Goal: Task Accomplishment & Management: Manage account settings

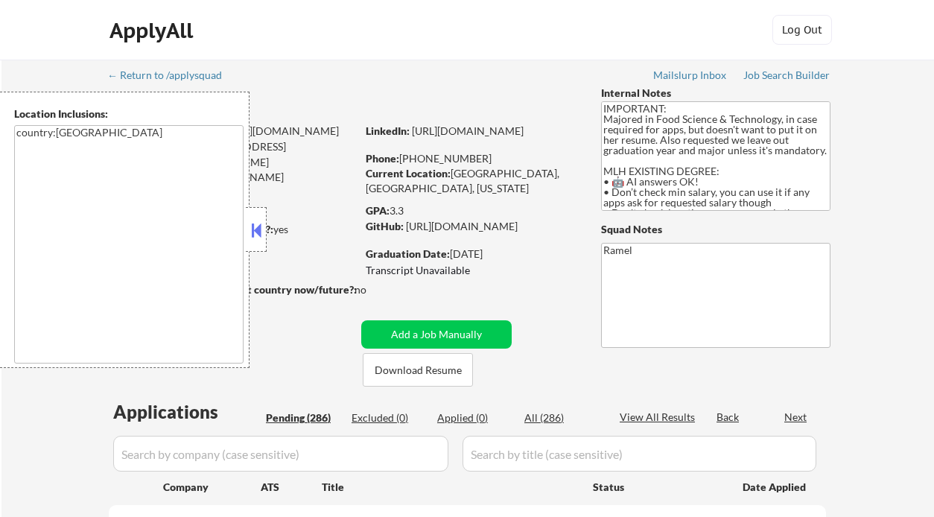
select select ""pending""
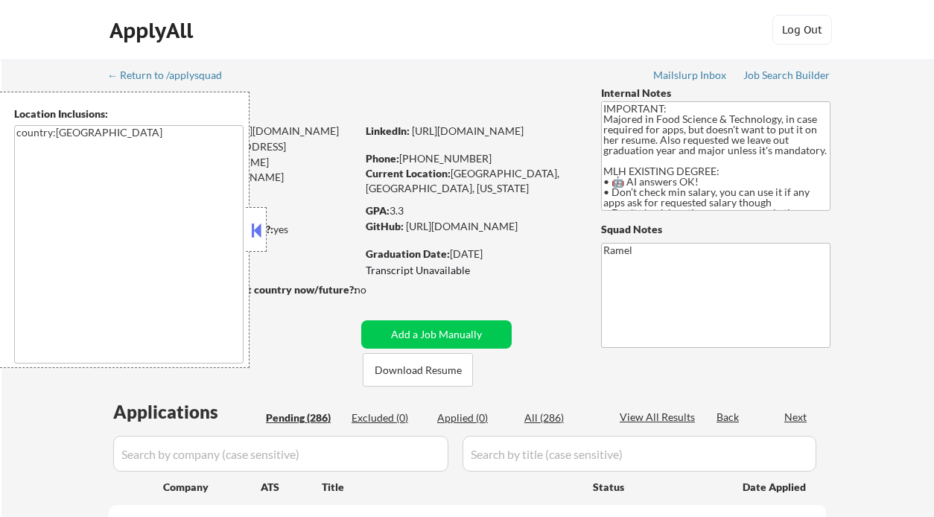
select select ""pending""
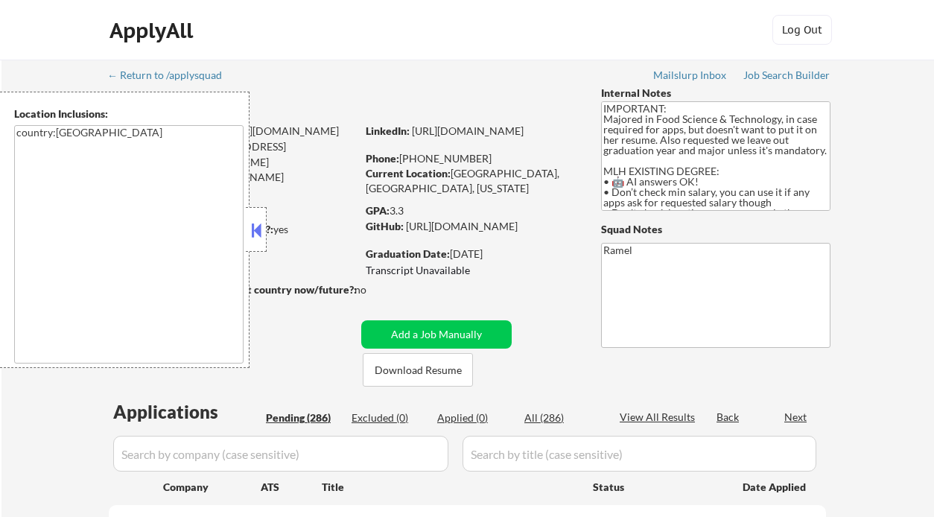
select select ""pending""
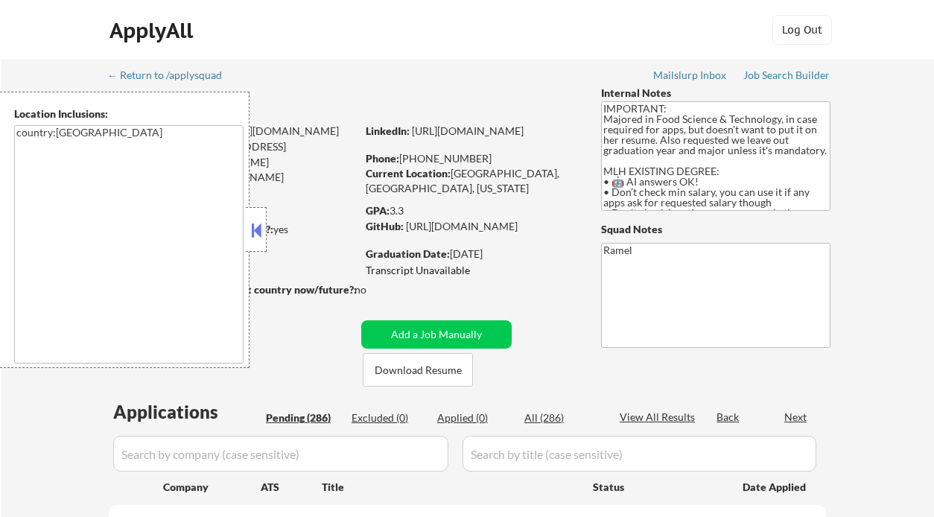
select select ""pending""
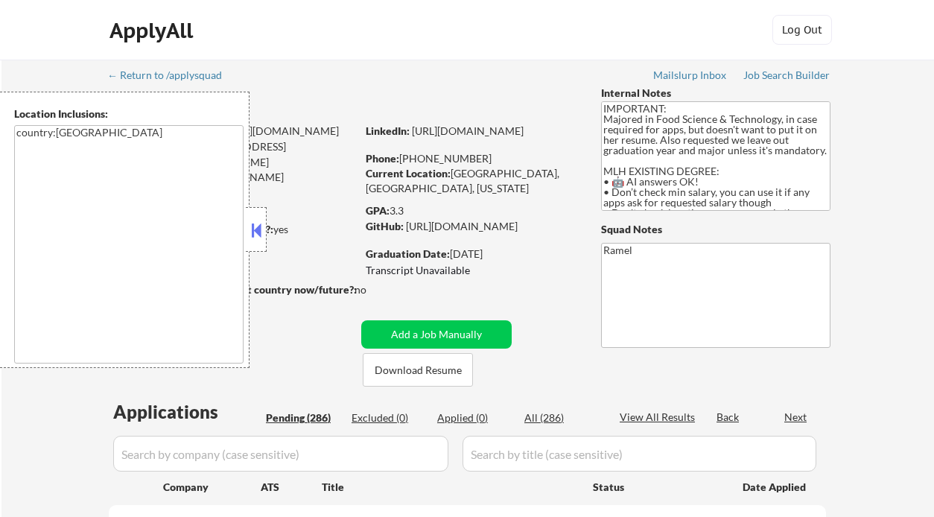
select select ""pending""
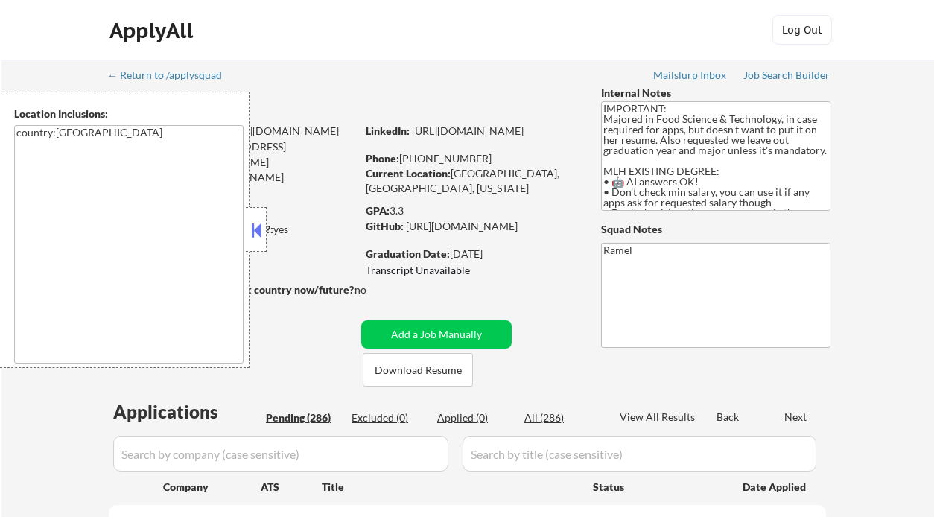
select select ""pending""
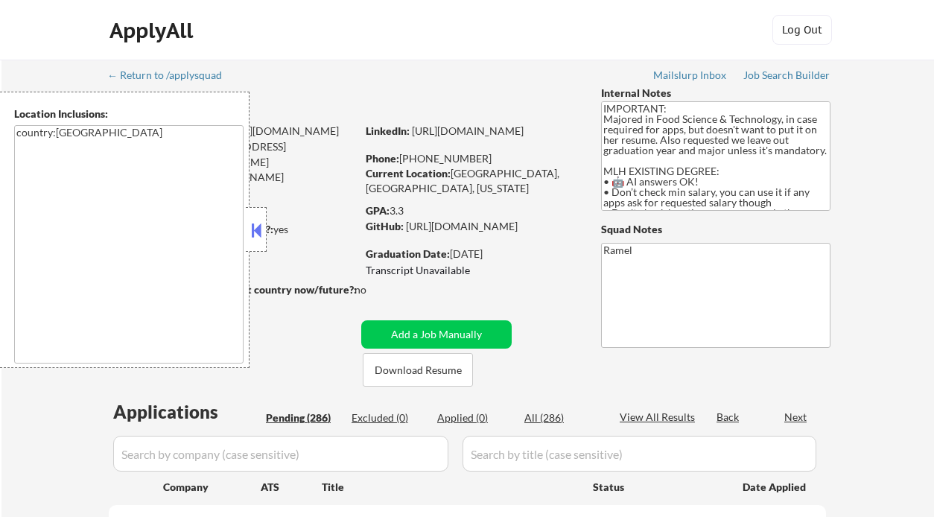
select select ""pending""
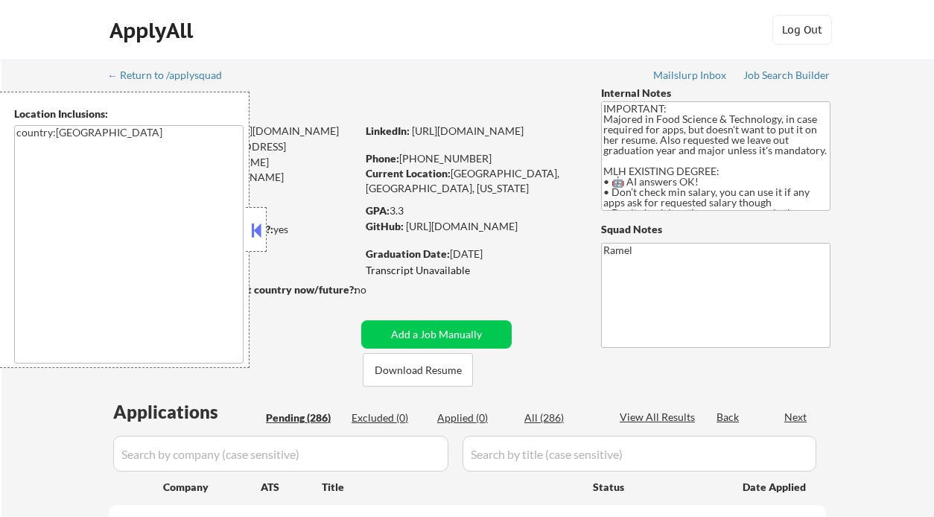
select select ""pending""
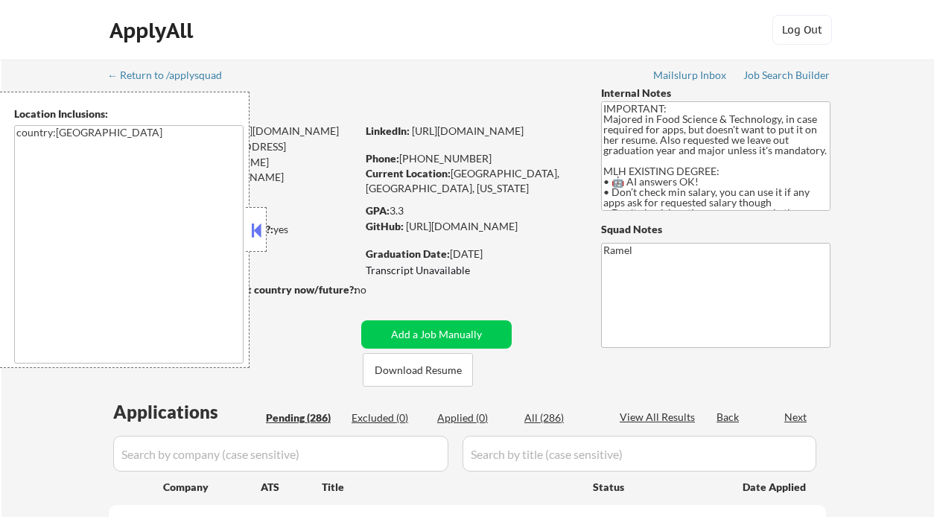
select select ""pending""
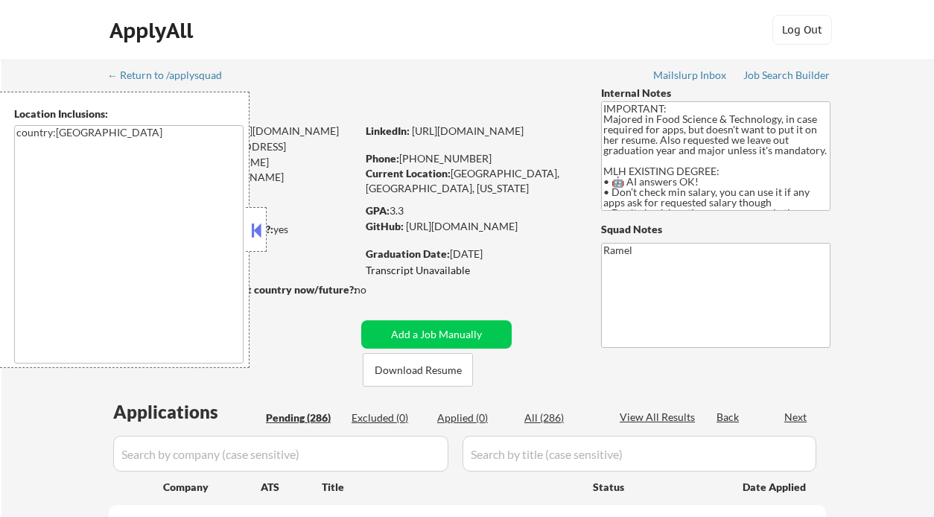
select select ""pending""
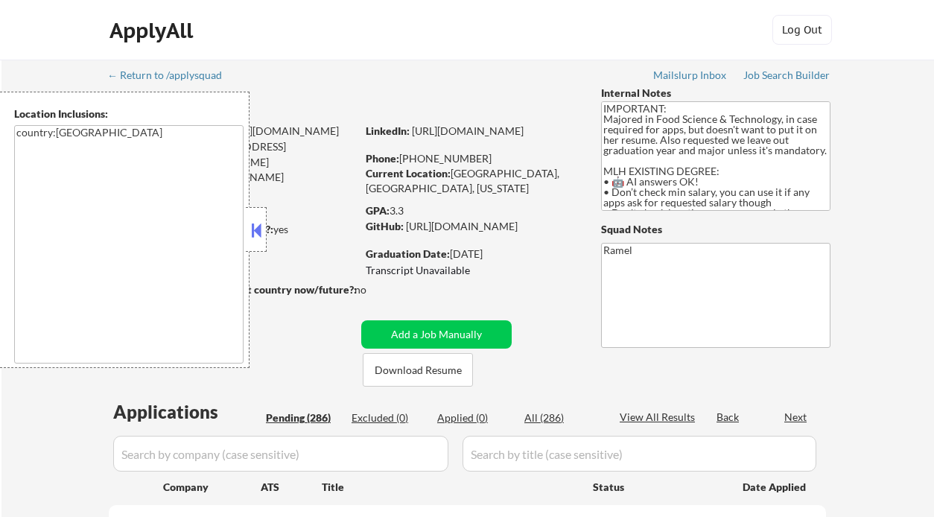
select select ""pending""
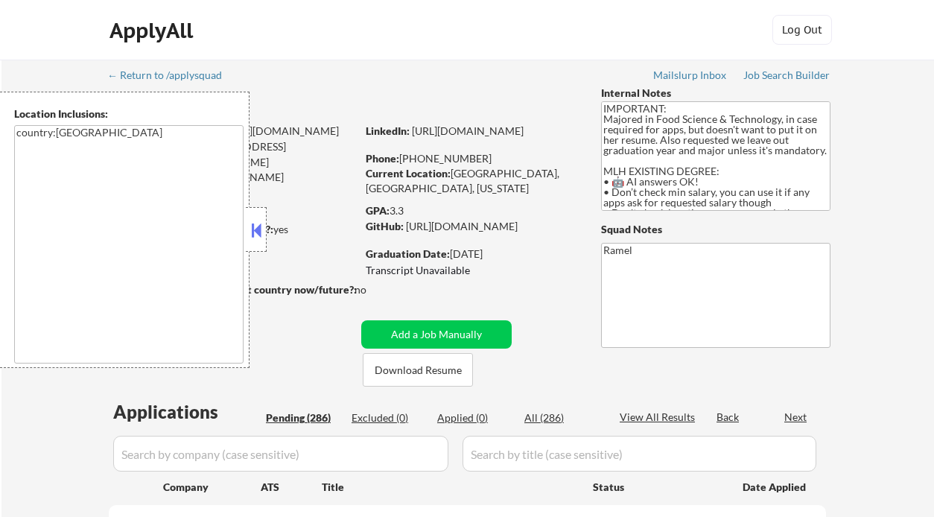
select select ""pending""
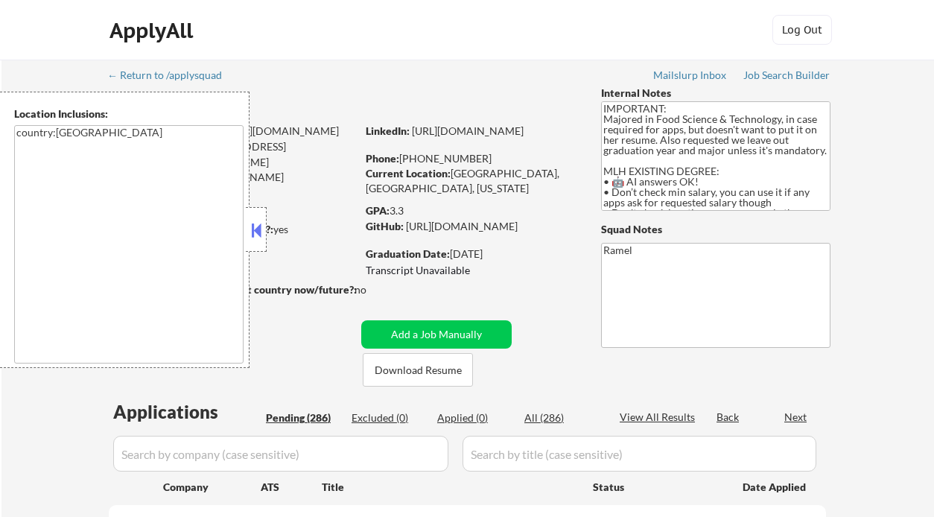
select select ""pending""
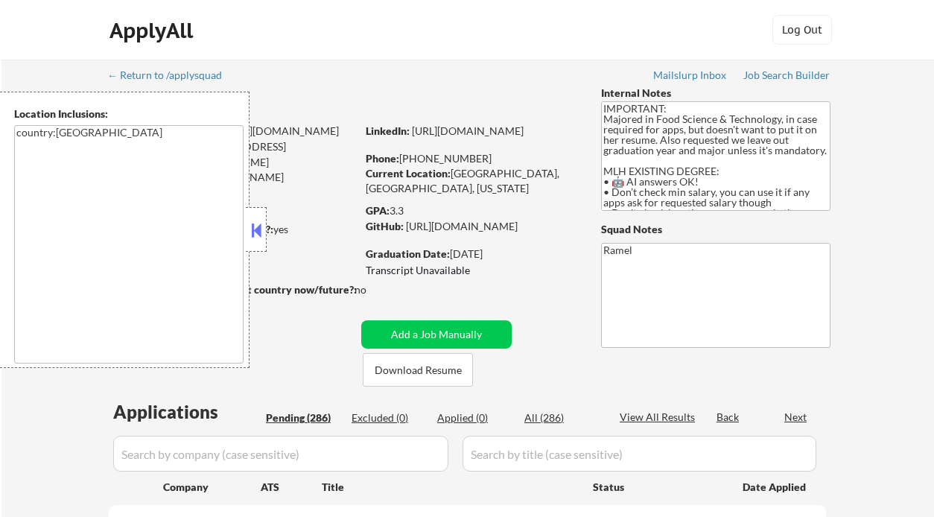
select select ""pending""
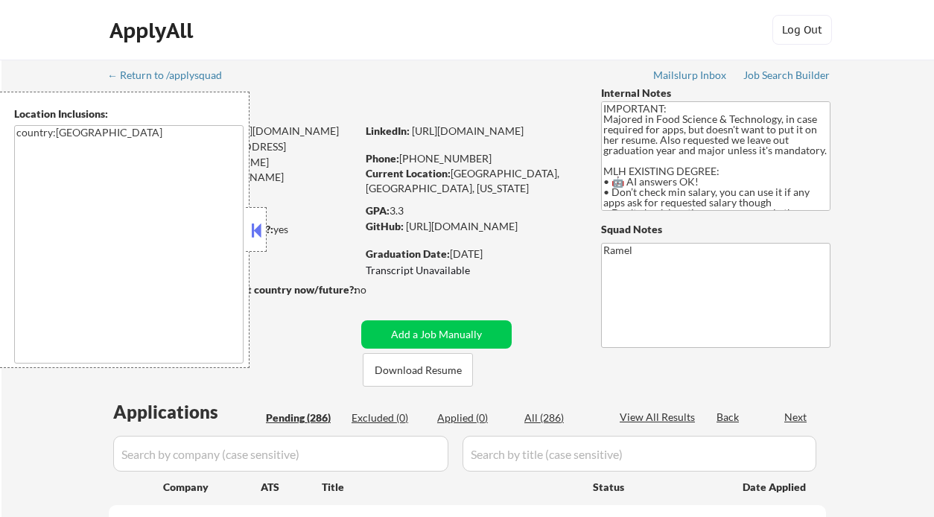
select select ""pending""
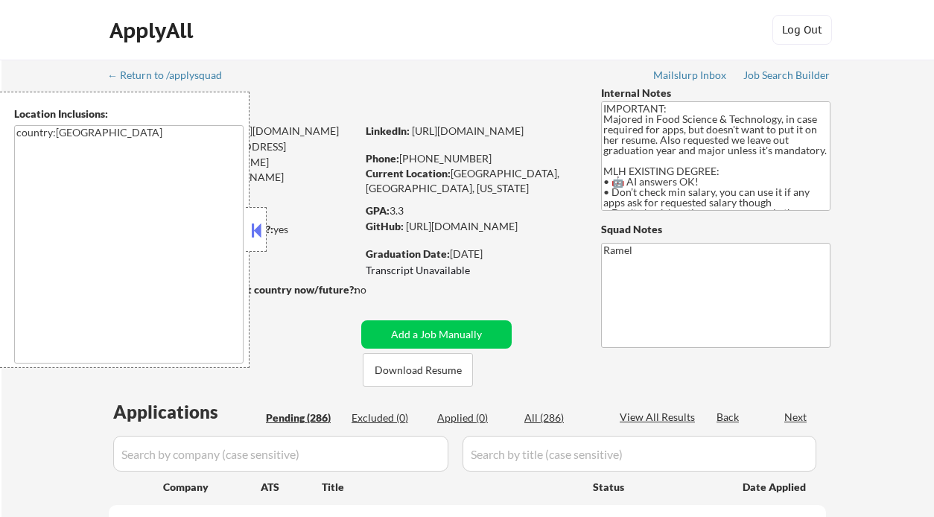
select select ""pending""
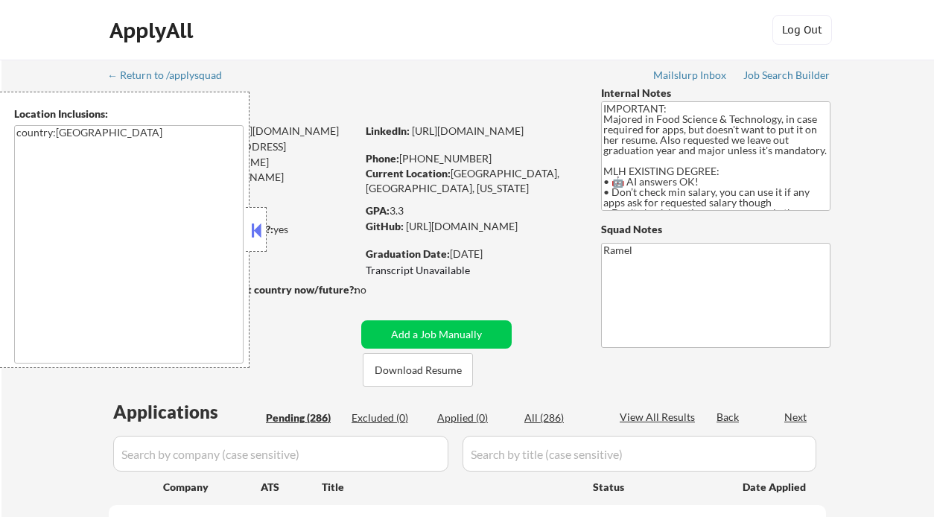
select select ""pending""
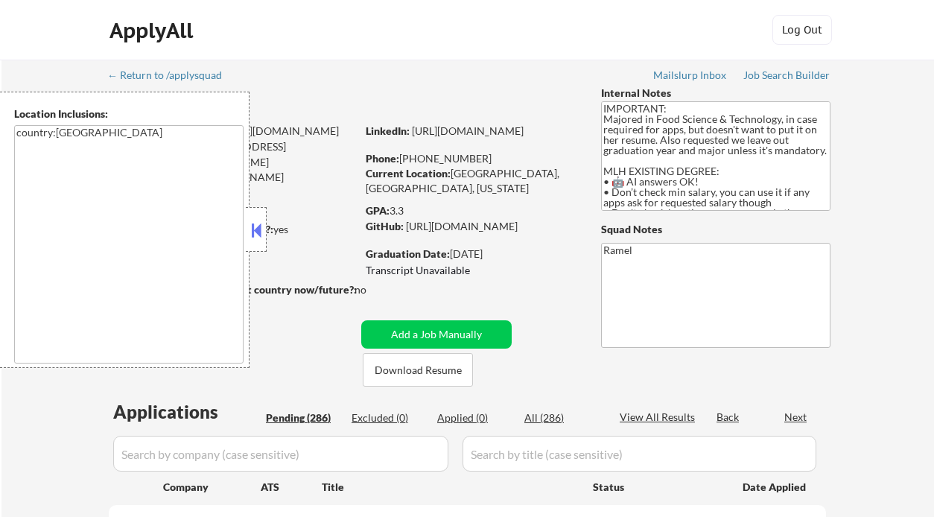
select select ""pending""
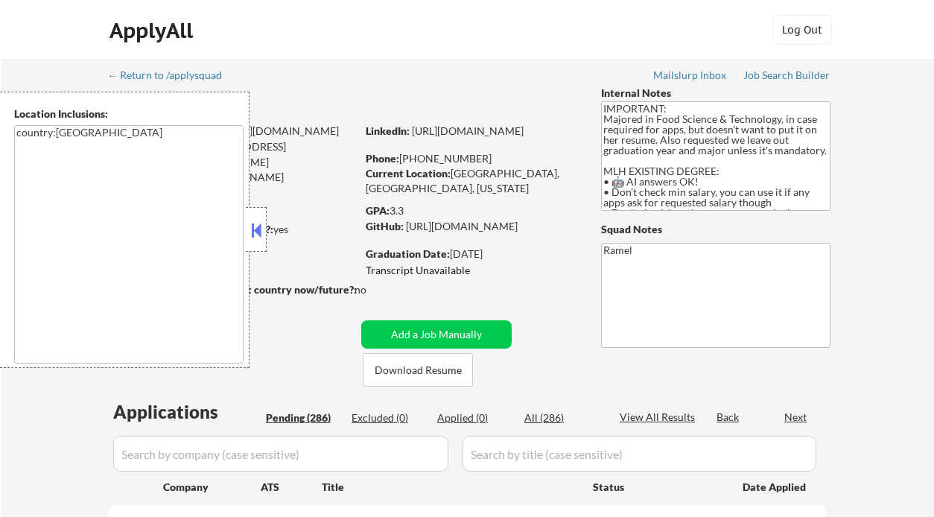
select select ""pending""
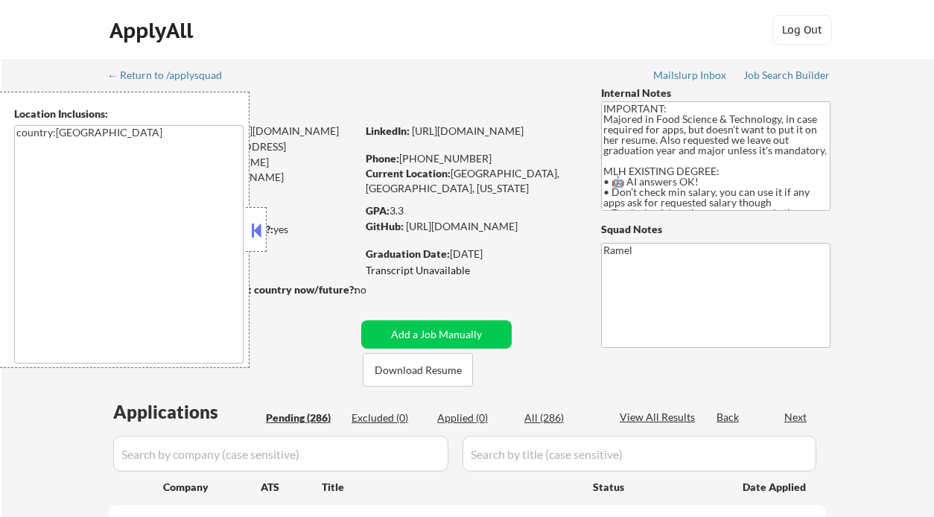
select select ""pending""
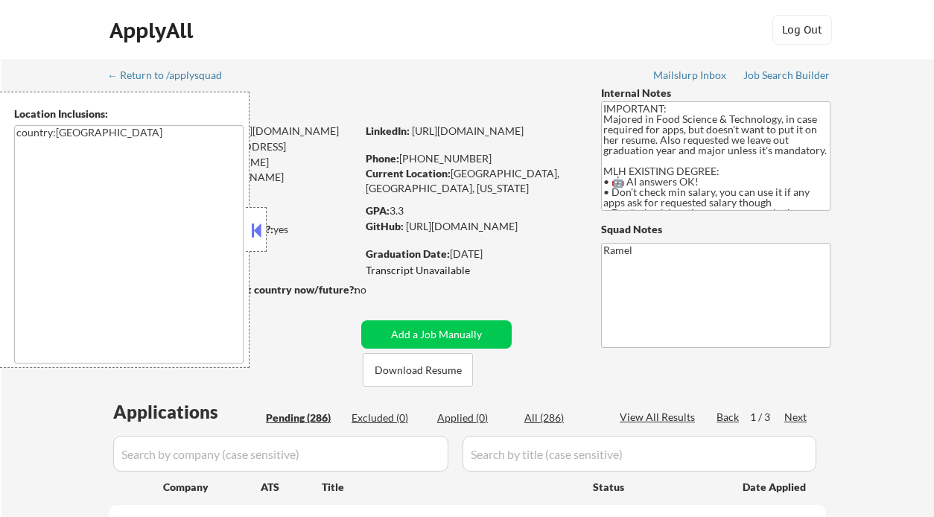
drag, startPoint x: 32, startPoint y: 263, endPoint x: 57, endPoint y: 245, distance: 31.0
click at [32, 263] on textarea "country:US" at bounding box center [128, 244] width 229 height 238
drag, startPoint x: 455, startPoint y: 172, endPoint x: 524, endPoint y: 170, distance: 69.3
click at [524, 170] on div "Current Location: Sacramento, CA, California" at bounding box center [471, 180] width 211 height 29
drag, startPoint x: 452, startPoint y: 171, endPoint x: 408, endPoint y: 104, distance: 79.5
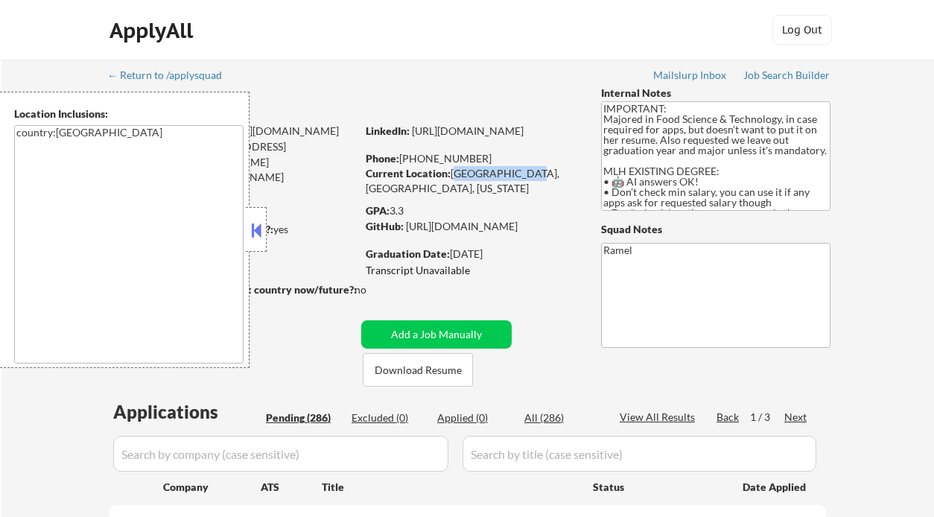
click at [522, 171] on div "Current Location: Sacramento, CA, California" at bounding box center [471, 180] width 211 height 29
copy div "Sacramento, CA"
click at [46, 341] on textarea "country:US" at bounding box center [128, 244] width 229 height 238
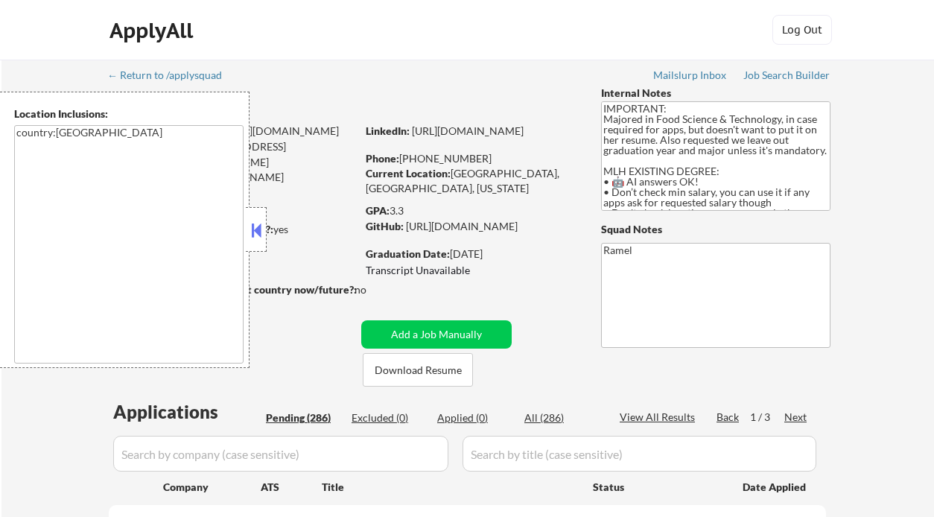
drag, startPoint x: 261, startPoint y: 231, endPoint x: 277, endPoint y: 242, distance: 19.2
click at [261, 230] on button at bounding box center [256, 230] width 16 height 22
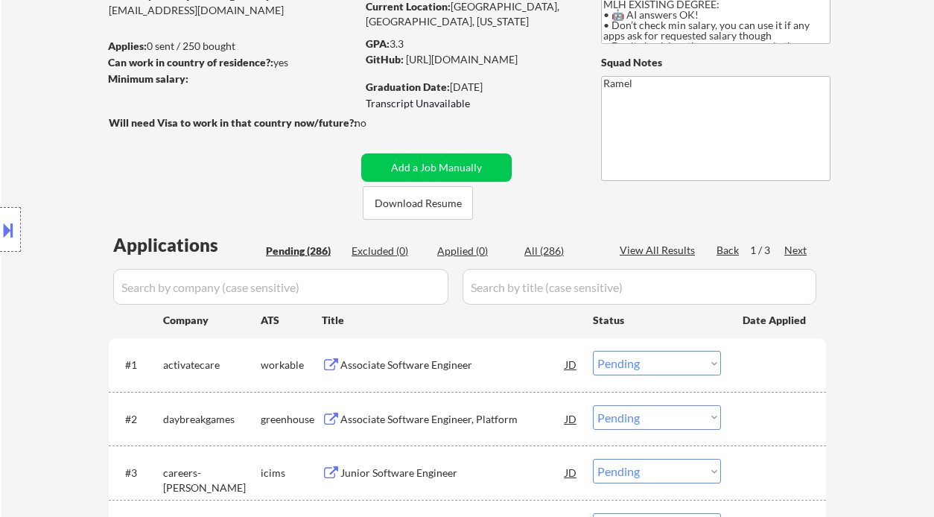
scroll to position [298, 0]
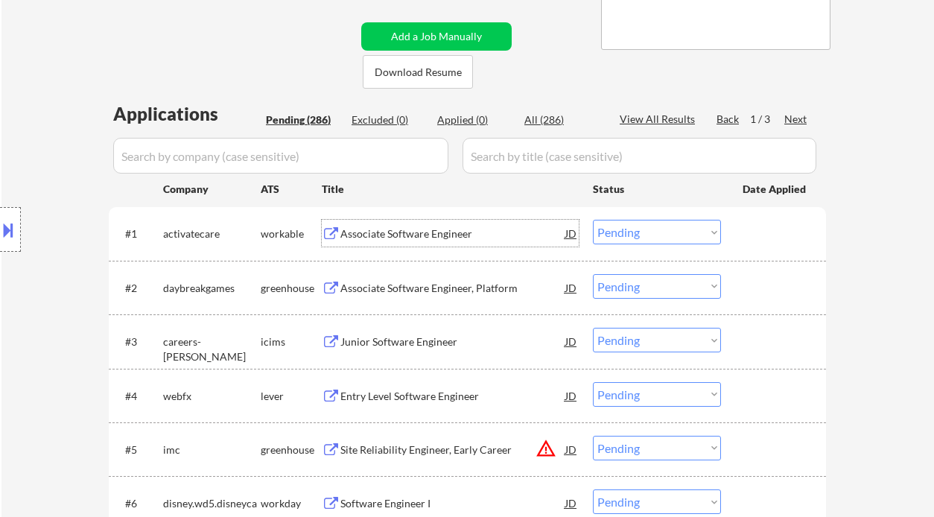
click at [426, 241] on div "Associate Software Engineer" at bounding box center [452, 233] width 225 height 15
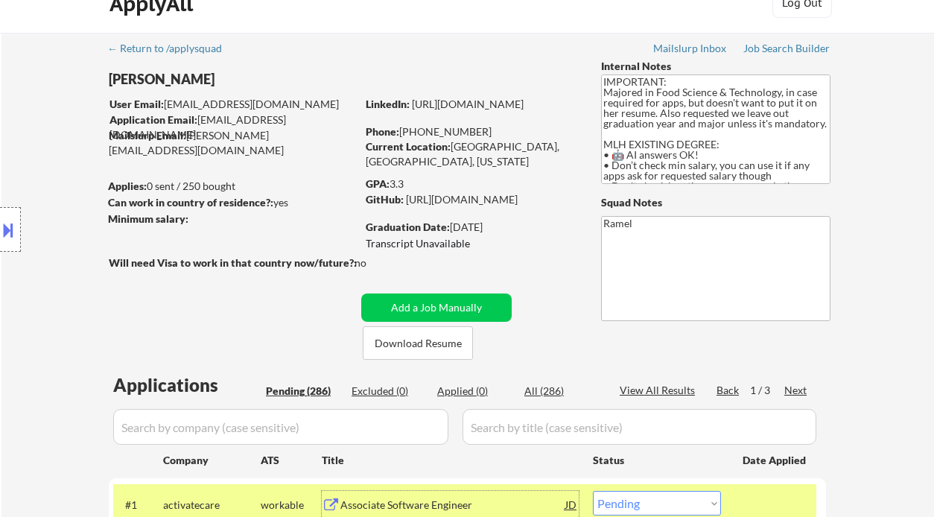
scroll to position [0, 0]
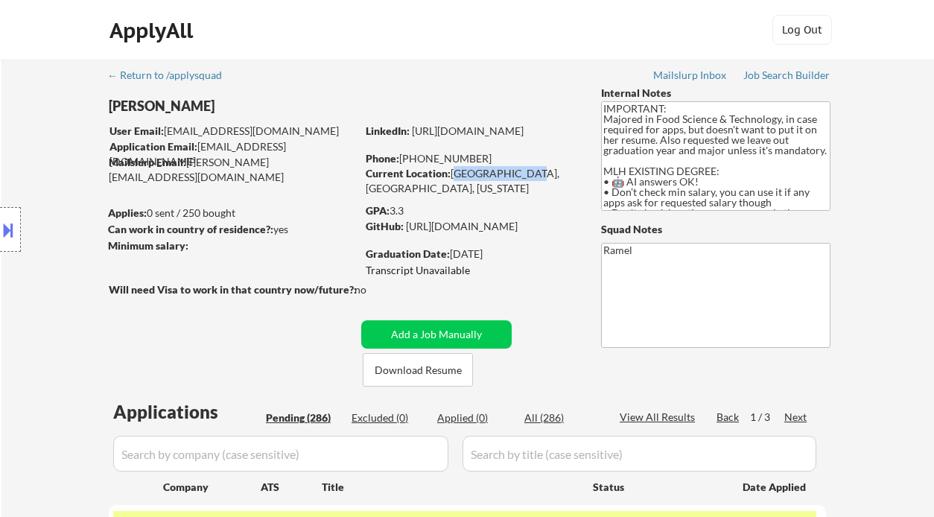
drag, startPoint x: 454, startPoint y: 174, endPoint x: 523, endPoint y: 173, distance: 68.5
click at [523, 173] on div "Current Location: Sacramento, CA, California" at bounding box center [471, 180] width 211 height 29
copy div "Sacramento, CA"
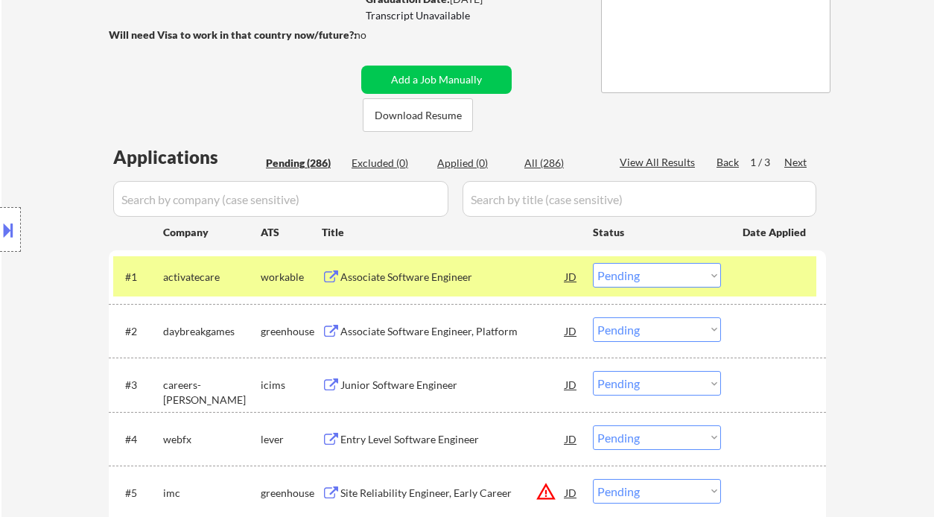
scroll to position [298, 0]
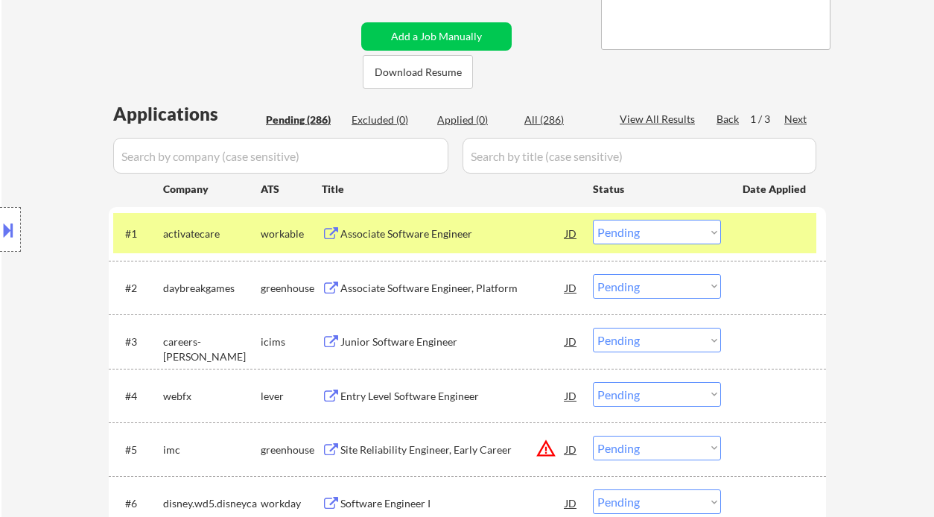
drag, startPoint x: 644, startPoint y: 236, endPoint x: 645, endPoint y: 244, distance: 7.5
click at [644, 236] on select "Choose an option... Pending Applied Excluded (Questions) Excluded (Expired) Exc…" at bounding box center [657, 232] width 128 height 25
click at [593, 220] on select "Choose an option... Pending Applied Excluded (Questions) Excluded (Expired) Exc…" at bounding box center [657, 232] width 128 height 25
click at [443, 290] on div "Associate Software Engineer, Platform" at bounding box center [452, 288] width 225 height 15
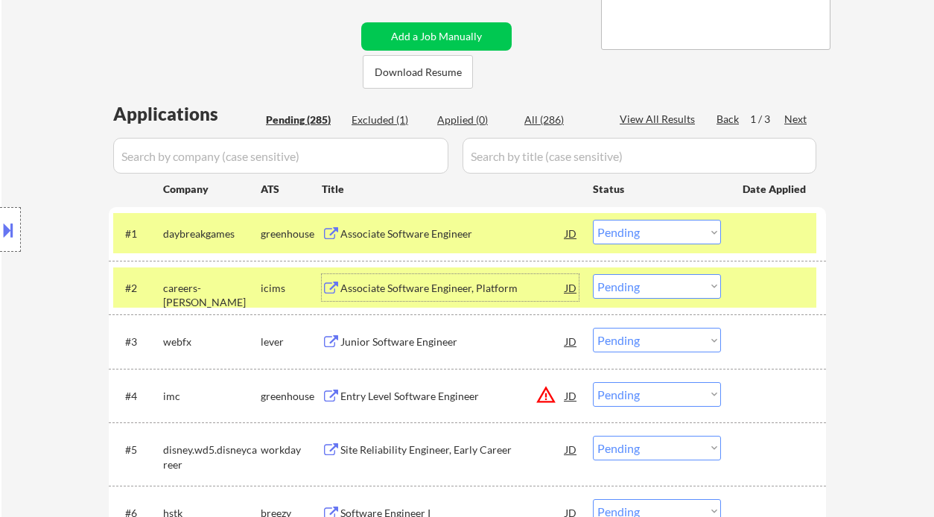
scroll to position [397, 0]
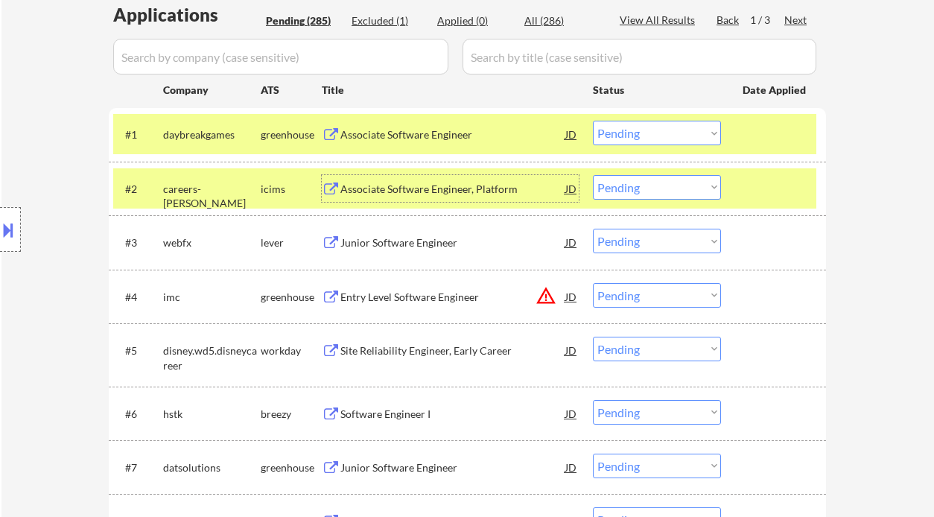
click at [428, 132] on div "Associate Software Engineer" at bounding box center [452, 134] width 225 height 15
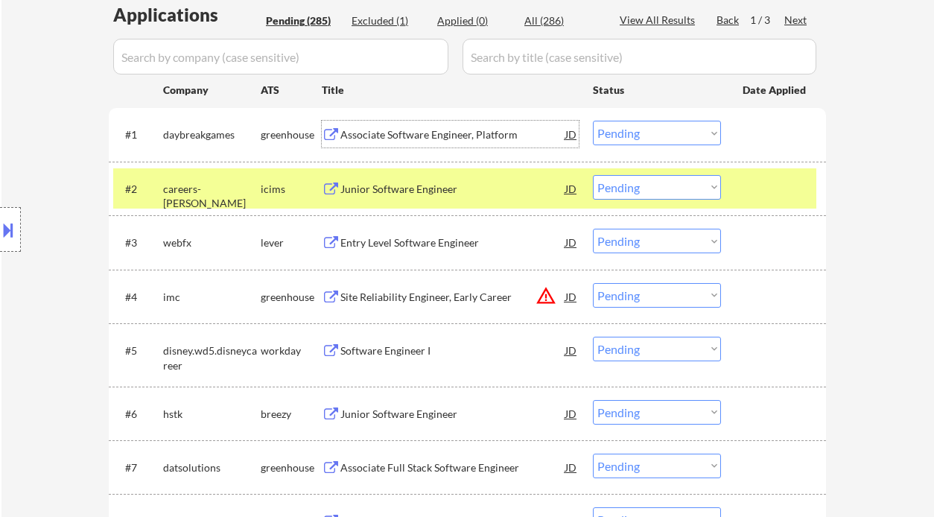
click at [654, 139] on select "Choose an option... Pending Applied Excluded (Questions) Excluded (Expired) Exc…" at bounding box center [657, 133] width 128 height 25
click at [593, 121] on select "Choose an option... Pending Applied Excluded (Questions) Excluded (Expired) Exc…" at bounding box center [657, 133] width 128 height 25
click at [422, 247] on div "Entry Level Software Engineer" at bounding box center [452, 242] width 225 height 15
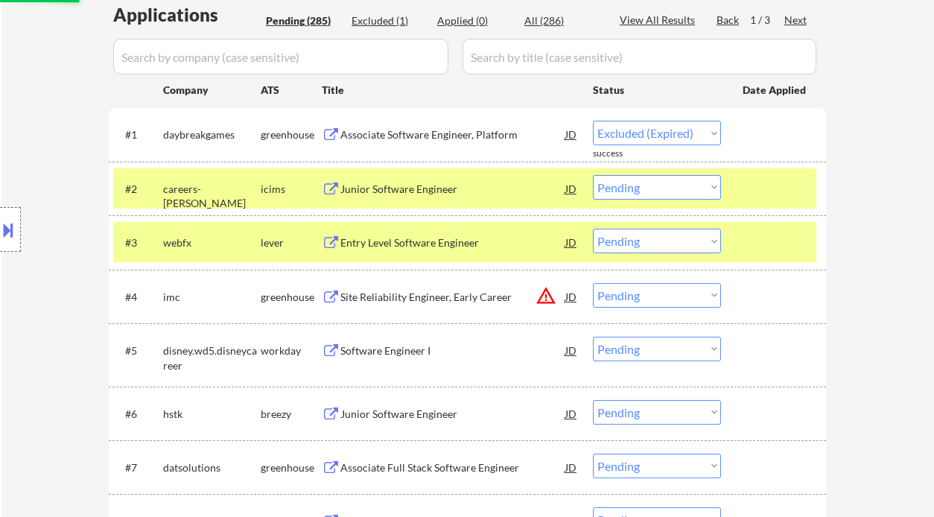
select select ""pending""
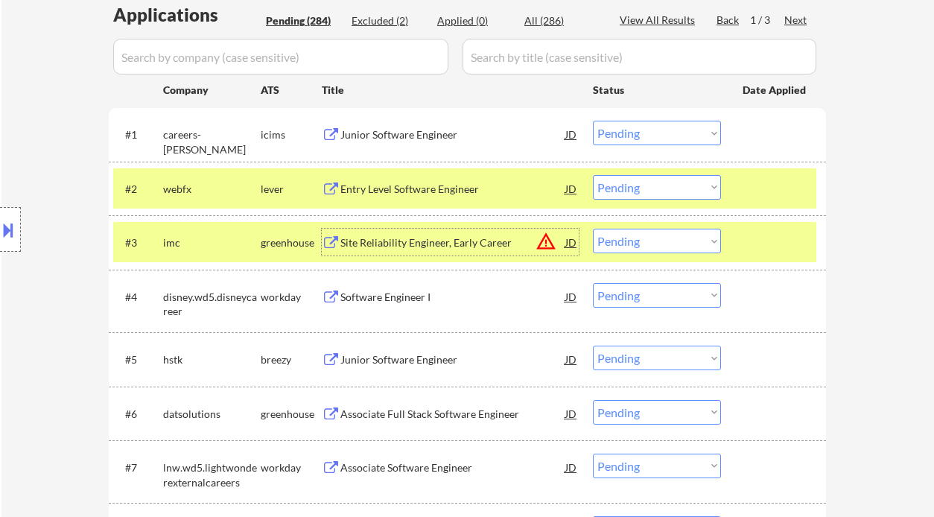
scroll to position [496, 0]
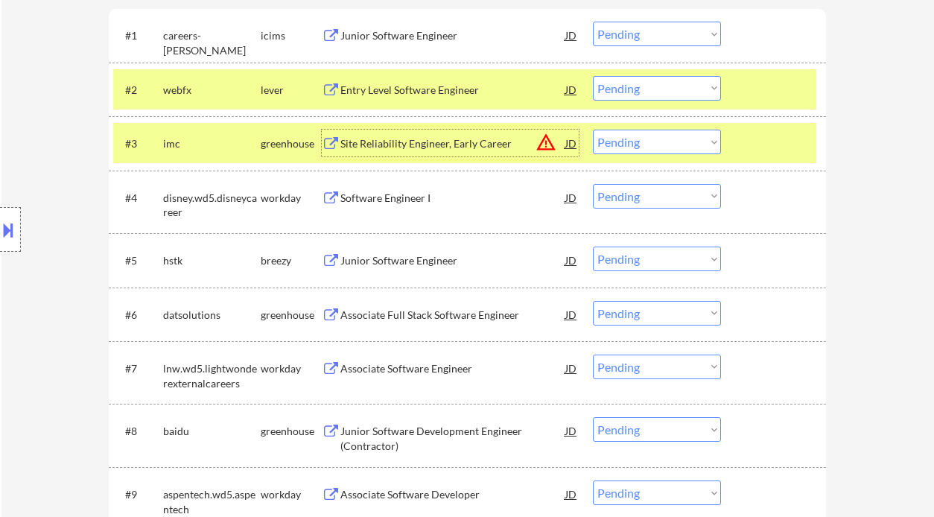
click at [425, 317] on div "Associate Full Stack Software Engineer" at bounding box center [452, 315] width 225 height 15
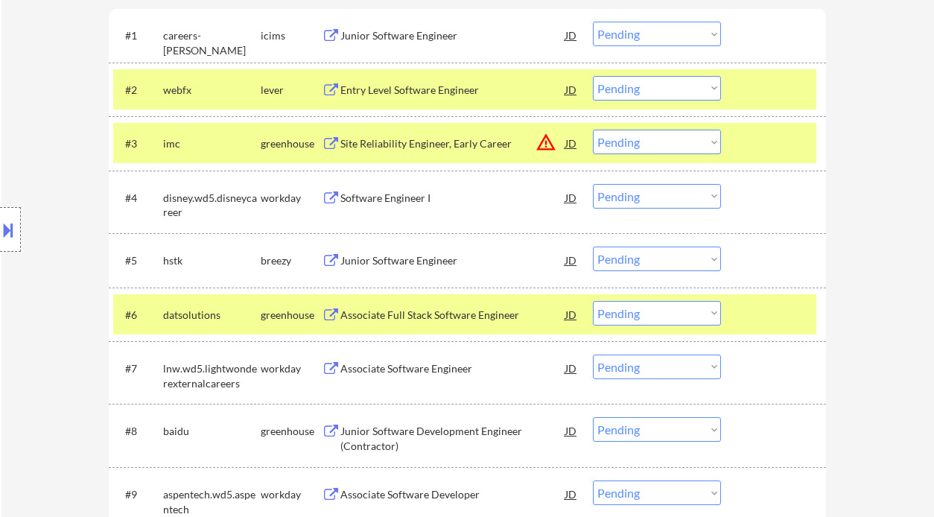
select select ""pending""
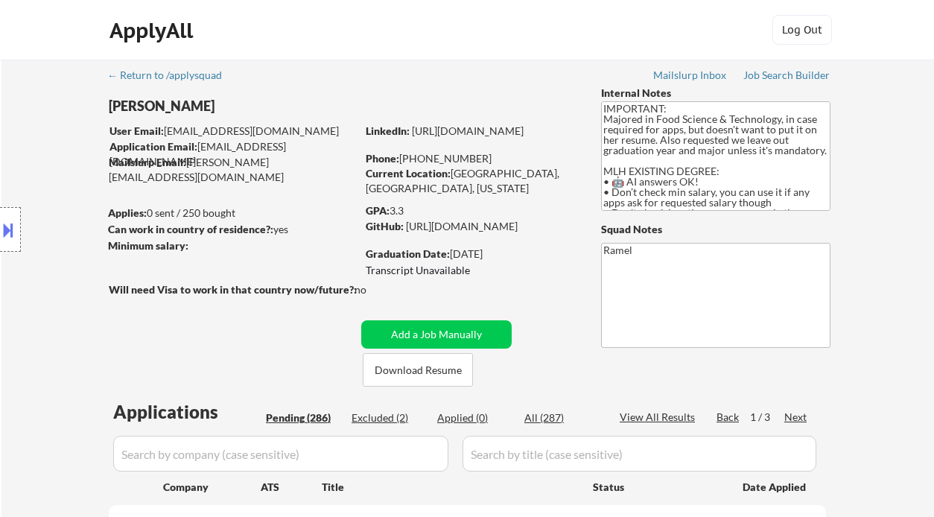
scroll to position [552, 0]
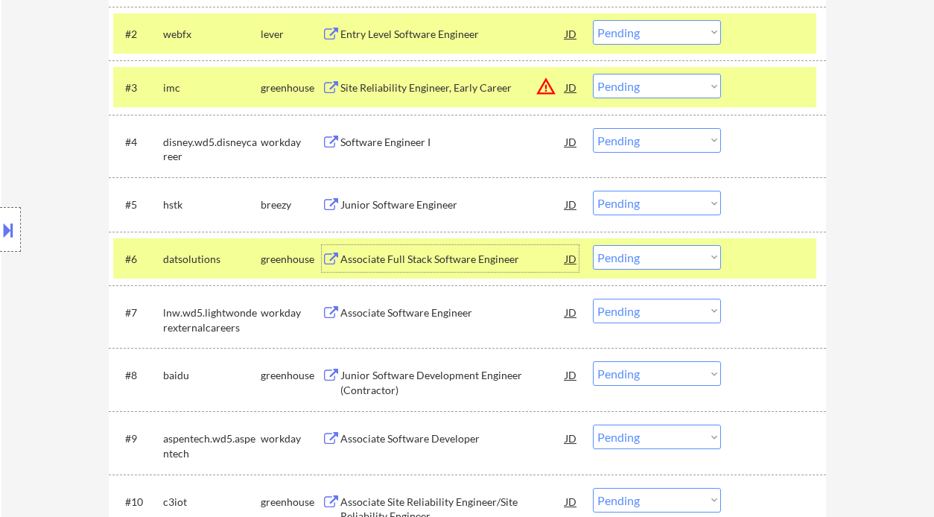
click at [420, 256] on div "Associate Full Stack Software Engineer" at bounding box center [452, 259] width 225 height 15
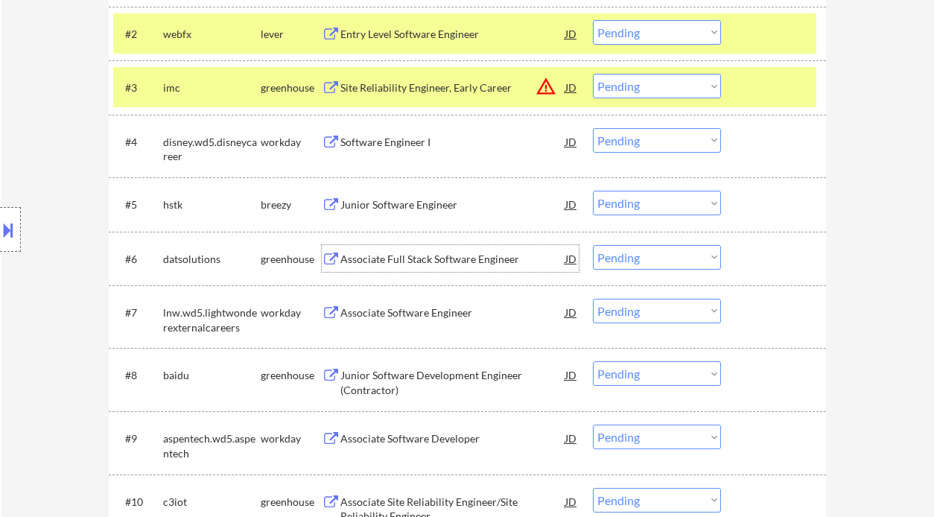
drag, startPoint x: 623, startPoint y: 257, endPoint x: 628, endPoint y: 268, distance: 12.3
click at [623, 257] on select "Choose an option... Pending Applied Excluded (Questions) Excluded (Expired) Exc…" at bounding box center [657, 257] width 128 height 25
click at [593, 245] on select "Choose an option... Pending Applied Excluded (Questions) Excluded (Expired) Exc…" at bounding box center [657, 257] width 128 height 25
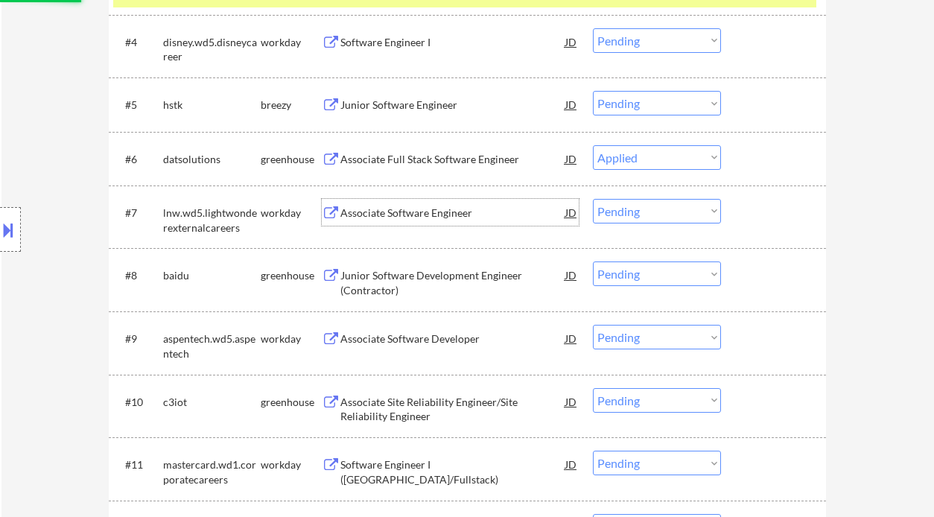
click at [431, 216] on div "Associate Software Engineer" at bounding box center [452, 213] width 225 height 15
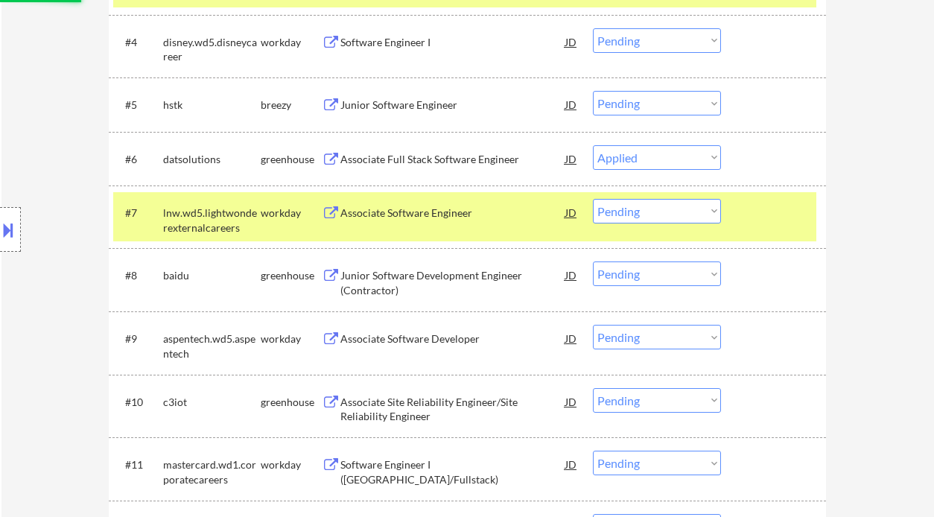
select select ""pending""
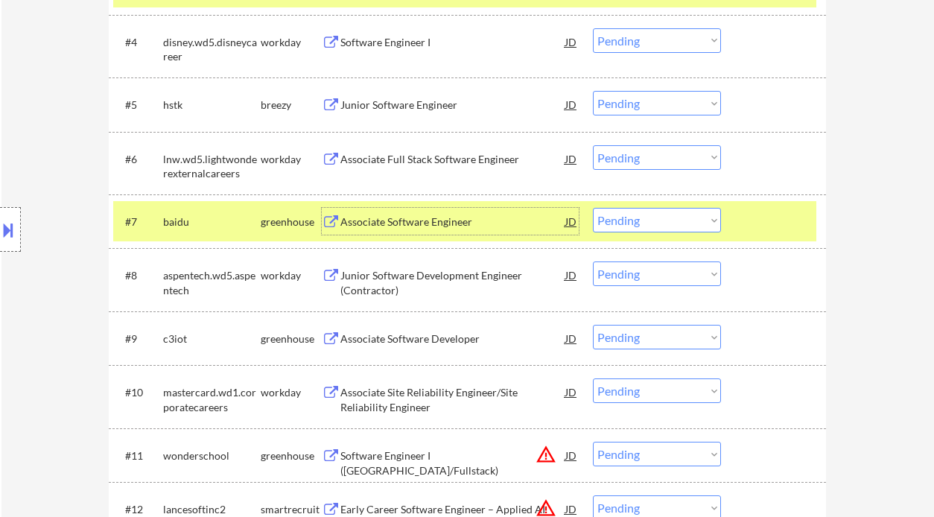
scroll to position [751, 0]
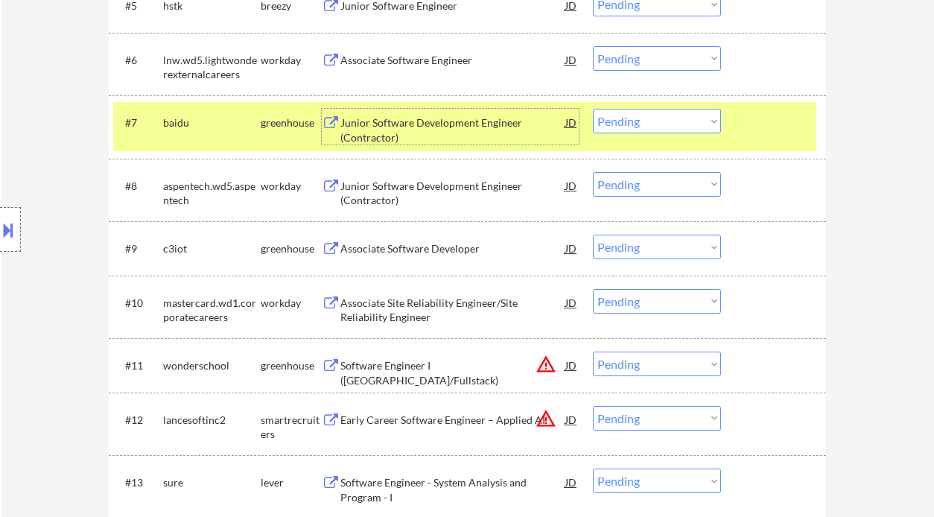
click at [424, 240] on div "Associate Software Developer" at bounding box center [452, 248] width 225 height 27
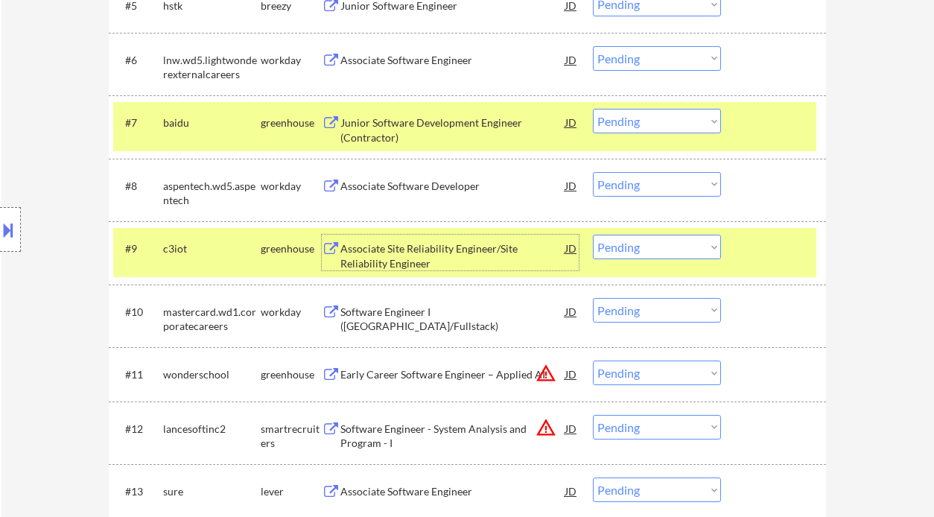
scroll to position [850, 0]
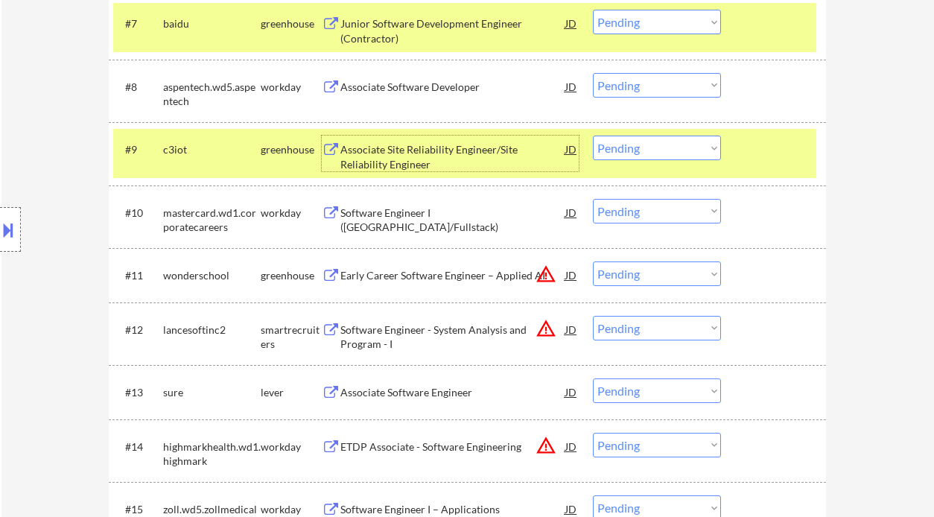
click at [443, 153] on div "Associate Site Reliability Engineer/Site Reliability Engineer" at bounding box center [452, 156] width 225 height 29
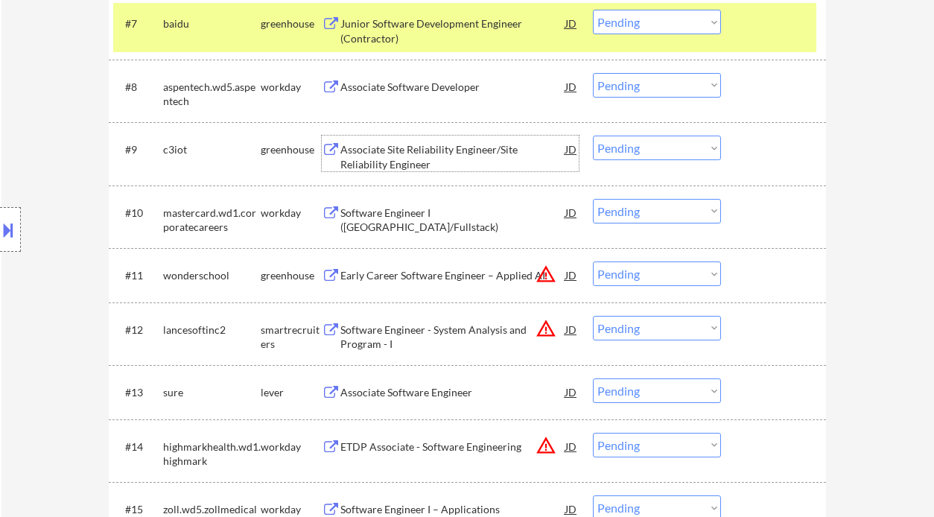
drag, startPoint x: 619, startPoint y: 147, endPoint x: 630, endPoint y: 159, distance: 15.8
click at [619, 147] on select "Choose an option... Pending Applied Excluded (Questions) Excluded (Expired) Exc…" at bounding box center [657, 148] width 128 height 25
click at [593, 136] on select "Choose an option... Pending Applied Excluded (Questions) Excluded (Expired) Exc…" at bounding box center [657, 148] width 128 height 25
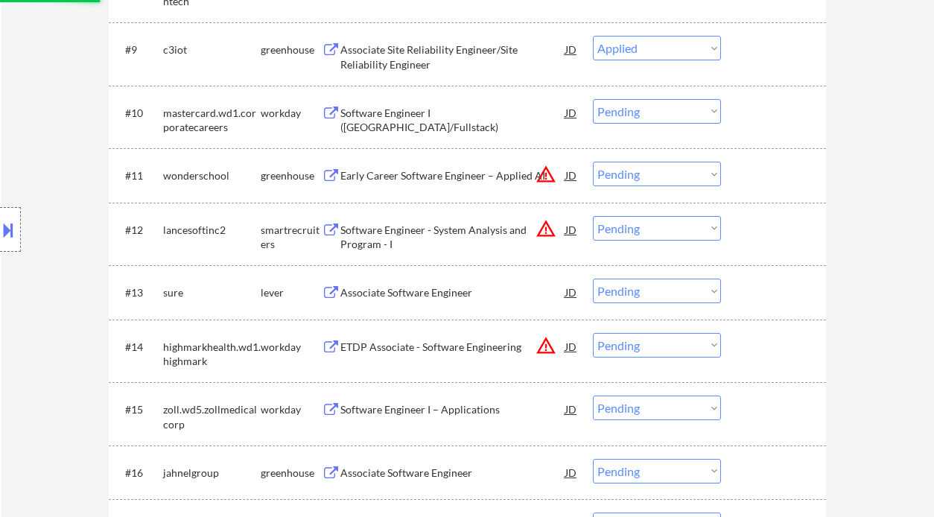
click at [405, 295] on div "Associate Software Engineer" at bounding box center [452, 292] width 225 height 15
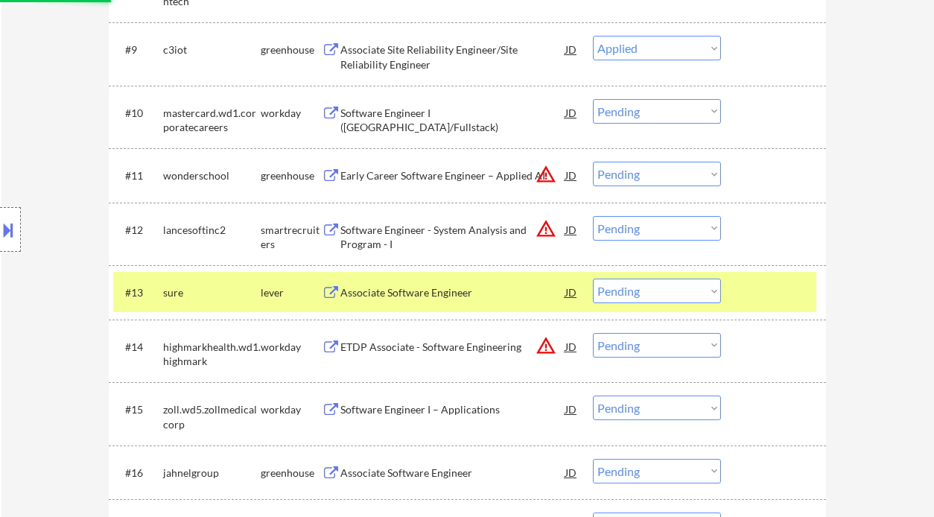
select select ""pending""
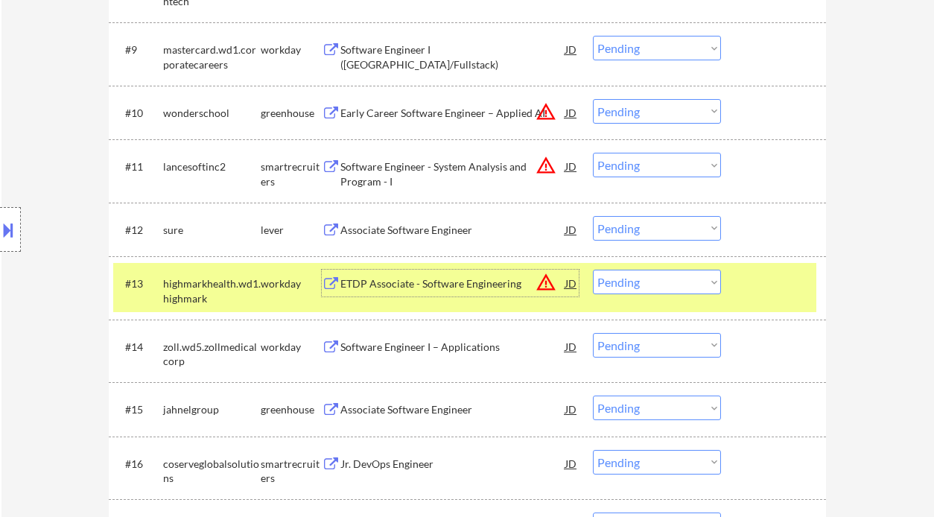
click at [636, 224] on select "Choose an option... Pending Applied Excluded (Questions) Excluded (Expired) Exc…" at bounding box center [657, 228] width 128 height 25
click at [593, 216] on select "Choose an option... Pending Applied Excluded (Questions) Excluded (Expired) Exc…" at bounding box center [657, 228] width 128 height 25
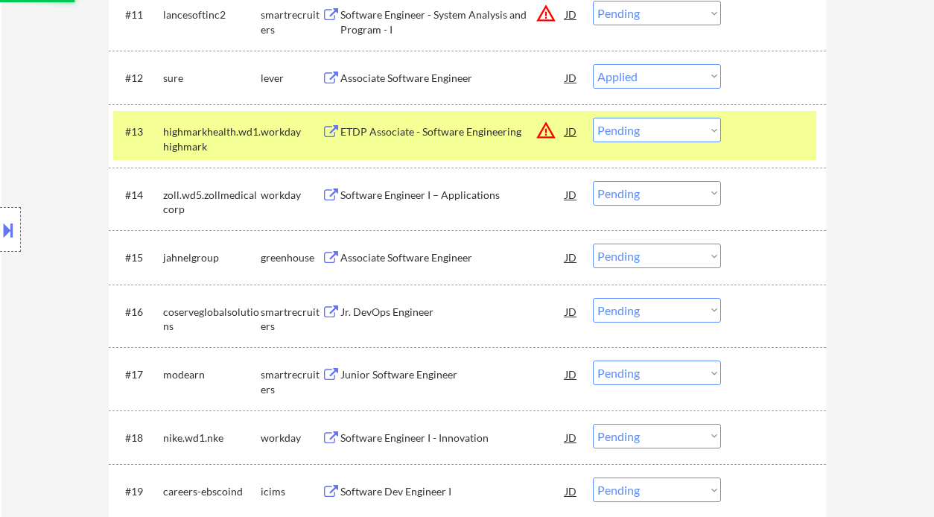
scroll to position [1148, 0]
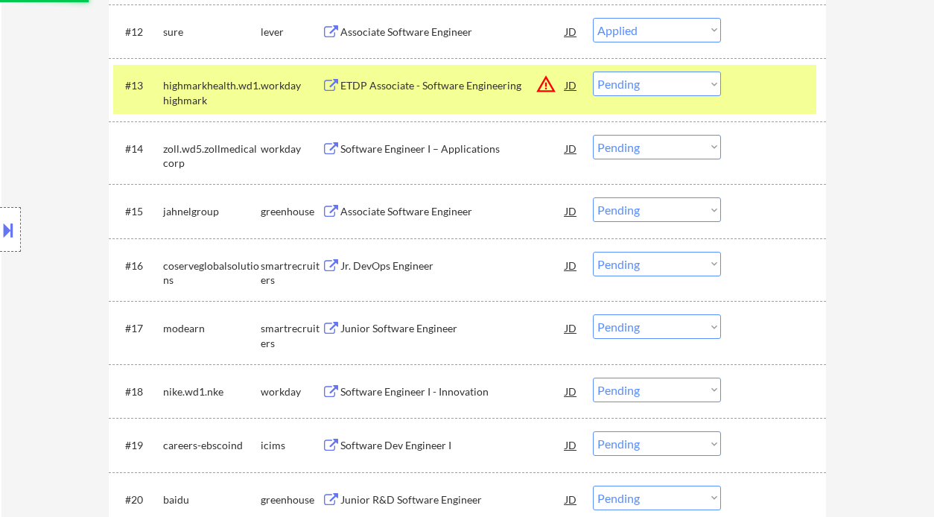
click at [438, 213] on div "Associate Software Engineer" at bounding box center [452, 211] width 225 height 15
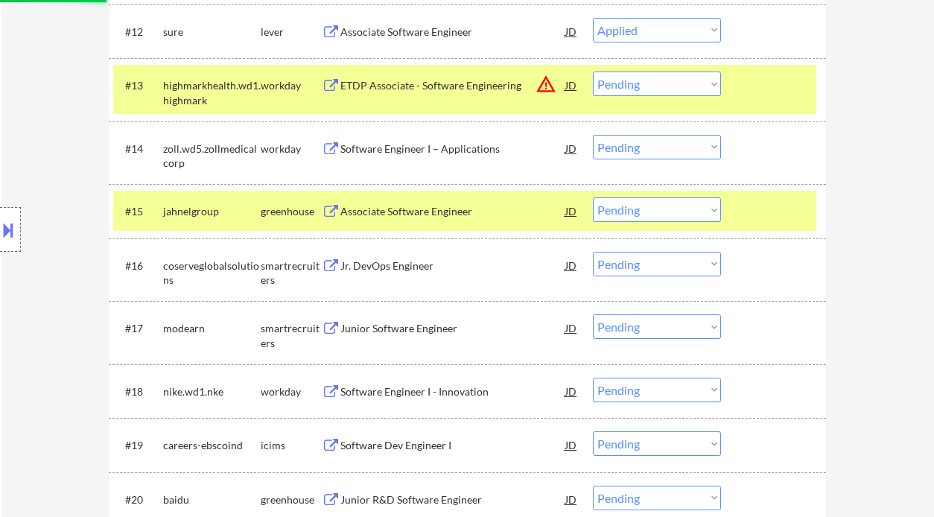
select select ""pending""
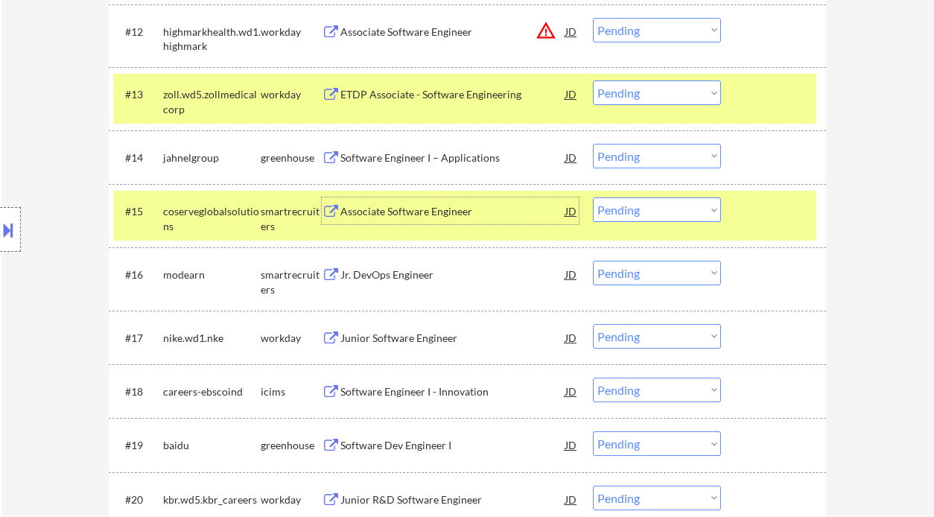
scroll to position [1347, 0]
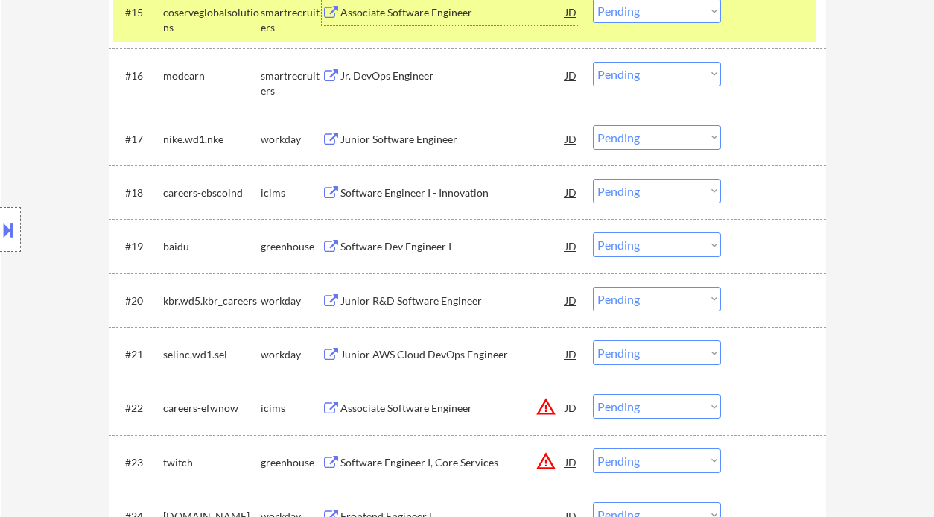
click at [390, 78] on div "Jr. DevOps Engineer" at bounding box center [452, 76] width 225 height 15
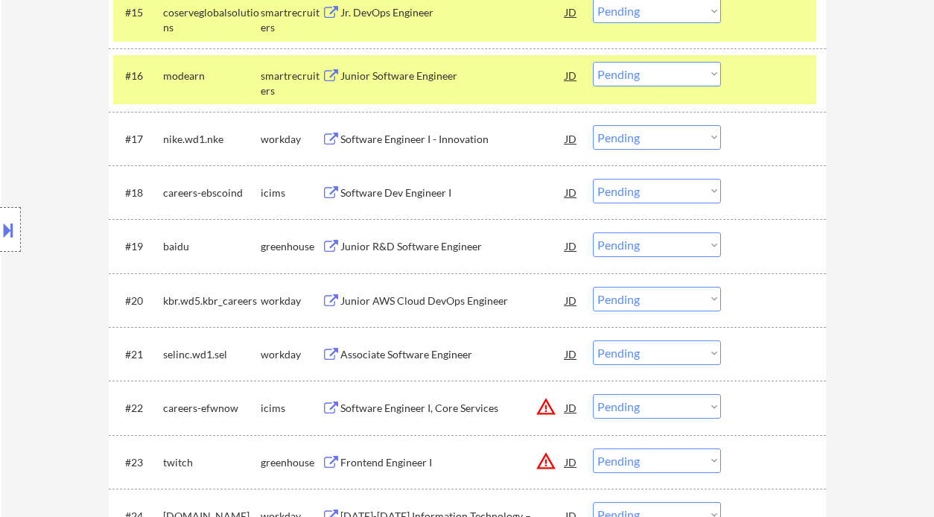
scroll to position [1047, 0]
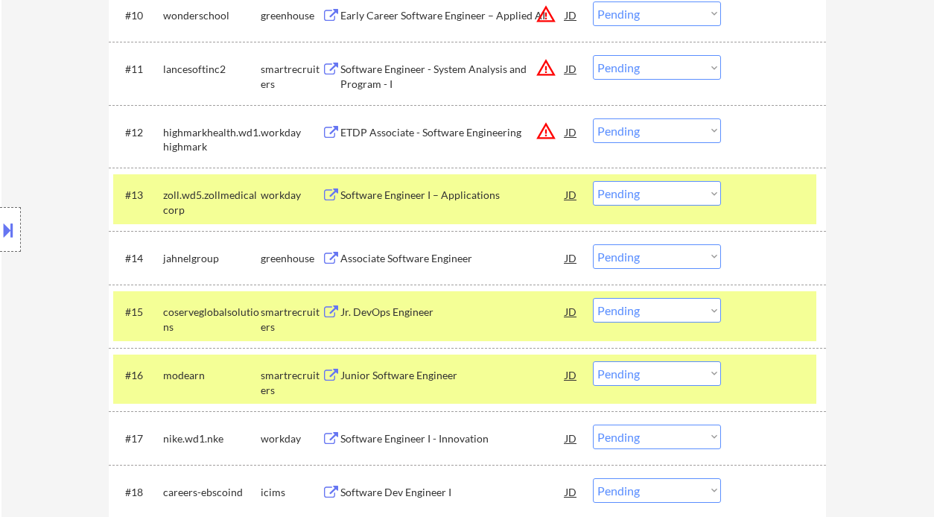
drag, startPoint x: 629, startPoint y: 261, endPoint x: 635, endPoint y: 268, distance: 9.0
click at [629, 261] on select "Choose an option... Pending Applied Excluded (Questions) Excluded (Expired) Exc…" at bounding box center [657, 256] width 128 height 25
click at [593, 244] on select "Choose an option... Pending Applied Excluded (Questions) Excluded (Expired) Exc…" at bounding box center [657, 256] width 128 height 25
select select ""pending""
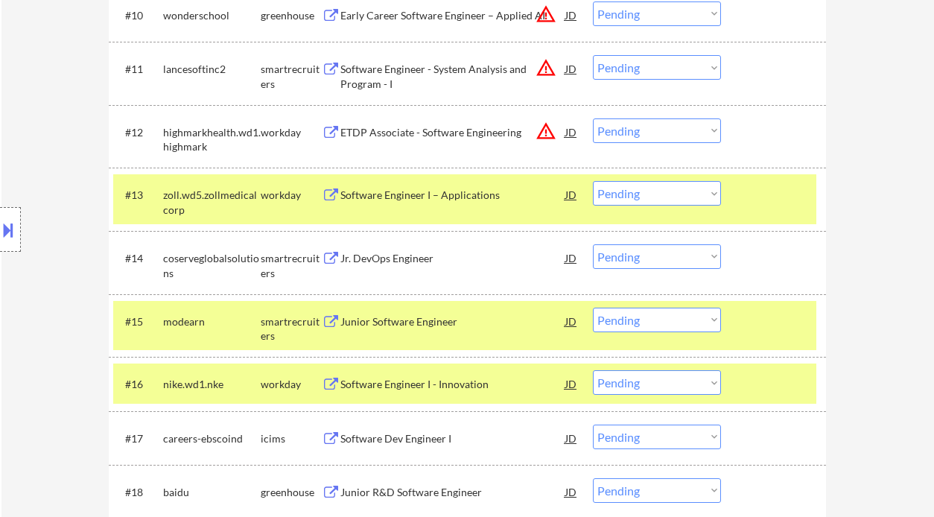
click at [626, 326] on select "Choose an option... Pending Applied Excluded (Questions) Excluded (Expired) Exc…" at bounding box center [657, 320] width 128 height 25
click at [659, 325] on select "Choose an option... Pending Applied Excluded (Questions) Excluded (Expired) Exc…" at bounding box center [657, 320] width 128 height 25
click at [593, 308] on select "Choose an option... Pending Applied Excluded (Questions) Excluded (Expired) Exc…" at bounding box center [657, 320] width 128 height 25
click at [408, 256] on div "Jr. DevOps Engineer" at bounding box center [452, 258] width 225 height 15
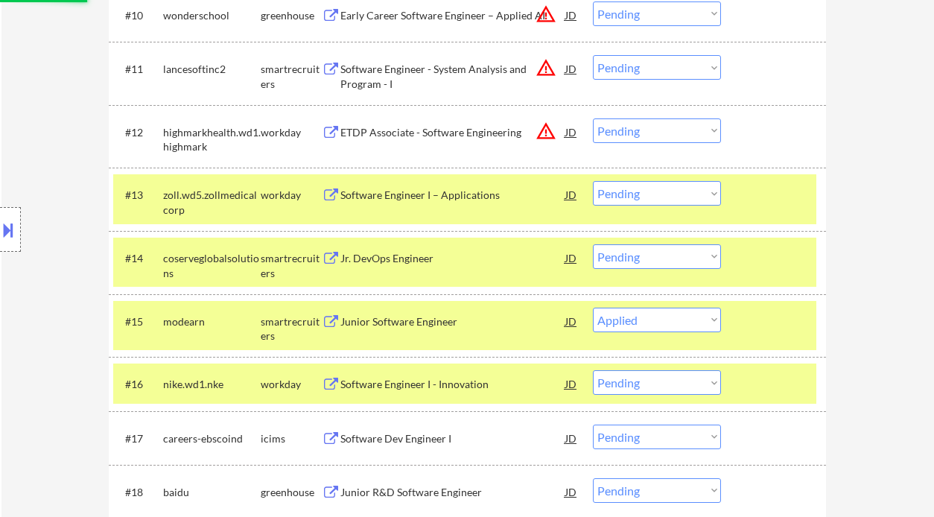
select select ""pending""
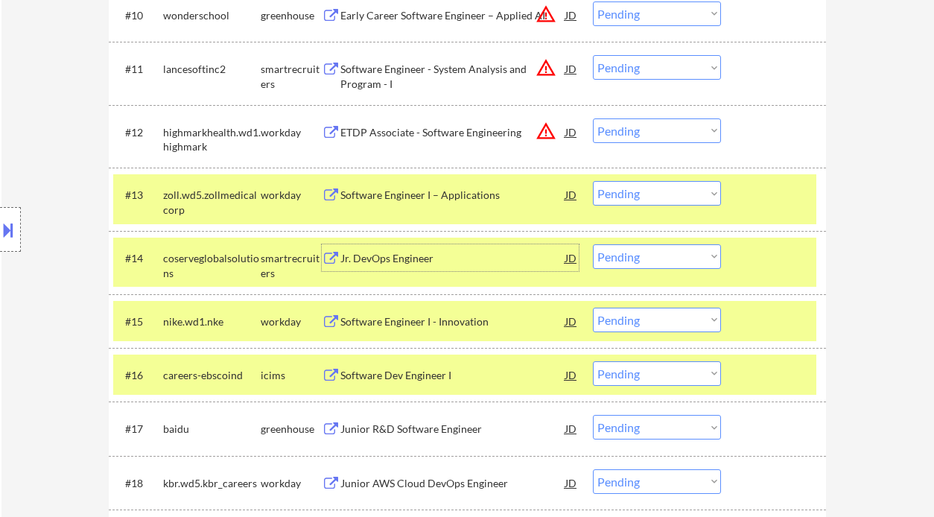
click at [662, 264] on select "Choose an option... Pending Applied Excluded (Questions) Excluded (Expired) Exc…" at bounding box center [657, 256] width 128 height 25
click at [593, 244] on select "Choose an option... Pending Applied Excluded (Questions) Excluded (Expired) Exc…" at bounding box center [657, 256] width 128 height 25
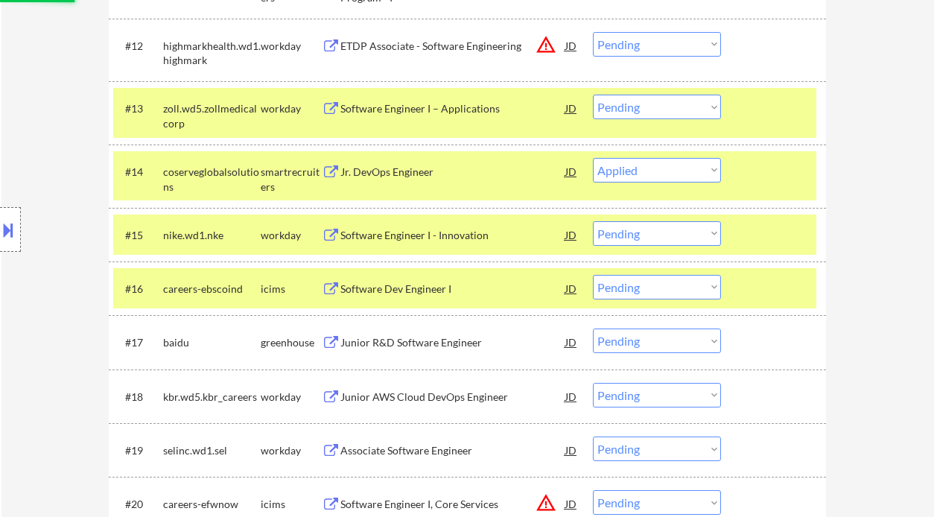
scroll to position [1147, 0]
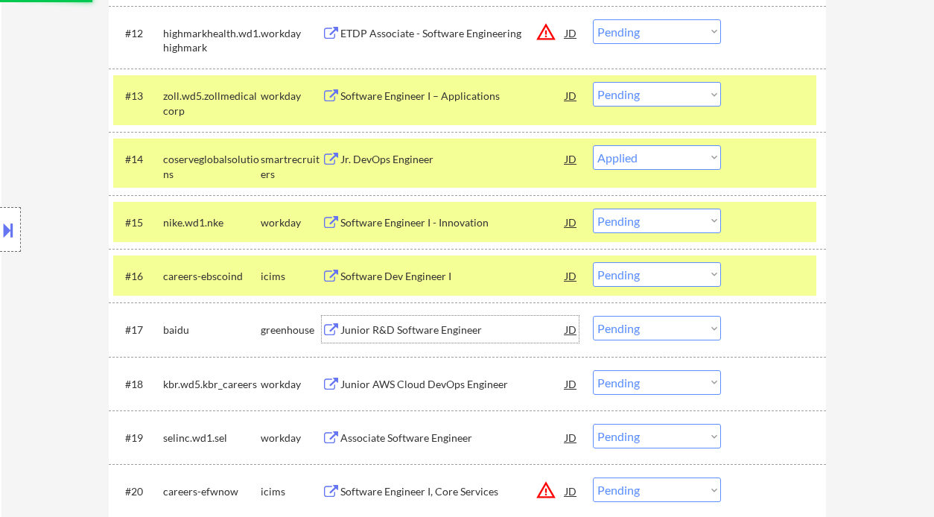
click at [419, 331] on div "Junior R&D Software Engineer" at bounding box center [452, 330] width 225 height 15
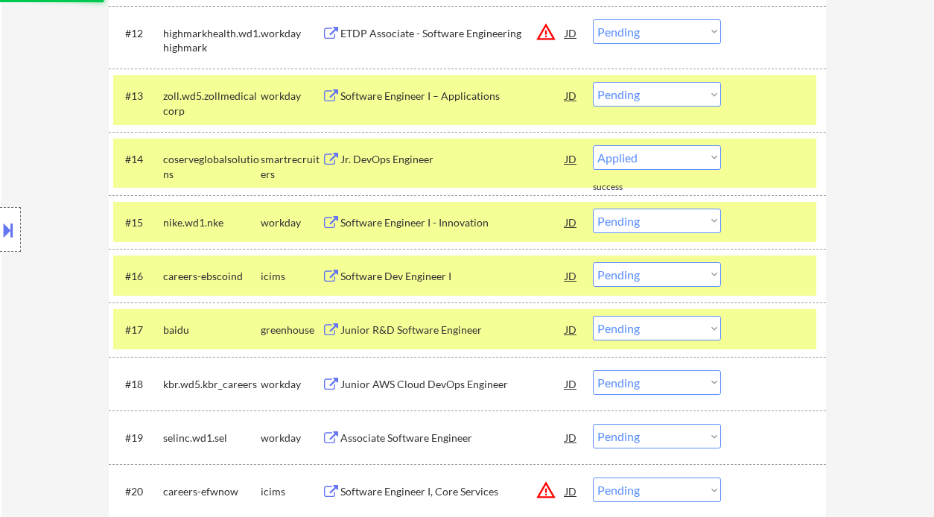
select select ""pending""
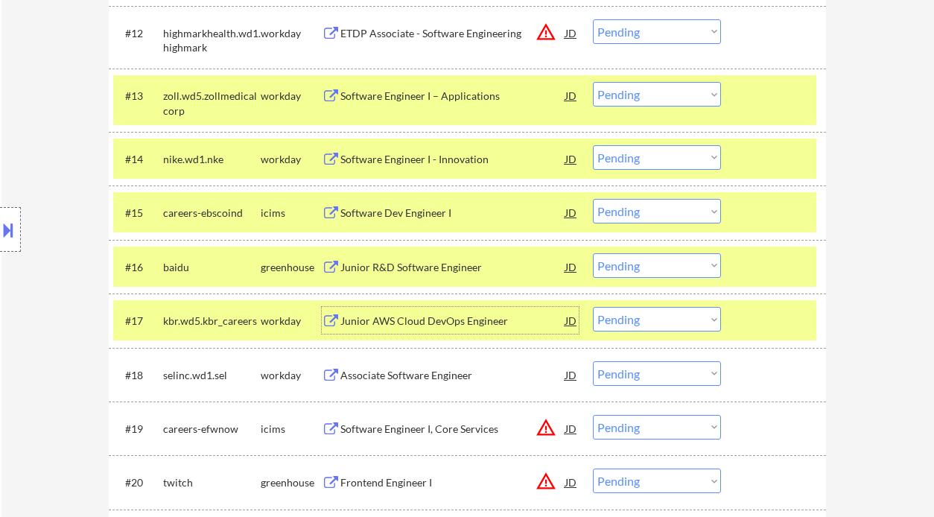
click at [639, 271] on select "Choose an option... Pending Applied Excluded (Questions) Excluded (Expired) Exc…" at bounding box center [657, 265] width 128 height 25
click at [593, 253] on select "Choose an option... Pending Applied Excluded (Questions) Excluded (Expired) Exc…" at bounding box center [657, 265] width 128 height 25
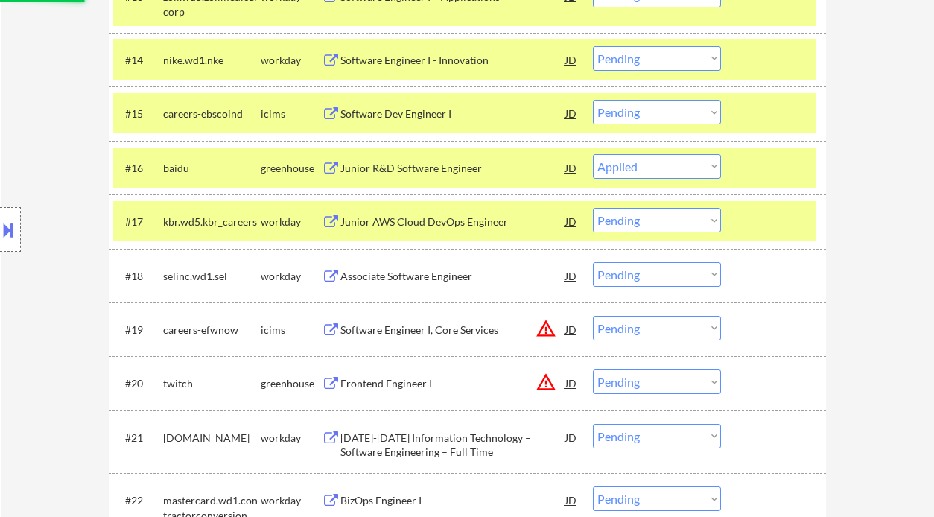
scroll to position [1445, 0]
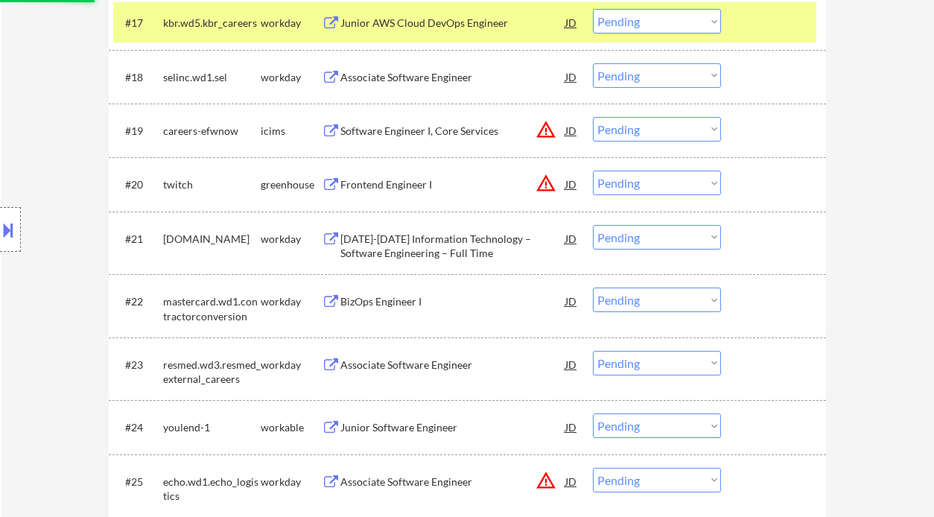
select select ""pending""
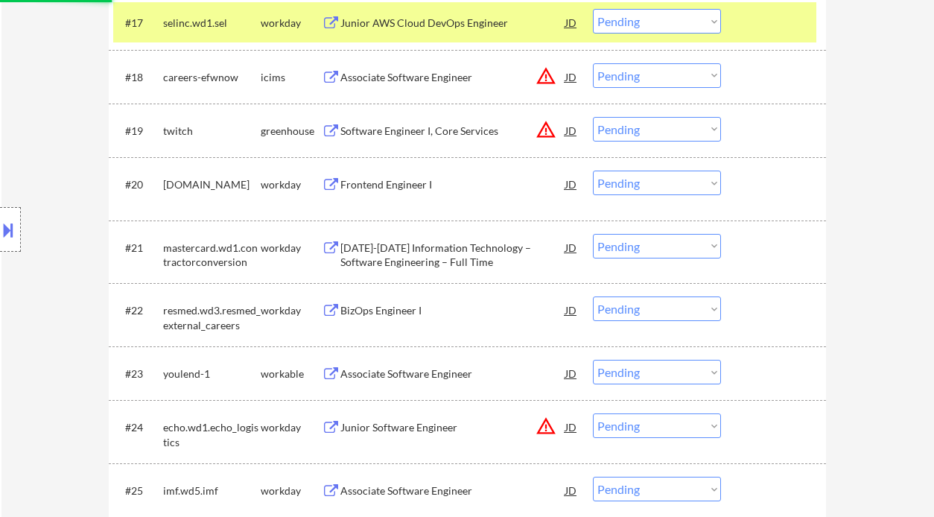
scroll to position [1544, 0]
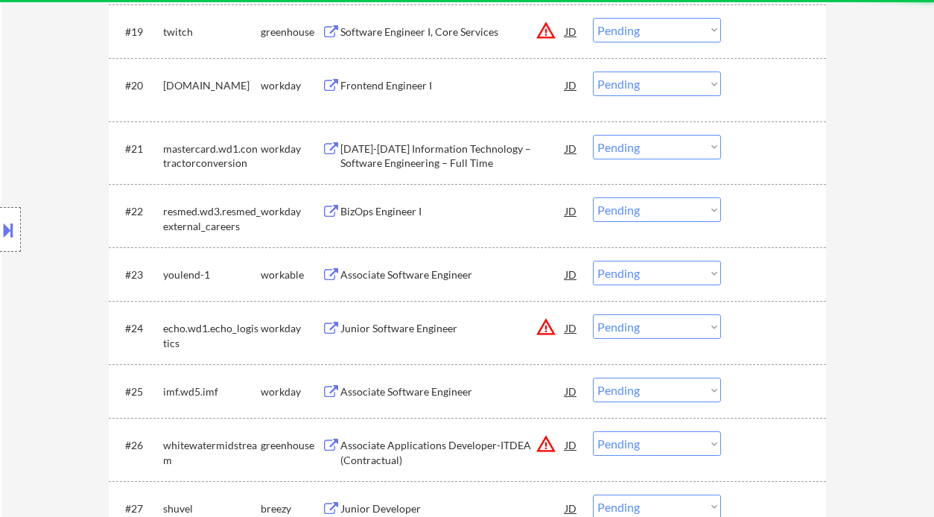
click at [382, 279] on div "Associate Software Engineer" at bounding box center [452, 274] width 225 height 15
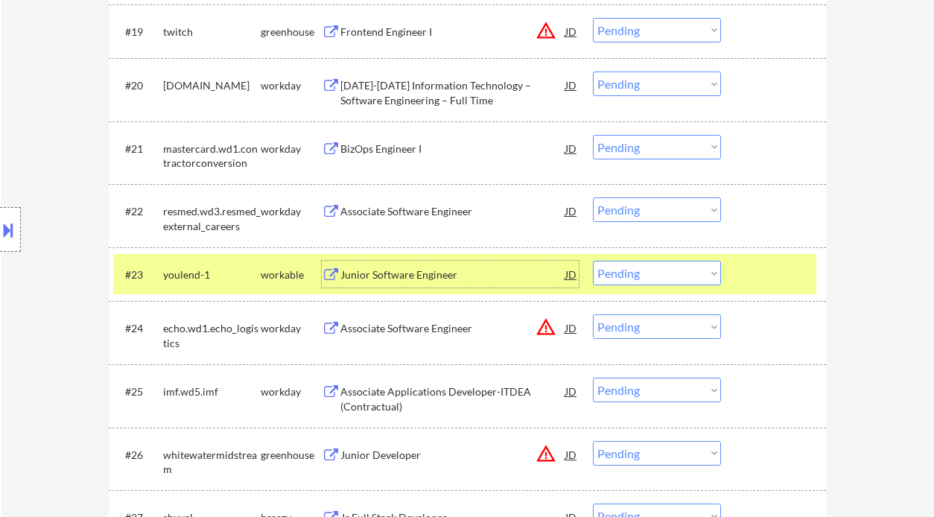
click at [644, 277] on select "Choose an option... Pending Applied Excluded (Questions) Excluded (Expired) Exc…" at bounding box center [657, 273] width 128 height 25
click at [593, 261] on select "Choose an option... Pending Applied Excluded (Questions) Excluded (Expired) Exc…" at bounding box center [657, 273] width 128 height 25
select select ""pending""
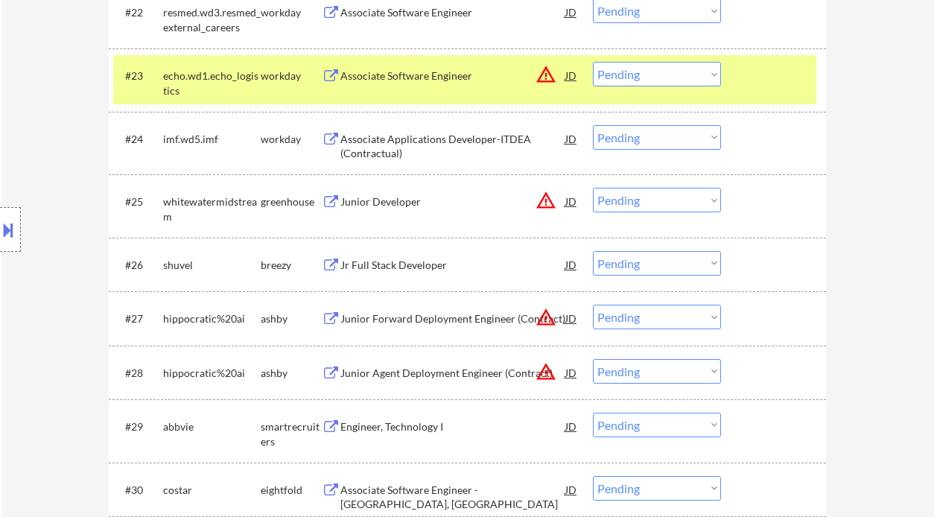
scroll to position [1842, 0]
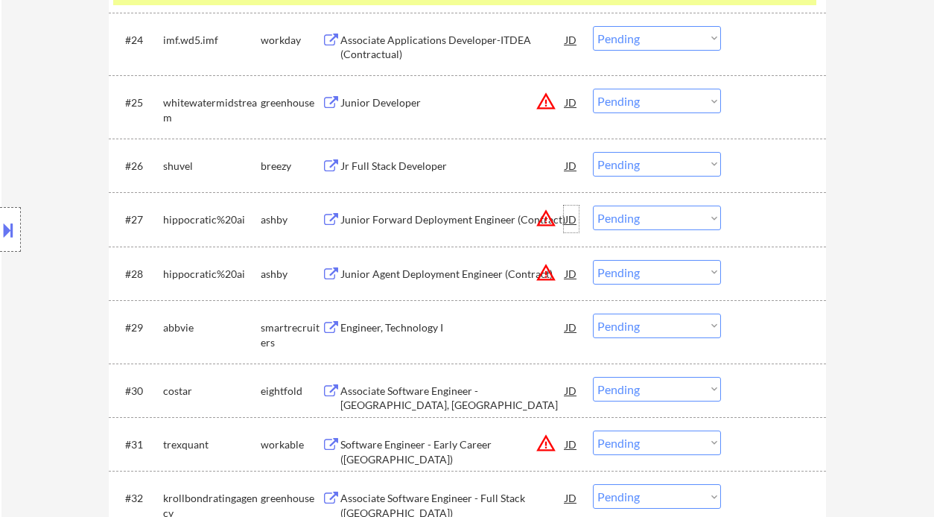
click at [576, 219] on div "JD" at bounding box center [571, 219] width 15 height 27
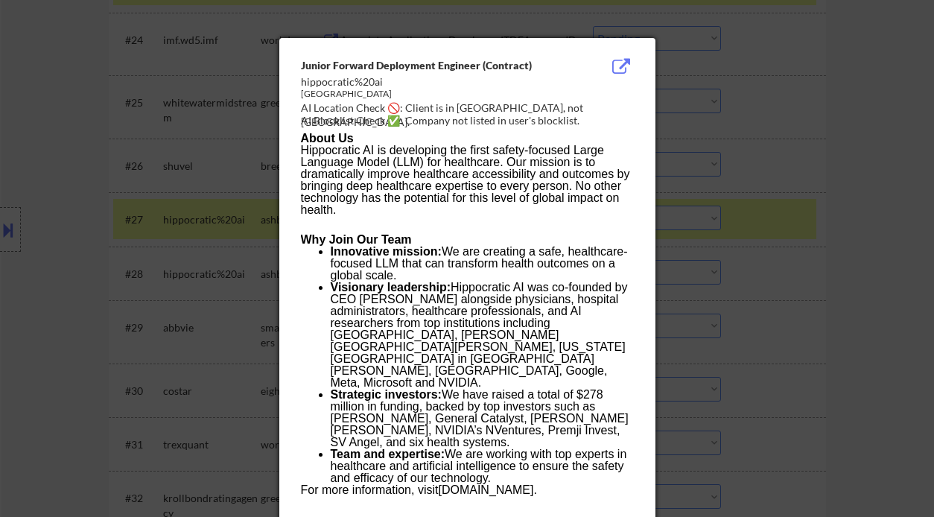
click at [832, 253] on div at bounding box center [467, 258] width 934 height 517
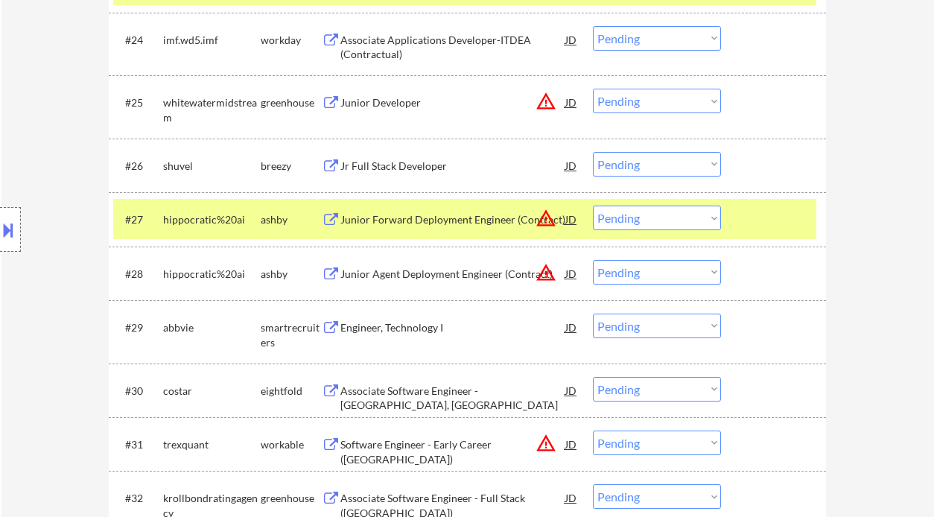
click at [413, 324] on div "Engineer, Technology I" at bounding box center [452, 327] width 225 height 15
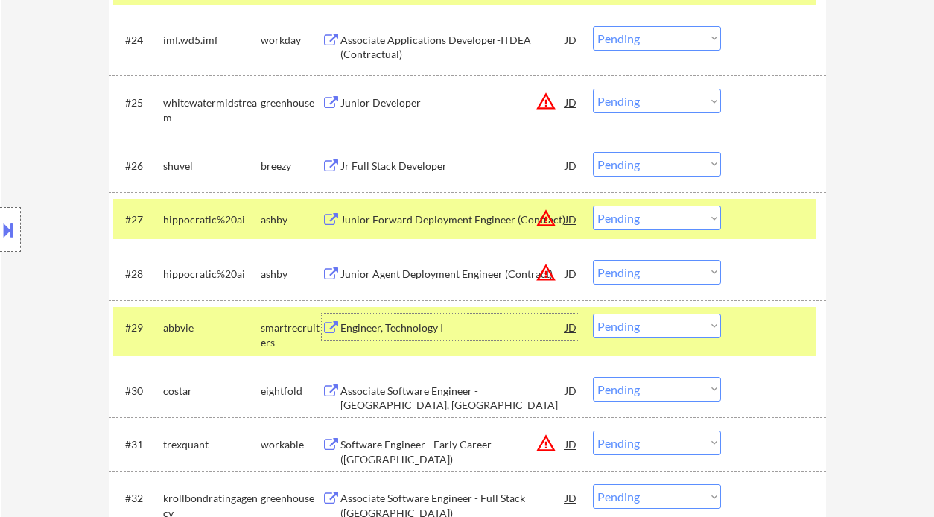
drag, startPoint x: 641, startPoint y: 328, endPoint x: 647, endPoint y: 336, distance: 10.1
click at [641, 328] on select "Choose an option... Pending Applied Excluded (Questions) Excluded (Expired) Exc…" at bounding box center [657, 326] width 128 height 25
click at [593, 314] on select "Choose an option... Pending Applied Excluded (Questions) Excluded (Expired) Exc…" at bounding box center [657, 326] width 128 height 25
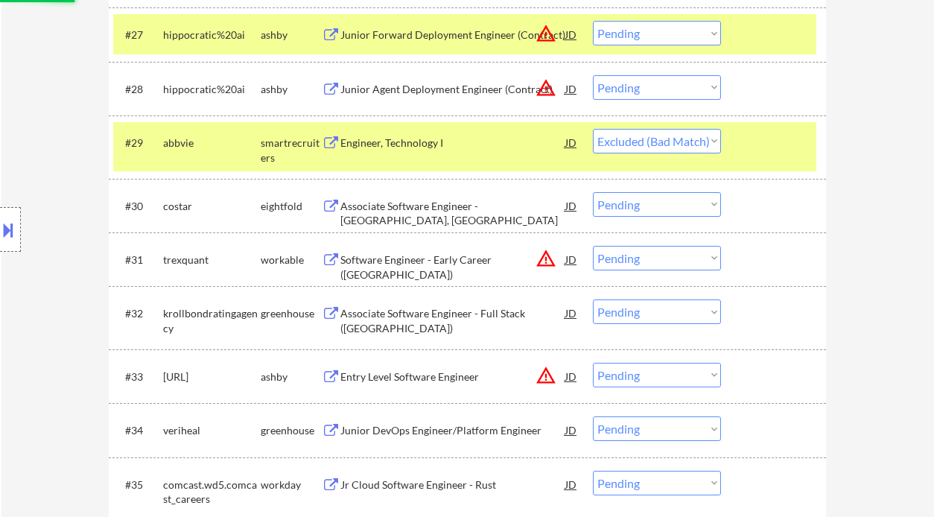
scroll to position [2041, 0]
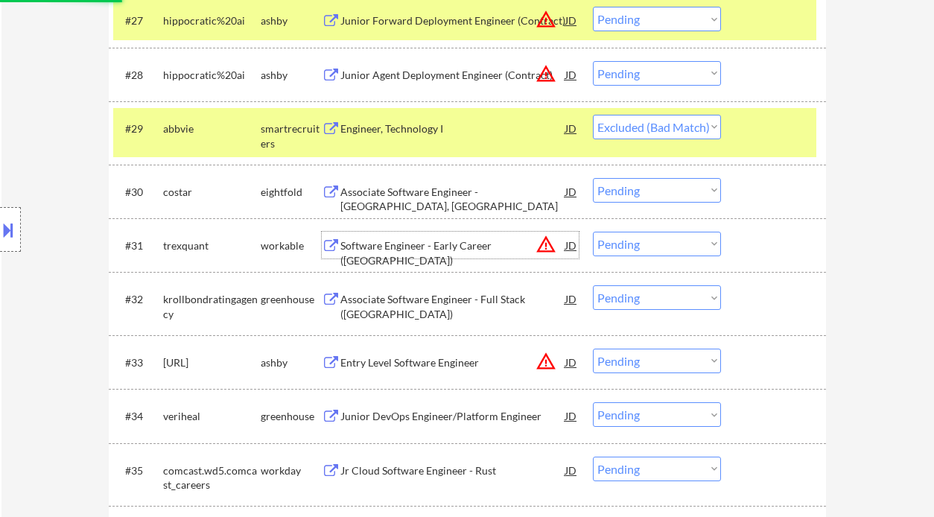
click at [451, 246] on div "Software Engineer - Early Career (USA)" at bounding box center [452, 252] width 225 height 29
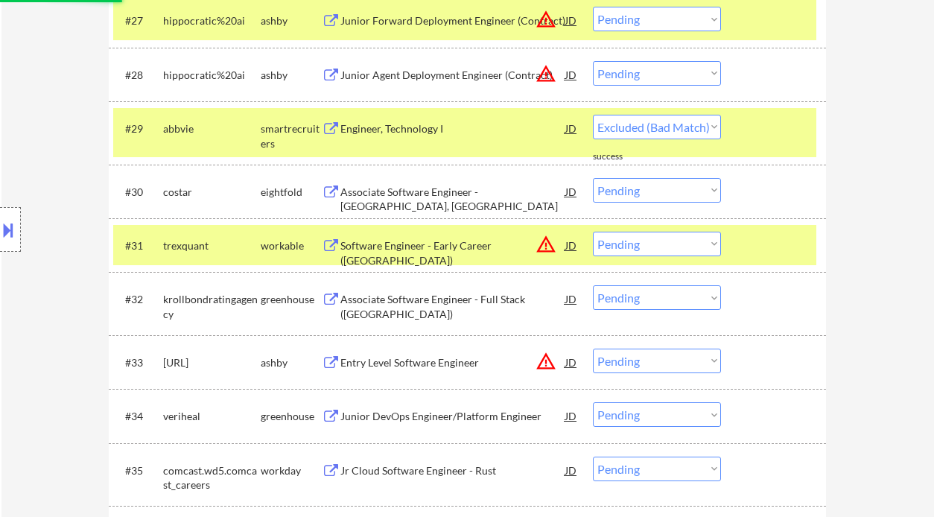
select select ""pending""
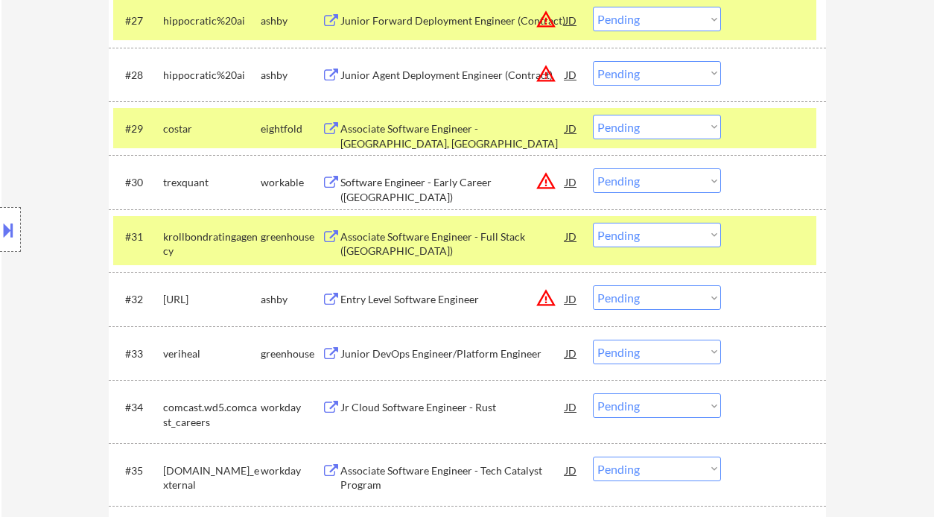
drag, startPoint x: 669, startPoint y: 180, endPoint x: 665, endPoint y: 192, distance: 12.5
click at [669, 180] on select "Choose an option... Pending Applied Excluded (Questions) Excluded (Expired) Exc…" at bounding box center [657, 180] width 128 height 25
click at [593, 168] on select "Choose an option... Pending Applied Excluded (Questions) Excluded (Expired) Exc…" at bounding box center [657, 180] width 128 height 25
click at [439, 238] on div "Associate Software Engineer - Full Stack (PA)" at bounding box center [452, 243] width 225 height 29
select select ""pending""
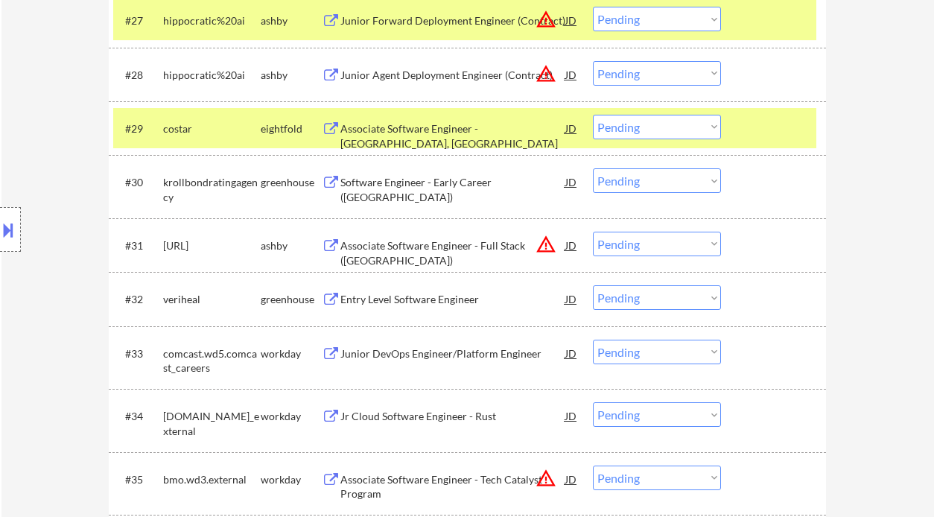
type textarea "Ramel https://docs.google.com/spreadsheets/d/1GipjTCCT6uDY8KbYOnpK2GBADgBMtqif2…"
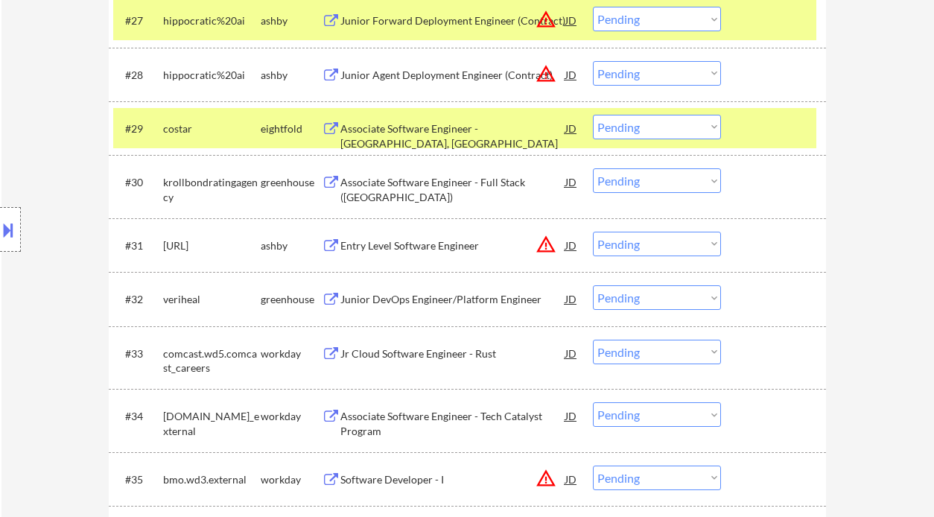
click at [682, 241] on select "Choose an option... Pending Applied Excluded (Questions) Excluded (Expired) Exc…" at bounding box center [657, 244] width 128 height 25
click at [593, 232] on select "Choose an option... Pending Applied Excluded (Questions) Excluded (Expired) Exc…" at bounding box center [657, 244] width 128 height 25
click at [405, 300] on div "Junior DevOps Engineer/Platform Engineer" at bounding box center [452, 299] width 225 height 15
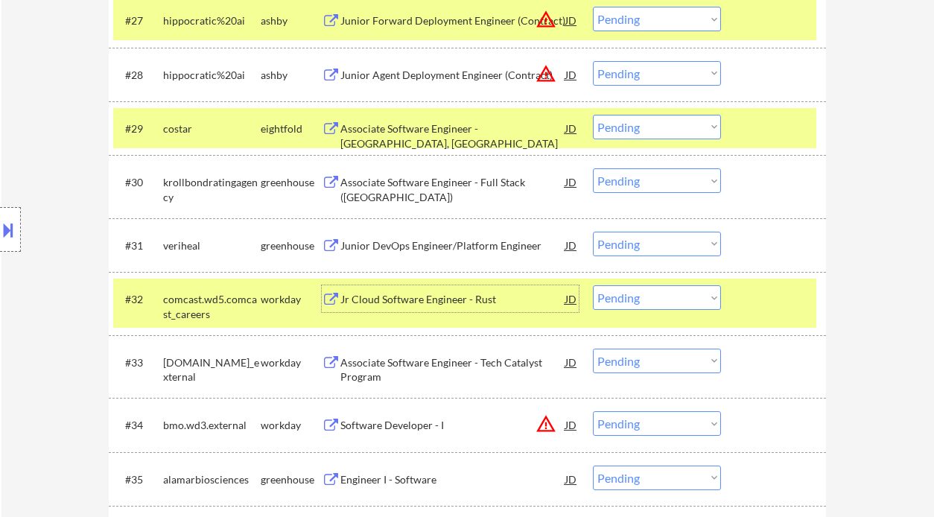
drag, startPoint x: 630, startPoint y: 247, endPoint x: 635, endPoint y: 256, distance: 10.3
click at [630, 247] on select "Choose an option... Pending Applied Excluded (Questions) Excluded (Expired) Exc…" at bounding box center [657, 244] width 128 height 25
click at [593, 232] on select "Choose an option... Pending Applied Excluded (Questions) Excluded (Expired) Exc…" at bounding box center [657, 244] width 128 height 25
click at [426, 185] on div "Associate Software Engineer - Full Stack (PA)" at bounding box center [452, 189] width 225 height 29
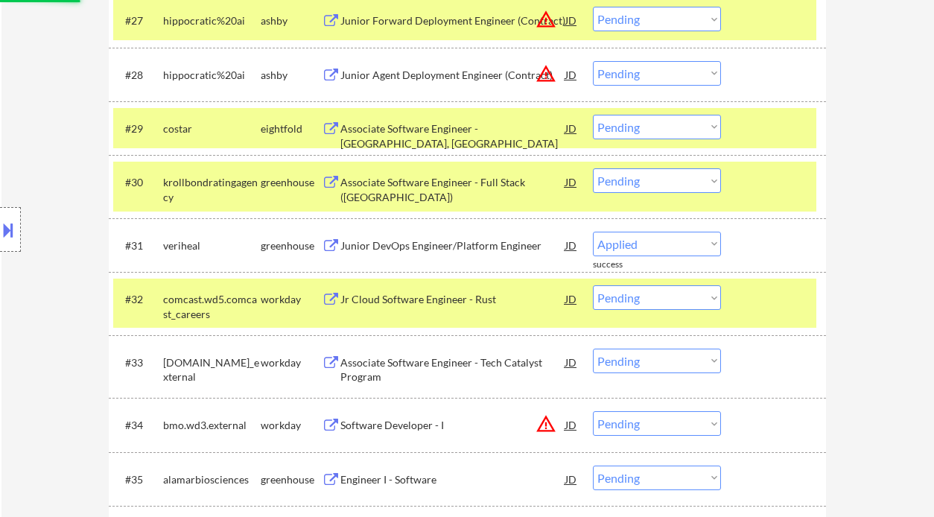
select select ""pending""
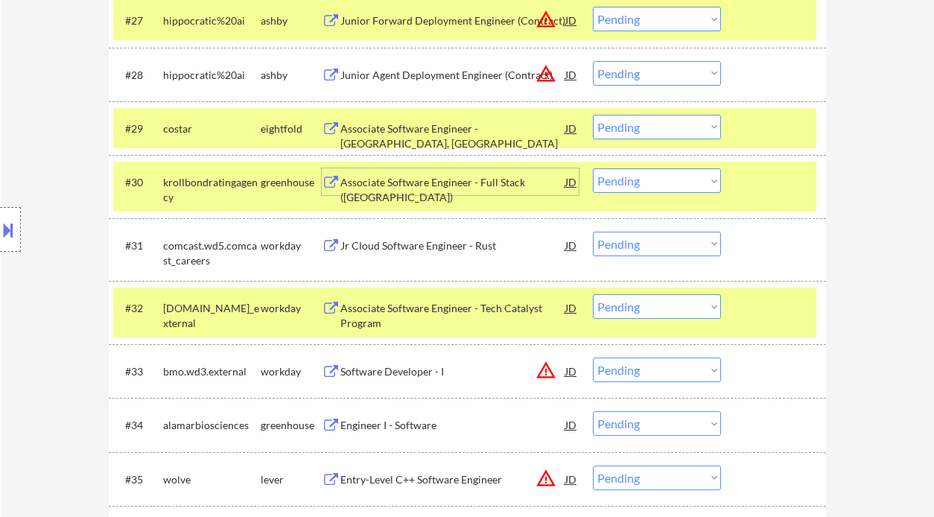
click at [615, 187] on select "Choose an option... Pending Applied Excluded (Questions) Excluded (Expired) Exc…" at bounding box center [657, 180] width 128 height 25
click at [593, 168] on select "Choose an option... Pending Applied Excluded (Questions) Excluded (Expired) Exc…" at bounding box center [657, 180] width 128 height 25
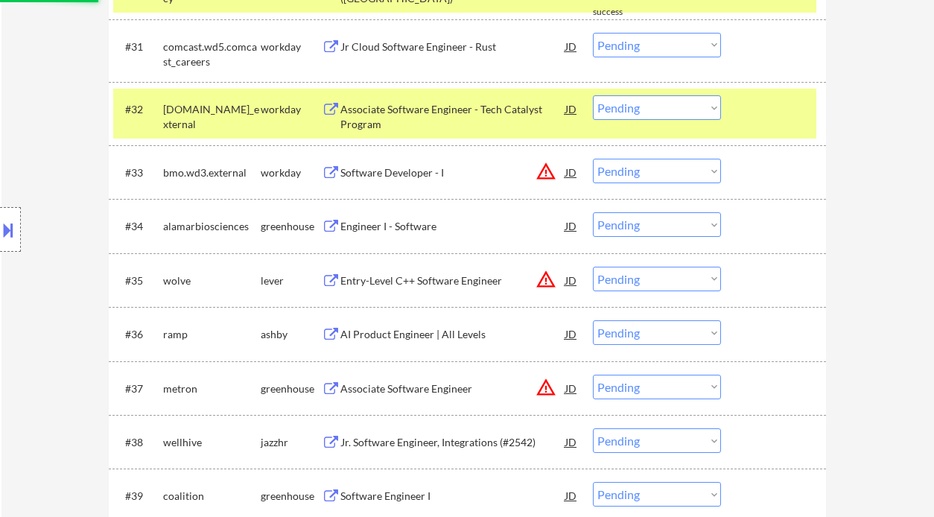
click at [416, 230] on div "Engineer I - Software" at bounding box center [452, 226] width 225 height 15
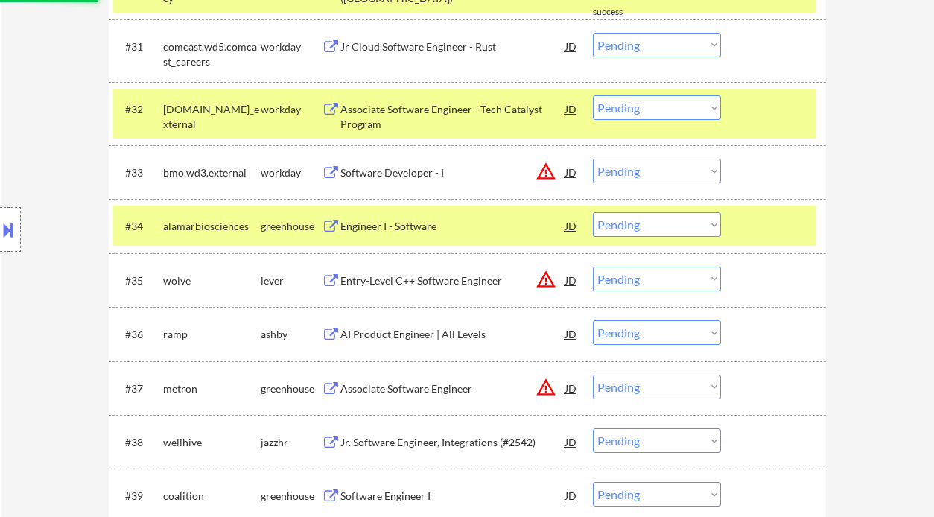
select select ""pending""
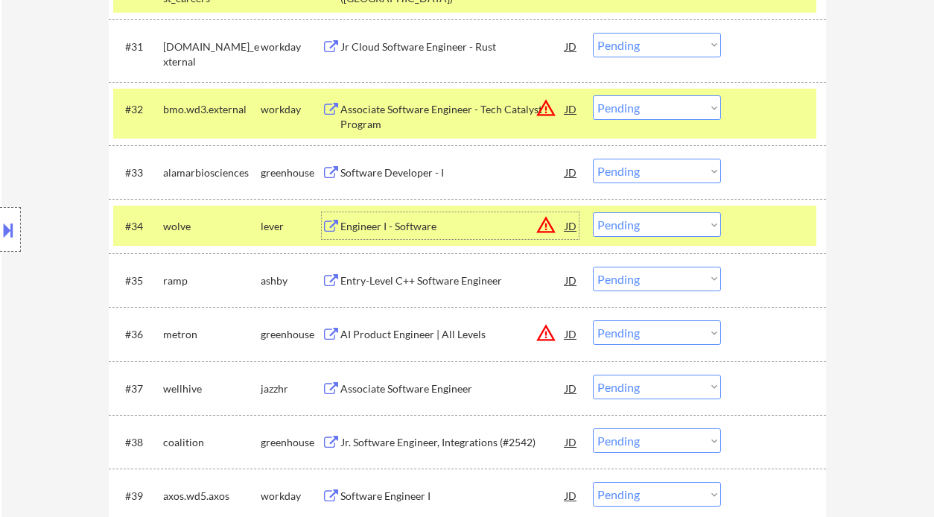
click at [633, 171] on select "Choose an option... Pending Applied Excluded (Questions) Excluded (Expired) Exc…" at bounding box center [657, 171] width 128 height 25
click at [593, 159] on select "Choose an option... Pending Applied Excluded (Questions) Excluded (Expired) Exc…" at bounding box center [657, 171] width 128 height 25
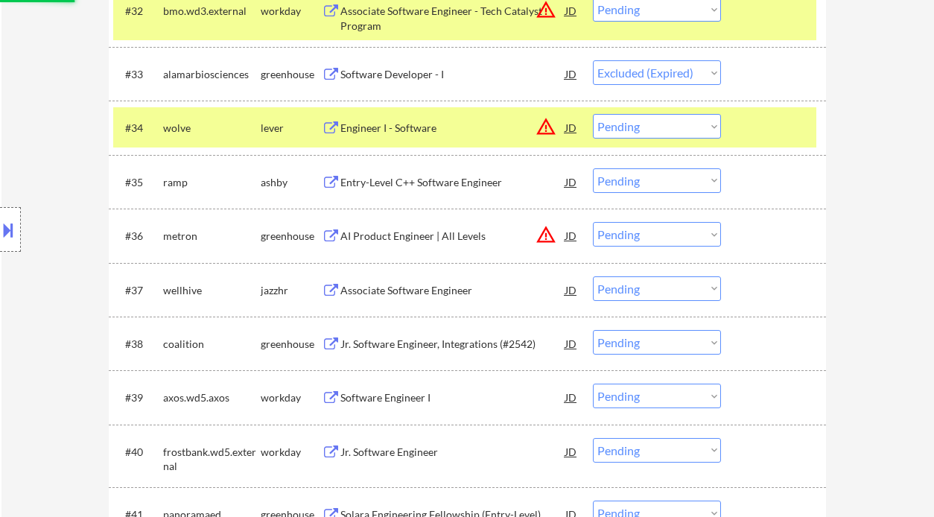
scroll to position [2339, 0]
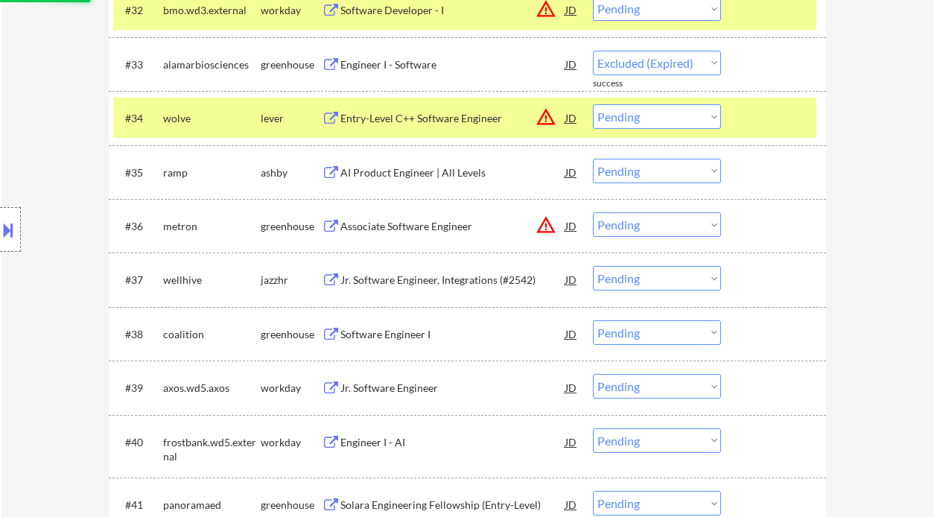
select select ""pending""
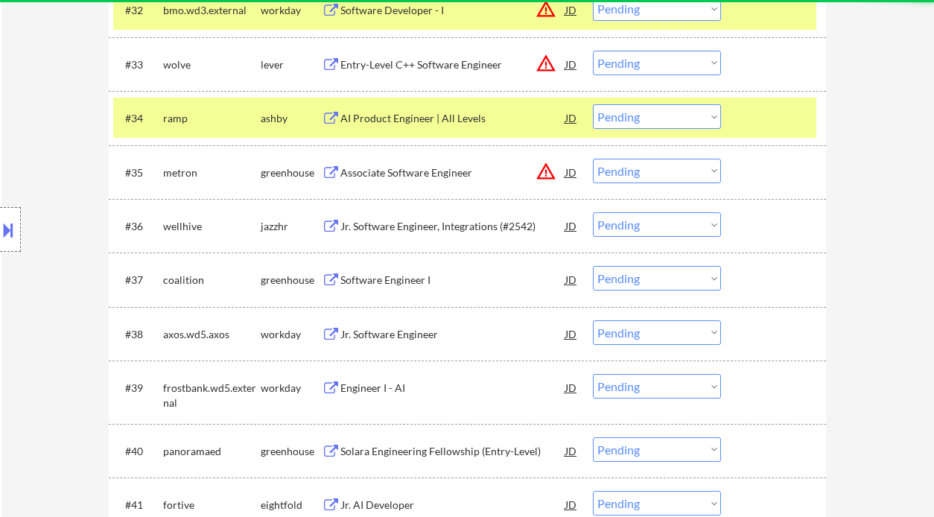
click at [398, 70] on div "Entry-Level C++ Software Engineer" at bounding box center [452, 64] width 225 height 15
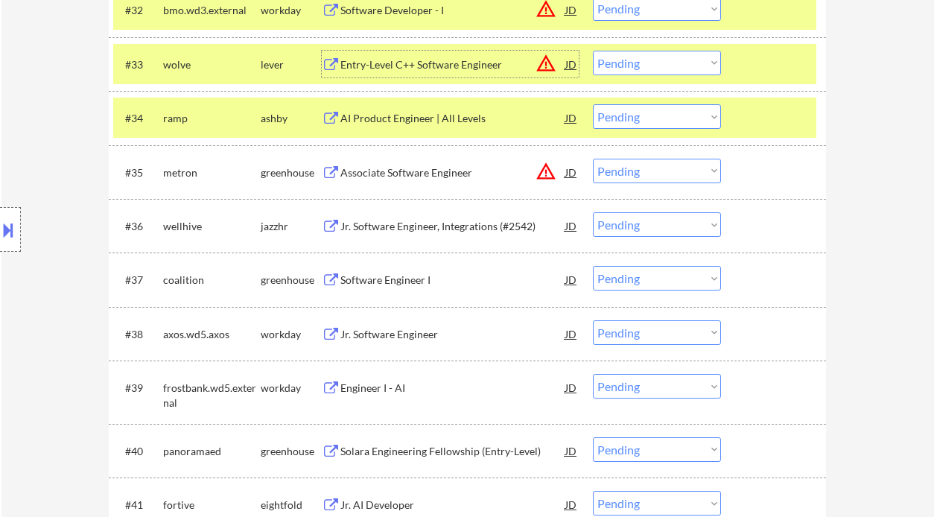
click at [387, 177] on div "Associate Software Engineer" at bounding box center [452, 172] width 225 height 15
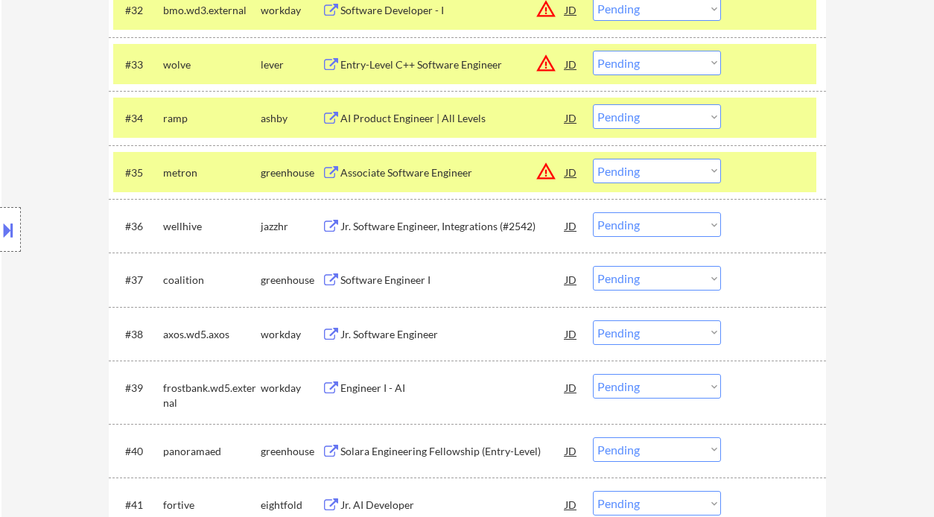
click at [14, 232] on button at bounding box center [8, 230] width 16 height 25
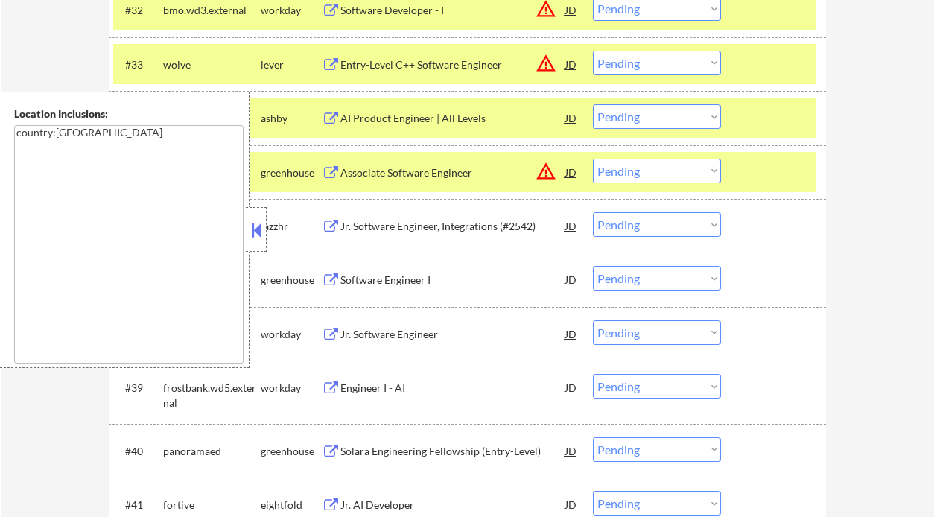
click at [244, 232] on div "Location Inclusions: country:US" at bounding box center [125, 230] width 250 height 276
click at [250, 230] on button at bounding box center [256, 230] width 16 height 22
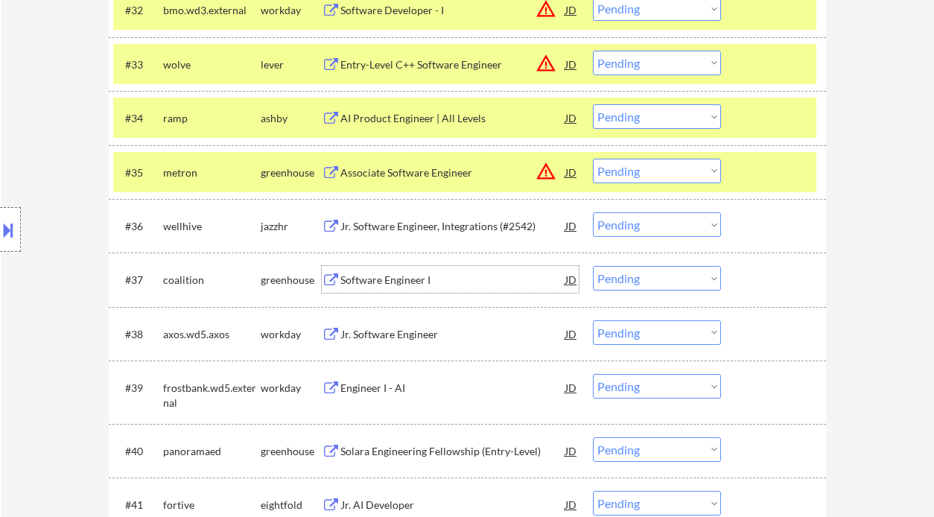
click at [408, 281] on div "Software Engineer I" at bounding box center [452, 280] width 225 height 15
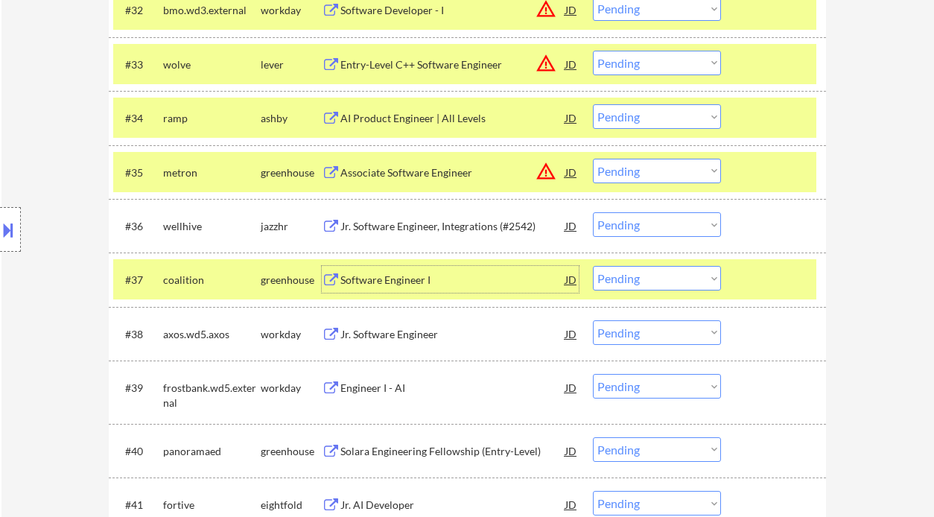
scroll to position [2438, 0]
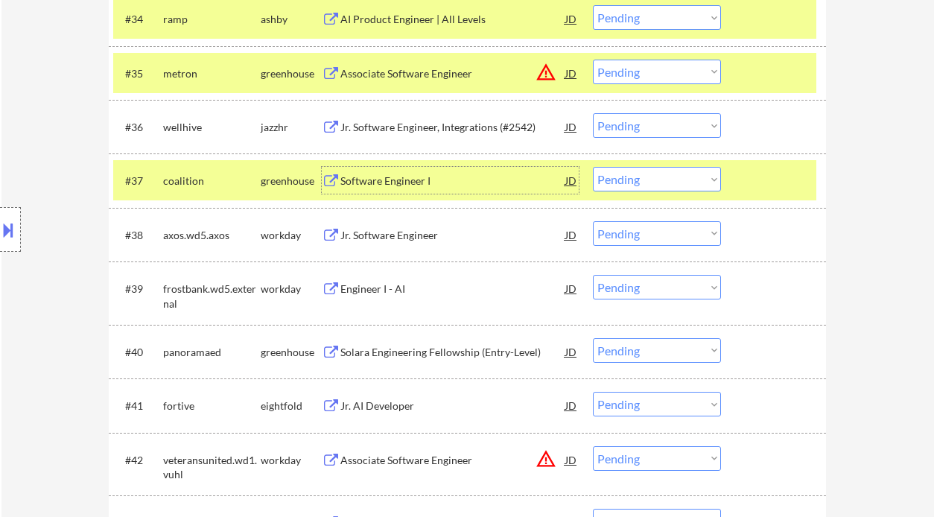
click at [457, 355] on div "Solara Engineering Fellowship (Entry-Level)" at bounding box center [452, 352] width 225 height 15
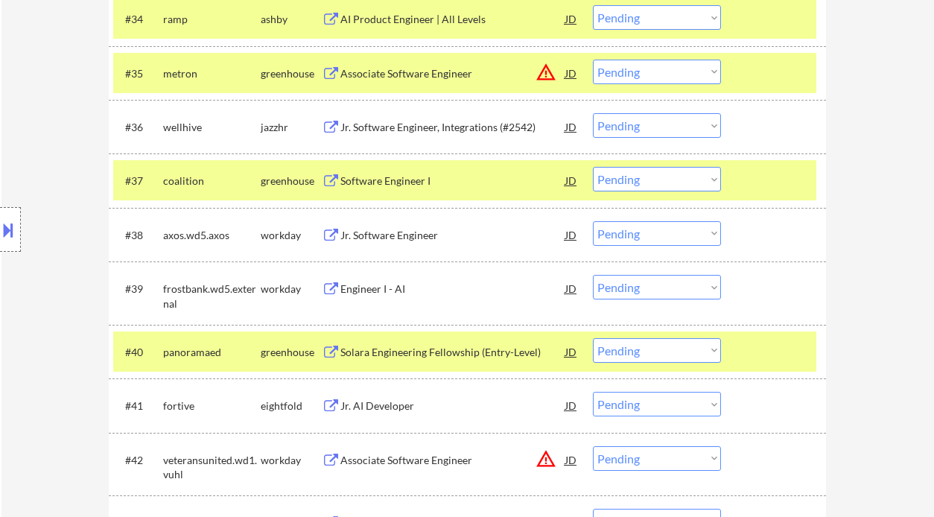
click at [34, 321] on div "Location Inclusions: country:US" at bounding box center [133, 230] width 267 height 276
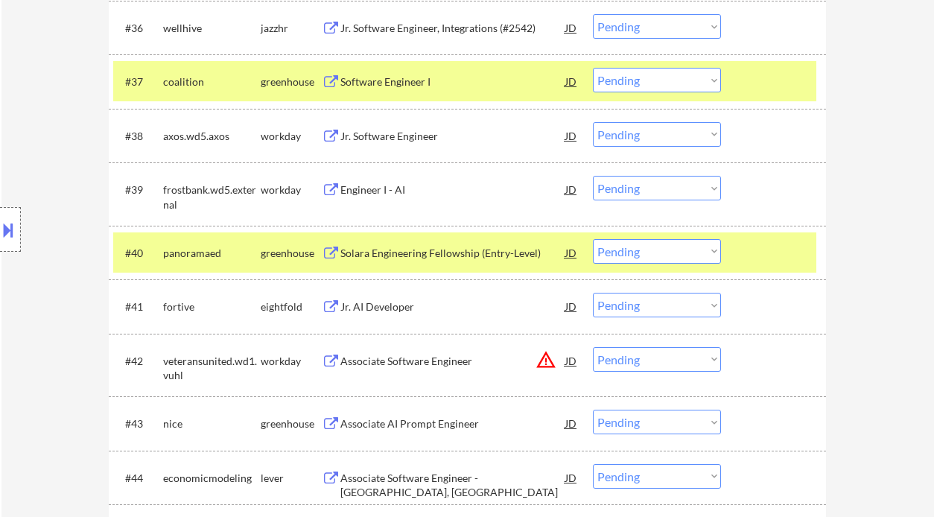
scroll to position [2537, 0]
click at [639, 250] on select "Choose an option... Pending Applied Excluded (Questions) Excluded (Expired) Exc…" at bounding box center [657, 250] width 128 height 25
click at [593, 238] on select "Choose an option... Pending Applied Excluded (Questions) Excluded (Expired) Exc…" at bounding box center [657, 250] width 128 height 25
select select ""pending""
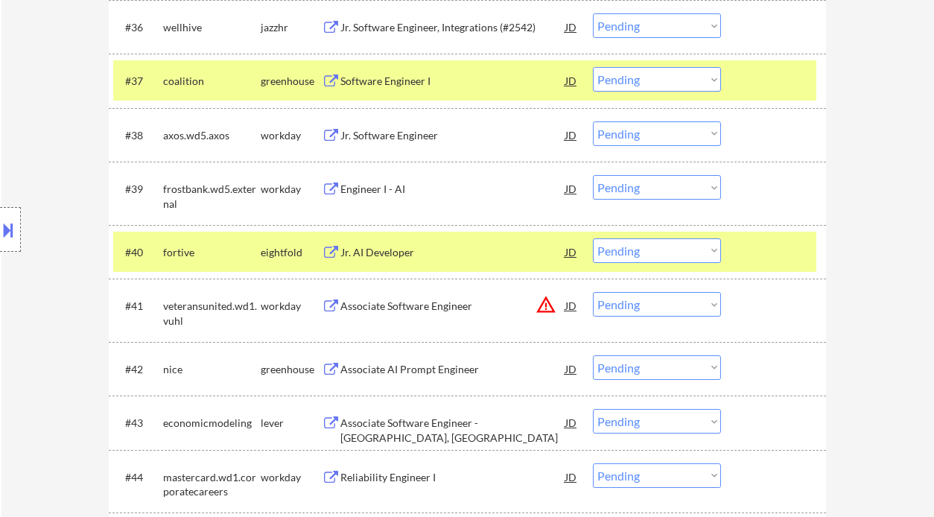
drag, startPoint x: 49, startPoint y: 261, endPoint x: 61, endPoint y: 257, distance: 12.5
click at [49, 261] on div "Location Inclusions: country:US" at bounding box center [133, 230] width 267 height 276
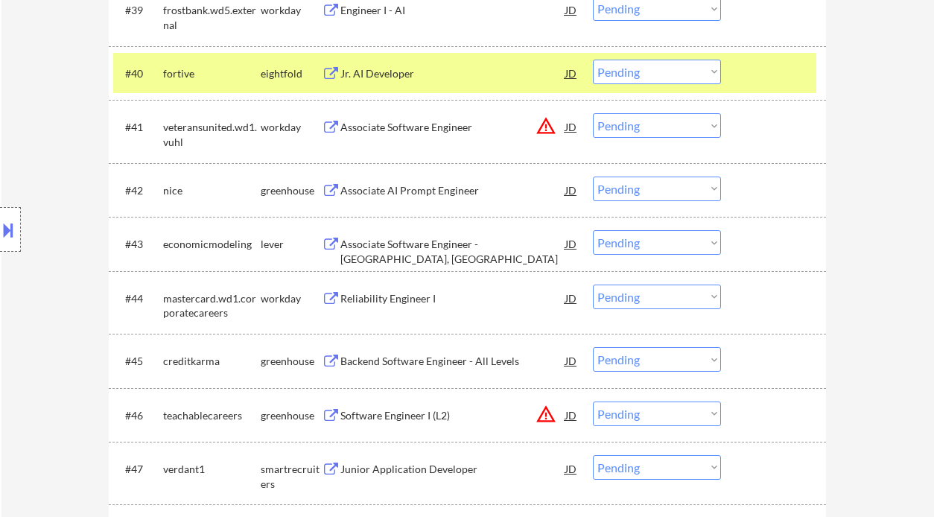
scroll to position [2736, 0]
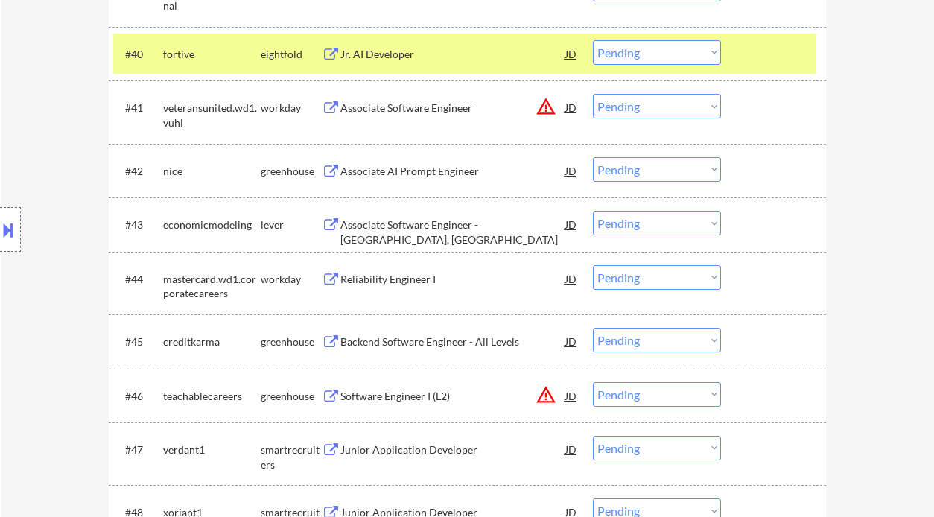
click at [433, 168] on div "Associate AI Prompt Engineer" at bounding box center [452, 171] width 225 height 15
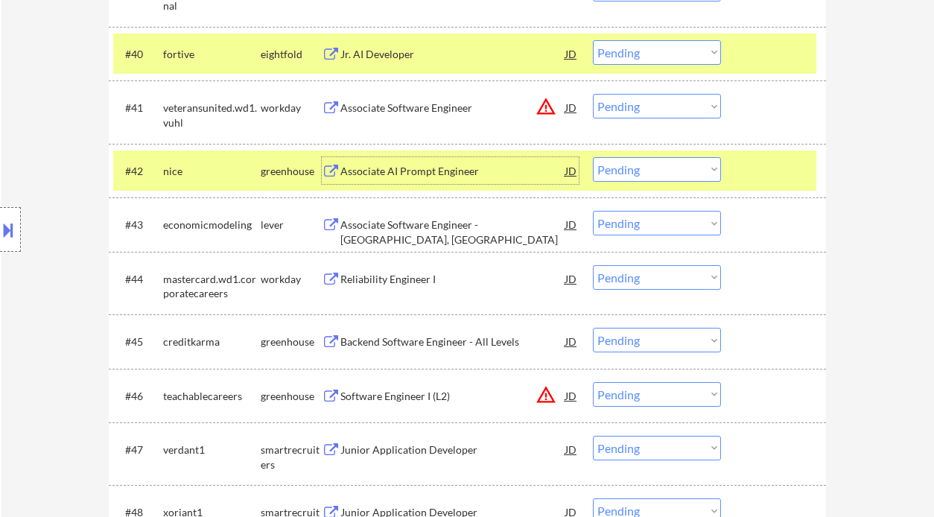
click at [631, 169] on select "Choose an option... Pending Applied Excluded (Questions) Excluded (Expired) Exc…" at bounding box center [657, 169] width 128 height 25
click at [653, 168] on select "Choose an option... Pending Applied Excluded (Questions) Excluded (Expired) Exc…" at bounding box center [657, 169] width 128 height 25
click at [593, 157] on select "Choose an option... Pending Applied Excluded (Questions) Excluded (Expired) Exc…" at bounding box center [657, 169] width 128 height 25
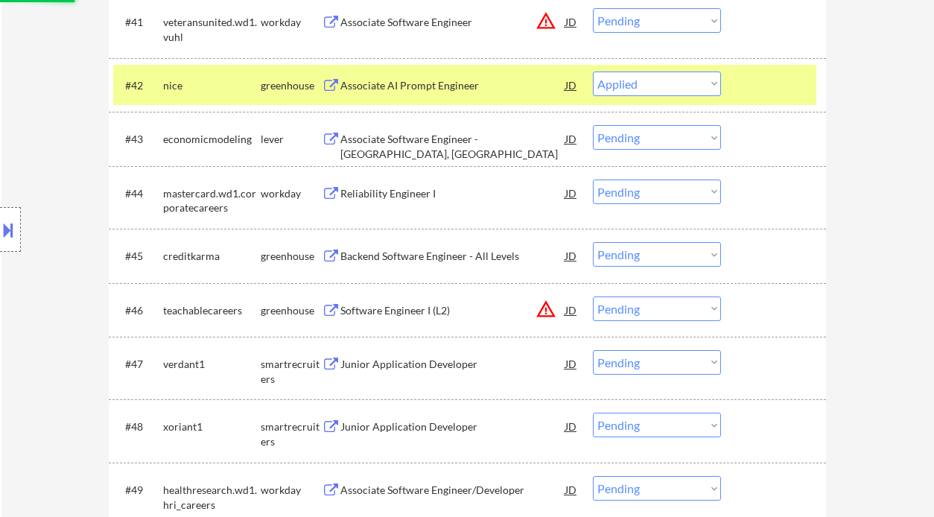
scroll to position [2835, 0]
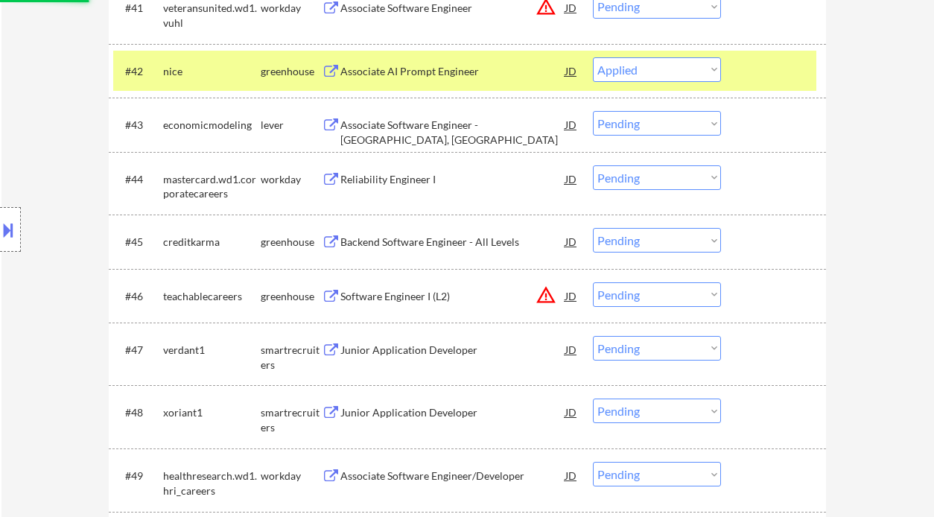
click at [416, 130] on div "Associate Software Engineer - Moscow, ID" at bounding box center [452, 132] width 225 height 29
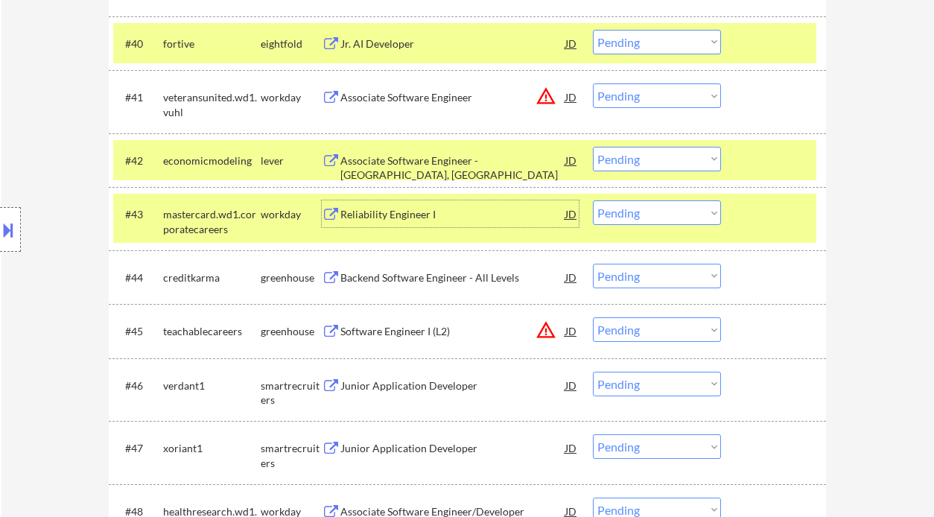
scroll to position [2736, 0]
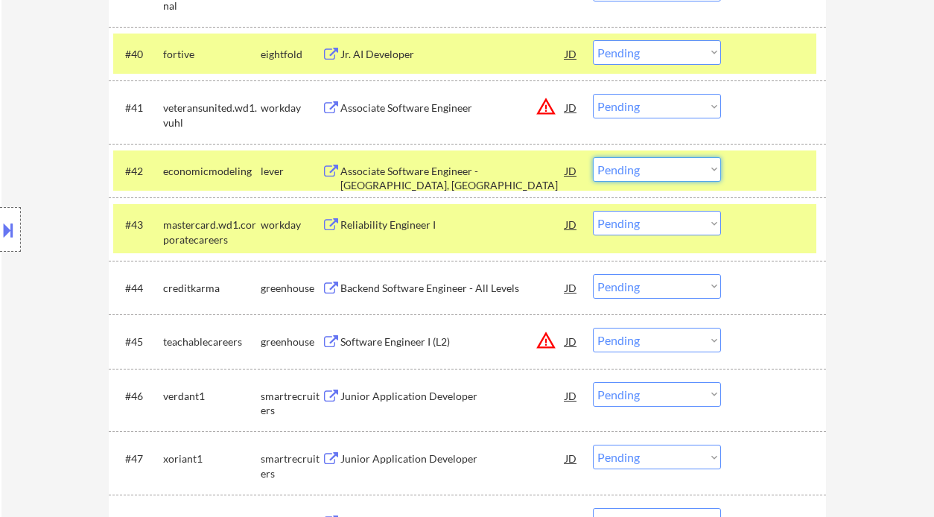
click at [646, 174] on select "Choose an option... Pending Applied Excluded (Questions) Excluded (Expired) Exc…" at bounding box center [657, 169] width 128 height 25
click at [593, 157] on select "Choose an option... Pending Applied Excluded (Questions) Excluded (Expired) Exc…" at bounding box center [657, 169] width 128 height 25
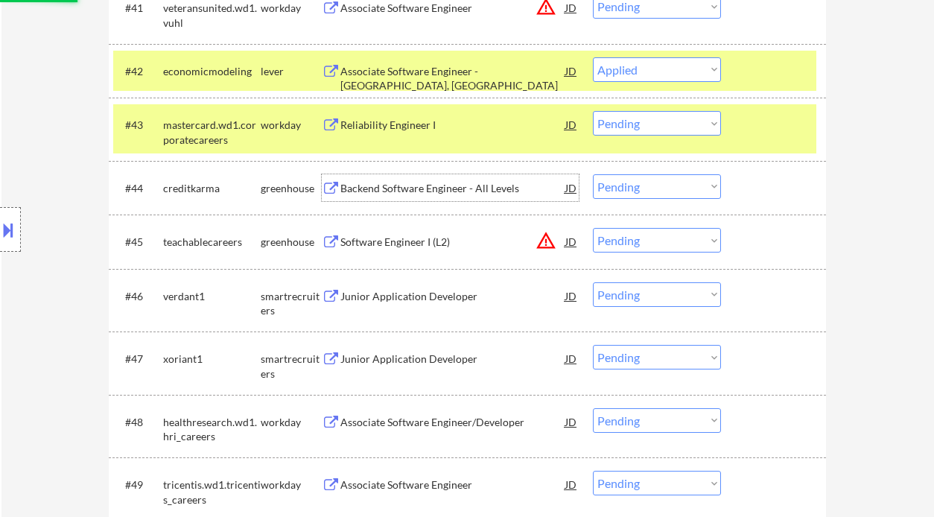
click at [399, 192] on div "Backend Software Engineer - All Levels" at bounding box center [452, 188] width 225 height 15
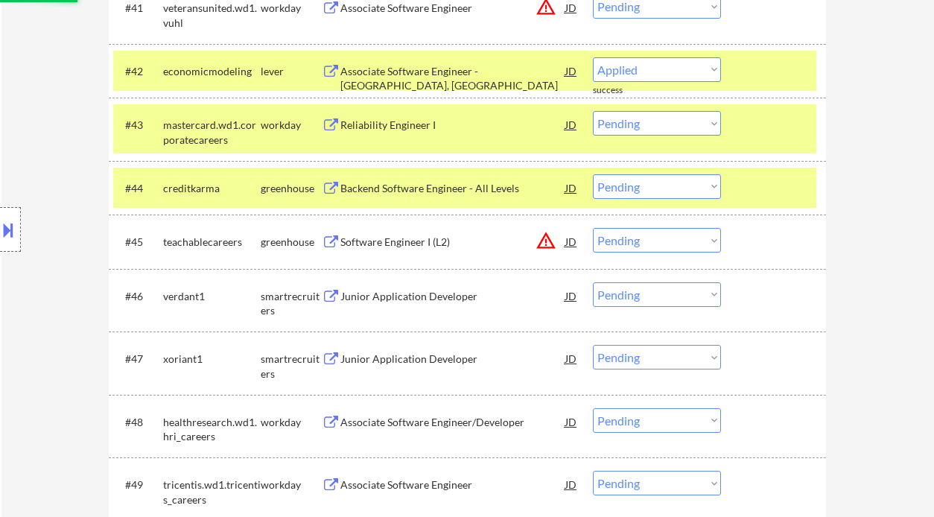
select select ""pending""
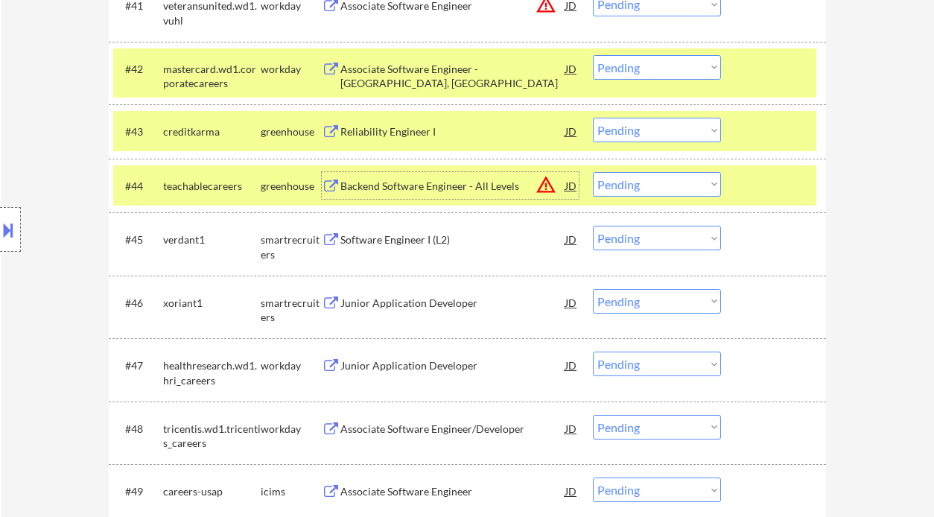
scroll to position [2934, 0]
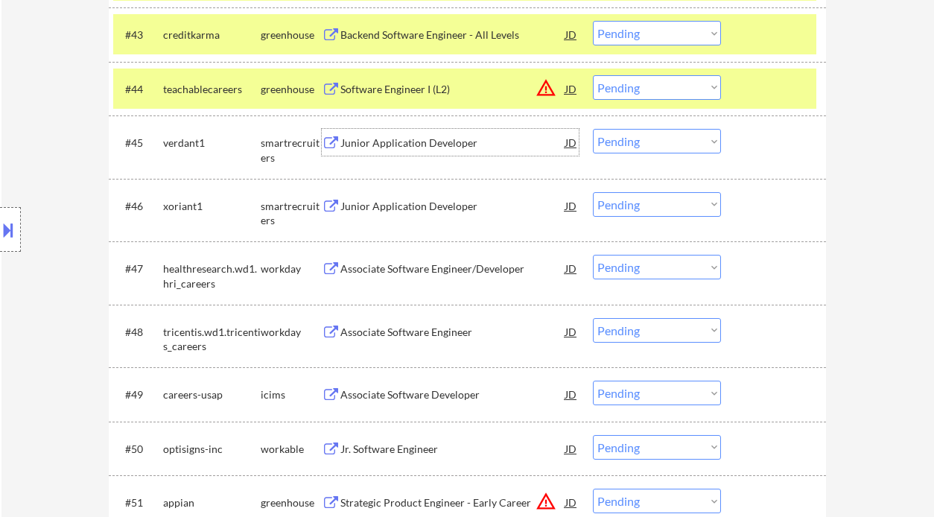
click at [368, 148] on div "Junior Application Developer" at bounding box center [452, 143] width 225 height 15
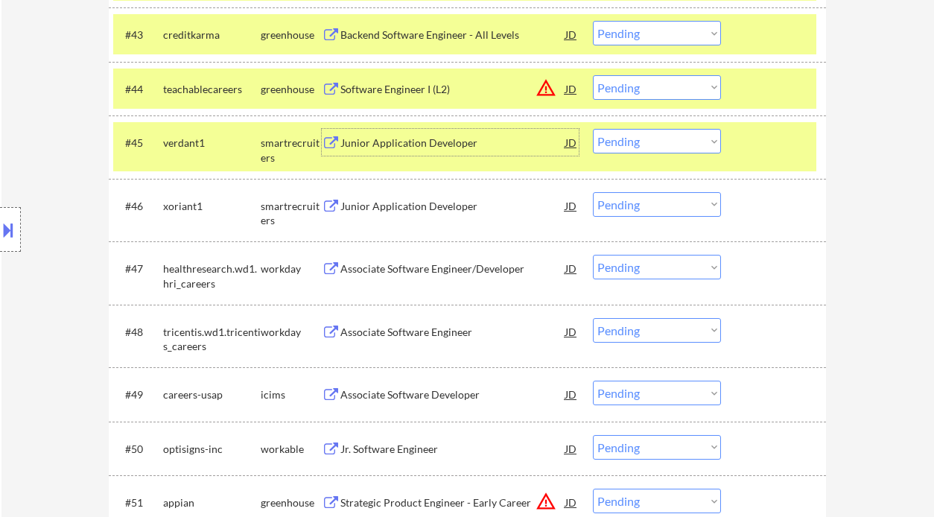
click at [600, 141] on select "Choose an option... Pending Applied Excluded (Questions) Excluded (Expired) Exc…" at bounding box center [657, 141] width 128 height 25
click at [593, 129] on select "Choose an option... Pending Applied Excluded (Questions) Excluded (Expired) Exc…" at bounding box center [657, 141] width 128 height 25
click at [442, 210] on div "Junior Application Developer" at bounding box center [452, 206] width 225 height 15
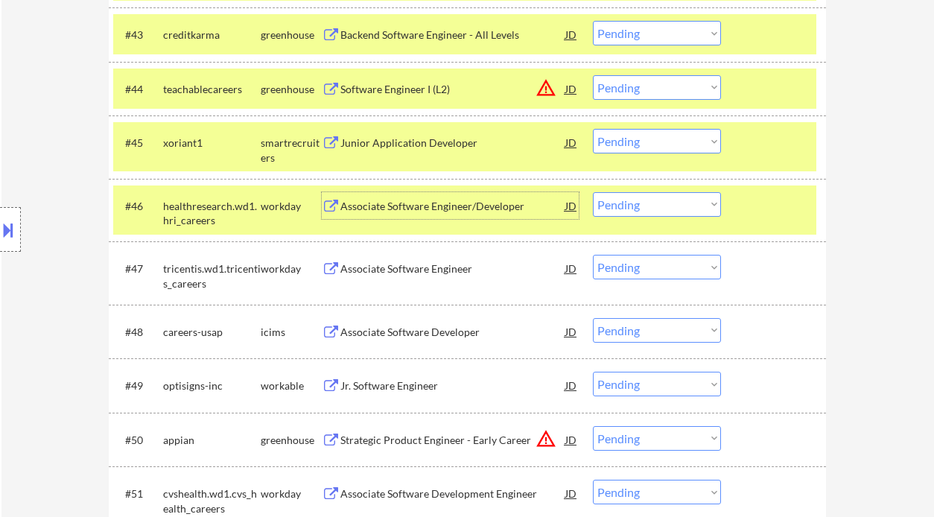
click at [619, 140] on select "Choose an option... Pending Applied Excluded (Questions) Excluded (Expired) Exc…" at bounding box center [657, 141] width 128 height 25
click at [593, 129] on select "Choose an option... Pending Applied Excluded (Questions) Excluded (Expired) Exc…" at bounding box center [657, 141] width 128 height 25
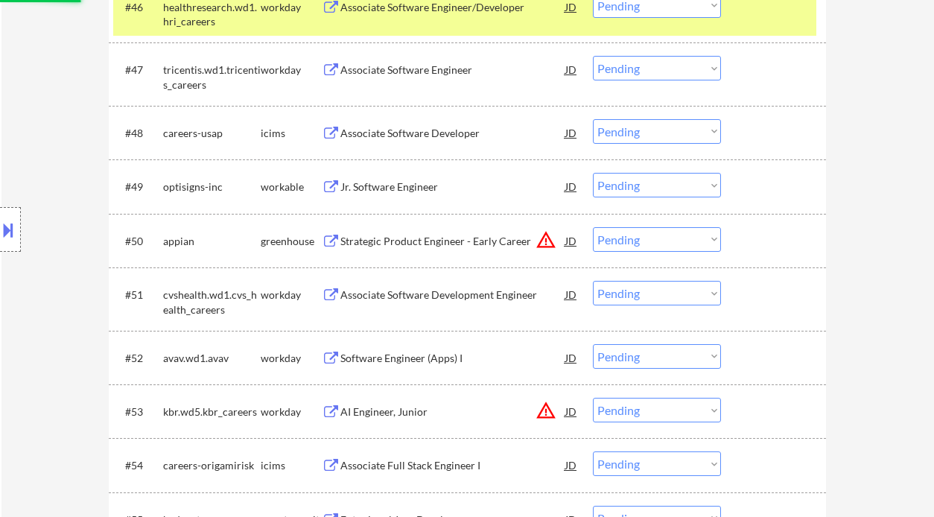
select select ""pending""
click at [401, 190] on div "Jr. Software Engineer" at bounding box center [452, 186] width 225 height 27
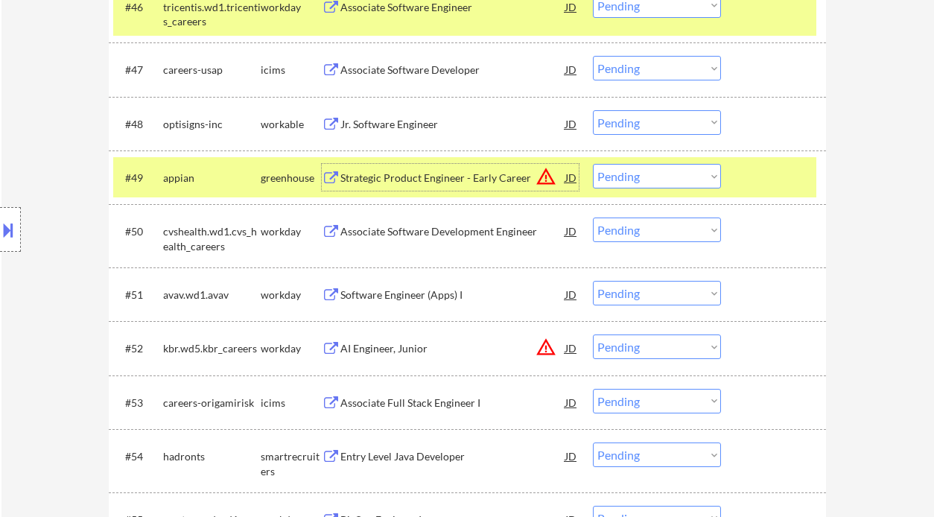
click at [366, 126] on div "Jr. Software Engineer" at bounding box center [452, 124] width 225 height 15
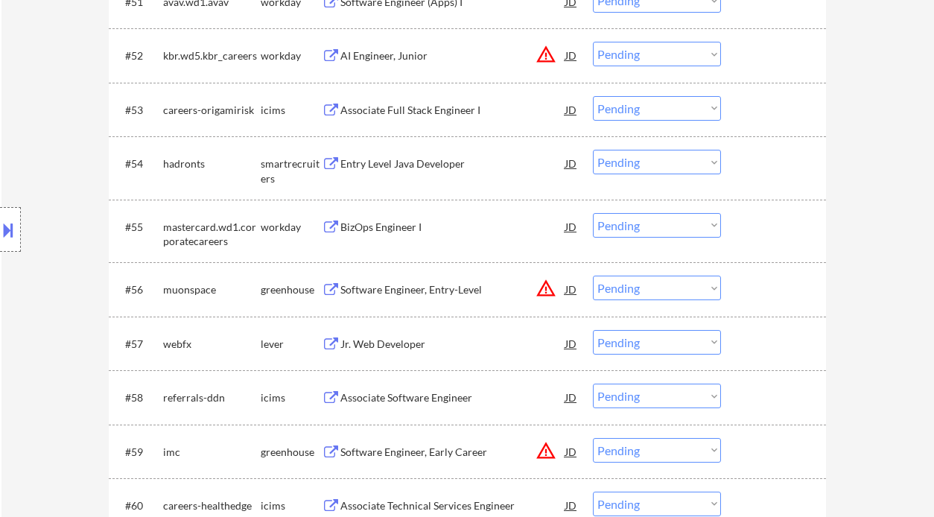
scroll to position [3431, 0]
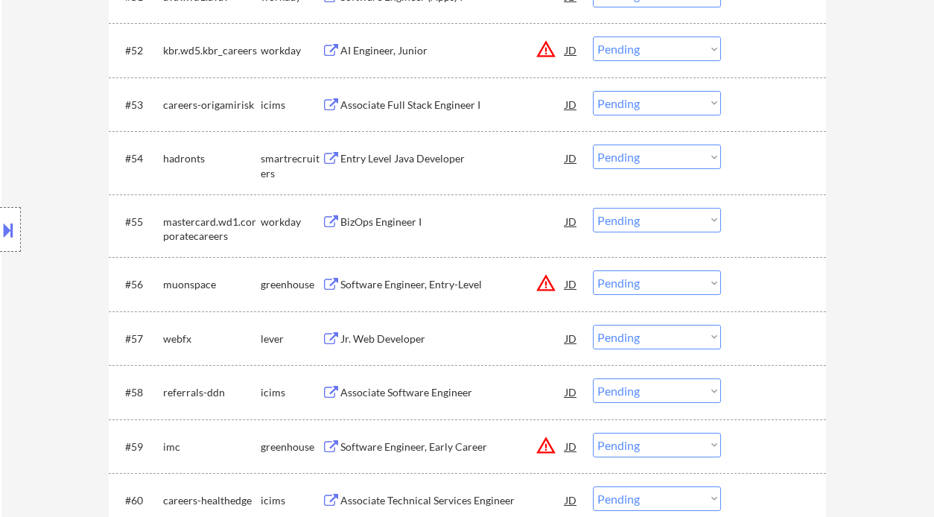
click at [420, 287] on div "Software Engineer, Entry-Level" at bounding box center [452, 284] width 225 height 15
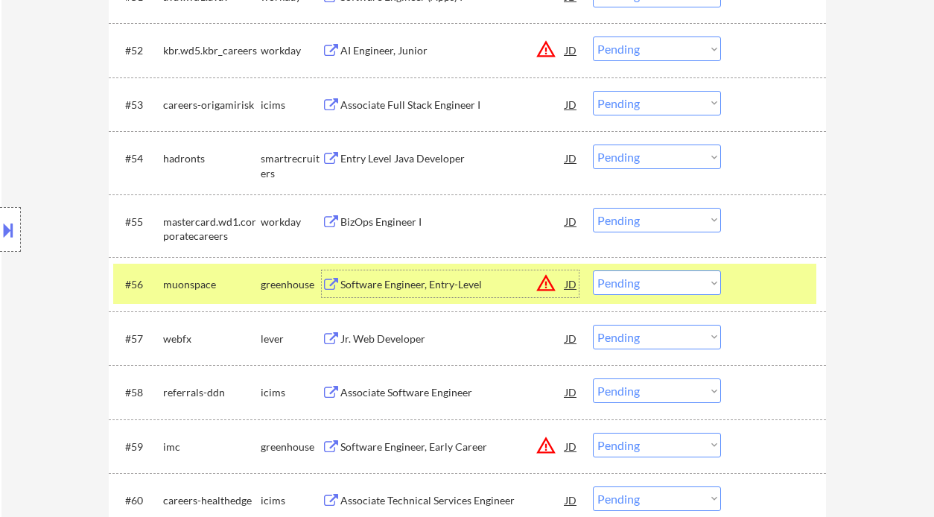
click at [665, 283] on select "Choose an option... Pending Applied Excluded (Questions) Excluded (Expired) Exc…" at bounding box center [657, 282] width 128 height 25
click at [593, 270] on select "Choose an option... Pending Applied Excluded (Questions) Excluded (Expired) Exc…" at bounding box center [657, 282] width 128 height 25
click at [384, 341] on div "Jr. Web Developer" at bounding box center [452, 339] width 225 height 15
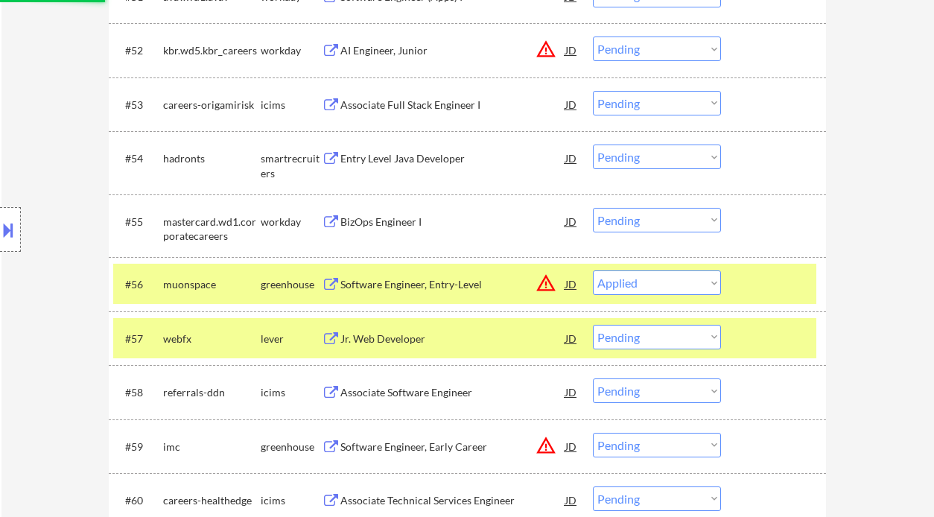
select select ""pending""
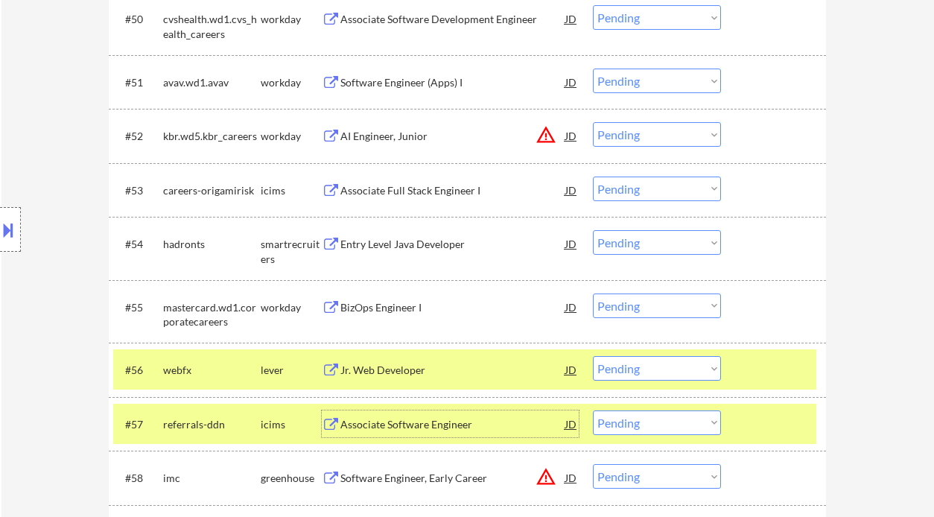
scroll to position [3332, 0]
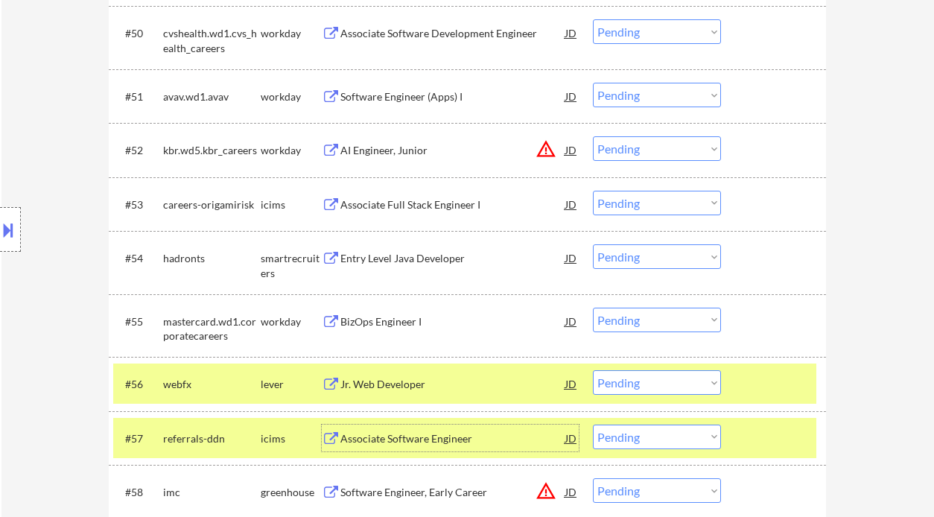
click at [471, 268] on div "Entry Level Java Developer" at bounding box center [452, 257] width 225 height 27
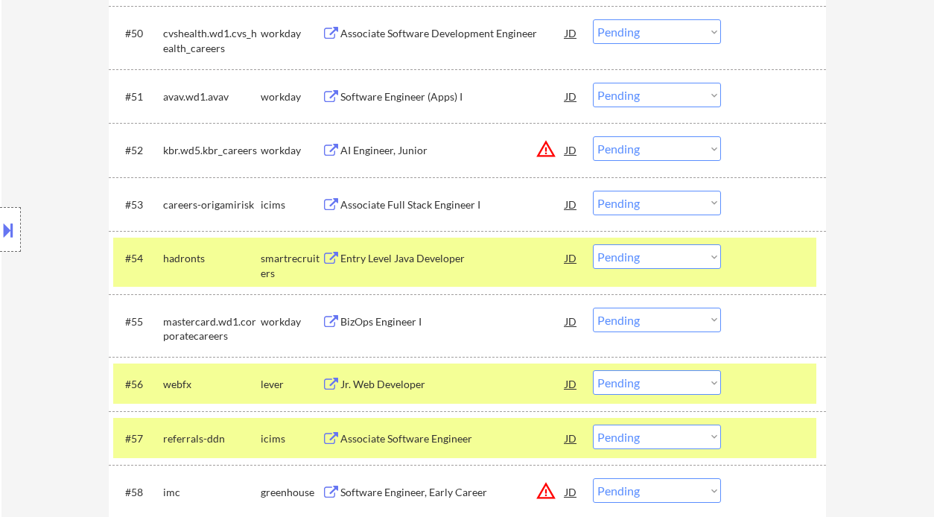
click at [443, 272] on div "#54 hadronts smartrecruiters Entry Level Java Developer JD warning_amber Choose…" at bounding box center [464, 262] width 703 height 49
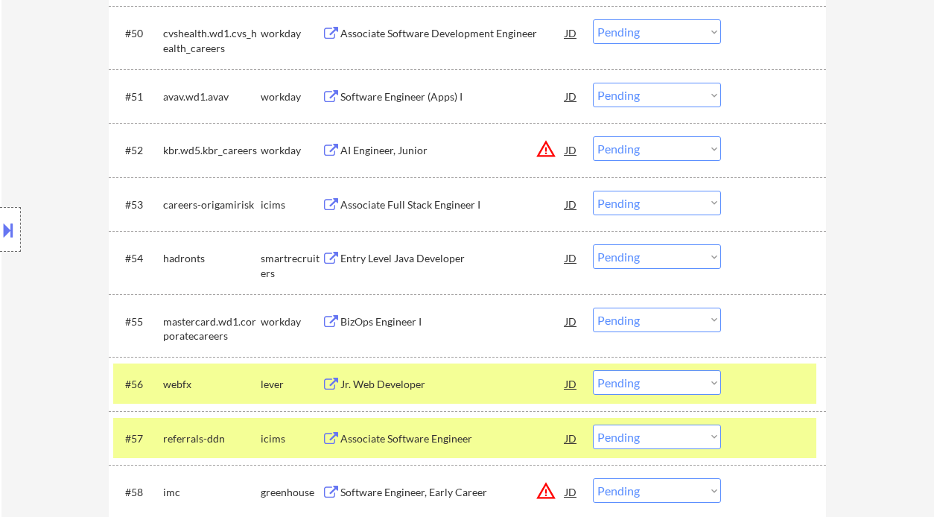
click at [447, 260] on div "Entry Level Java Developer" at bounding box center [452, 258] width 225 height 15
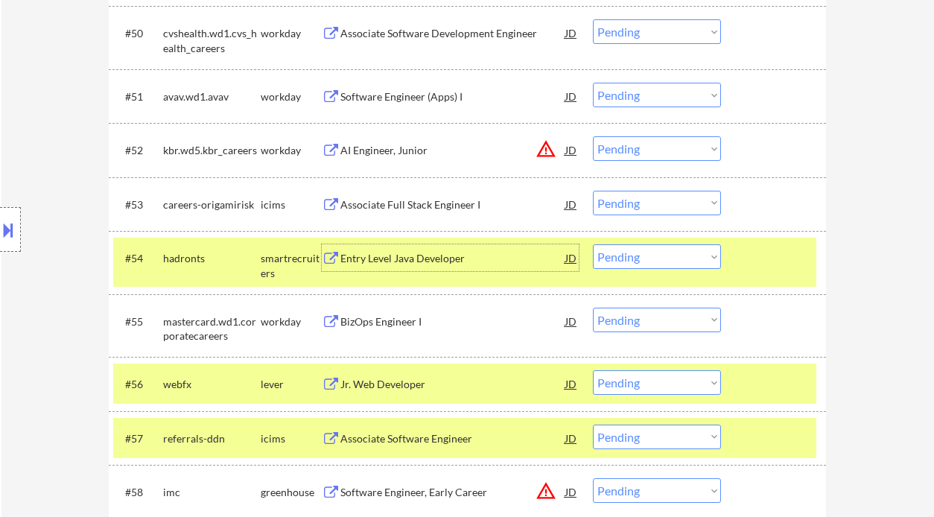
click at [656, 260] on select "Choose an option... Pending Applied Excluded (Questions) Excluded (Expired) Exc…" at bounding box center [657, 256] width 128 height 25
click at [593, 244] on select "Choose an option... Pending Applied Excluded (Questions) Excluded (Expired) Exc…" at bounding box center [657, 256] width 128 height 25
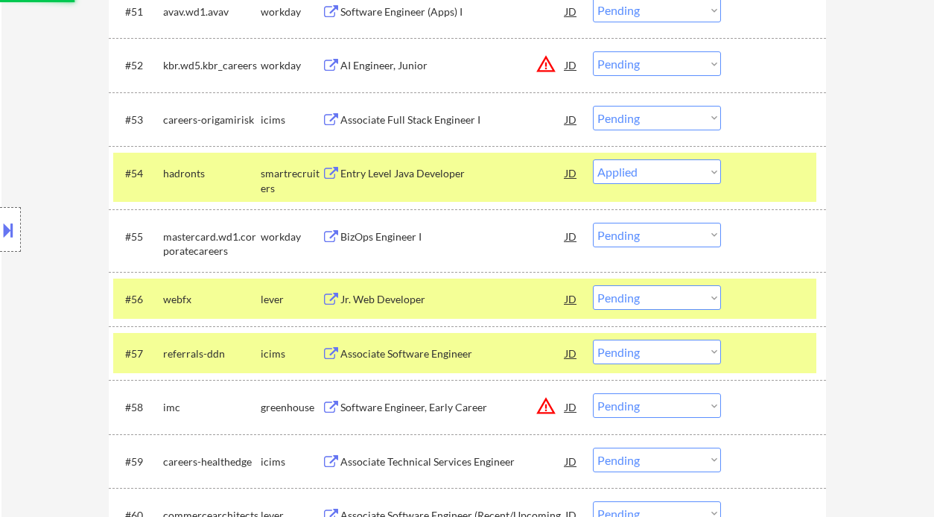
scroll to position [3431, 0]
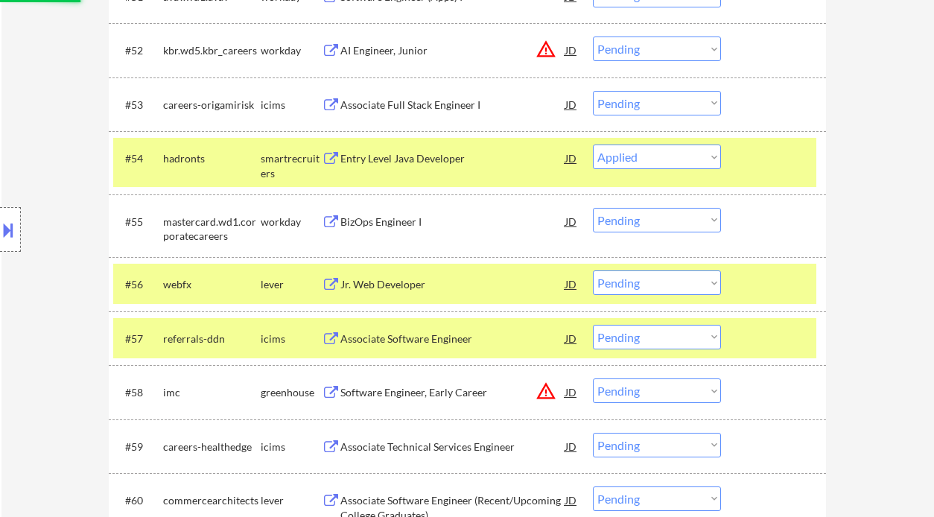
click at [399, 291] on div "Jr. Web Developer" at bounding box center [452, 284] width 225 height 15
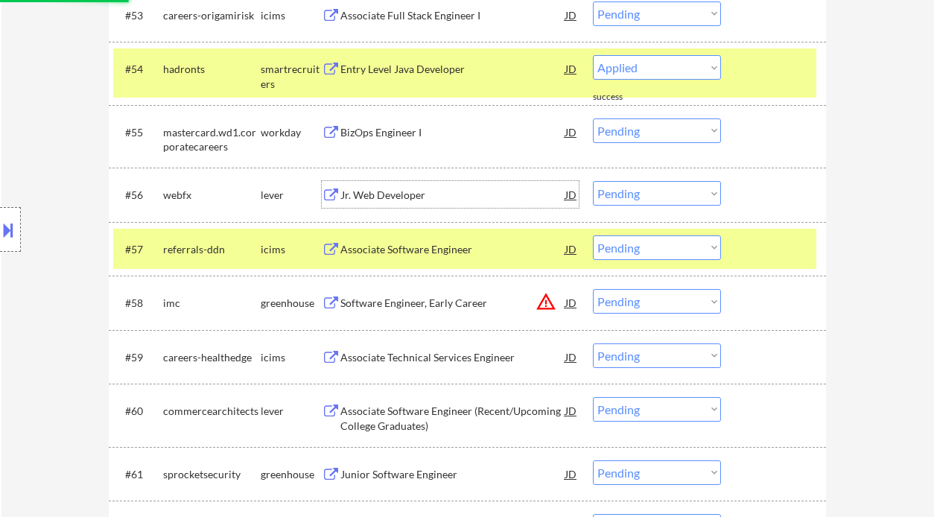
scroll to position [3630, 0]
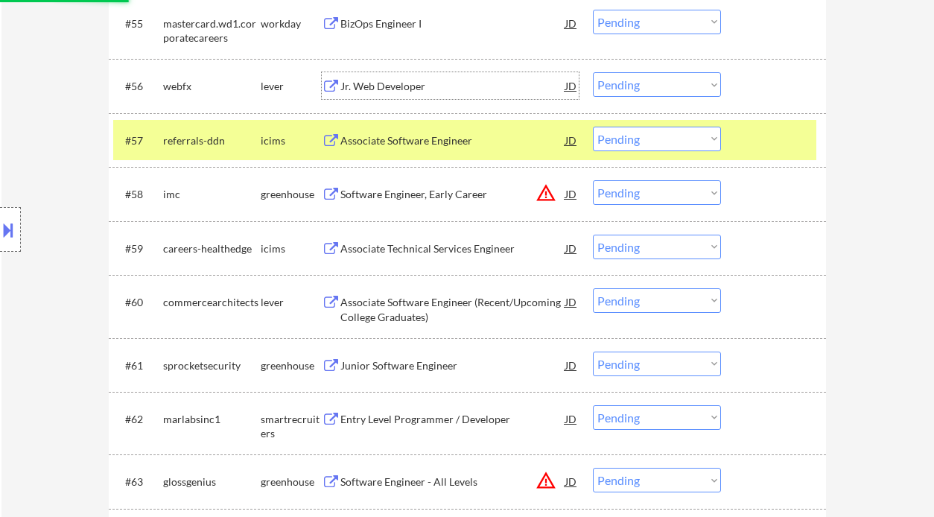
select select ""pending""
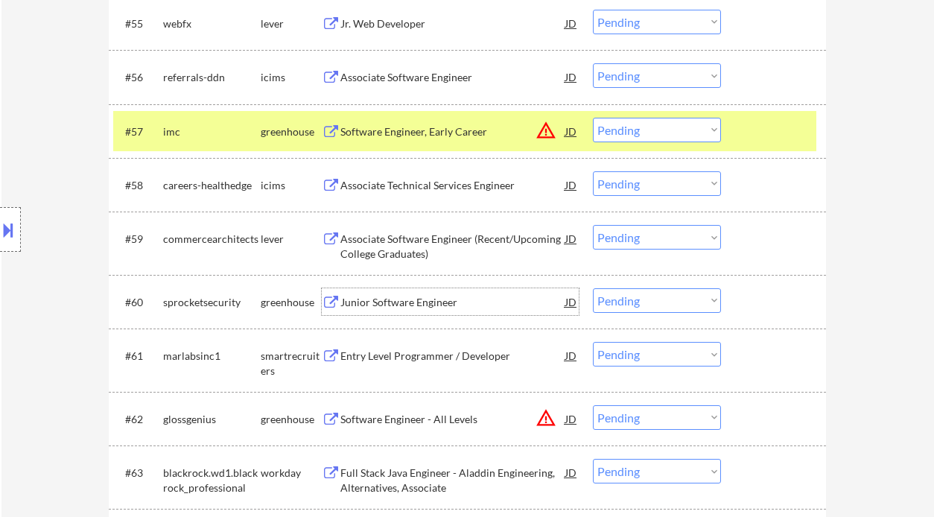
click at [411, 305] on div "Junior Software Engineer" at bounding box center [452, 302] width 225 height 15
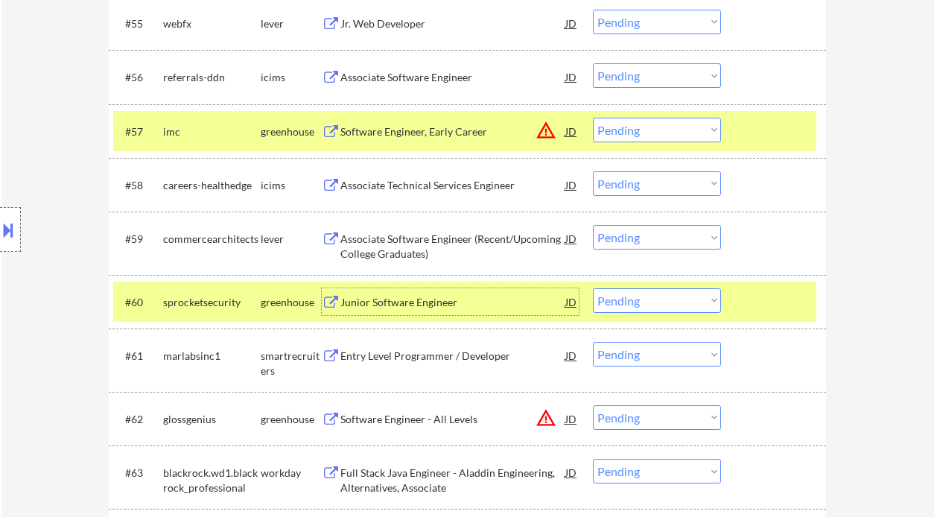
scroll to position [3729, 0]
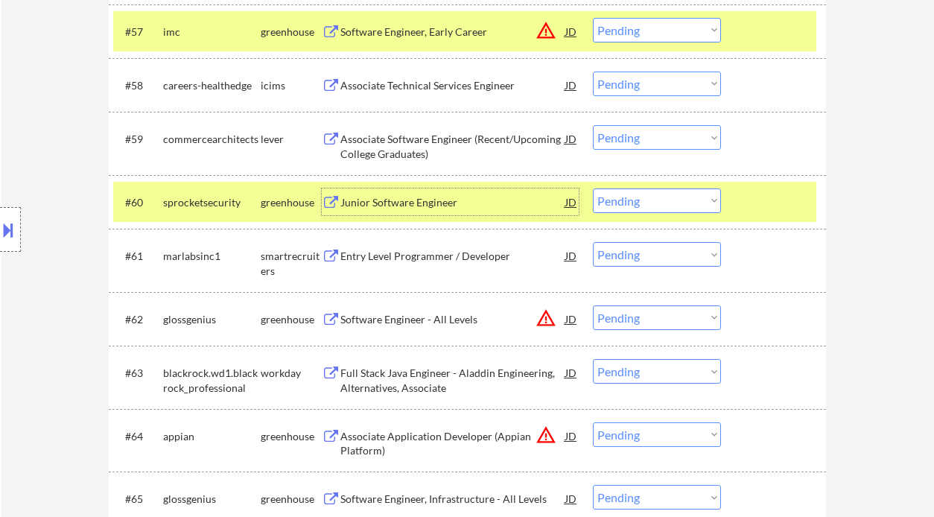
click at [417, 257] on div "Entry Level Programmer / Developer" at bounding box center [452, 256] width 225 height 15
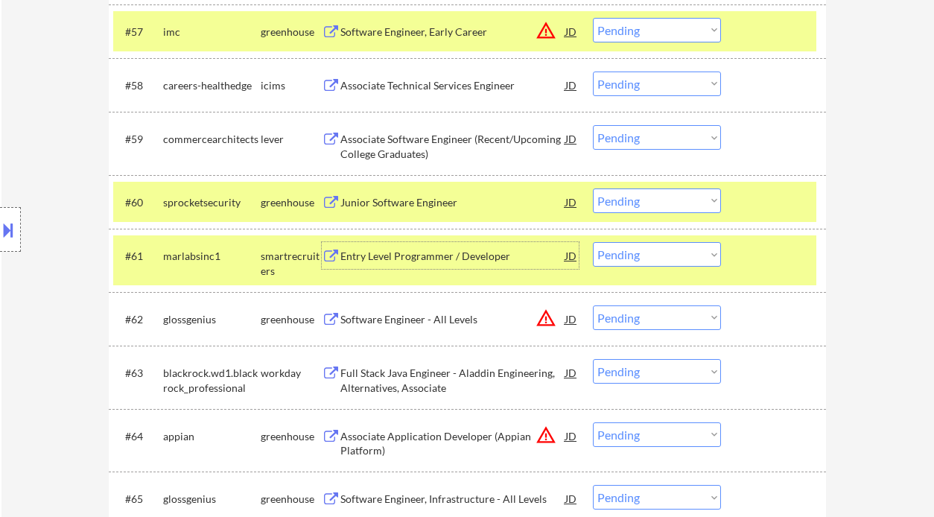
click at [657, 251] on select "Choose an option... Pending Applied Excluded (Questions) Excluded (Expired) Exc…" at bounding box center [657, 254] width 128 height 25
click at [593, 242] on select "Choose an option... Pending Applied Excluded (Questions) Excluded (Expired) Exc…" at bounding box center [657, 254] width 128 height 25
select select ""pending""
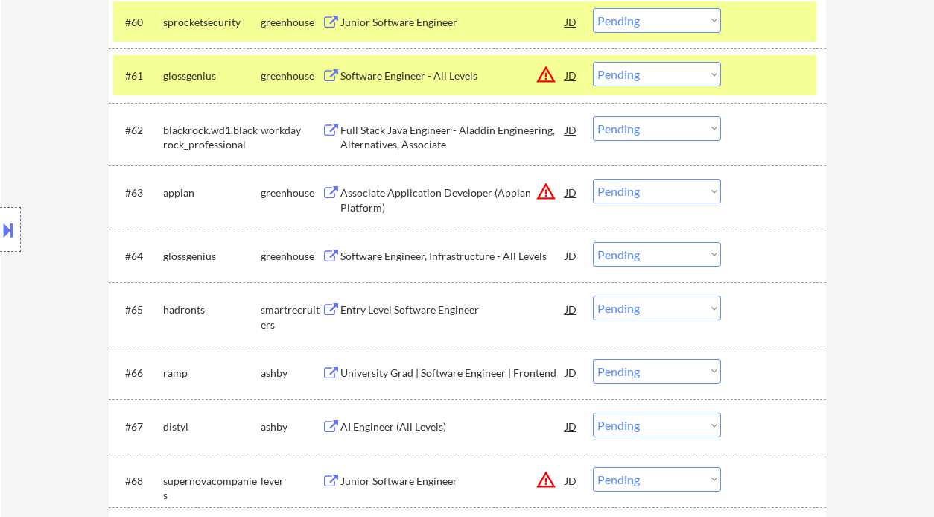
scroll to position [3928, 0]
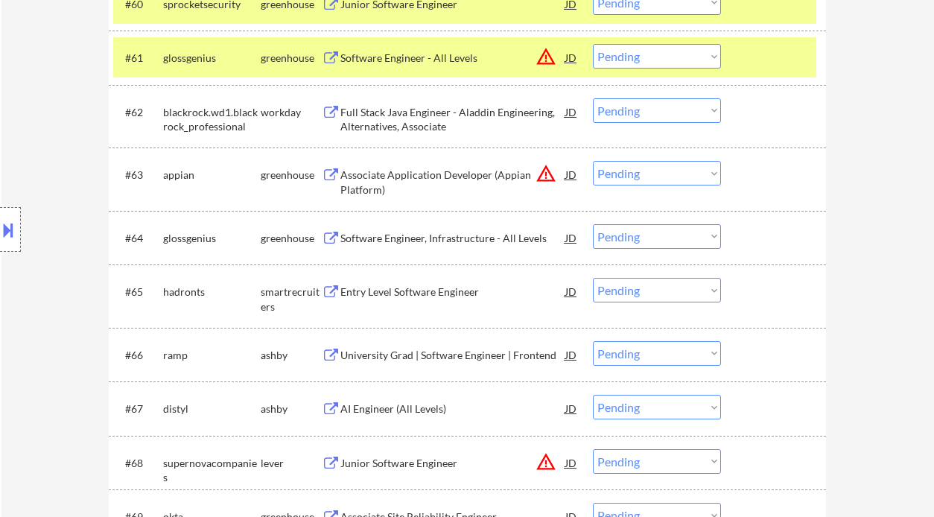
click at [472, 231] on div "Software Engineer, Infrastructure - All Levels" at bounding box center [452, 238] width 225 height 15
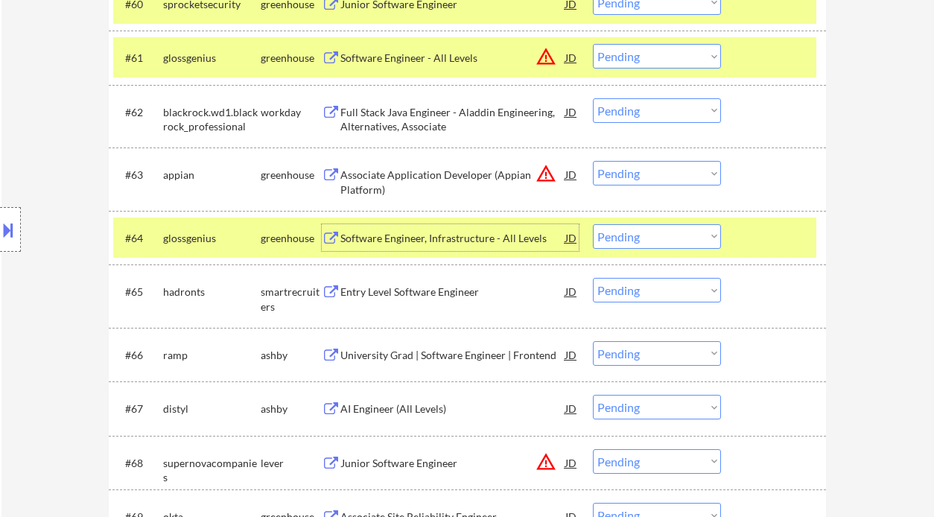
click at [630, 235] on select "Choose an option... Pending Applied Excluded (Questions) Excluded (Expired) Exc…" at bounding box center [657, 236] width 128 height 25
click at [593, 224] on select "Choose an option... Pending Applied Excluded (Questions) Excluded (Expired) Exc…" at bounding box center [657, 236] width 128 height 25
click at [409, 297] on div "Entry Level Software Engineer" at bounding box center [452, 292] width 225 height 15
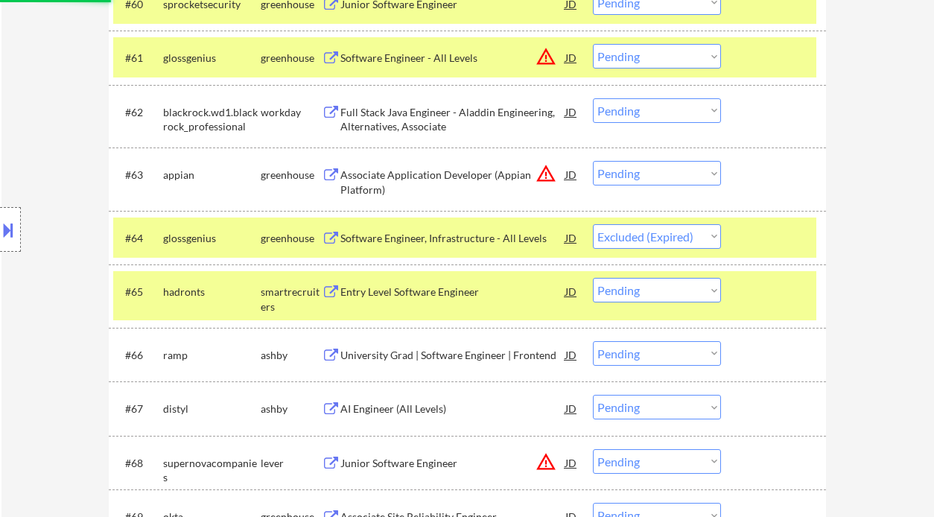
select select ""pending""
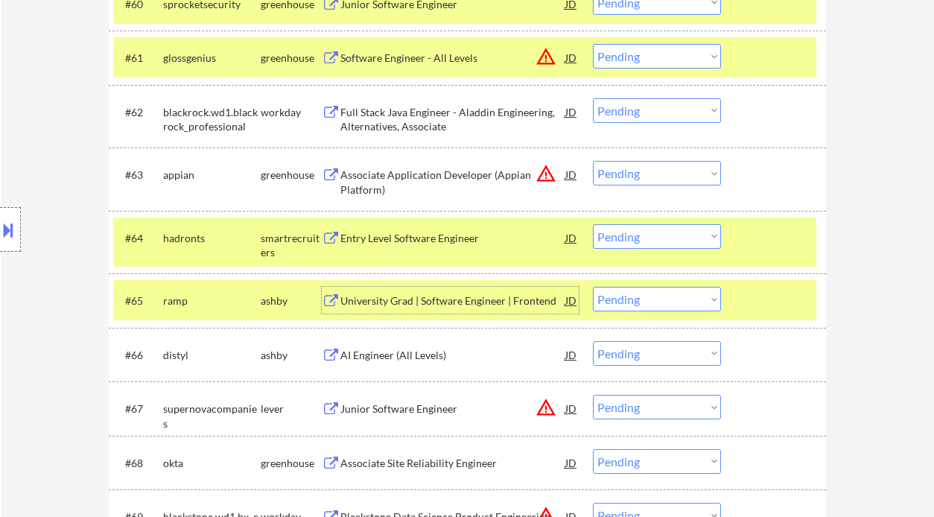
scroll to position [4027, 0]
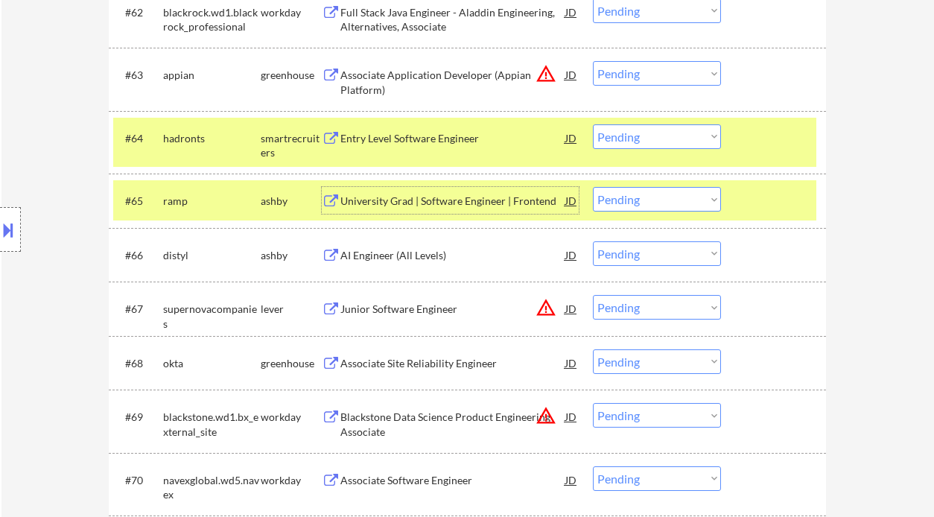
click at [379, 259] on div "AI Engineer (All Levels)" at bounding box center [452, 255] width 225 height 15
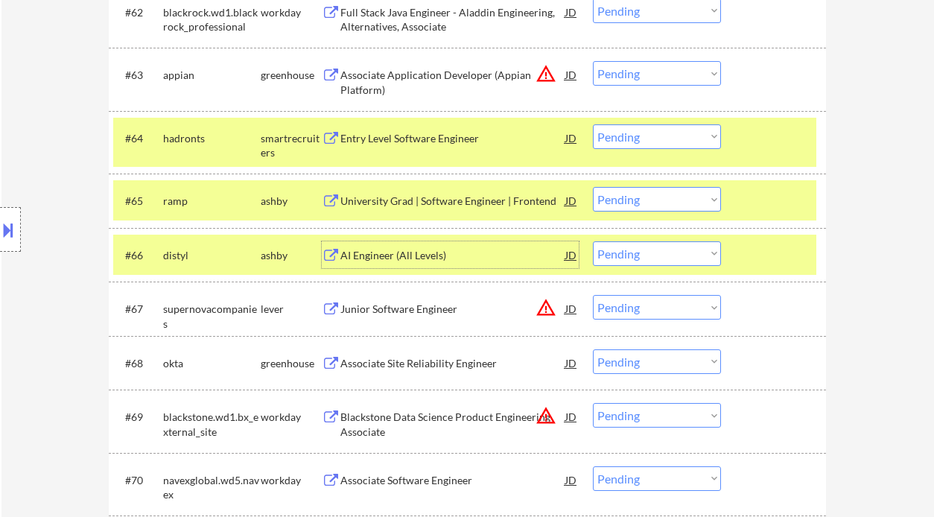
click at [642, 261] on select "Choose an option... Pending Applied Excluded (Questions) Excluded (Expired) Exc…" at bounding box center [657, 253] width 128 height 25
click at [593, 241] on select "Choose an option... Pending Applied Excluded (Questions) Excluded (Expired) Exc…" at bounding box center [657, 253] width 128 height 25
select select ""pending""
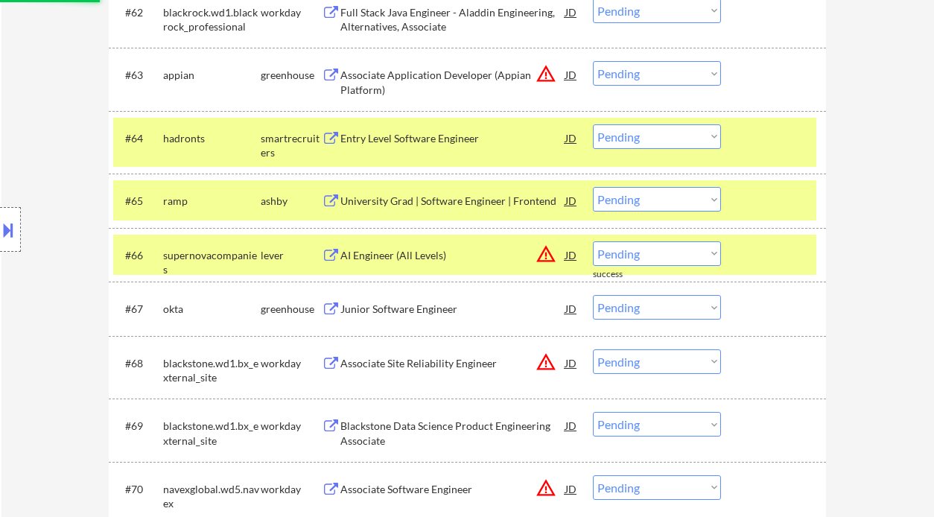
scroll to position [4126, 0]
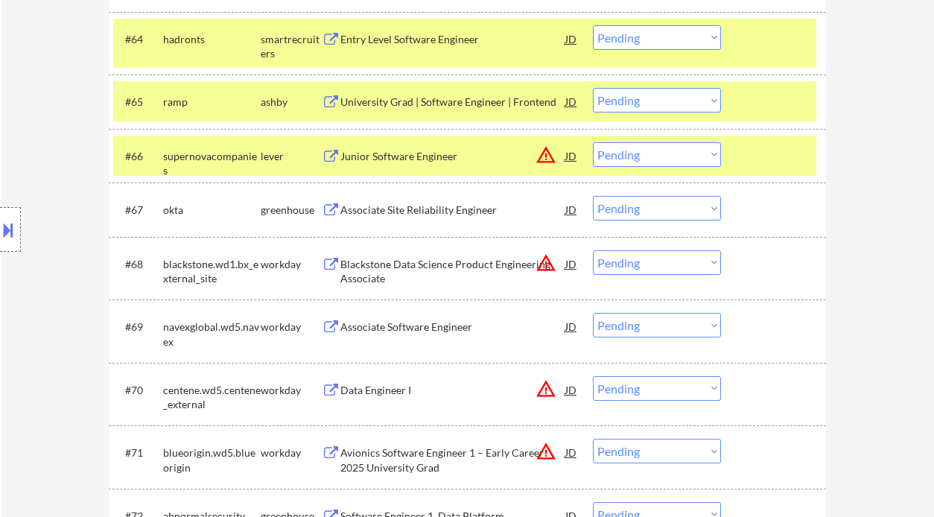
click at [407, 209] on div "Associate Site Reliability Engineer" at bounding box center [452, 210] width 225 height 15
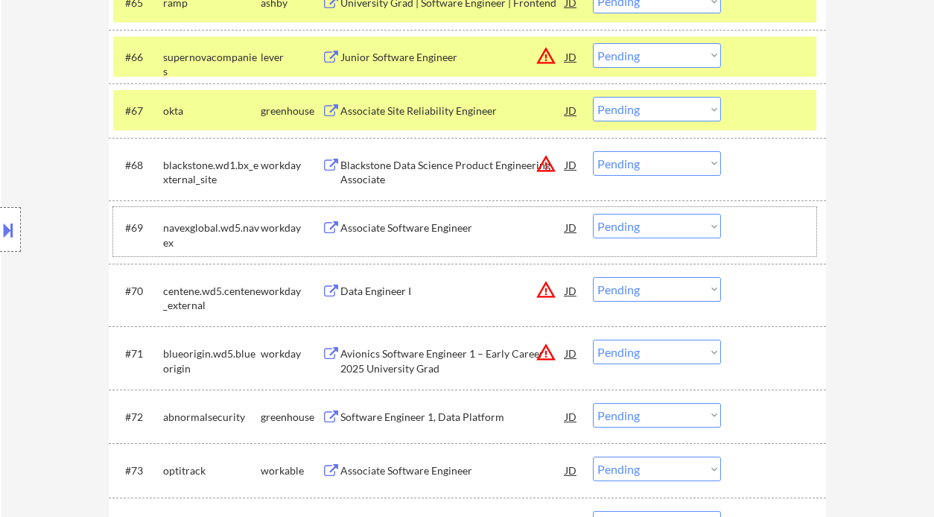
click at [355, 241] on div "#69 navexglobal.wd5.navex workday Associate Software Engineer JD warning_amber …" at bounding box center [464, 231] width 703 height 49
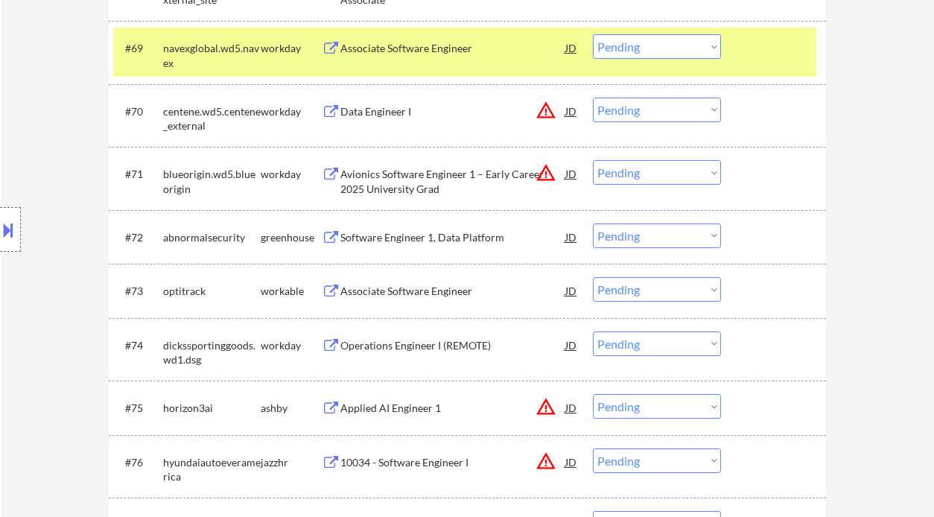
scroll to position [4424, 0]
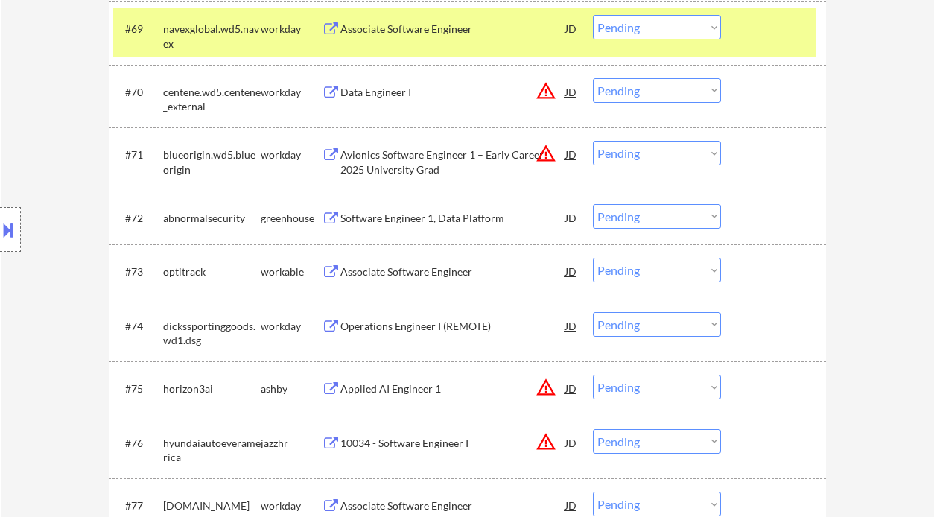
click at [434, 221] on div "Software Engineer 1, Data Platform" at bounding box center [452, 218] width 225 height 15
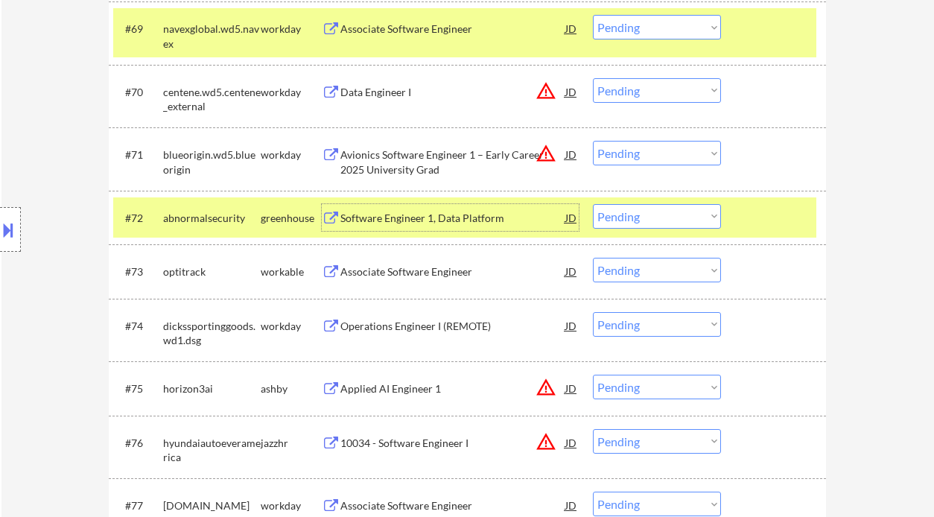
click at [638, 219] on select "Choose an option... Pending Applied Excluded (Questions) Excluded (Expired) Exc…" at bounding box center [657, 216] width 128 height 25
click at [593, 204] on select "Choose an option... Pending Applied Excluded (Questions) Excluded (Expired) Exc…" at bounding box center [657, 216] width 128 height 25
click at [460, 275] on div "Associate Software Engineer" at bounding box center [452, 271] width 225 height 15
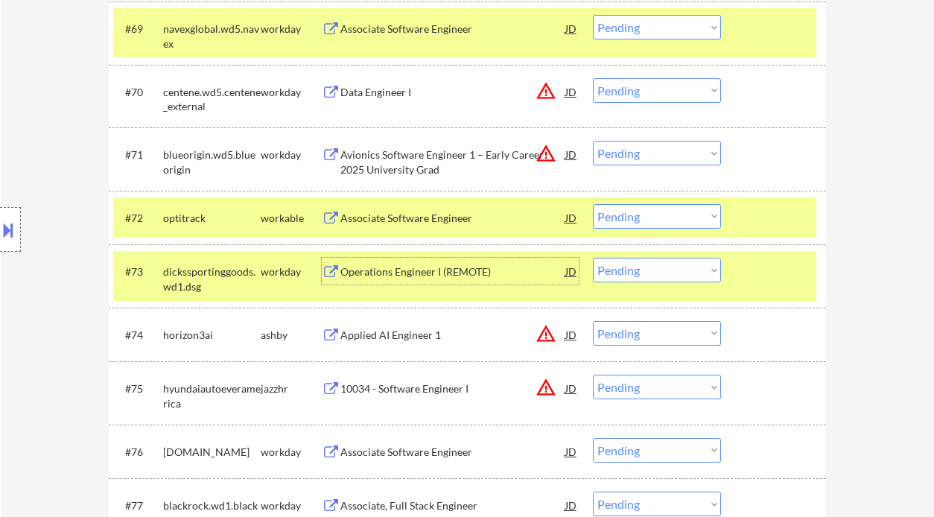
drag, startPoint x: 600, startPoint y: 218, endPoint x: 618, endPoint y: 227, distance: 20.3
click at [600, 218] on select "Choose an option... Pending Applied Excluded (Questions) Excluded (Expired) Exc…" at bounding box center [657, 216] width 128 height 25
click at [593, 204] on select "Choose an option... Pending Applied Excluded (Questions) Excluded (Expired) Exc…" at bounding box center [657, 216] width 128 height 25
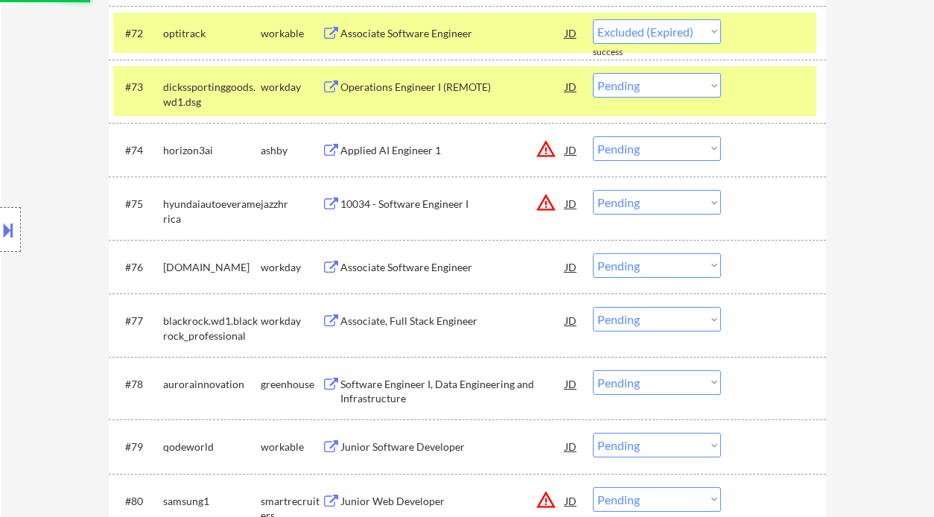
scroll to position [4623, 0]
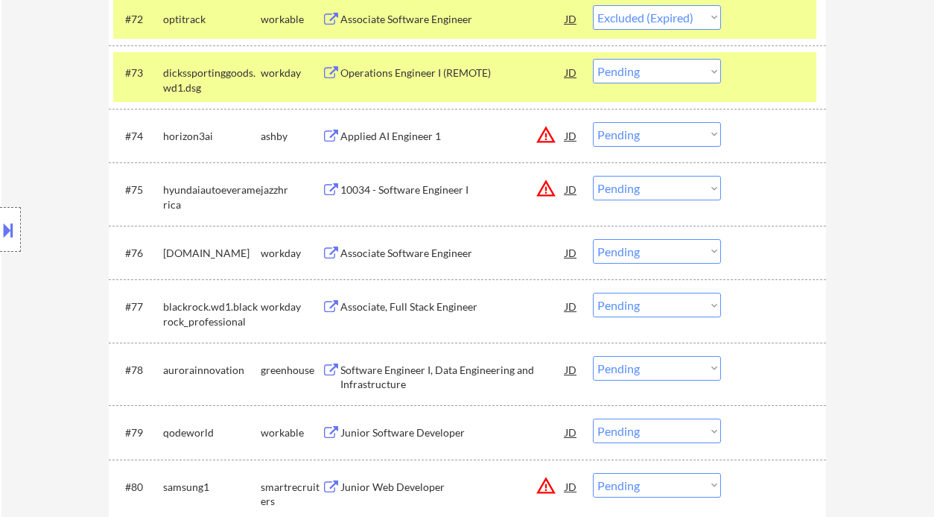
select select ""pending""
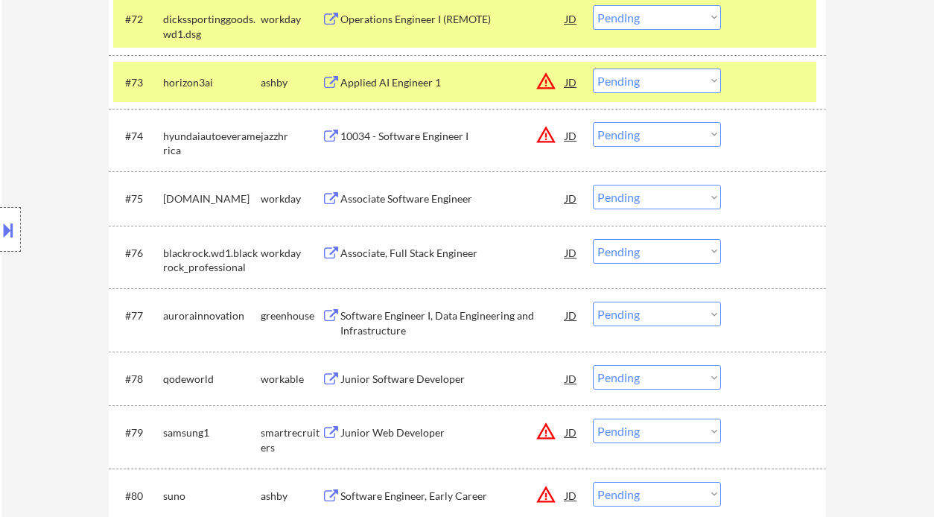
click at [403, 80] on div "Applied AI Engineer 1" at bounding box center [452, 82] width 225 height 15
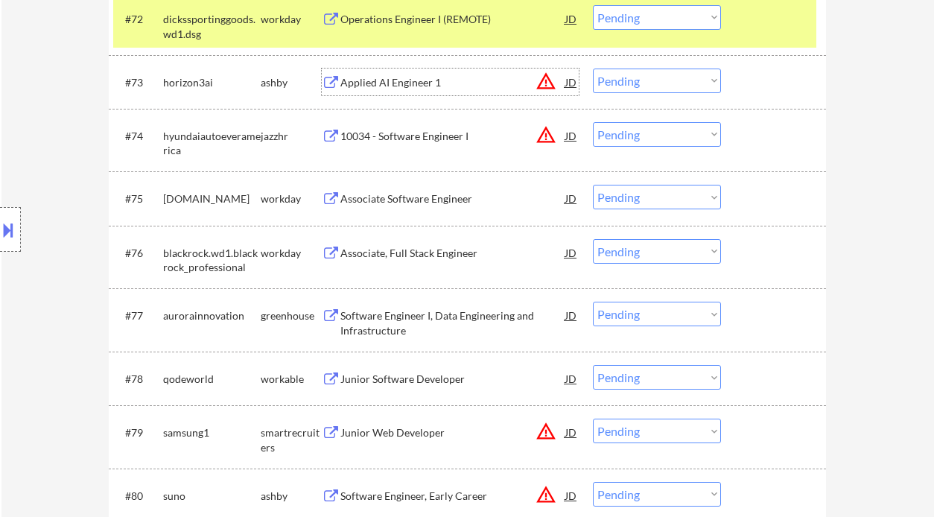
click at [659, 87] on select "Choose an option... Pending Applied Excluded (Questions) Excluded (Expired) Exc…" at bounding box center [657, 81] width 128 height 25
click at [593, 69] on select "Choose an option... Pending Applied Excluded (Questions) Excluded (Expired) Exc…" at bounding box center [657, 81] width 128 height 25
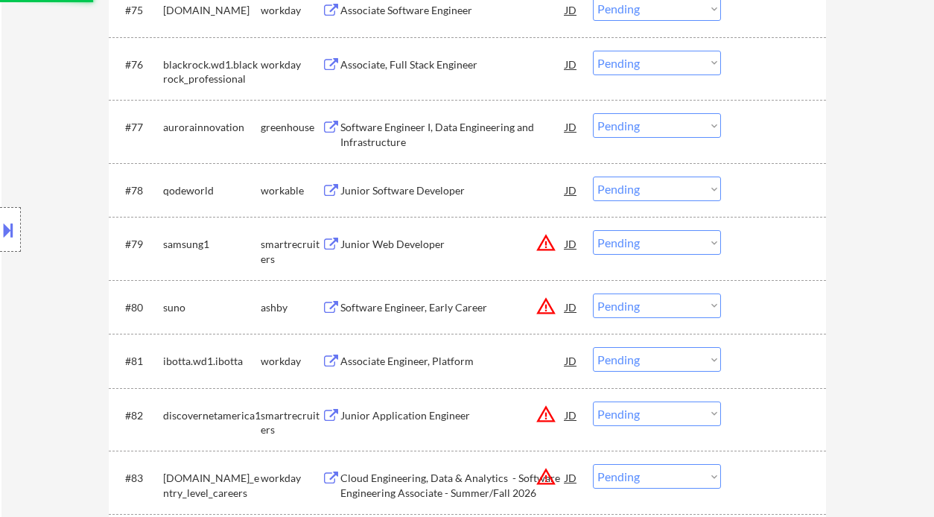
scroll to position [4822, 0]
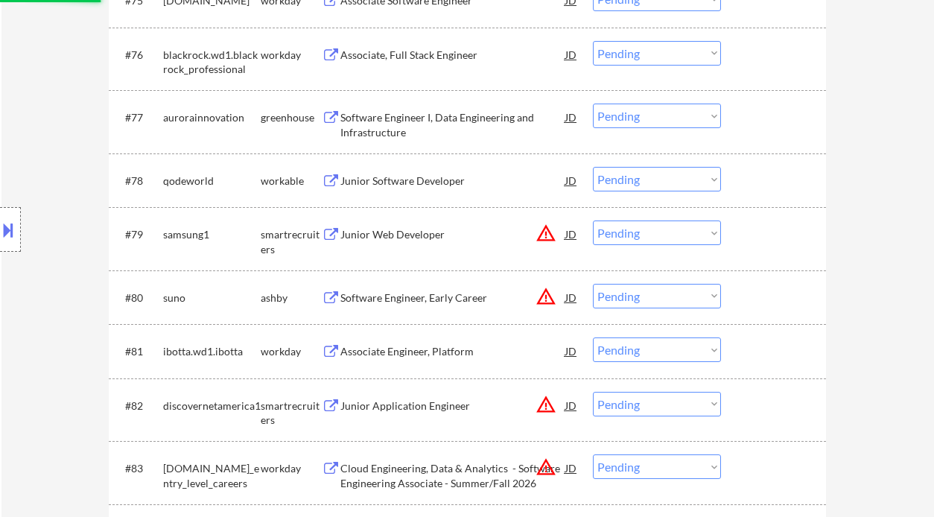
click at [437, 127] on div "Software Engineer I, Data Engineering and Infrastructure" at bounding box center [452, 124] width 225 height 29
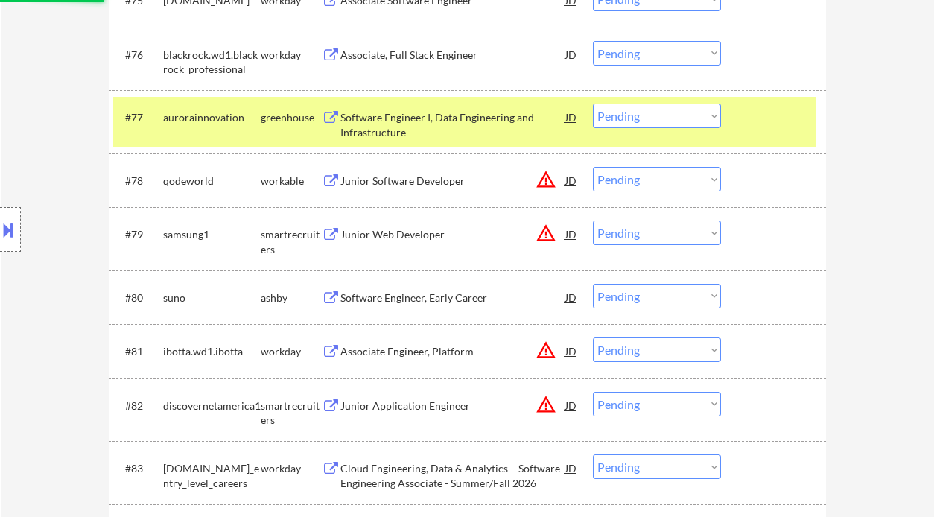
select select ""pending""
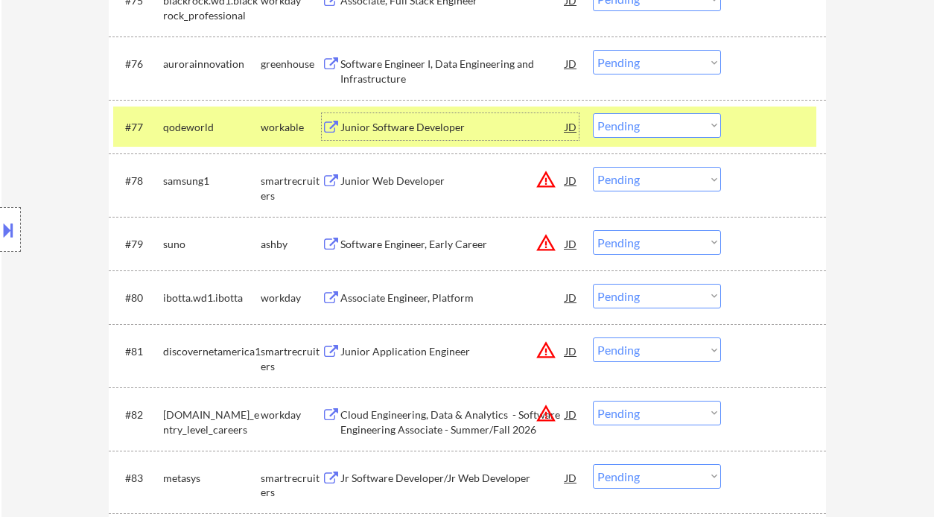
click at [631, 130] on select "Choose an option... Pending Applied Excluded (Questions) Excluded (Expired) Exc…" at bounding box center [657, 125] width 128 height 25
click at [593, 113] on select "Choose an option... Pending Applied Excluded (Questions) Excluded (Expired) Exc…" at bounding box center [657, 125] width 128 height 25
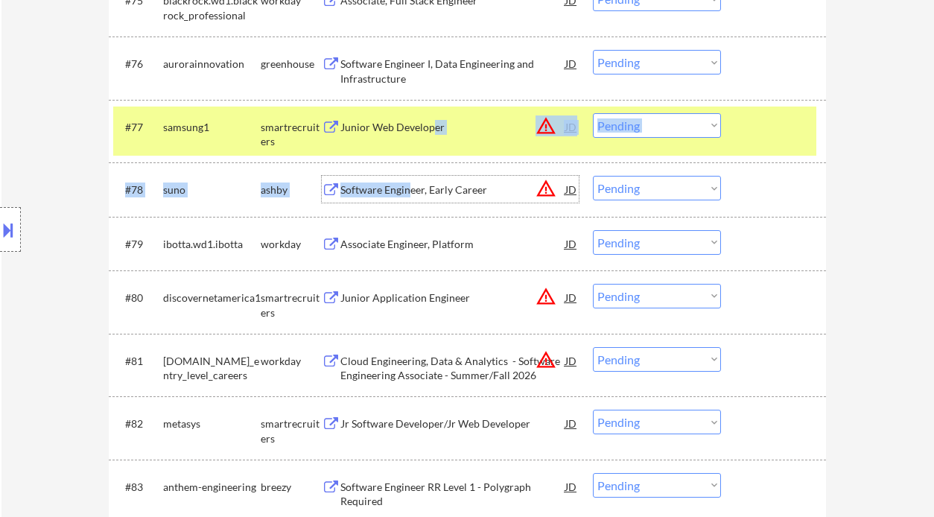
drag, startPoint x: 408, startPoint y: 187, endPoint x: 436, endPoint y: 131, distance: 62.3
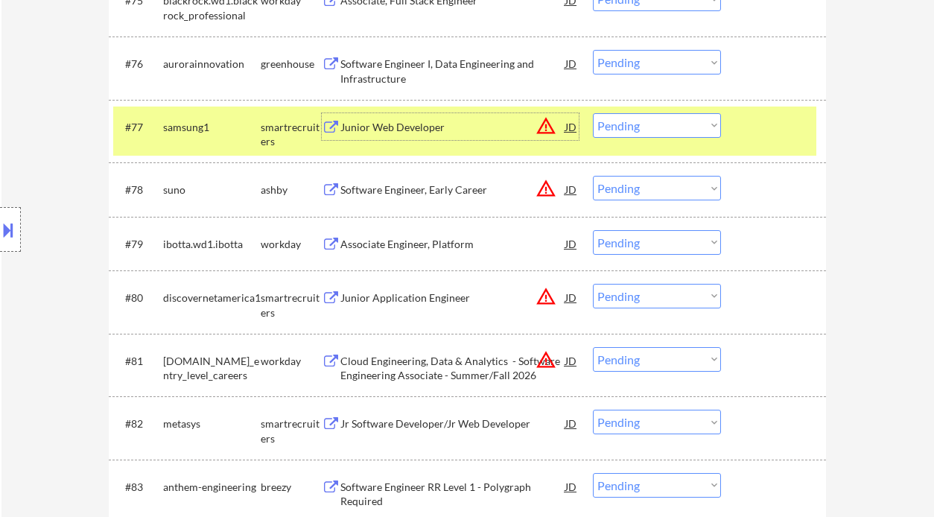
click at [411, 132] on div "Junior Web Developer" at bounding box center [452, 127] width 225 height 15
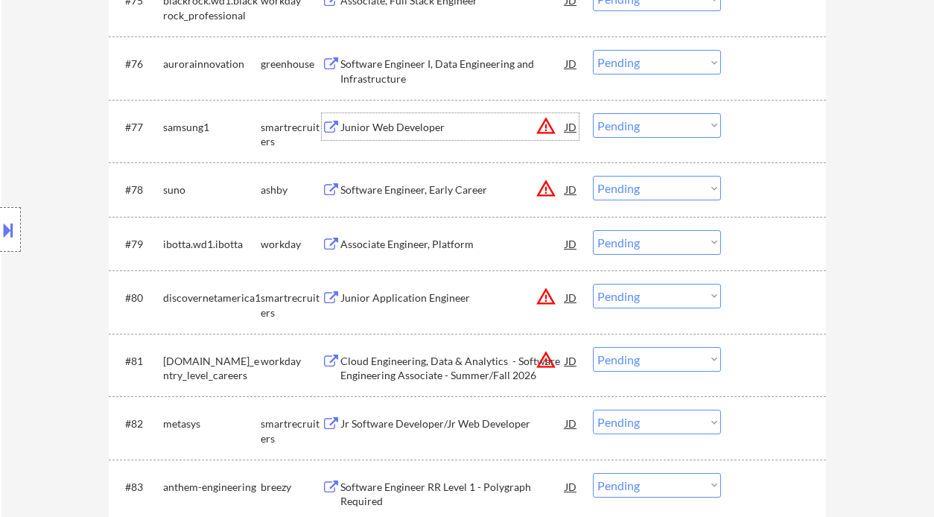
click at [635, 121] on select "Choose an option... Pending Applied Excluded (Questions) Excluded (Expired) Exc…" at bounding box center [657, 125] width 128 height 25
click at [593, 113] on select "Choose an option... Pending Applied Excluded (Questions) Excluded (Expired) Exc…" at bounding box center [657, 125] width 128 height 25
click at [396, 194] on div "Software Engineer, Early Career" at bounding box center [452, 190] width 225 height 15
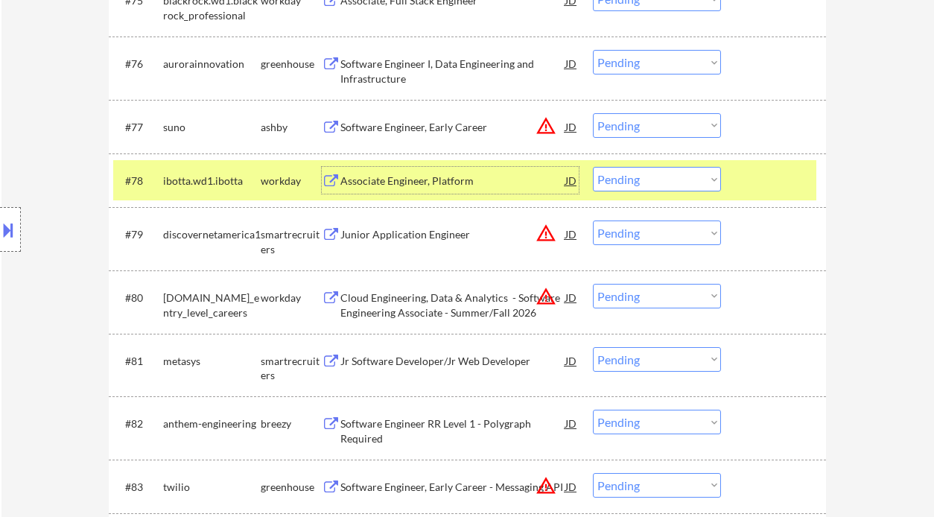
click at [651, 125] on select "Choose an option... Pending Applied Excluded (Questions) Excluded (Expired) Exc…" at bounding box center [657, 125] width 128 height 25
click at [593, 113] on select "Choose an option... Pending Applied Excluded (Questions) Excluded (Expired) Exc…" at bounding box center [657, 125] width 128 height 25
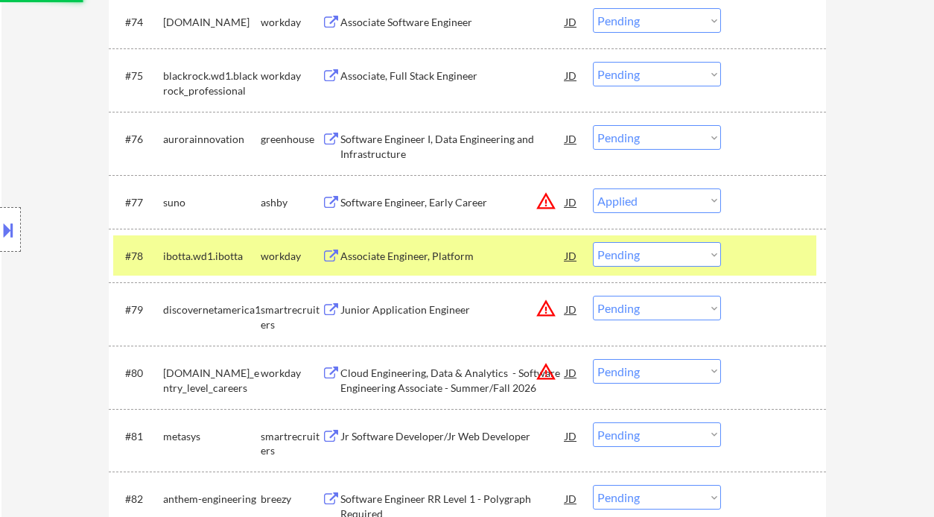
scroll to position [4722, 0]
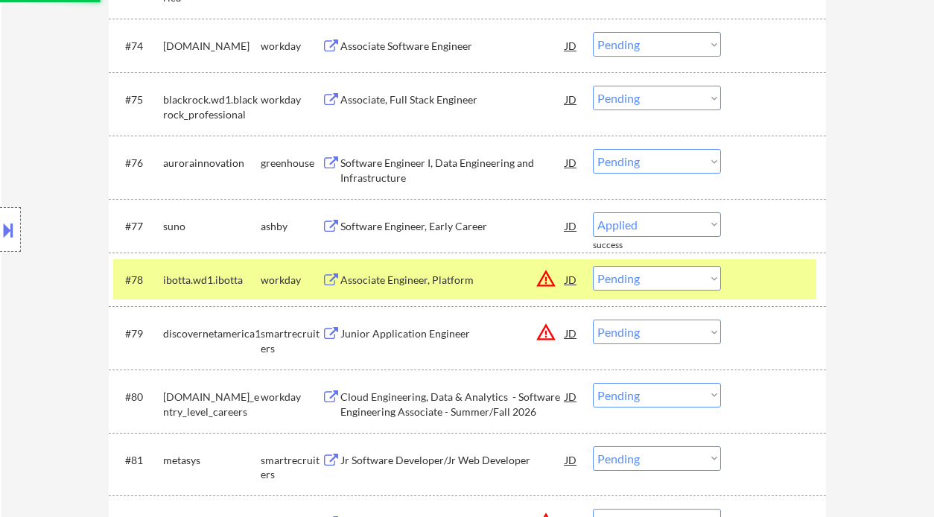
select select ""pending""
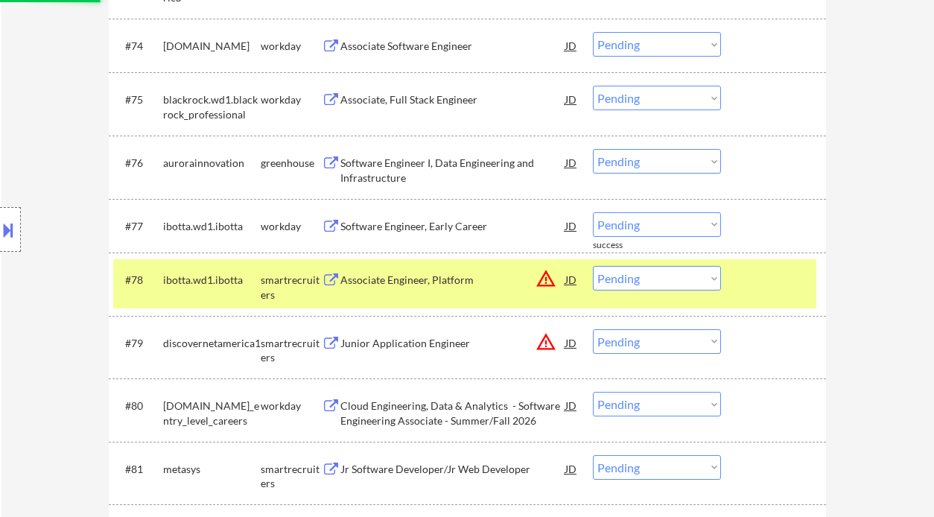
click at [463, 165] on div "Software Engineer I, Data Engineering and Infrastructure" at bounding box center [452, 170] width 225 height 29
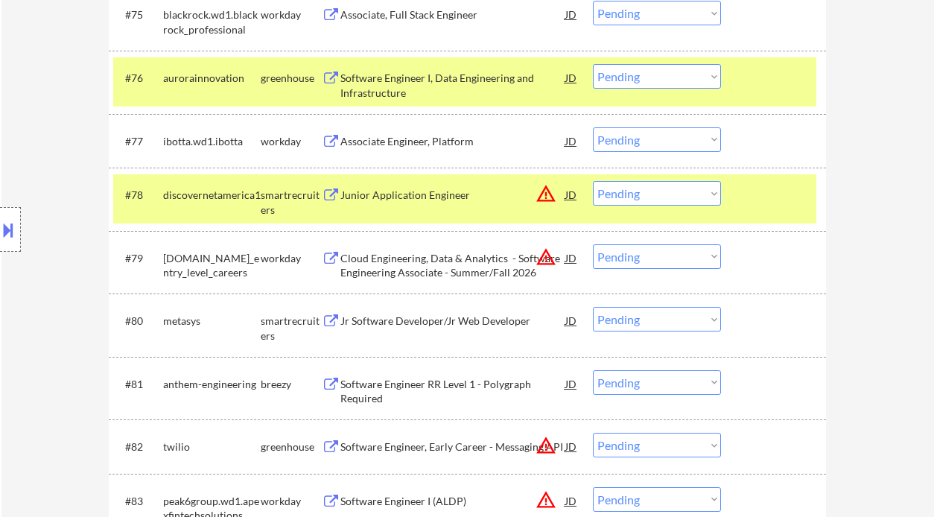
scroll to position [4822, 0]
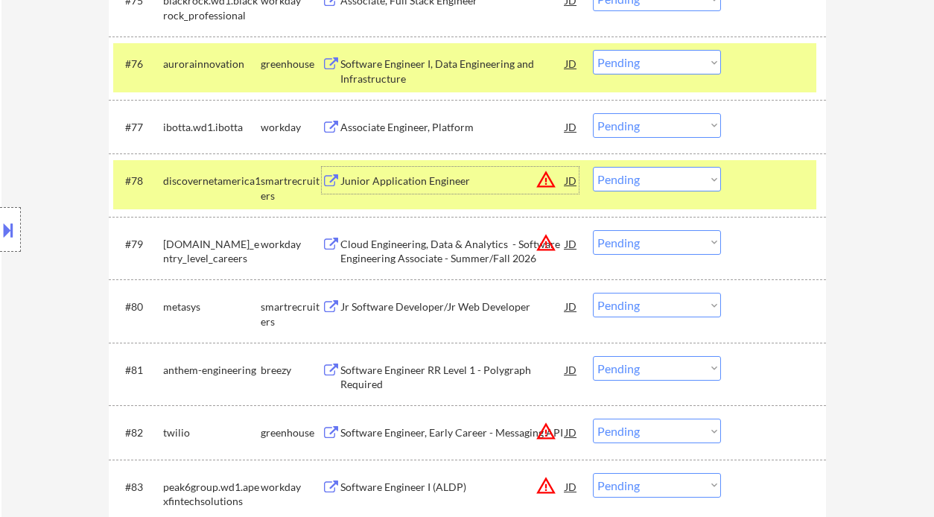
click at [387, 176] on div "Junior Application Engineer" at bounding box center [452, 181] width 225 height 15
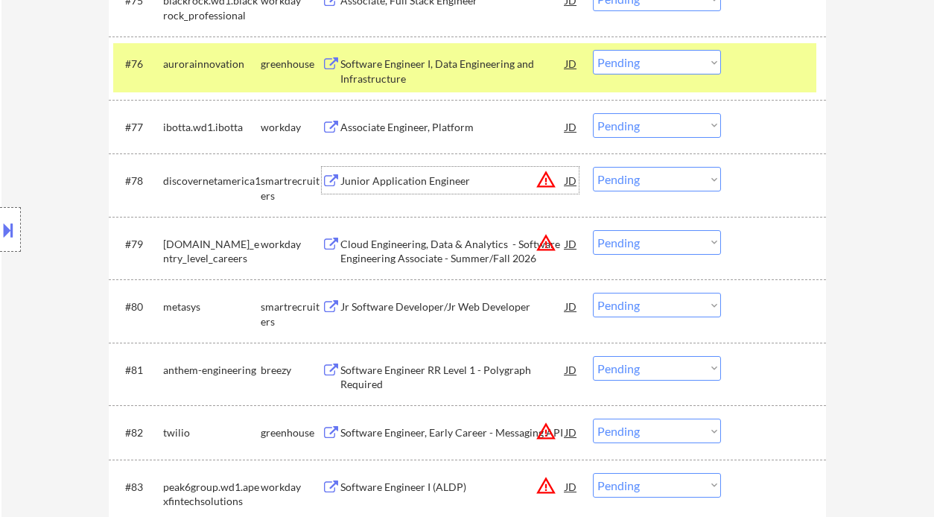
drag, startPoint x: 652, startPoint y: 180, endPoint x: 652, endPoint y: 191, distance: 10.4
click at [652, 180] on select "Choose an option... Pending Applied Excluded (Questions) Excluded (Expired) Exc…" at bounding box center [657, 179] width 128 height 25
click at [593, 167] on select "Choose an option... Pending Applied Excluded (Questions) Excluded (Expired) Exc…" at bounding box center [657, 179] width 128 height 25
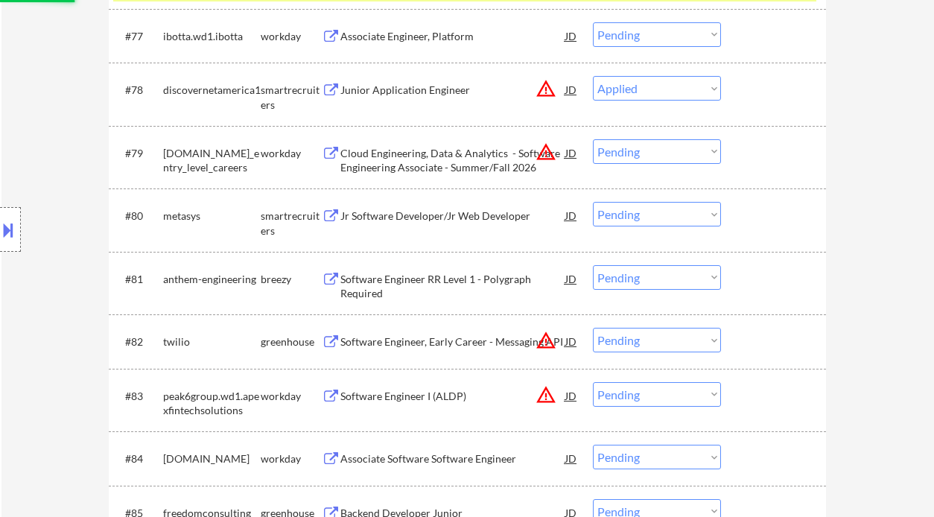
scroll to position [4921, 0]
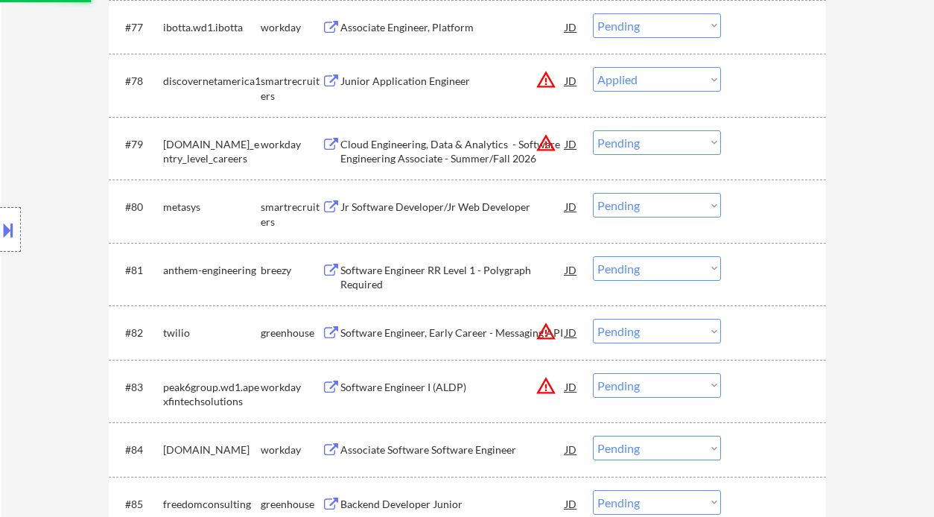
click at [448, 209] on div "Jr Software Developer/Jr Web Developer" at bounding box center [452, 207] width 225 height 15
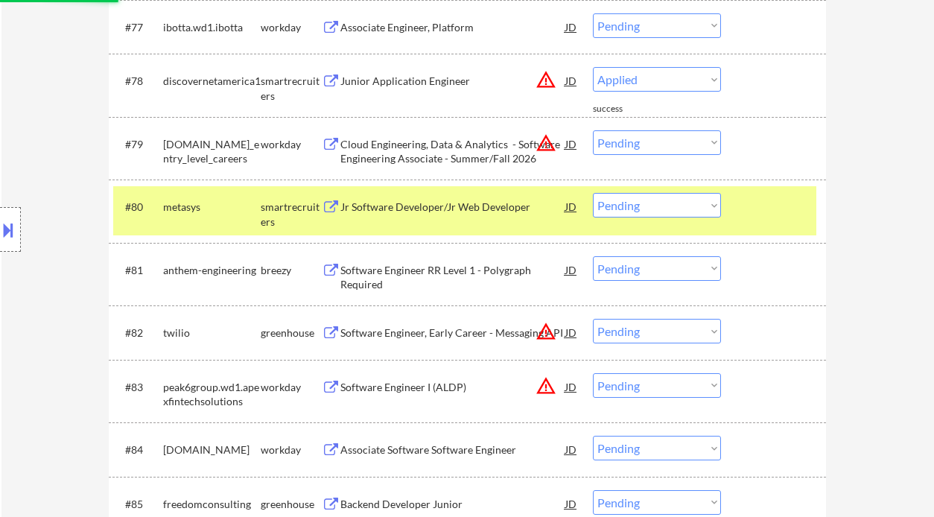
select select ""pending""
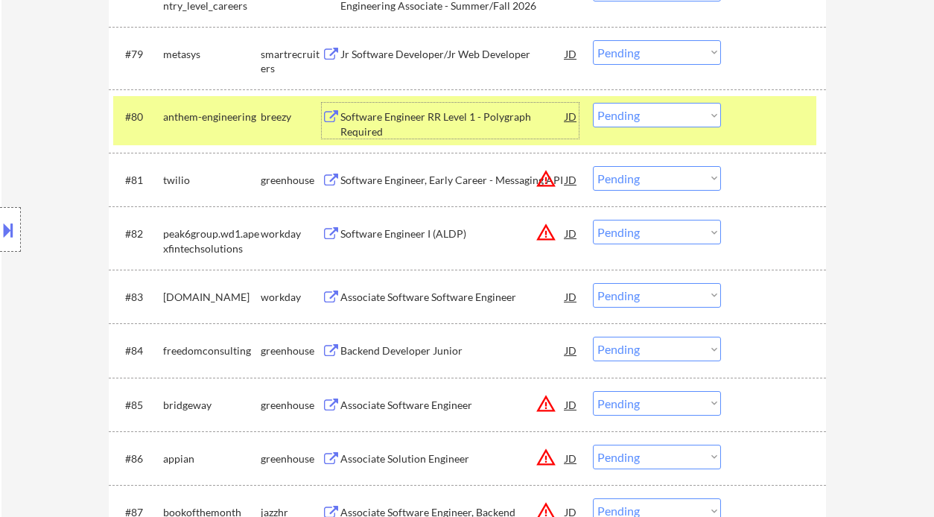
scroll to position [5020, 0]
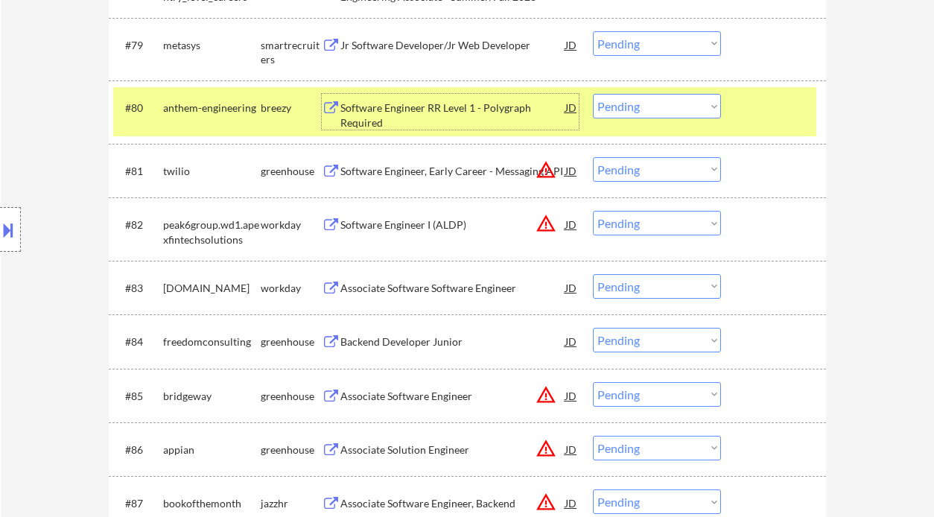
click at [433, 343] on div "Backend Developer Junior" at bounding box center [452, 341] width 225 height 15
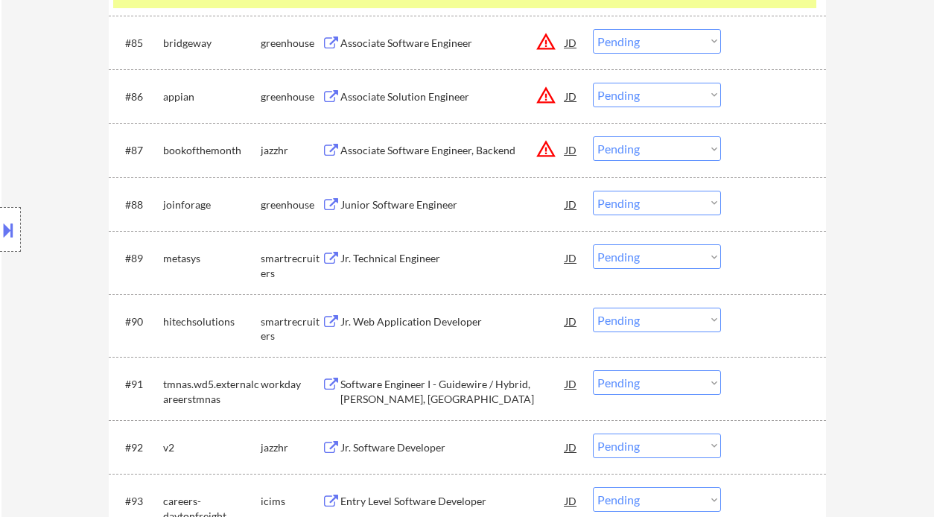
scroll to position [4807, 0]
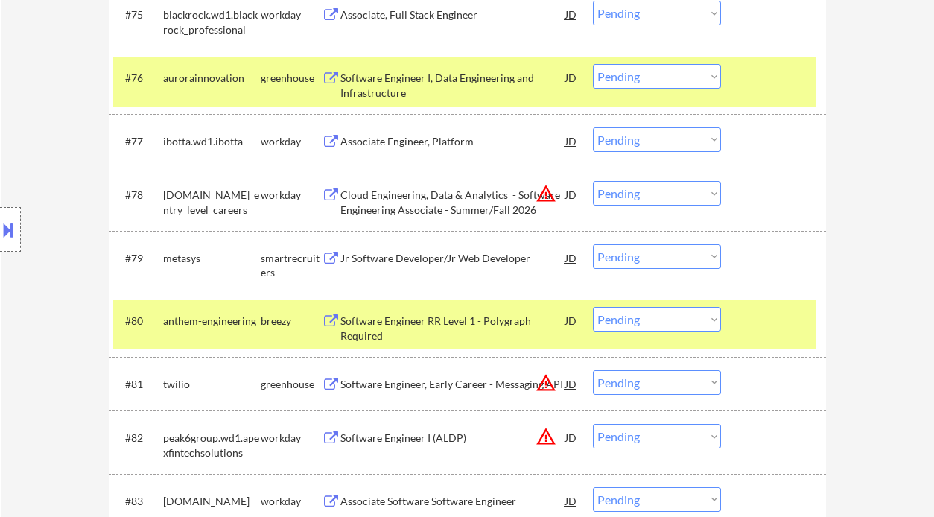
drag, startPoint x: 683, startPoint y: 252, endPoint x: 672, endPoint y: 268, distance: 19.8
click at [683, 252] on select "Choose an option... Pending Applied Excluded (Questions) Excluded (Expired) Exc…" at bounding box center [657, 256] width 128 height 25
click at [593, 244] on select "Choose an option... Pending Applied Excluded (Questions) Excluded (Expired) Exc…" at bounding box center [657, 256] width 128 height 25
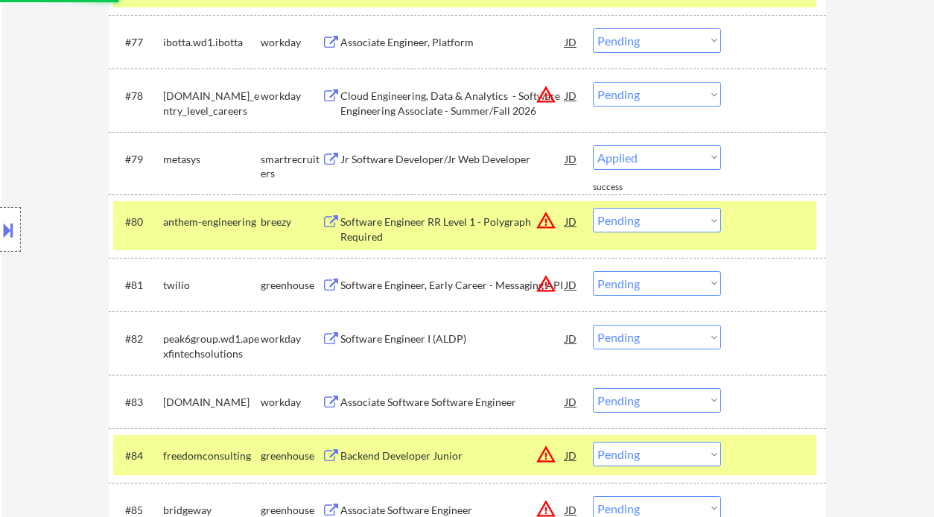
select select ""pending""
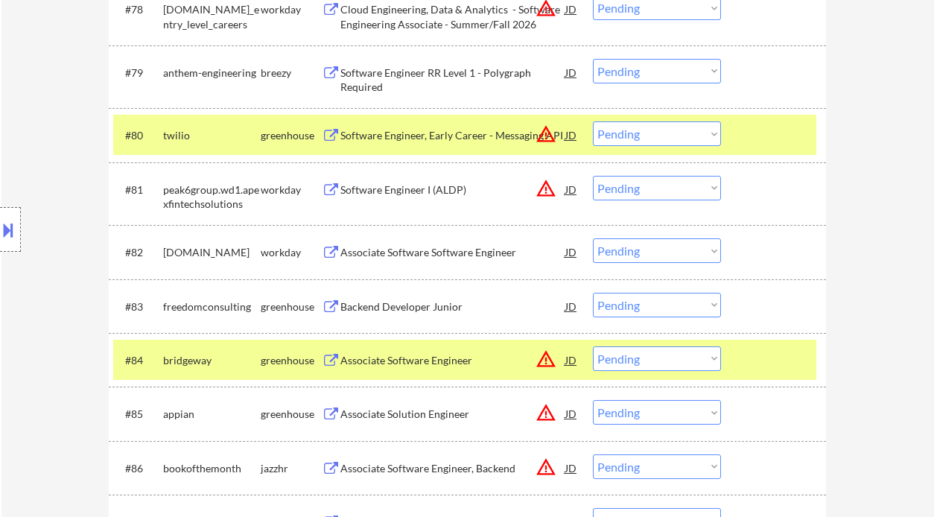
scroll to position [5006, 0]
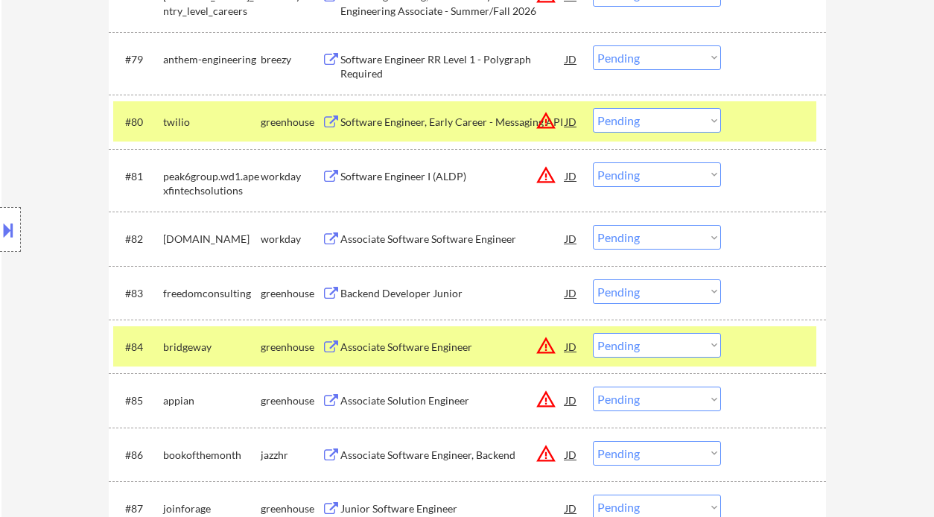
click at [612, 300] on select "Choose an option... Pending Applied Excluded (Questions) Excluded (Expired) Exc…" at bounding box center [657, 291] width 128 height 25
click at [593, 279] on select "Choose an option... Pending Applied Excluded (Questions) Excluded (Expired) Exc…" at bounding box center [657, 291] width 128 height 25
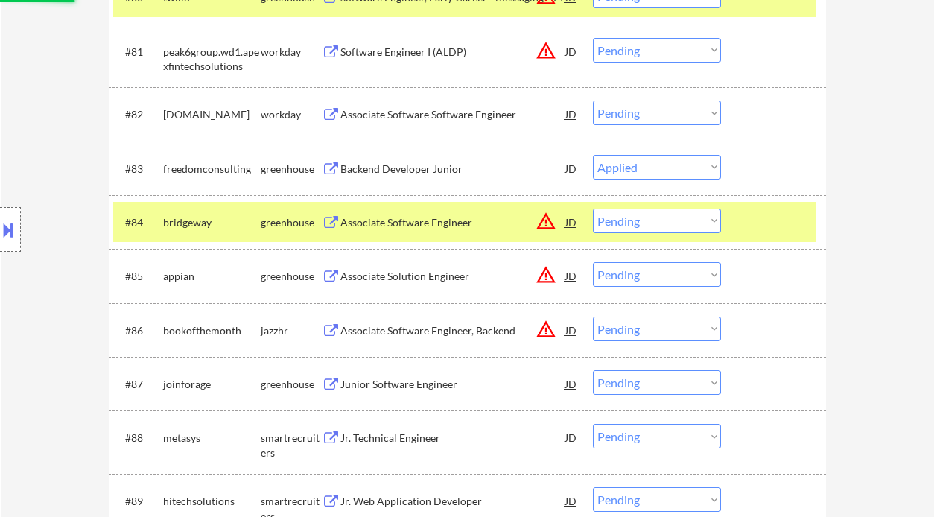
scroll to position [5204, 0]
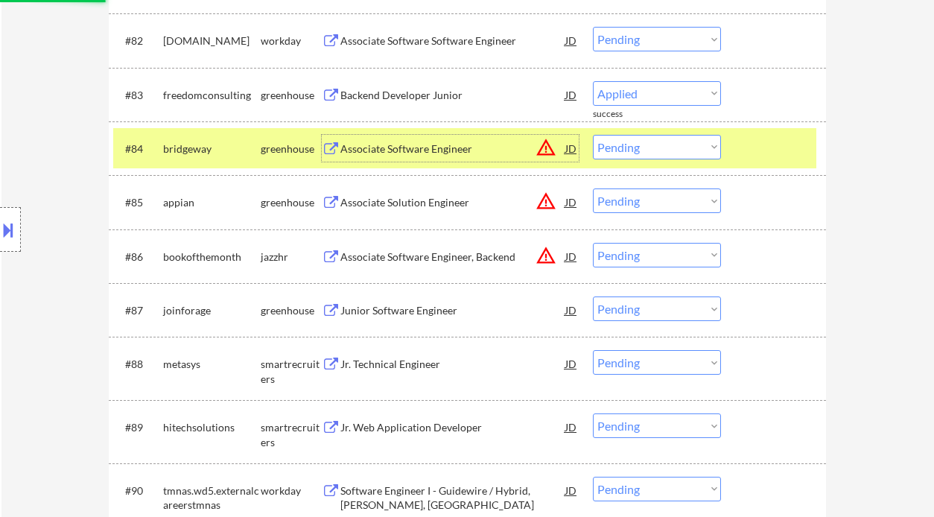
click at [428, 152] on div "Associate Software Engineer" at bounding box center [452, 149] width 225 height 15
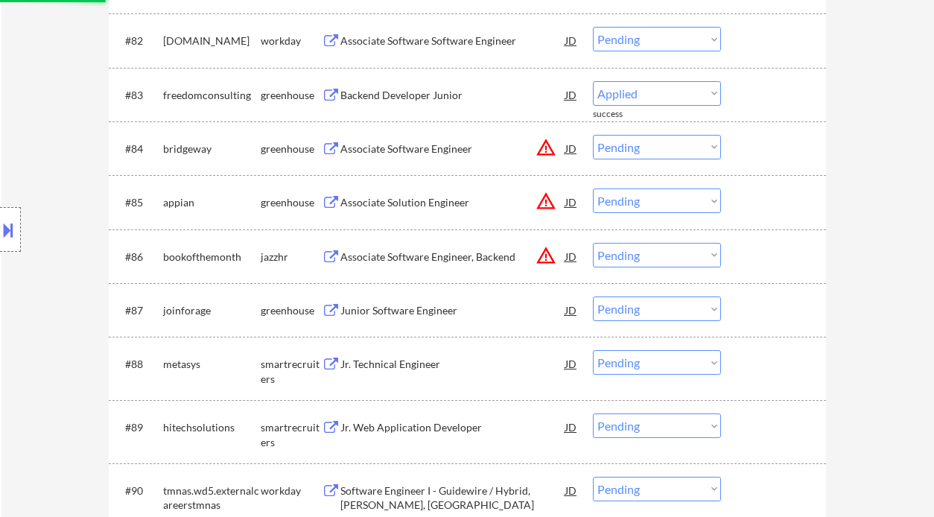
select select ""pending""
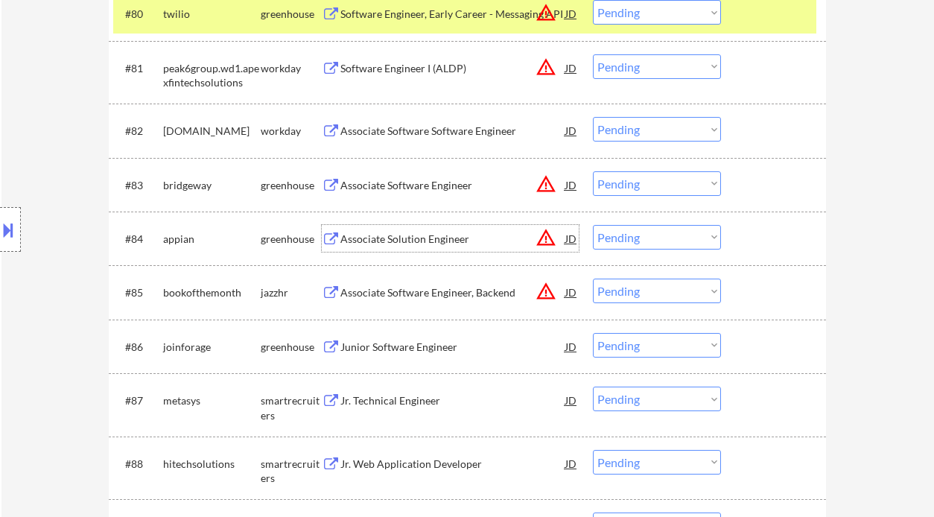
scroll to position [5105, 0]
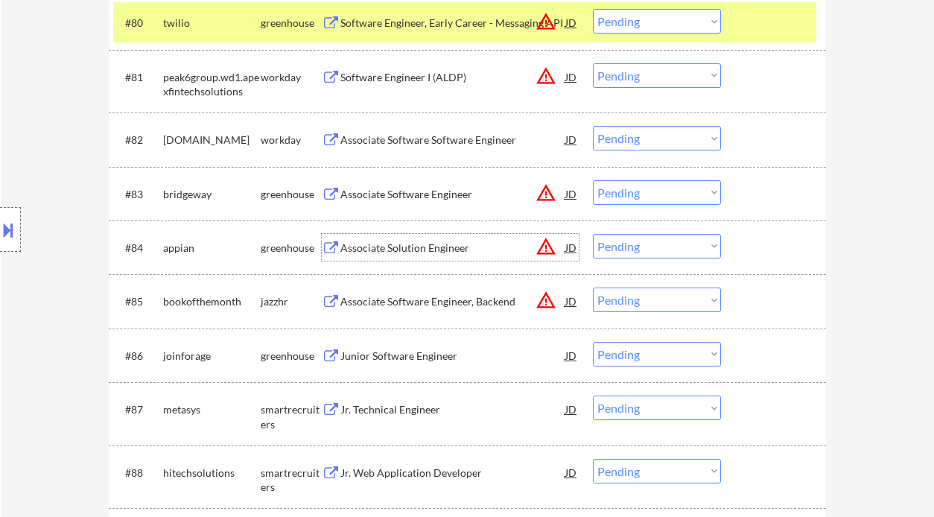
click at [391, 357] on div "Junior Software Engineer" at bounding box center [452, 356] width 225 height 15
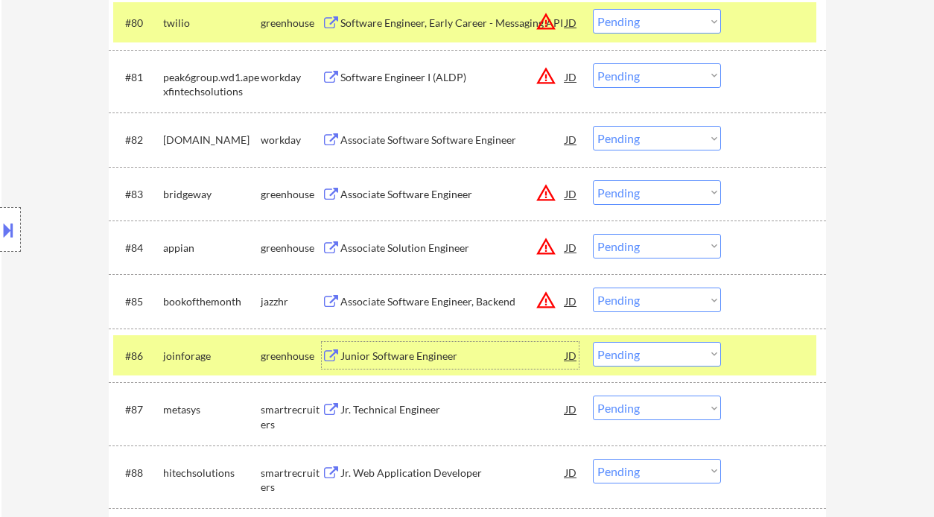
click at [630, 363] on select "Choose an option... Pending Applied Excluded (Questions) Excluded (Expired) Exc…" at bounding box center [657, 354] width 128 height 25
click at [593, 342] on select "Choose an option... Pending Applied Excluded (Questions) Excluded (Expired) Exc…" at bounding box center [657, 354] width 128 height 25
select select ""pending""
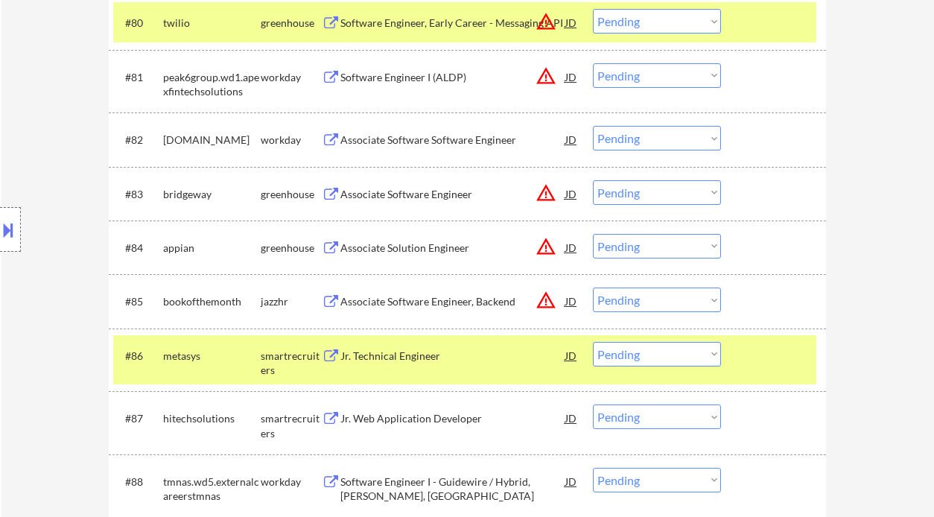
click at [643, 203] on select "Choose an option... Pending Applied Excluded (Questions) Excluded (Expired) Exc…" at bounding box center [657, 192] width 128 height 25
click at [637, 196] on select "Choose an option... Pending Applied Excluded (Questions) Excluded (Expired) Exc…" at bounding box center [657, 192] width 128 height 25
click at [593, 180] on select "Choose an option... Pending Applied Excluded (Questions) Excluded (Expired) Exc…" at bounding box center [657, 192] width 128 height 25
select select ""pending""
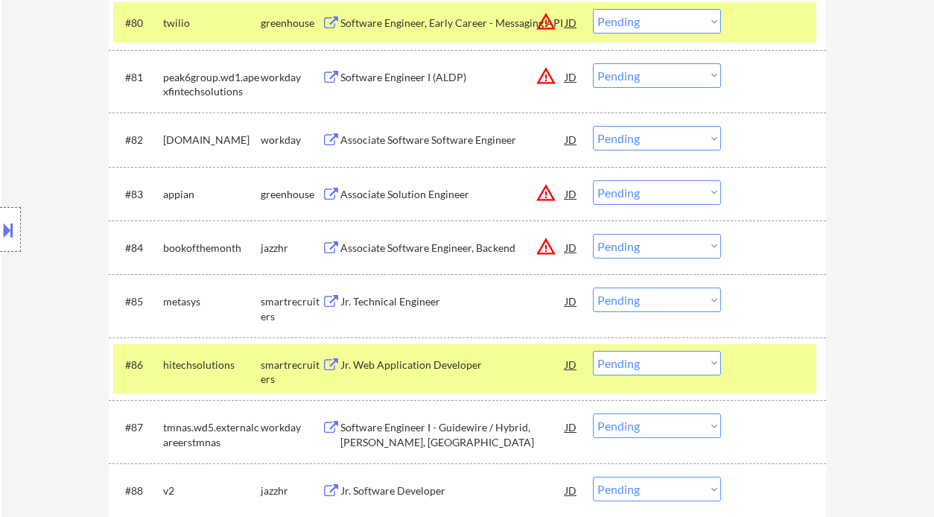
click at [413, 311] on div "Jr. Technical Engineer" at bounding box center [452, 301] width 225 height 27
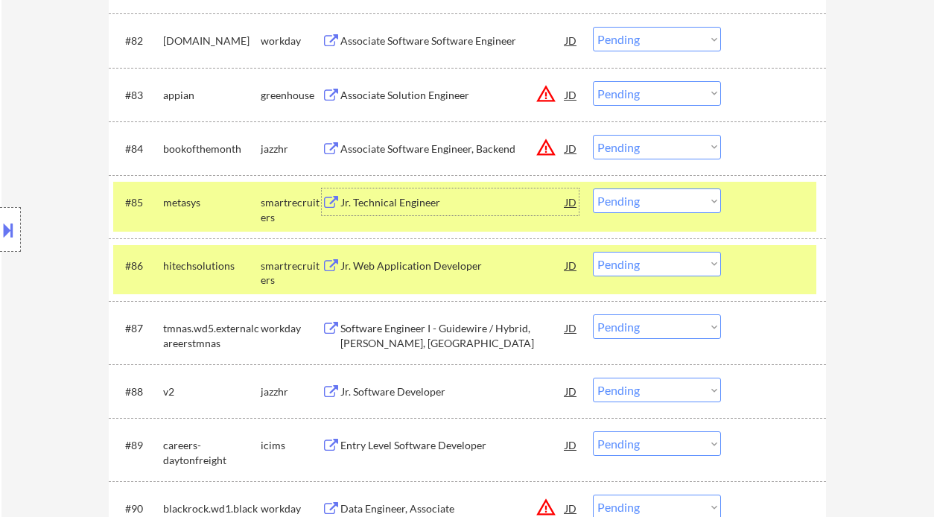
scroll to position [5304, 0]
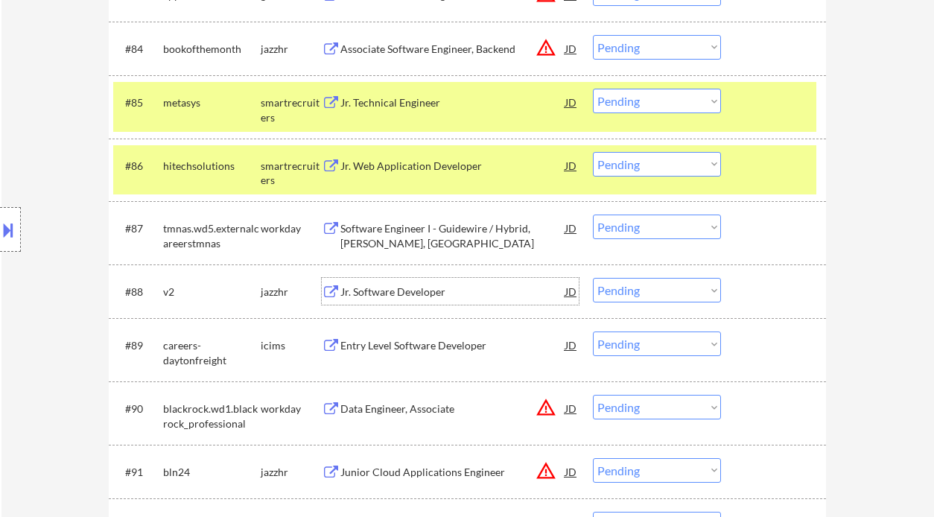
click at [413, 294] on div "Jr. Software Developer" at bounding box center [452, 292] width 225 height 15
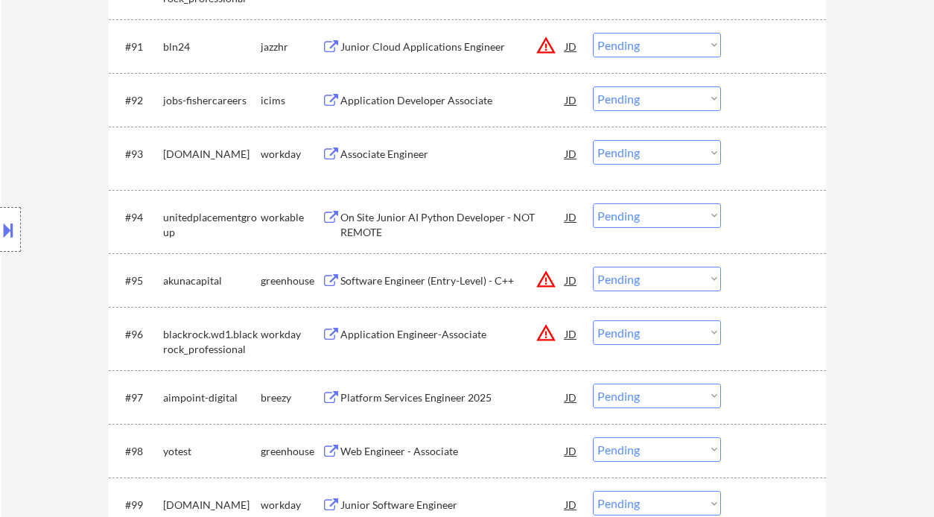
scroll to position [5800, 0]
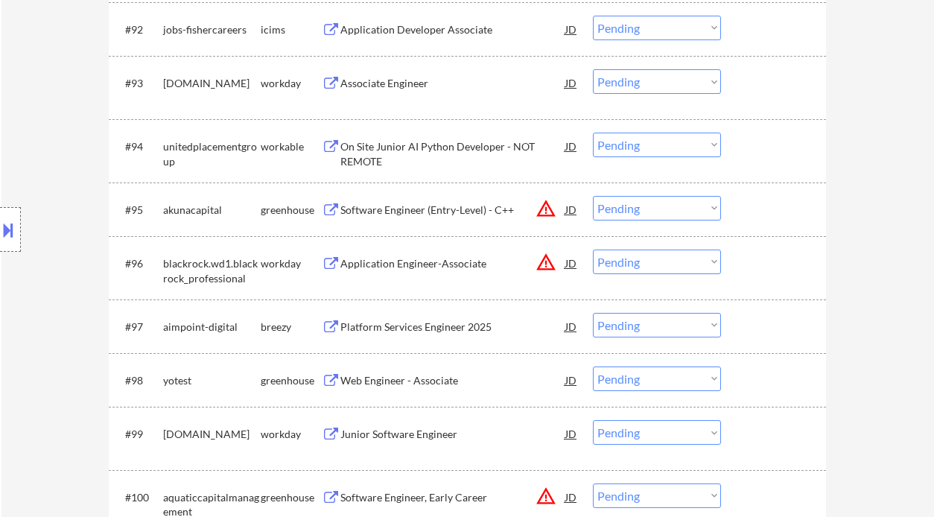
click at [422, 153] on div "On Site Junior AI Python Developer - NOT REMOTE" at bounding box center [452, 153] width 225 height 29
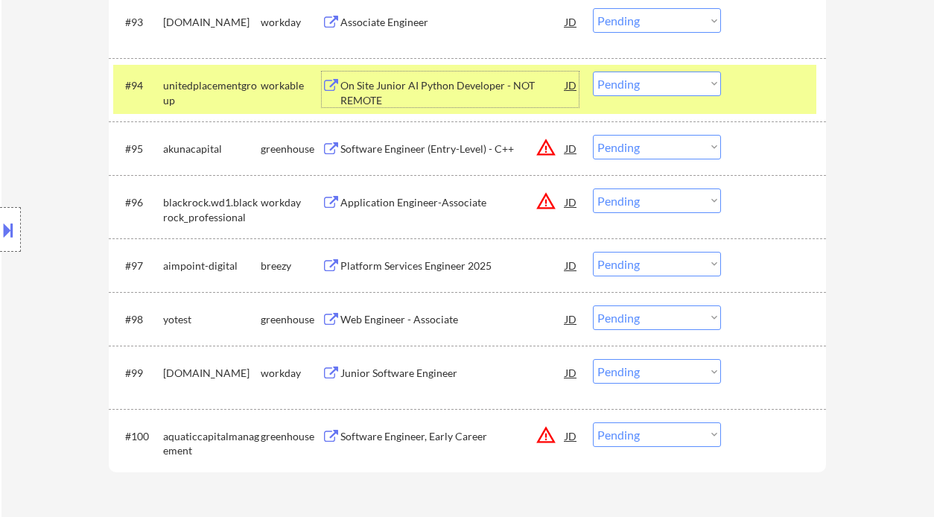
scroll to position [5900, 0]
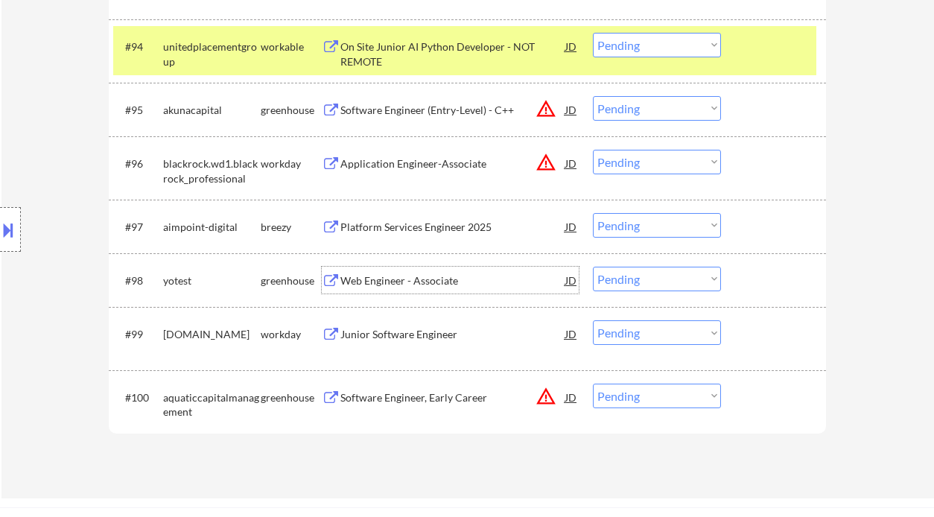
click at [394, 286] on div "Web Engineer - Associate" at bounding box center [452, 280] width 225 height 15
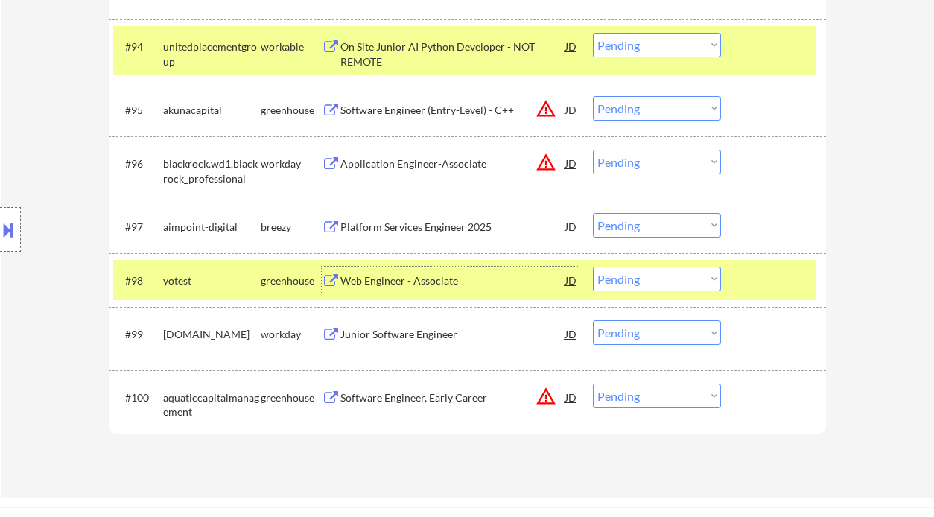
click at [641, 288] on select "Choose an option... Pending Applied Excluded (Questions) Excluded (Expired) Exc…" at bounding box center [657, 279] width 128 height 25
click at [593, 267] on select "Choose an option... Pending Applied Excluded (Questions) Excluded (Expired) Exc…" at bounding box center [657, 279] width 128 height 25
select select ""pending""
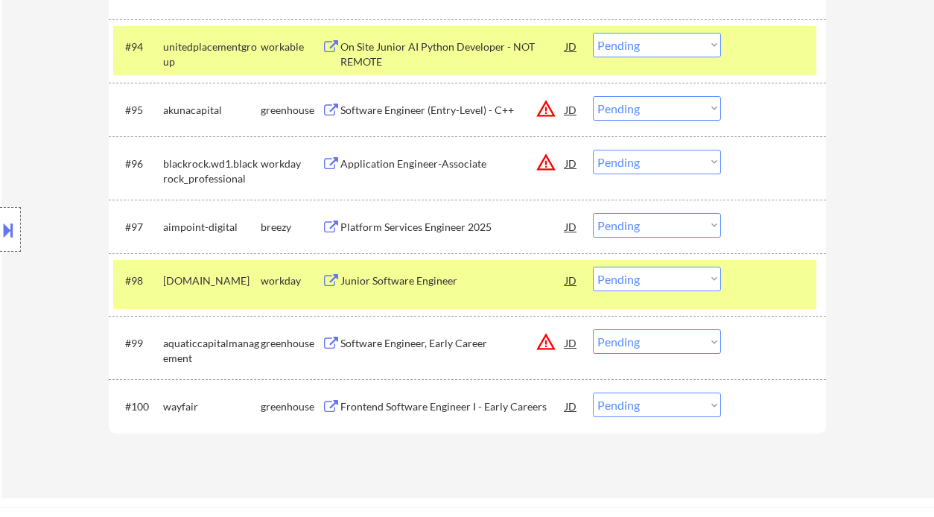
scroll to position [6098, 0]
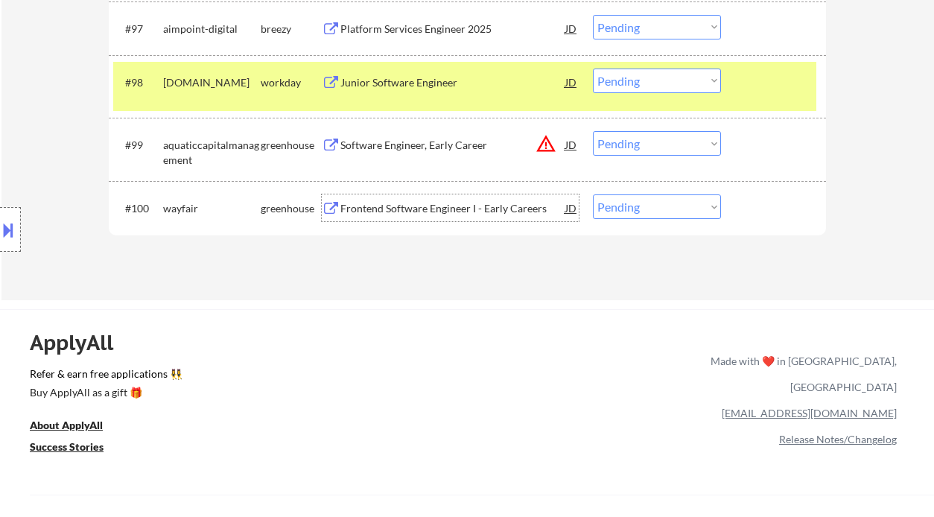
click at [428, 210] on div "Frontend Software Engineer I - Early Careers" at bounding box center [452, 208] width 225 height 15
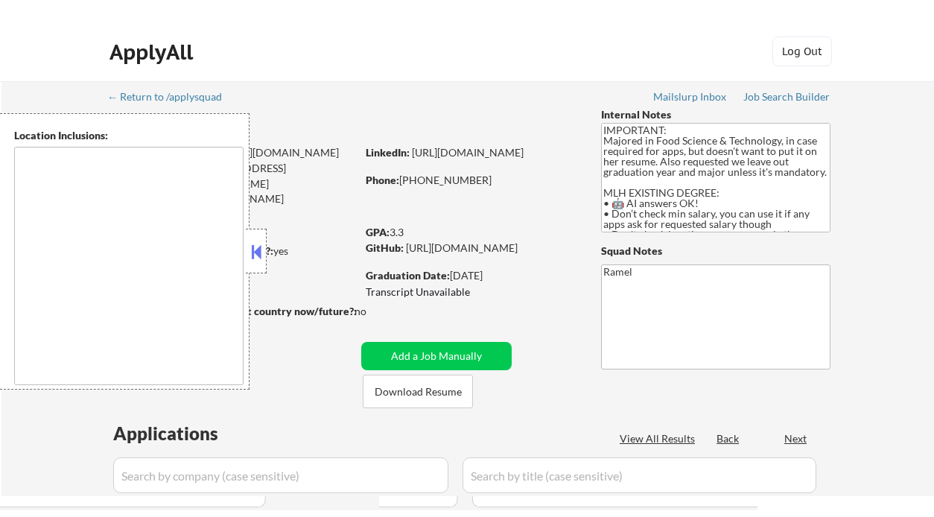
scroll to position [99, 0]
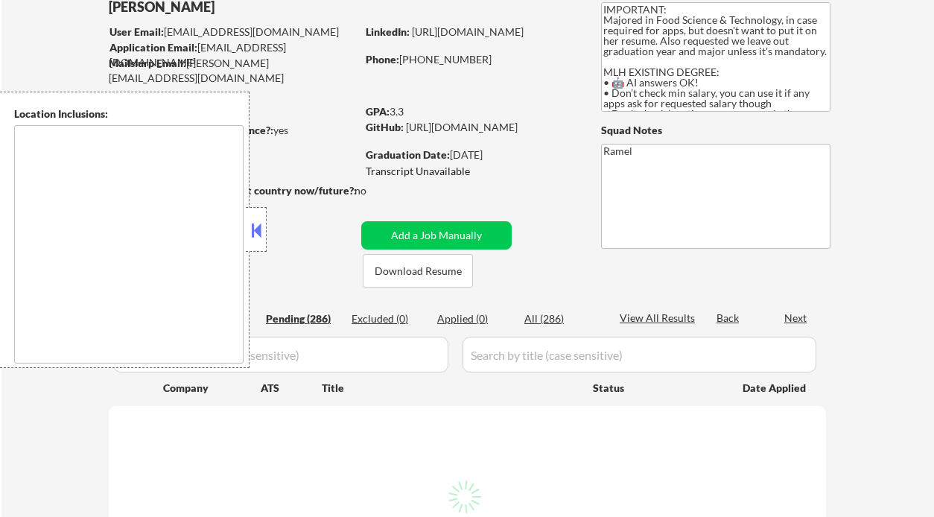
click at [470, 321] on div "Applied (0)" at bounding box center [474, 318] width 74 height 15
select select ""pending""
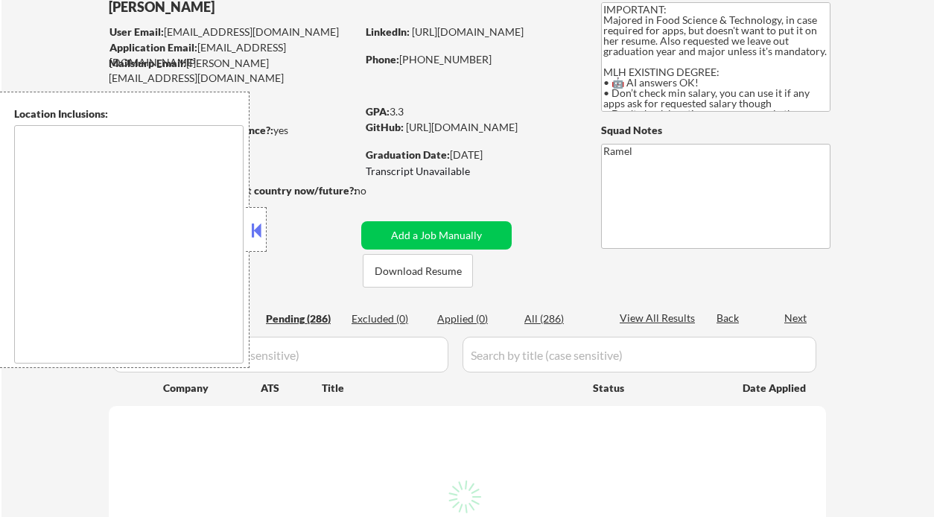
select select ""pending""
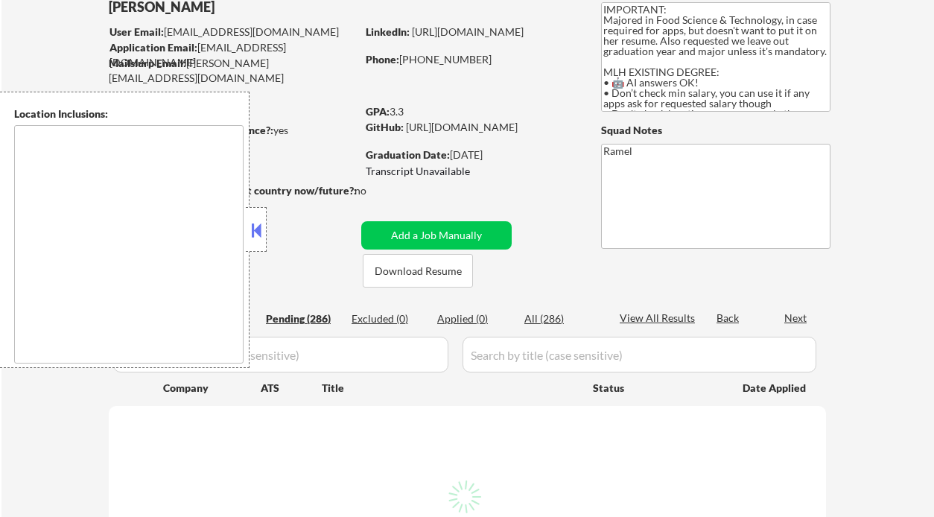
select select ""pending""
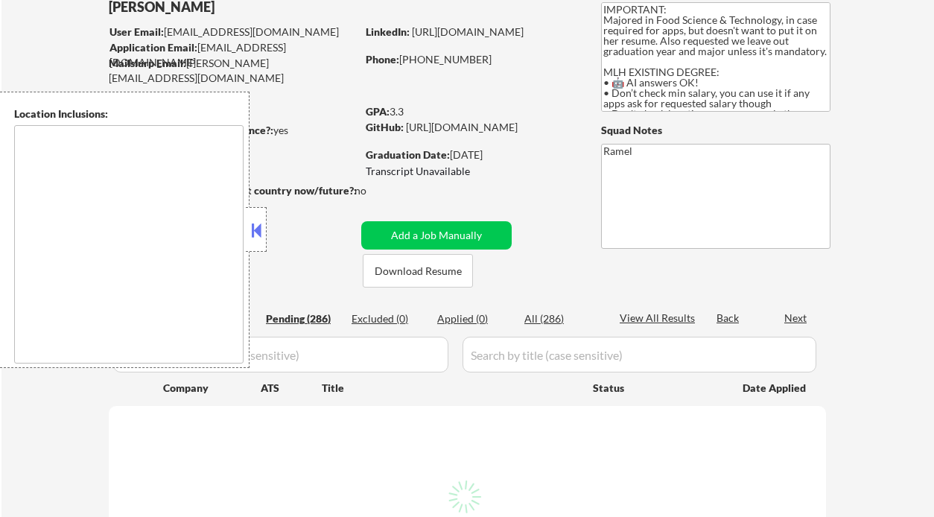
select select ""pending""
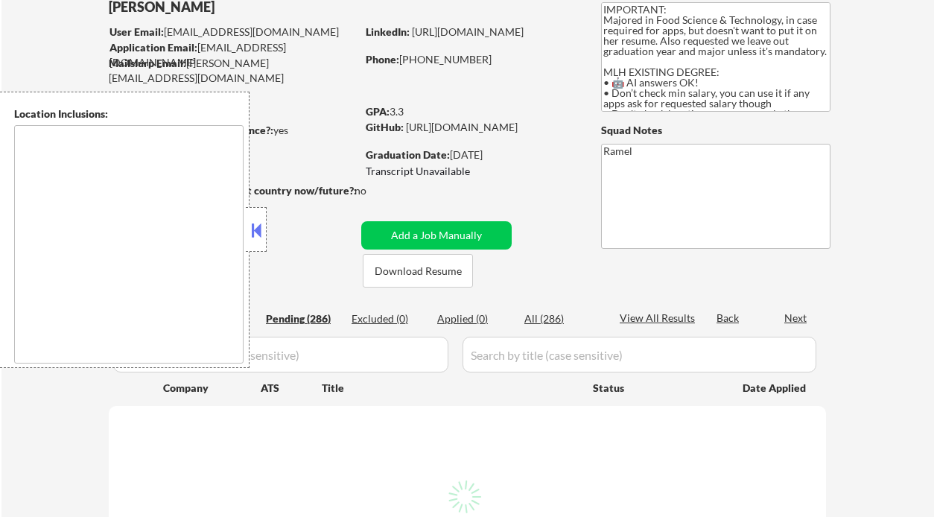
select select ""pending""
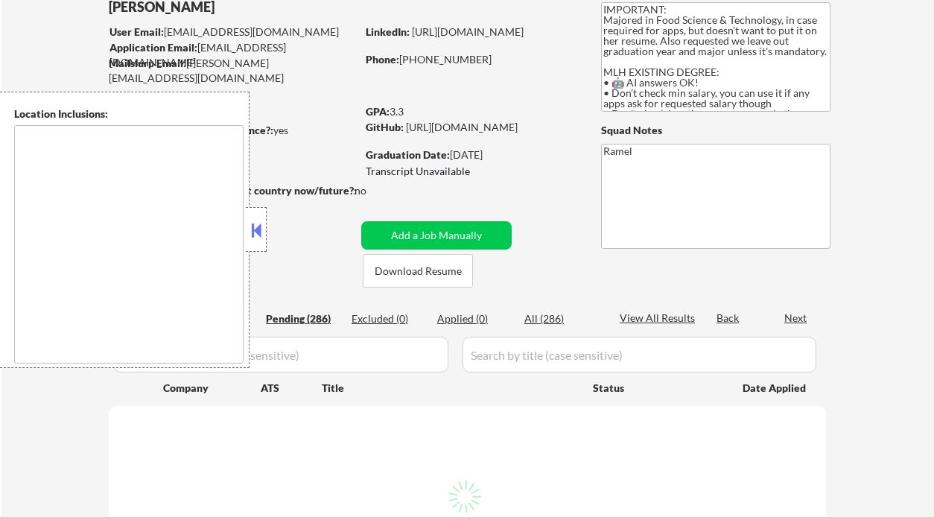
select select ""pending""
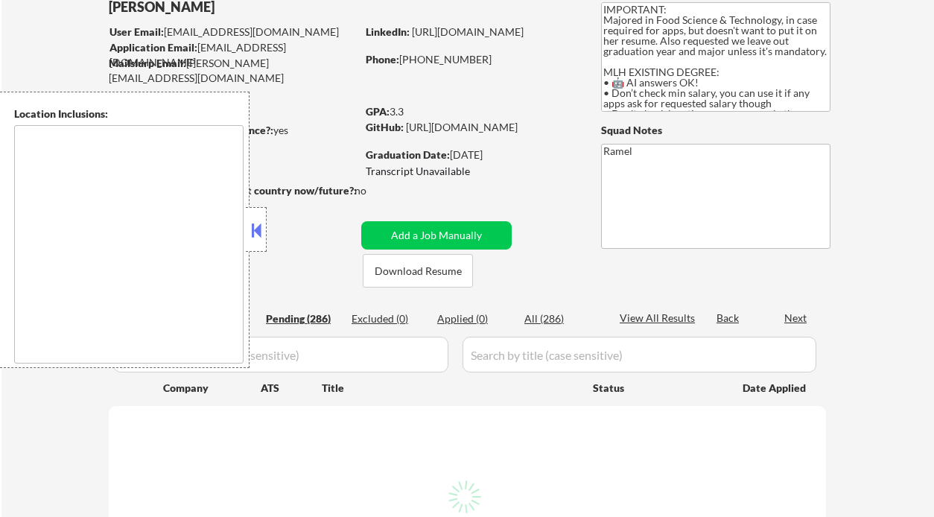
select select ""pending""
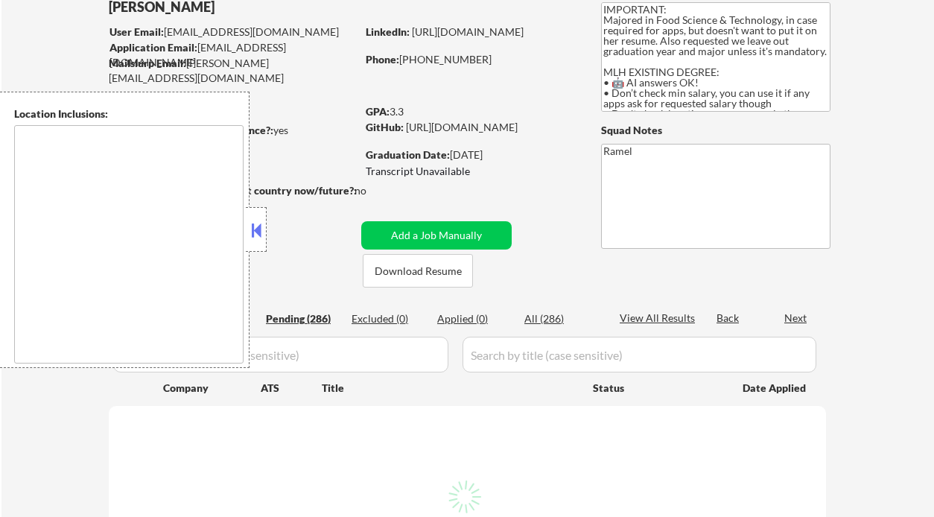
select select ""pending""
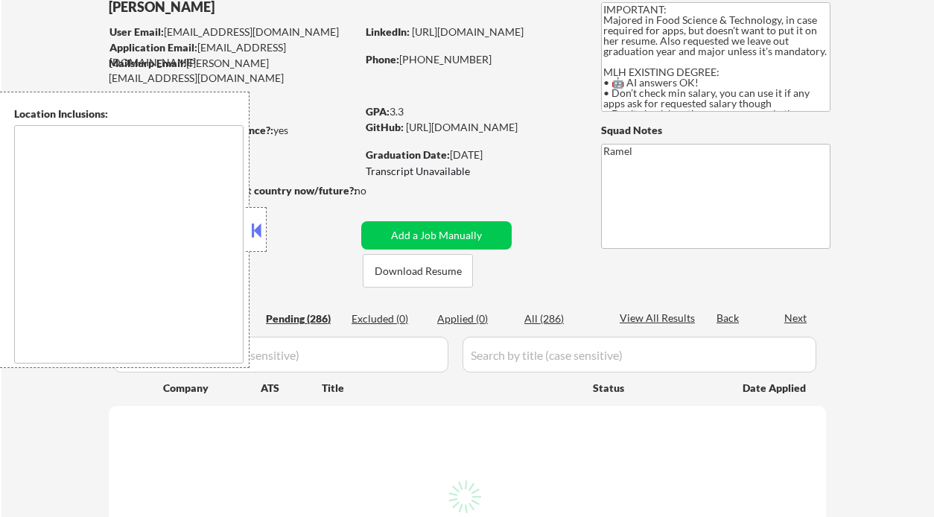
select select ""pending""
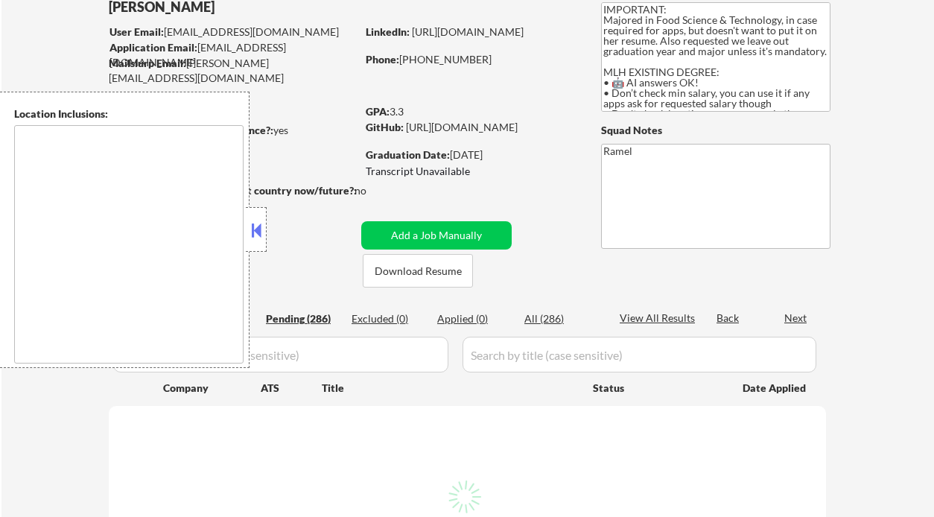
select select ""pending""
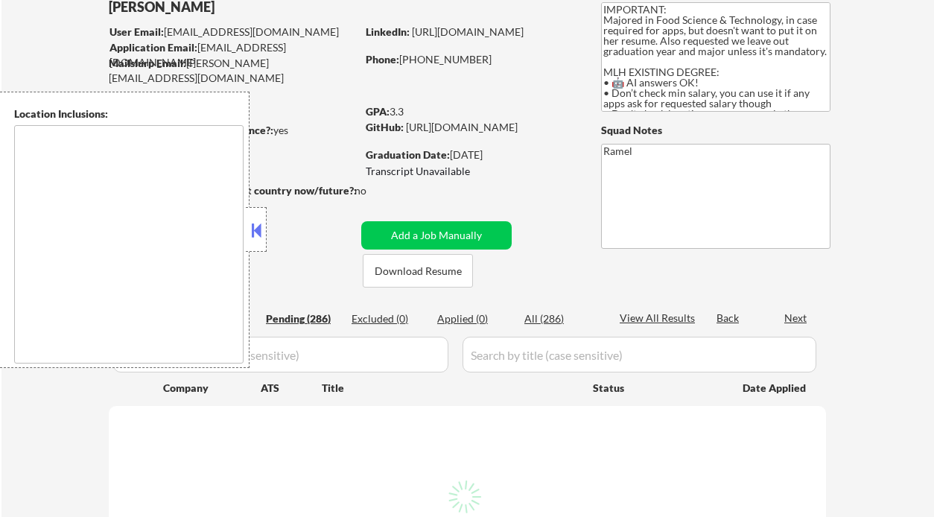
select select ""pending""
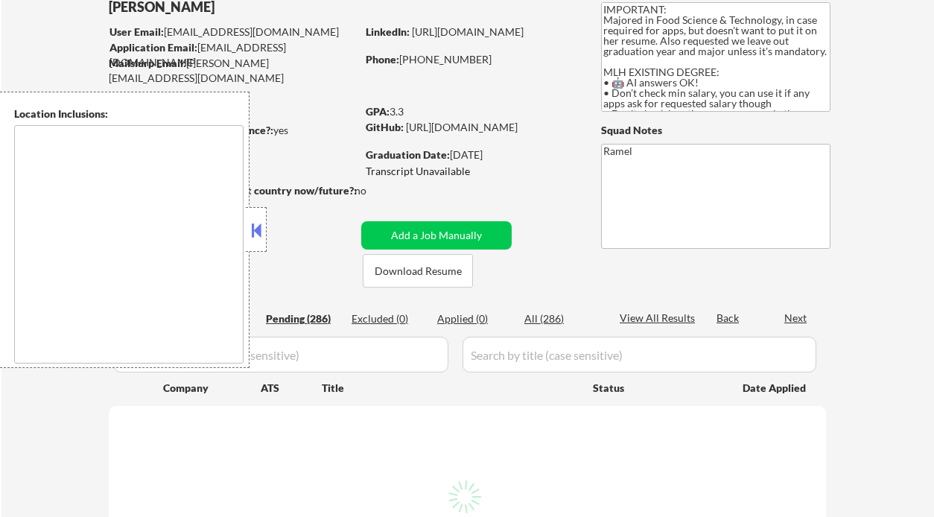
select select ""pending""
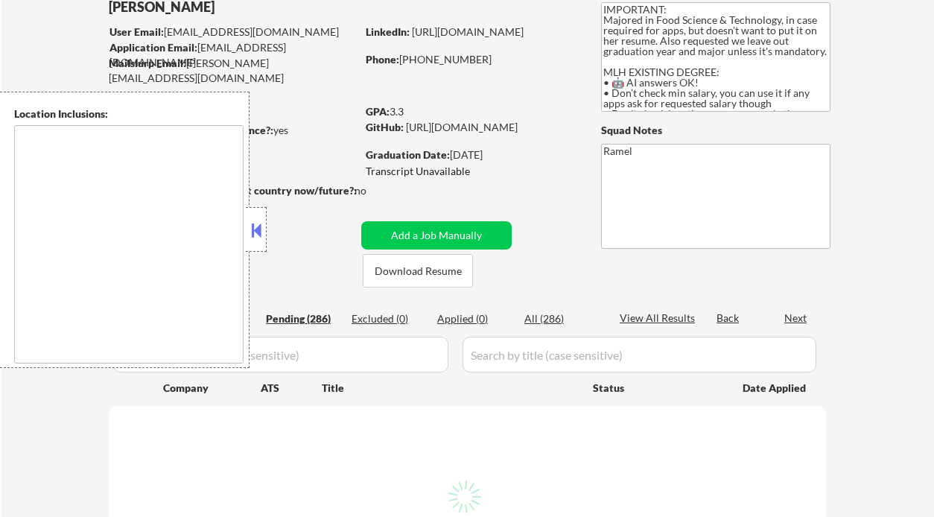
select select ""pending""
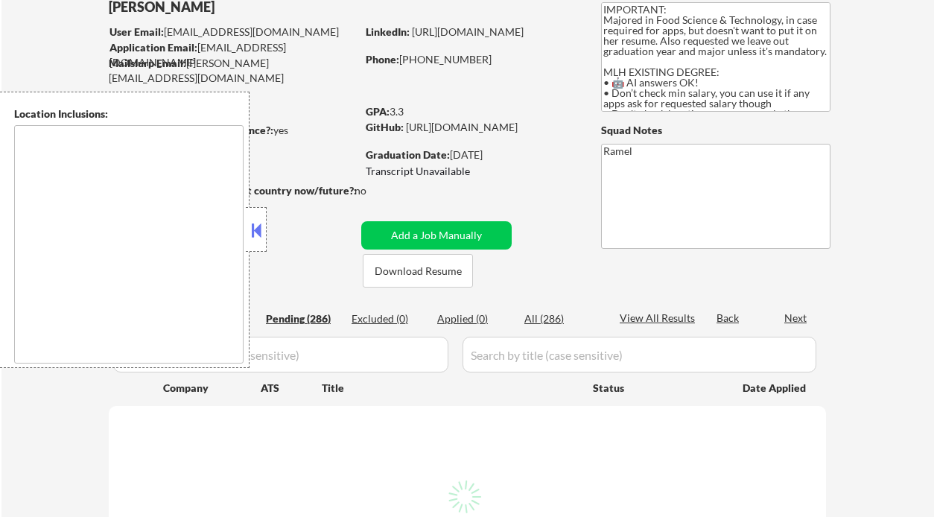
select select ""pending""
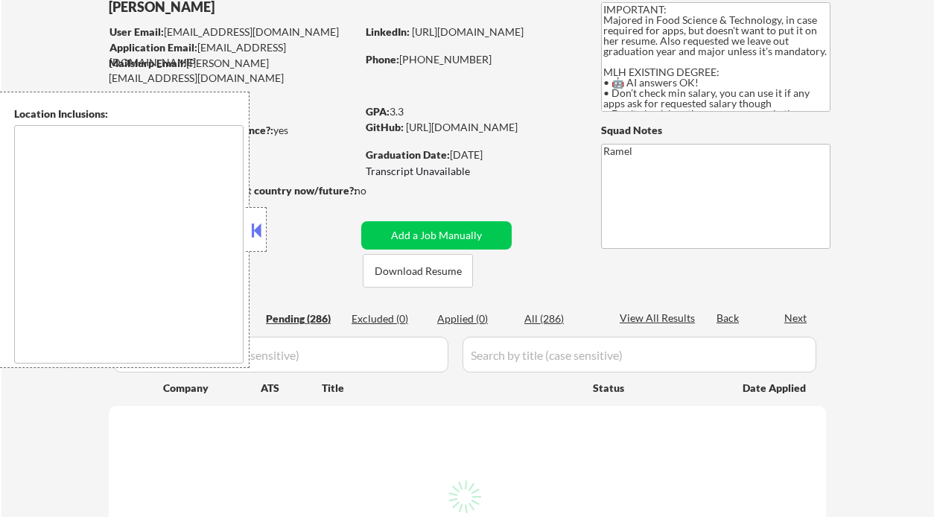
select select ""pending""
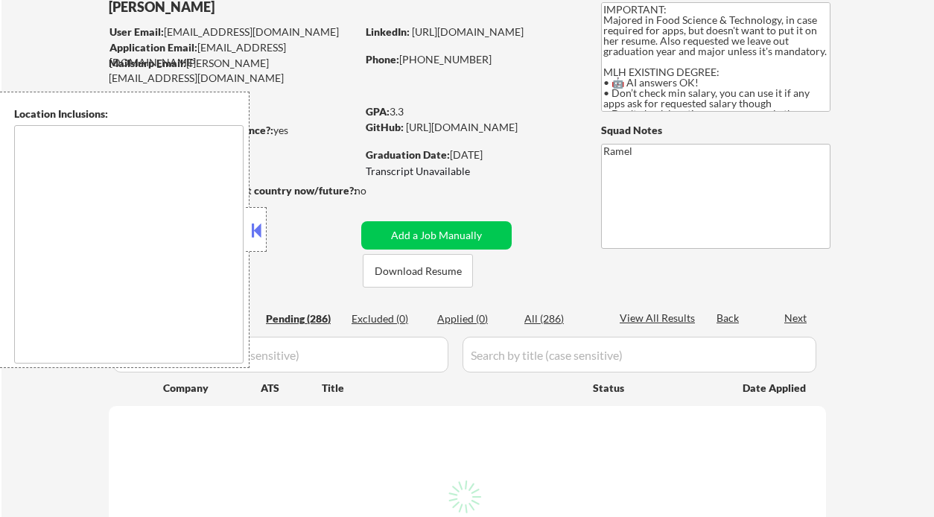
select select ""pending""
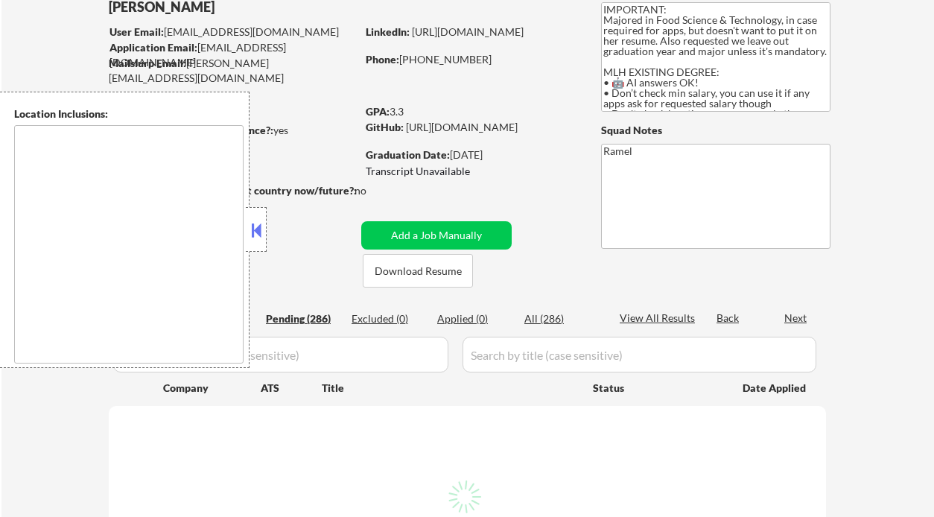
select select ""pending""
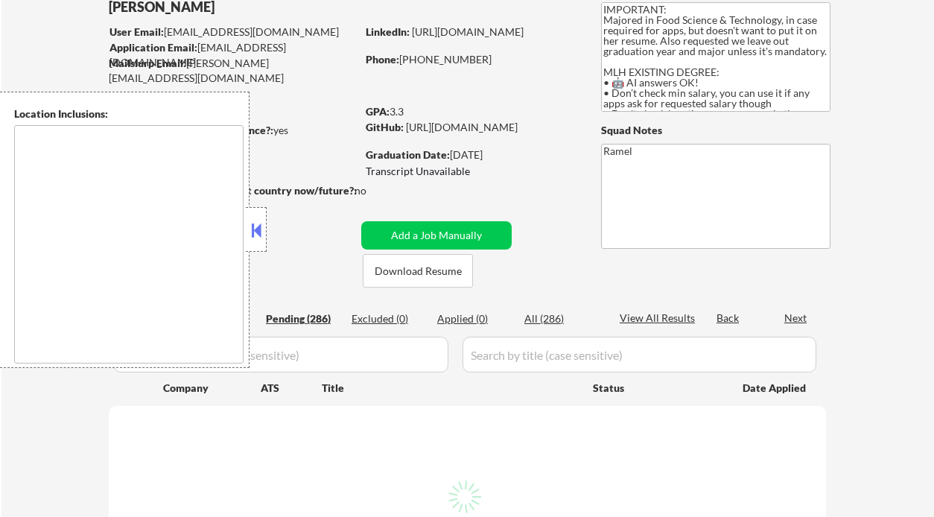
select select ""pending""
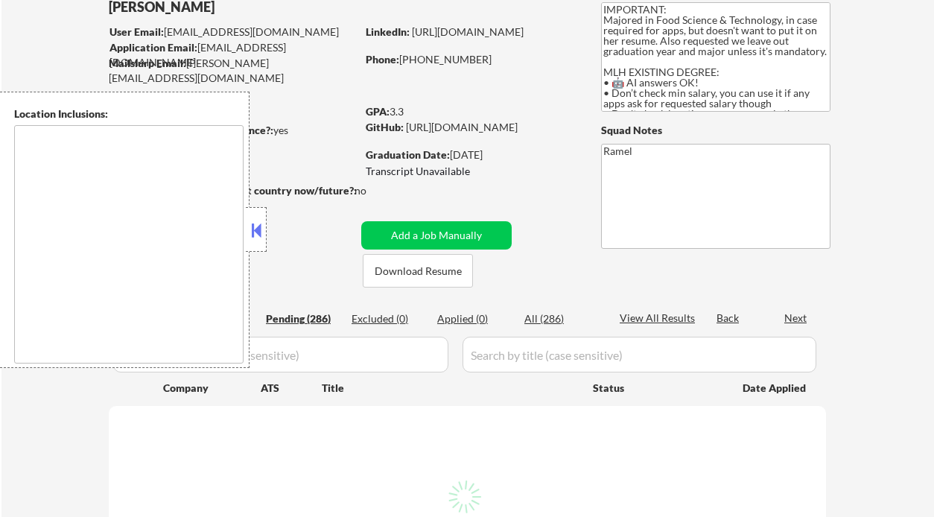
select select ""pending""
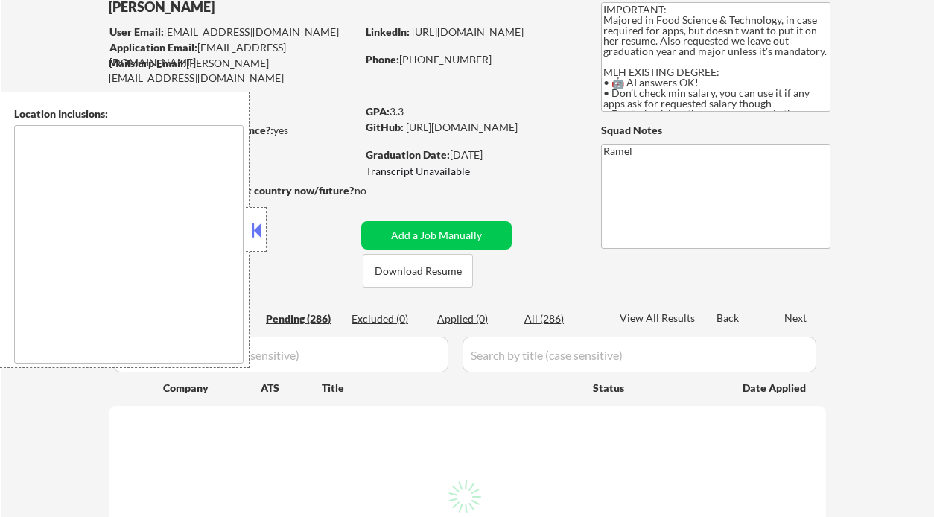
select select ""pending""
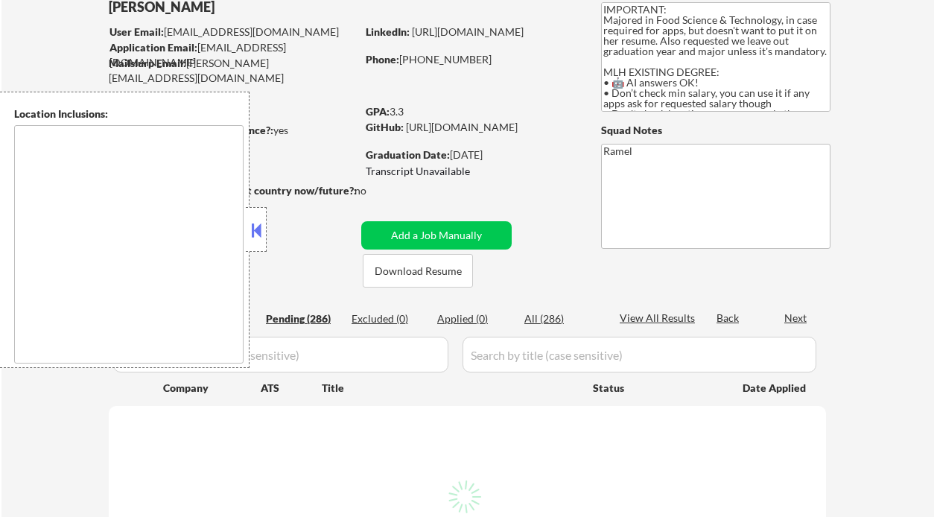
select select ""pending""
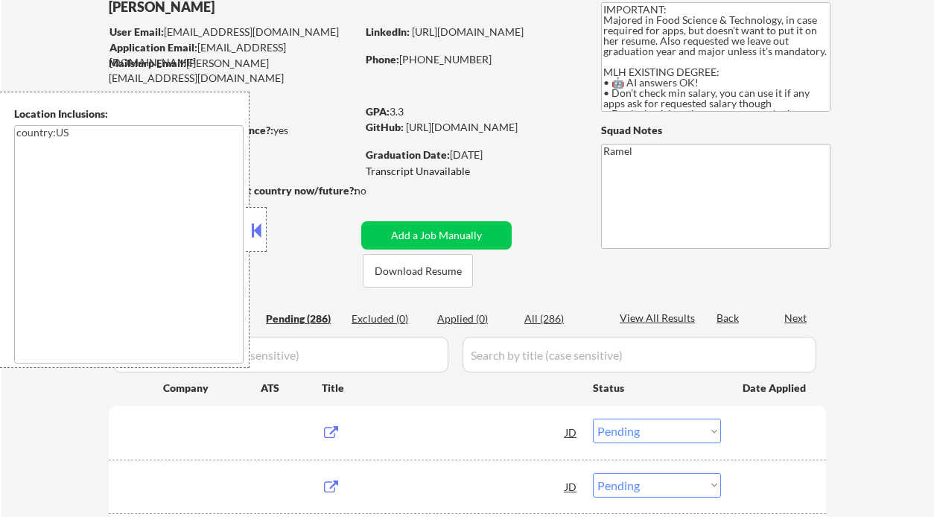
click at [255, 233] on button at bounding box center [256, 230] width 16 height 22
type textarea "country:US"
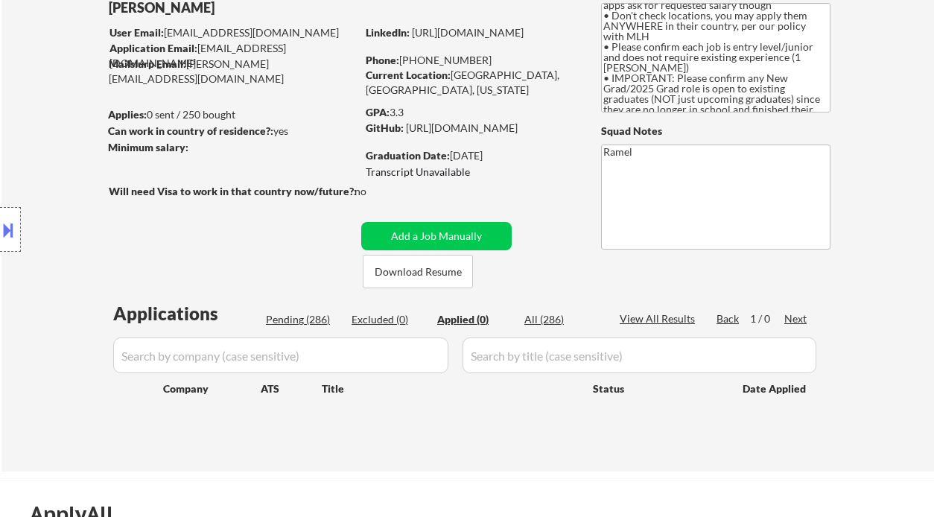
scroll to position [0, 0]
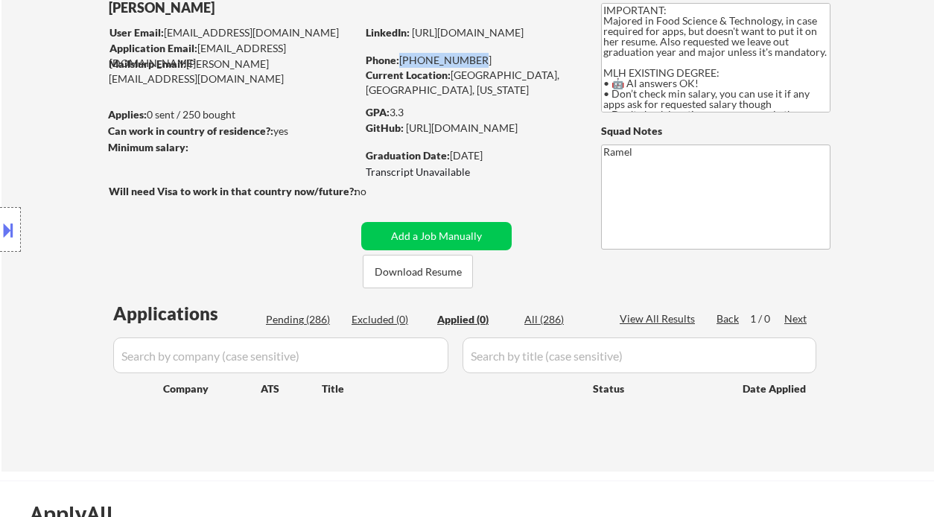
drag, startPoint x: 470, startPoint y: 60, endPoint x: 399, endPoint y: 58, distance: 71.6
click at [399, 58] on div "Phone: 279-759-3060" at bounding box center [471, 60] width 211 height 15
copy div "279-759-3060"
select select ""applied""
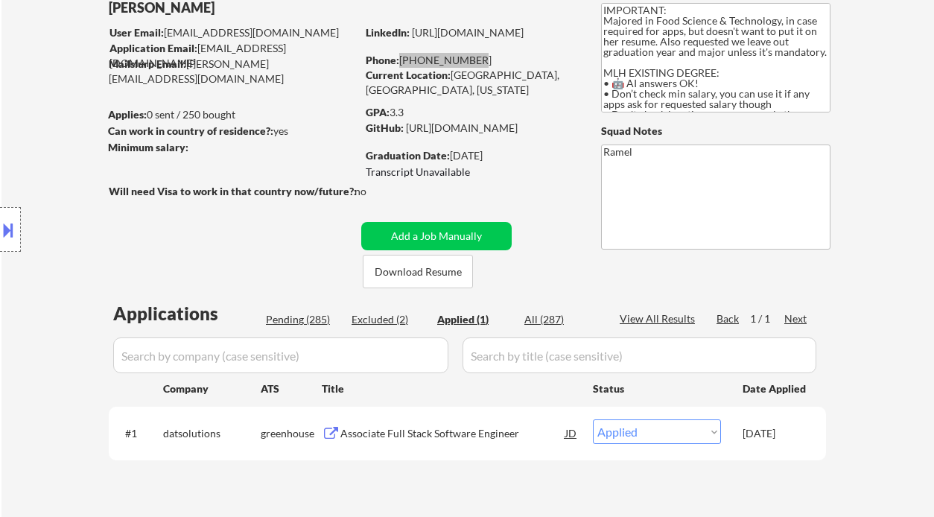
select select ""applied""
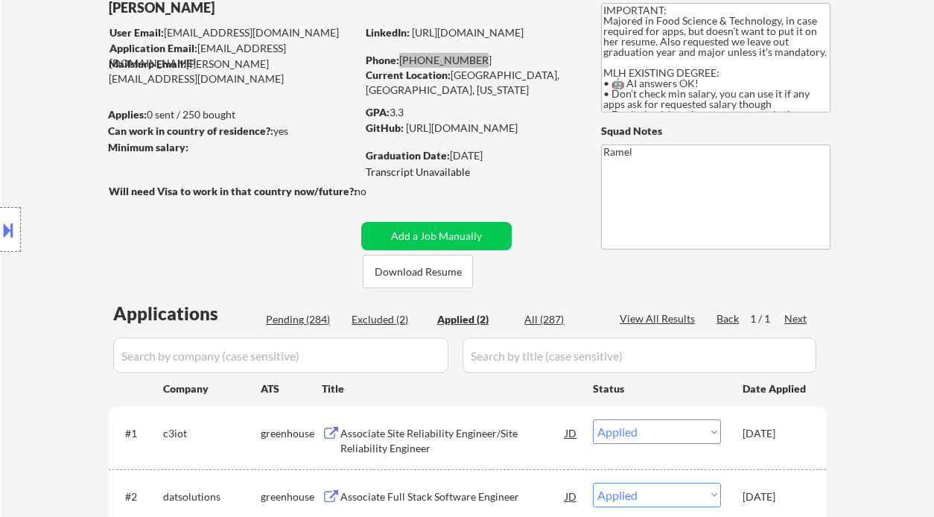
select select ""applied""
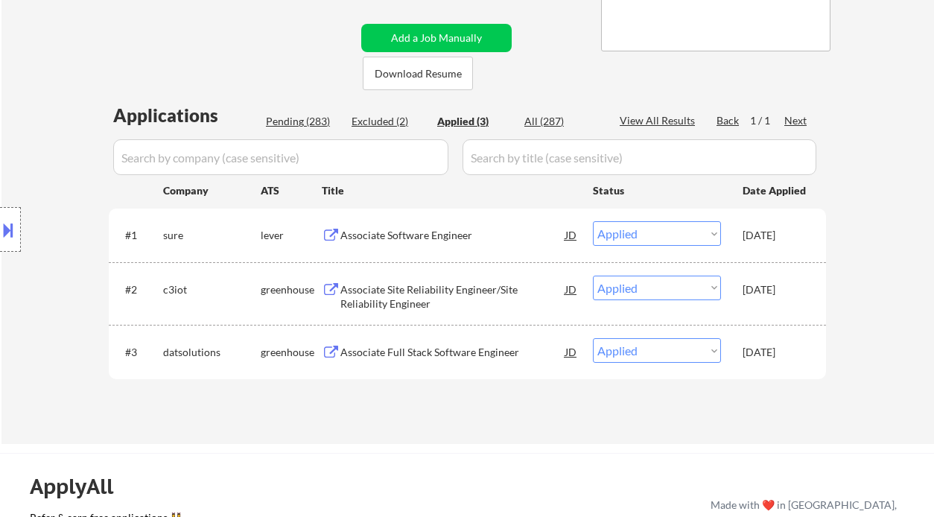
scroll to position [297, 0]
select select ""applied""
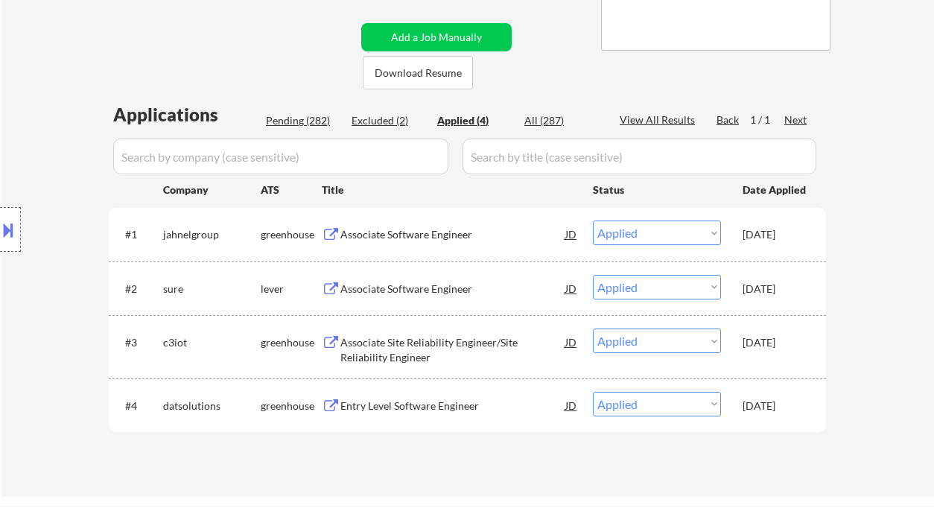
select select ""applied""
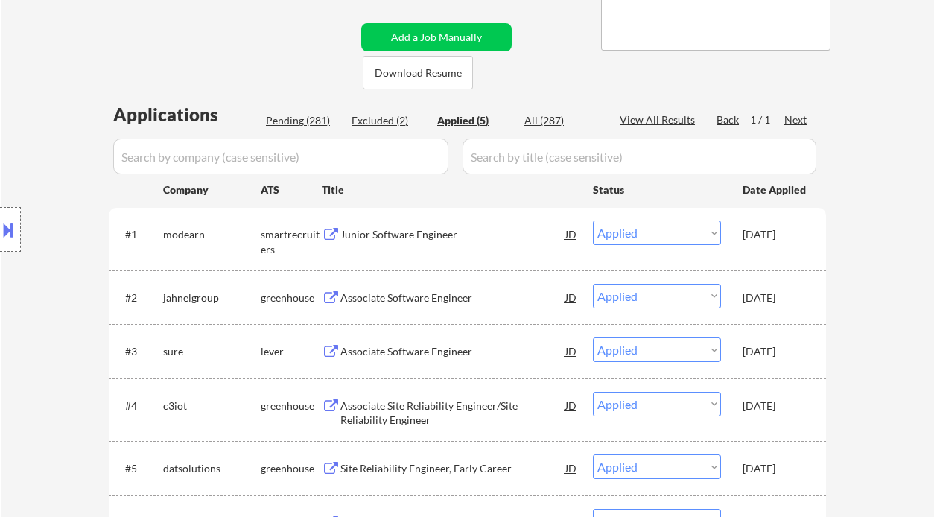
select select ""applied""
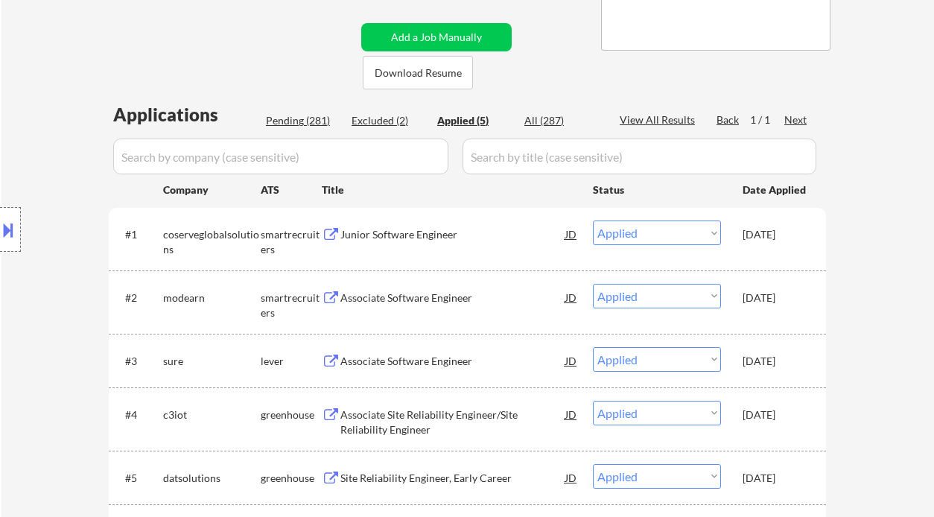
select select ""applied""
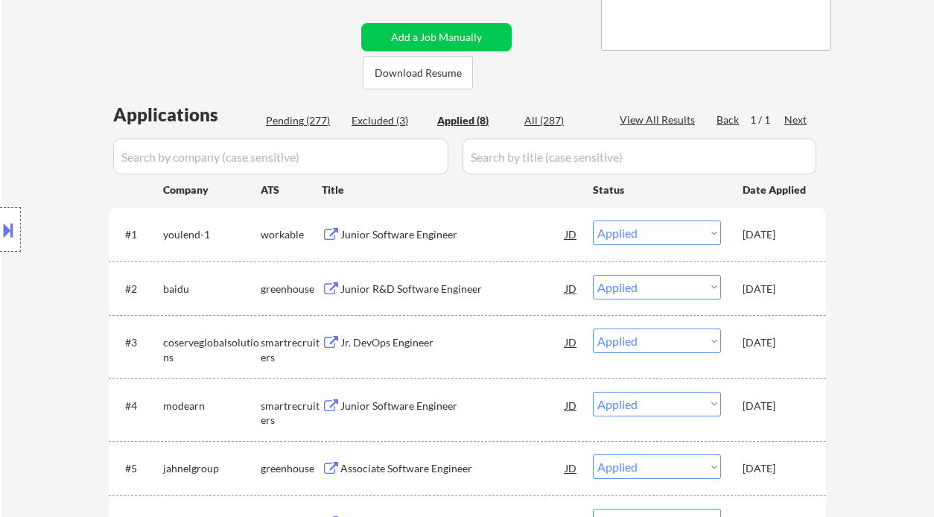
select select ""applied""
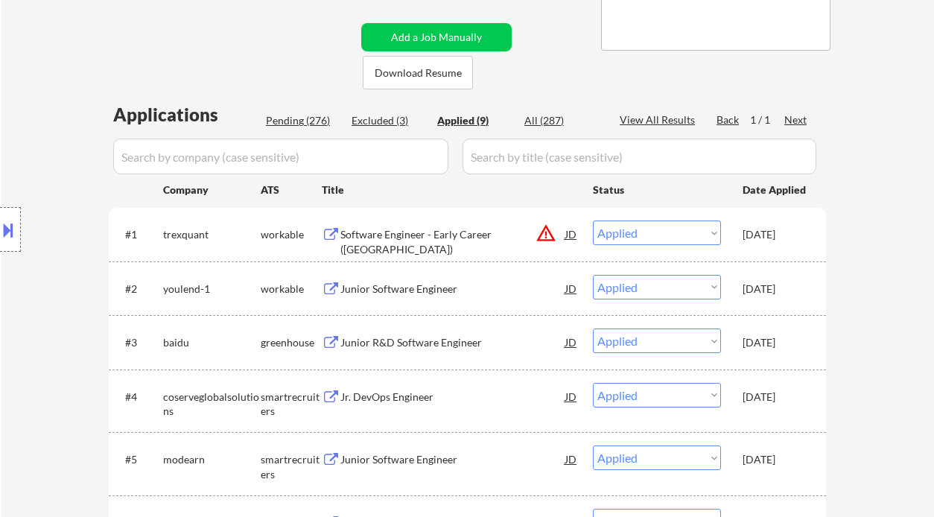
type textarea "Ramel https://docs.google.com/spreadsheets/d/1GipjTCCT6uDY8KbYOnpK2GBADgBMtqif2…"
select select ""applied""
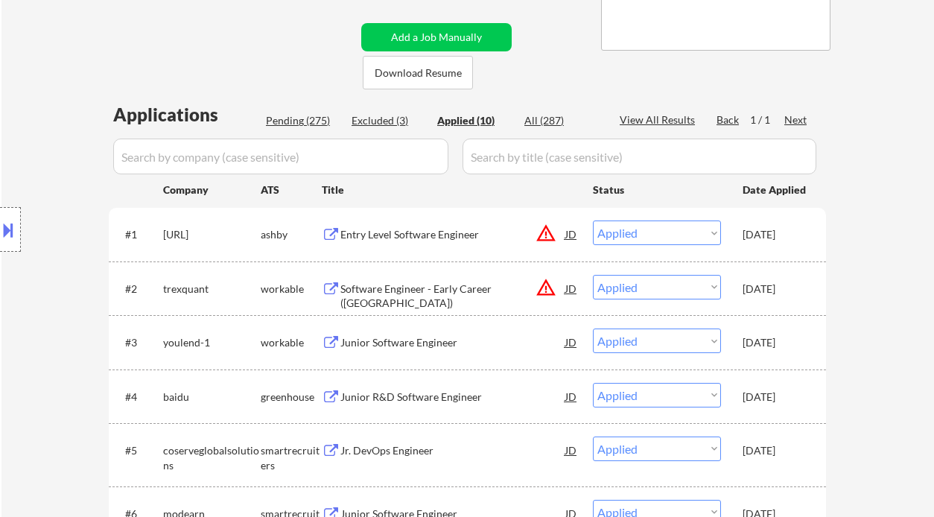
select select ""applied""
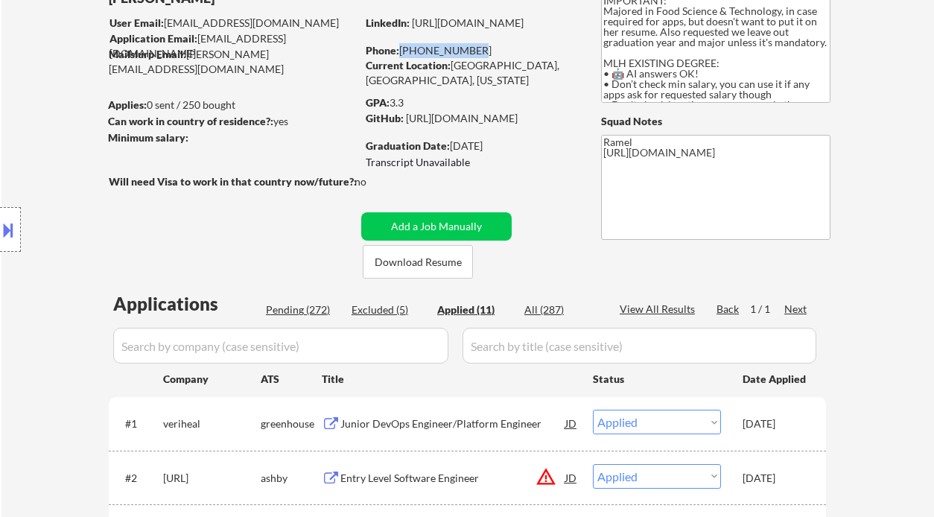
scroll to position [98, 0]
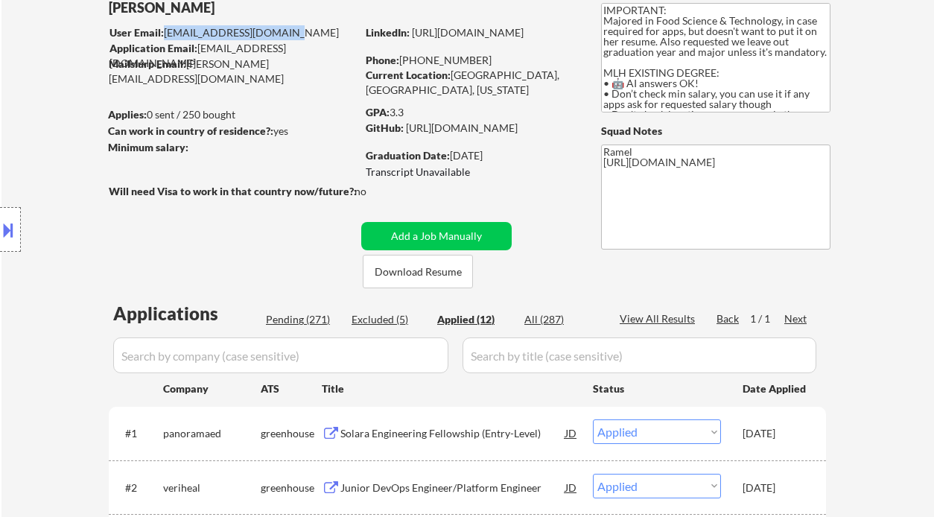
drag, startPoint x: 295, startPoint y: 36, endPoint x: 170, endPoint y: 28, distance: 125.4
click at [165, 34] on div "User Email: stephanyho88@gmail.com" at bounding box center [233, 32] width 247 height 15
copy div "stephanyho88@gmail.com"
select select ""applied""
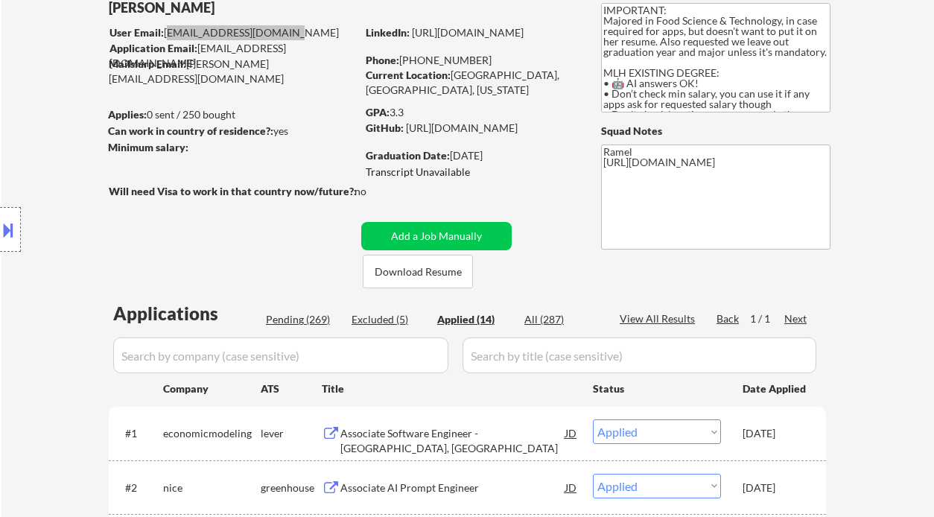
select select ""applied""
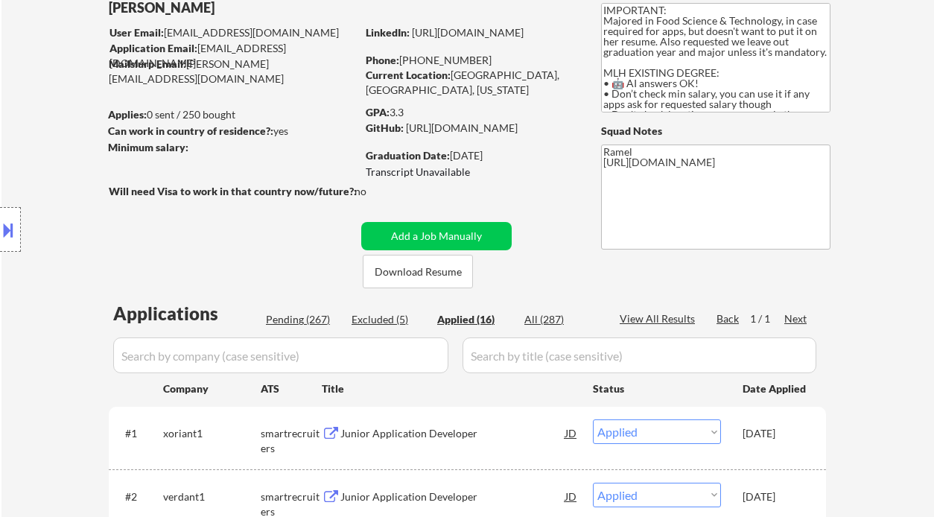
click at [477, 317] on div "Applied (16)" at bounding box center [474, 319] width 74 height 15
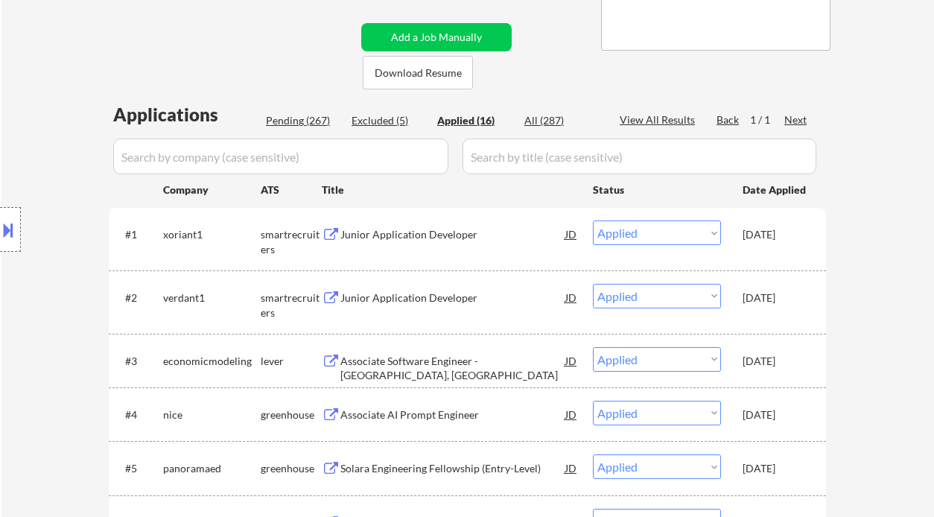
select select ""applied""
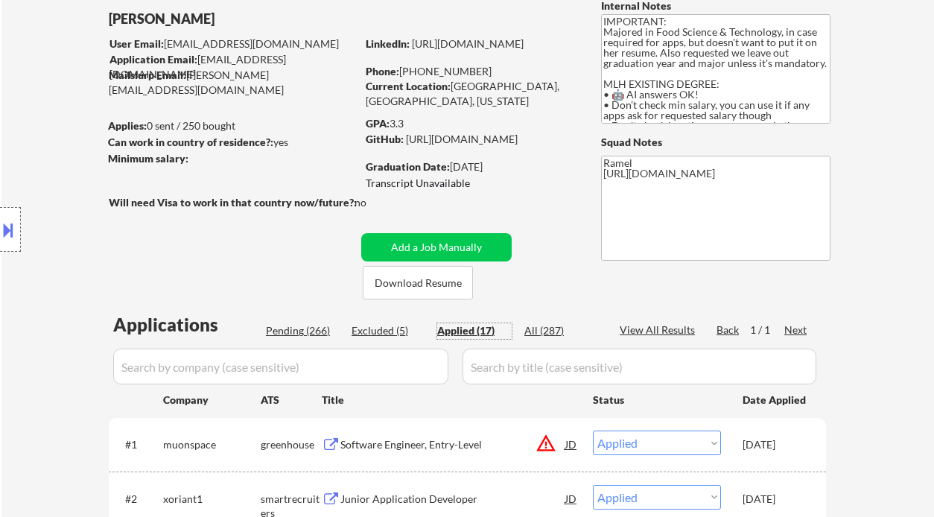
scroll to position [99, 0]
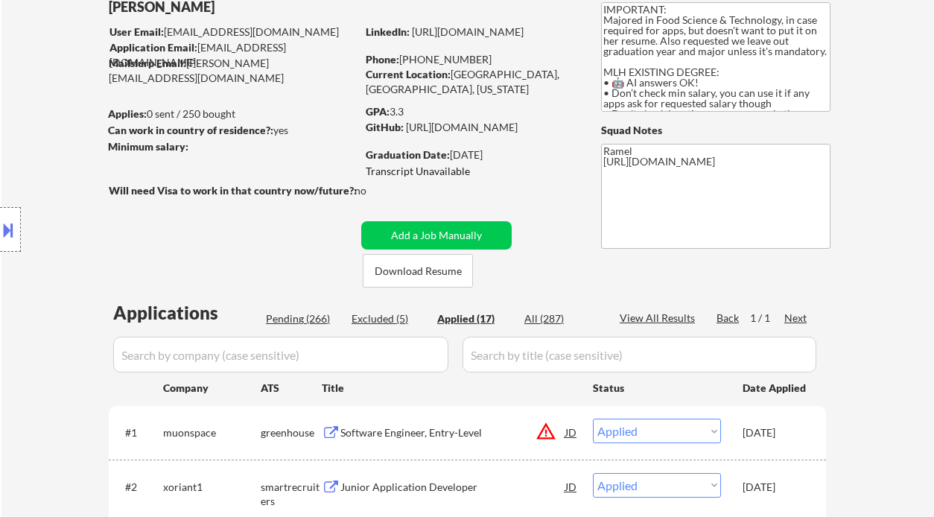
select select ""applied""
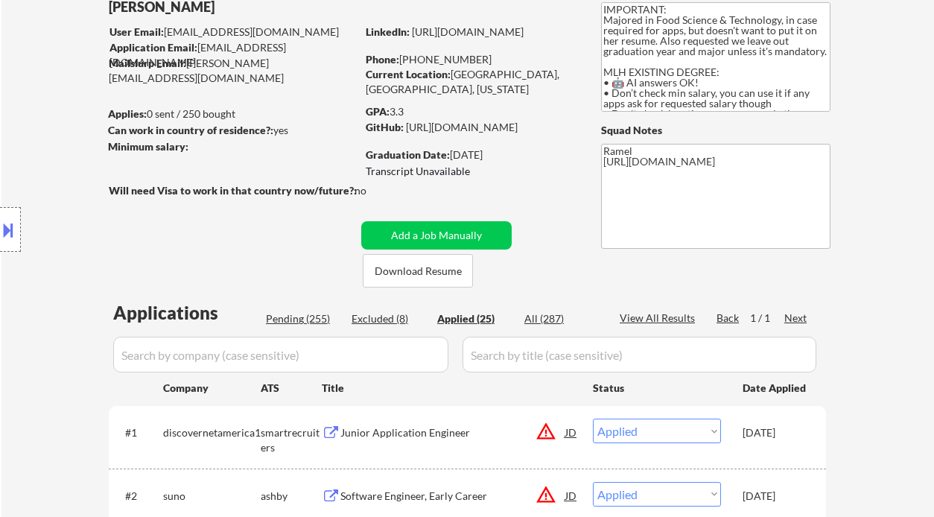
select select ""applied""
drag, startPoint x: 470, startPoint y: 60, endPoint x: 403, endPoint y: 54, distance: 67.3
click at [403, 54] on div "Phone: 279-759-3060" at bounding box center [471, 59] width 211 height 15
copy div "279-759-3060"
select select ""applied""
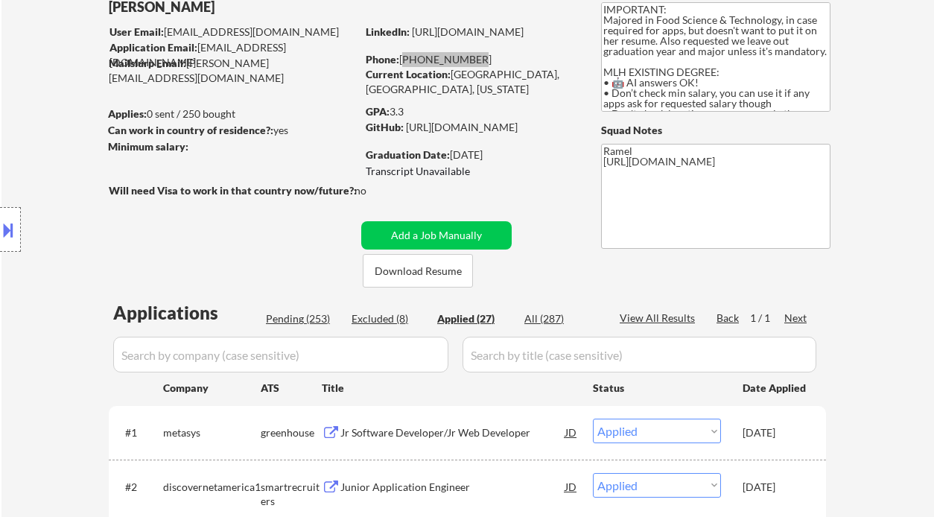
select select ""applied""
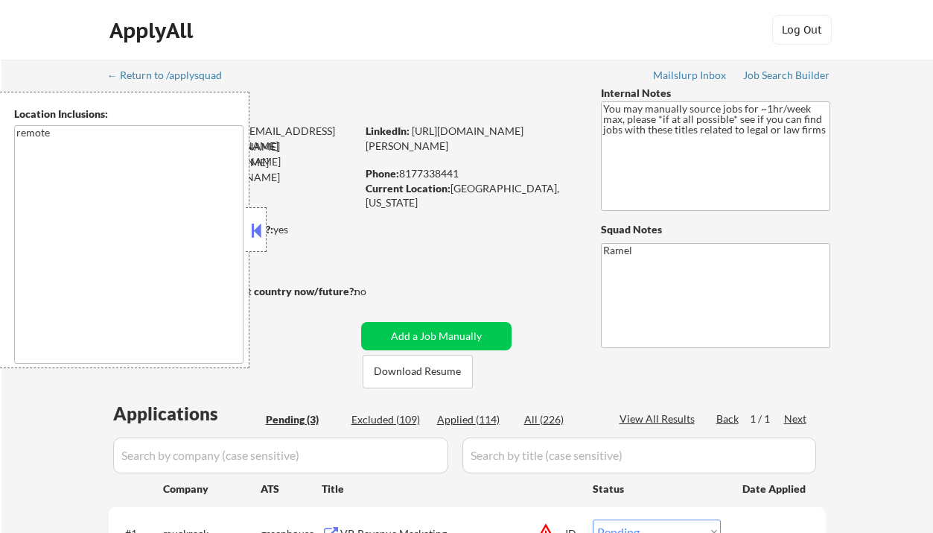
select select ""pending""
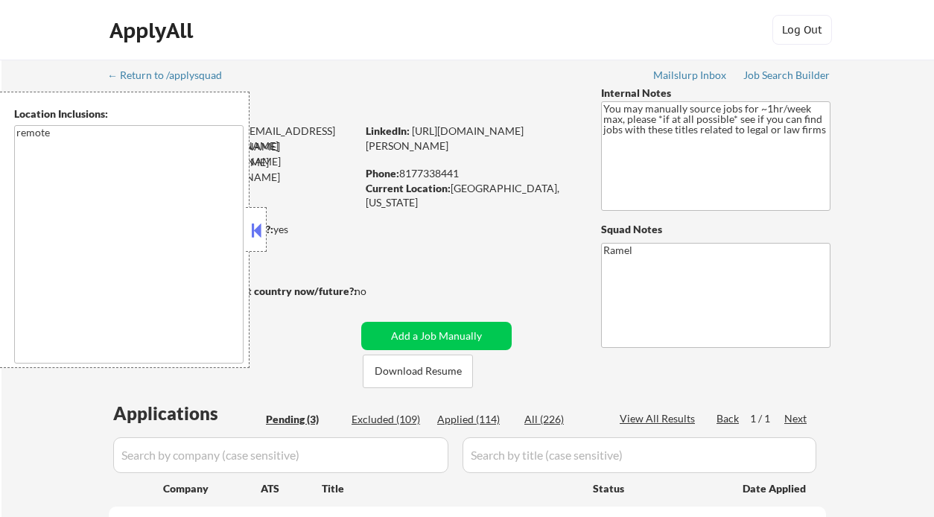
drag, startPoint x: 13, startPoint y: 433, endPoint x: 54, endPoint y: 378, distance: 69.1
click at [13, 433] on div "← Return to /applysquad Mailslurp Inbox Job Search Builder Matthew Damian User …" at bounding box center [467, 401] width 933 height 682
click at [256, 229] on button at bounding box center [256, 230] width 16 height 22
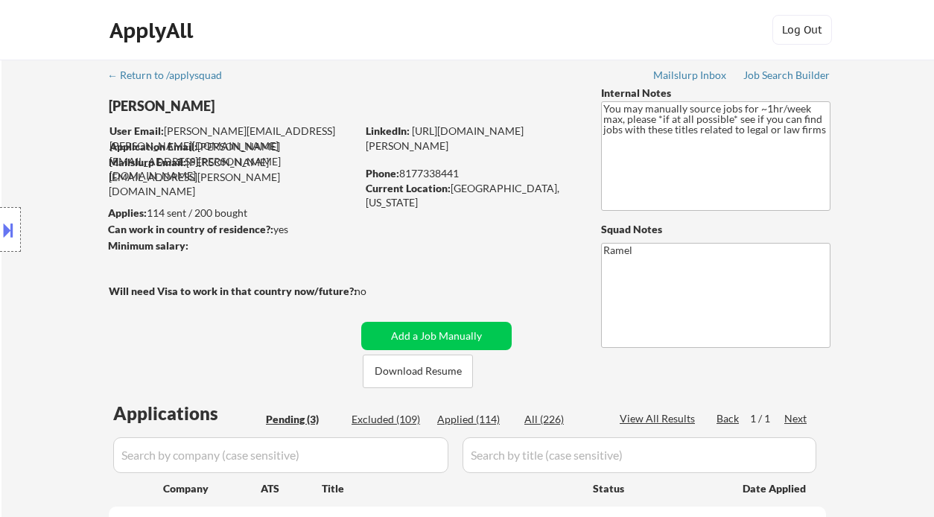
scroll to position [198, 0]
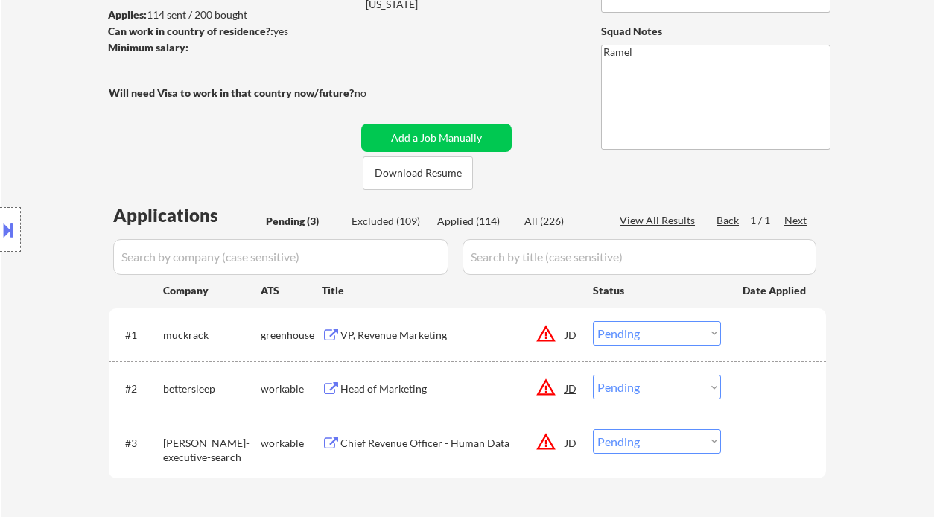
click at [433, 328] on div "VP, Revenue Marketing" at bounding box center [452, 335] width 225 height 15
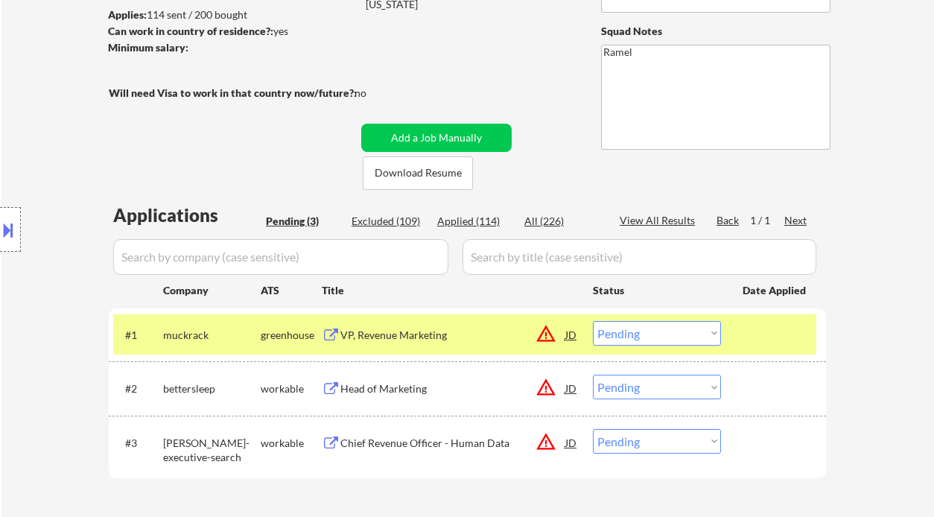
click at [645, 339] on select "Choose an option... Pending Applied Excluded (Questions) Excluded (Expired) Exc…" at bounding box center [657, 333] width 128 height 25
click at [593, 321] on select "Choose an option... Pending Applied Excluded (Questions) Excluded (Expired) Exc…" at bounding box center [657, 333] width 128 height 25
click at [402, 393] on div "Head of Marketing" at bounding box center [452, 388] width 225 height 15
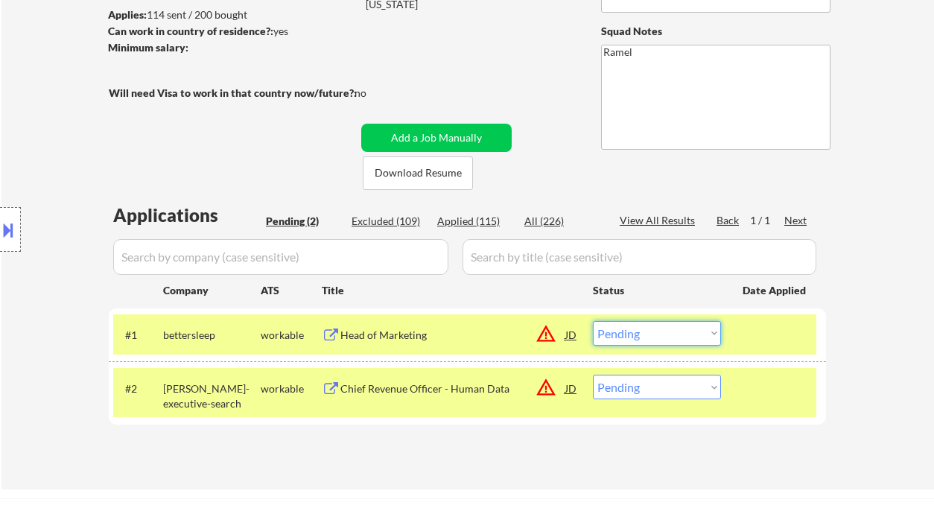
click at [634, 334] on select "Choose an option... Pending Applied Excluded (Questions) Excluded (Expired) Exc…" at bounding box center [657, 333] width 128 height 25
click at [593, 321] on select "Choose an option... Pending Applied Excluded (Questions) Excluded (Expired) Exc…" at bounding box center [657, 333] width 128 height 25
click at [487, 390] on div "Chief Revenue Officer - Human Data" at bounding box center [452, 388] width 225 height 15
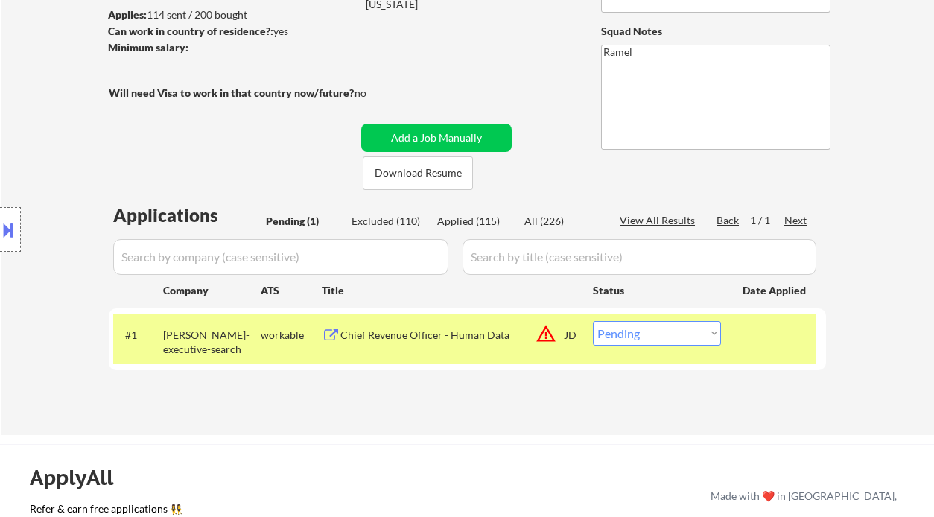
click at [660, 337] on select "Choose an option... Pending Applied Excluded (Questions) Excluded (Expired) Exc…" at bounding box center [657, 333] width 128 height 25
select select ""excluded__location_""
click at [593, 321] on select "Choose an option... Pending Applied Excluded (Questions) Excluded (Expired) Exc…" at bounding box center [657, 333] width 128 height 25
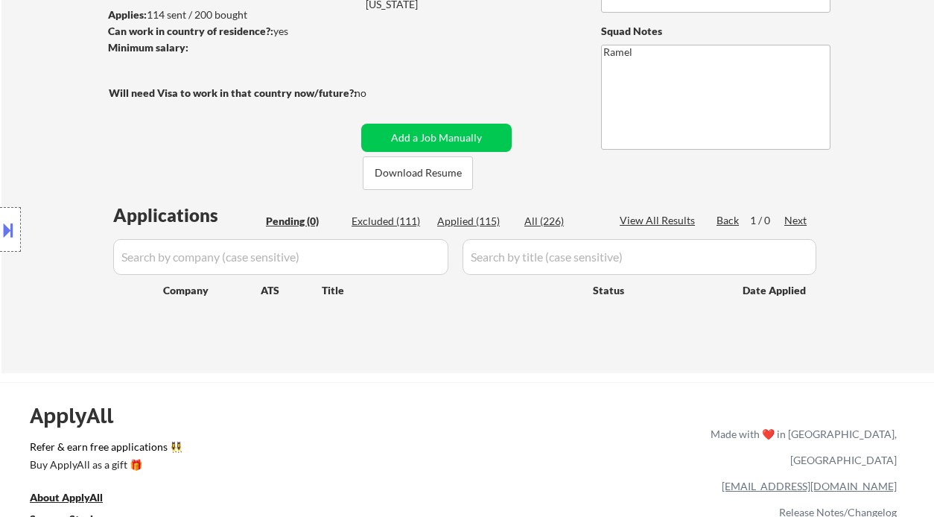
drag, startPoint x: 31, startPoint y: 78, endPoint x: 107, endPoint y: 19, distance: 97.2
click at [36, 77] on div "← Return to /applysquad Mailslurp Inbox Job Search Builder Matthew Damian User …" at bounding box center [467, 117] width 933 height 512
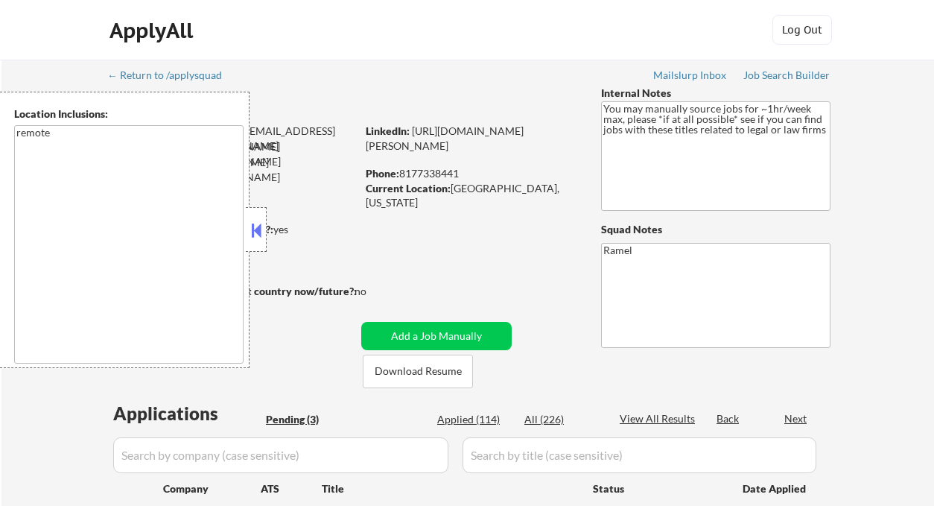
select select ""pending""
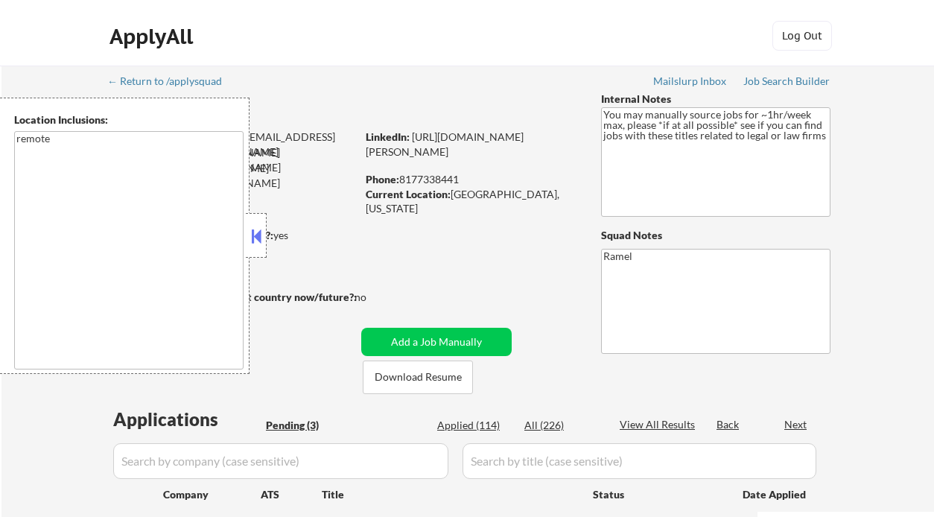
scroll to position [198, 0]
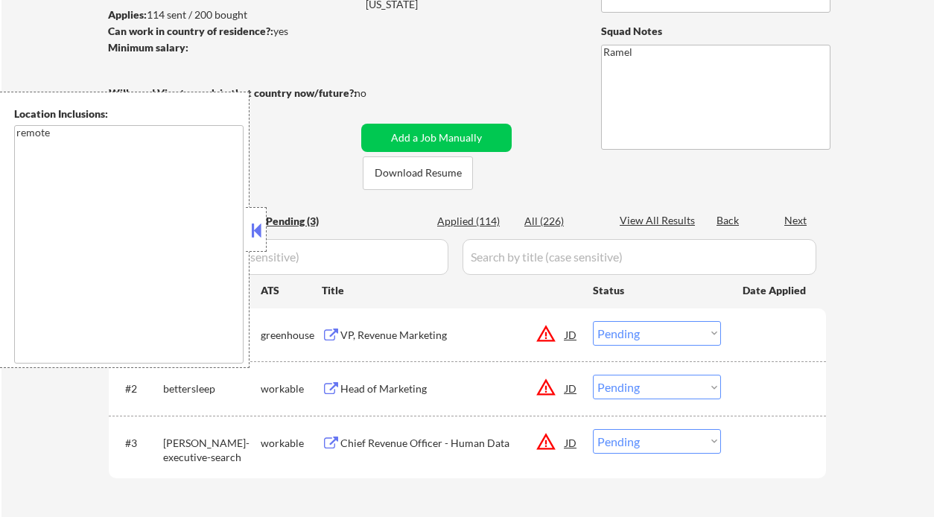
click at [484, 220] on div "Applied (114)" at bounding box center [474, 221] width 74 height 15
click at [481, 226] on div "Applied (114)" at bounding box center [474, 221] width 74 height 15
select select ""applied""
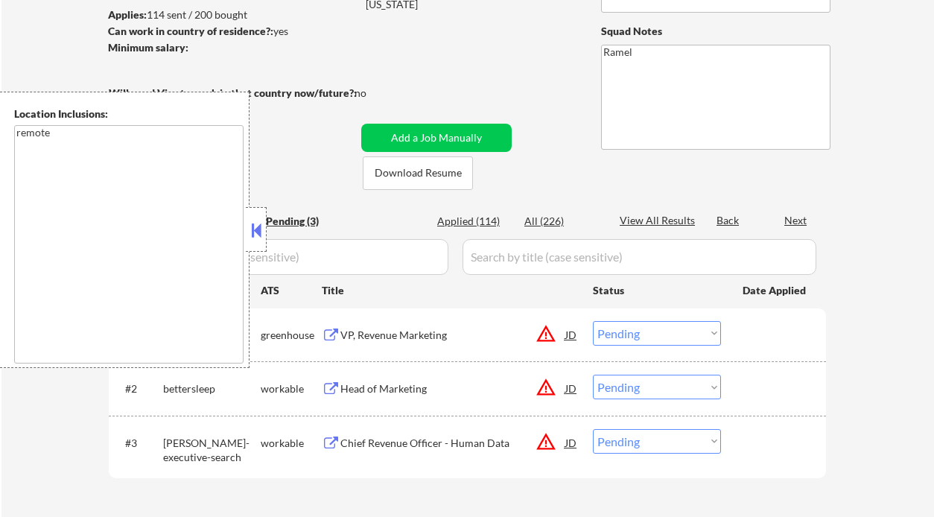
select select ""applied""
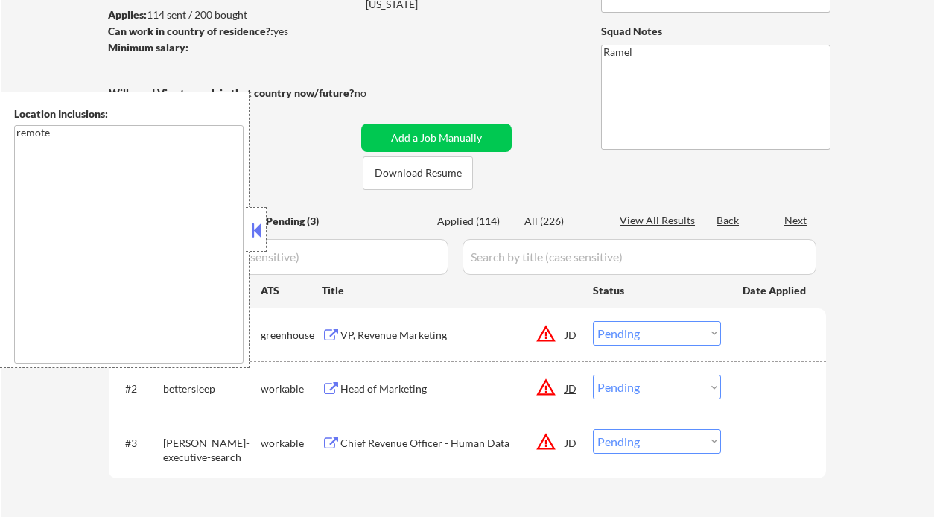
select select ""applied""
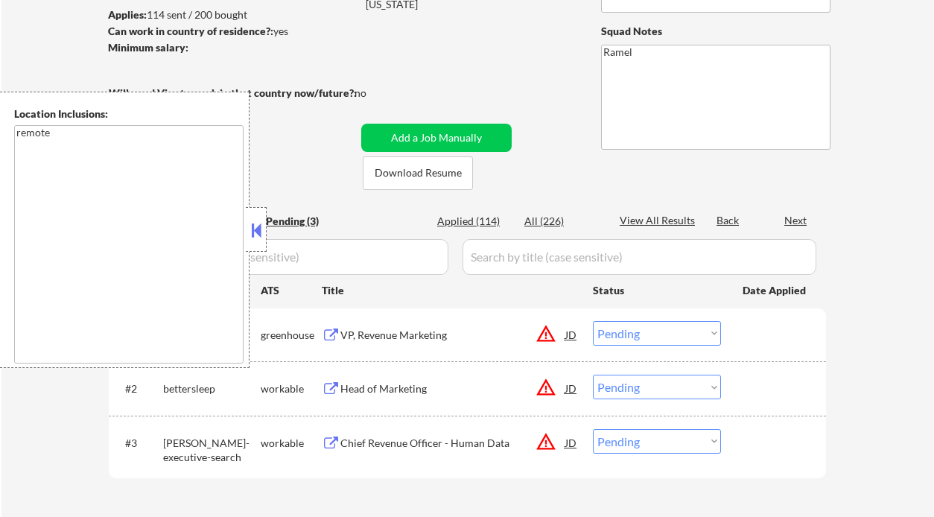
select select ""applied""
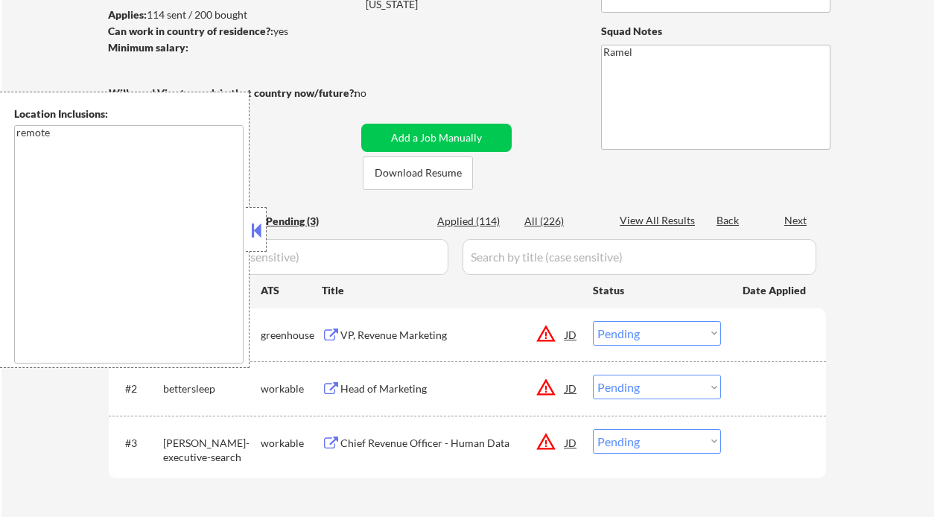
select select ""applied""
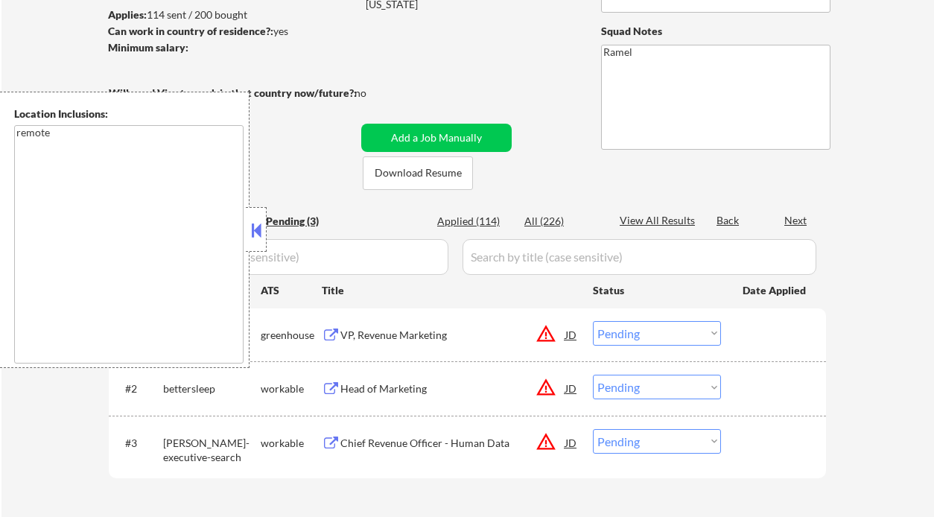
select select ""applied""
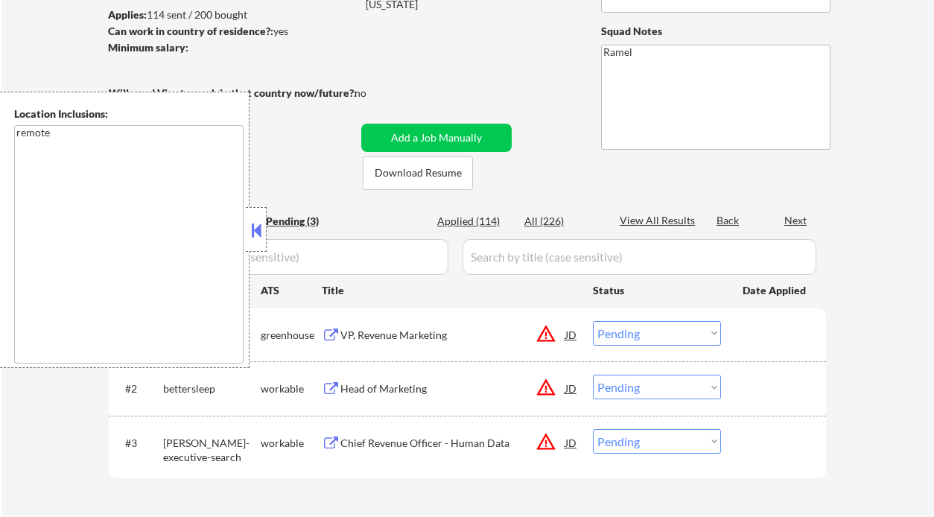
select select ""applied""
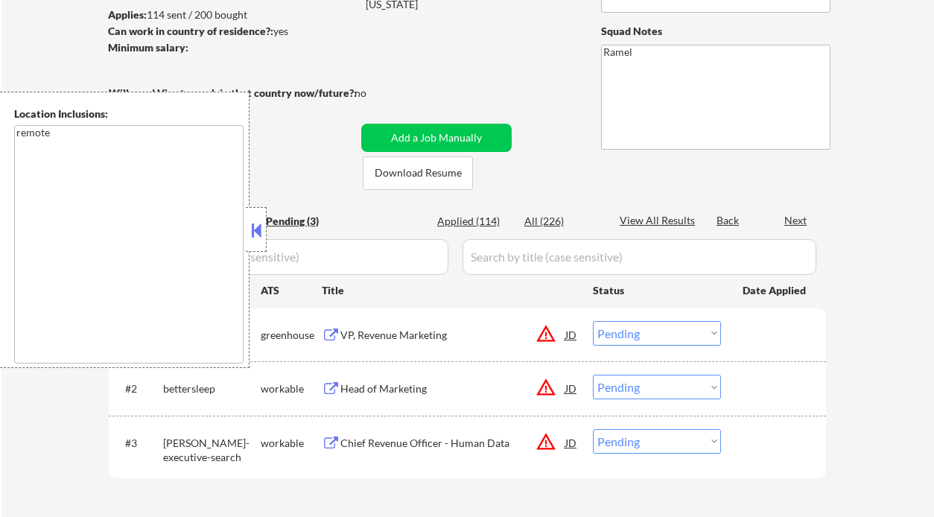
select select ""applied""
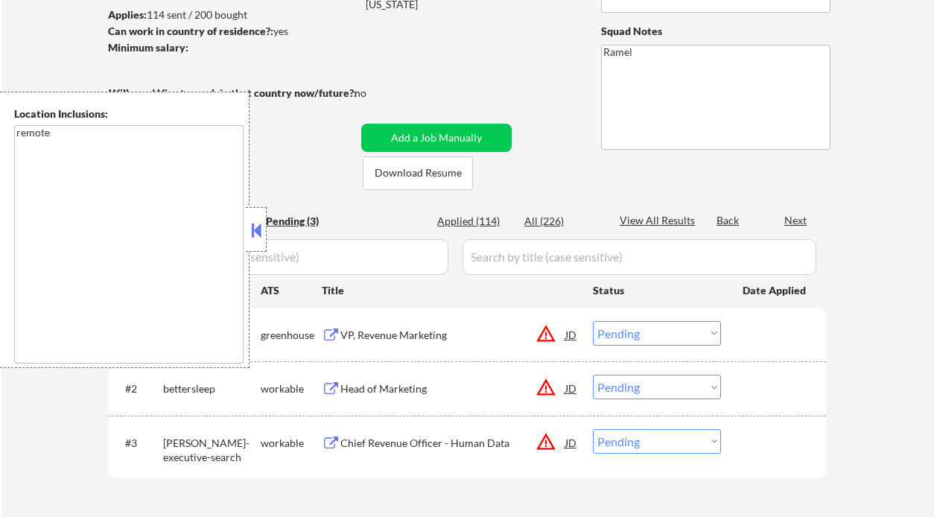
select select ""applied""
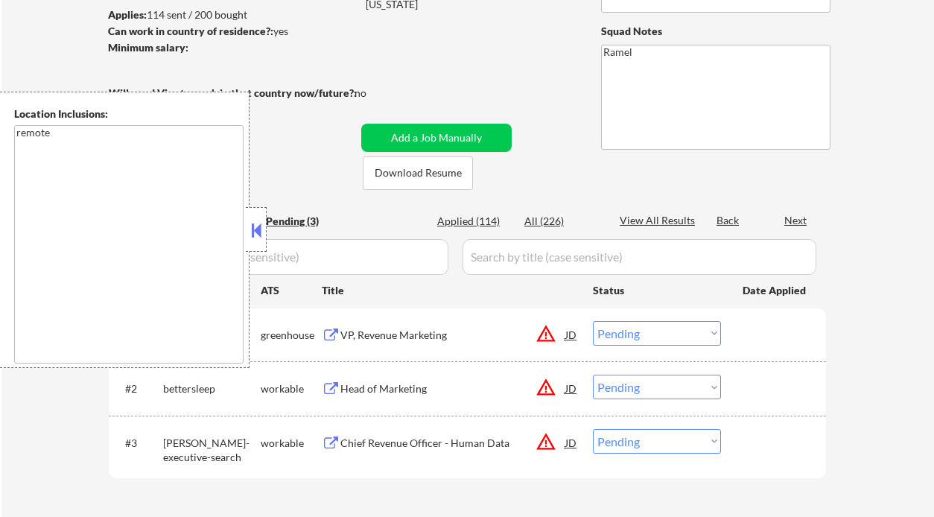
select select ""applied""
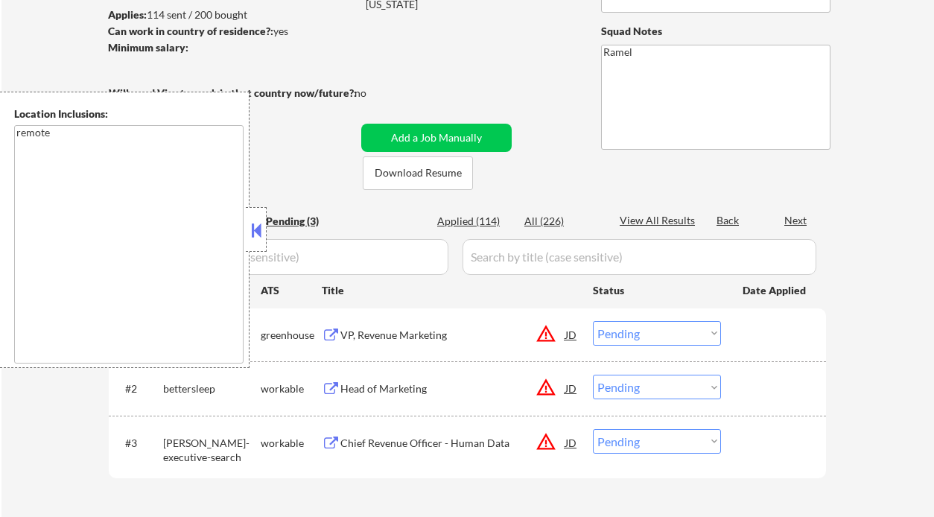
select select ""applied""
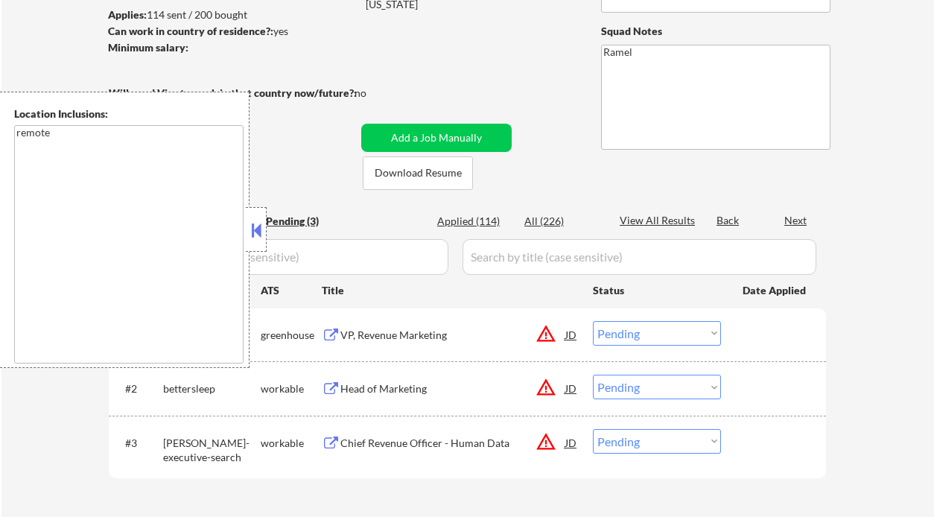
select select ""applied""
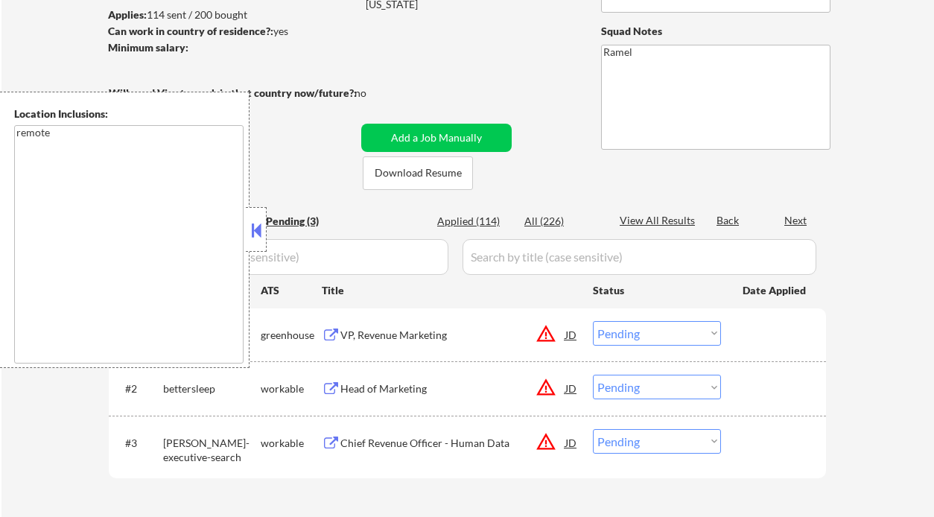
select select ""applied""
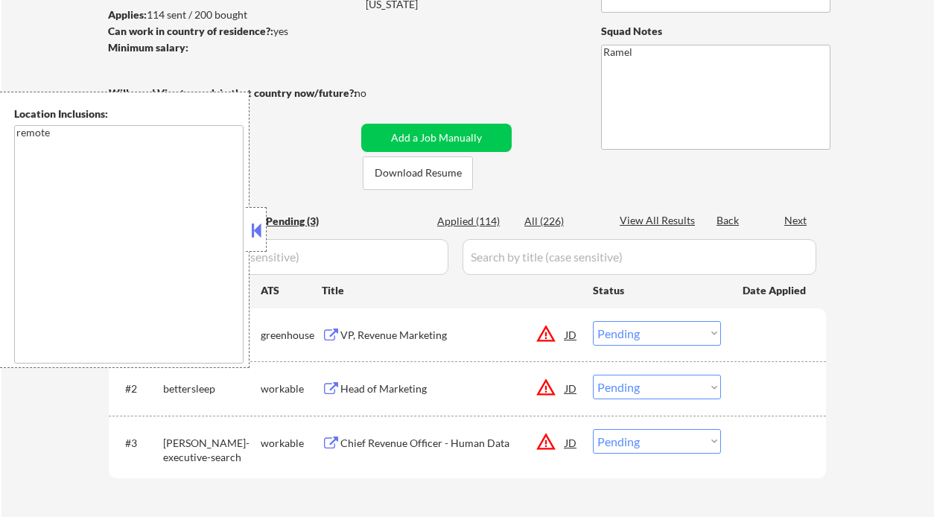
select select ""applied""
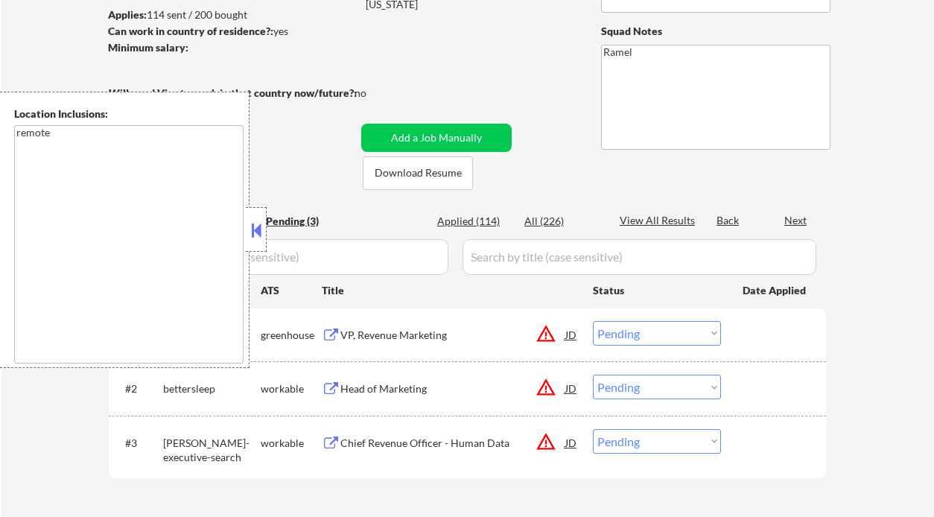
select select ""applied""
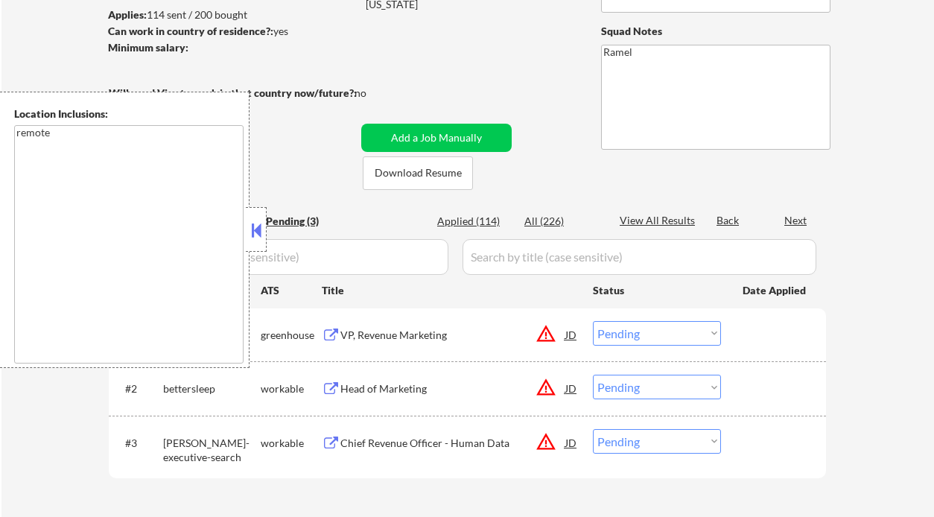
select select ""applied""
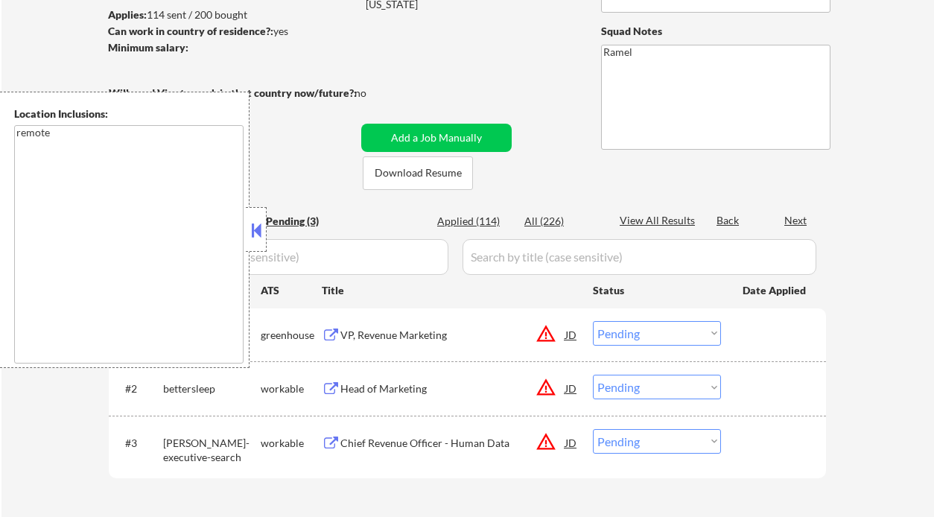
select select ""applied""
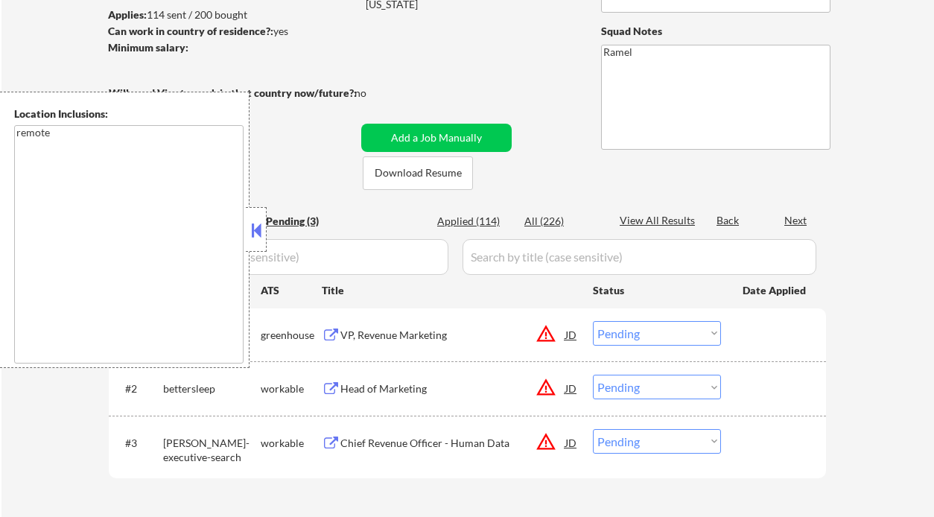
select select ""applied""
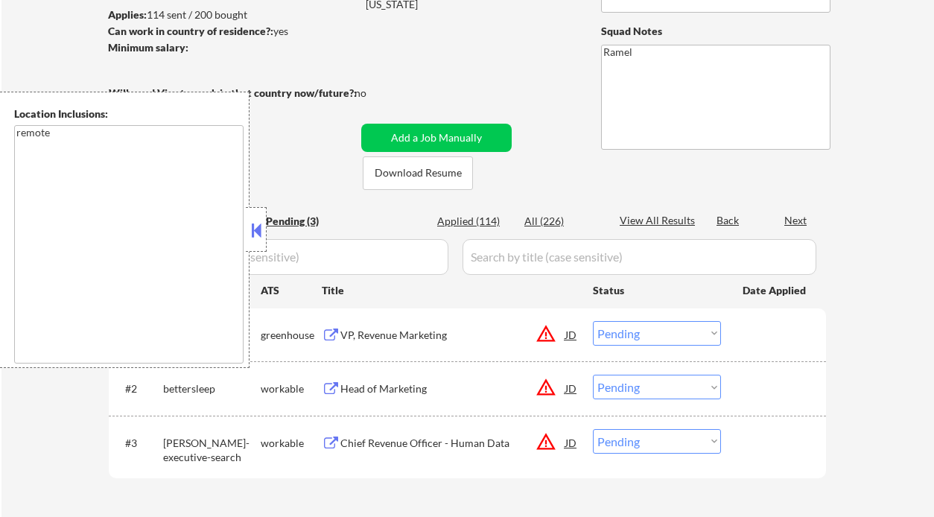
select select ""applied""
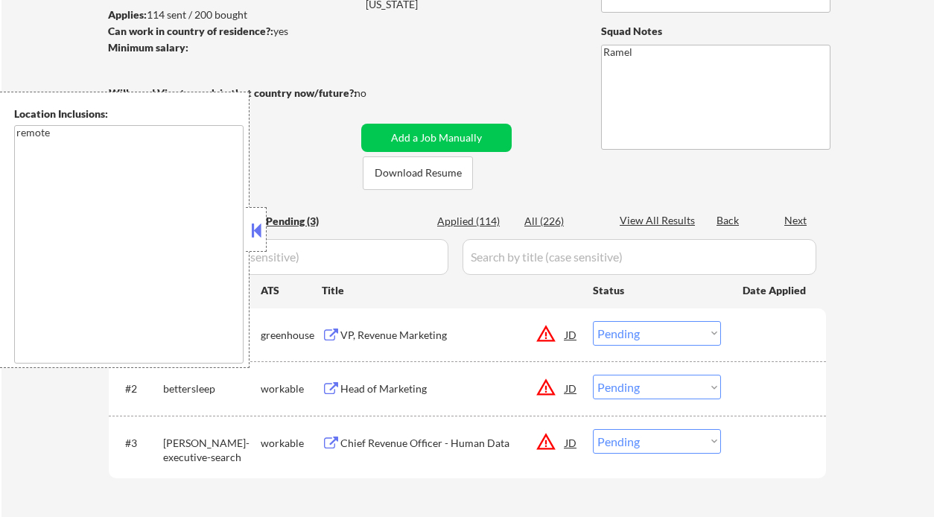
select select ""applied""
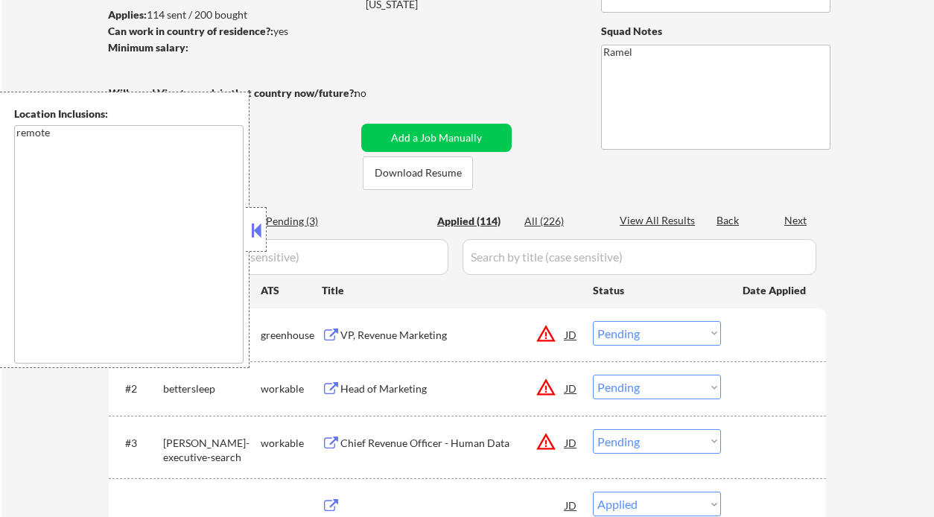
select select ""applied""
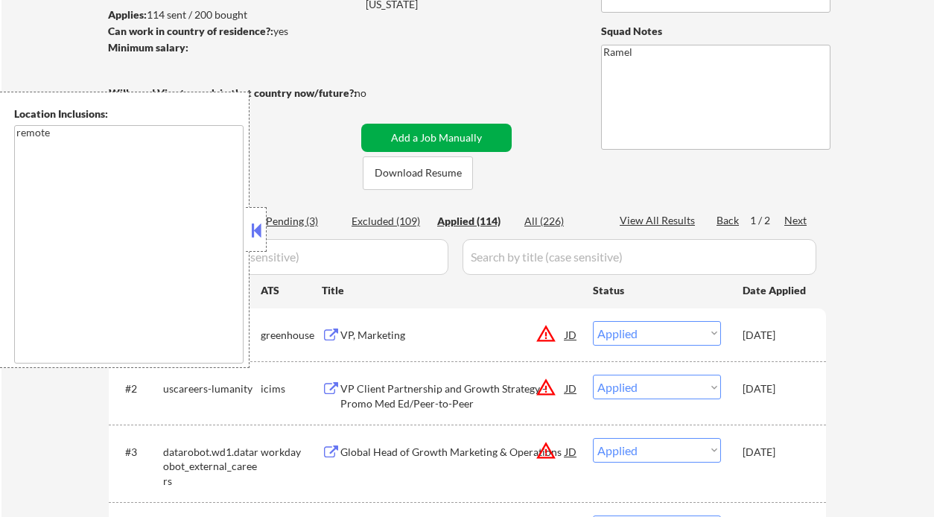
scroll to position [298, 0]
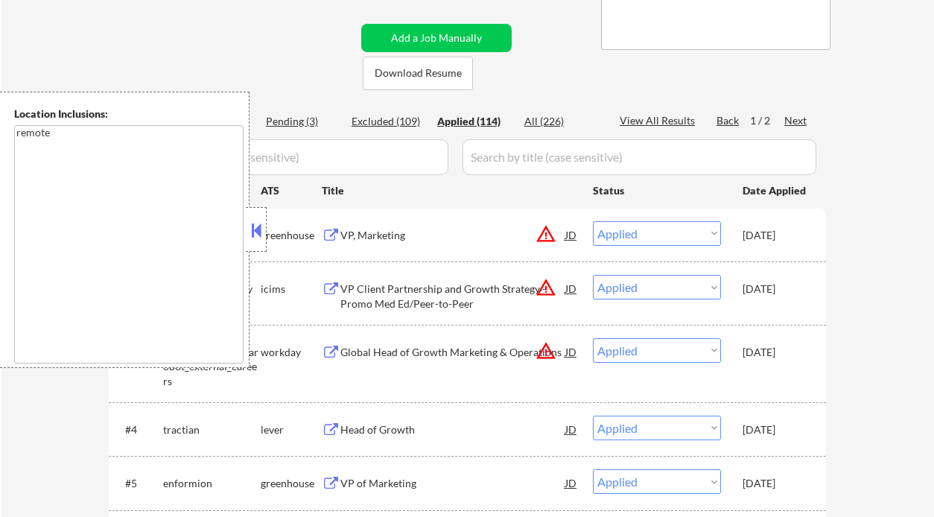
click at [252, 241] on button at bounding box center [256, 230] width 16 height 22
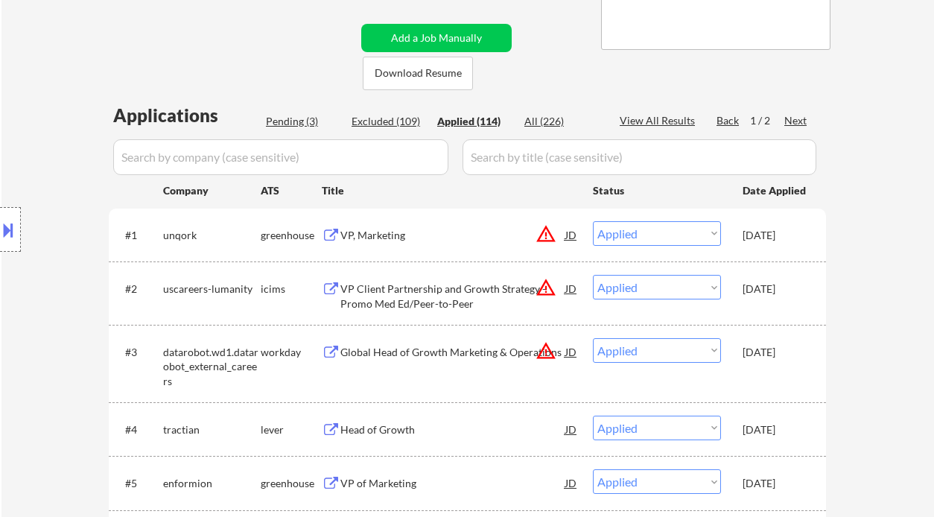
click at [472, 125] on div "Applied (114)" at bounding box center [474, 121] width 74 height 15
click at [679, 124] on div "View All Results" at bounding box center [660, 120] width 80 height 15
select select ""applied""
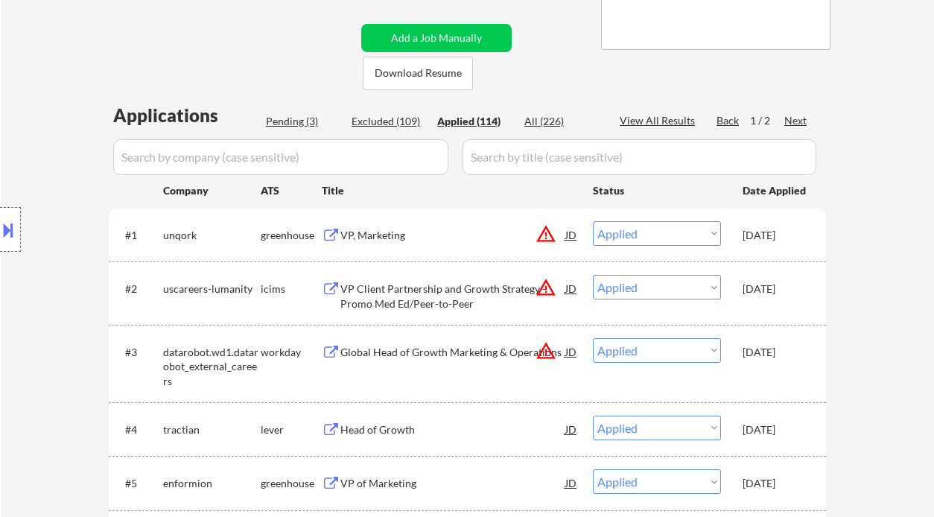
select select ""applied""
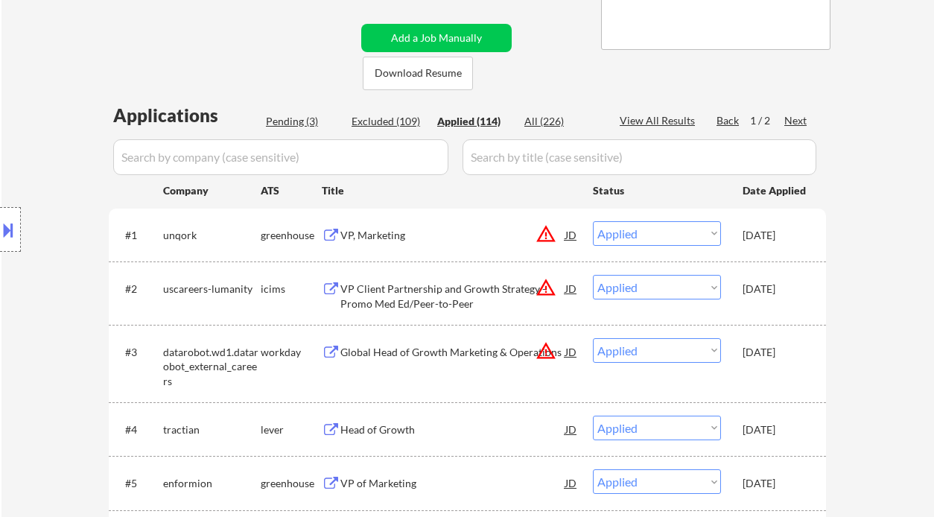
select select ""applied""
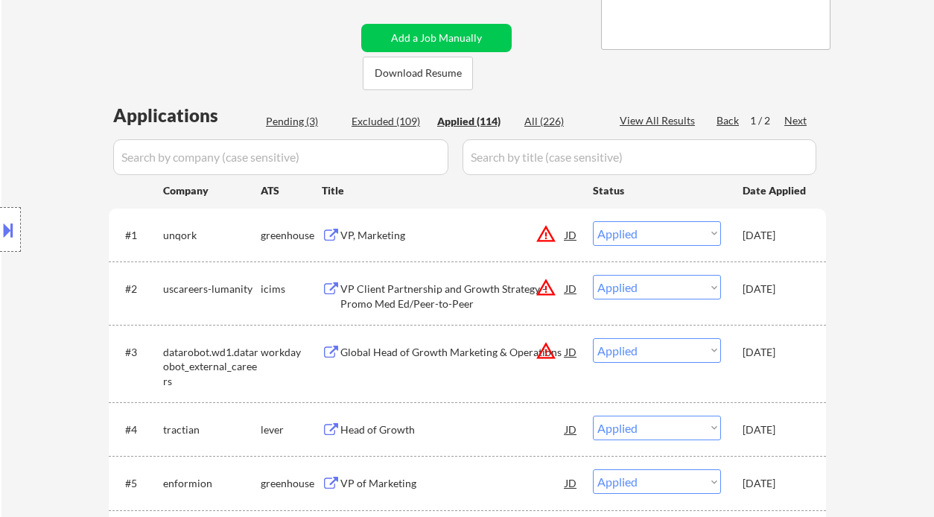
select select ""applied""
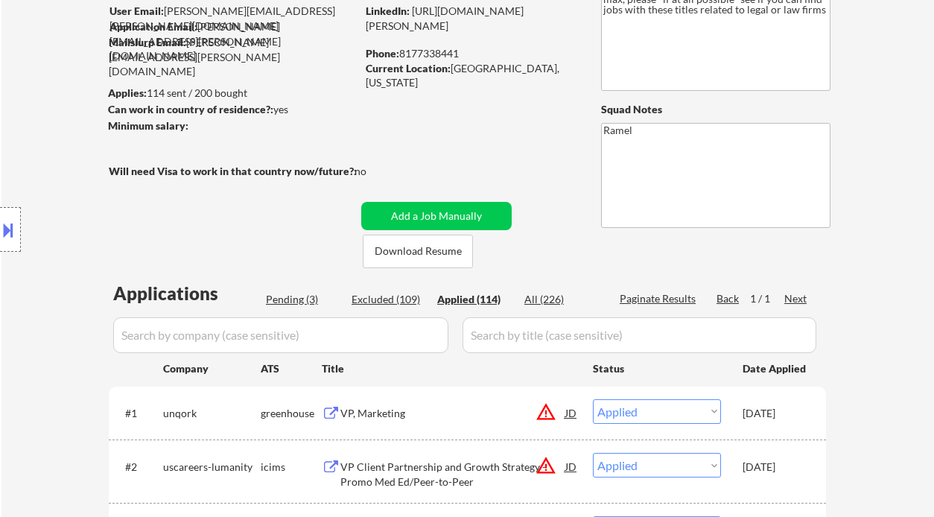
scroll to position [99, 0]
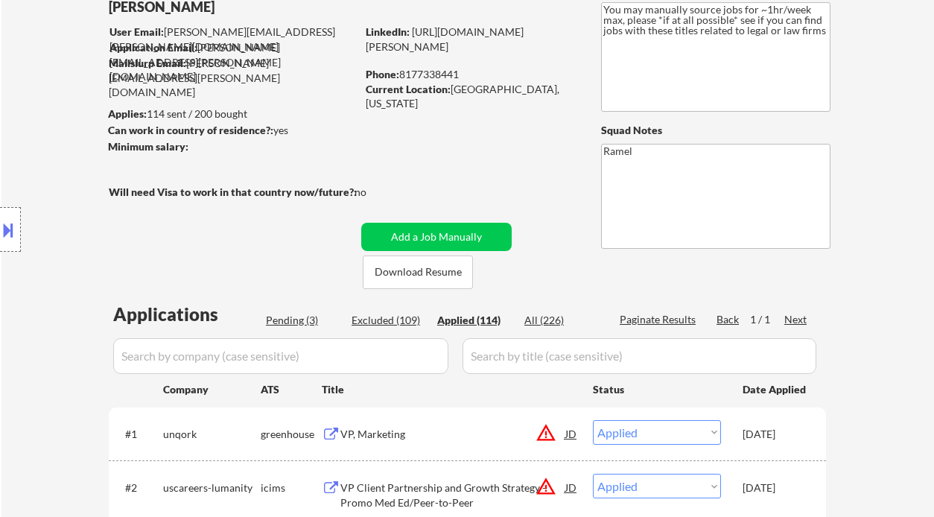
select select ""applied""
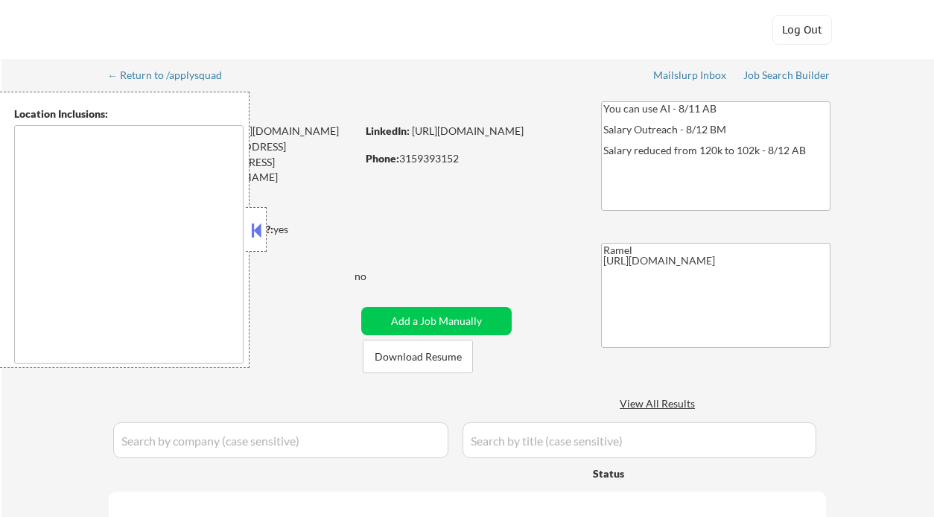
type textarea "remote"
select select ""pending""
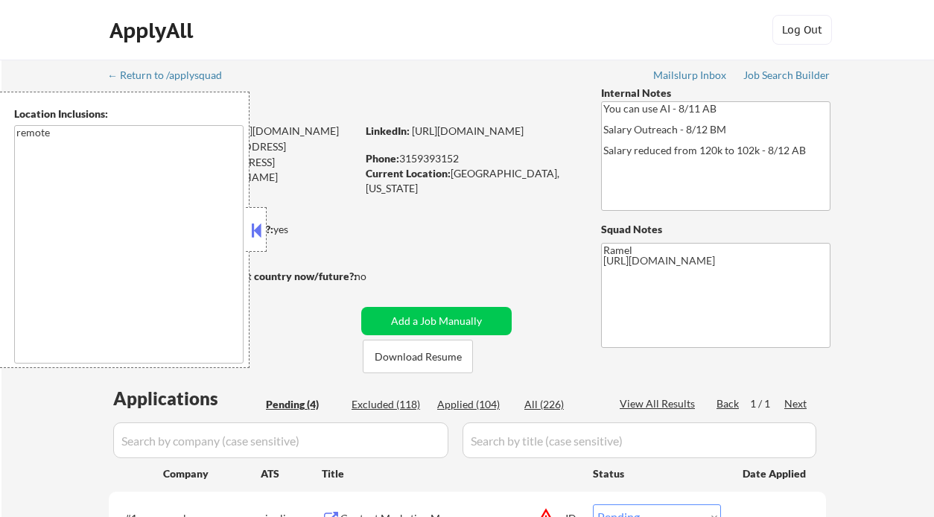
click at [251, 232] on button at bounding box center [256, 230] width 16 height 22
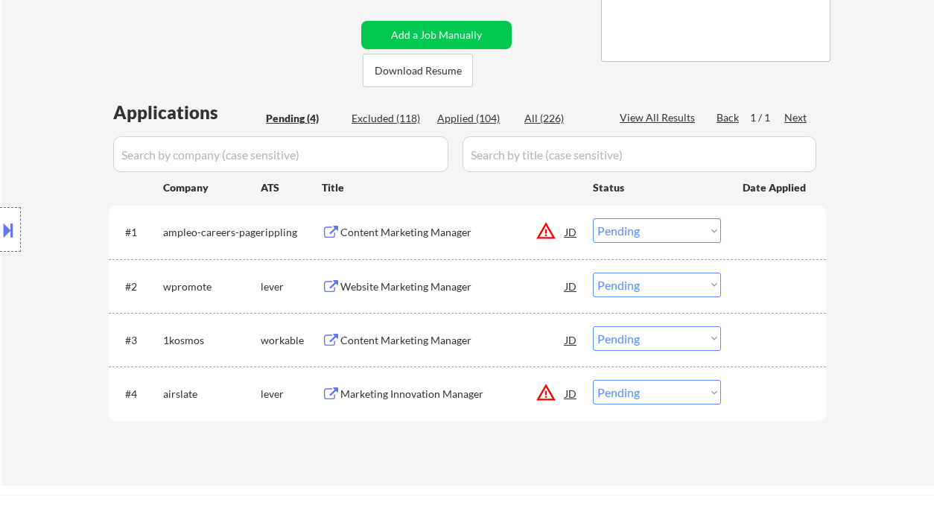
scroll to position [298, 0]
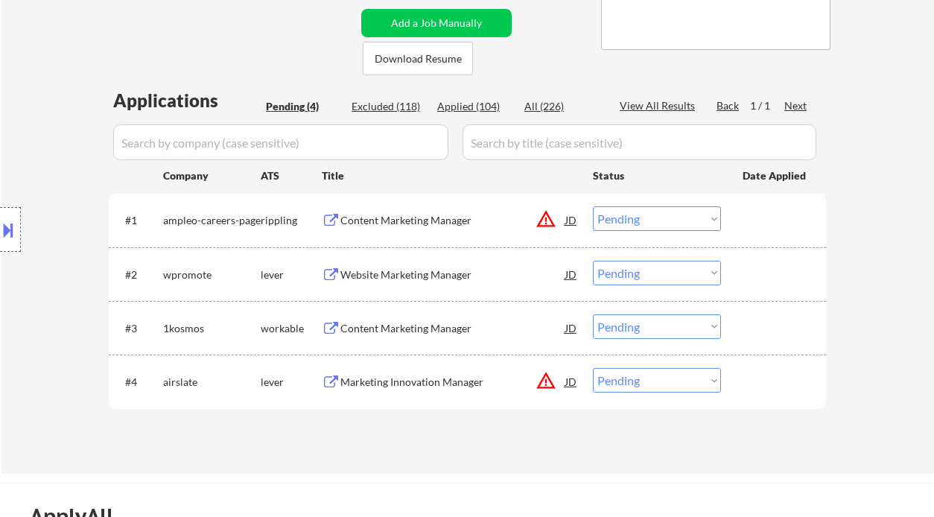
click at [419, 273] on div "Website Marketing Manager" at bounding box center [452, 274] width 225 height 15
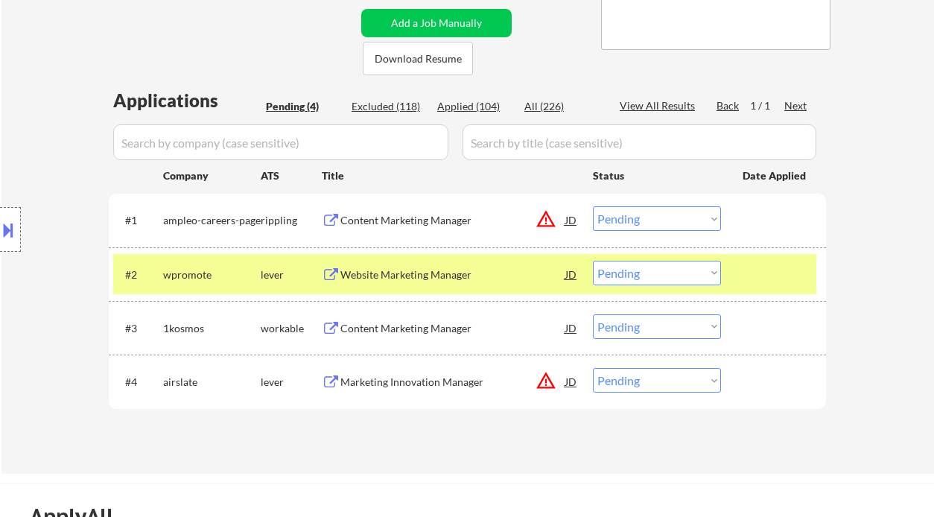
click at [400, 282] on div "Website Marketing Manager" at bounding box center [452, 274] width 225 height 27
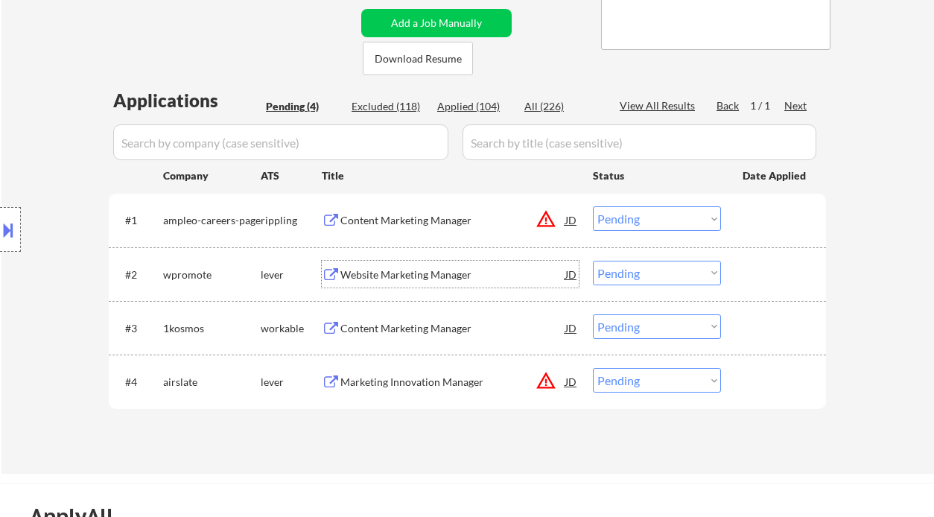
click at [631, 279] on select "Choose an option... Pending Applied Excluded (Questions) Excluded (Expired) Exc…" at bounding box center [657, 273] width 128 height 25
click at [593, 261] on select "Choose an option... Pending Applied Excluded (Questions) Excluded (Expired) Exc…" at bounding box center [657, 273] width 128 height 25
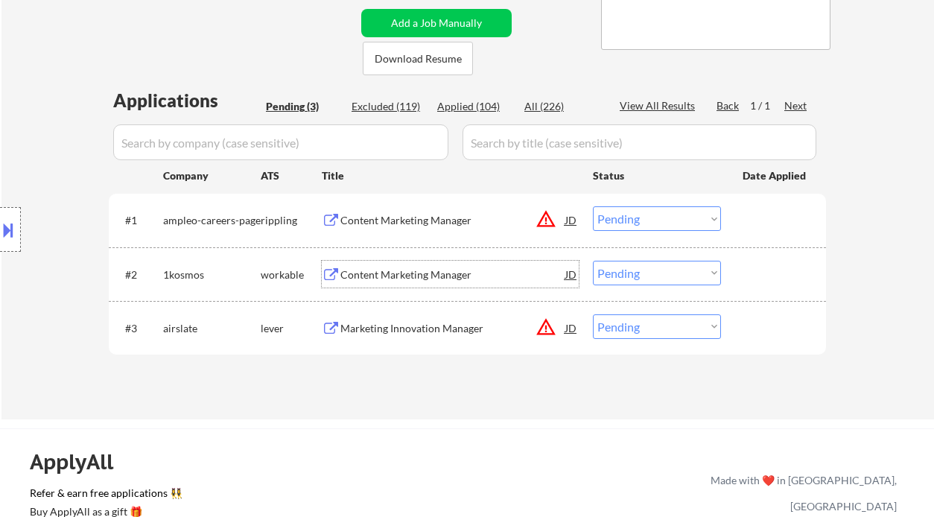
click at [431, 276] on div "Content Marketing Manager" at bounding box center [452, 274] width 225 height 15
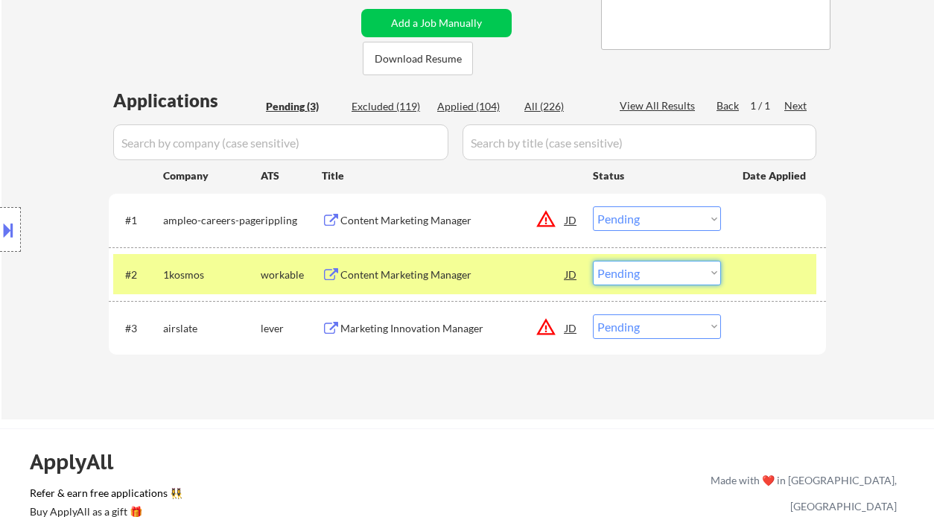
click at [653, 263] on select "Choose an option... Pending Applied Excluded (Questions) Excluded (Expired) Exc…" at bounding box center [657, 273] width 128 height 25
click at [593, 261] on select "Choose an option... Pending Applied Excluded (Questions) Excluded (Expired) Exc…" at bounding box center [657, 273] width 128 height 25
click at [417, 340] on div "Marketing Innovation Manager" at bounding box center [452, 327] width 225 height 27
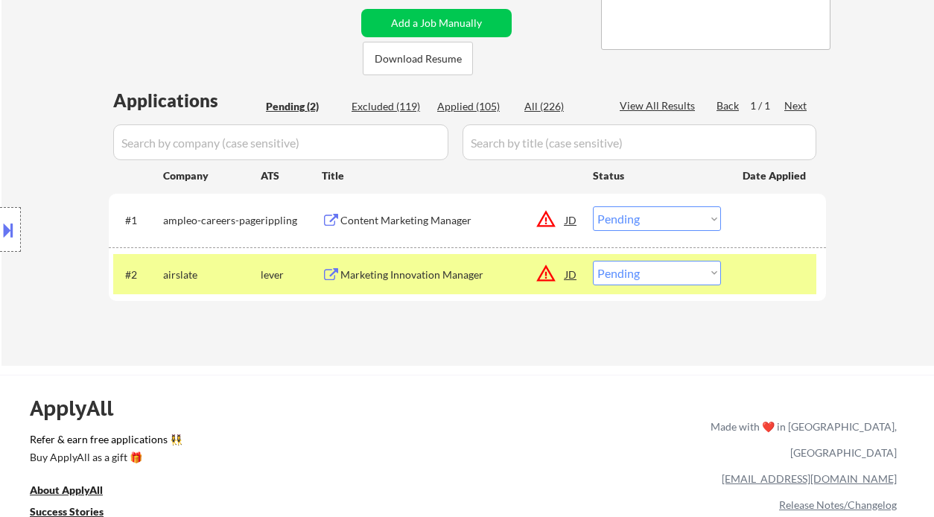
click at [398, 267] on div "Marketing Innovation Manager" at bounding box center [452, 274] width 225 height 27
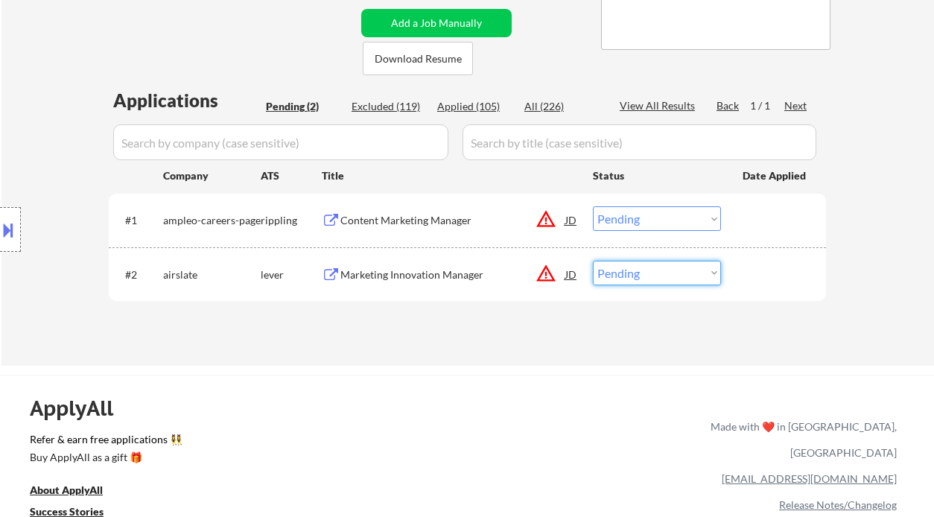
click at [625, 281] on select "Choose an option... Pending Applied Excluded (Questions) Excluded (Expired) Exc…" at bounding box center [657, 273] width 128 height 25
select select ""applied""
click at [593, 261] on select "Choose an option... Pending Applied Excluded (Questions) Excluded (Expired) Exc…" at bounding box center [657, 273] width 128 height 25
click at [425, 219] on div "Content Marketing Manager" at bounding box center [452, 220] width 225 height 15
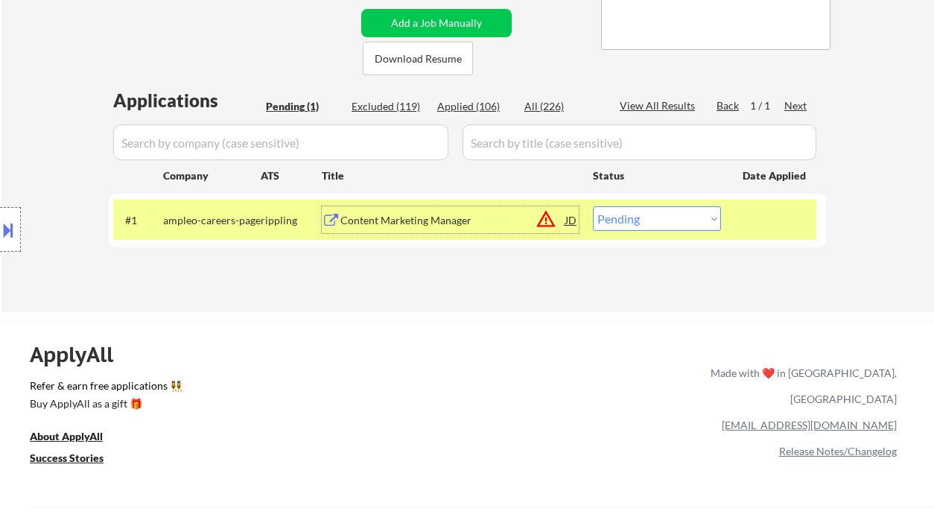
click at [694, 220] on select "Choose an option... Pending Applied Excluded (Questions) Excluded (Expired) Exc…" at bounding box center [657, 218] width 128 height 25
select select ""excluded__salary_""
click at [593, 206] on select "Choose an option... Pending Applied Excluded (Questions) Excluded (Expired) Exc…" at bounding box center [657, 218] width 128 height 25
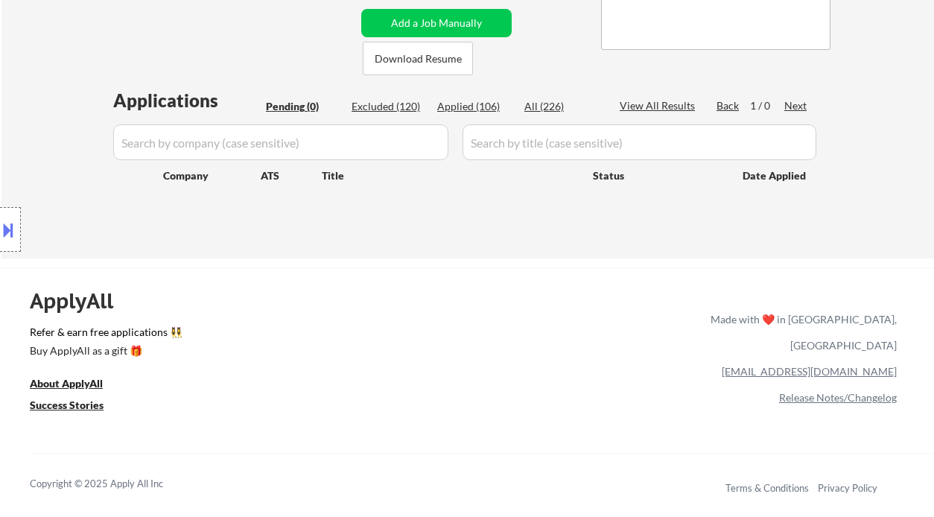
click at [13, 139] on div "Location Inclusions: remote" at bounding box center [133, 230] width 267 height 276
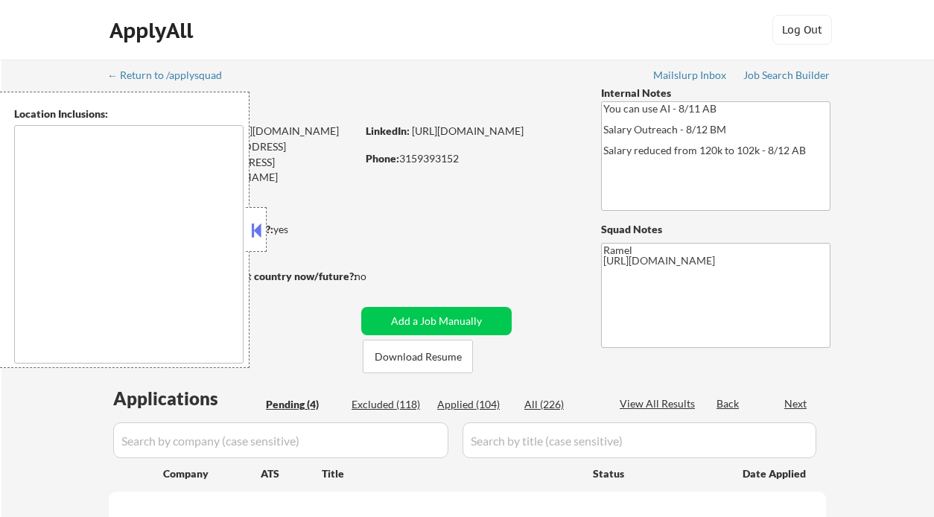
select select ""pending""
click at [474, 410] on div "Applied (104)" at bounding box center [474, 404] width 74 height 15
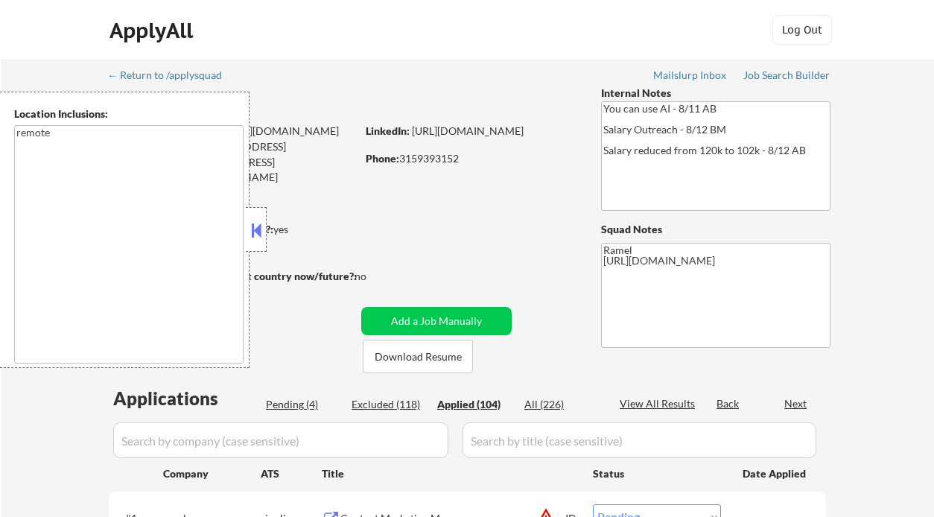
type textarea "remote"
click at [257, 229] on button at bounding box center [256, 230] width 16 height 22
select select ""applied""
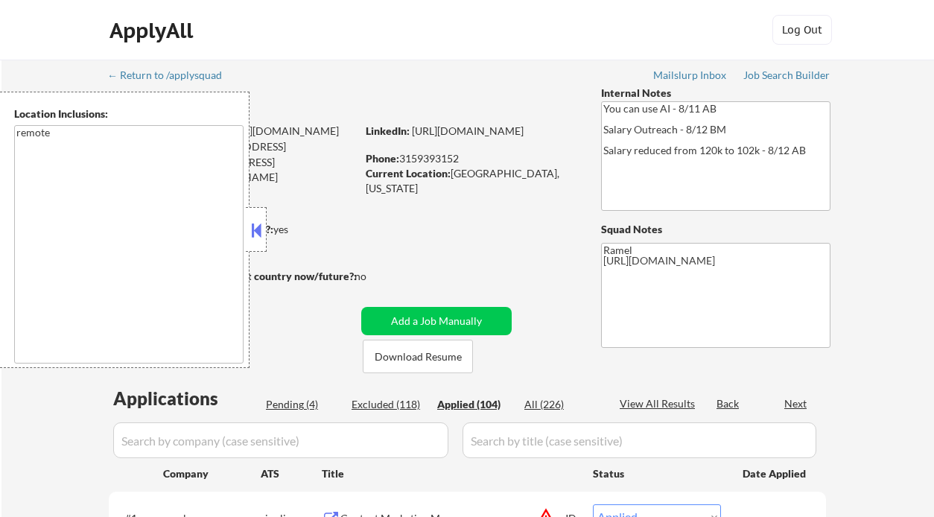
select select ""applied""
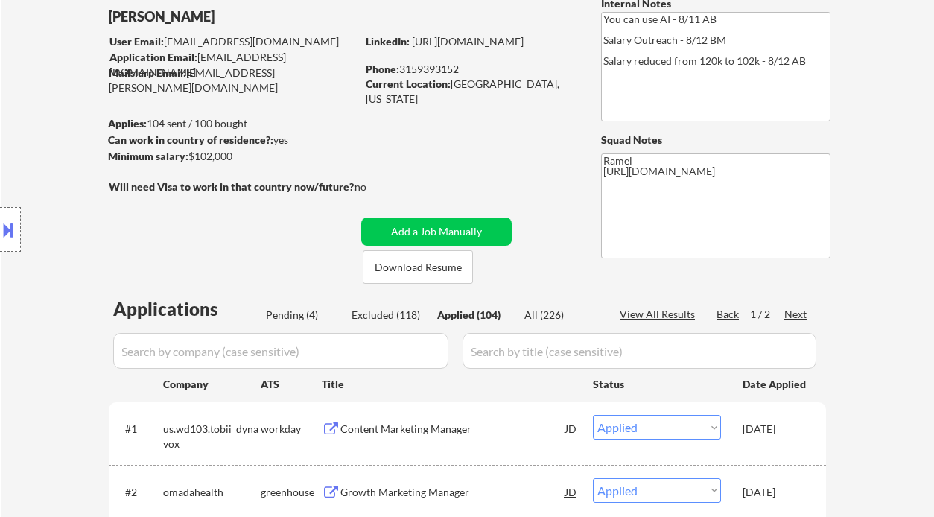
scroll to position [99, 0]
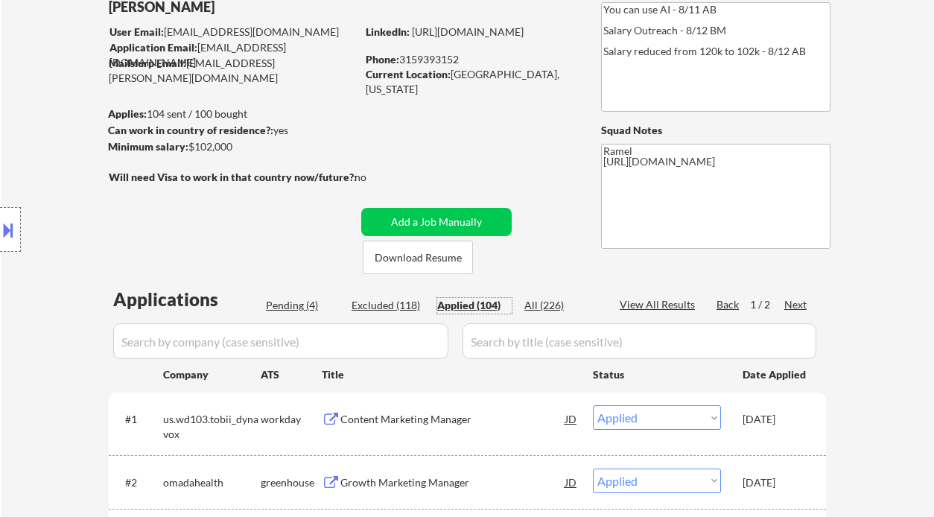
click at [487, 300] on div "Applied (104)" at bounding box center [474, 305] width 74 height 15
select select ""applied""
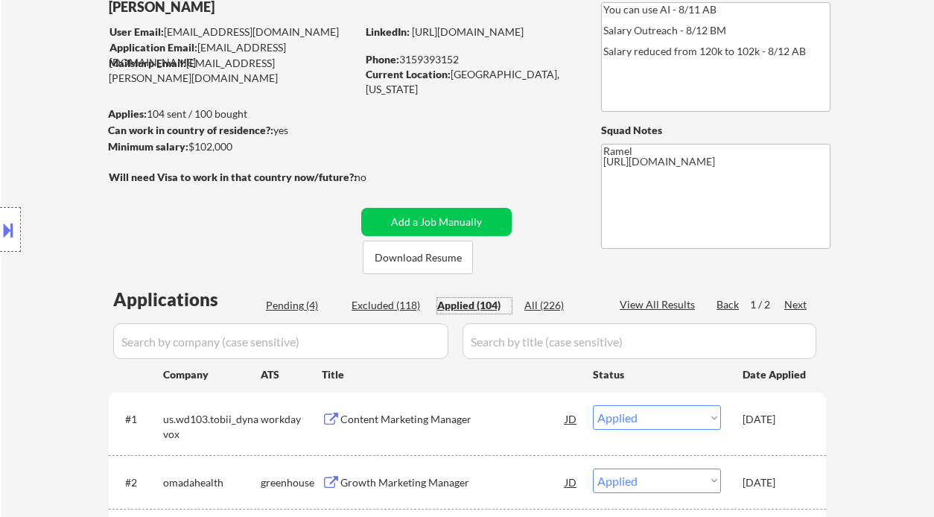
select select ""applied""
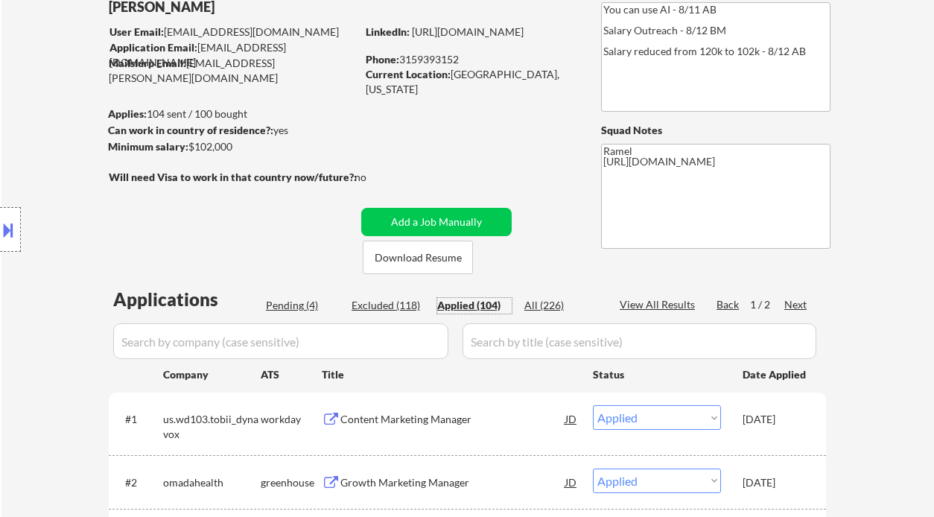
select select ""applied""
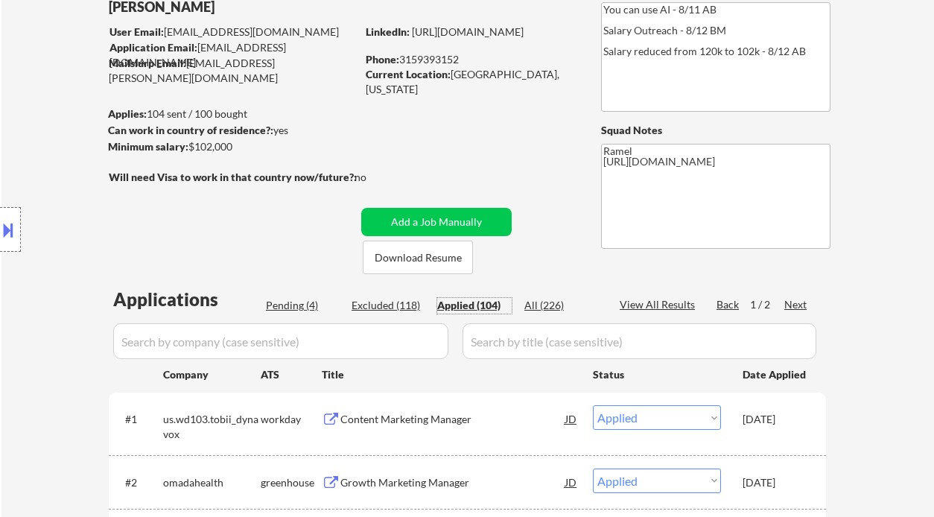
select select ""applied""
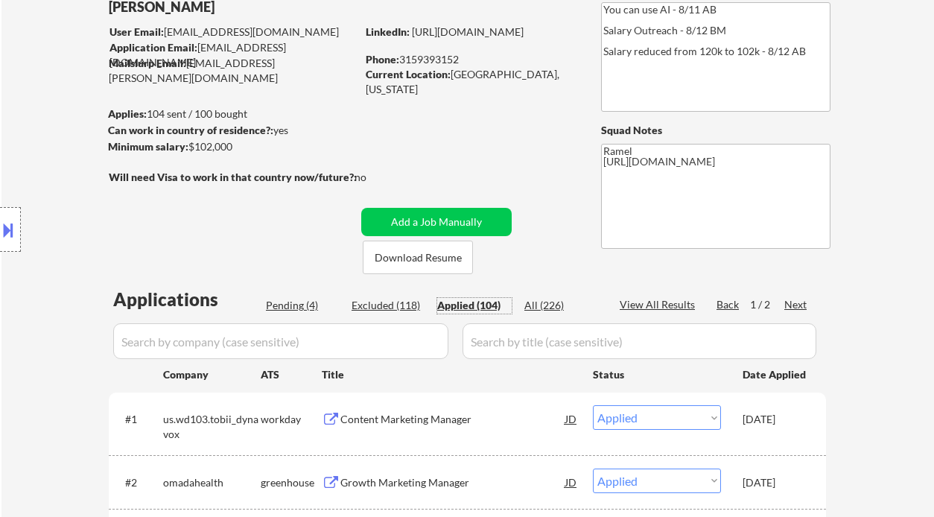
select select ""applied""
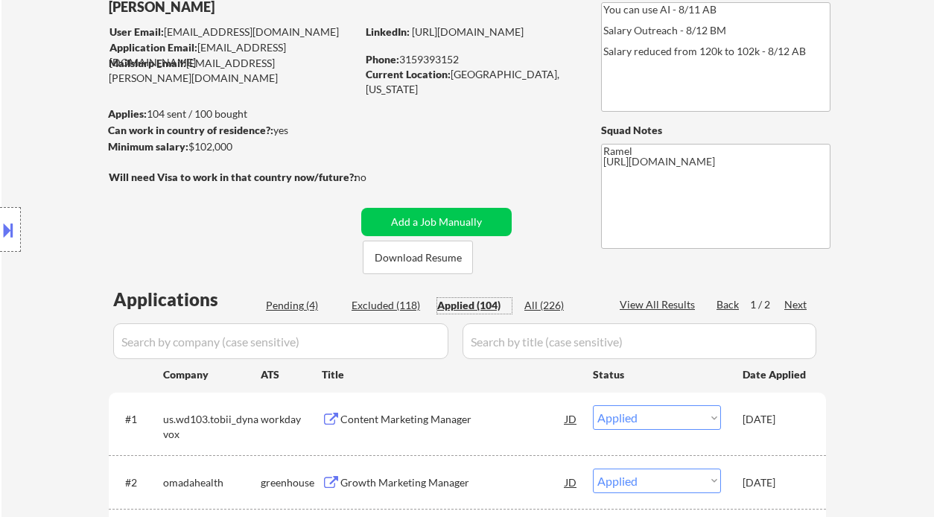
select select ""applied""
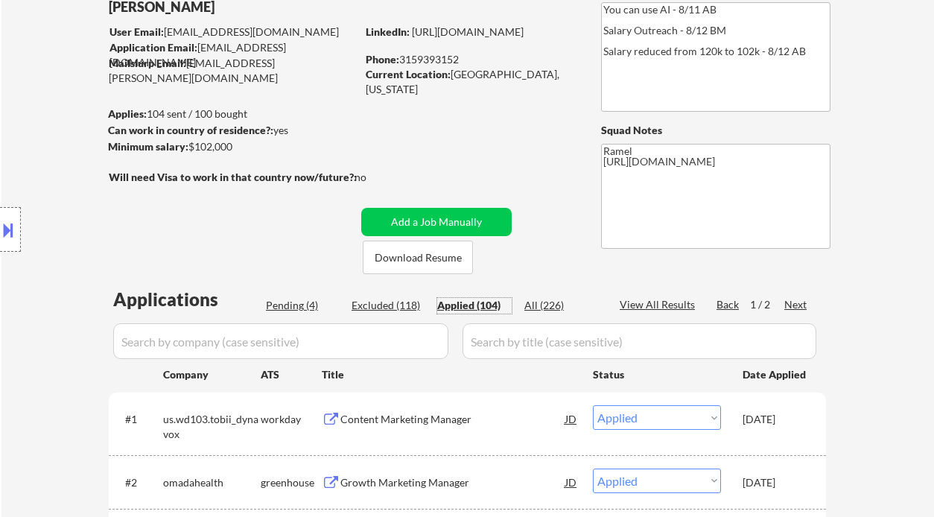
select select ""applied""
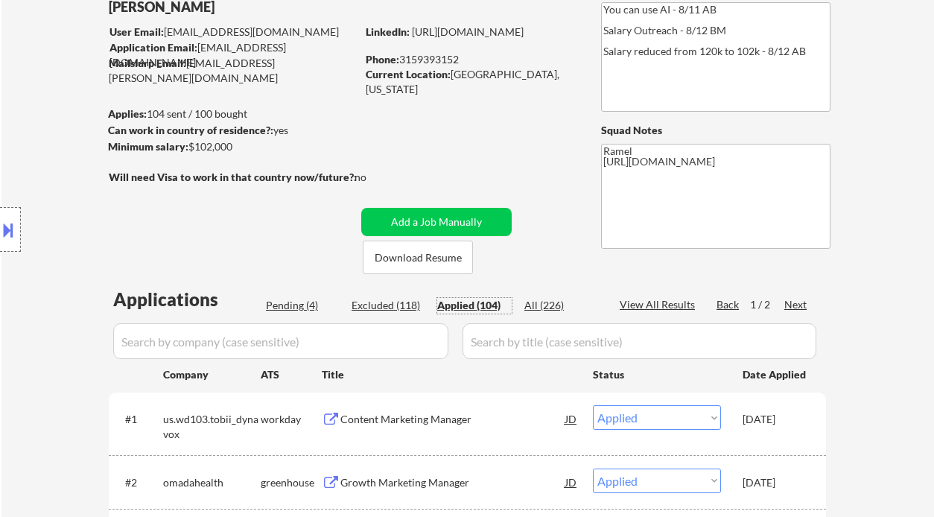
select select ""applied""
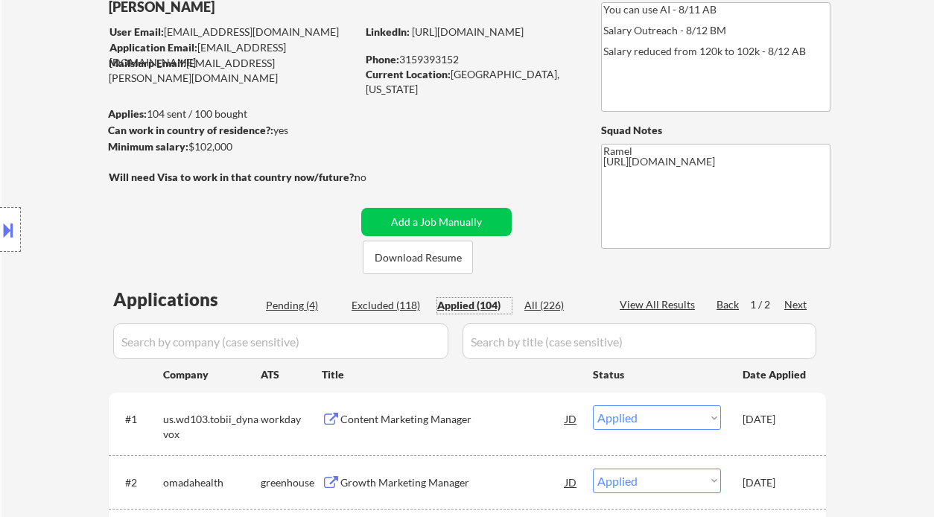
select select ""applied""
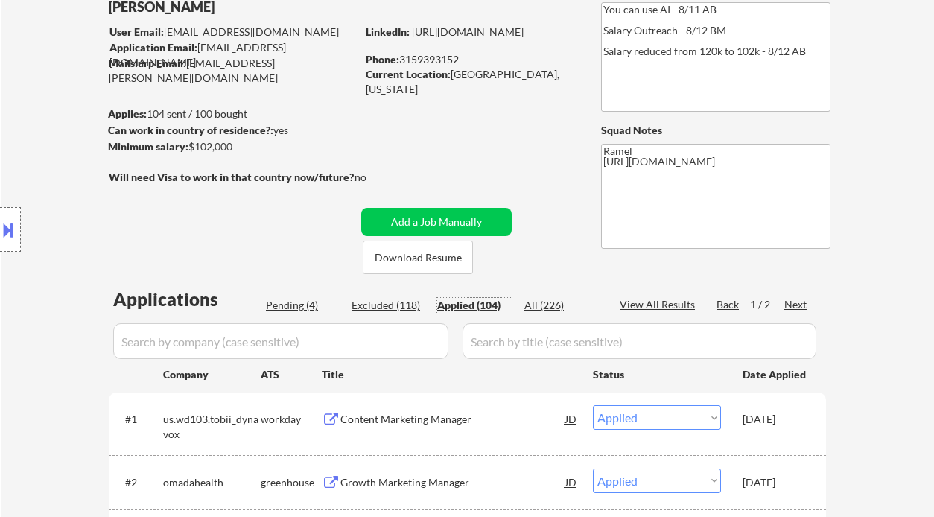
select select ""applied""
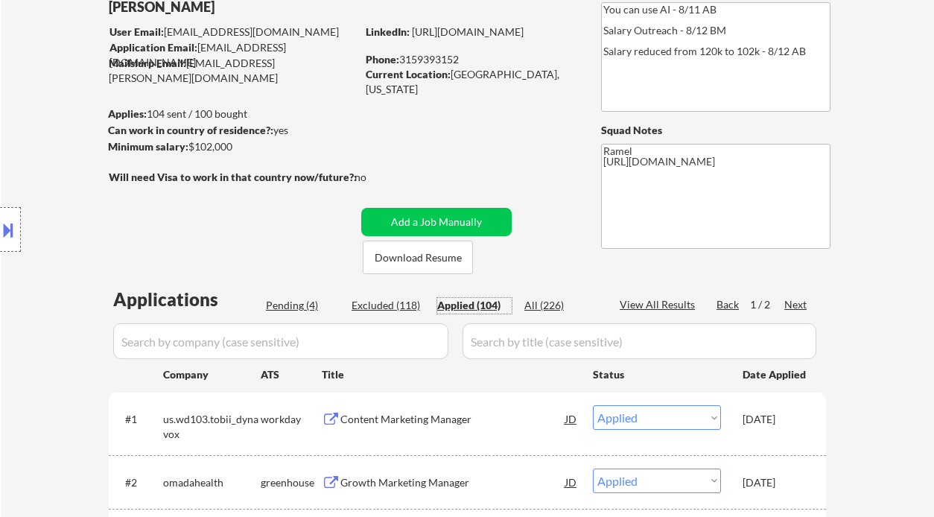
select select ""applied""
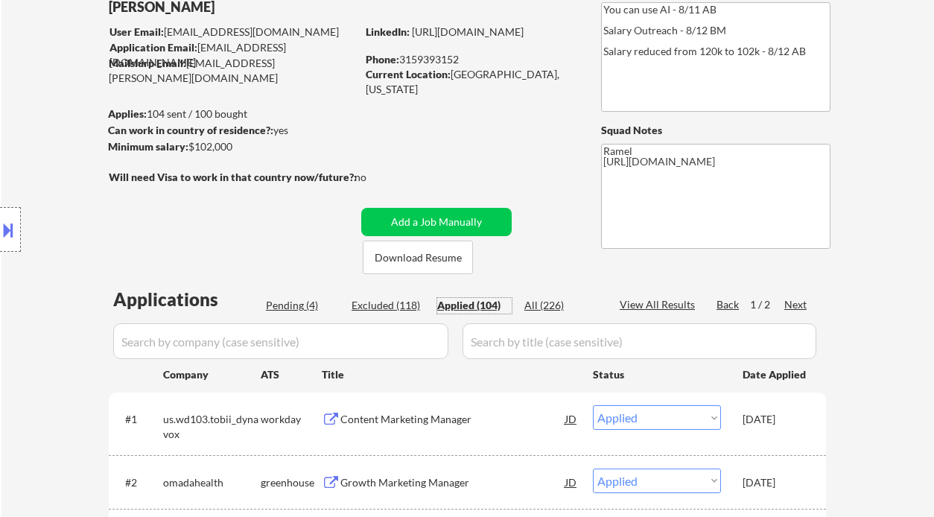
select select ""applied""
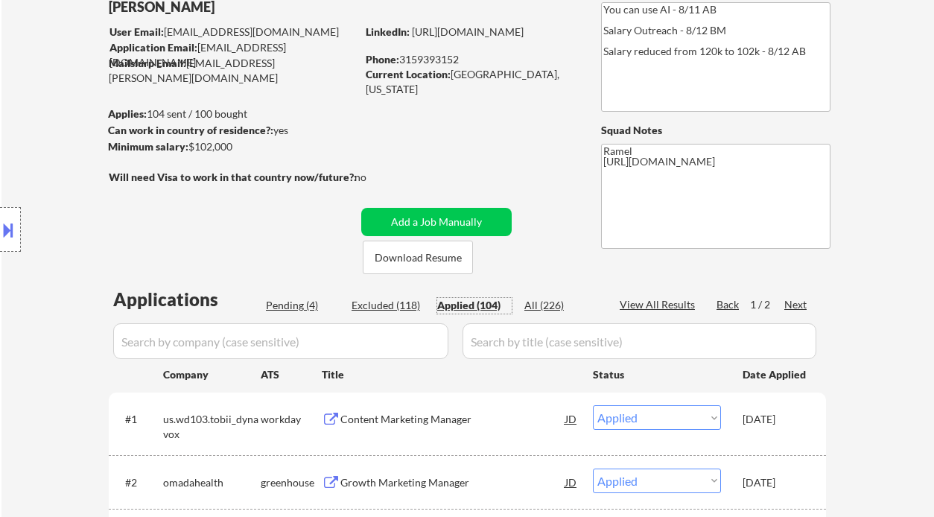
select select ""applied""
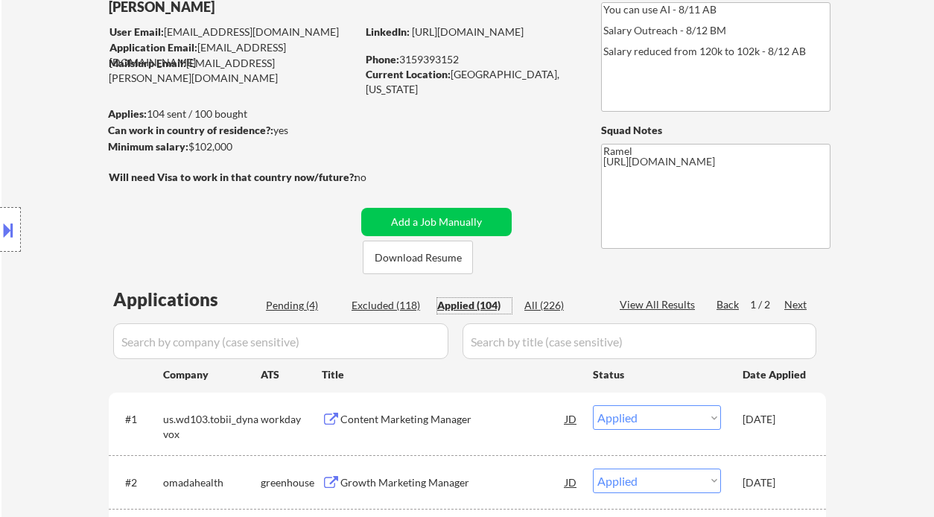
select select ""applied""
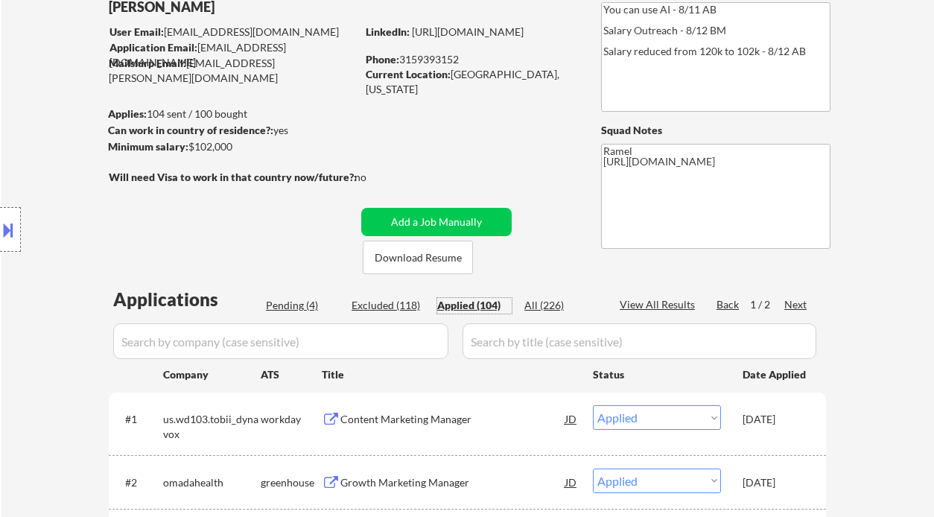
select select ""applied""
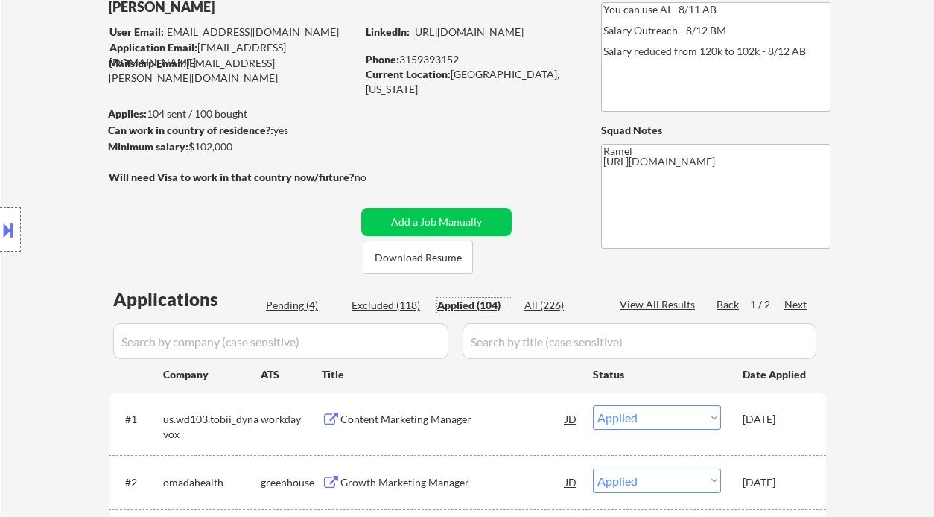
select select ""applied""
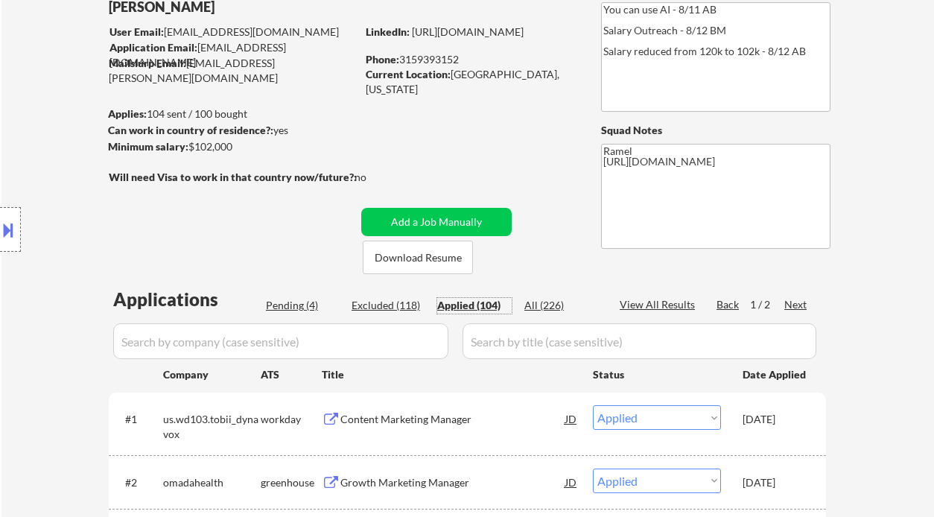
select select ""applied""
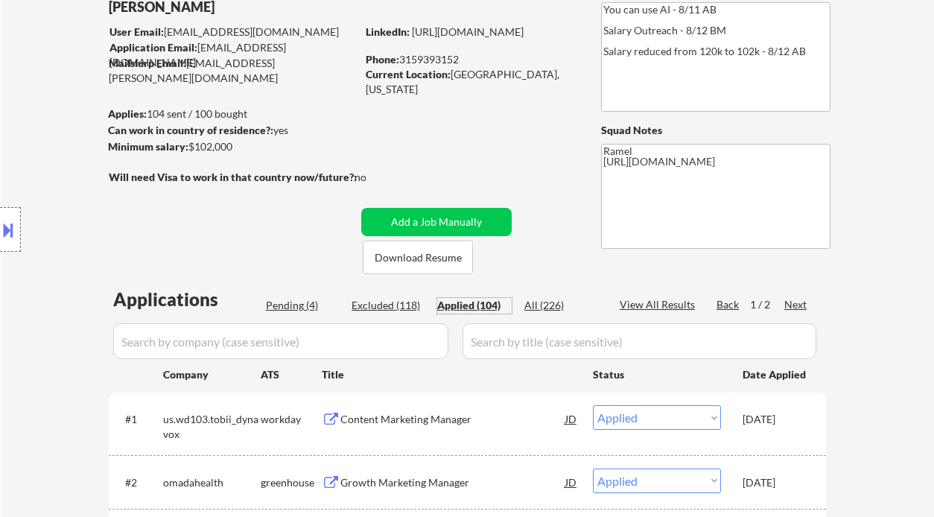
select select ""applied""
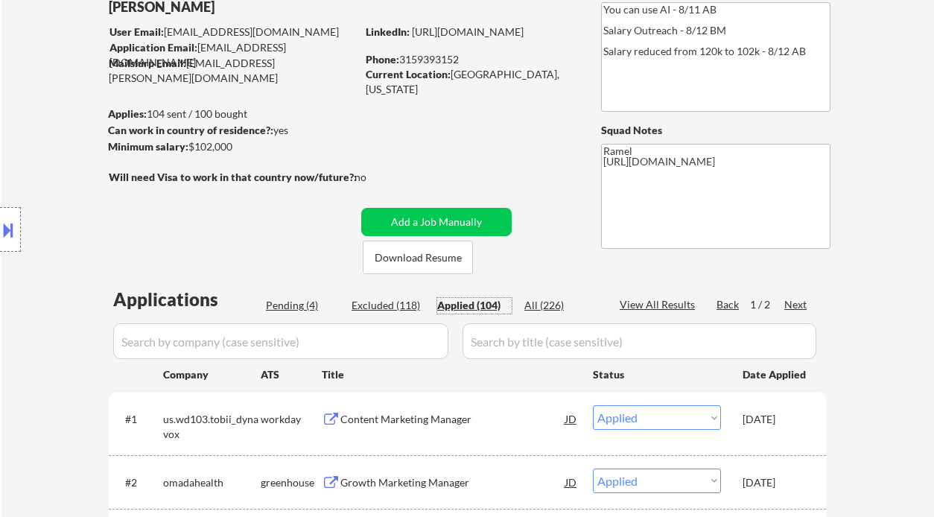
select select ""applied""
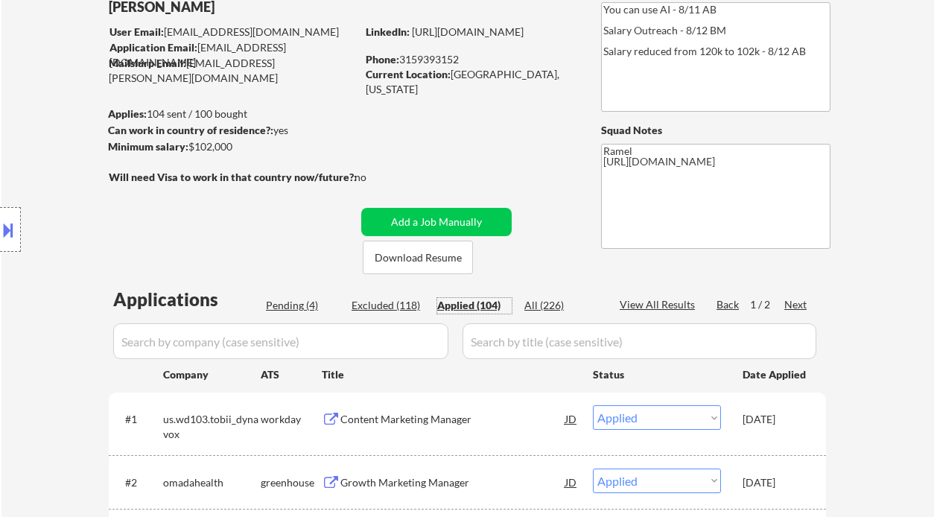
select select ""applied""
click at [679, 302] on div "View All Results" at bounding box center [660, 304] width 80 height 15
select select ""applied""
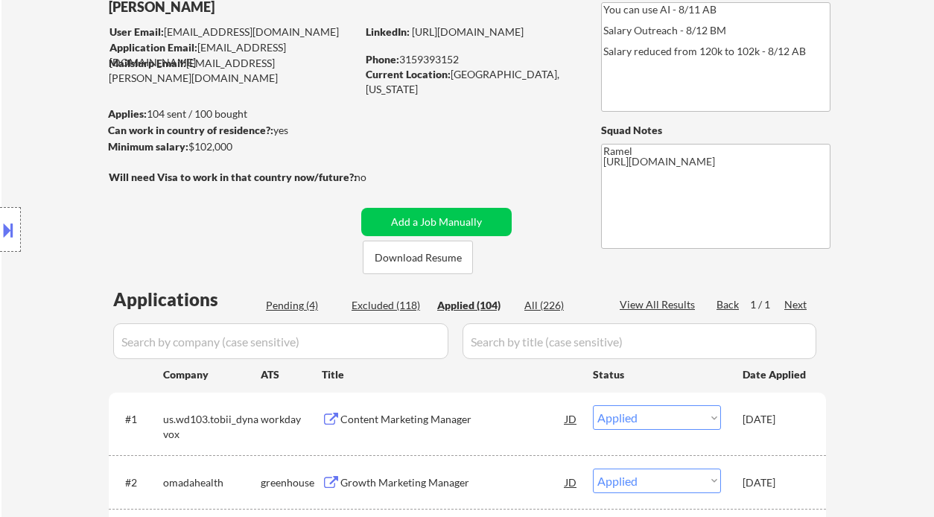
select select ""applied""
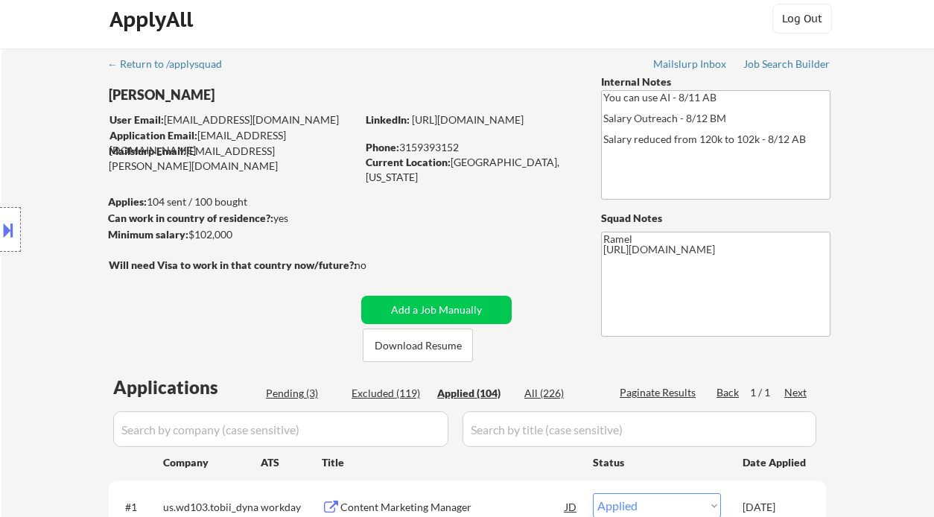
scroll to position [0, 0]
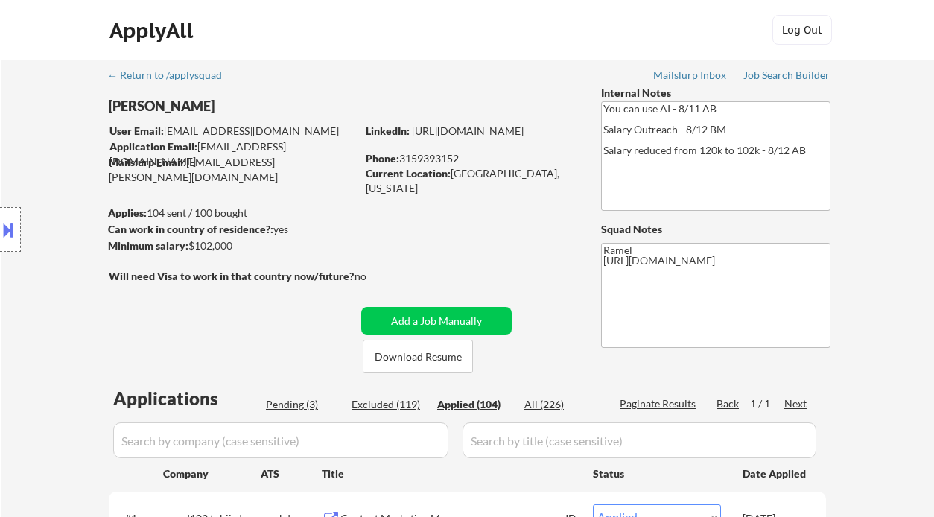
select select ""applied""
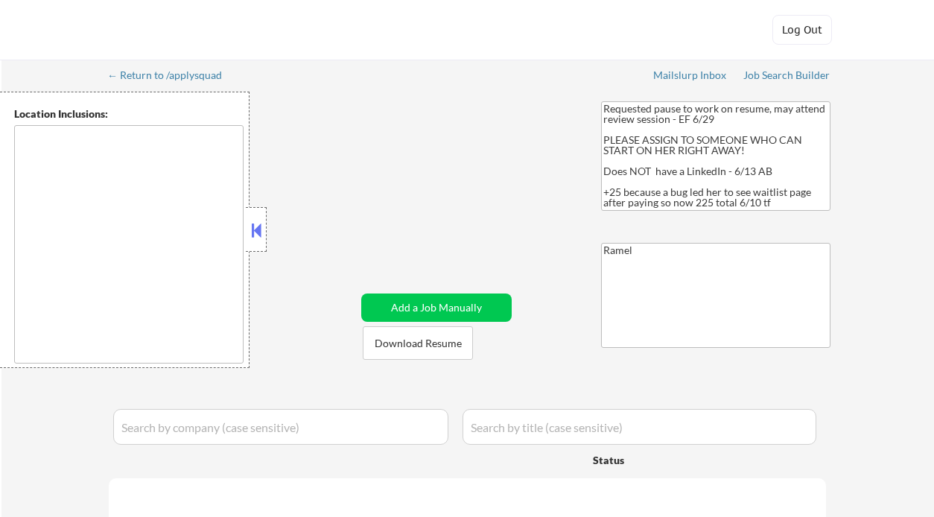
type textarea "[GEOGRAPHIC_DATA], [GEOGRAPHIC_DATA] [GEOGRAPHIC_DATA], [GEOGRAPHIC_DATA] [GEOG…"
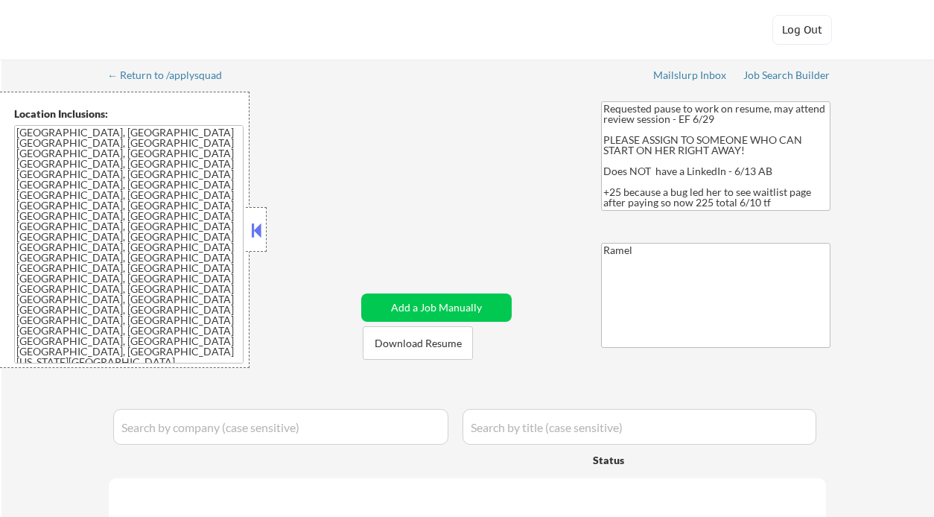
select select ""pending""
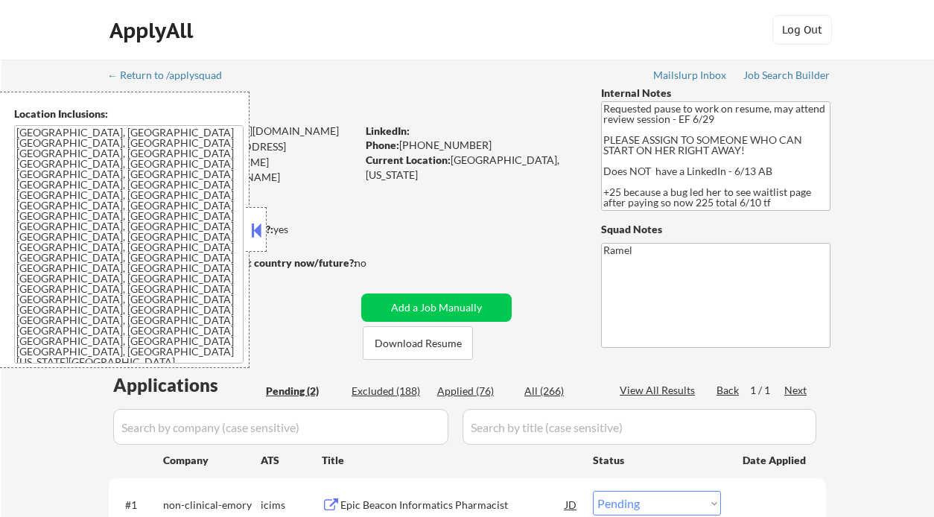
click at [256, 227] on button at bounding box center [256, 230] width 16 height 22
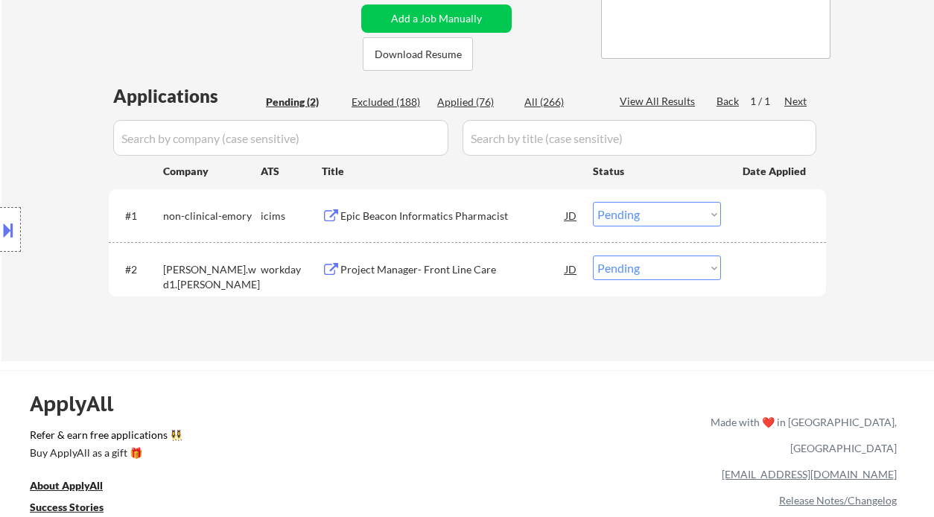
scroll to position [298, 0]
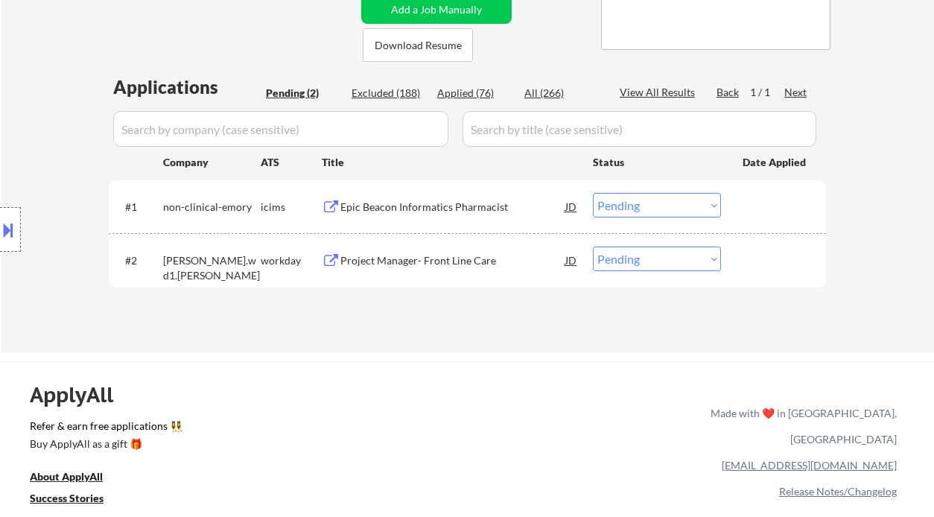
drag, startPoint x: 40, startPoint y: 147, endPoint x: 58, endPoint y: 160, distance: 22.3
click at [40, 147] on div "Location Inclusions: [GEOGRAPHIC_DATA], [GEOGRAPHIC_DATA] [GEOGRAPHIC_DATA], [G…" at bounding box center [133, 230] width 267 height 276
click at [421, 261] on div "Project Manager- Front Line Care" at bounding box center [452, 260] width 225 height 15
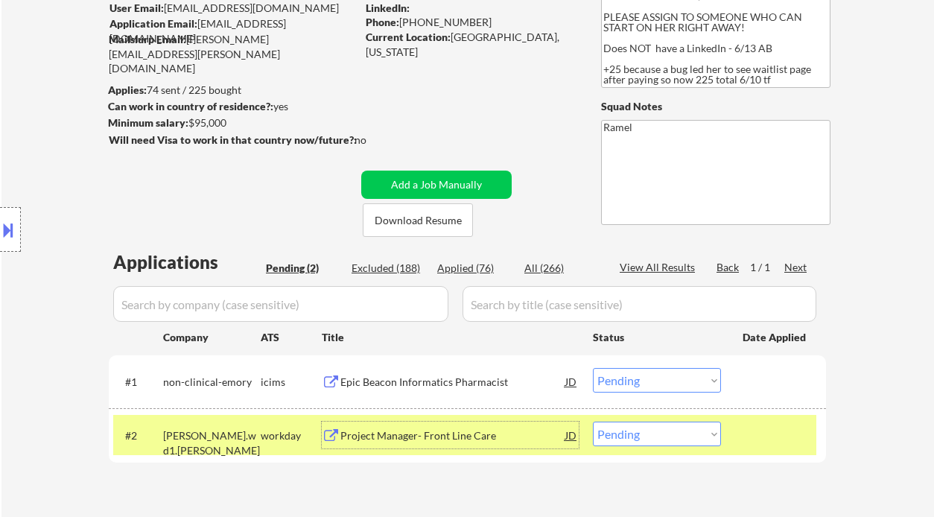
scroll to position [99, 0]
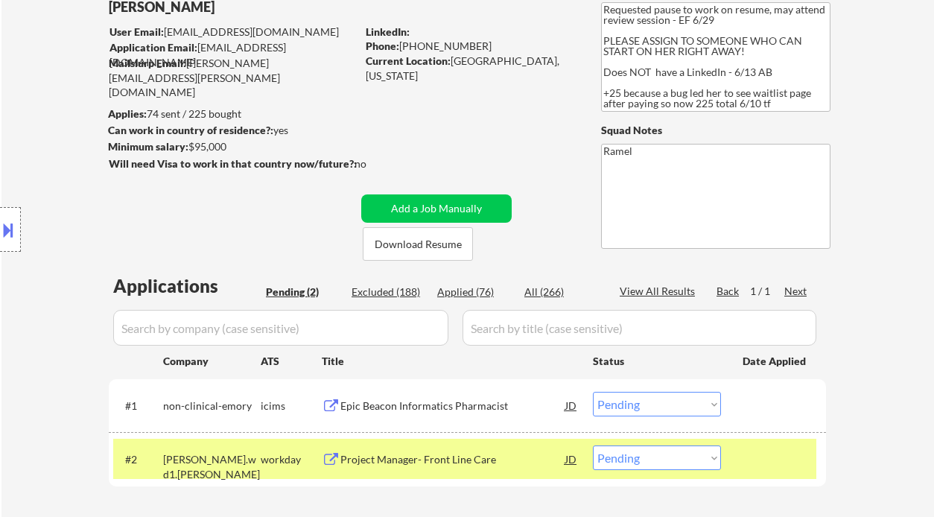
click at [437, 42] on div "Phone: [PHONE_NUMBER]" at bounding box center [471, 46] width 211 height 15
copy div "17139036468"
click at [400, 465] on div "Project Manager- Front Line Care" at bounding box center [452, 459] width 225 height 15
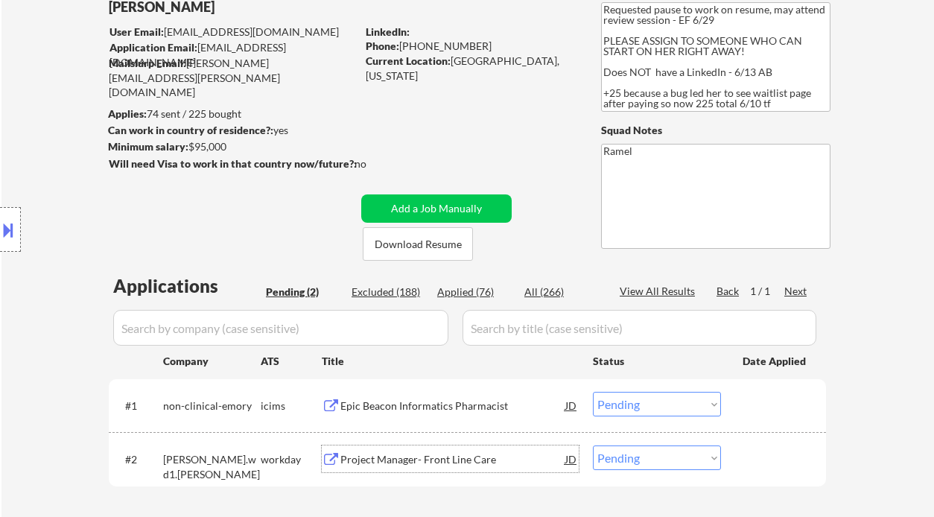
scroll to position [298, 0]
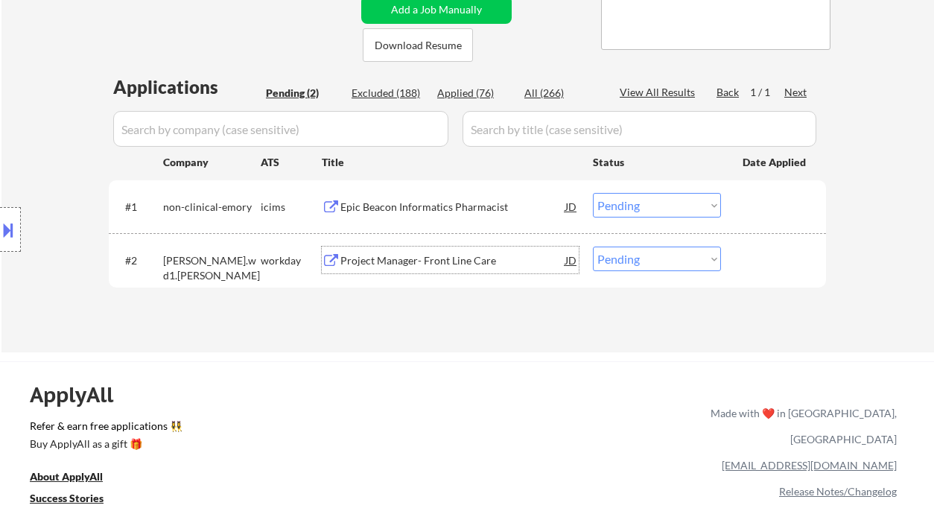
click at [644, 263] on select "Choose an option... Pending Applied Excluded (Questions) Excluded (Expired) Exc…" at bounding box center [657, 259] width 128 height 25
select select ""applied""
click at [593, 247] on select "Choose an option... Pending Applied Excluded (Questions) Excluded (Expired) Exc…" at bounding box center [657, 259] width 128 height 25
click at [439, 216] on div "Epic Beacon Informatics Pharmacist" at bounding box center [452, 206] width 225 height 27
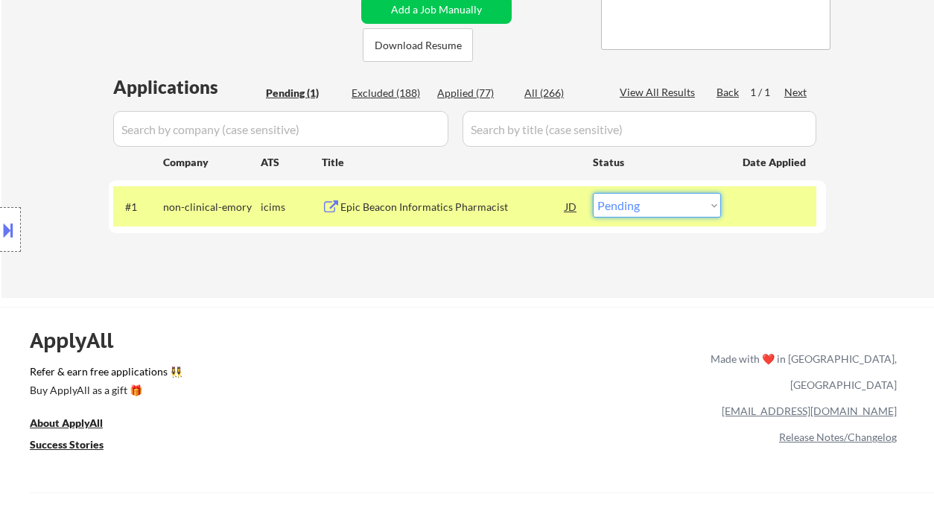
click at [687, 203] on select "Choose an option... Pending Applied Excluded (Questions) Excluded (Expired) Exc…" at bounding box center [657, 205] width 128 height 25
select select ""excluded__bad_match_""
click at [593, 193] on select "Choose an option... Pending Applied Excluded (Questions) Excluded (Expired) Exc…" at bounding box center [657, 205] width 128 height 25
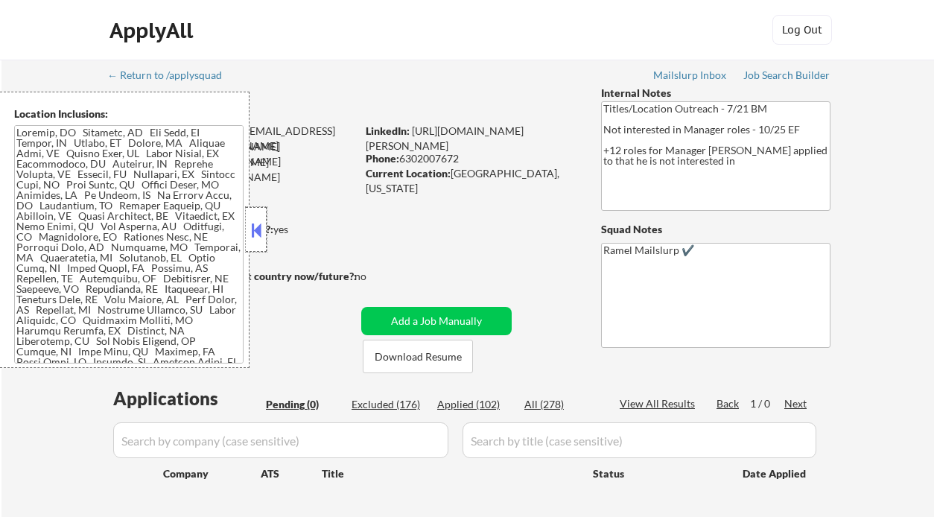
click at [265, 226] on div at bounding box center [256, 229] width 21 height 45
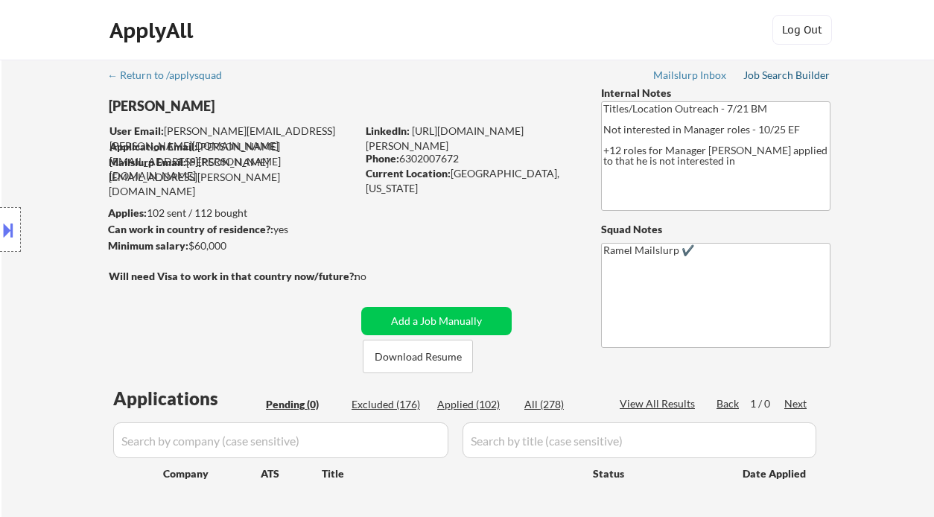
click at [773, 77] on div "Job Search Builder" at bounding box center [786, 75] width 87 height 10
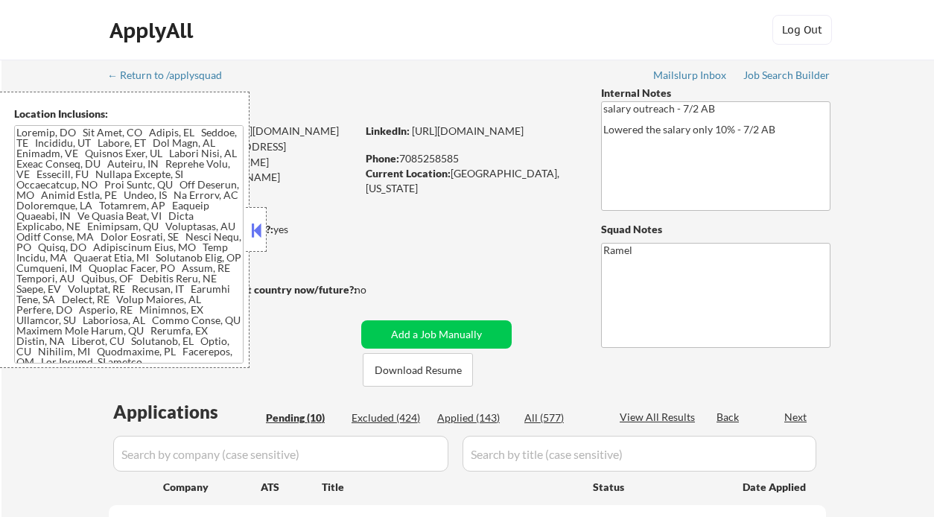
select select ""pending""
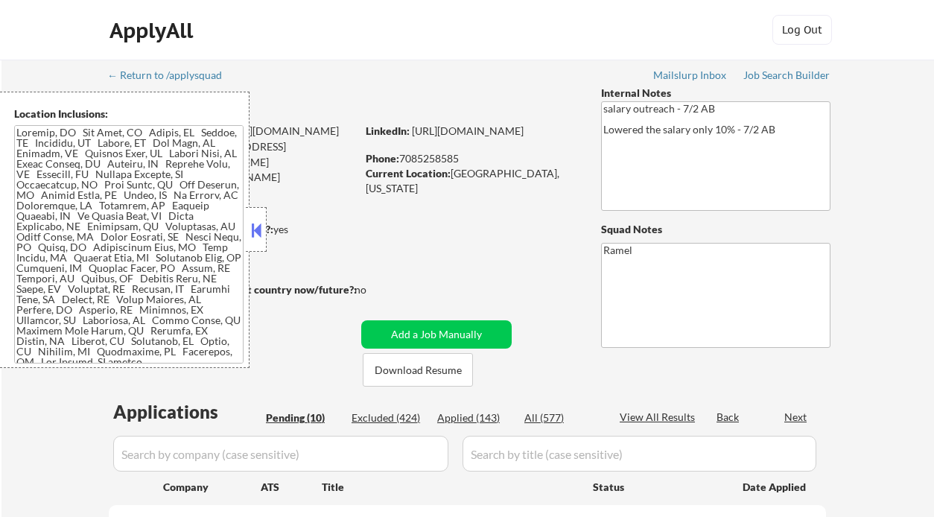
select select ""pending""
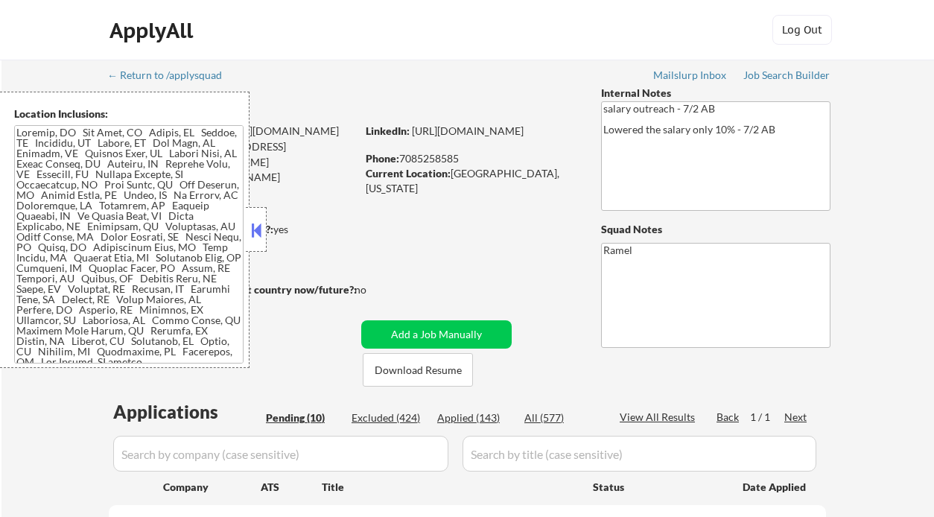
click at [261, 238] on button at bounding box center [256, 230] width 16 height 22
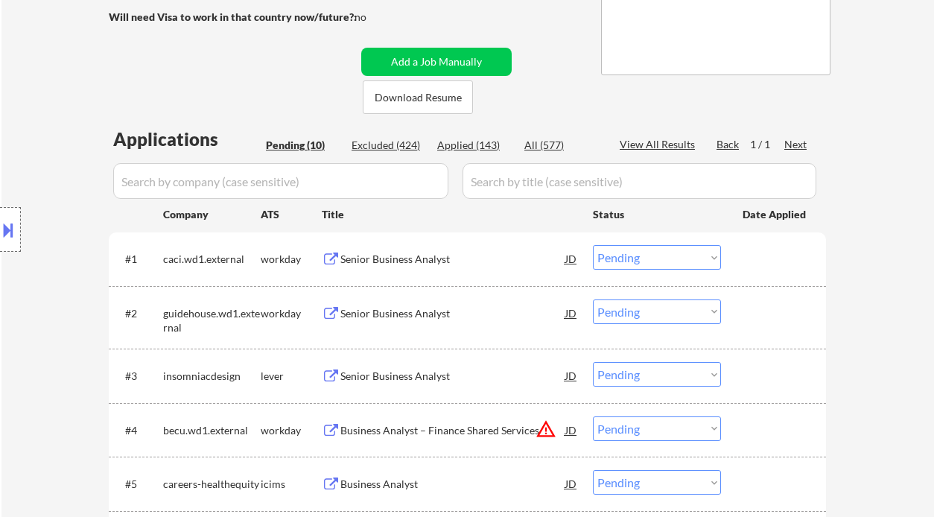
scroll to position [298, 0]
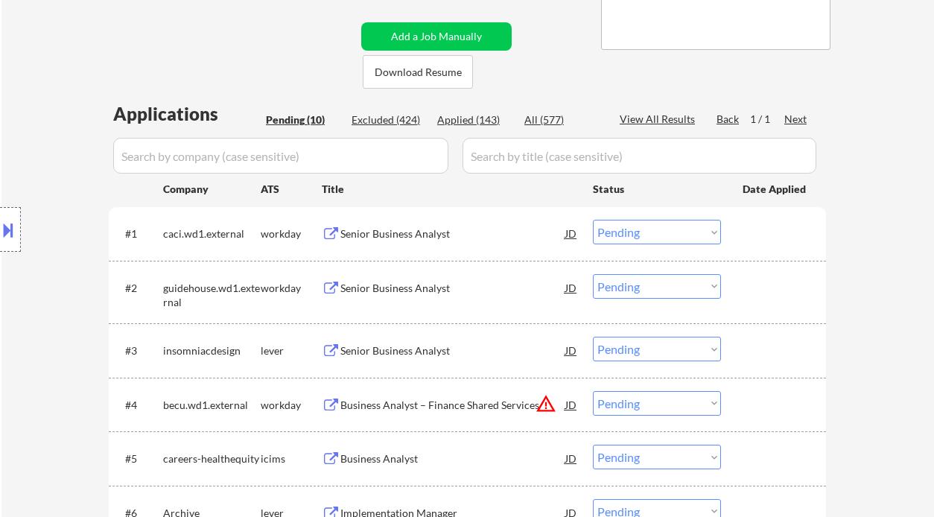
click at [423, 359] on div "Senior Business Analyst" at bounding box center [452, 350] width 225 height 27
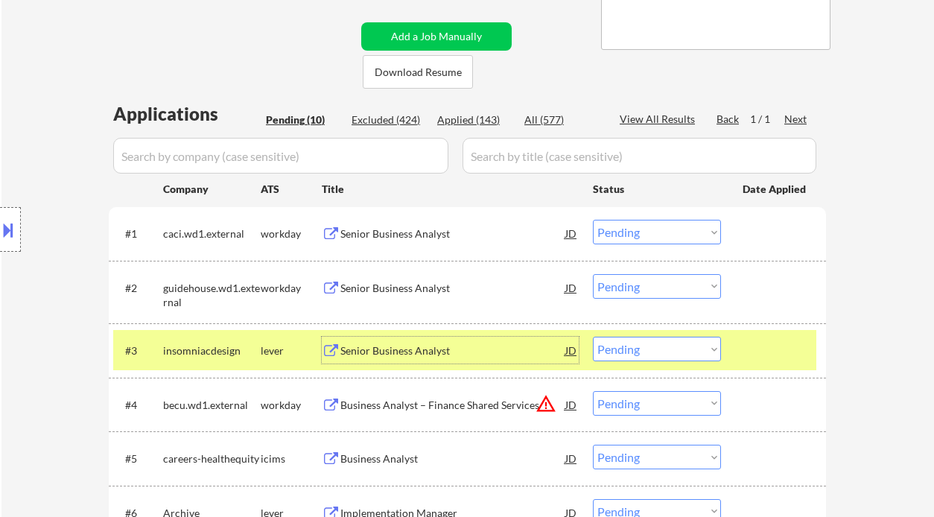
scroll to position [397, 0]
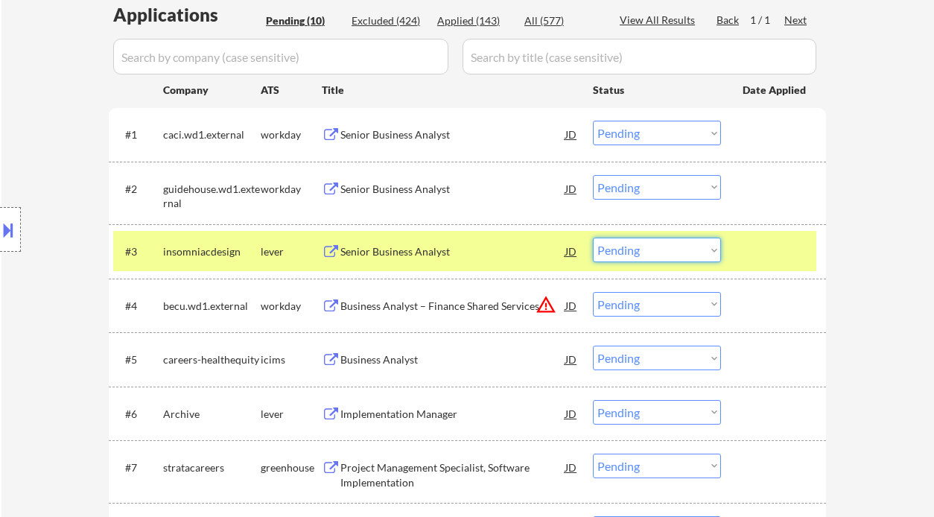
drag, startPoint x: 651, startPoint y: 249, endPoint x: 655, endPoint y: 260, distance: 11.8
click at [651, 249] on select "Choose an option... Pending Applied Excluded (Questions) Excluded (Expired) Exc…" at bounding box center [657, 250] width 128 height 25
click at [593, 238] on select "Choose an option... Pending Applied Excluded (Questions) Excluded (Expired) Exc…" at bounding box center [657, 250] width 128 height 25
select select ""pending""
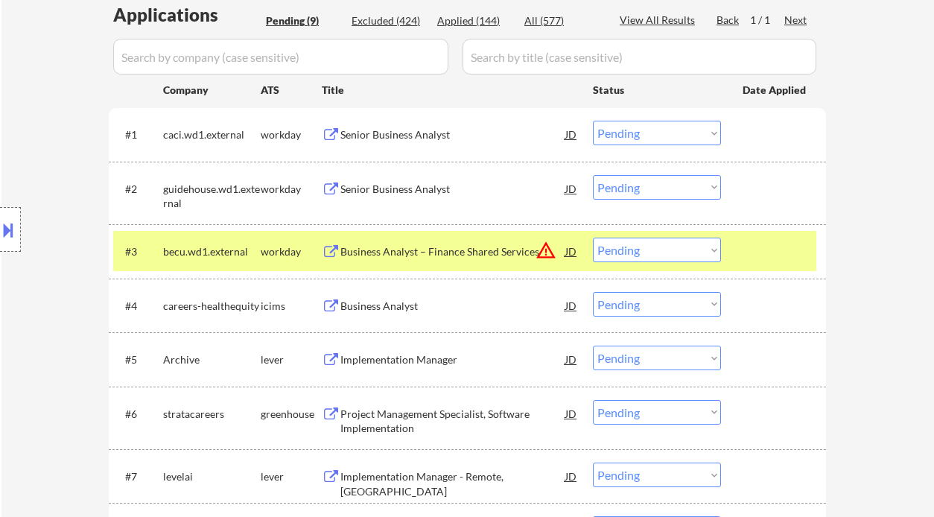
scroll to position [496, 0]
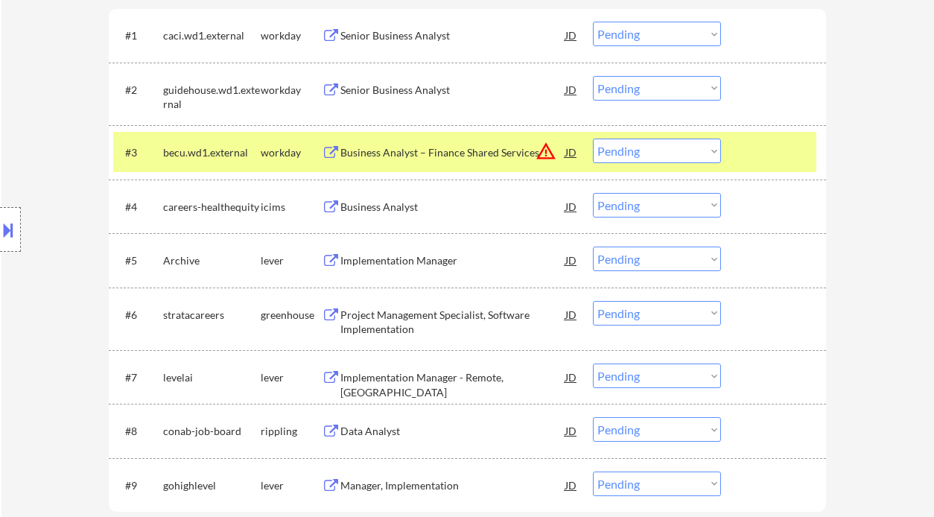
click at [405, 254] on div "Implementation Manager" at bounding box center [452, 260] width 225 height 15
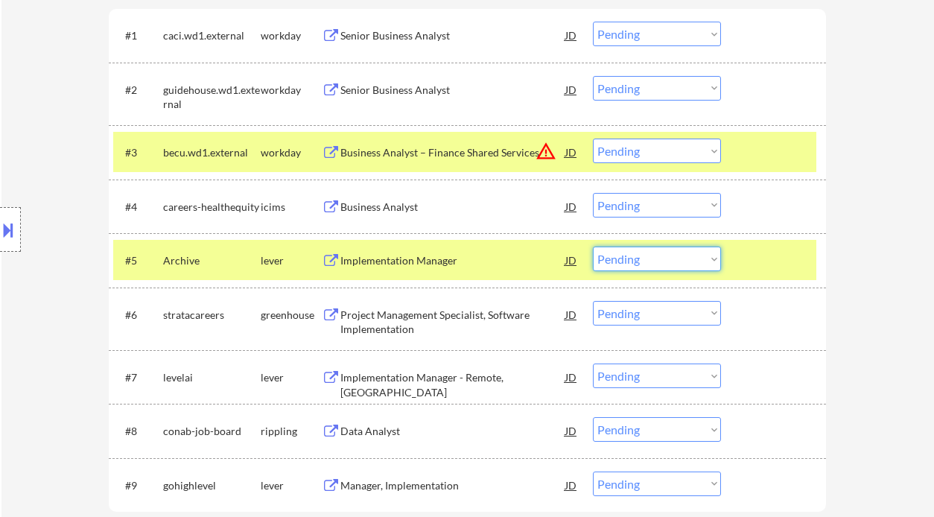
drag, startPoint x: 647, startPoint y: 259, endPoint x: 652, endPoint y: 269, distance: 11.3
click at [647, 259] on select "Choose an option... Pending Applied Excluded (Questions) Excluded (Expired) Exc…" at bounding box center [657, 259] width 128 height 25
click at [593, 247] on select "Choose an option... Pending Applied Excluded (Questions) Excluded (Expired) Exc…" at bounding box center [657, 259] width 128 height 25
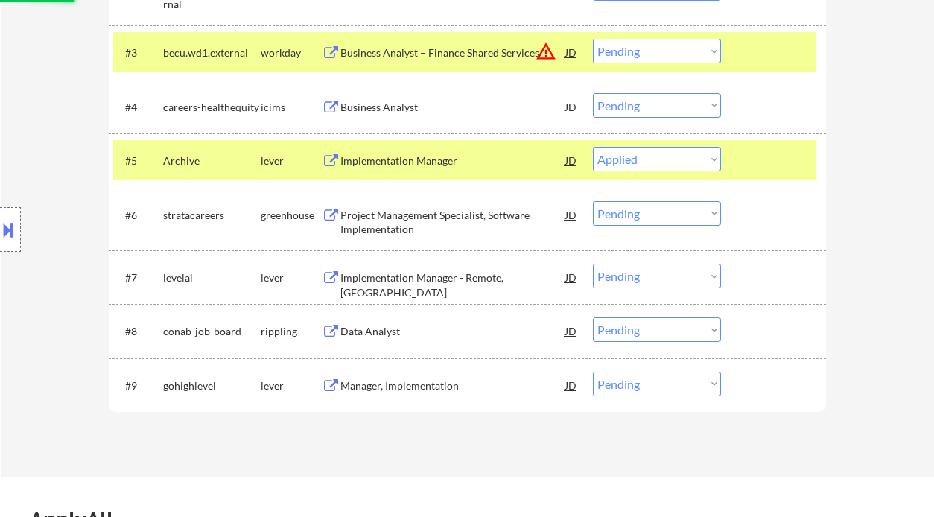
click at [470, 218] on div "Project Management Specialist, Software Implementation" at bounding box center [452, 222] width 225 height 29
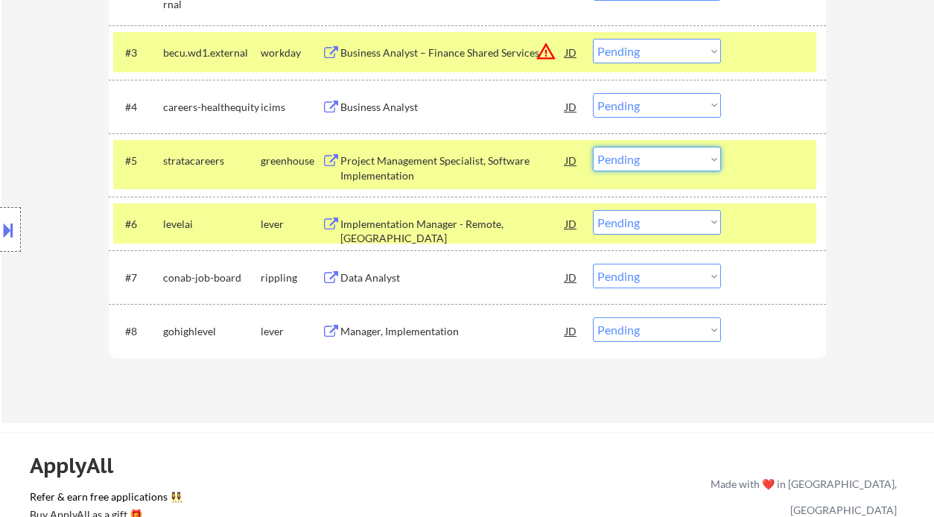
drag, startPoint x: 670, startPoint y: 159, endPoint x: 673, endPoint y: 171, distance: 11.8
click at [670, 159] on select "Choose an option... Pending Applied Excluded (Questions) Excluded (Expired) Exc…" at bounding box center [657, 159] width 128 height 25
click at [593, 147] on select "Choose an option... Pending Applied Excluded (Questions) Excluded (Expired) Exc…" at bounding box center [657, 159] width 128 height 25
click at [403, 224] on div "Implementation Manager - Remote, US" at bounding box center [452, 231] width 225 height 29
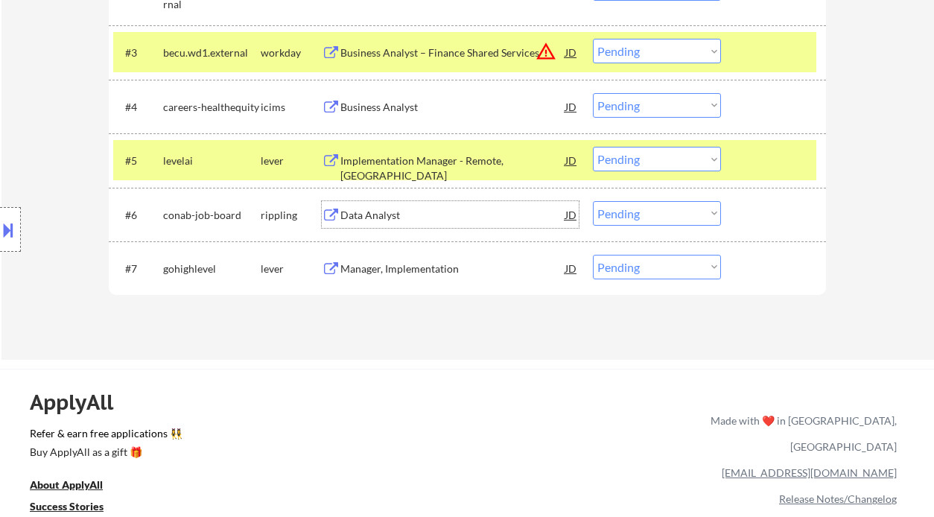
drag, startPoint x: 619, startPoint y: 162, endPoint x: 626, endPoint y: 171, distance: 10.6
click at [619, 162] on select "Choose an option... Pending Applied Excluded (Questions) Excluded (Expired) Exc…" at bounding box center [657, 159] width 128 height 25
click at [593, 147] on select "Choose an option... Pending Applied Excluded (Questions) Excluded (Expired) Exc…" at bounding box center [657, 159] width 128 height 25
click at [393, 267] on div "Manager, Implementation" at bounding box center [452, 268] width 225 height 15
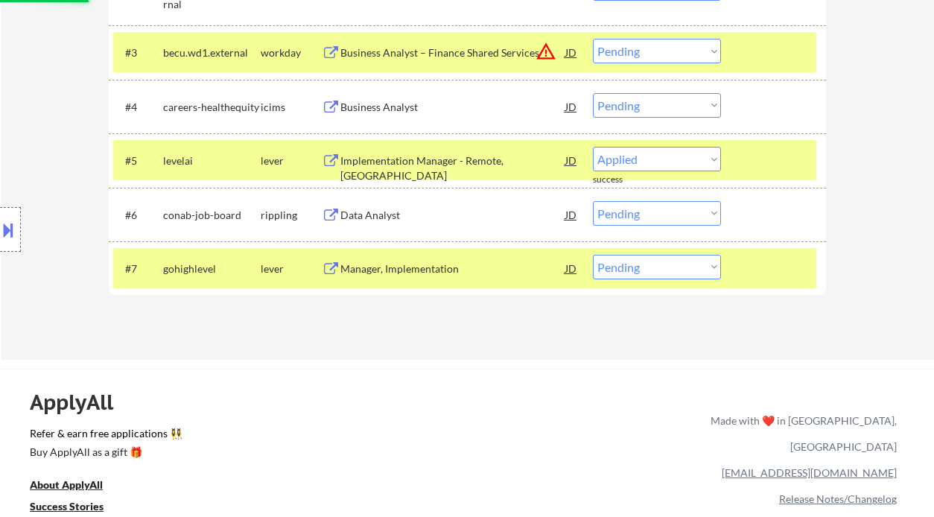
select select ""pending""
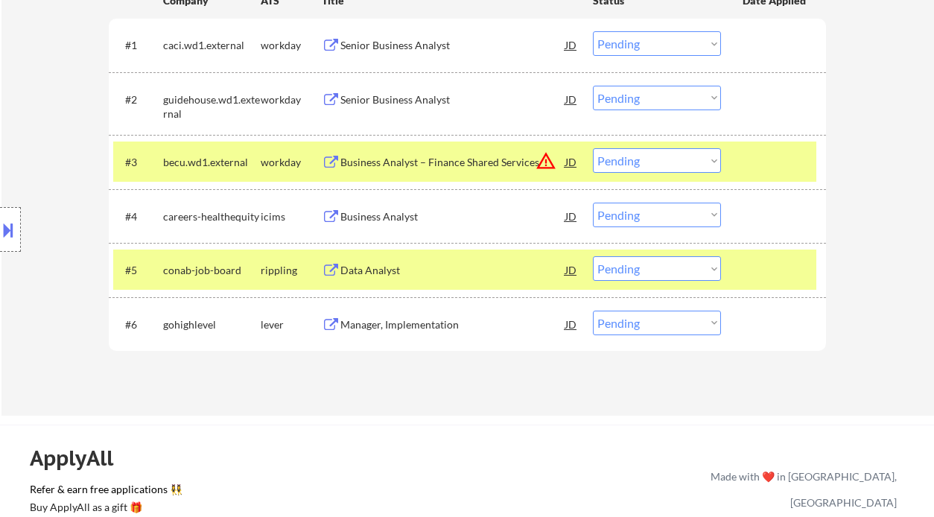
scroll to position [496, 0]
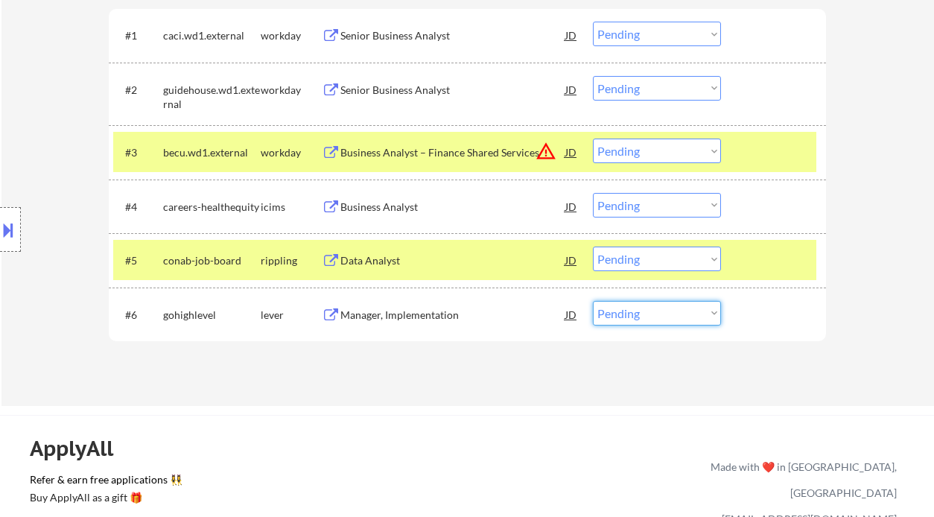
click at [648, 322] on select "Choose an option... Pending Applied Excluded (Questions) Excluded (Expired) Exc…" at bounding box center [657, 313] width 128 height 25
select select ""applied""
click at [593, 301] on select "Choose an option... Pending Applied Excluded (Questions) Excluded (Expired) Exc…" at bounding box center [657, 313] width 128 height 25
click at [399, 259] on div "Data Analyst" at bounding box center [452, 260] width 225 height 15
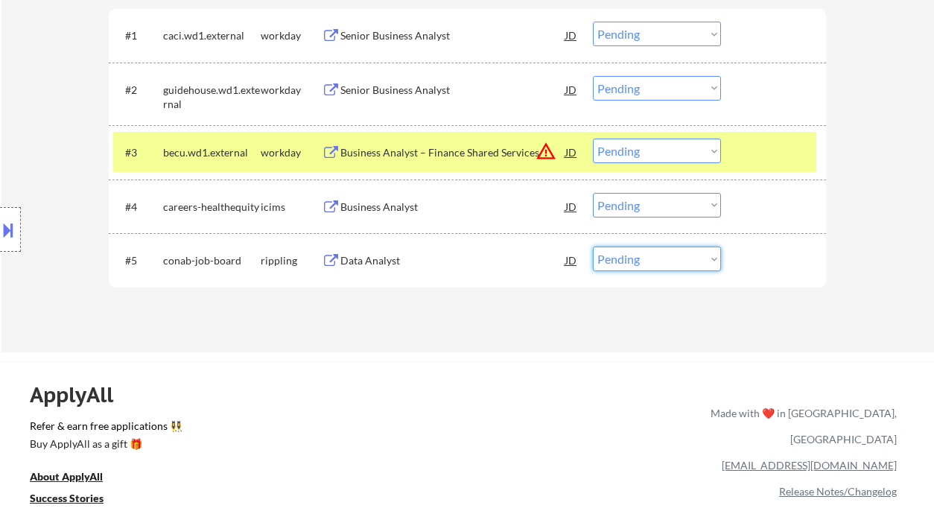
click at [636, 257] on select "Choose an option... Pending Applied Excluded (Questions) Excluded (Expired) Exc…" at bounding box center [657, 259] width 128 height 25
select select ""excluded__expired_""
click at [593, 247] on select "Choose an option... Pending Applied Excluded (Questions) Excluded (Expired) Exc…" at bounding box center [657, 259] width 128 height 25
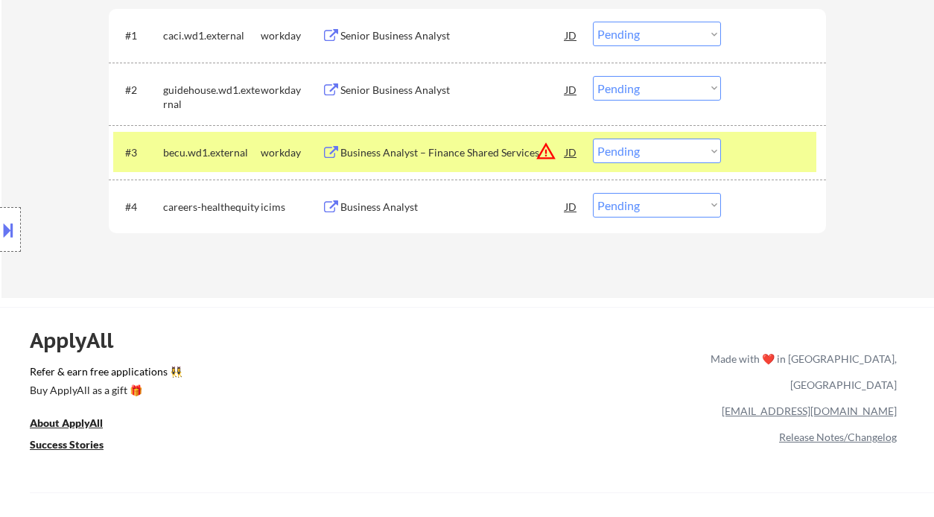
click at [424, 41] on div "Senior Business Analyst" at bounding box center [452, 35] width 225 height 15
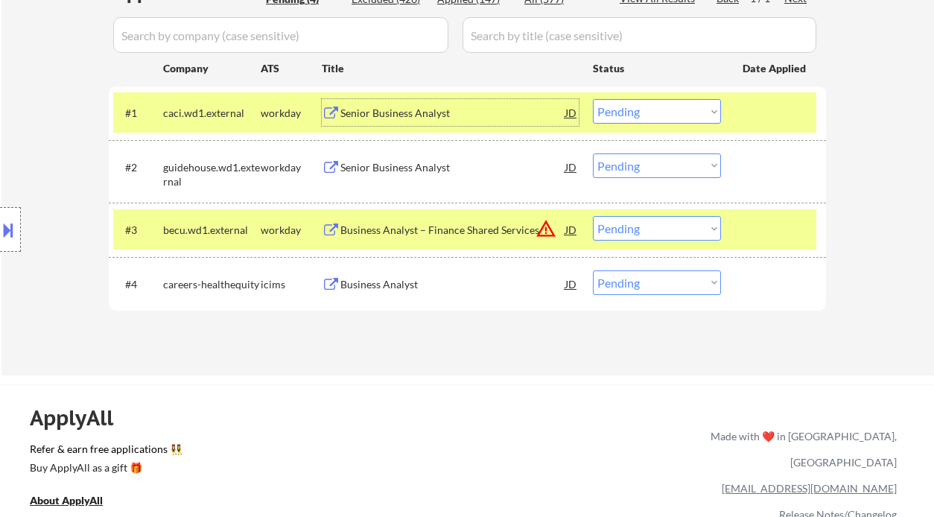
scroll to position [397, 0]
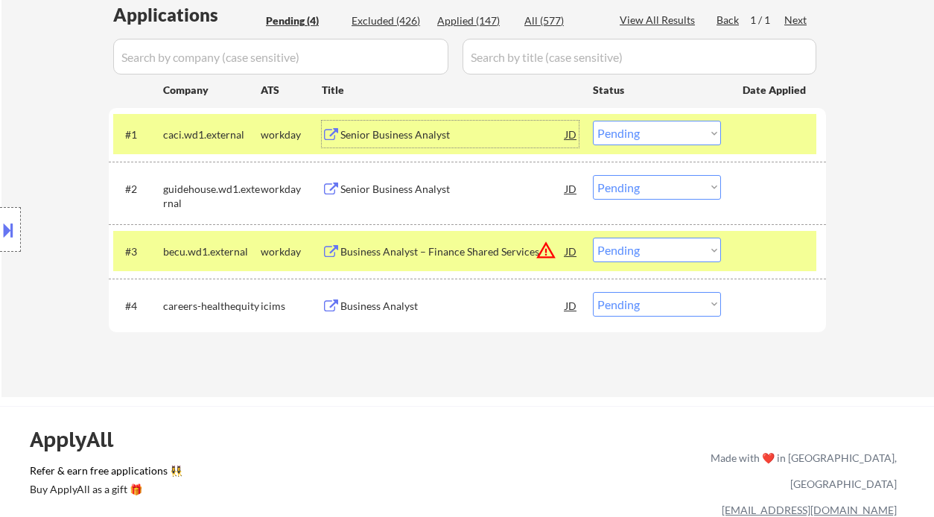
drag, startPoint x: 641, startPoint y: 129, endPoint x: 641, endPoint y: 143, distance: 14.2
click at [641, 129] on select "Choose an option... Pending Applied Excluded (Questions) Excluded (Expired) Exc…" at bounding box center [657, 133] width 128 height 25
click at [593, 121] on select "Choose an option... Pending Applied Excluded (Questions) Excluded (Expired) Exc…" at bounding box center [657, 133] width 128 height 25
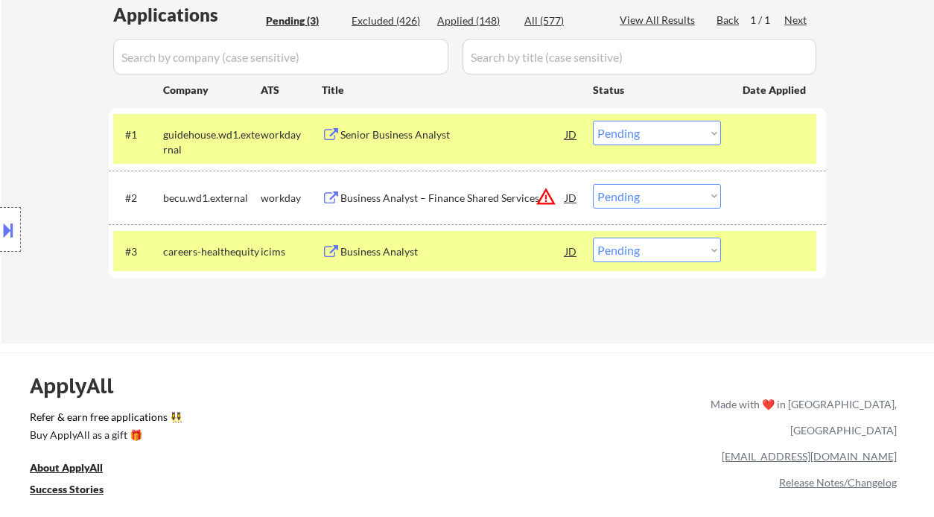
click at [419, 134] on div "Senior Business Analyst" at bounding box center [452, 134] width 225 height 15
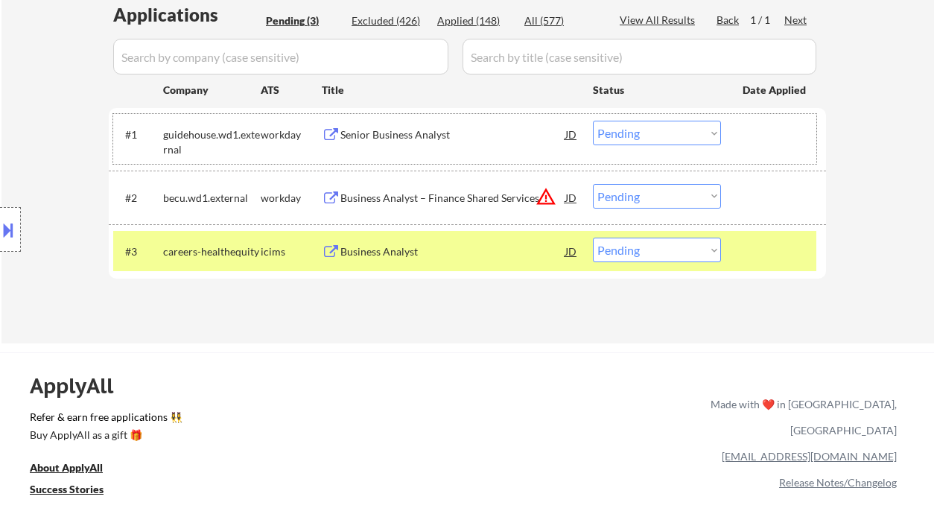
click at [580, 136] on div "#1 guidehouse.wd1.external workday Senior Business Analyst JD Choose an option.…" at bounding box center [464, 138] width 703 height 49
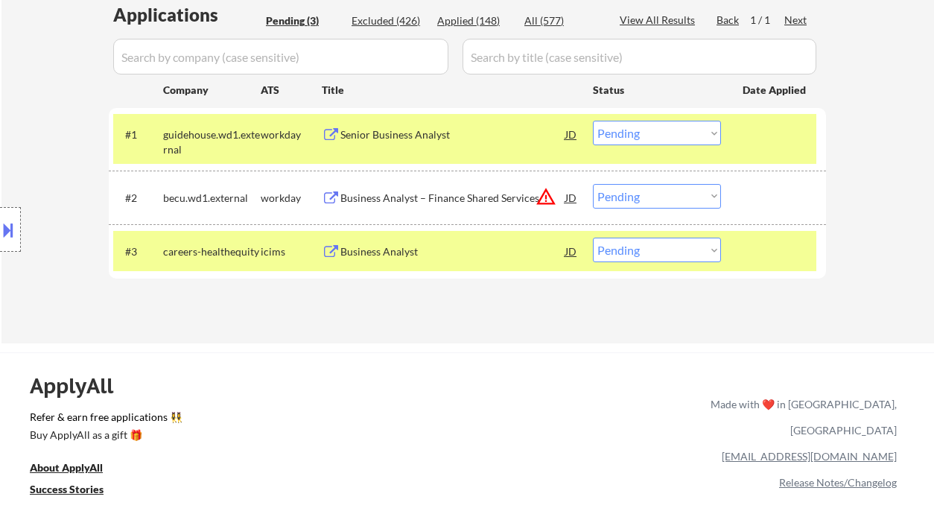
click at [576, 133] on div "JD" at bounding box center [571, 134] width 15 height 27
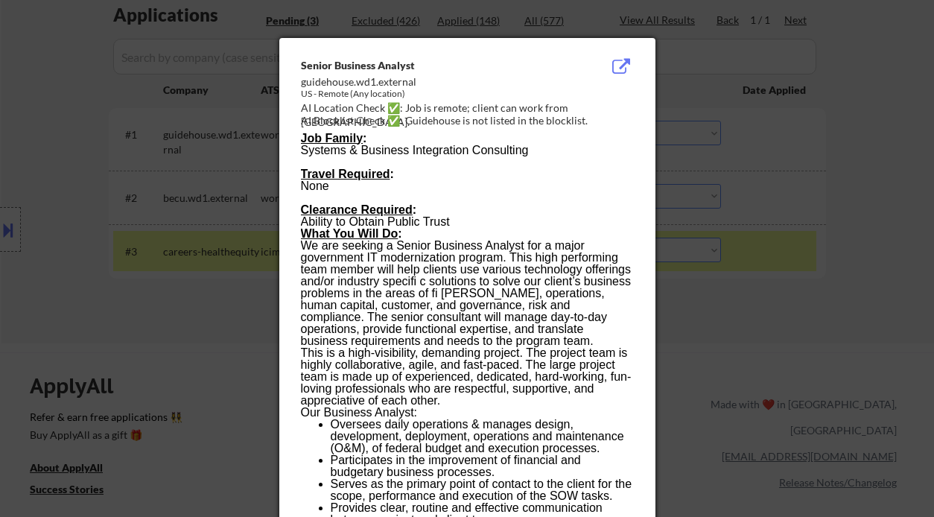
click at [850, 235] on div at bounding box center [467, 258] width 934 height 517
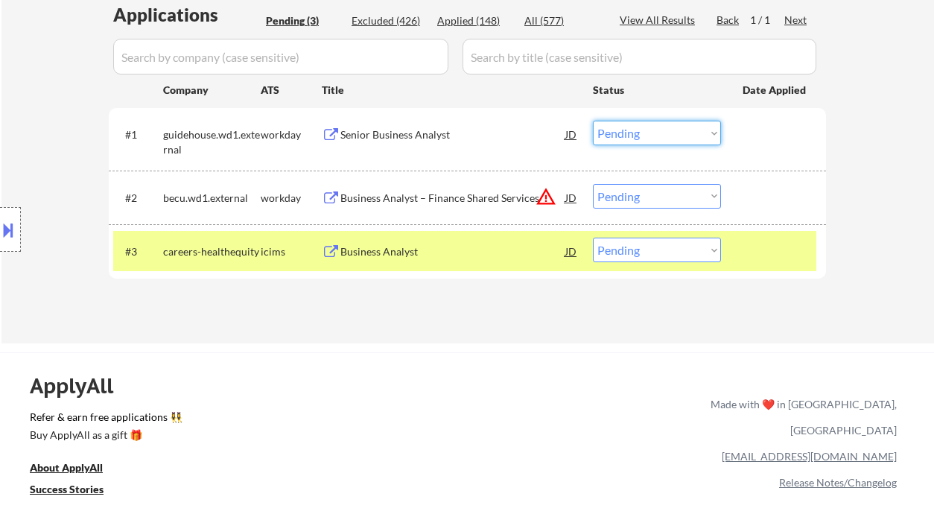
drag, startPoint x: 632, startPoint y: 129, endPoint x: 644, endPoint y: 145, distance: 19.2
click at [632, 129] on select "Choose an option... Pending Applied Excluded (Questions) Excluded (Expired) Exc…" at bounding box center [657, 133] width 128 height 25
click at [634, 128] on select "Choose an option... Pending Applied Excluded (Questions) Excluded (Expired) Exc…" at bounding box center [657, 133] width 128 height 25
click at [625, 127] on select "Choose an option... Pending Applied Excluded (Questions) Excluded (Expired) Exc…" at bounding box center [657, 133] width 128 height 25
click at [593, 121] on select "Choose an option... Pending Applied Excluded (Questions) Excluded (Expired) Exc…" at bounding box center [657, 133] width 128 height 25
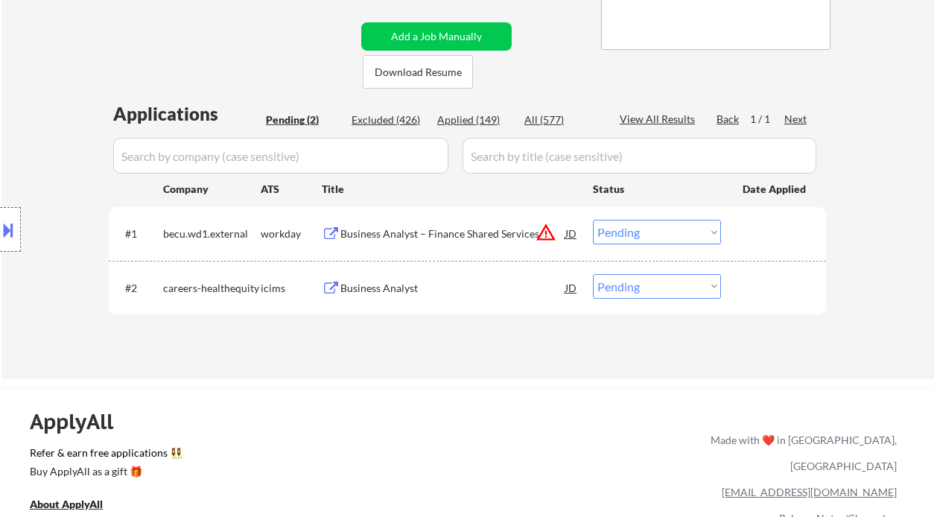
scroll to position [198, 0]
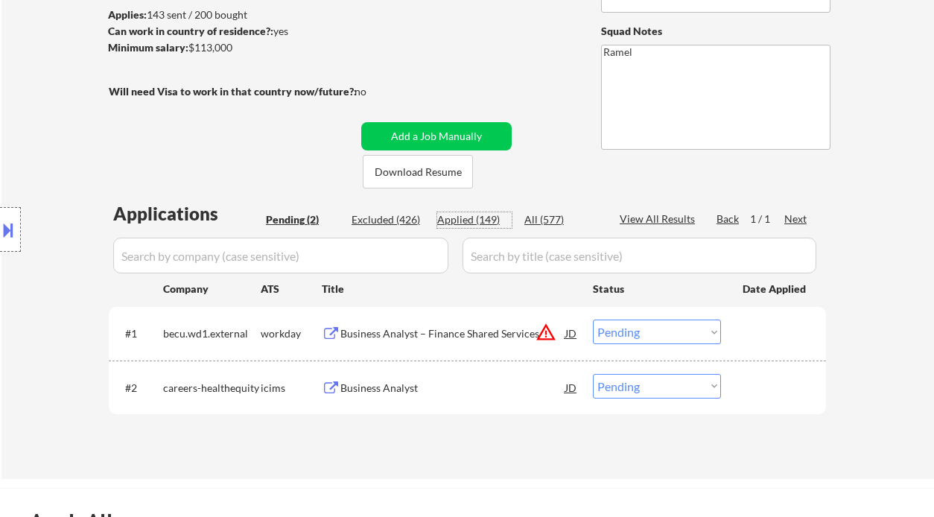
click at [477, 217] on div "Applied (149)" at bounding box center [474, 219] width 74 height 15
click at [374, 387] on div "Business Analyst" at bounding box center [452, 388] width 225 height 15
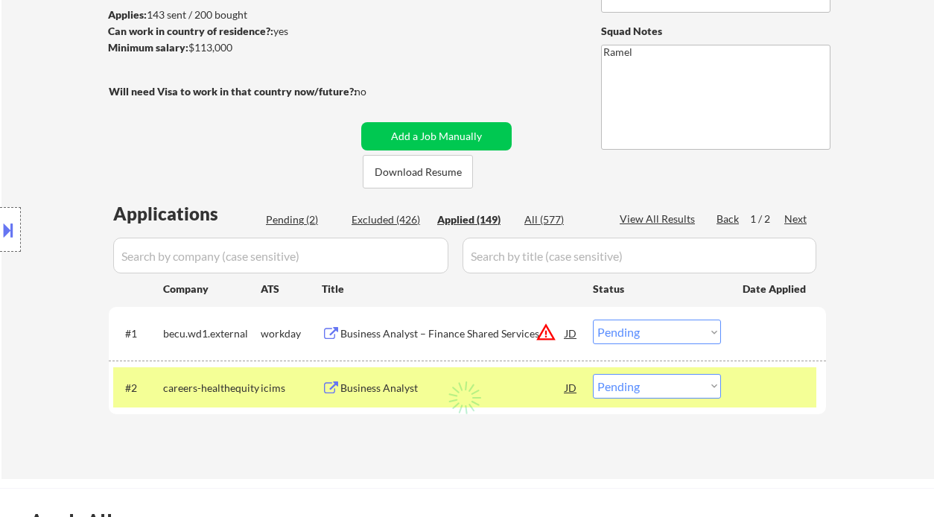
select select ""applied""
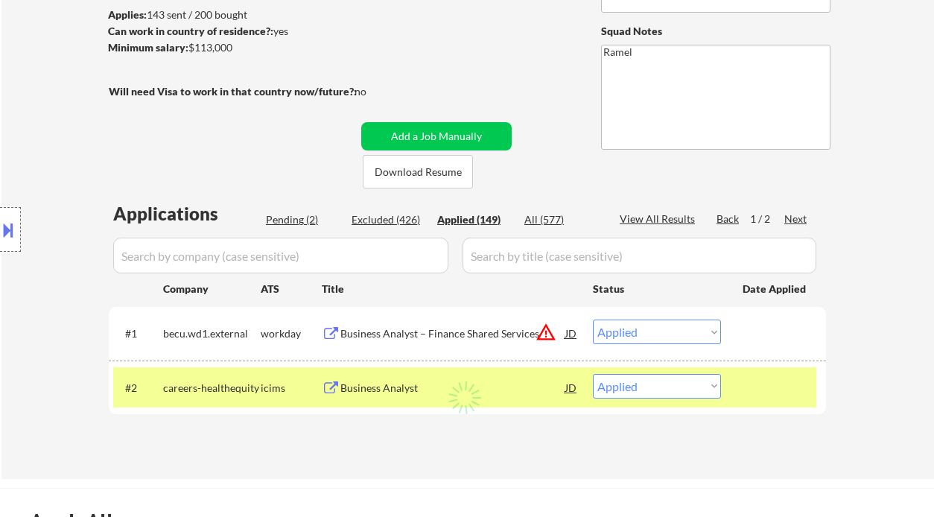
select select ""applied""
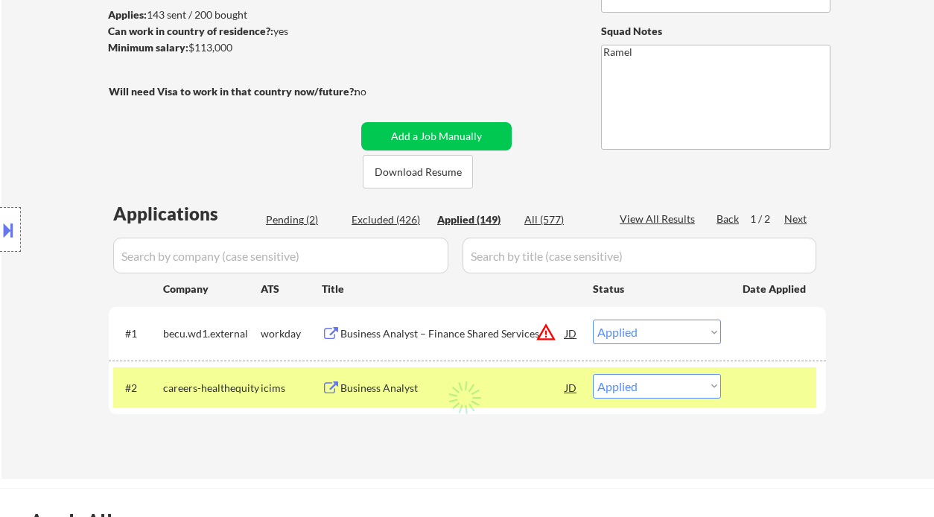
select select ""applied""
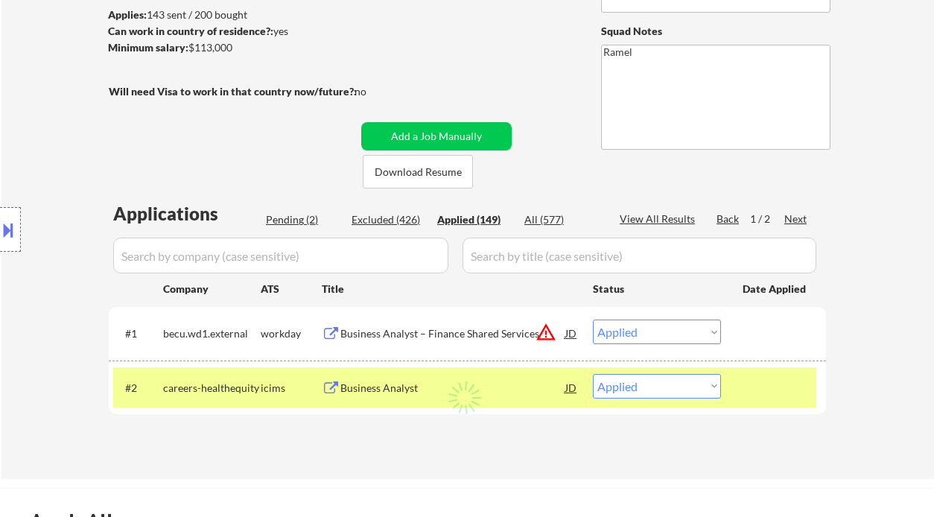
select select ""applied""
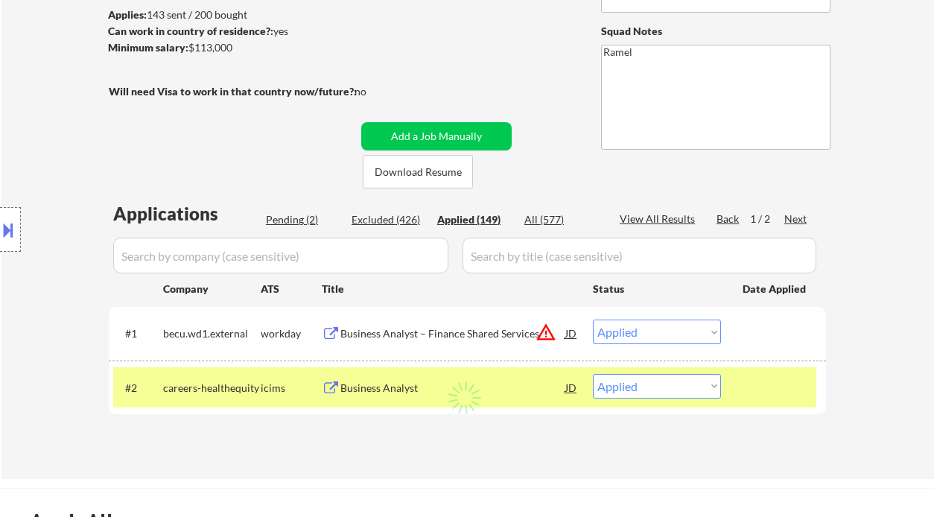
select select ""applied""
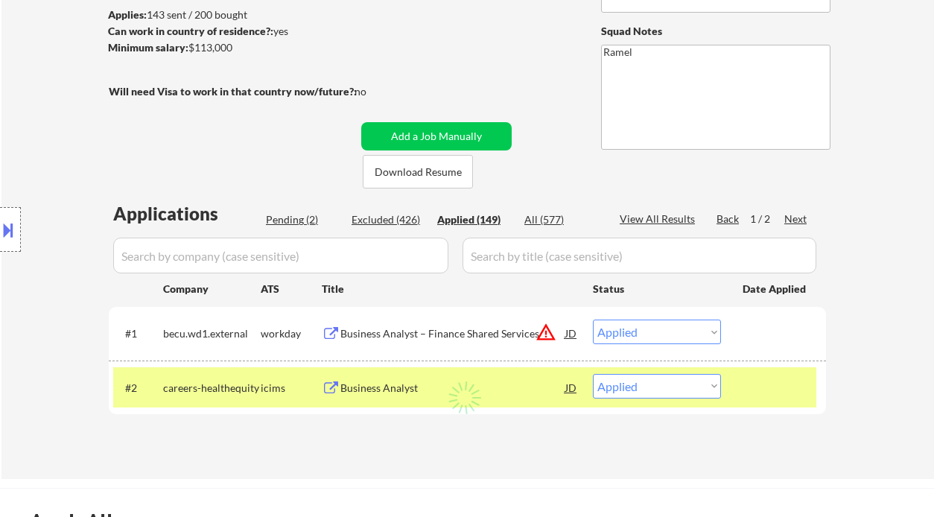
select select ""applied""
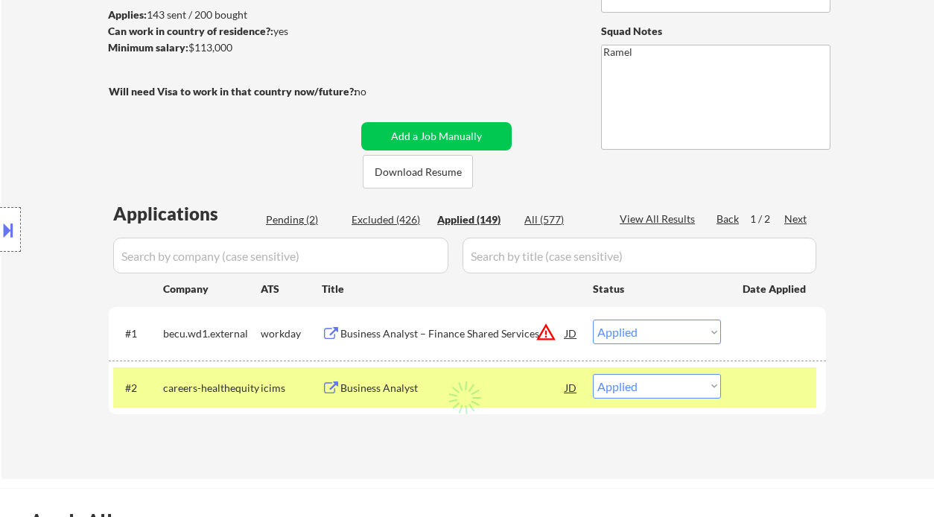
select select ""applied""
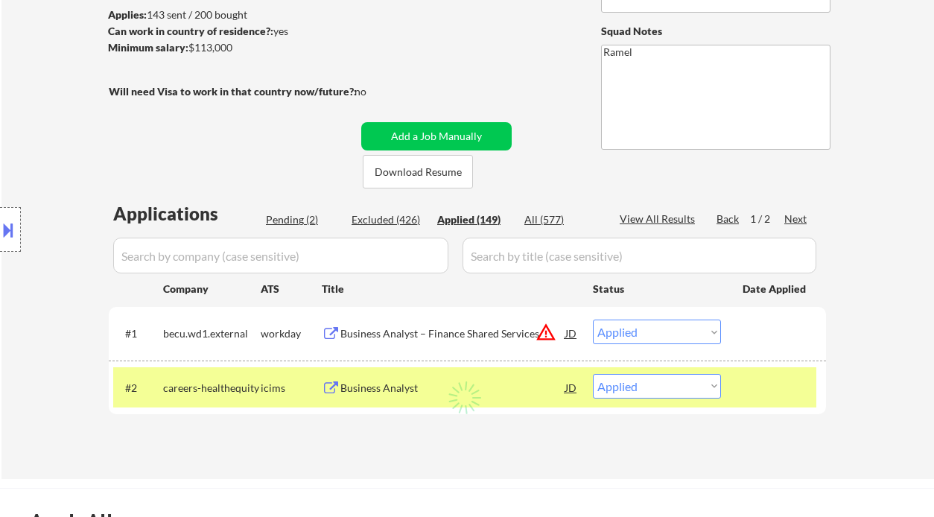
select select ""applied""
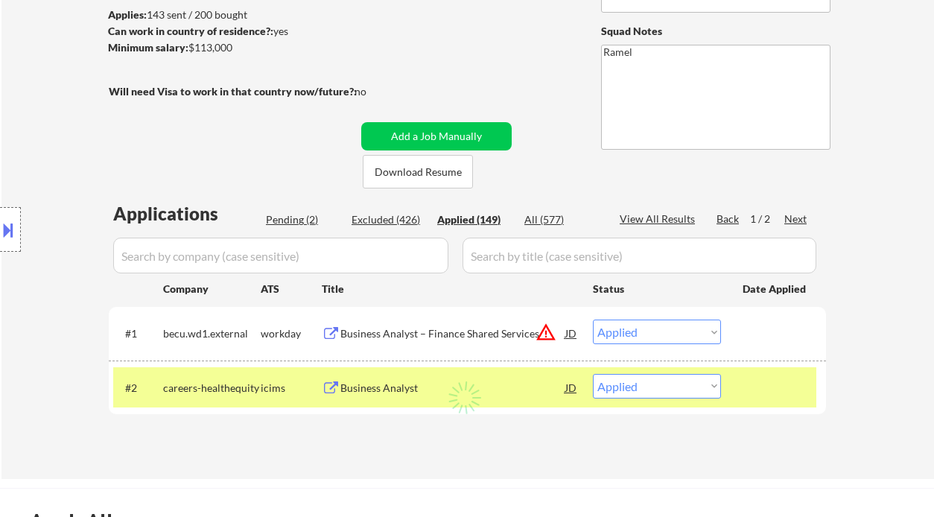
select select ""applied""
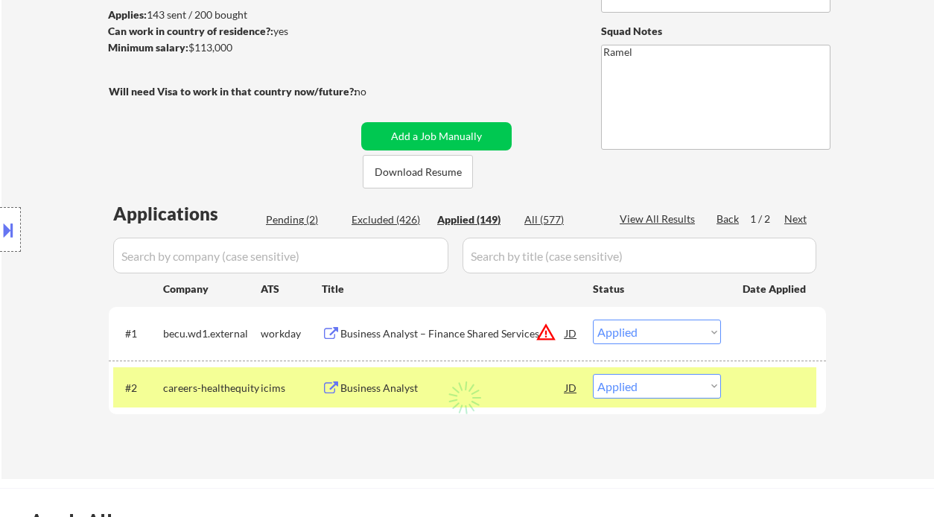
select select ""applied""
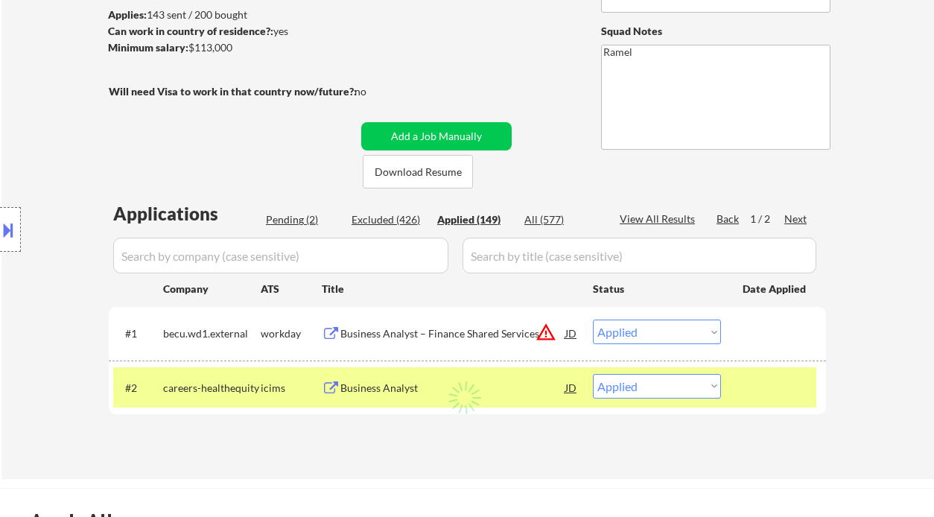
select select ""applied""
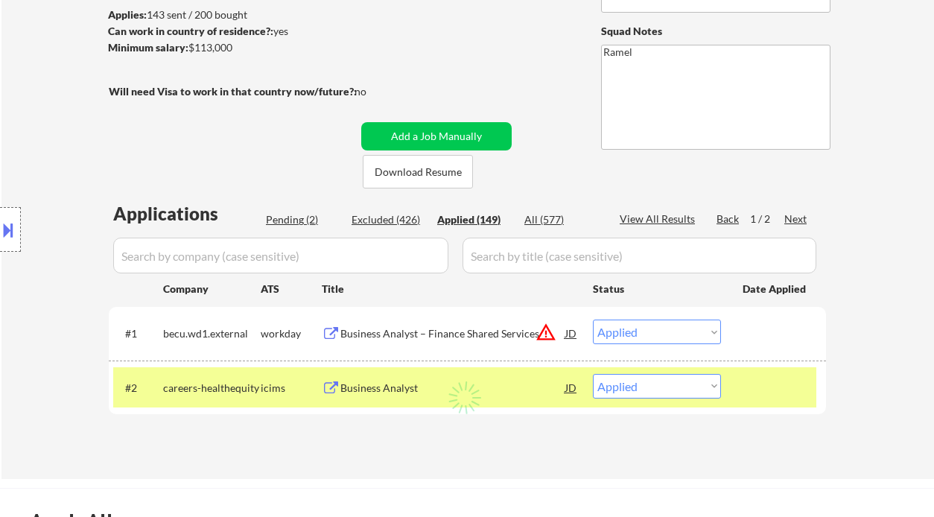
select select ""applied""
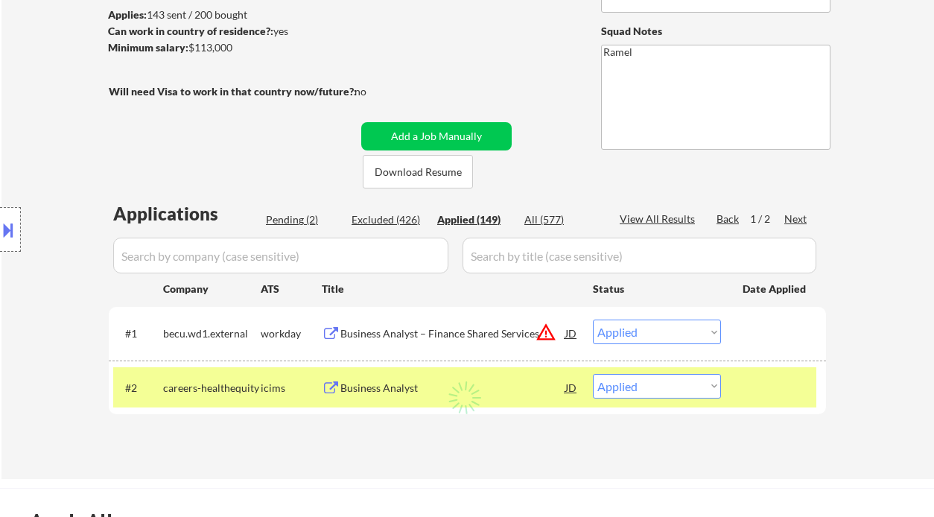
select select ""applied""
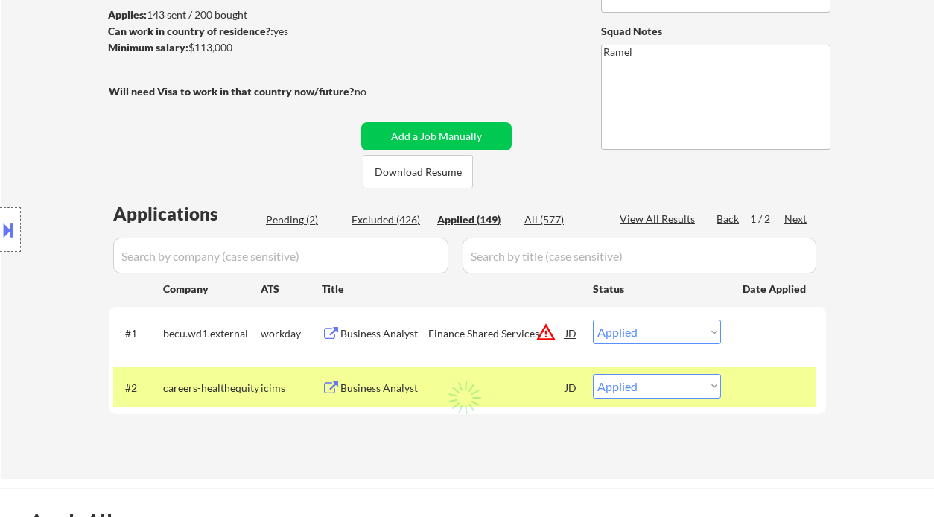
select select ""applied""
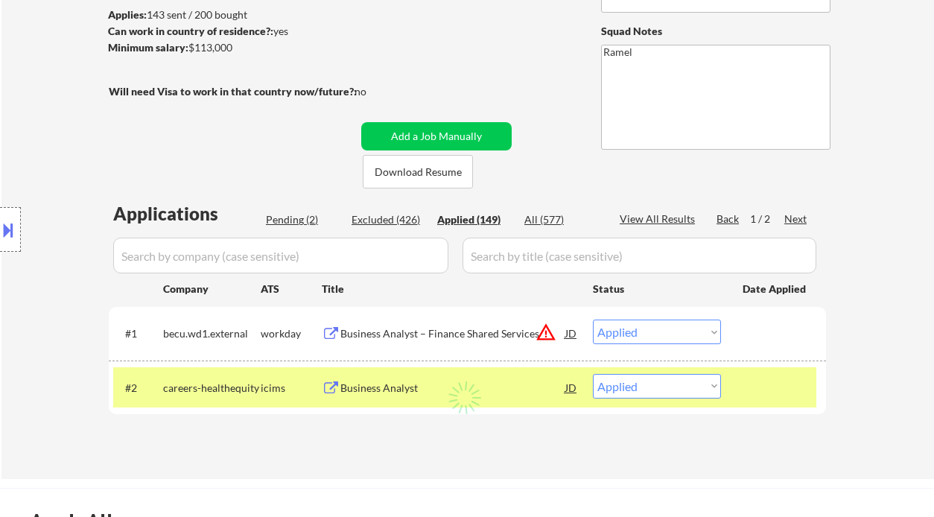
select select ""applied""
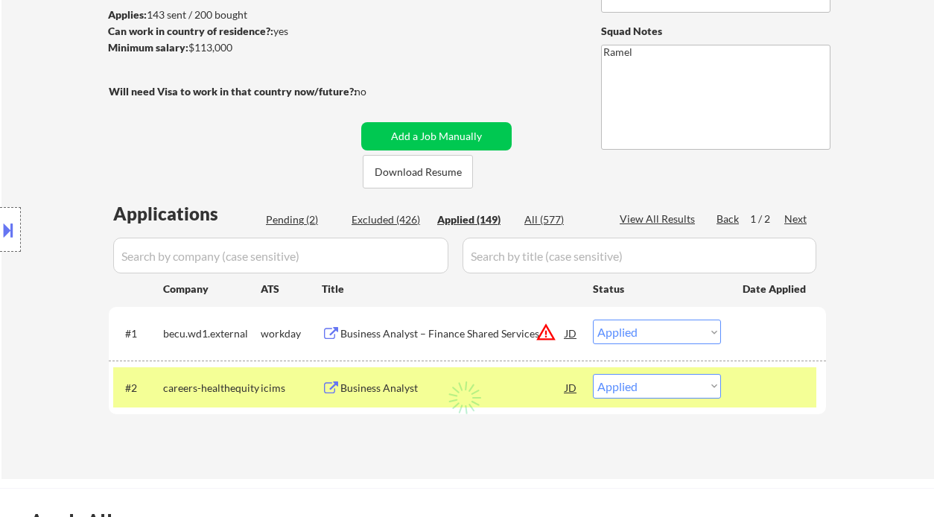
select select ""applied""
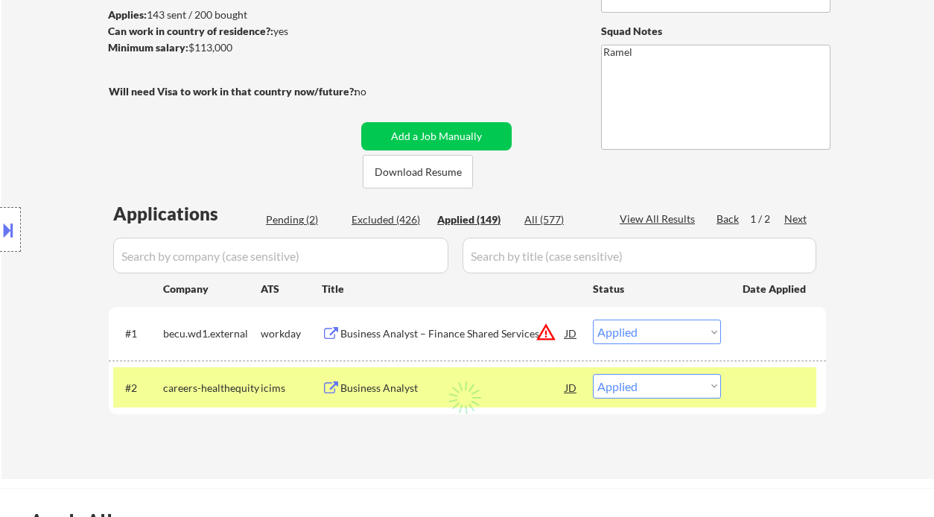
select select ""applied""
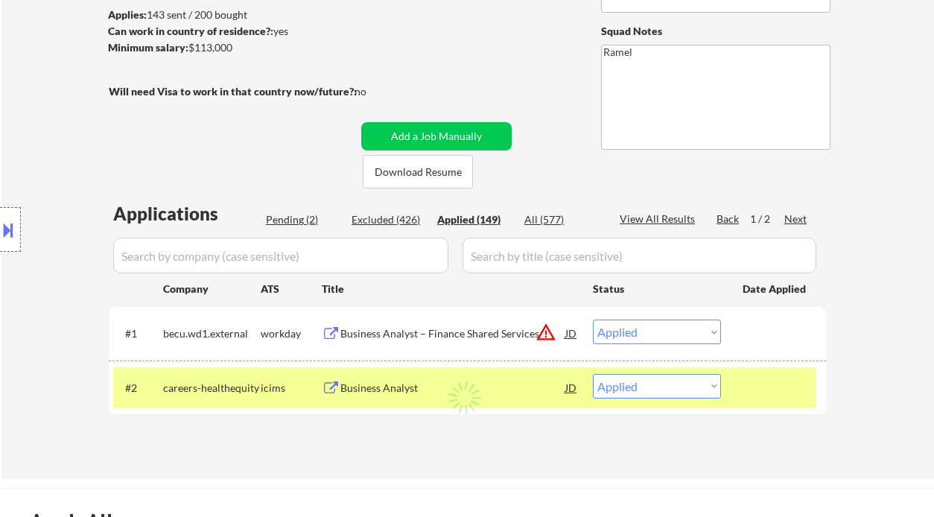
select select ""applied""
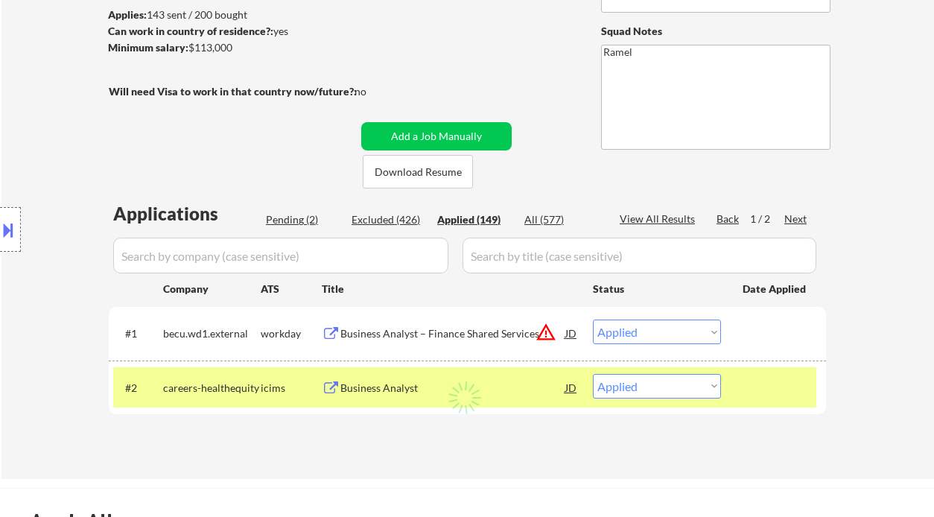
select select ""applied""
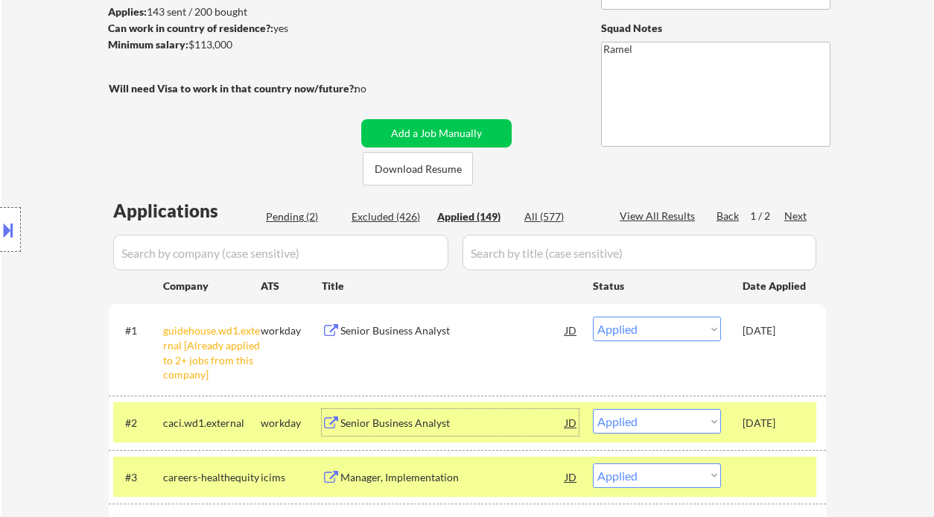
scroll to position [298, 0]
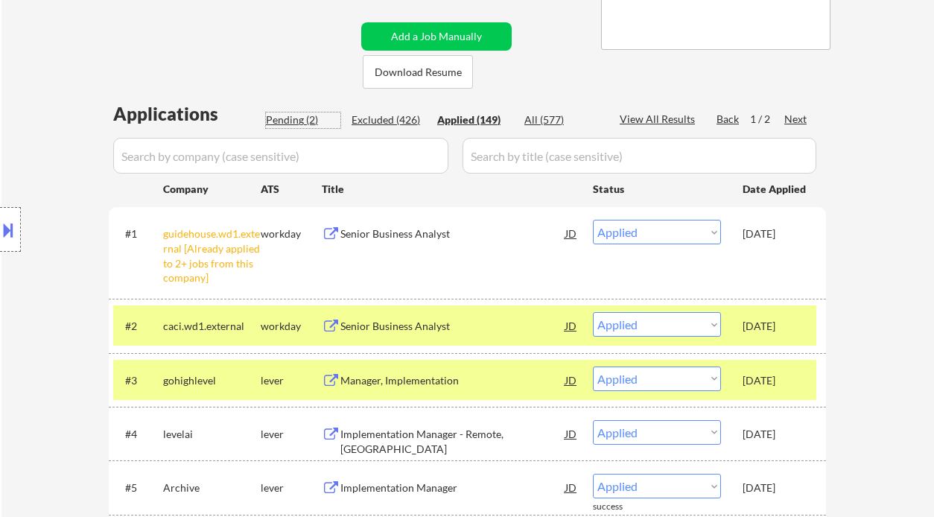
click at [304, 117] on div "Pending (2)" at bounding box center [303, 119] width 74 height 15
select select ""pending""
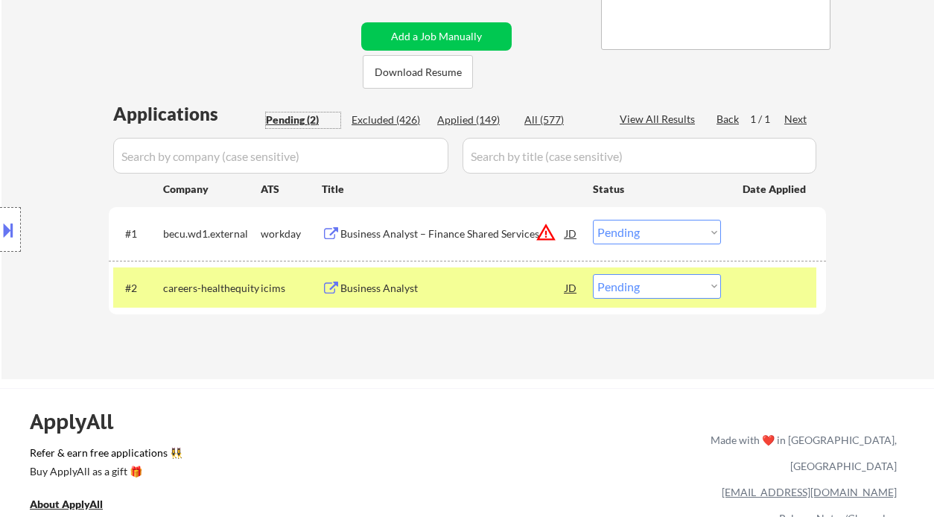
click at [647, 291] on select "Choose an option... Pending Applied Excluded (Questions) Excluded (Expired) Exc…" at bounding box center [657, 286] width 128 height 25
select select ""excluded__salary_""
click at [593, 274] on select "Choose an option... Pending Applied Excluded (Questions) Excluded (Expired) Exc…" at bounding box center [657, 286] width 128 height 25
click at [640, 241] on select "Choose an option... Pending Applied Excluded (Questions) Excluded (Expired) Exc…" at bounding box center [657, 232] width 128 height 25
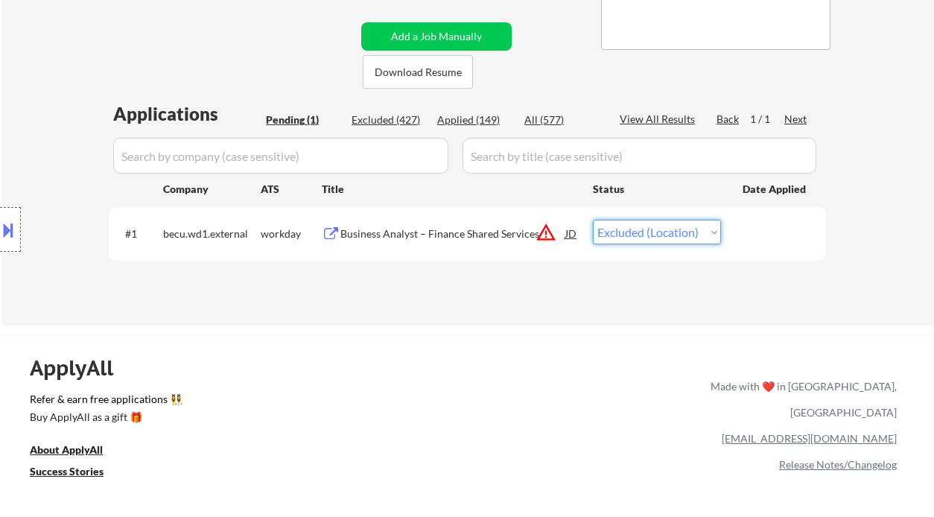
click at [593, 220] on select "Choose an option... Pending Applied Excluded (Questions) Excluded (Expired) Exc…" at bounding box center [657, 232] width 128 height 25
click at [489, 115] on div "Applied (149)" at bounding box center [474, 119] width 74 height 15
select select ""applied""
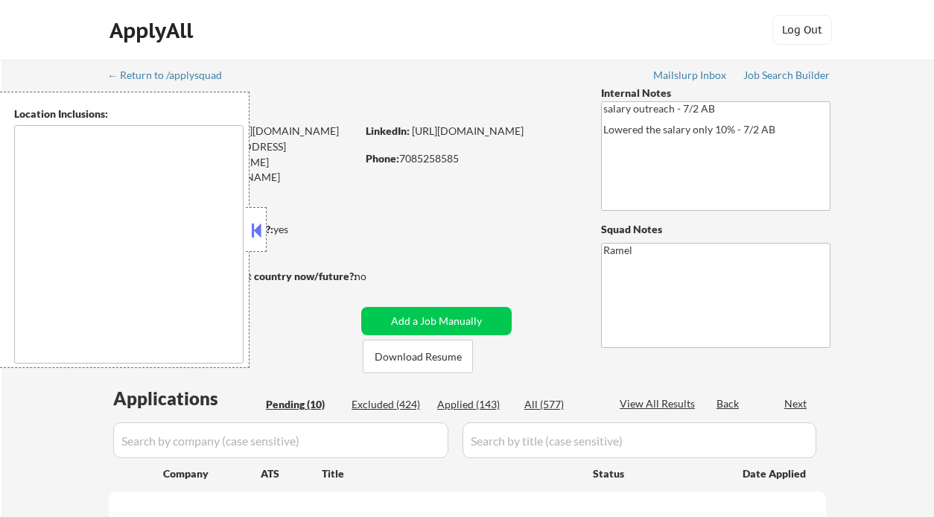
type textarea "[GEOGRAPHIC_DATA], [GEOGRAPHIC_DATA], [GEOGRAPHIC_DATA] [GEOGRAPHIC_DATA], [GEO…"
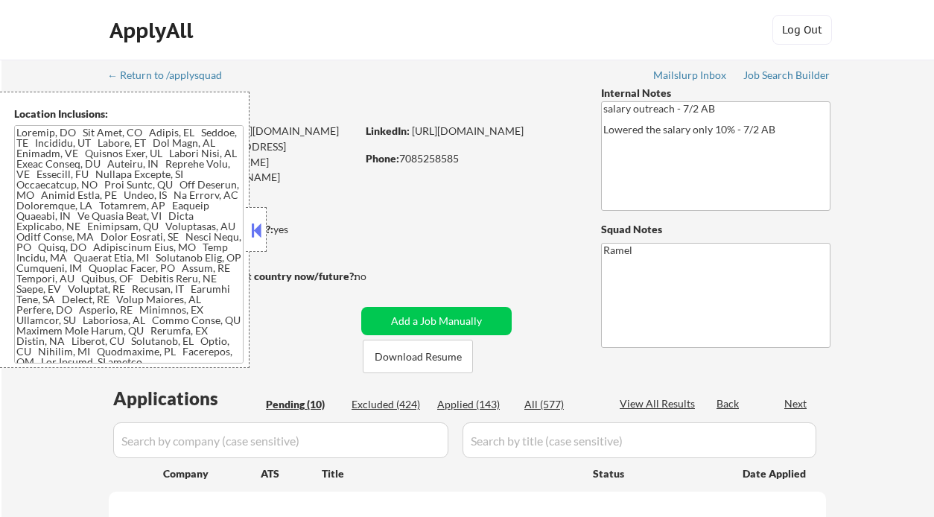
select select ""pending""
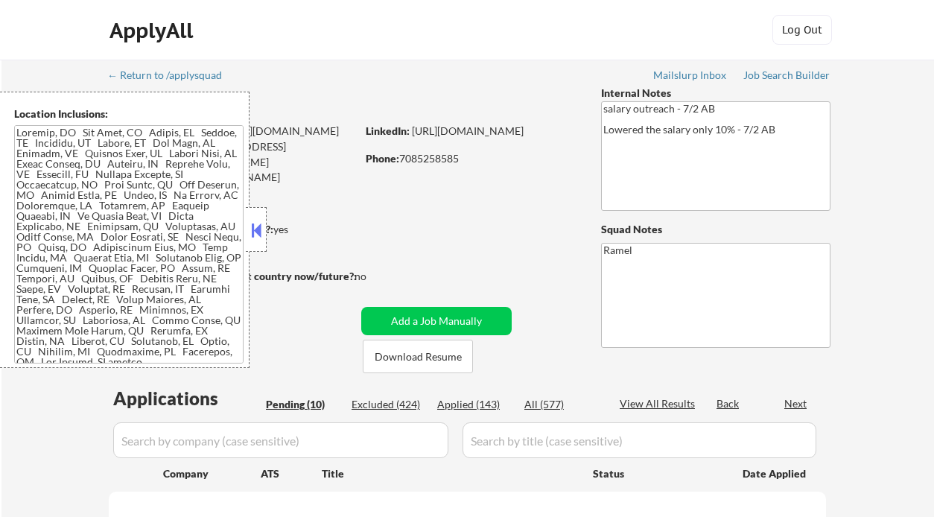
select select ""pending""
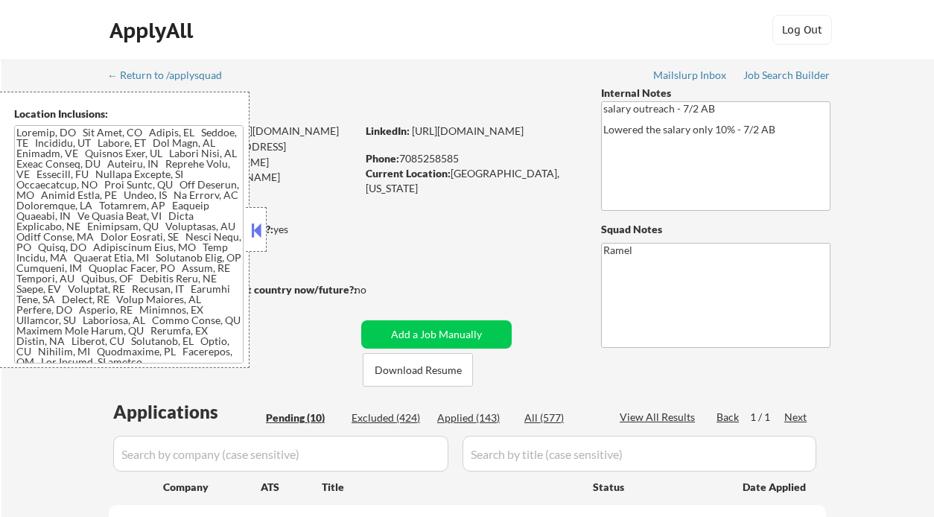
scroll to position [198, 0]
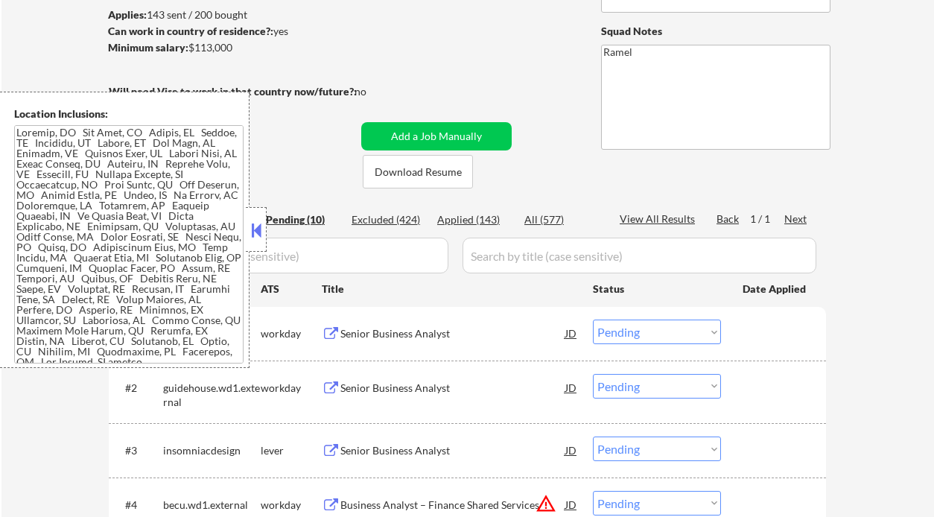
click at [259, 232] on button at bounding box center [256, 230] width 16 height 22
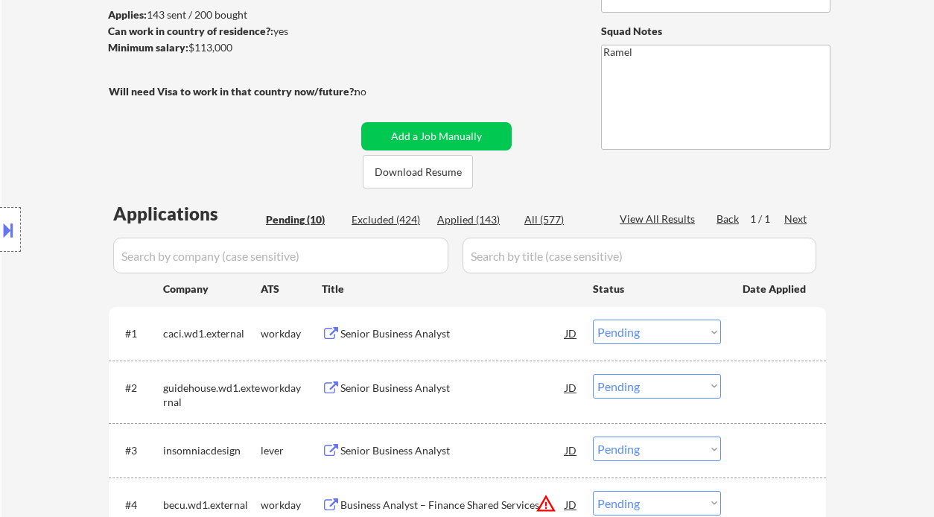
click at [22, 219] on div "Location Inclusions:" at bounding box center [133, 230] width 267 height 276
click at [486, 223] on div "Applied (143)" at bounding box center [474, 219] width 74 height 15
select select ""applied""
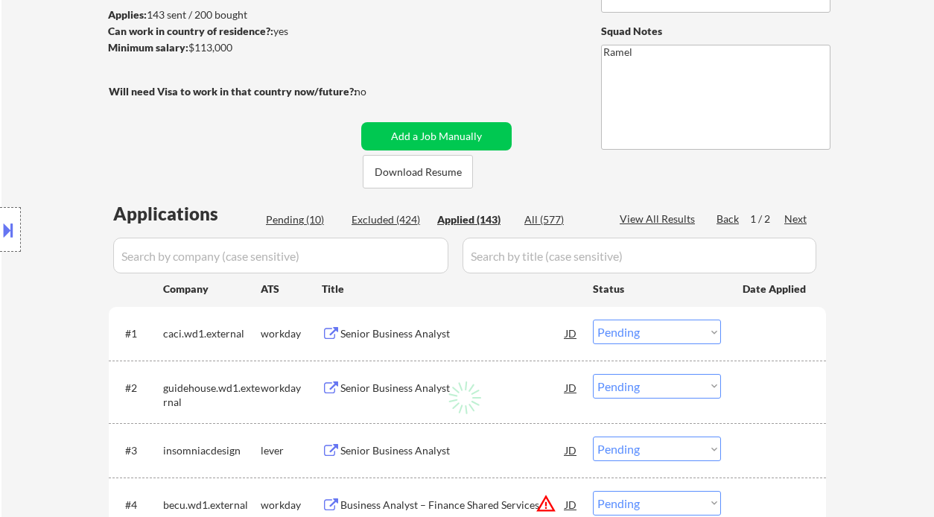
select select ""applied""
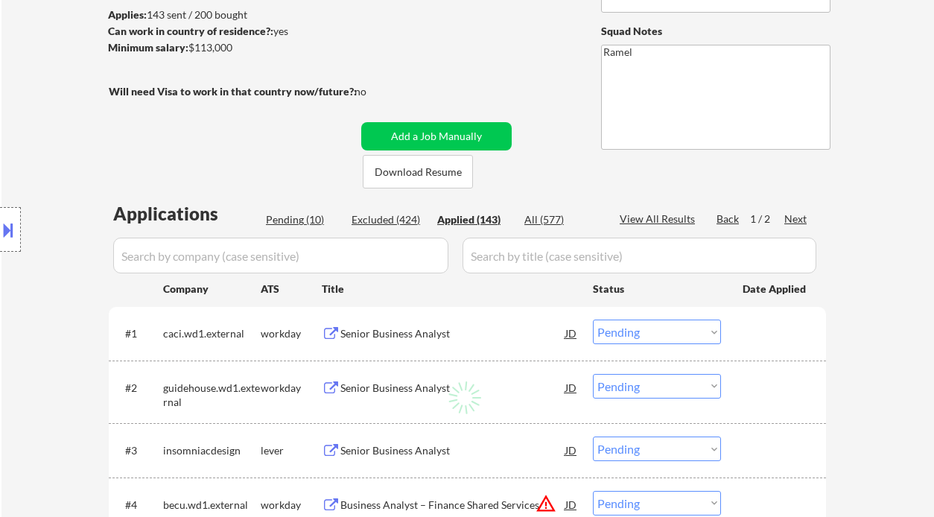
select select ""applied""
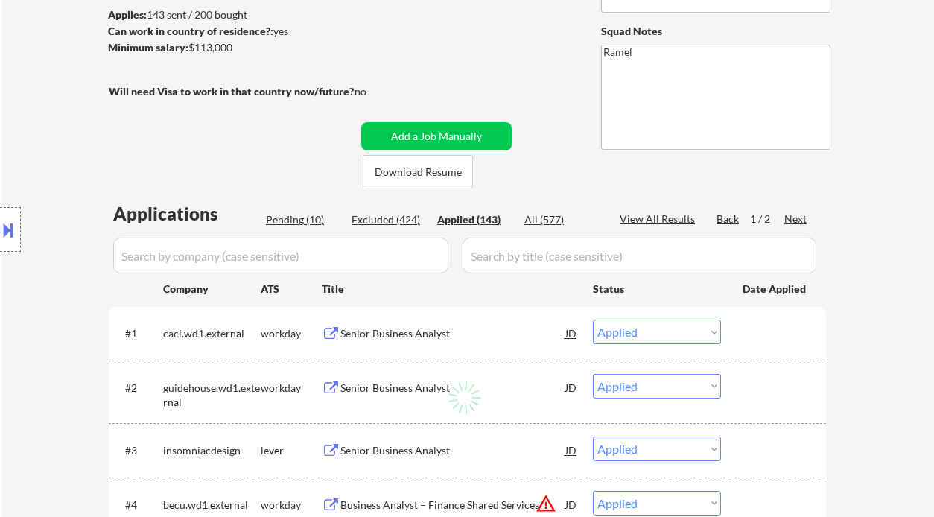
select select ""applied""
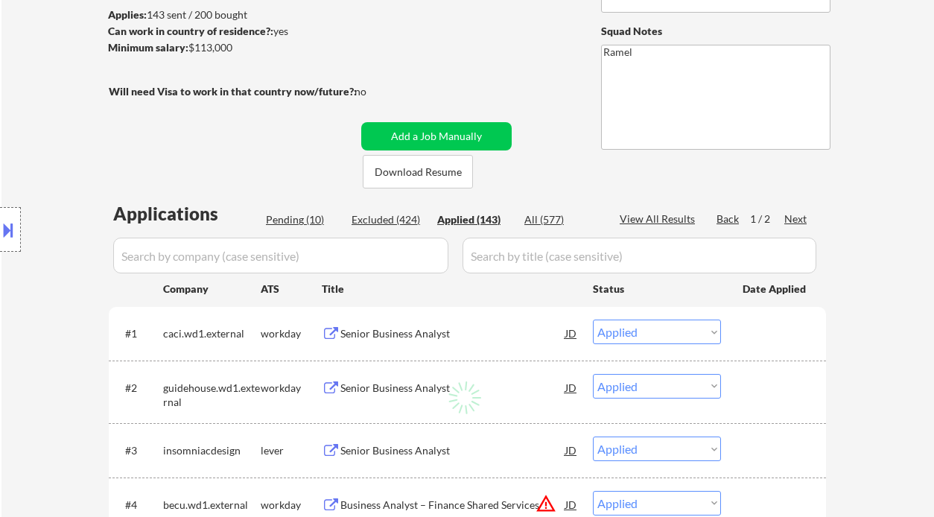
select select ""applied""
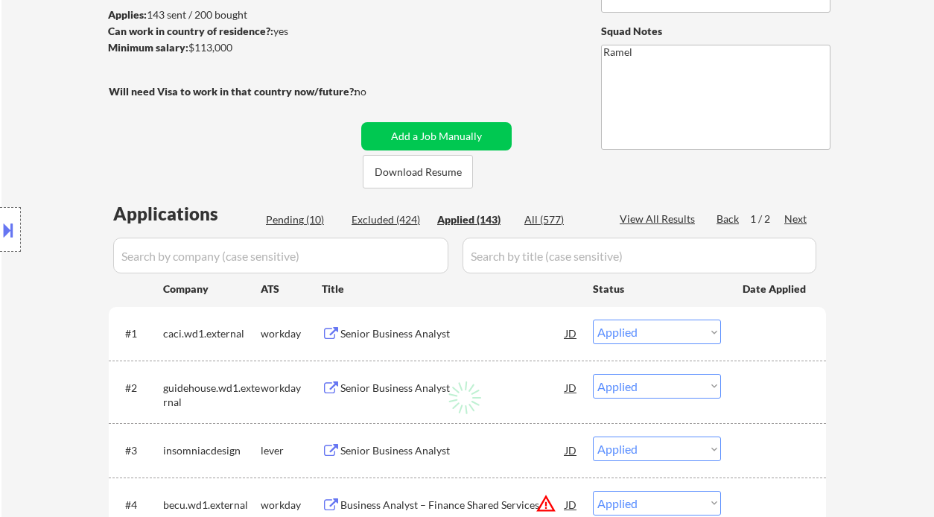
select select ""applied""
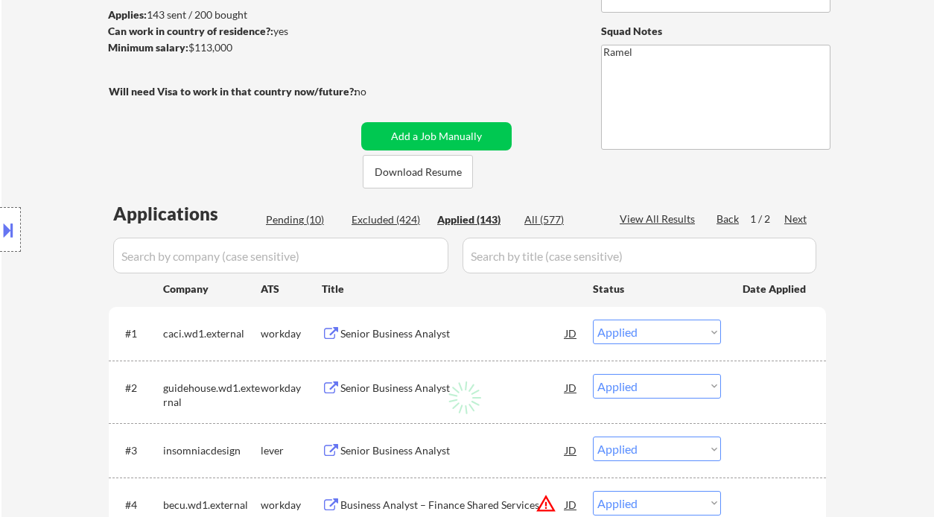
select select ""applied""
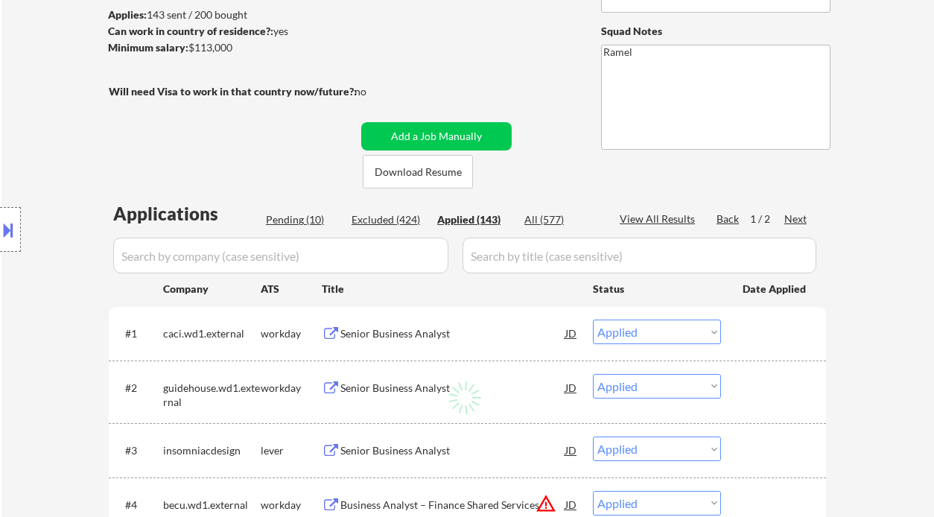
select select ""applied""
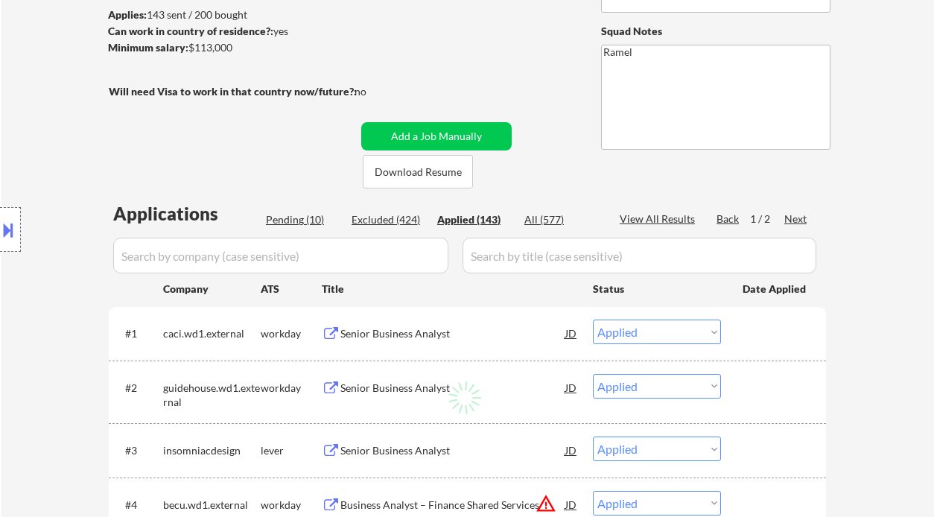
select select ""applied""
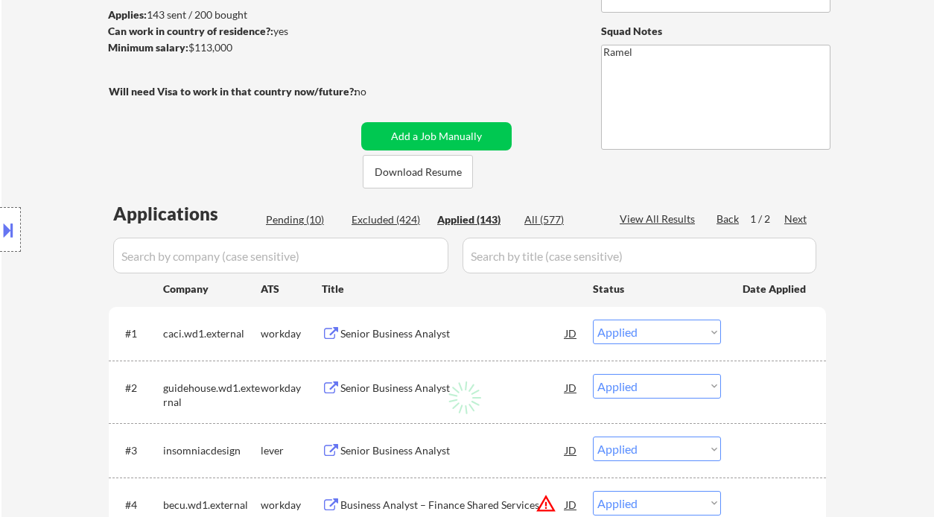
select select ""applied""
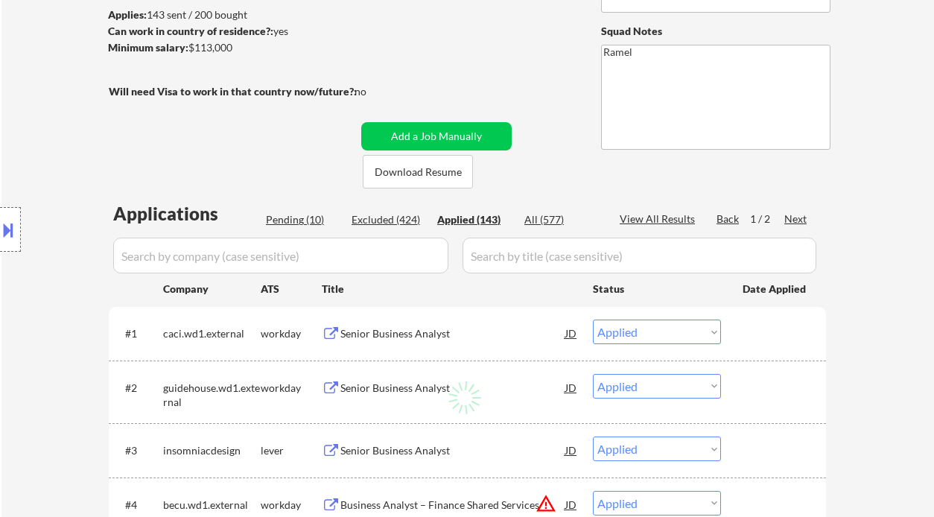
select select ""applied""
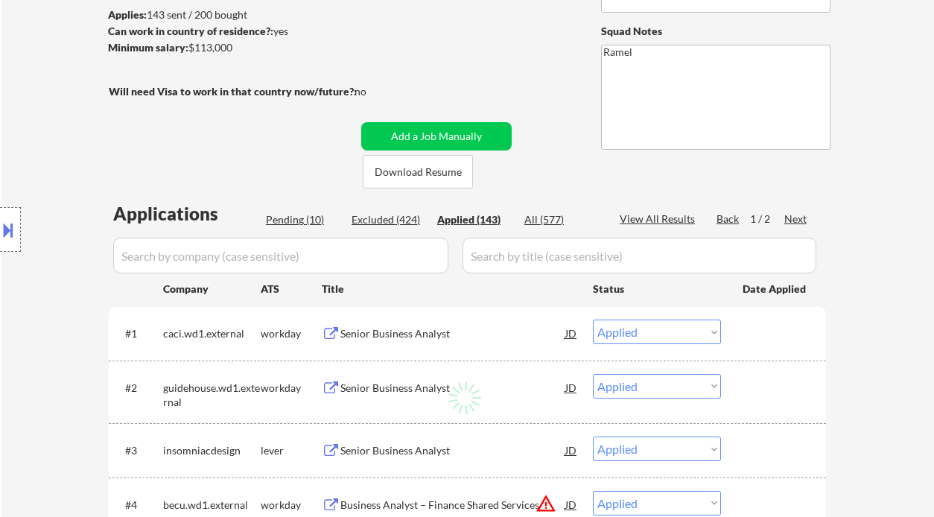
select select ""applied""
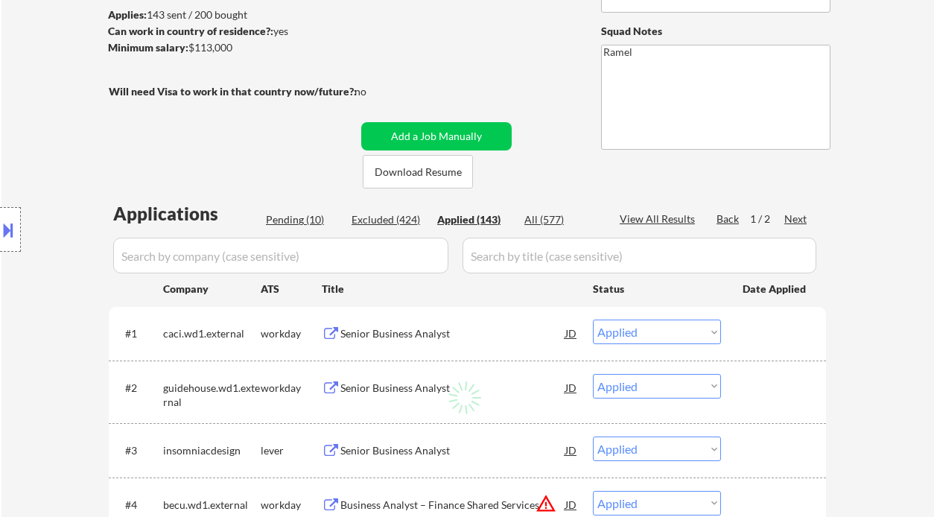
select select ""applied""
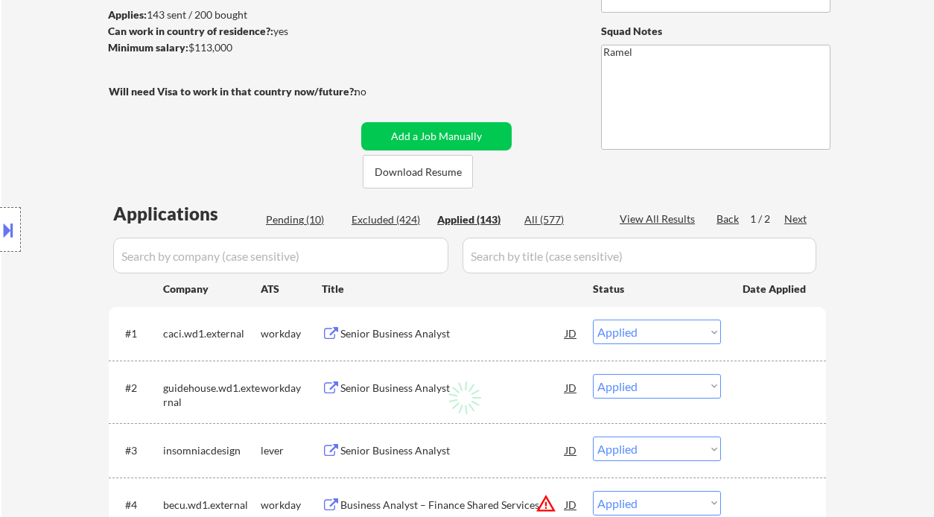
select select ""applied""
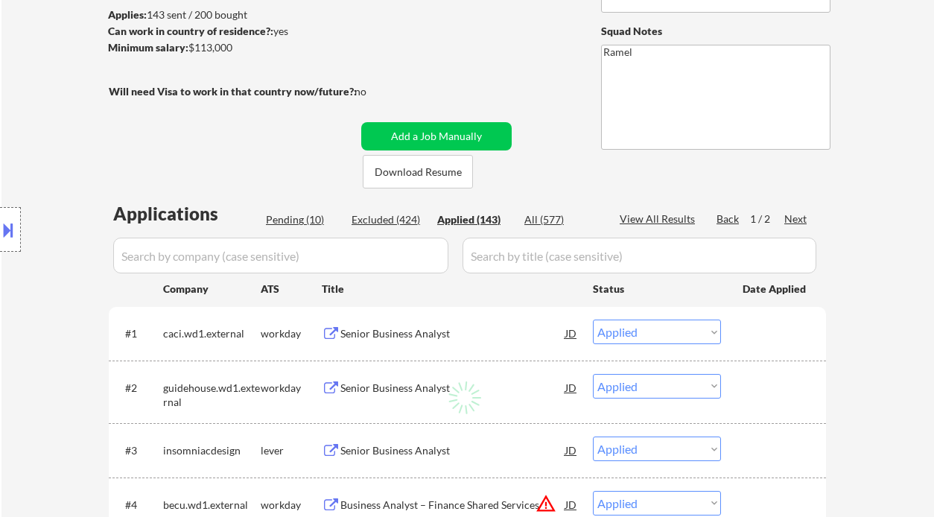
select select ""applied""
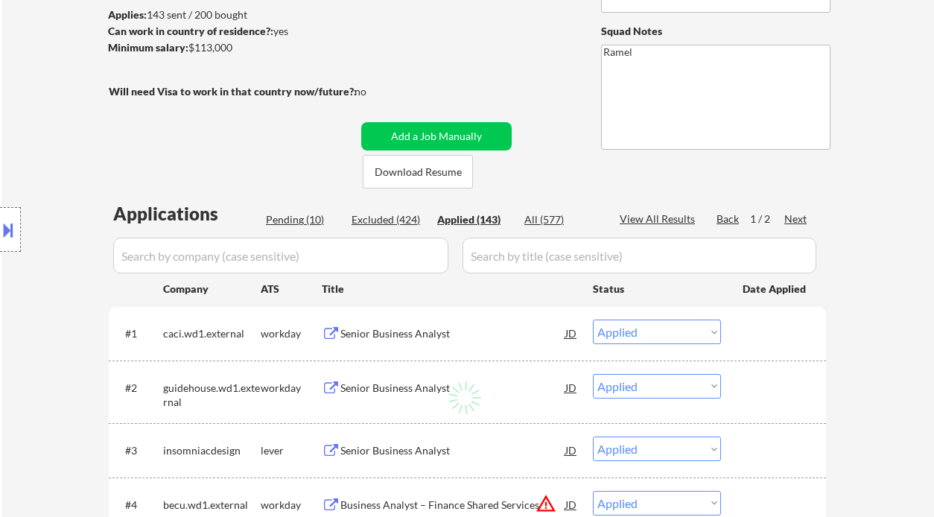
select select ""applied""
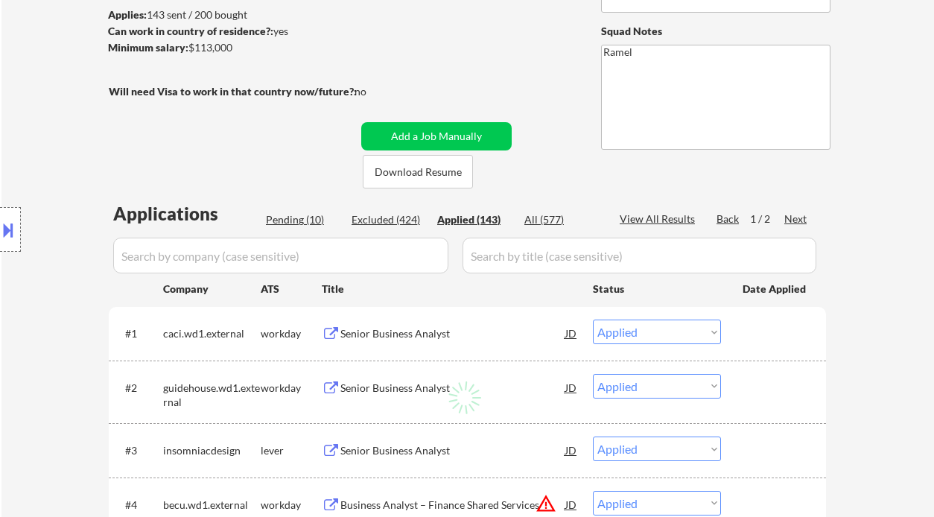
select select ""applied""
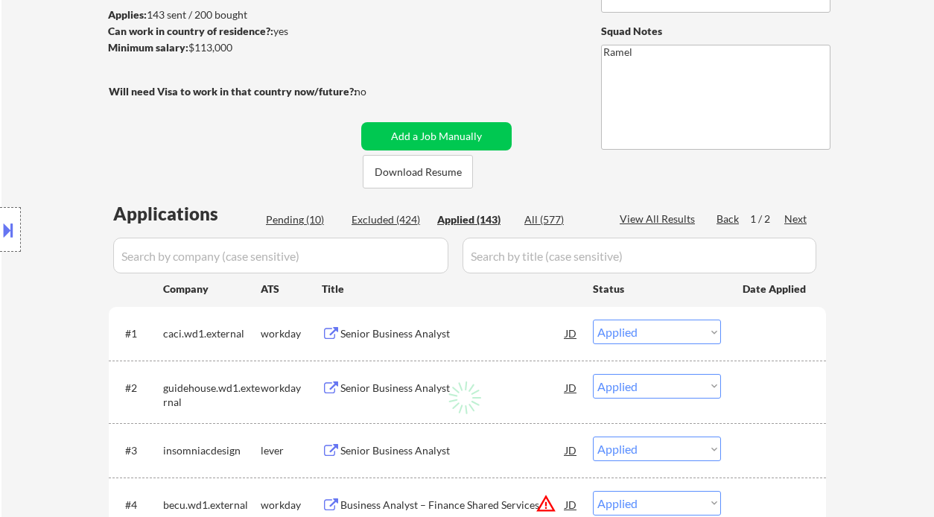
select select ""applied""
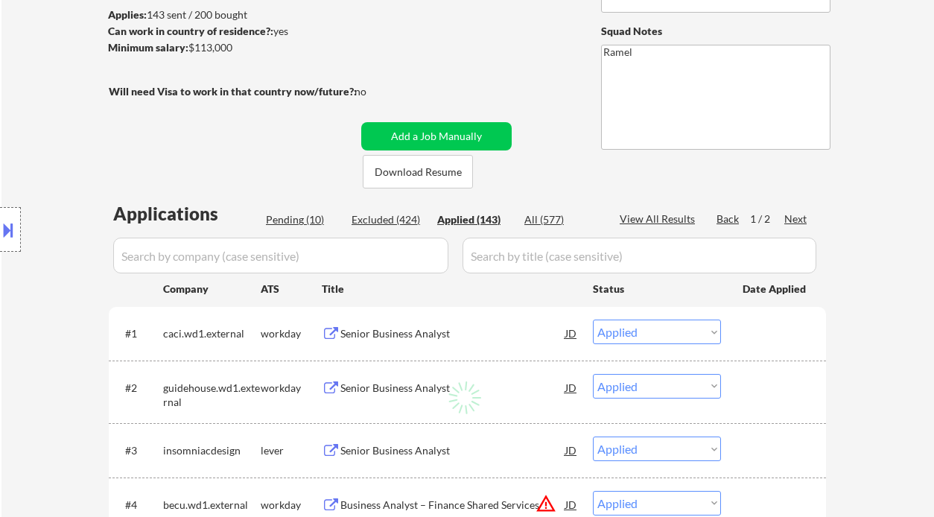
select select ""applied""
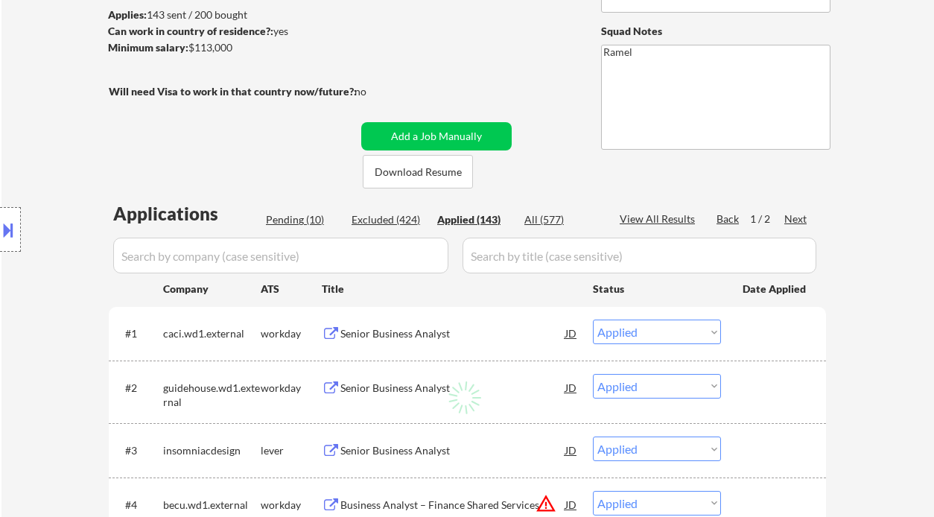
select select ""applied""
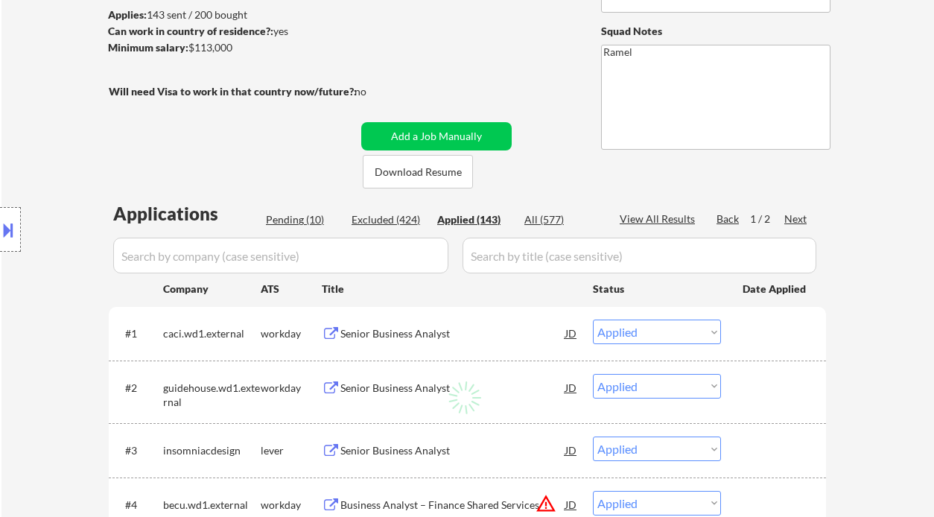
select select ""applied""
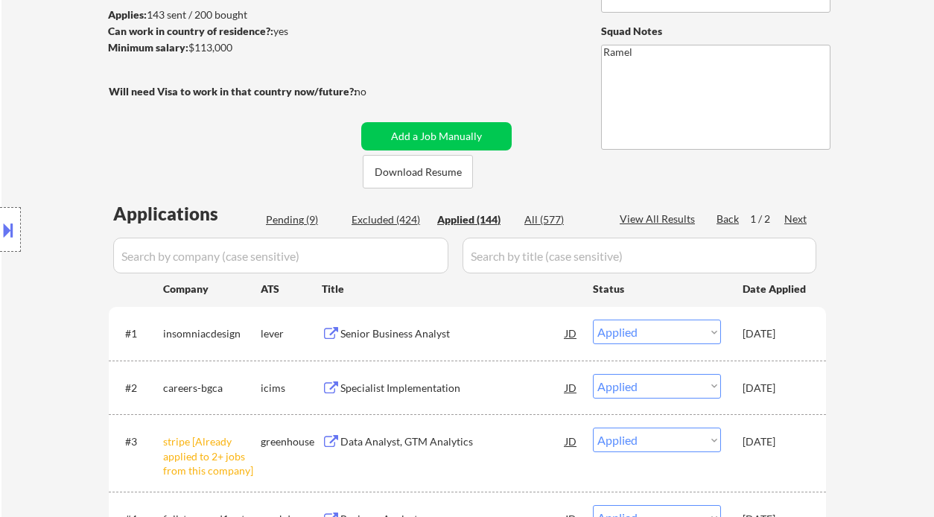
click at [647, 222] on div "View All Results" at bounding box center [660, 219] width 80 height 15
select select ""applied""
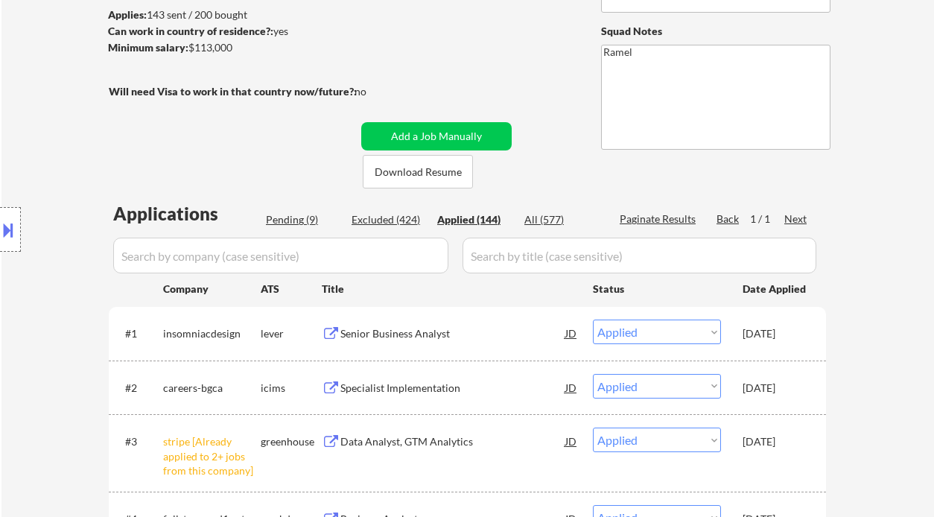
select select ""applied""
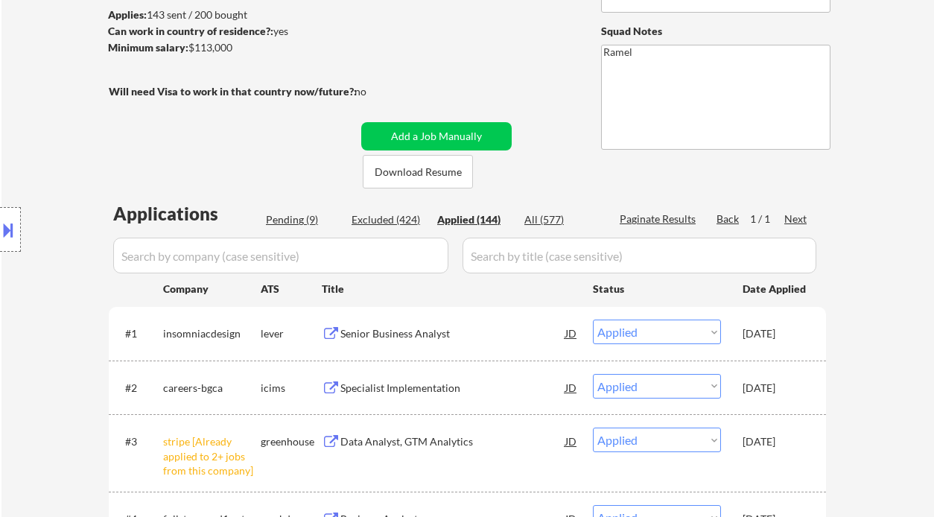
select select ""applied""
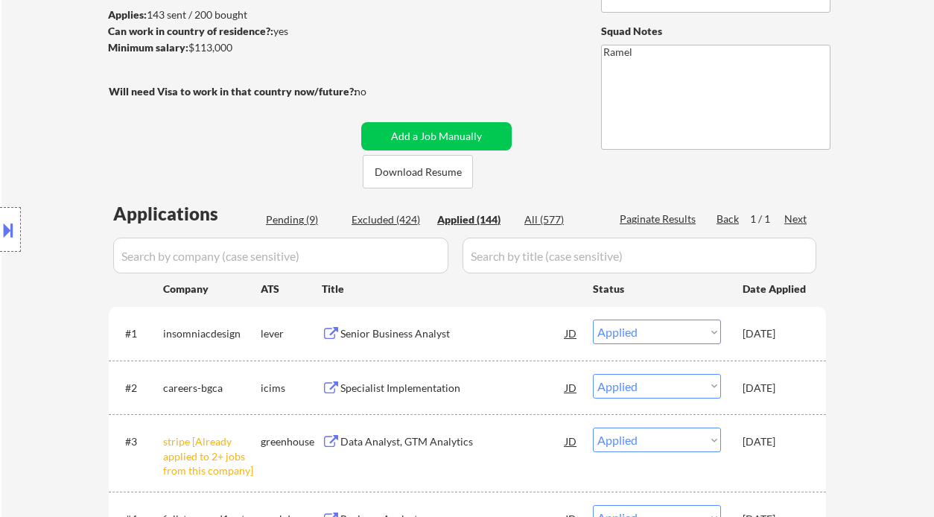
select select ""applied""
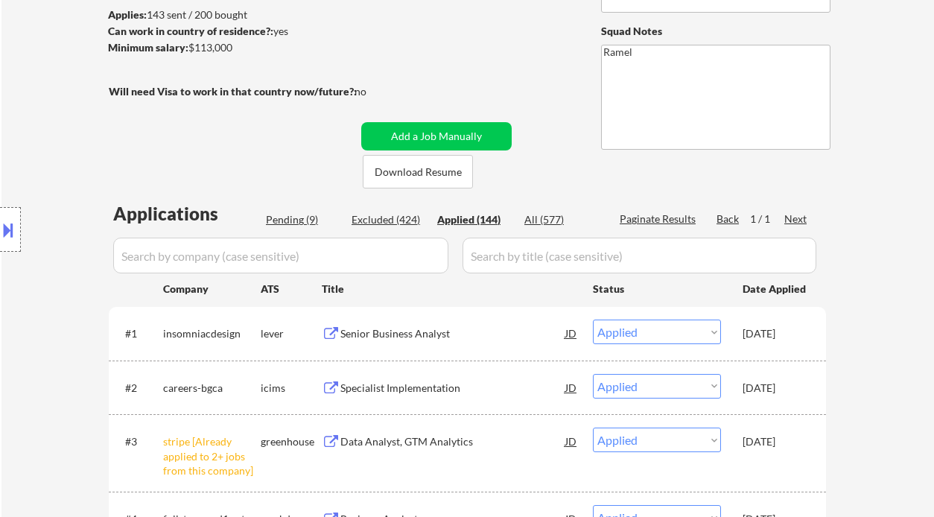
select select ""applied""
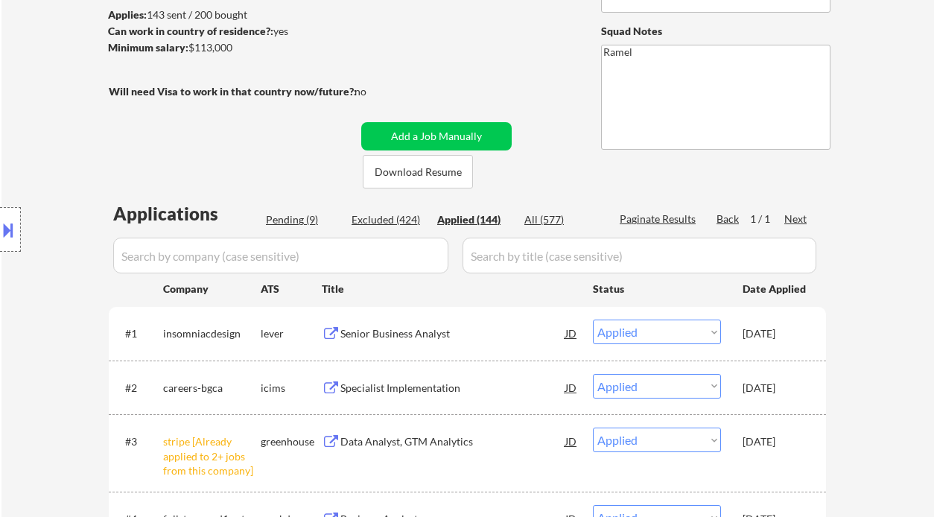
select select ""applied""
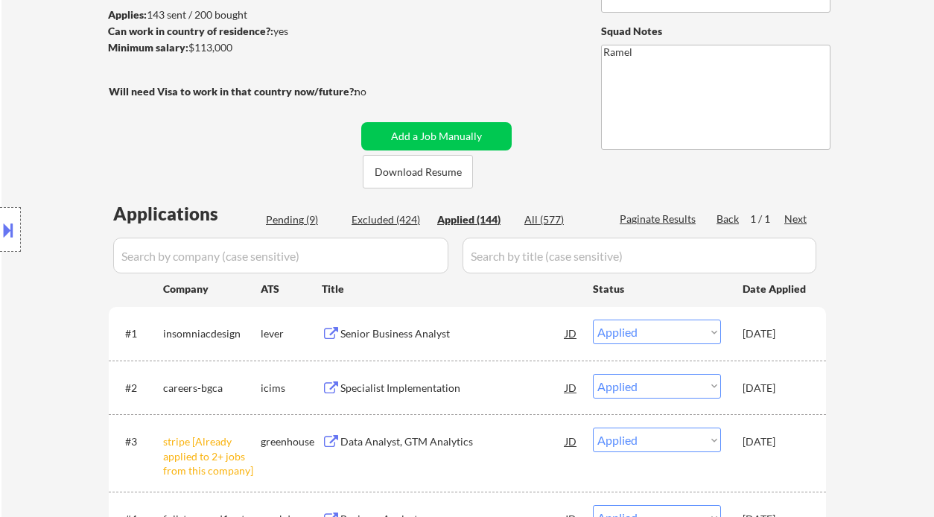
select select ""applied""
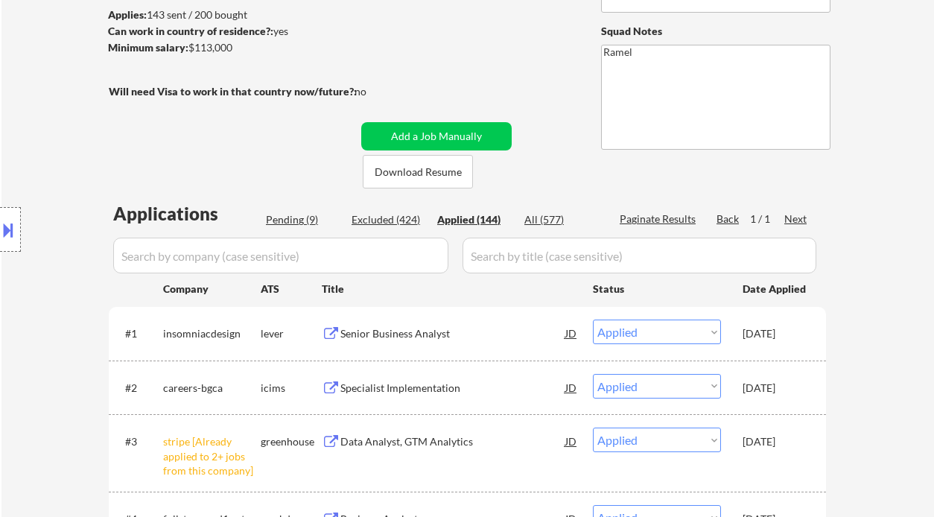
select select ""applied""
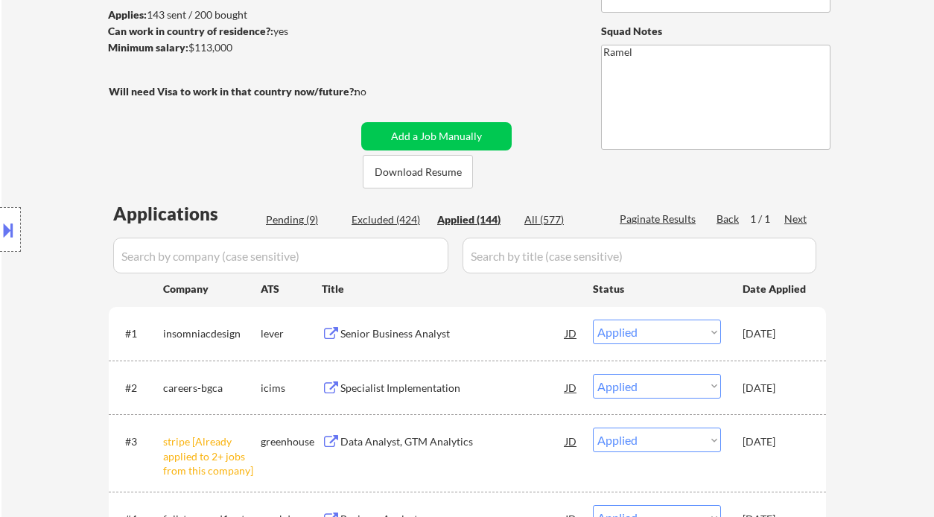
select select ""applied""
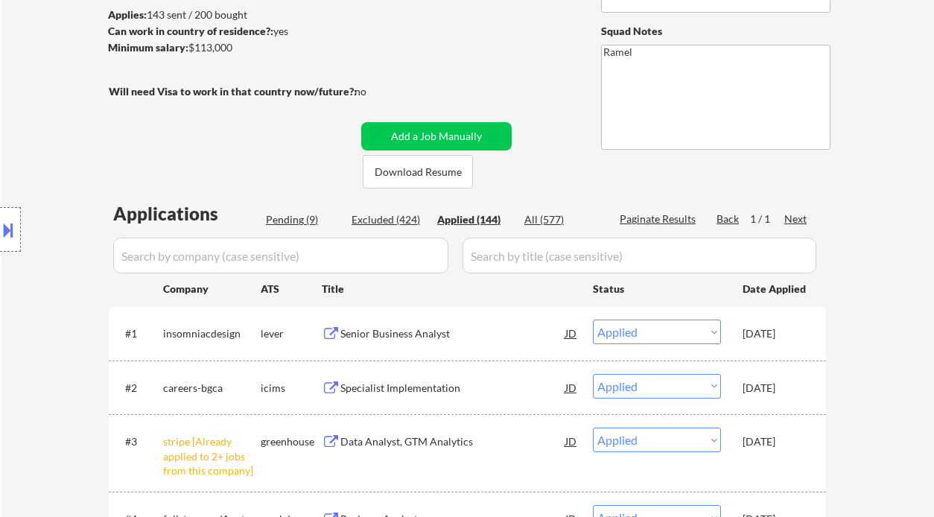
select select ""applied""
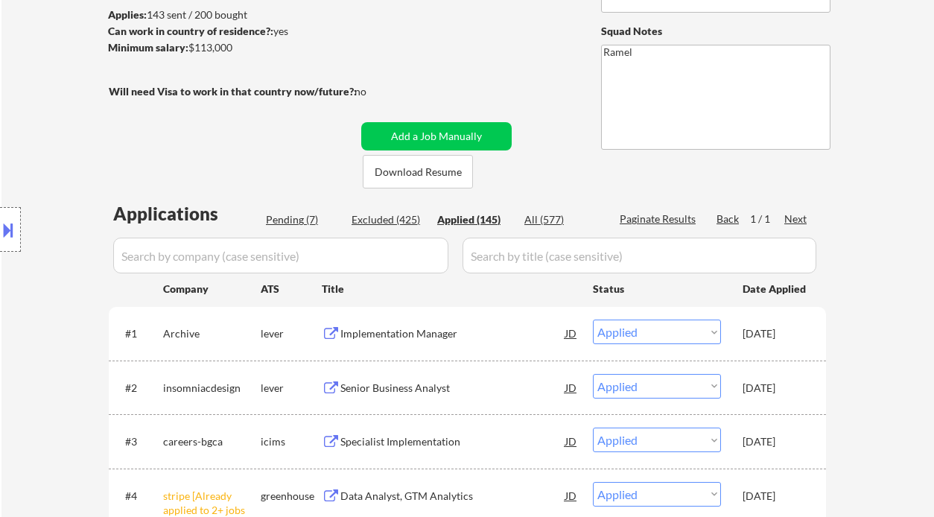
select select ""applied""
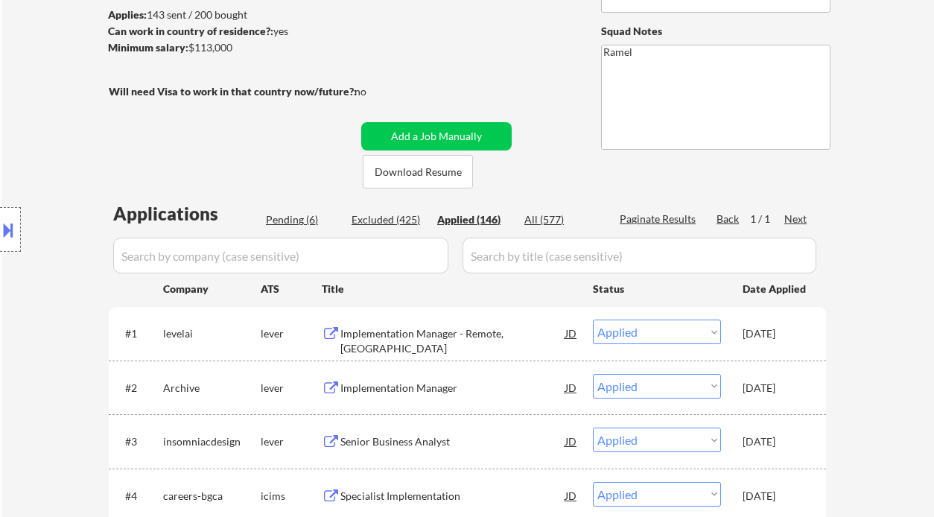
select select ""applied""
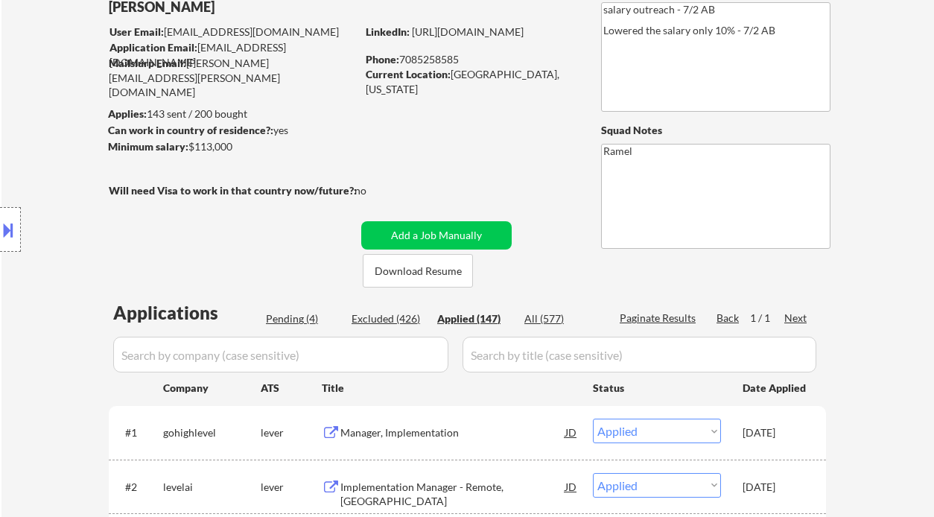
click at [434, 59] on div "Phone: 7085258585" at bounding box center [471, 59] width 211 height 15
select select ""applied""
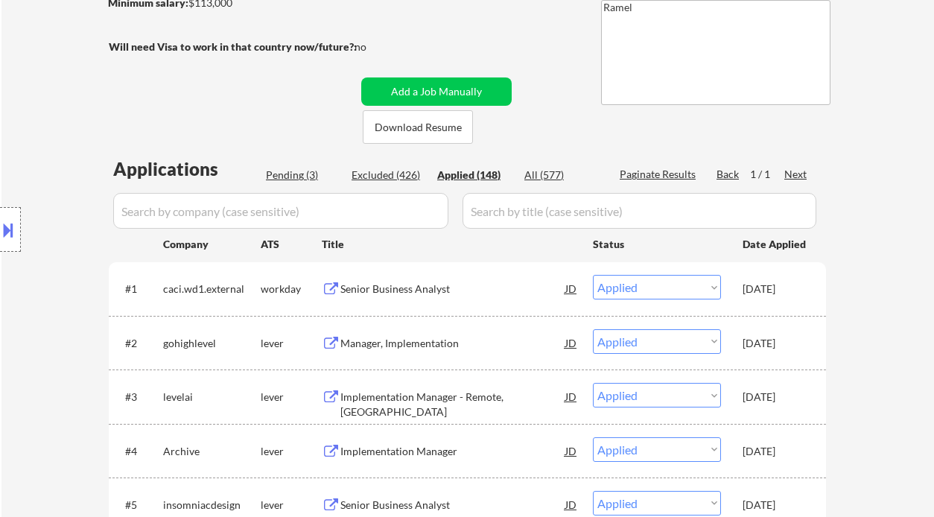
scroll to position [0, 0]
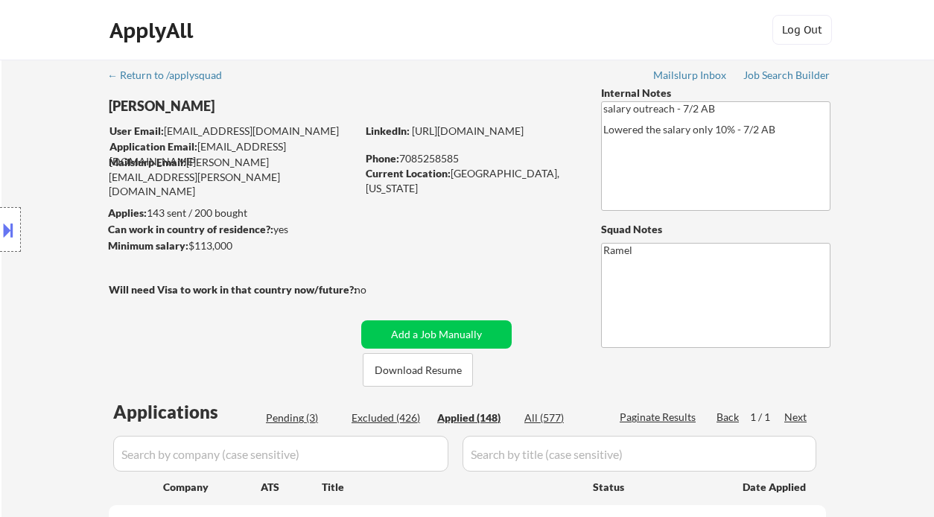
click at [440, 157] on div "Phone: 7085258585" at bounding box center [471, 158] width 211 height 15
copy div "7085258585"
select select ""applied""
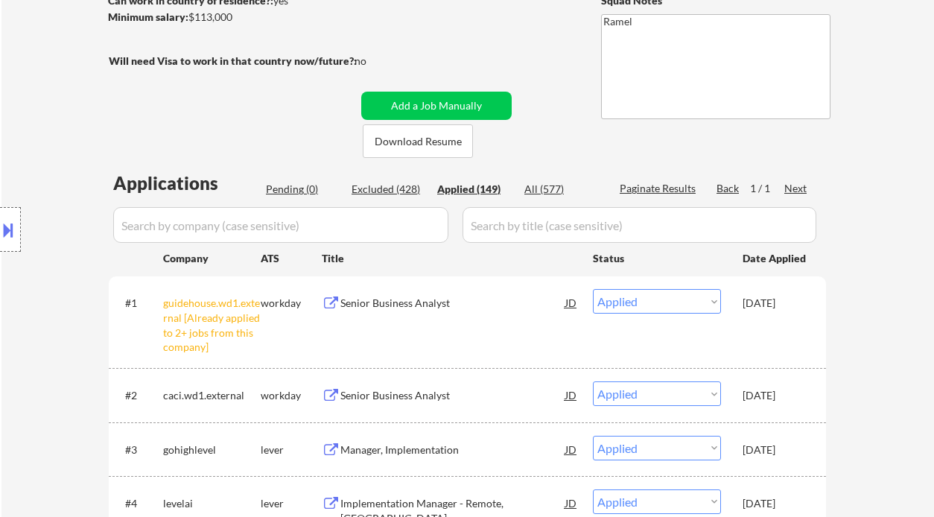
scroll to position [198, 0]
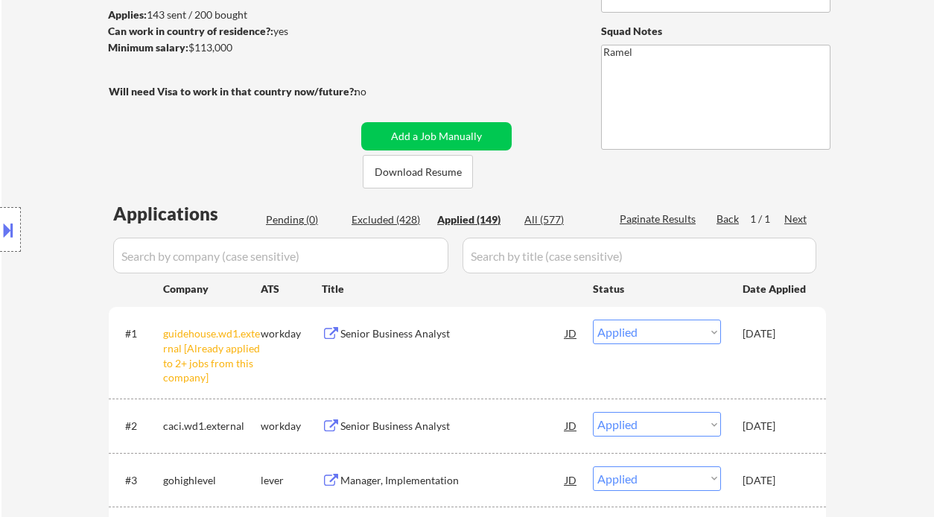
click at [478, 218] on div "Applied (149)" at bounding box center [474, 219] width 74 height 15
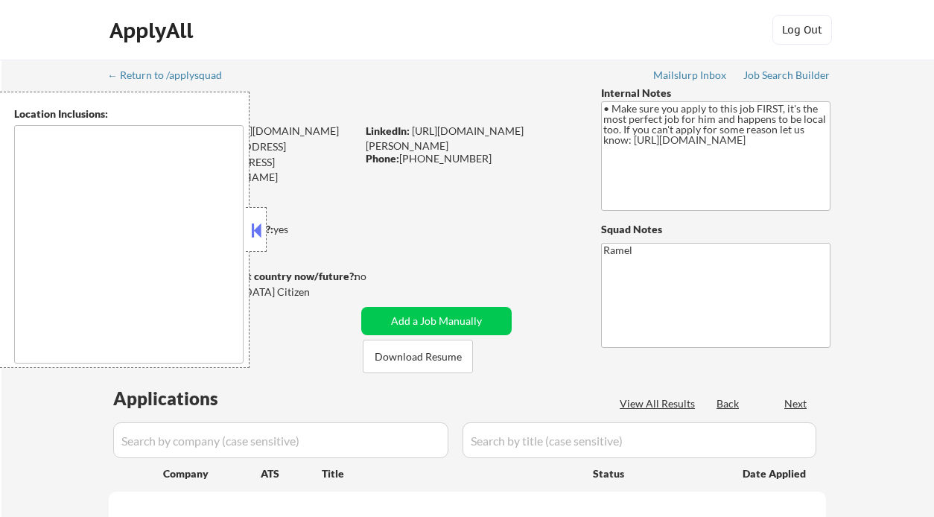
type textarea "Newark, DE Elkton, MD Glasgow, DE Bear, DE Brookside, DE Middletown, DE Wilming…"
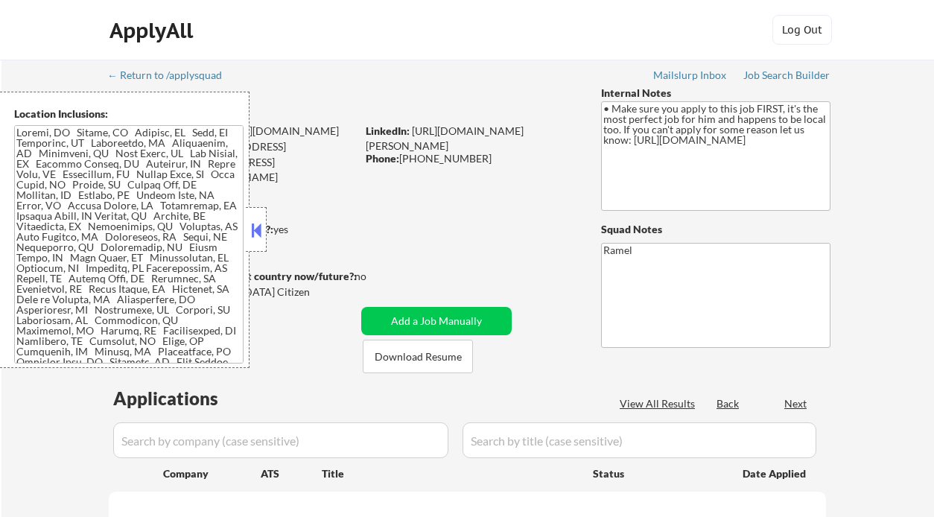
select select ""pending""
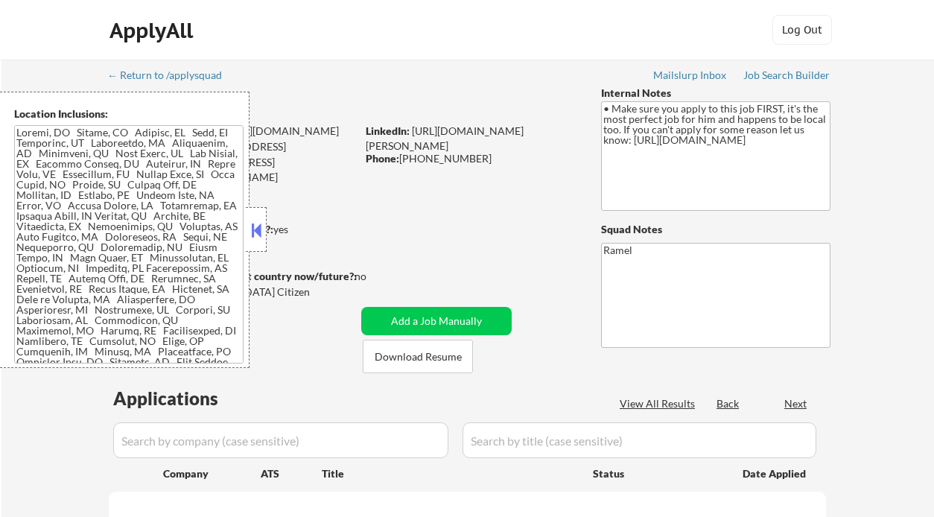
select select ""pending""
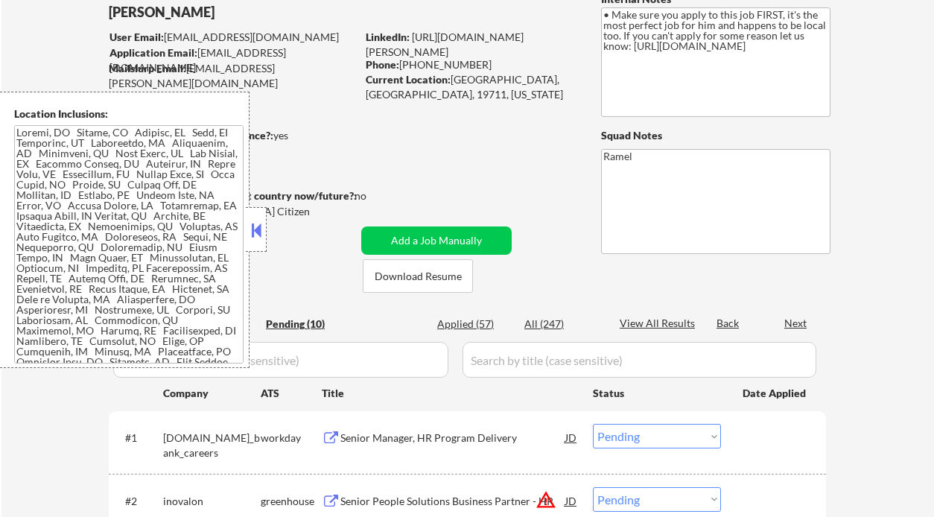
scroll to position [99, 0]
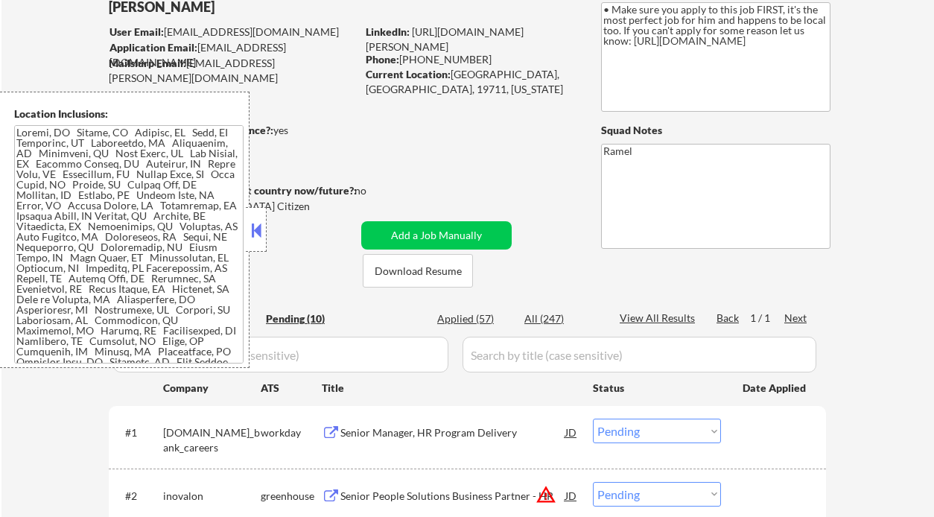
click at [259, 230] on button at bounding box center [256, 230] width 16 height 22
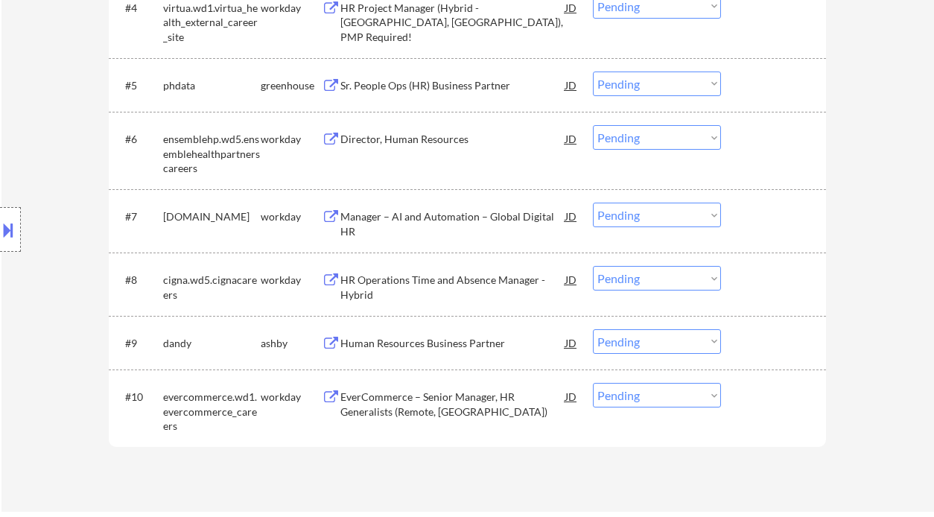
scroll to position [695, 0]
click at [447, 349] on div "Human Resources Business Partner" at bounding box center [452, 343] width 225 height 15
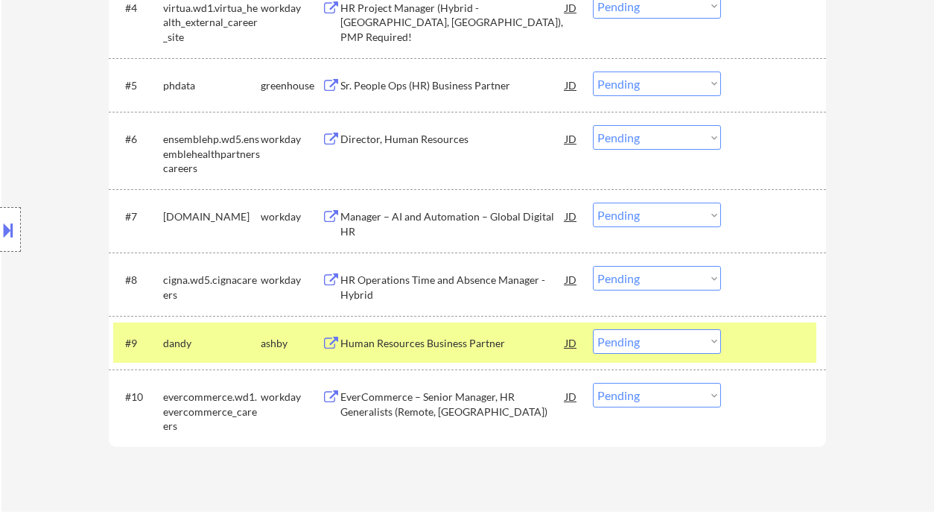
click at [655, 349] on select "Choose an option... Pending Applied Excluded (Questions) Excluded (Expired) Exc…" at bounding box center [657, 341] width 128 height 25
click at [593, 329] on select "Choose an option... Pending Applied Excluded (Questions) Excluded (Expired) Exc…" at bounding box center [657, 341] width 128 height 25
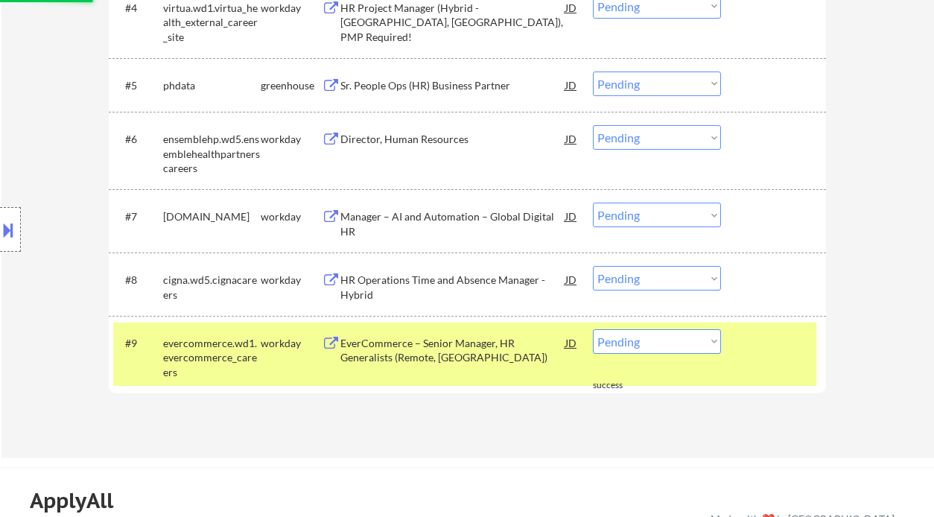
click at [629, 356] on div "#9 evercommerce.wd1.evercommerce_careers workday EverCommerce – Senior Manager,…" at bounding box center [464, 355] width 703 height 64
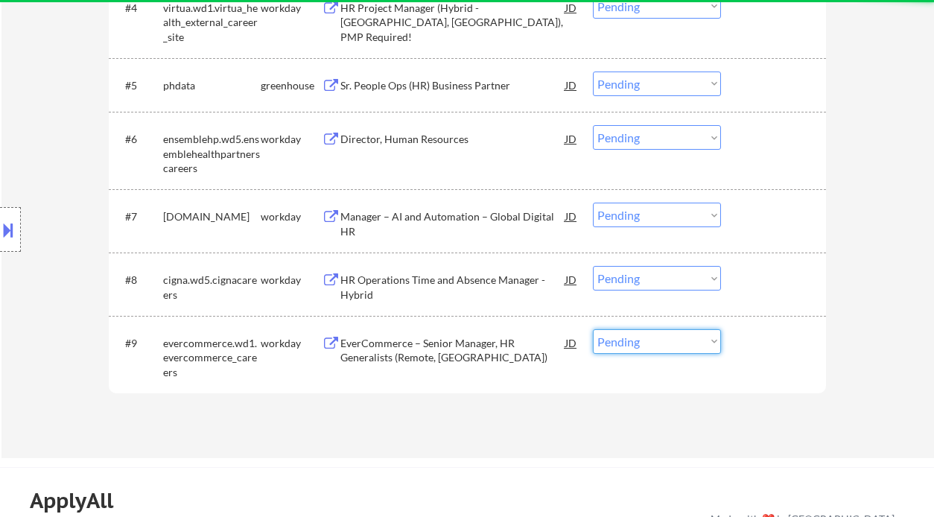
drag, startPoint x: 641, startPoint y: 347, endPoint x: 656, endPoint y: 360, distance: 19.0
click at [641, 347] on select "Choose an option... Pending Applied Excluded (Questions) Excluded (Expired) Exc…" at bounding box center [657, 341] width 128 height 25
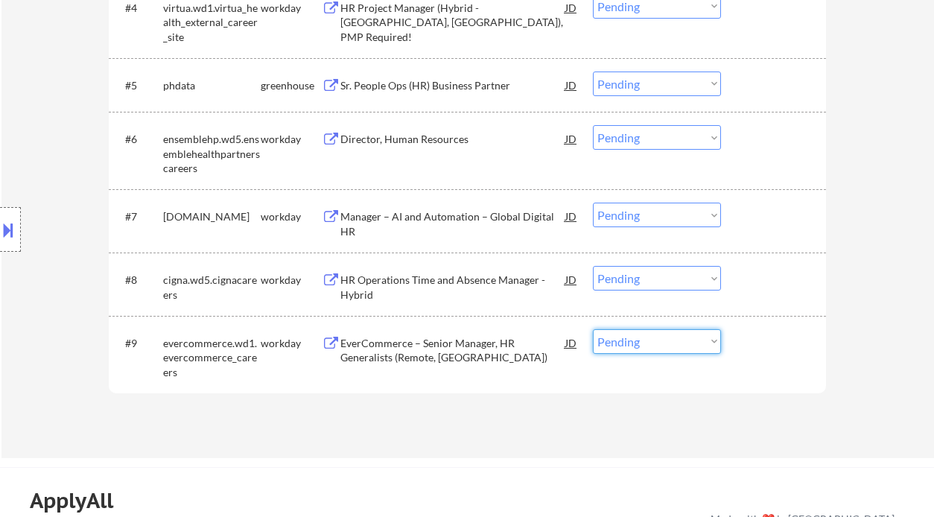
select select ""excluded""
click at [593, 329] on select "Choose an option... Pending Applied Excluded (Questions) Excluded (Expired) Exc…" at bounding box center [657, 341] width 128 height 25
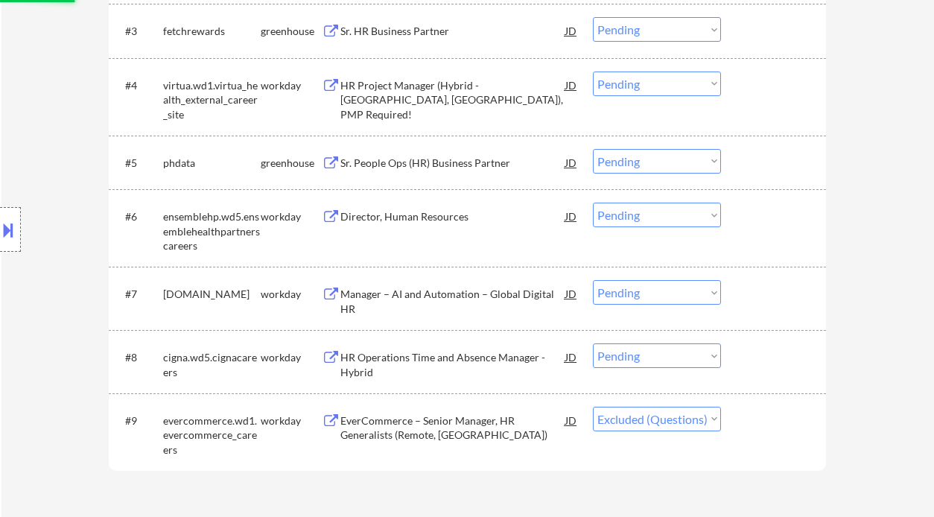
scroll to position [596, 0]
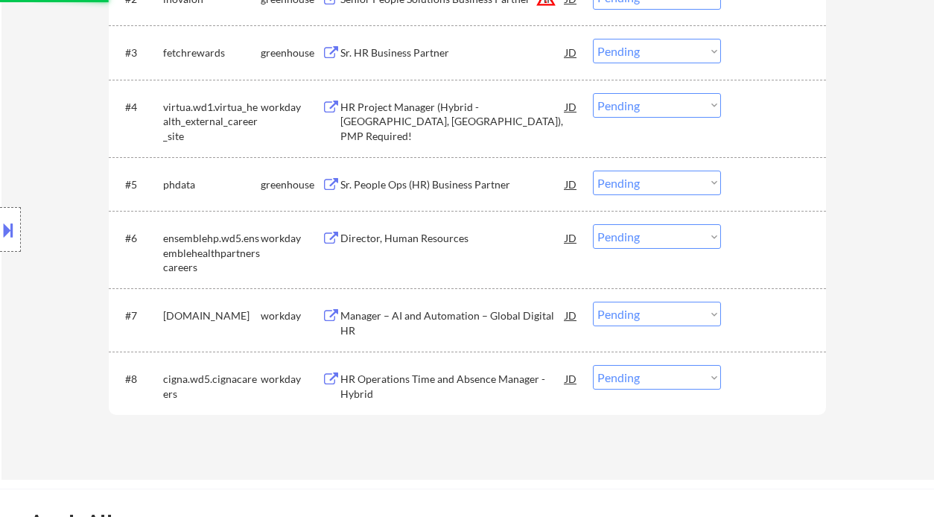
click at [390, 182] on div "Sr. People Ops (HR) Business Partner" at bounding box center [452, 184] width 225 height 15
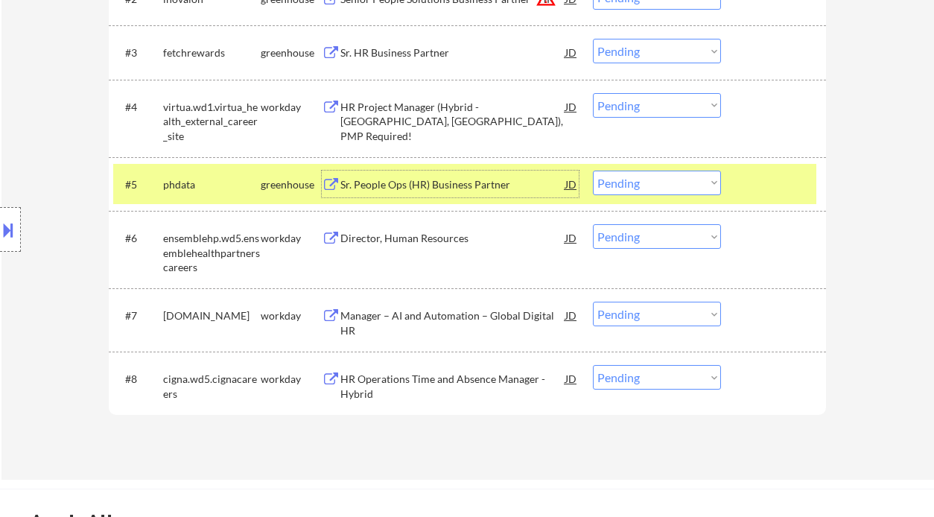
scroll to position [496, 0]
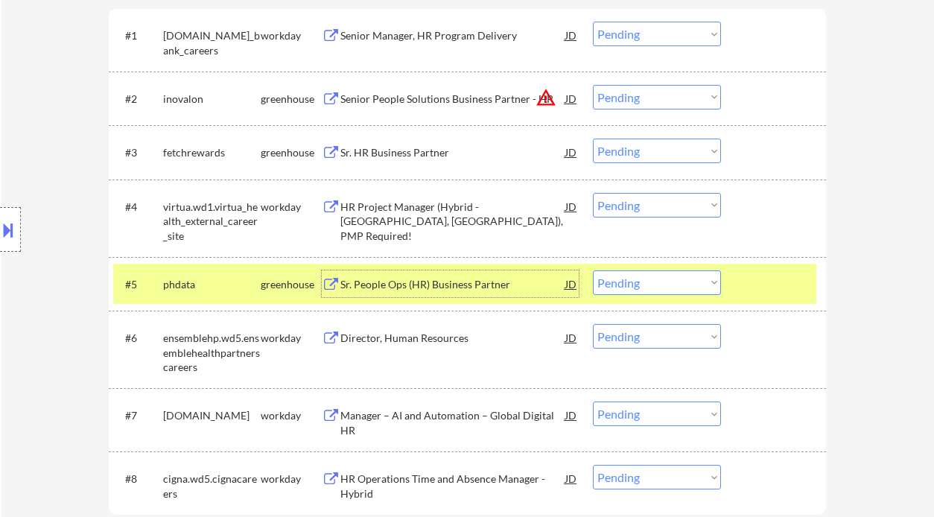
click at [397, 148] on div "Sr. HR Business Partner" at bounding box center [452, 152] width 225 height 15
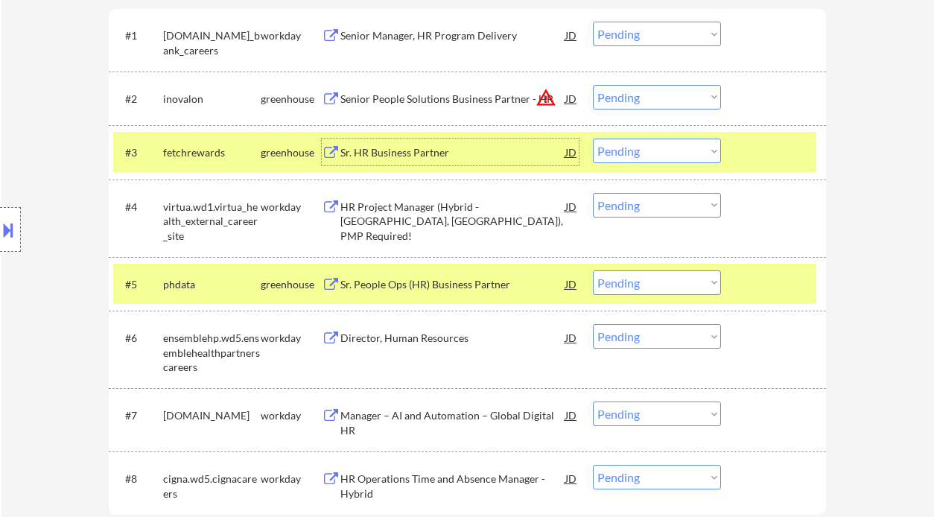
click at [629, 147] on select "Choose an option... Pending Applied Excluded (Questions) Excluded (Expired) Exc…" at bounding box center [657, 151] width 128 height 25
click at [593, 139] on select "Choose an option... Pending Applied Excluded (Questions) Excluded (Expired) Exc…" at bounding box center [657, 151] width 128 height 25
select select ""pending""
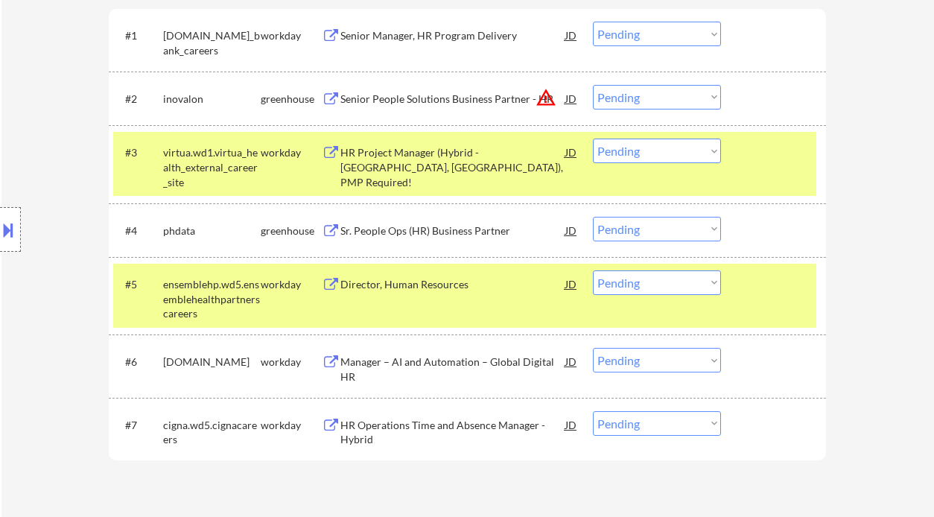
click at [647, 227] on select "Choose an option... Pending Applied Excluded (Questions) Excluded (Expired) Exc…" at bounding box center [657, 229] width 128 height 25
click at [593, 217] on select "Choose an option... Pending Applied Excluded (Questions) Excluded (Expired) Exc…" at bounding box center [657, 229] width 128 height 25
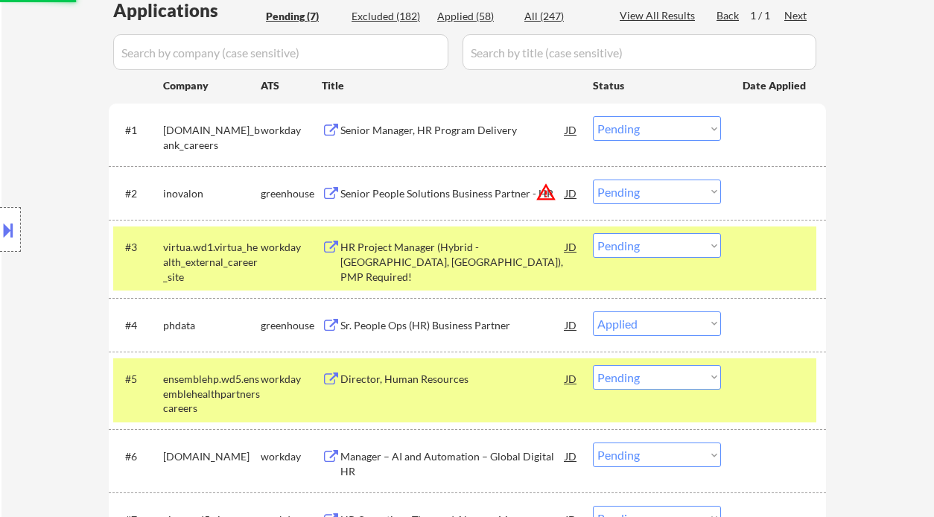
scroll to position [397, 0]
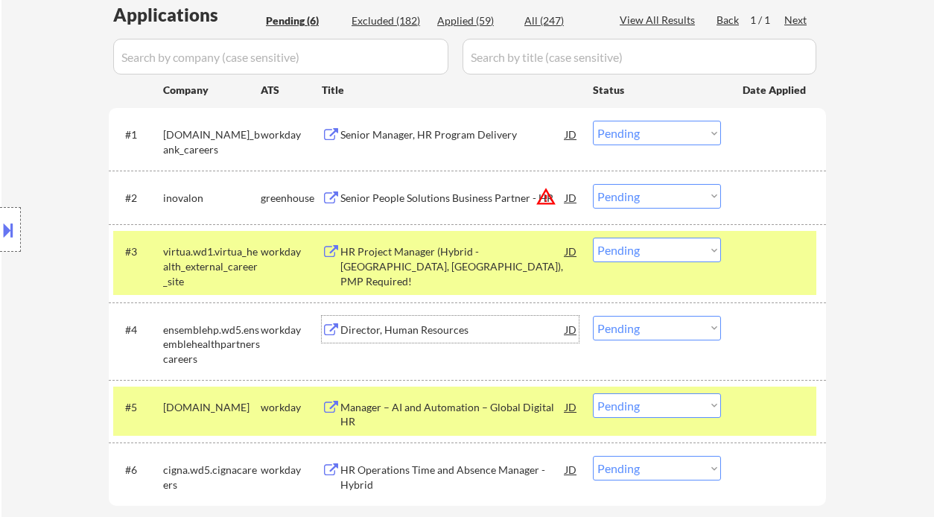
click at [440, 331] on div "Director, Human Resources" at bounding box center [452, 330] width 225 height 15
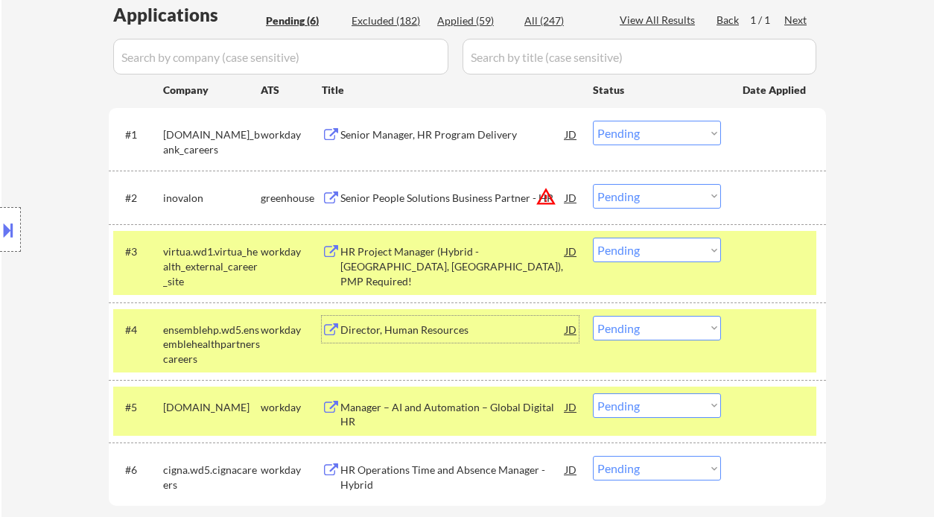
drag, startPoint x: 611, startPoint y: 319, endPoint x: 625, endPoint y: 339, distance: 24.6
click at [611, 318] on select "Choose an option... Pending Applied Excluded (Questions) Excluded (Expired) Exc…" at bounding box center [657, 328] width 128 height 25
click at [593, 316] on select "Choose an option... Pending Applied Excluded (Questions) Excluded (Expired) Exc…" at bounding box center [657, 328] width 128 height 25
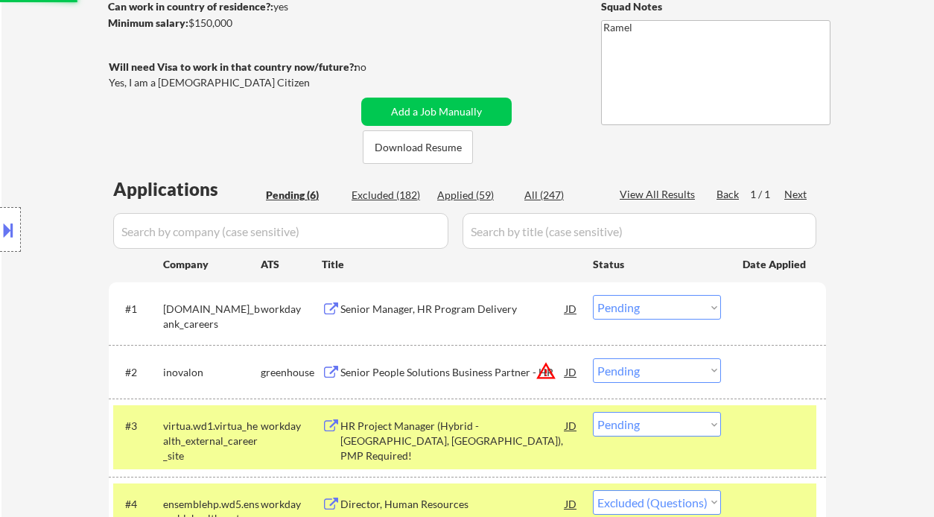
scroll to position [198, 0]
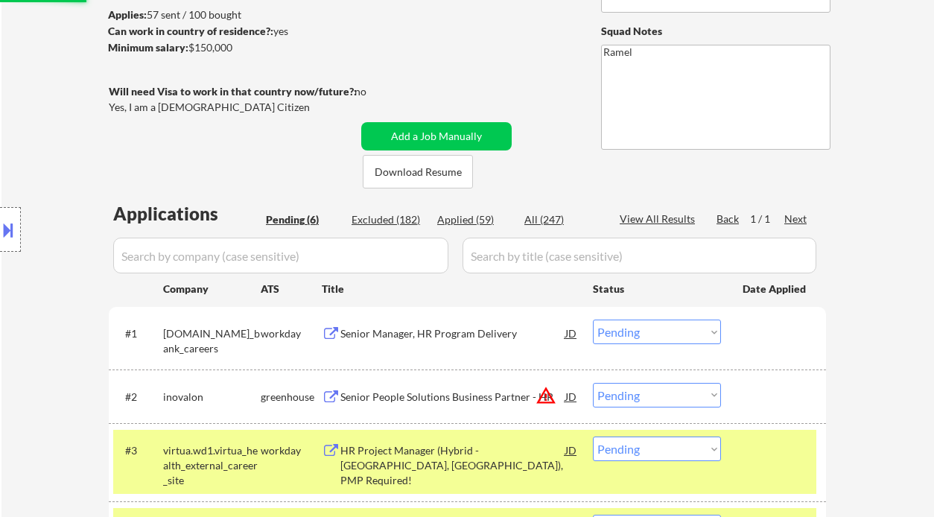
select select ""pending""
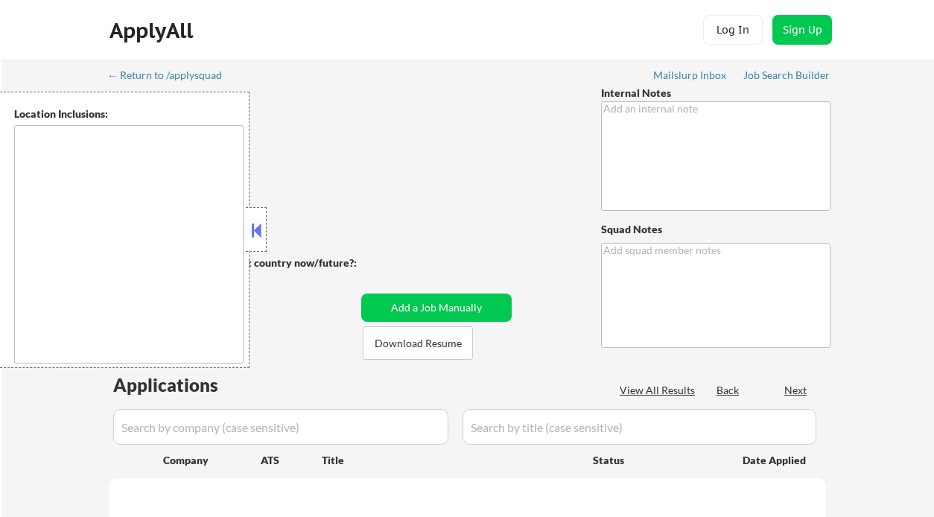
type textarea "• Make sure you apply to this job FIRST, it's the most perfect job for him and …"
type textarea "Ramel"
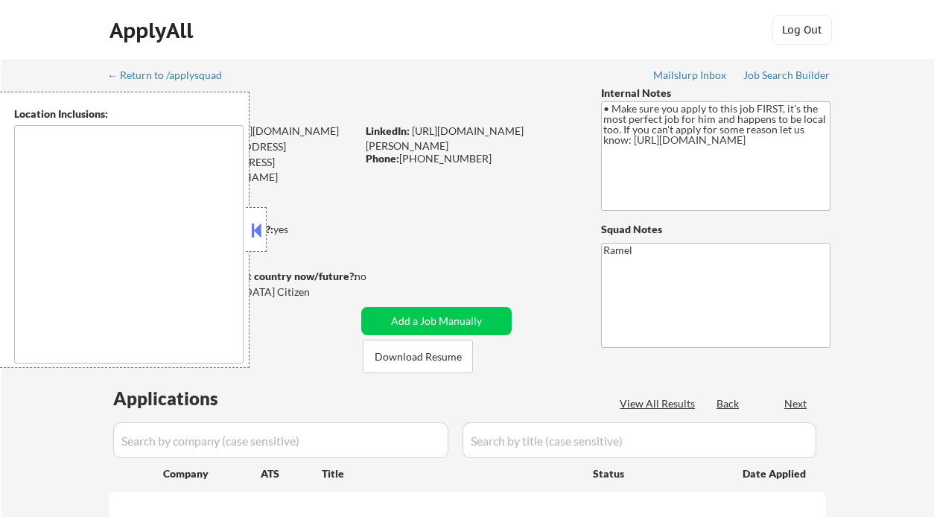
type textarea "[GEOGRAPHIC_DATA], [GEOGRAPHIC_DATA], [GEOGRAPHIC_DATA] [GEOGRAPHIC_DATA], [GEO…"
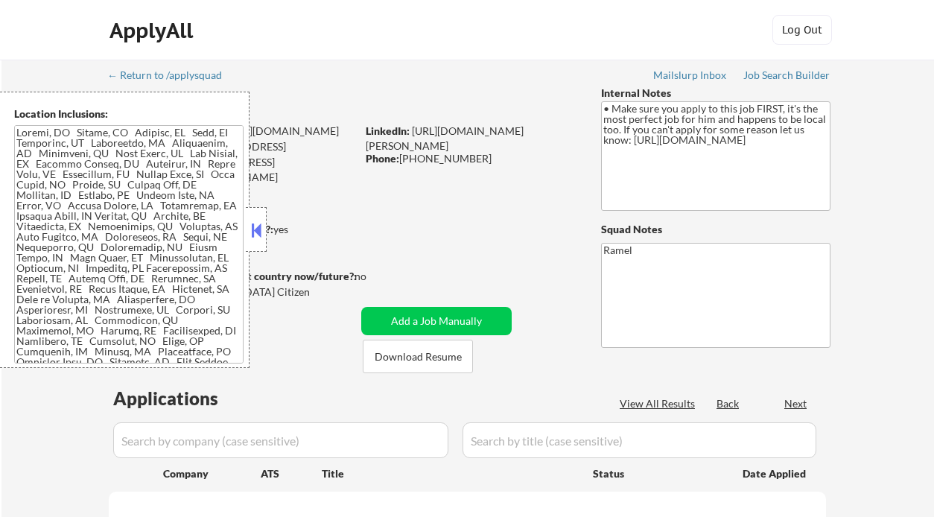
select select ""pending""
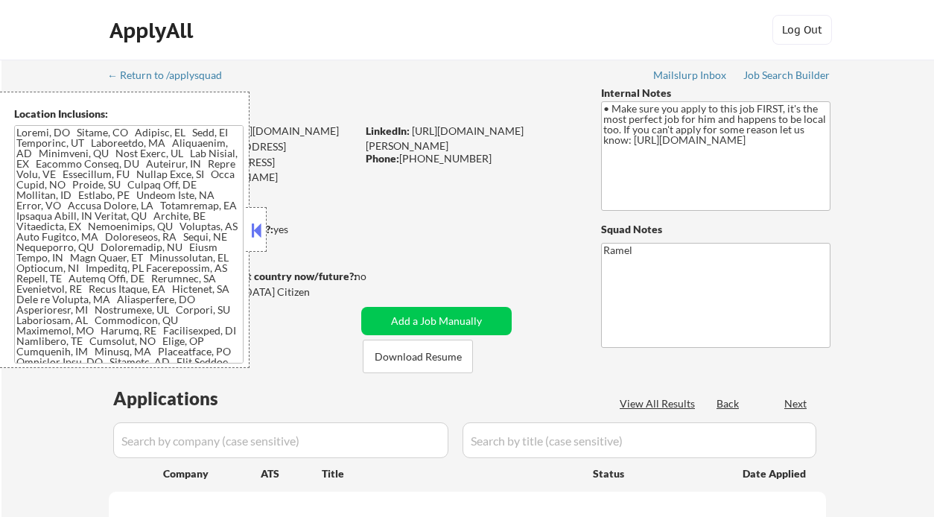
select select ""pending""
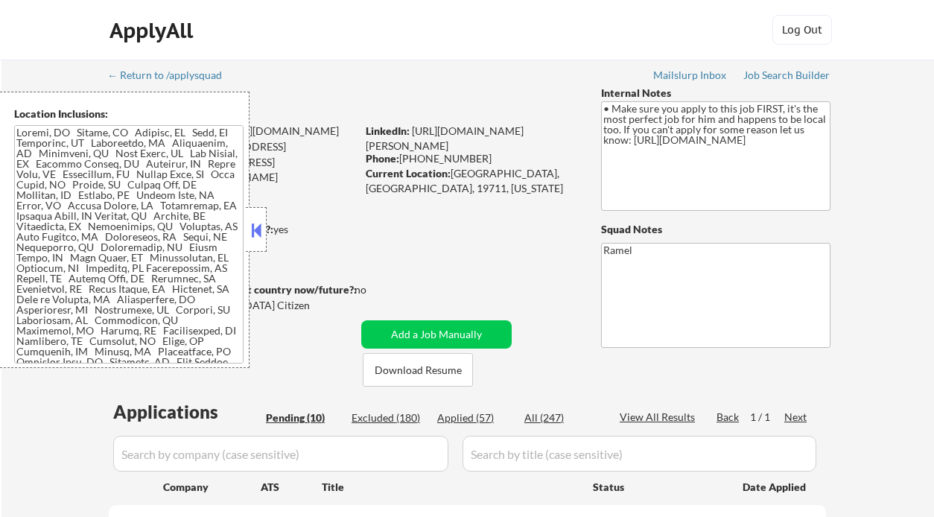
select select ""pending""
click at [470, 421] on div "Applied (59)" at bounding box center [474, 417] width 74 height 15
click at [480, 223] on div "← Return to /applysquad Mailslurp Inbox Job Search Builder [PERSON_NAME] User E…" at bounding box center [467, 508] width 743 height 896
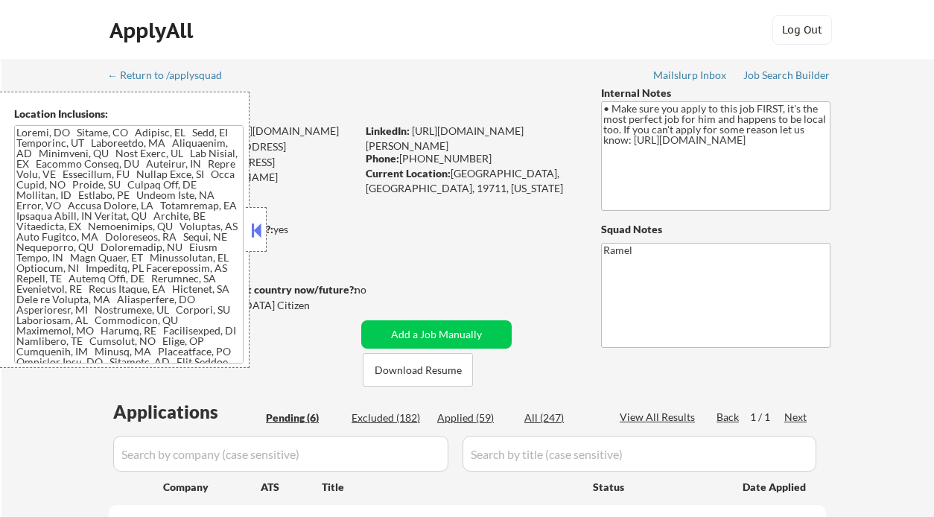
select select ""applied""
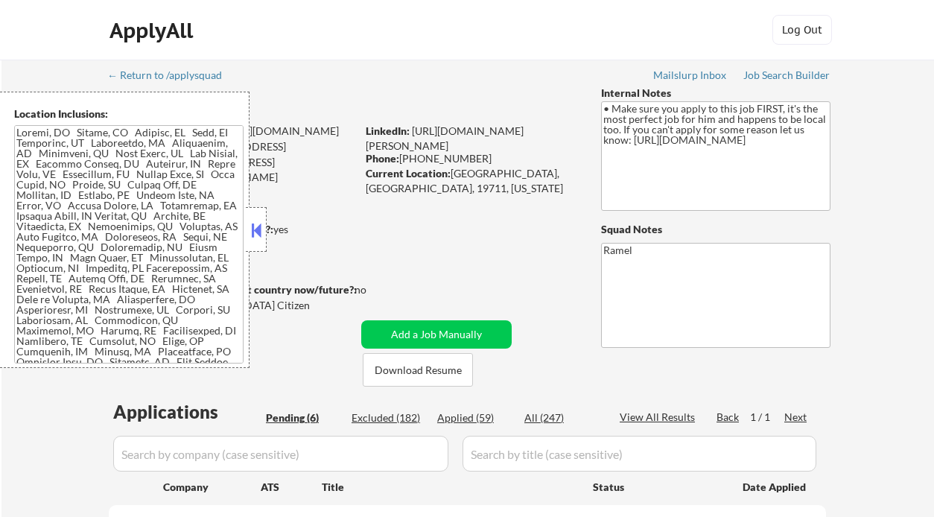
select select ""applied""
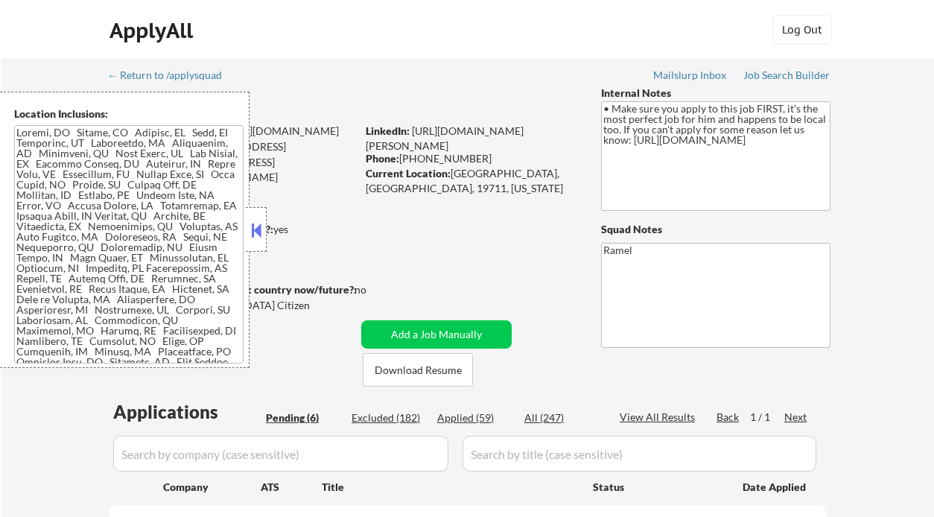
select select ""applied""
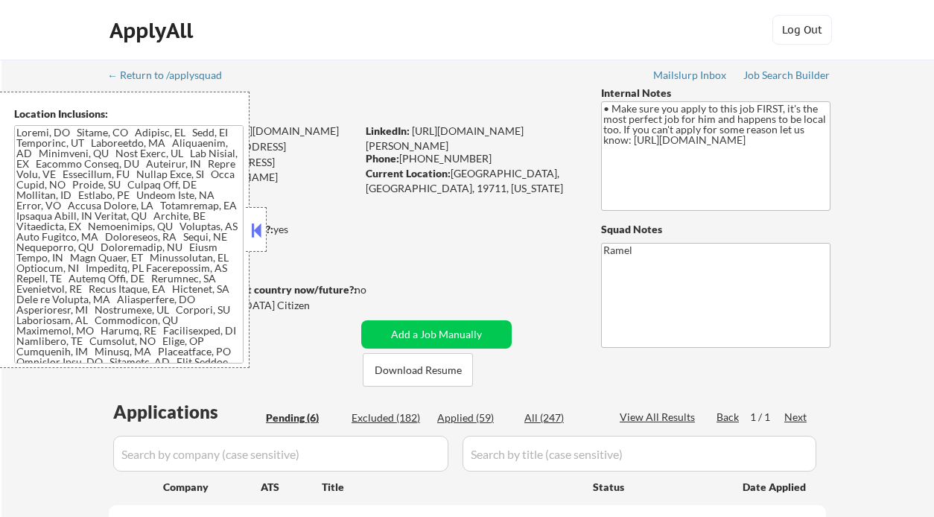
select select ""applied""
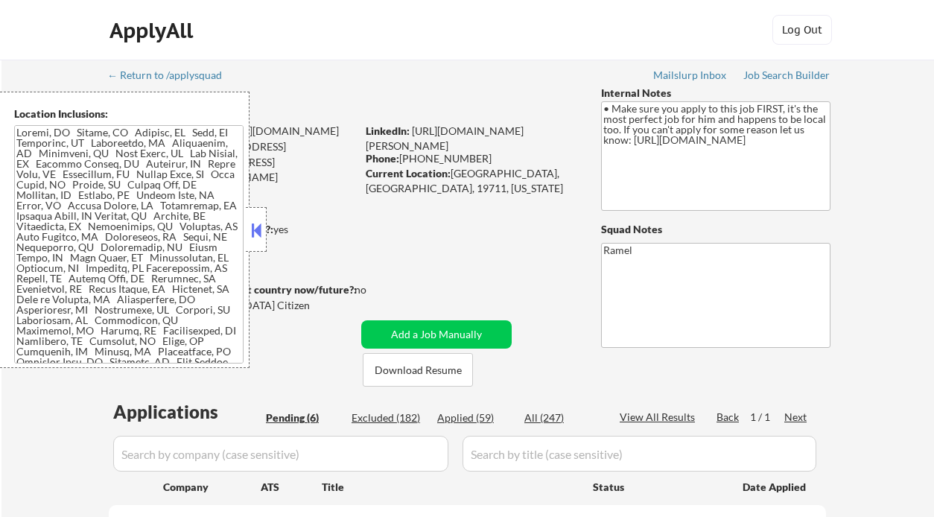
select select ""applied""
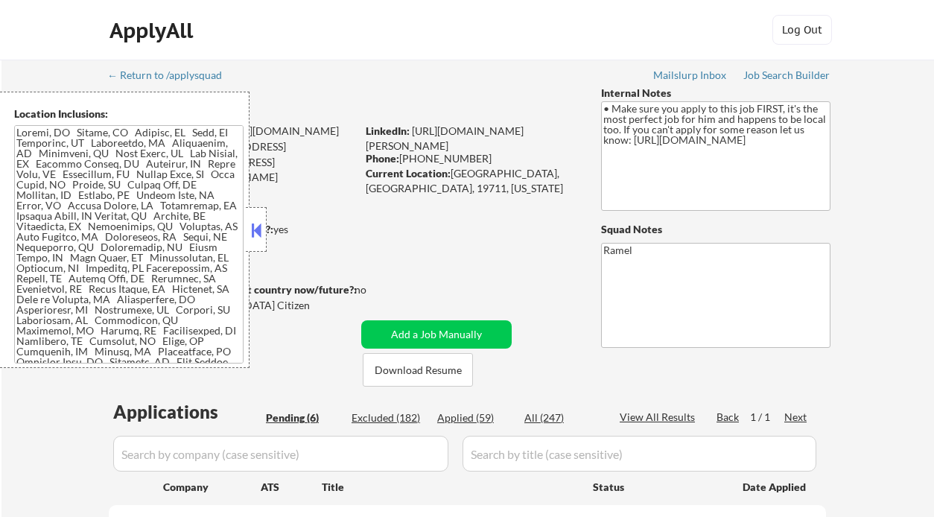
select select ""applied""
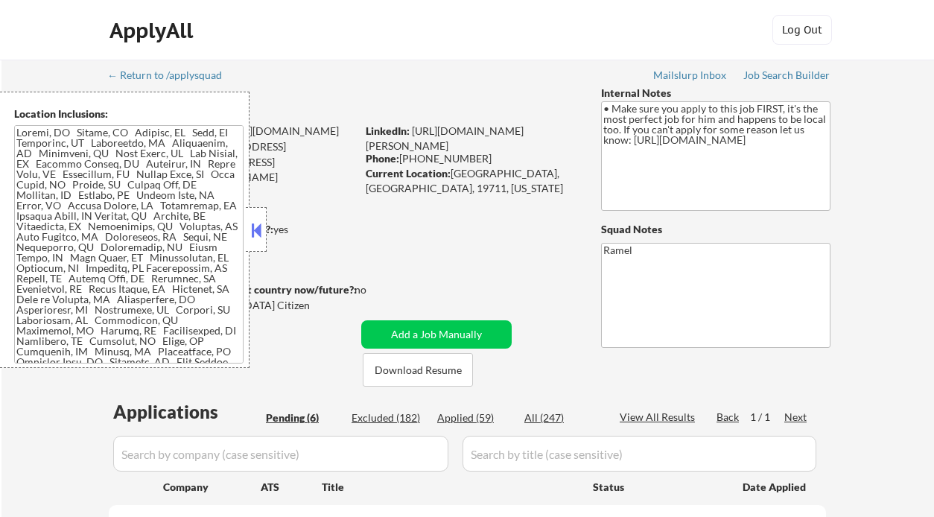
select select ""applied""
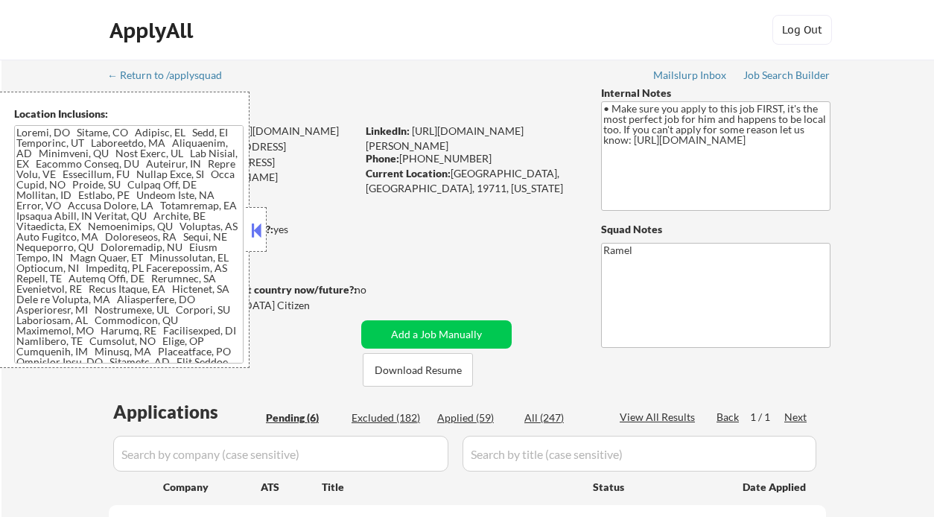
select select ""applied""
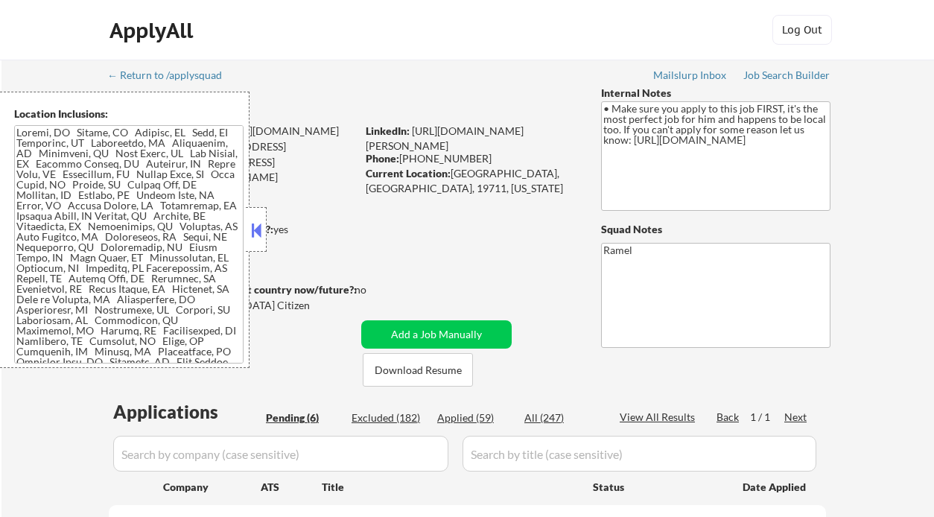
select select ""applied""
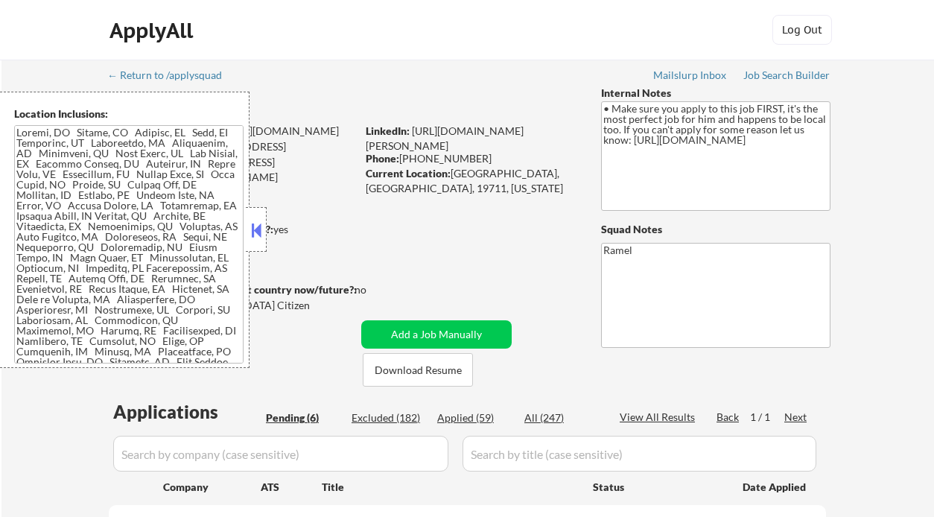
select select ""applied""
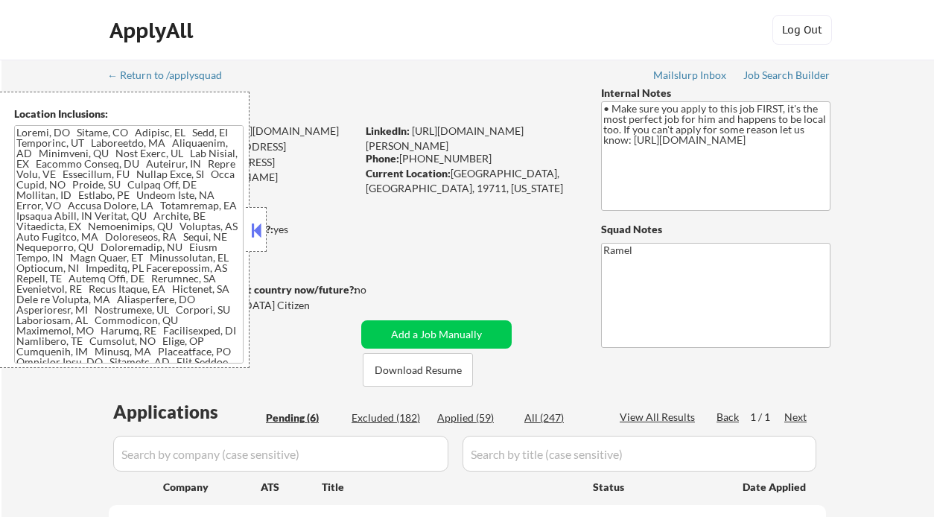
select select ""applied""
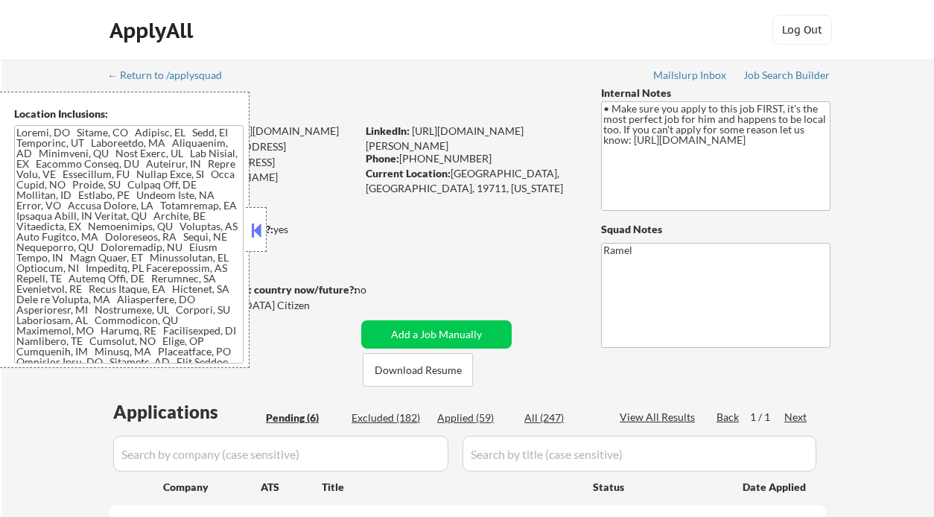
select select ""applied""
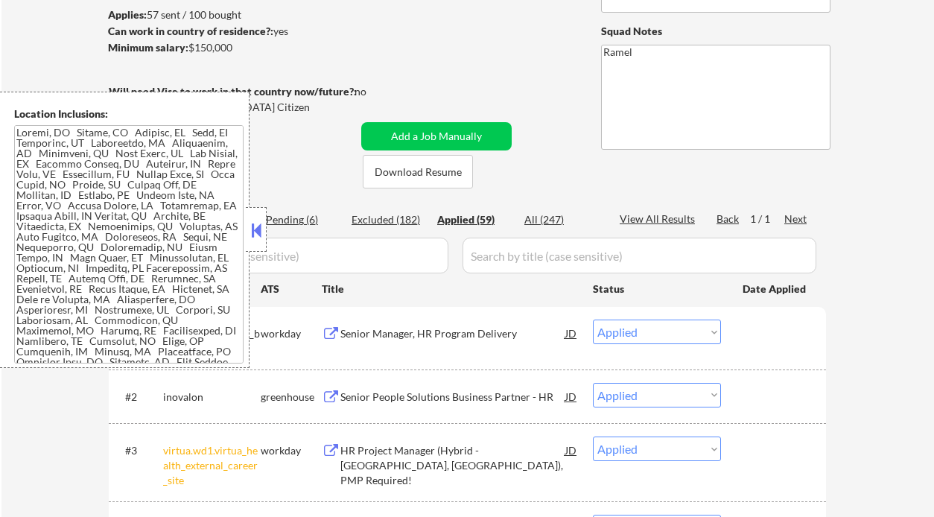
scroll to position [468, 0]
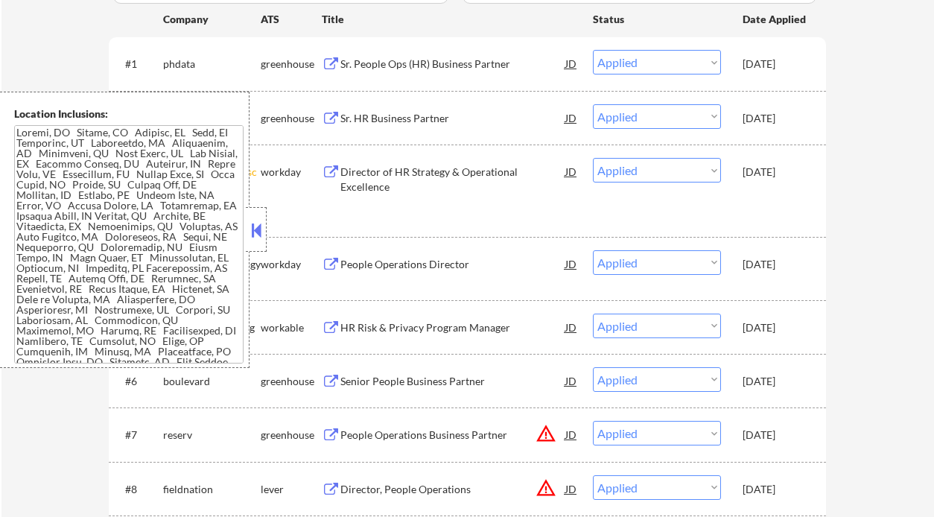
drag, startPoint x: 551, startPoint y: 184, endPoint x: 266, endPoint y: 0, distance: 339.5
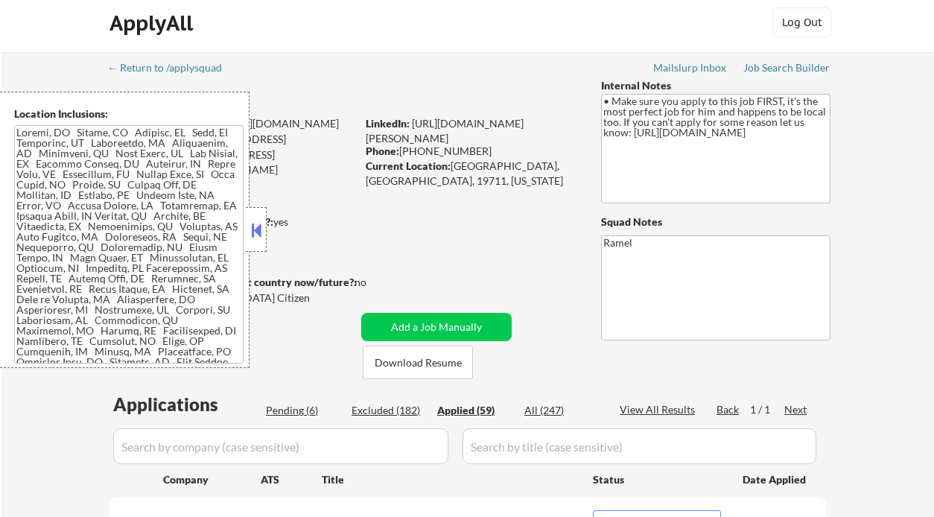
scroll to position [0, 0]
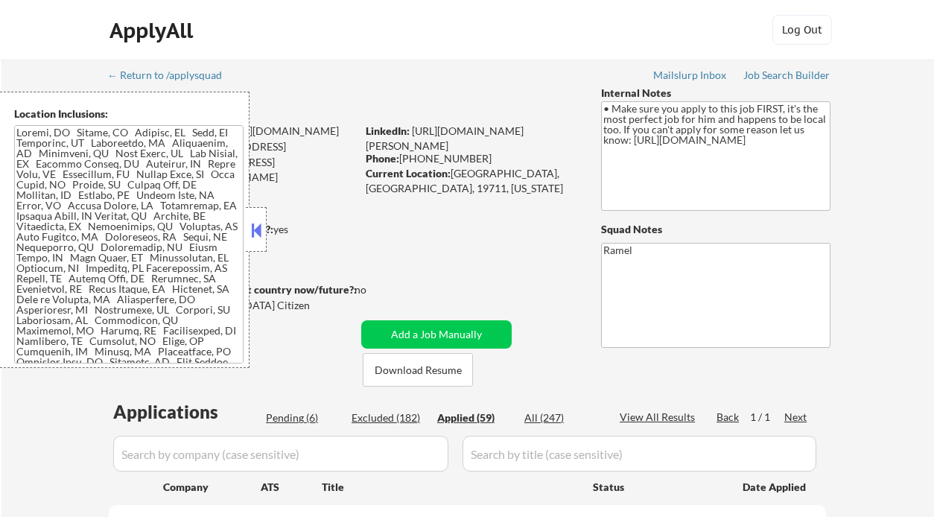
drag, startPoint x: 475, startPoint y: 160, endPoint x: 400, endPoint y: 159, distance: 74.5
click at [400, 159] on div "Phone: [PHONE_NUMBER]" at bounding box center [471, 158] width 211 height 15
copy div "[PHONE_NUMBER]"
click at [252, 234] on button at bounding box center [256, 230] width 16 height 22
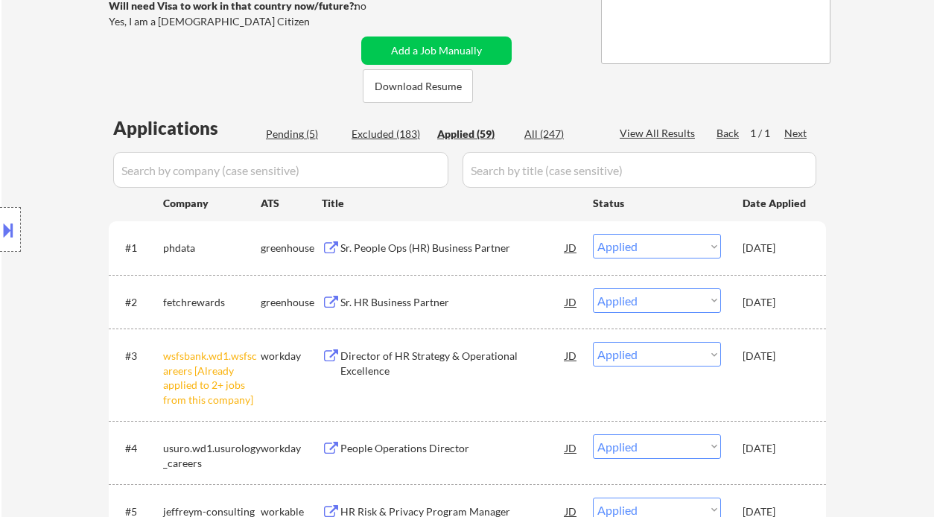
scroll to position [298, 0]
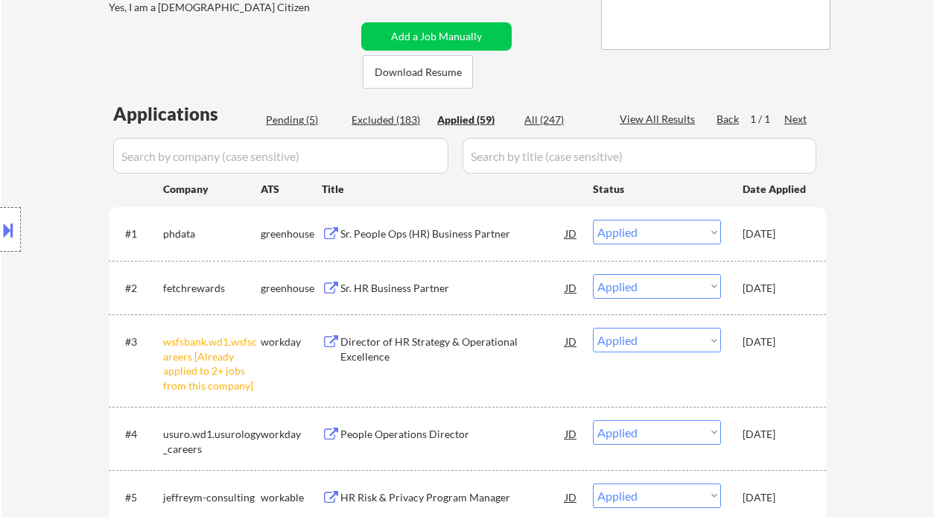
drag, startPoint x: 13, startPoint y: 277, endPoint x: 42, endPoint y: 273, distance: 28.6
click at [14, 277] on div "Location Inclusions:" at bounding box center [133, 230] width 267 height 276
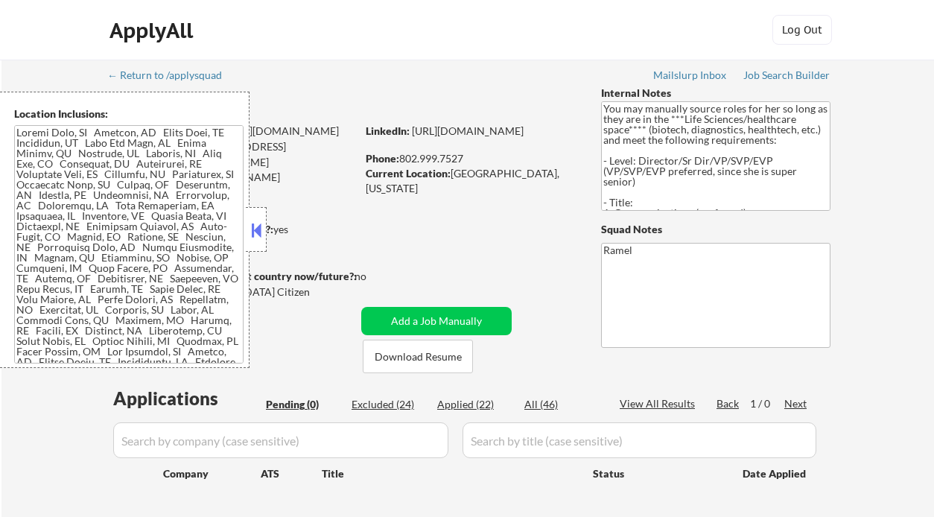
click at [252, 237] on button at bounding box center [256, 230] width 16 height 22
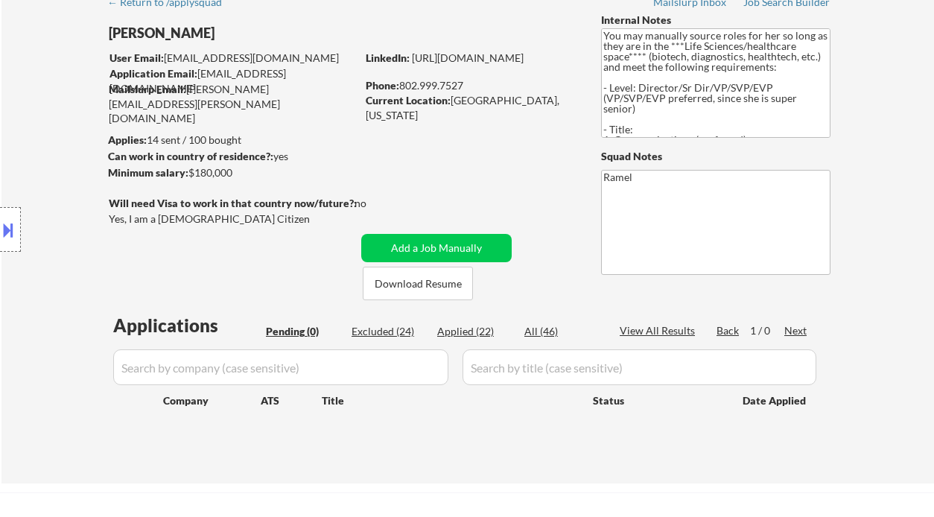
scroll to position [99, 0]
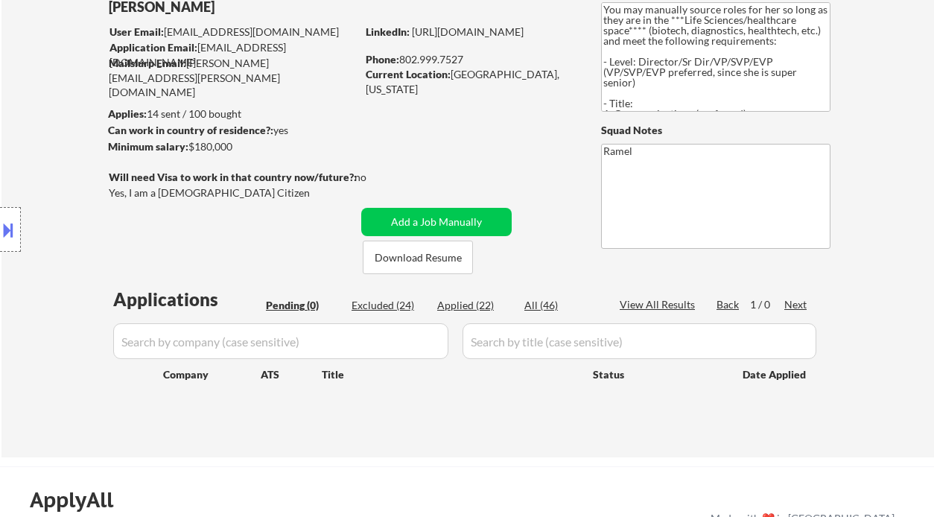
click at [66, 139] on div "Location Inclusions:" at bounding box center [133, 230] width 267 height 276
click at [48, 141] on div "Location Inclusions:" at bounding box center [133, 230] width 267 height 276
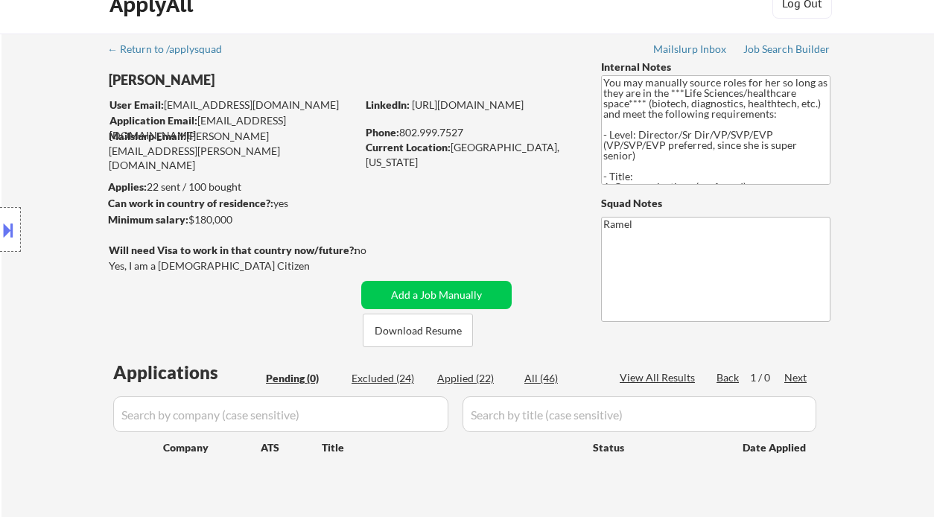
scroll to position [0, 0]
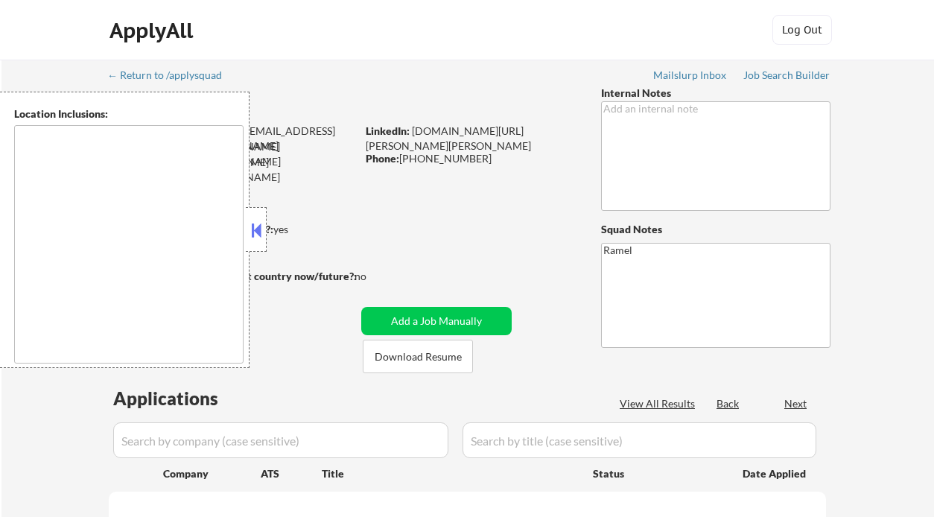
select select ""pending""
click at [254, 235] on button at bounding box center [256, 230] width 16 height 22
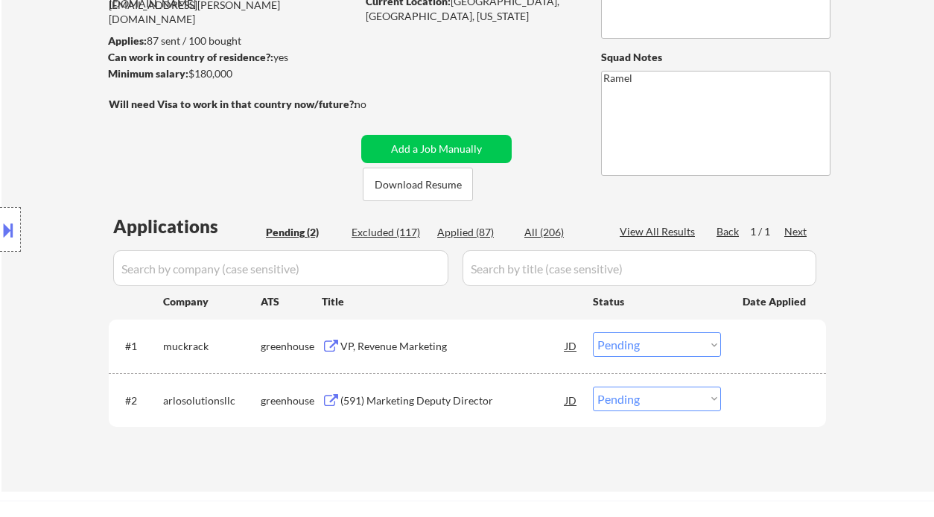
scroll to position [99, 0]
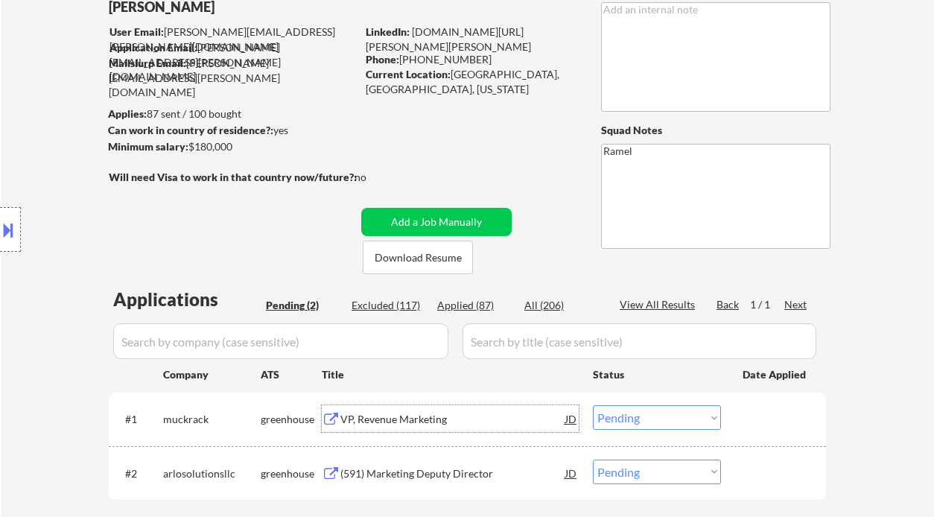
click at [376, 418] on div "VP, Revenue Marketing" at bounding box center [452, 419] width 225 height 15
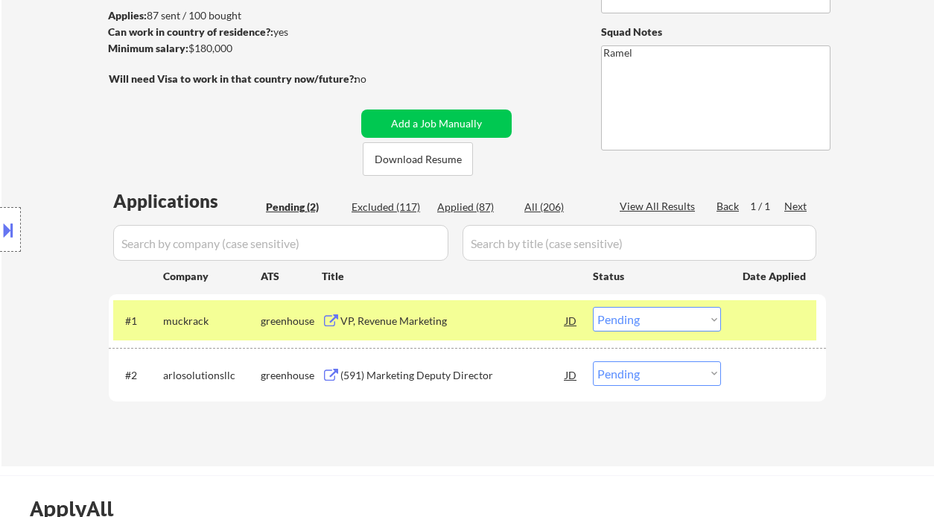
scroll to position [298, 0]
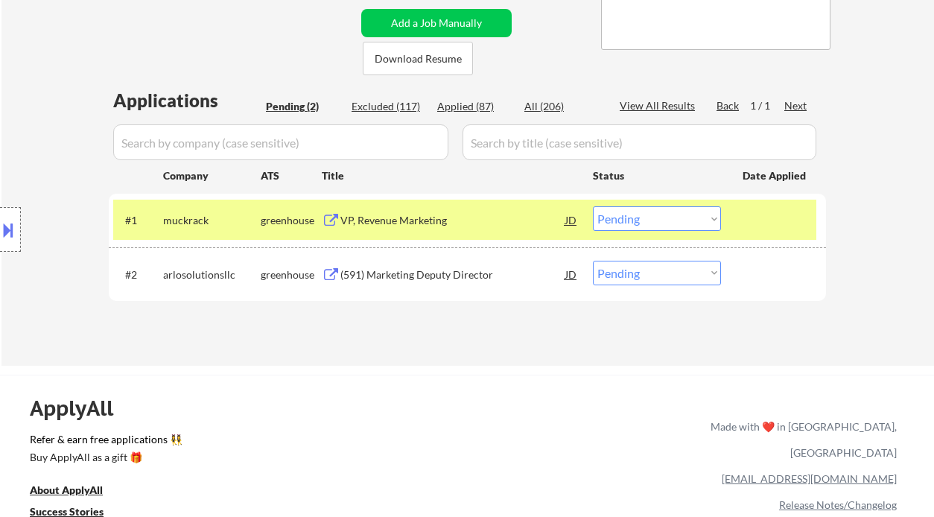
drag, startPoint x: 630, startPoint y: 212, endPoint x: 638, endPoint y: 229, distance: 19.7
click at [630, 212] on select "Choose an option... Pending Applied Excluded (Questions) Excluded (Expired) Exc…" at bounding box center [657, 218] width 128 height 25
click at [593, 206] on select "Choose an option... Pending Applied Excluded (Questions) Excluded (Expired) Exc…" at bounding box center [657, 218] width 128 height 25
click at [431, 275] on div "(591) Marketing Deputy Director" at bounding box center [452, 274] width 225 height 15
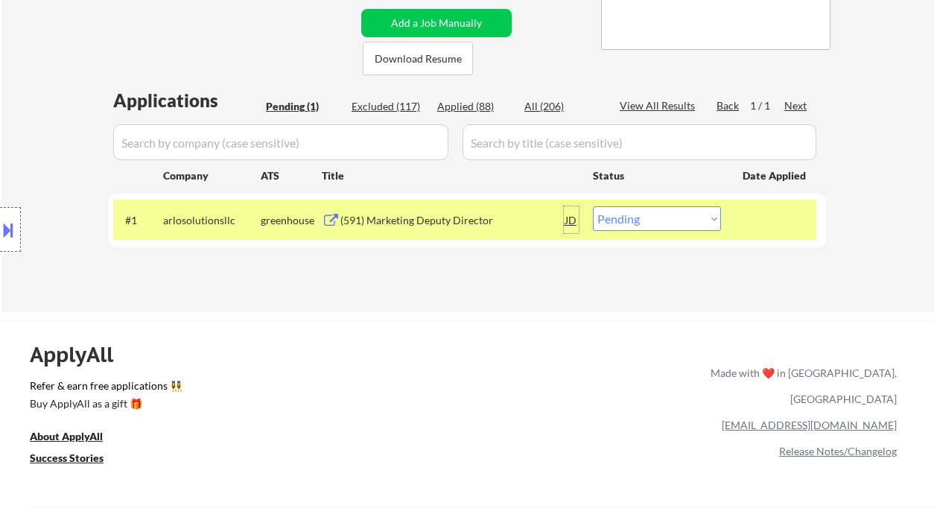
click at [577, 221] on div "JD" at bounding box center [571, 219] width 15 height 27
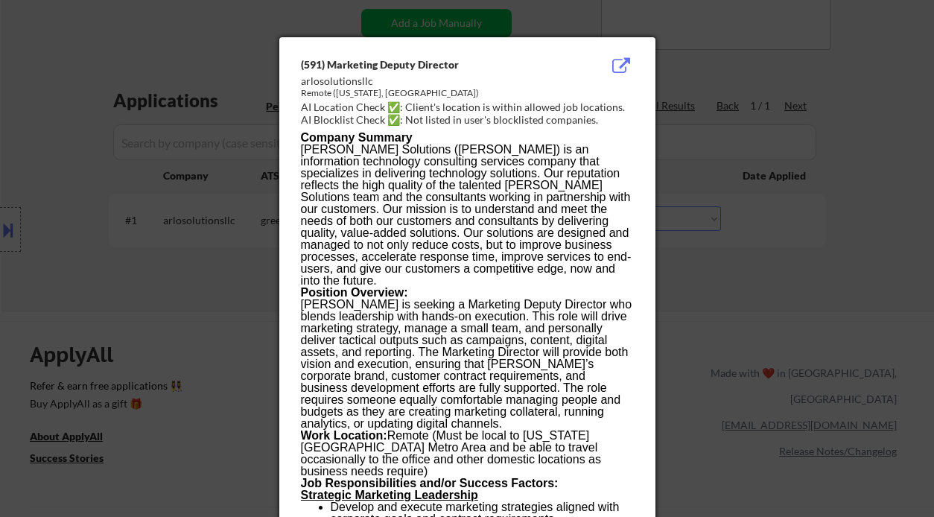
drag, startPoint x: 763, startPoint y: 311, endPoint x: 748, endPoint y: 315, distance: 15.6
click at [763, 311] on div at bounding box center [467, 258] width 934 height 517
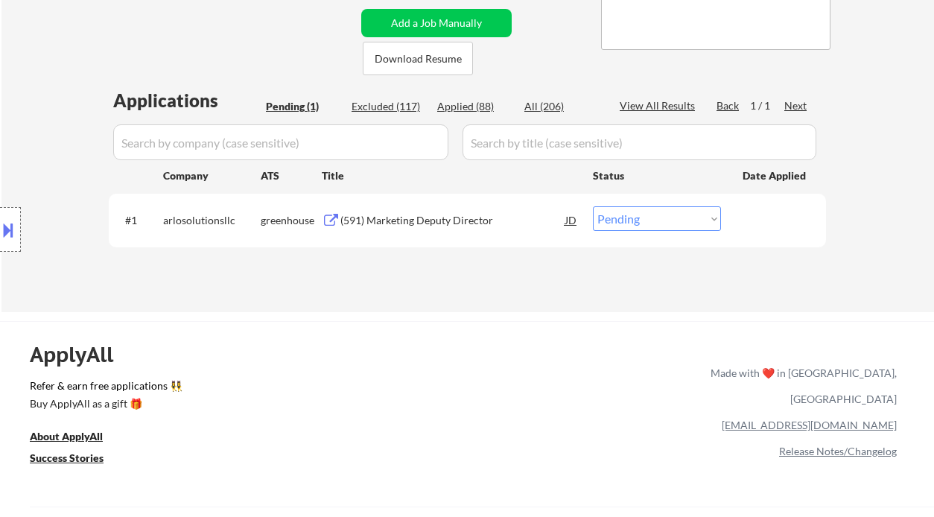
drag, startPoint x: 666, startPoint y: 216, endPoint x: 664, endPoint y: 229, distance: 12.9
click at [666, 216] on select "Choose an option... Pending Applied Excluded (Questions) Excluded (Expired) Exc…" at bounding box center [657, 218] width 128 height 25
select select ""applied""
click at [593, 206] on select "Choose an option... Pending Applied Excluded (Questions) Excluded (Expired) Exc…" at bounding box center [657, 218] width 128 height 25
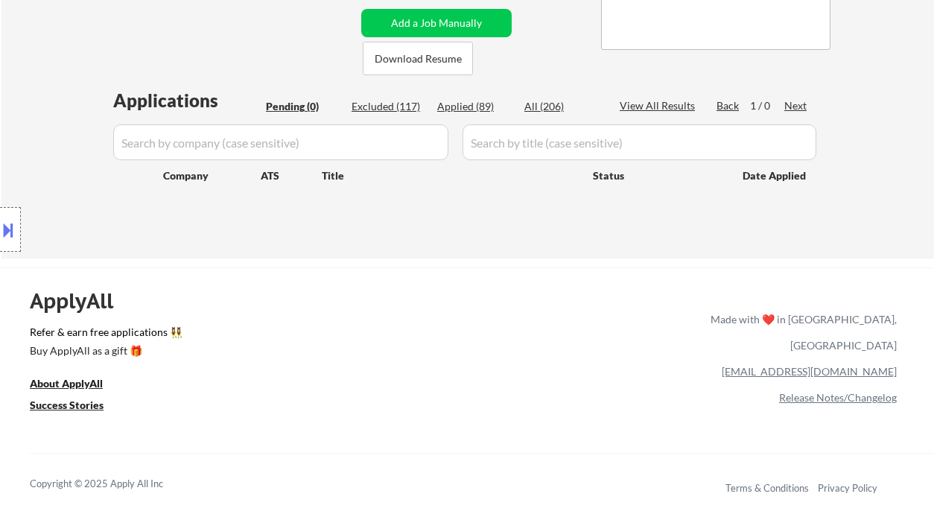
click at [465, 335] on div "ApplyAll Refer & earn free applications 👯‍♀️ Buy ApplyAll as a gift 🎁 About App…" at bounding box center [467, 396] width 934 height 236
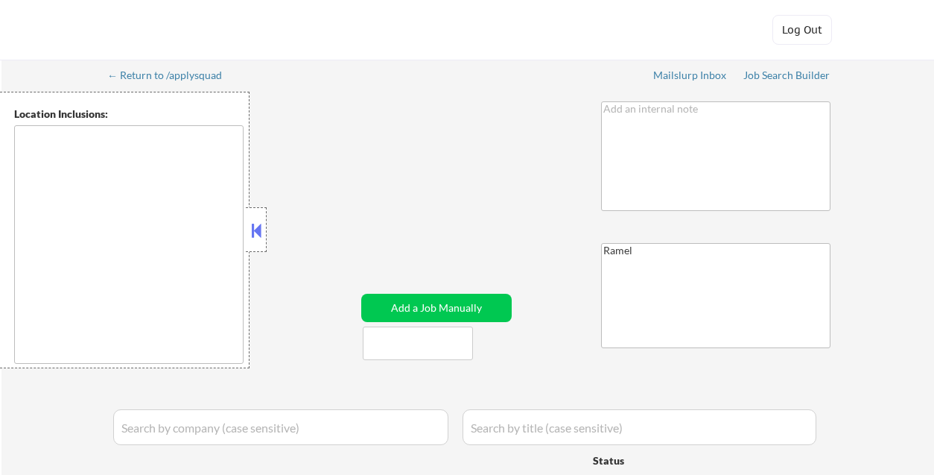
type textarea "[GEOGRAPHIC_DATA], [GEOGRAPHIC_DATA] [GEOGRAPHIC_DATA], [GEOGRAPHIC_DATA], [GEO…"
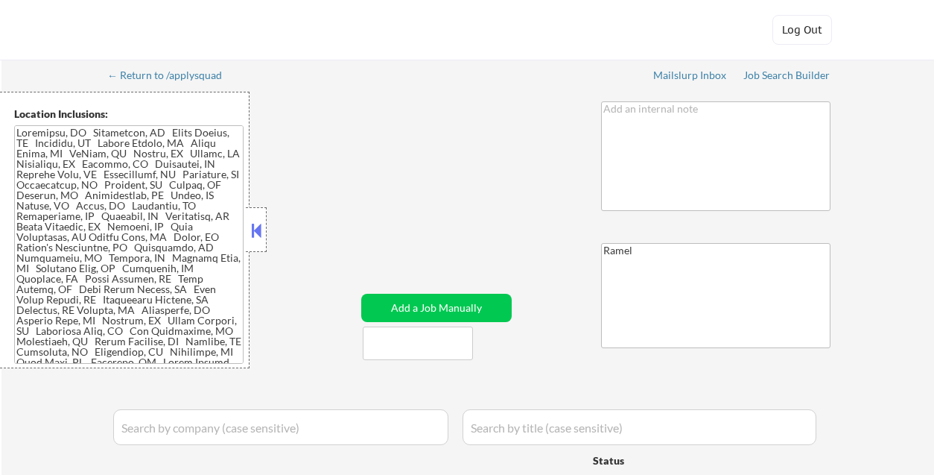
select select ""pending""
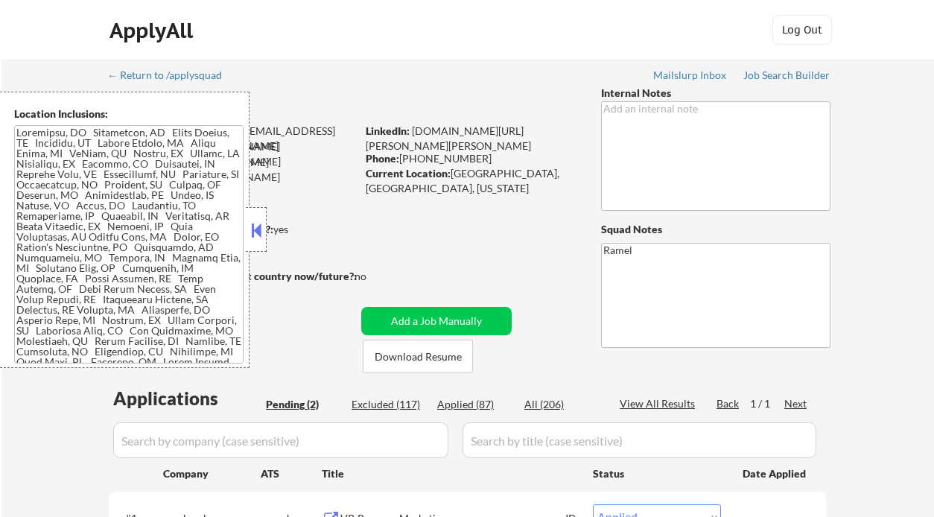
select select ""pending""
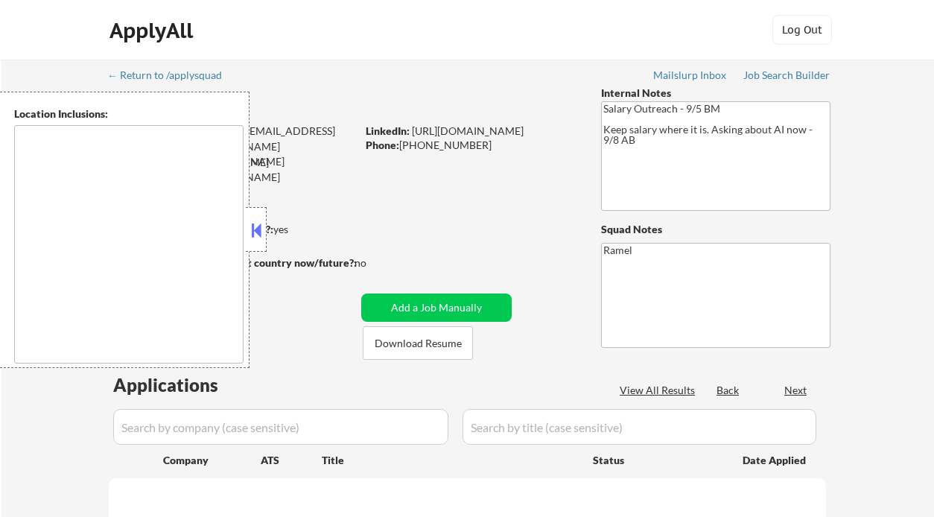
click at [256, 233] on button at bounding box center [256, 230] width 16 height 22
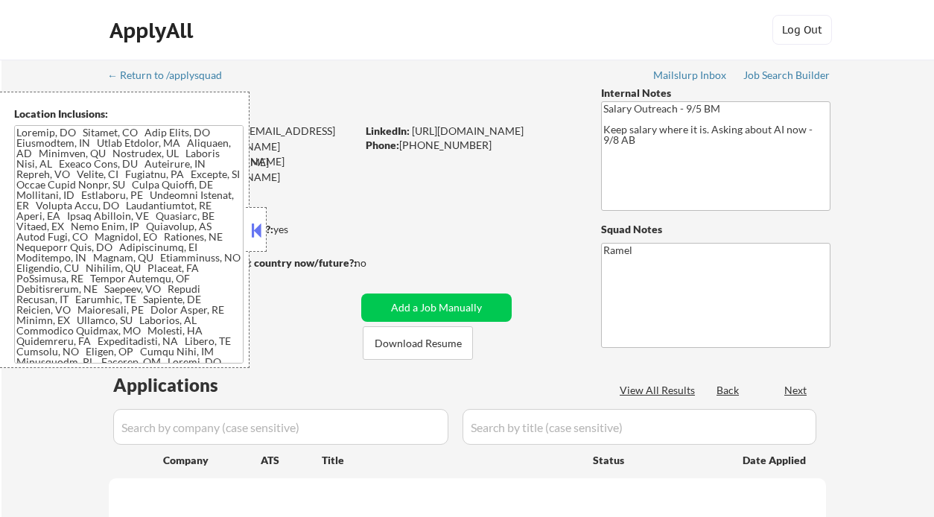
select select ""pending""
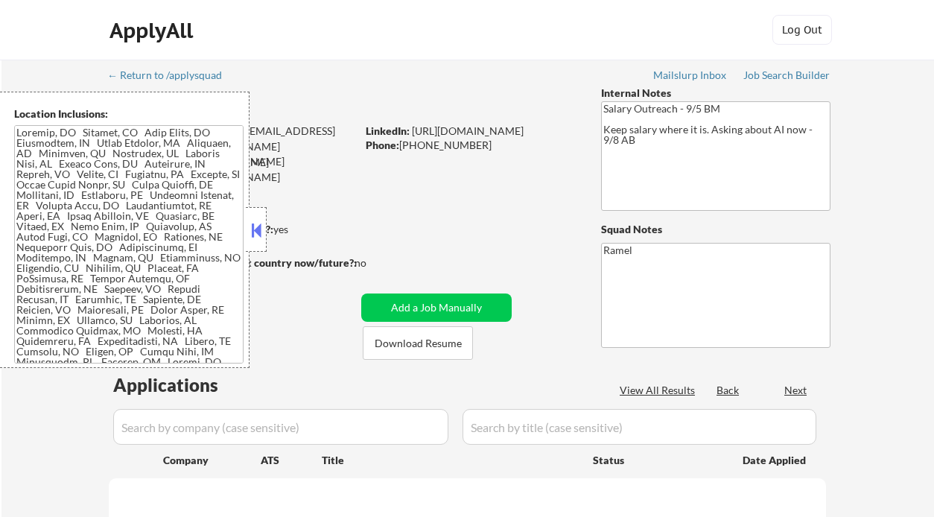
select select ""pending""
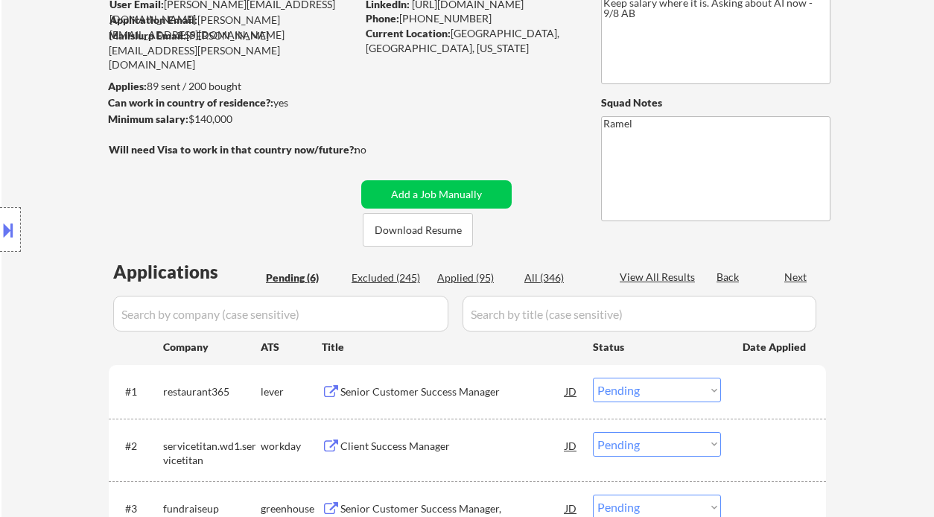
scroll to position [198, 0]
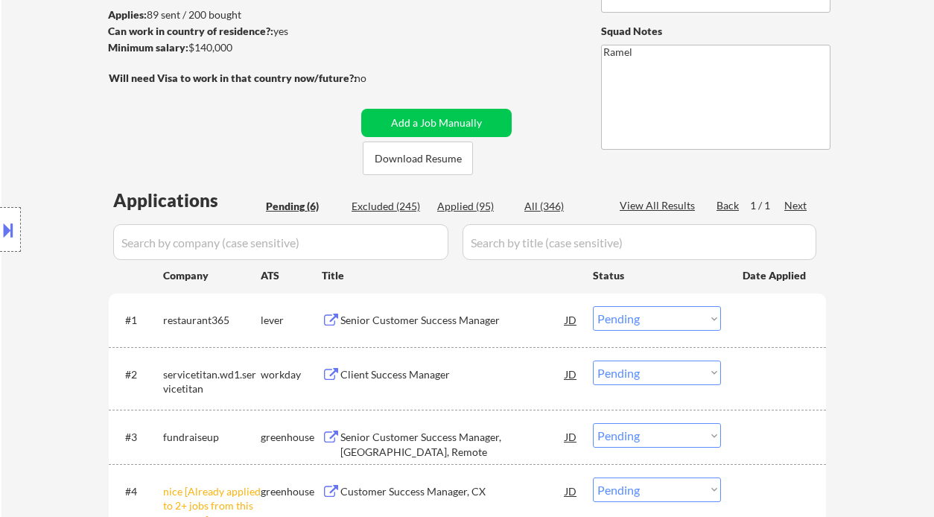
click at [655, 315] on select "Choose an option... Pending Applied Excluded (Questions) Excluded (Expired) Exc…" at bounding box center [657, 318] width 128 height 25
click at [593, 306] on select "Choose an option... Pending Applied Excluded (Questions) Excluded (Expired) Exc…" at bounding box center [657, 318] width 128 height 25
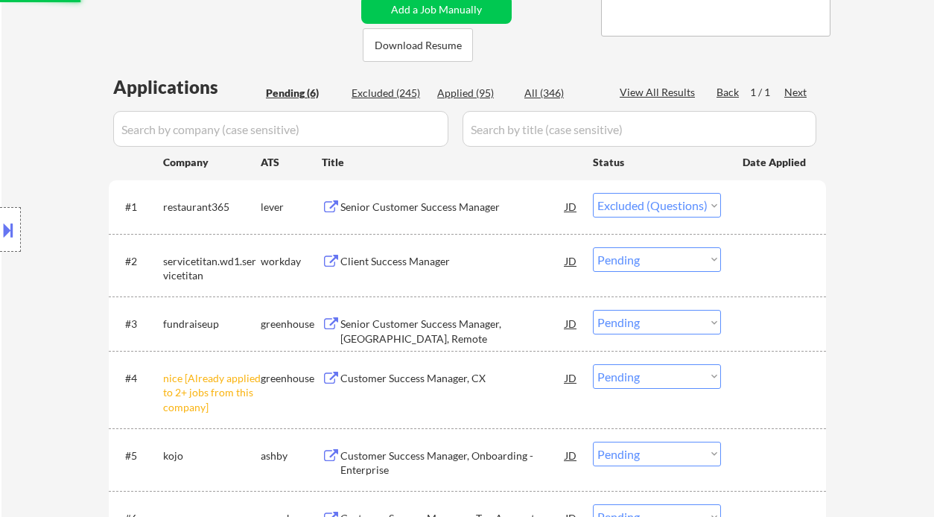
scroll to position [298, 0]
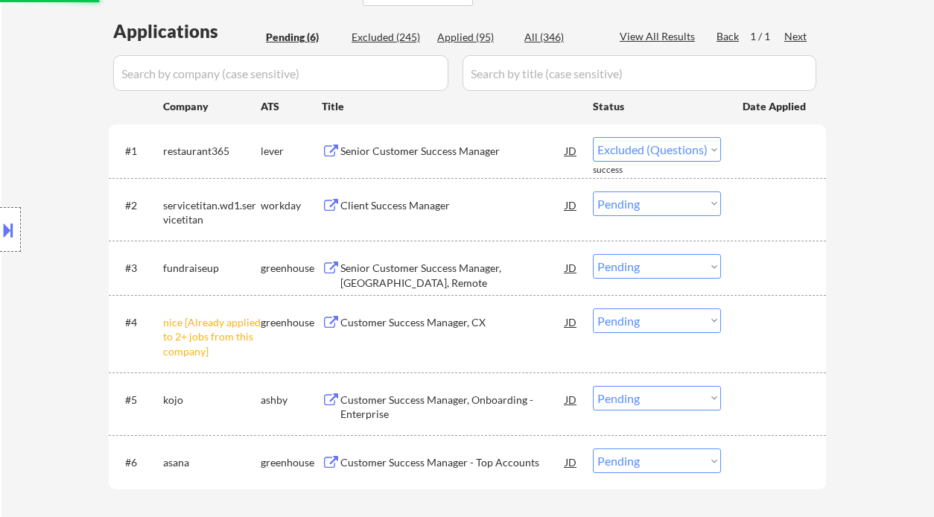
select select ""pending""
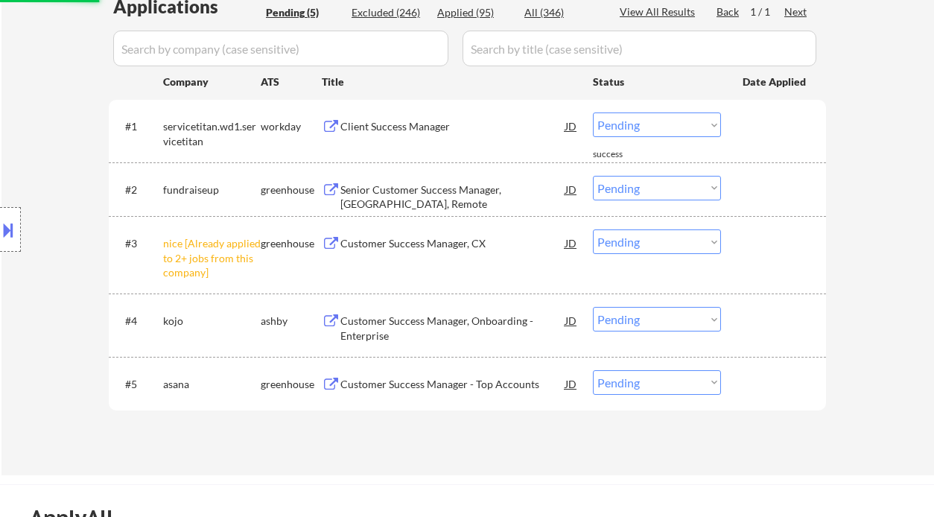
scroll to position [397, 0]
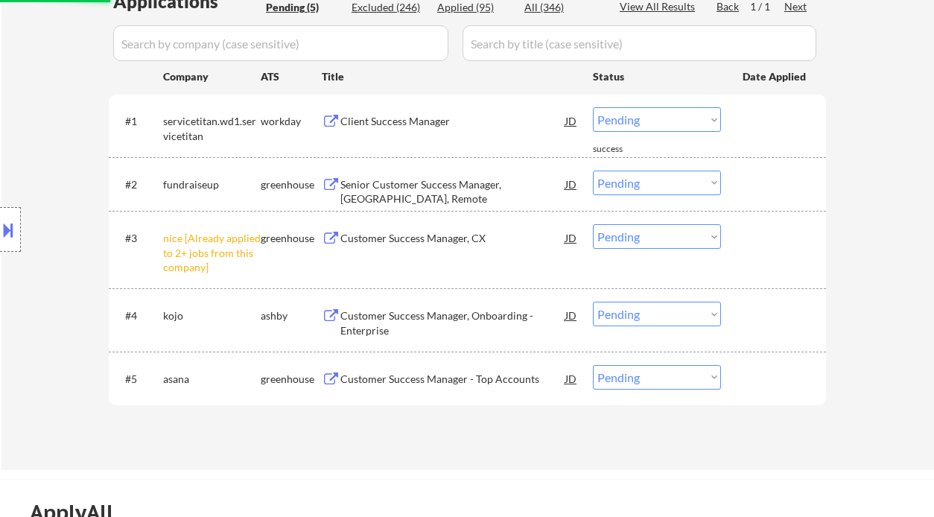
drag, startPoint x: 621, startPoint y: 236, endPoint x: 628, endPoint y: 247, distance: 12.8
click at [621, 236] on select "Choose an option... Pending Applied Excluded (Questions) Excluded (Expired) Exc…" at bounding box center [657, 236] width 128 height 25
click at [593, 224] on select "Choose an option... Pending Applied Excluded (Questions) Excluded (Expired) Exc…" at bounding box center [657, 236] width 128 height 25
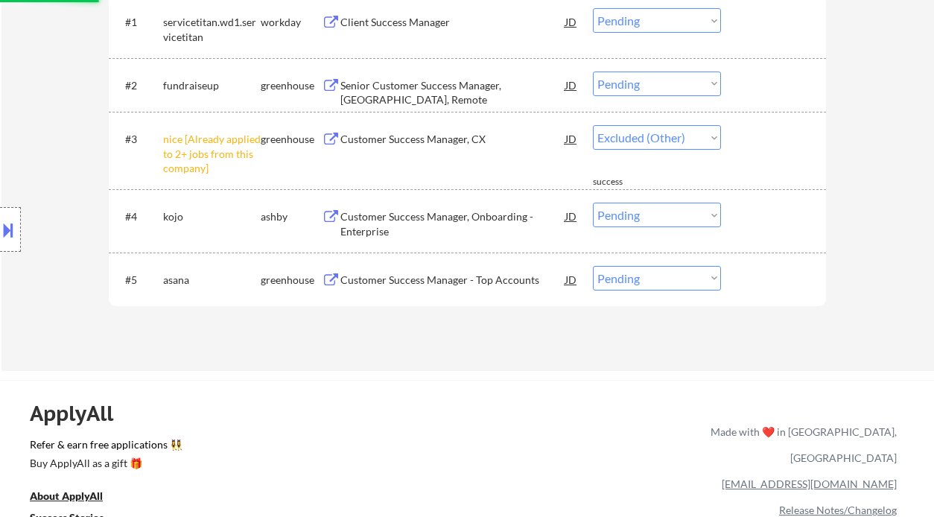
select select ""pending""
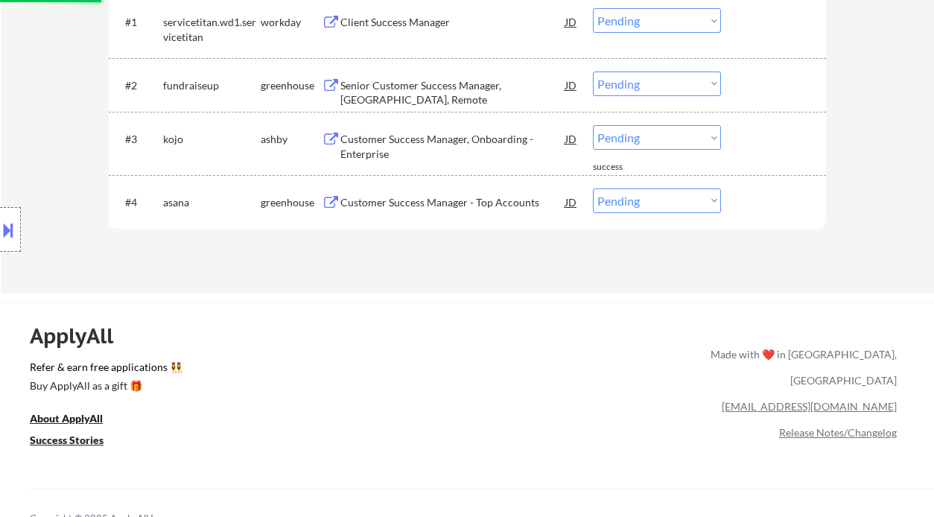
click at [422, 210] on div "Customer Success Manager - Top Accounts" at bounding box center [452, 201] width 225 height 27
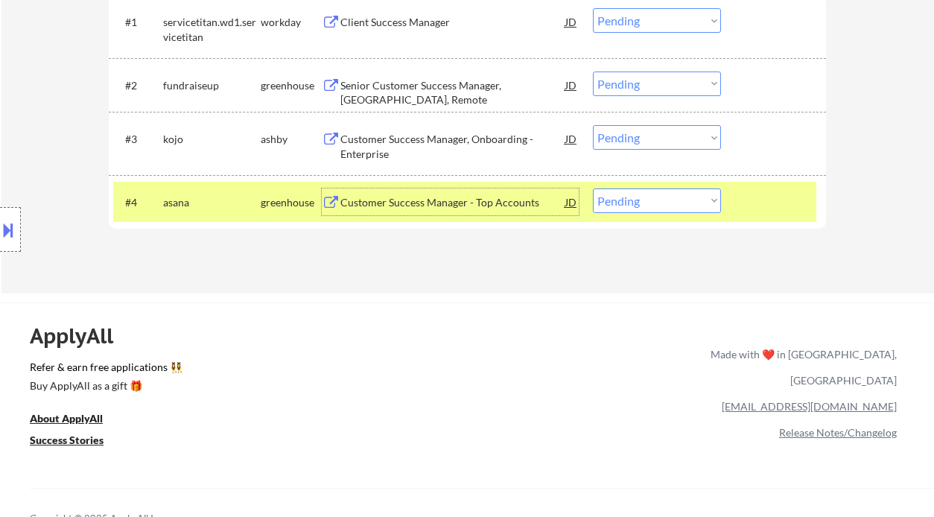
click at [7, 232] on button at bounding box center [8, 230] width 16 height 25
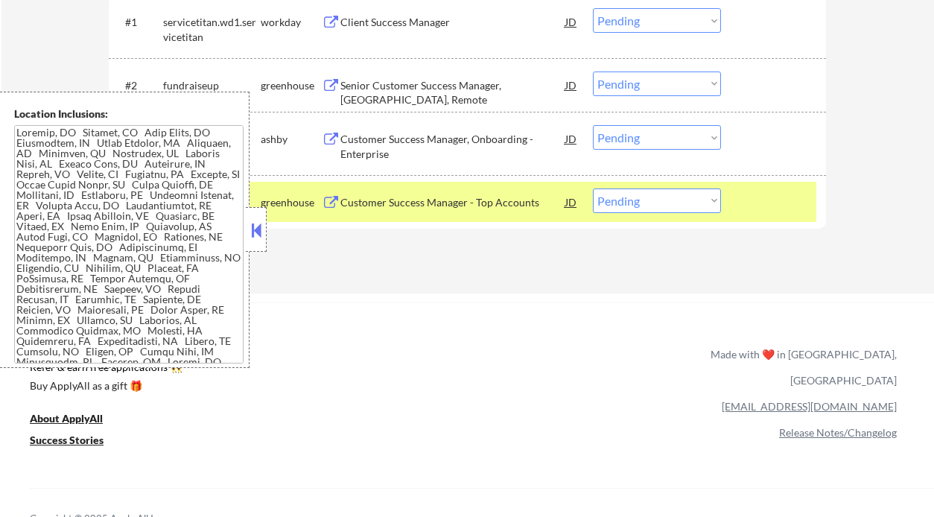
click at [259, 234] on button at bounding box center [256, 230] width 16 height 22
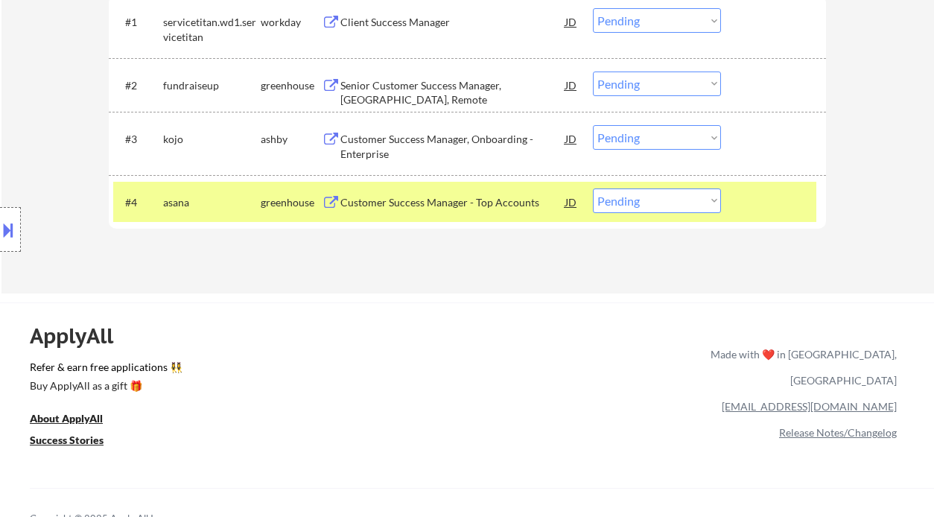
click at [565, 200] on div "JD" at bounding box center [571, 201] width 15 height 27
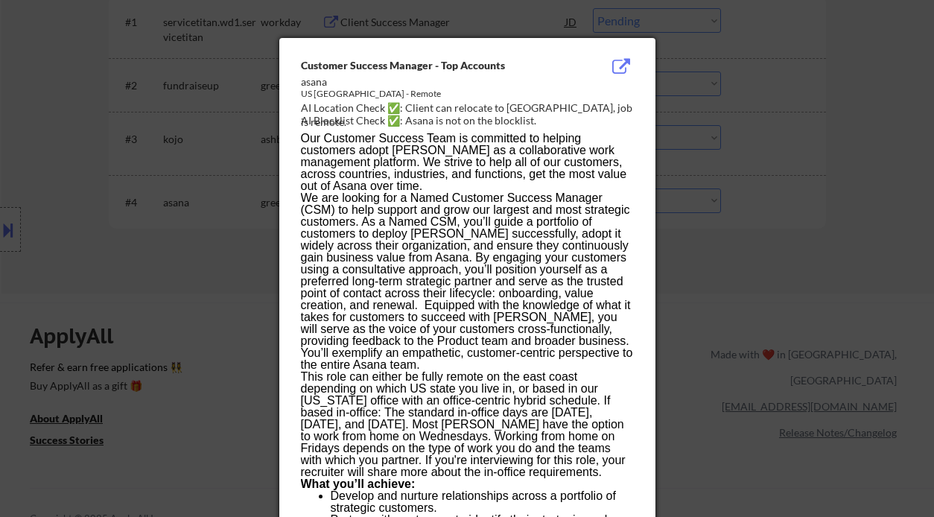
click at [717, 263] on div at bounding box center [467, 258] width 934 height 517
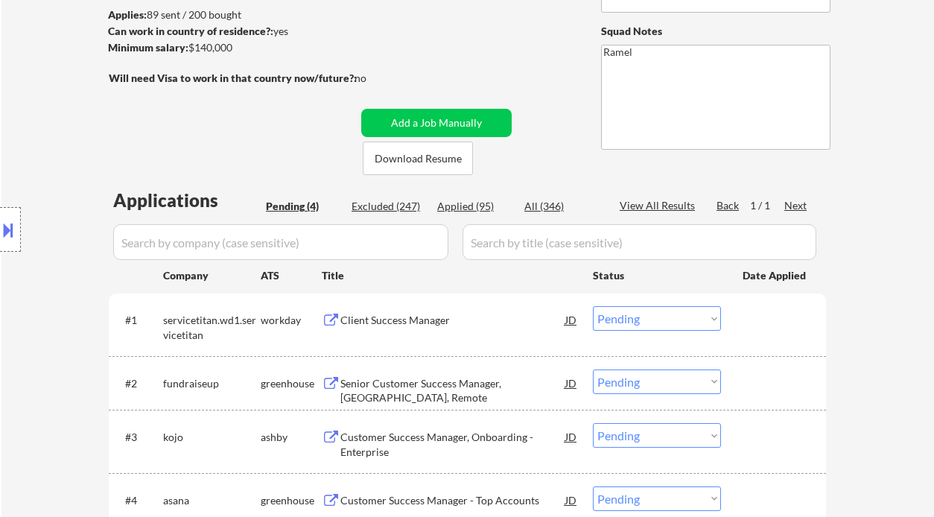
scroll to position [298, 0]
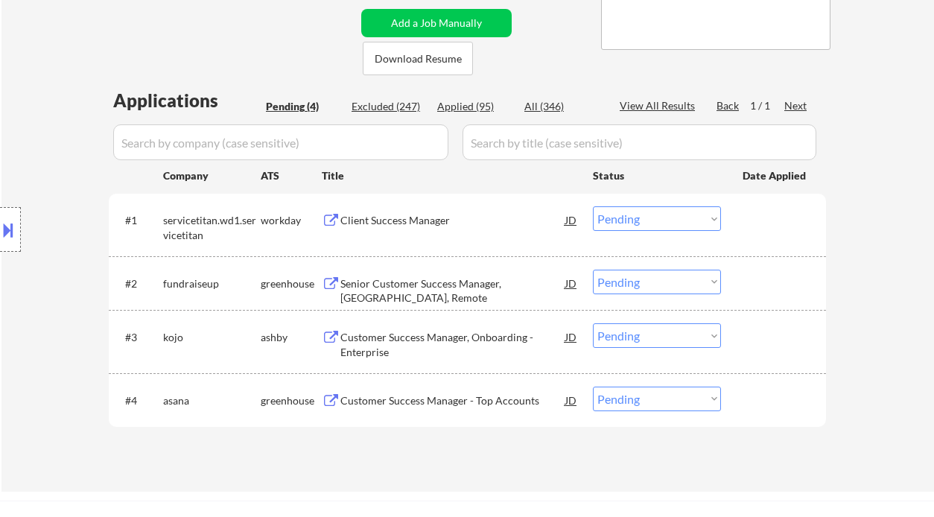
click at [572, 405] on div "JD" at bounding box center [571, 400] width 15 height 27
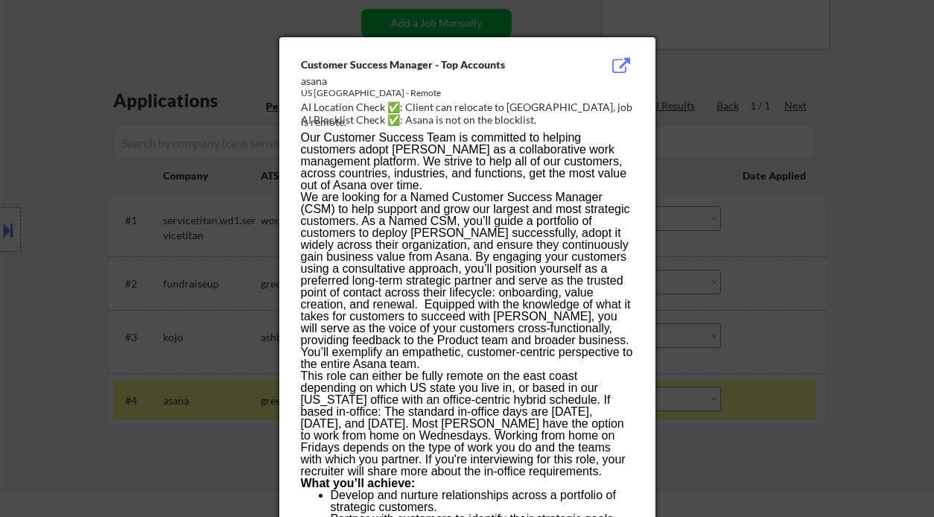
click at [79, 245] on div at bounding box center [467, 258] width 934 height 517
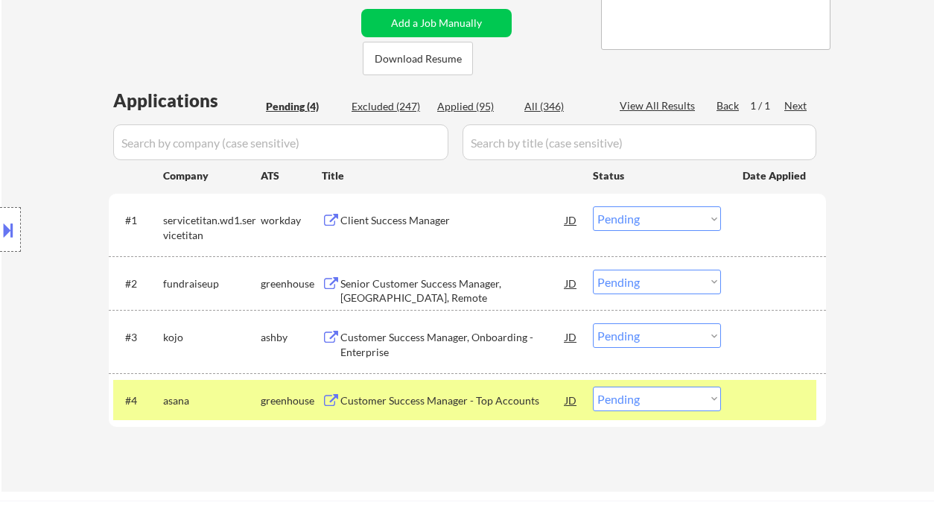
click at [661, 404] on select "Choose an option... Pending Applied Excluded (Questions) Excluded (Expired) Exc…" at bounding box center [657, 399] width 128 height 25
select select ""excluded__location_""
click at [593, 387] on select "Choose an option... Pending Applied Excluded (Questions) Excluded (Expired) Exc…" at bounding box center [657, 399] width 128 height 25
click at [423, 346] on div "Customer Success Manager, Onboarding - Enterprise" at bounding box center [452, 344] width 225 height 29
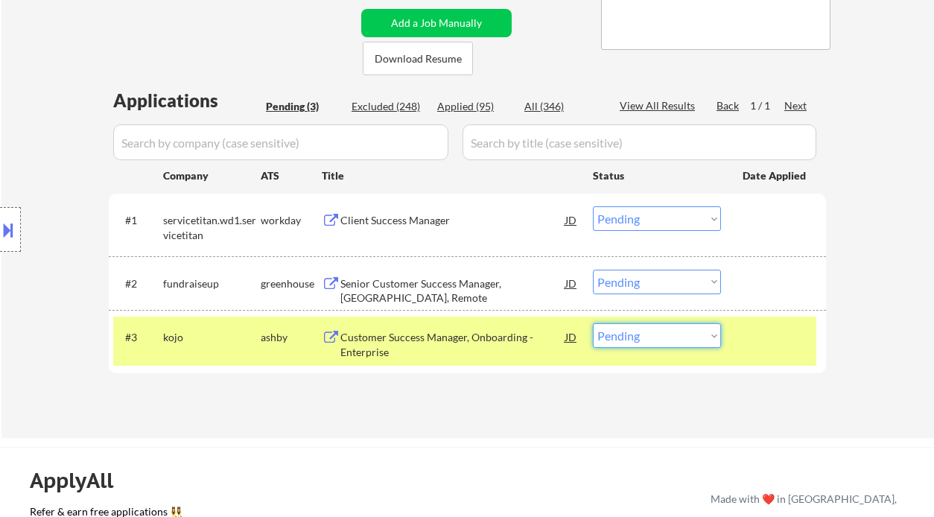
click at [653, 342] on select "Choose an option... Pending Applied Excluded (Questions) Excluded (Expired) Exc…" at bounding box center [657, 335] width 128 height 25
select select ""applied""
click at [593, 323] on select "Choose an option... Pending Applied Excluded (Questions) Excluded (Expired) Exc…" at bounding box center [657, 335] width 128 height 25
click at [444, 288] on div "Senior Customer Success Manager, [GEOGRAPHIC_DATA], Remote" at bounding box center [452, 290] width 225 height 29
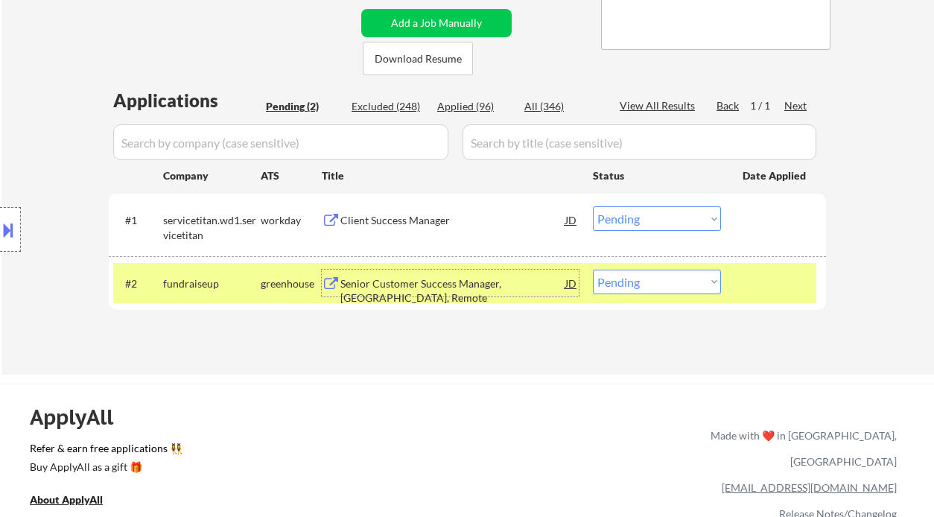
click at [573, 278] on div "JD" at bounding box center [571, 283] width 15 height 27
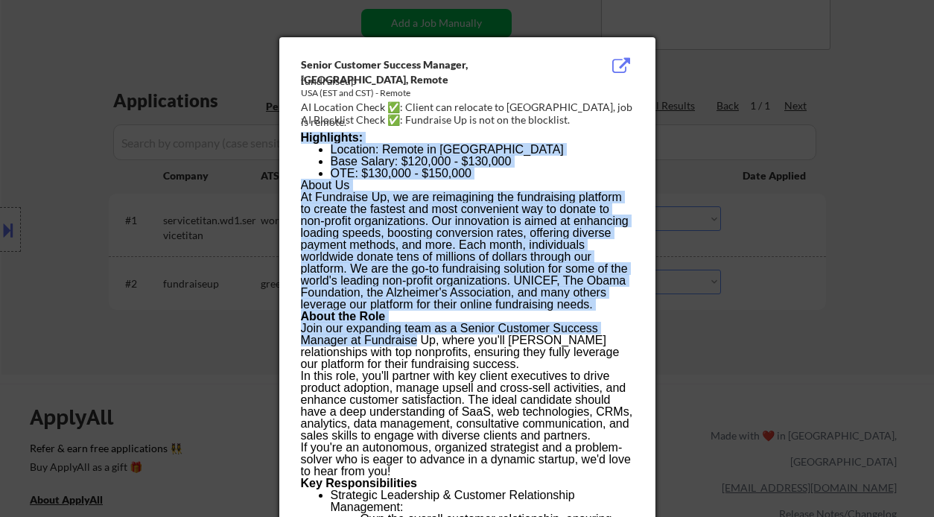
drag, startPoint x: 299, startPoint y: 59, endPoint x: 417, endPoint y: 342, distance: 306.9
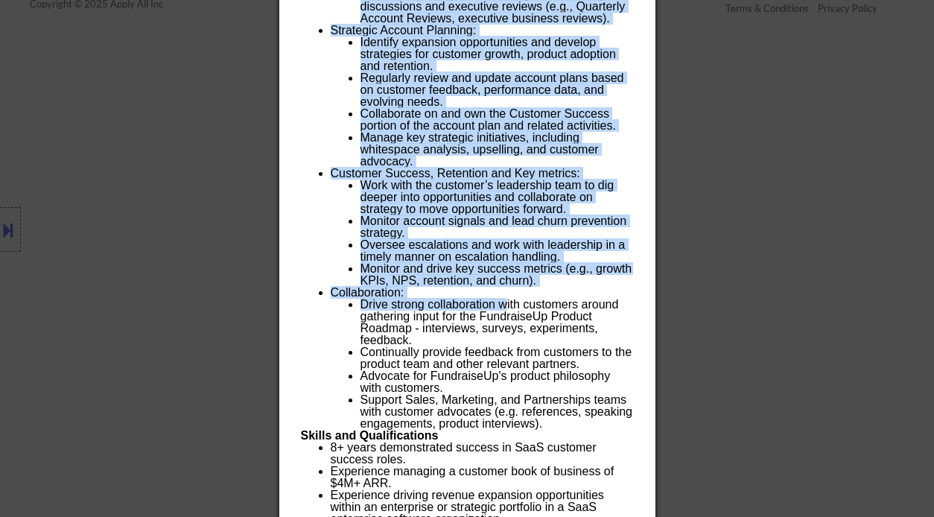
scroll to position [1263, 0]
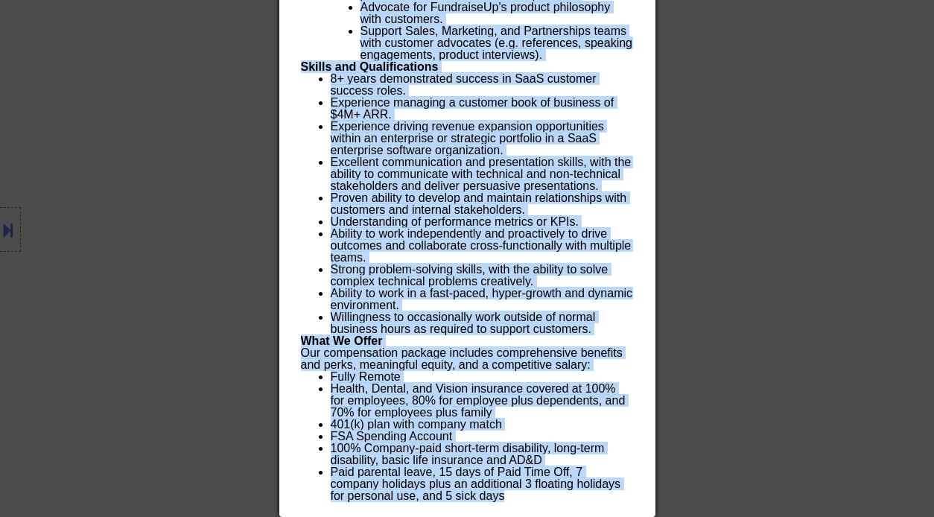
copy div "Loremi Dolorsit Ametcon Adipisc, ELI, Seddoe temporincid UTL (ETD mag ALI) - En…"
drag, startPoint x: 302, startPoint y: 60, endPoint x: 518, endPoint y: 487, distance: 478.8
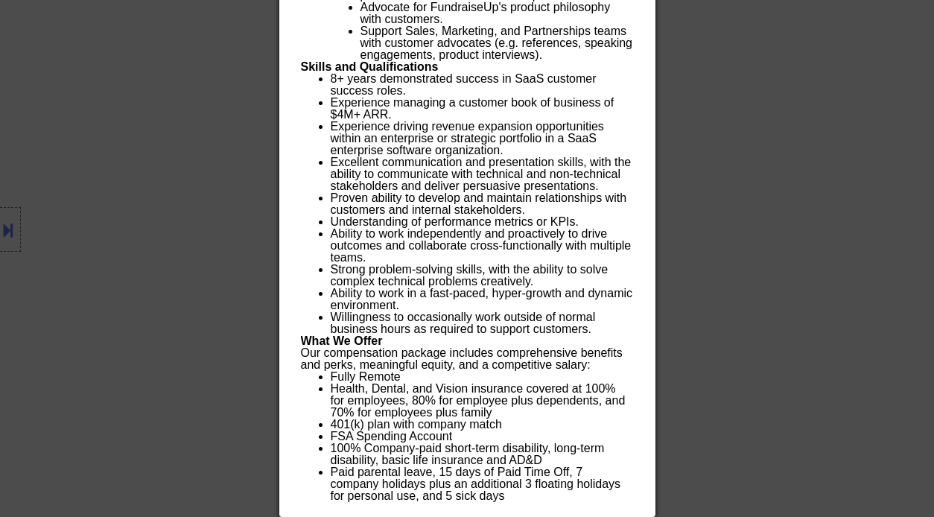
click at [835, 256] on div at bounding box center [467, 258] width 934 height 517
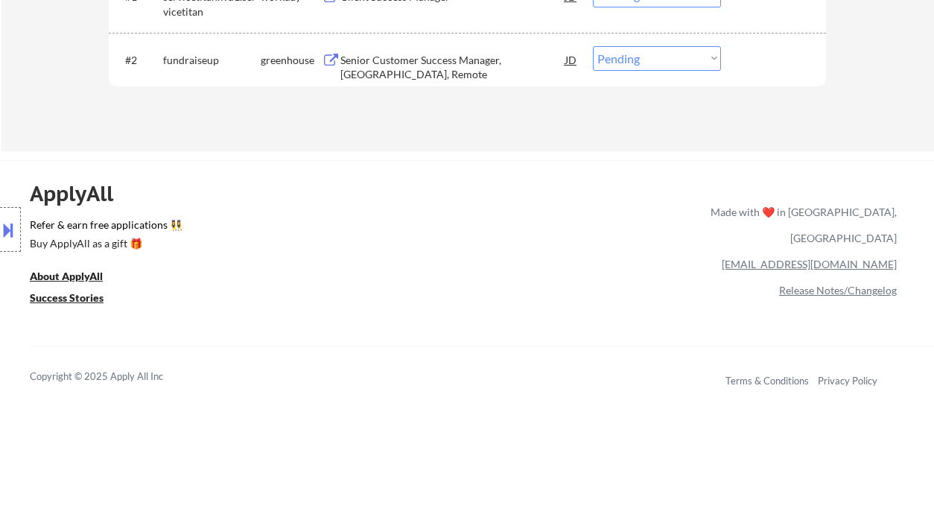
scroll to position [323, 0]
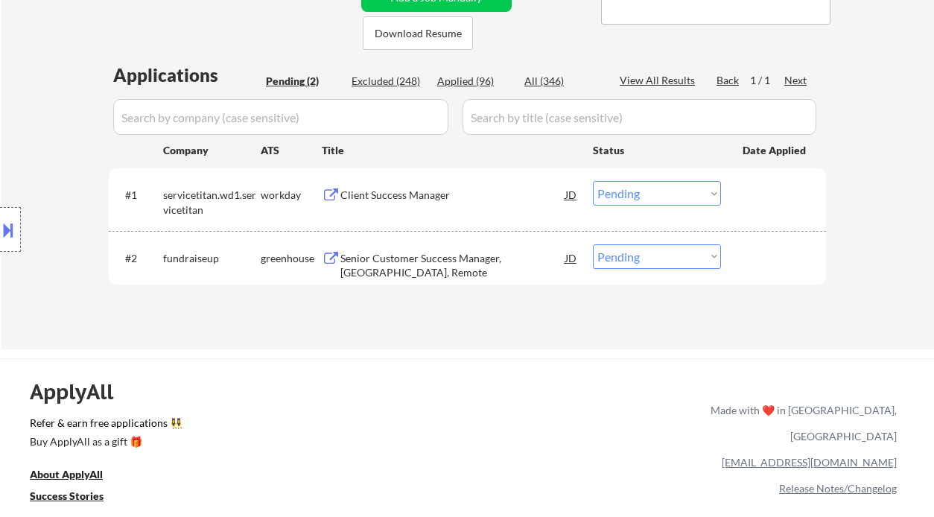
click at [628, 256] on select "Choose an option... Pending Applied Excluded (Questions) Excluded (Expired) Exc…" at bounding box center [657, 256] width 128 height 25
click at [565, 258] on div "JD" at bounding box center [571, 257] width 15 height 27
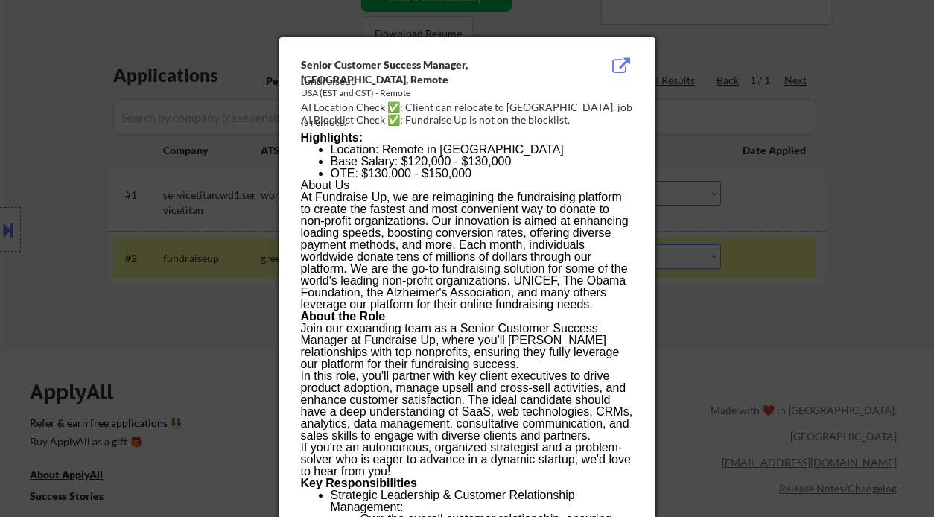
click at [739, 326] on div at bounding box center [467, 258] width 934 height 517
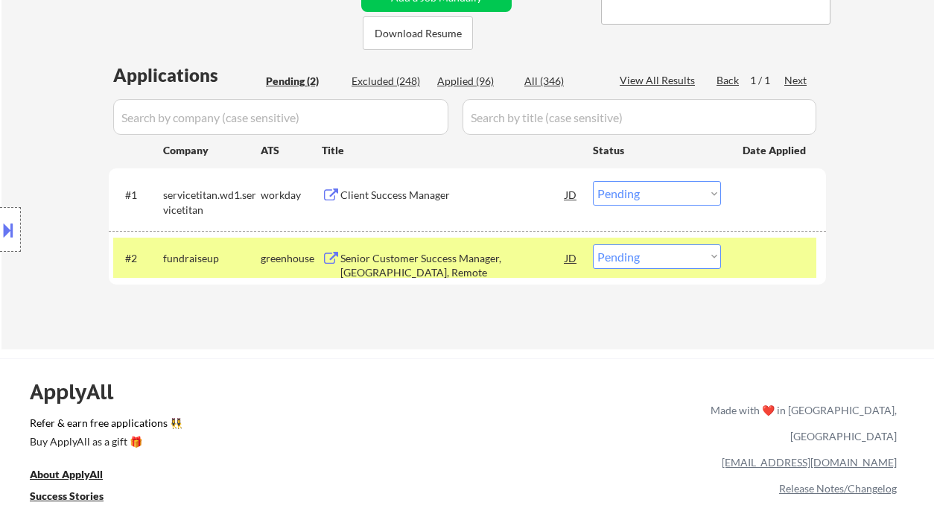
click at [565, 258] on div "JD" at bounding box center [571, 257] width 15 height 27
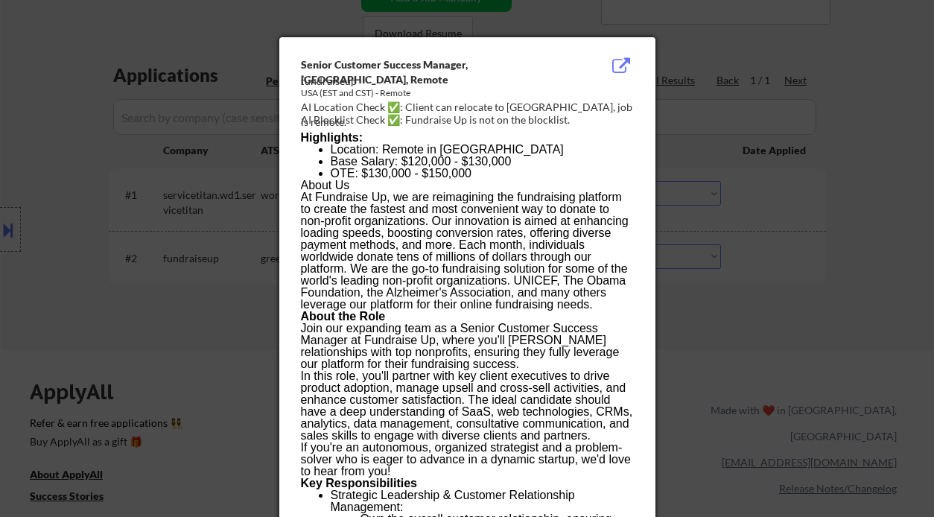
click at [721, 311] on div at bounding box center [467, 258] width 934 height 517
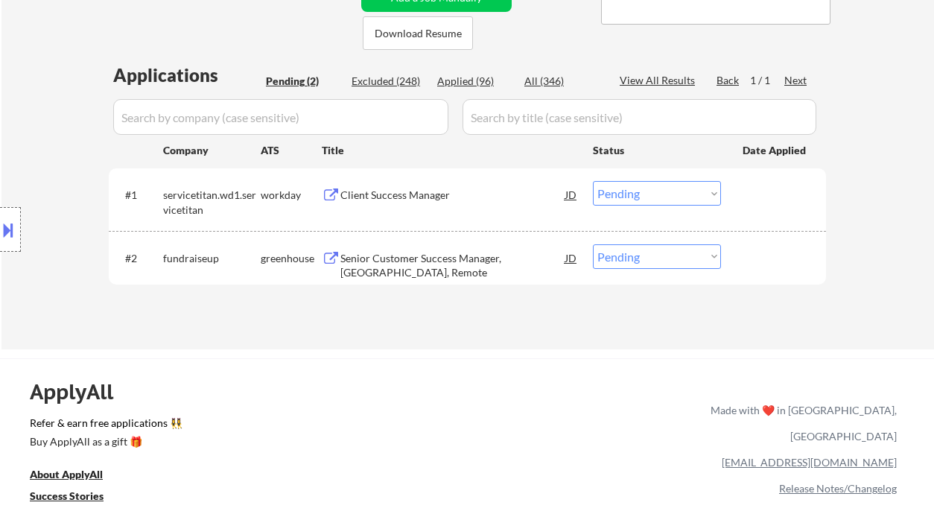
click at [636, 263] on select "Choose an option... Pending Applied Excluded (Questions) Excluded (Expired) Exc…" at bounding box center [657, 256] width 128 height 25
drag, startPoint x: 3, startPoint y: 158, endPoint x: 63, endPoint y: 126, distance: 68.3
click at [3, 158] on div "Location Inclusions:" at bounding box center [133, 230] width 267 height 276
click at [426, 197] on div "Client Success Manager" at bounding box center [452, 195] width 225 height 15
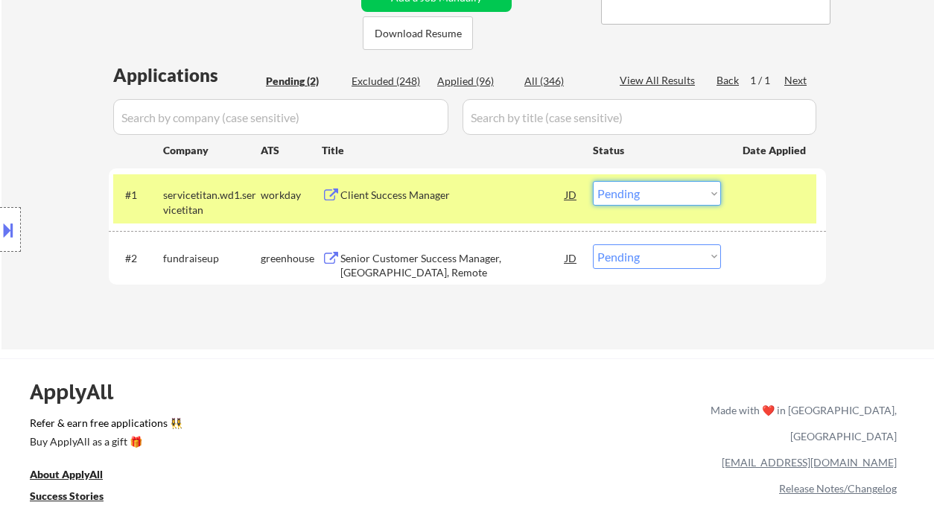
click at [635, 190] on select "Choose an option... Pending Applied Excluded (Questions) Excluded (Expired) Exc…" at bounding box center [657, 193] width 128 height 25
click at [593, 181] on select "Choose an option... Pending Applied Excluded (Questions) Excluded (Expired) Exc…" at bounding box center [657, 193] width 128 height 25
click at [456, 264] on div "Senior Customer Success Manager, [GEOGRAPHIC_DATA], Remote" at bounding box center [452, 265] width 225 height 29
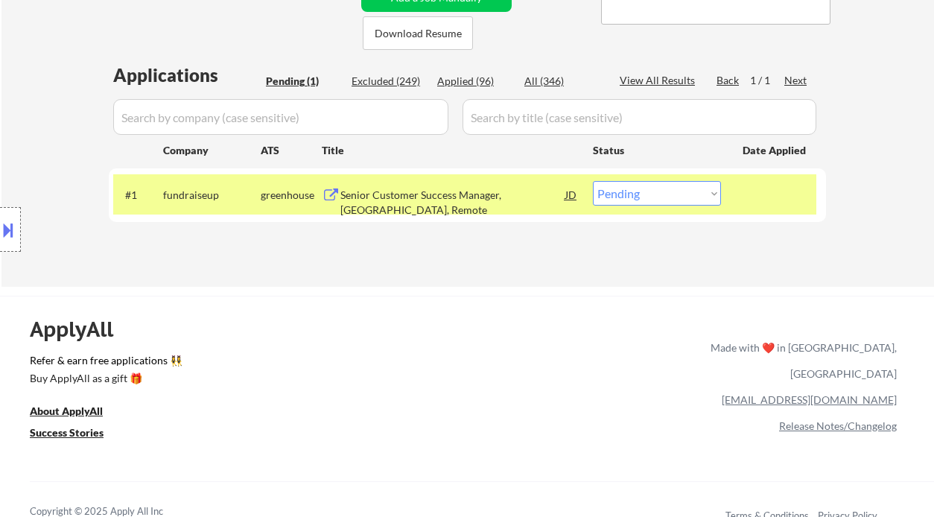
click at [573, 192] on div "JD" at bounding box center [571, 194] width 15 height 27
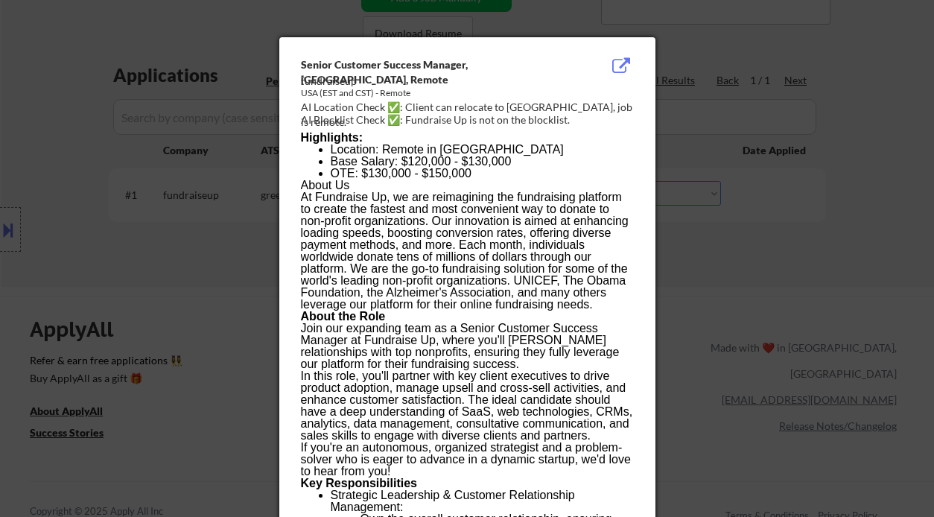
click at [840, 202] on div at bounding box center [467, 258] width 934 height 517
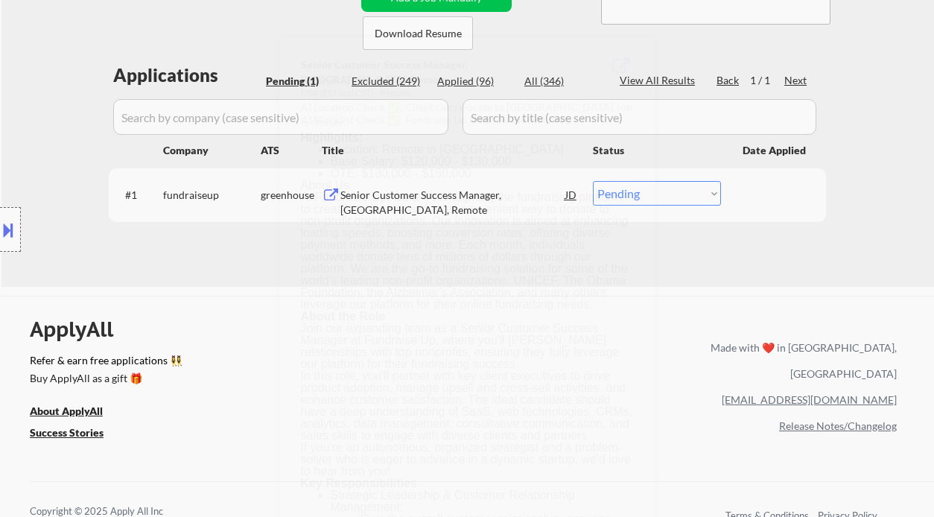
click at [688, 194] on select "Choose an option... Pending Applied Excluded (Questions) Excluded (Expired) Exc…" at bounding box center [657, 193] width 128 height 25
select select ""excluded__salary_""
click at [593, 181] on select "Choose an option... Pending Applied Excluded (Questions) Excluded (Expired) Exc…" at bounding box center [657, 193] width 128 height 25
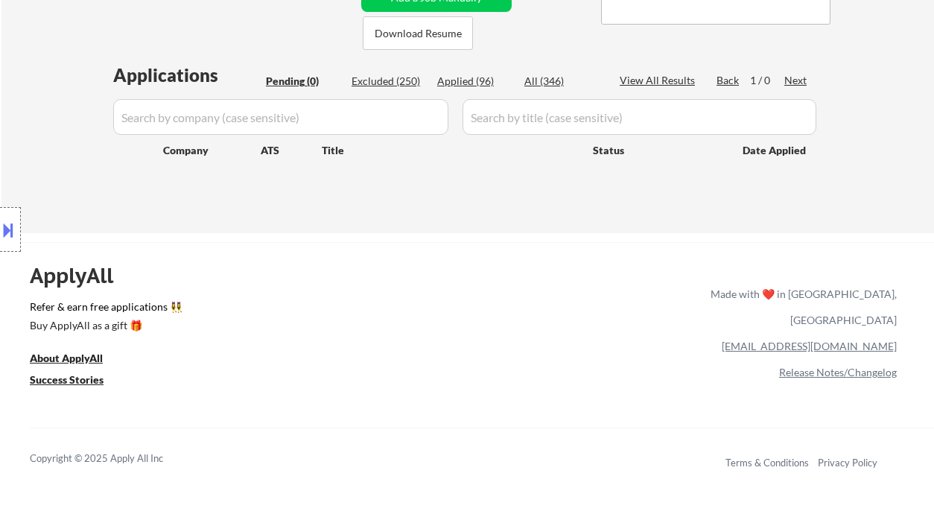
drag, startPoint x: 5, startPoint y: 106, endPoint x: 52, endPoint y: 84, distance: 51.7
click at [7, 105] on div "Location Inclusions:" at bounding box center [133, 230] width 267 height 276
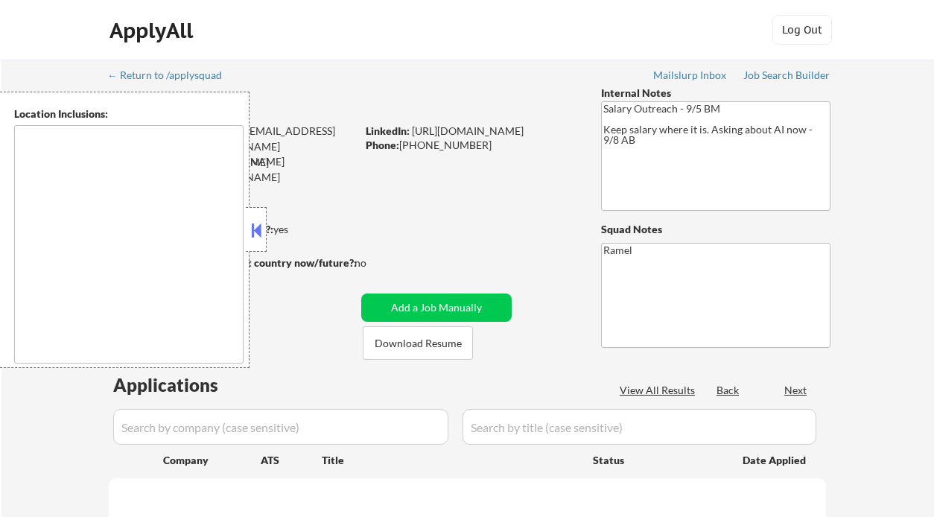
select select ""pending""
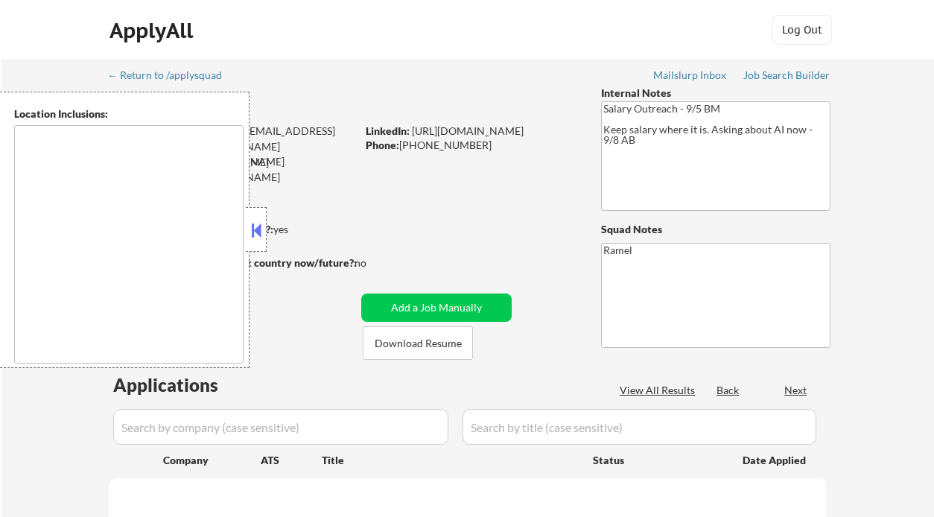
select select ""pending""
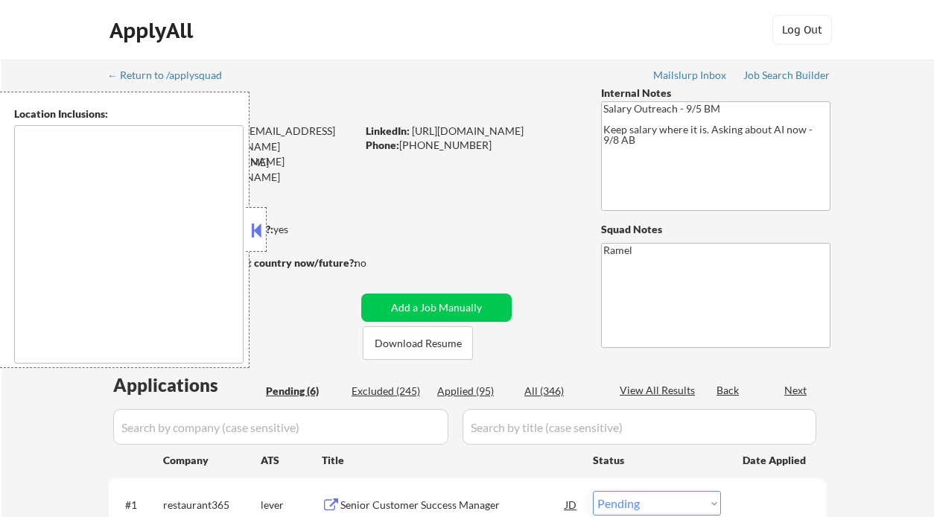
type textarea "[GEOGRAPHIC_DATA], [GEOGRAPHIC_DATA] [GEOGRAPHIC_DATA], [GEOGRAPHIC_DATA] [GEOG…"
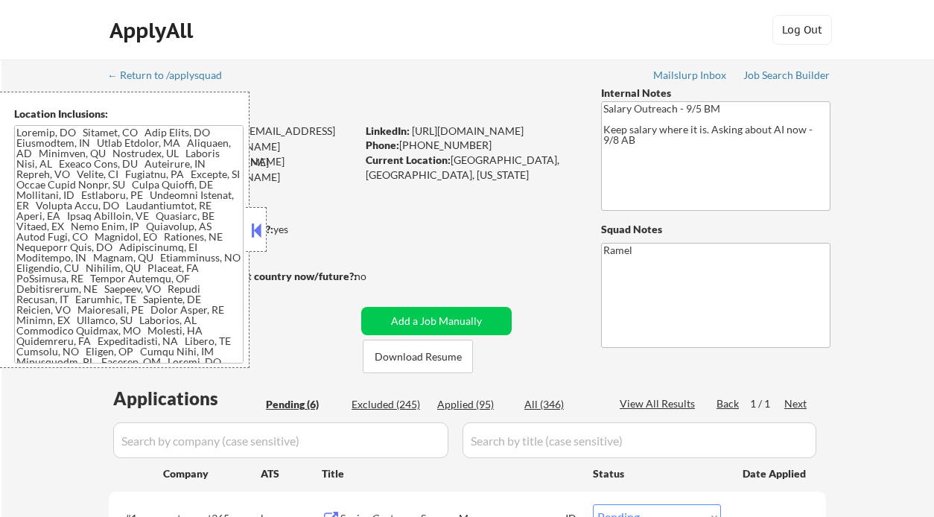
drag, startPoint x: 258, startPoint y: 229, endPoint x: 267, endPoint y: 222, distance: 11.2
click at [259, 229] on button at bounding box center [256, 230] width 16 height 22
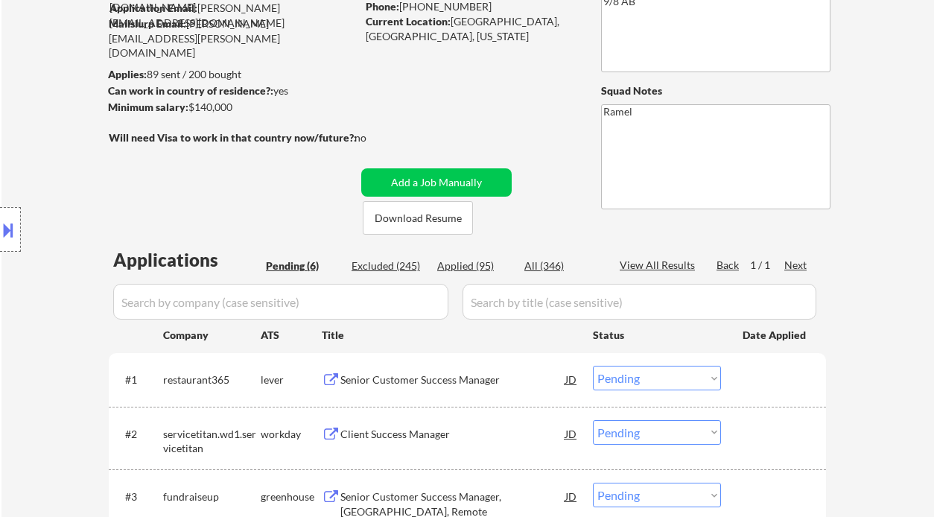
scroll to position [198, 0]
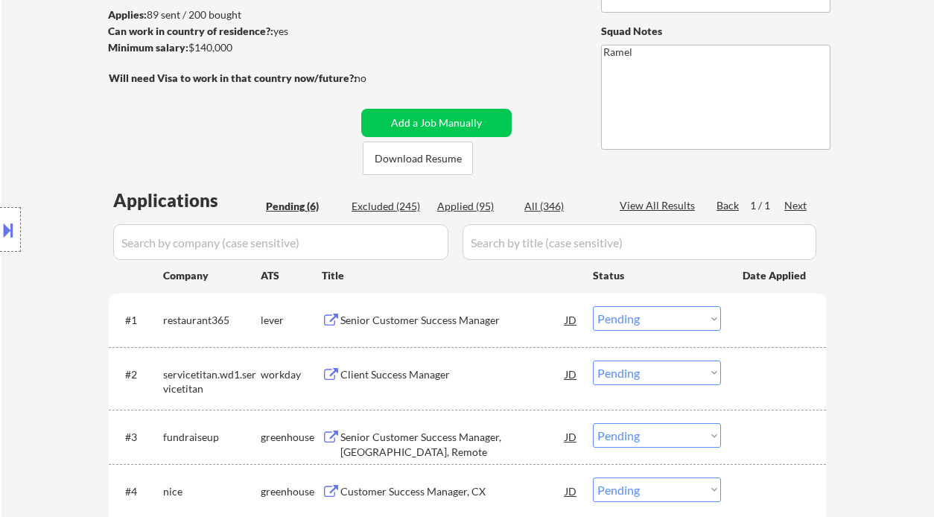
click at [465, 210] on div "Applied (95)" at bounding box center [474, 206] width 74 height 15
select select ""applied""
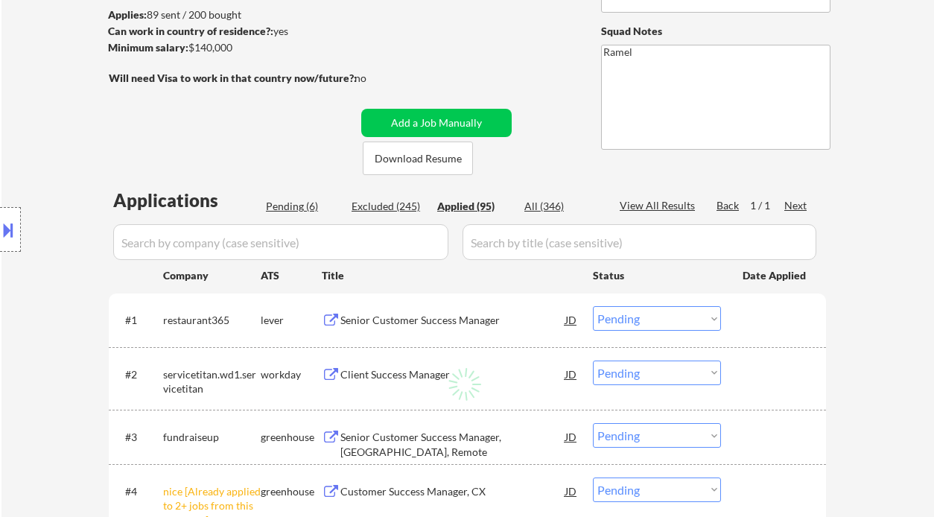
select select ""applied""
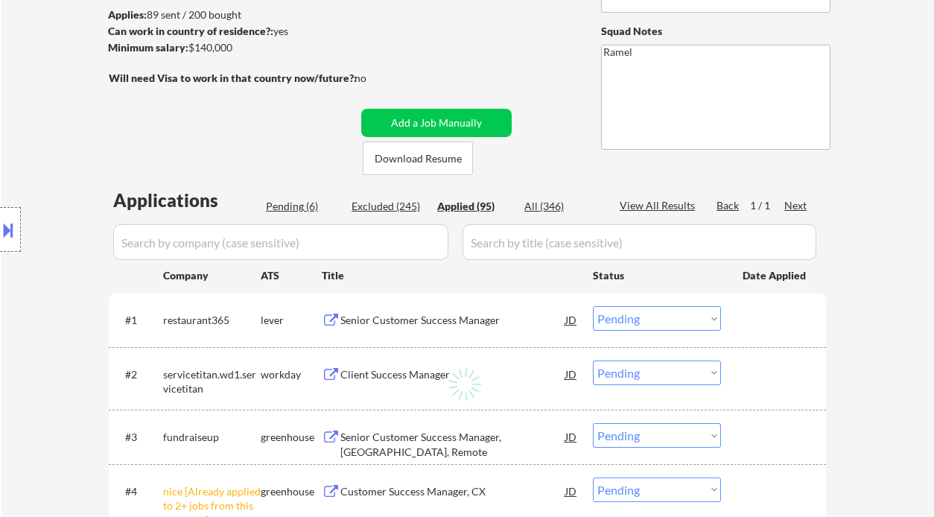
select select ""applied""
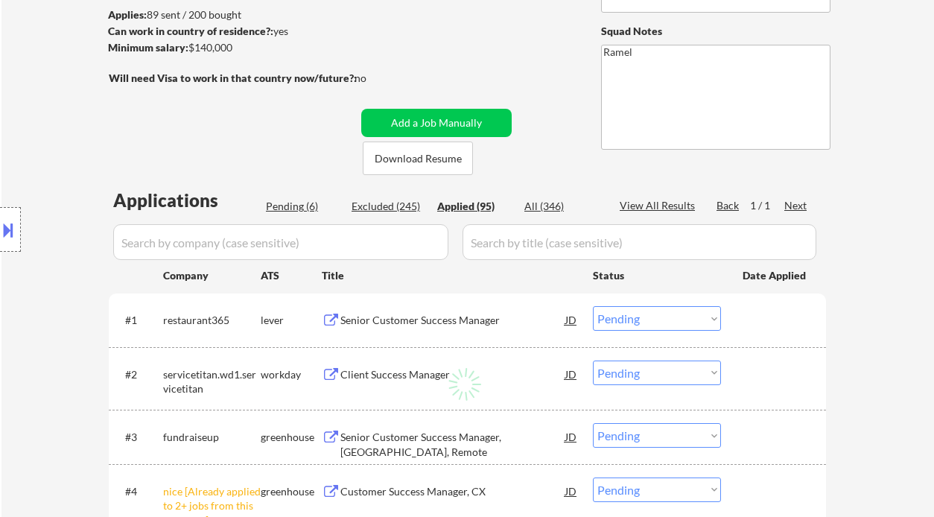
select select ""applied""
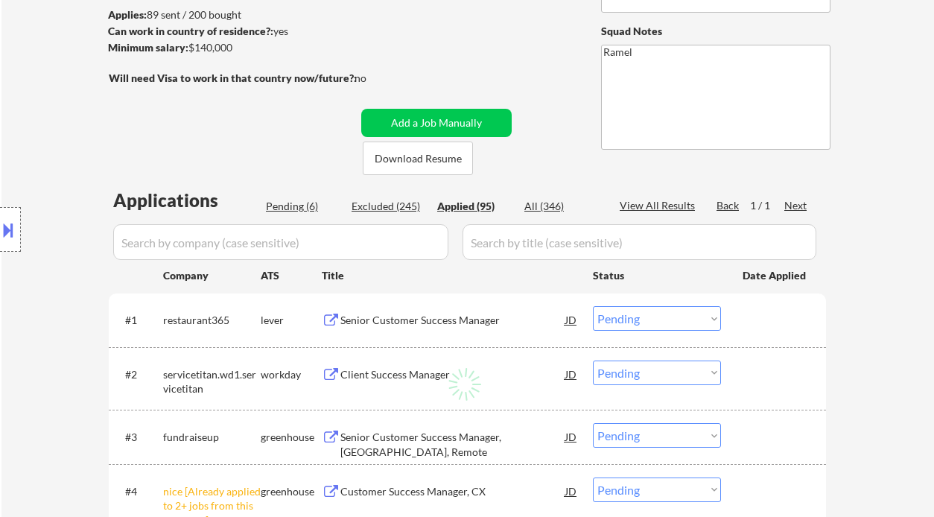
select select ""applied""
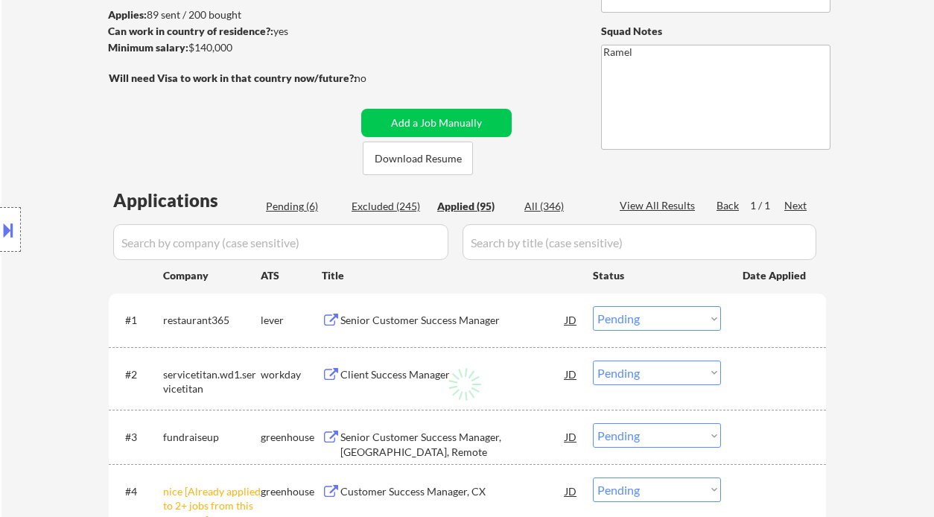
select select ""applied""
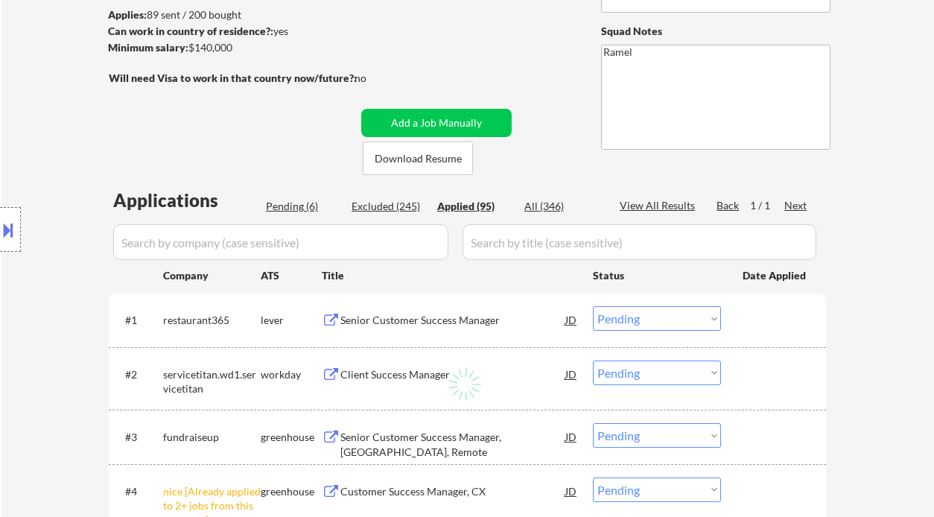
select select ""applied""
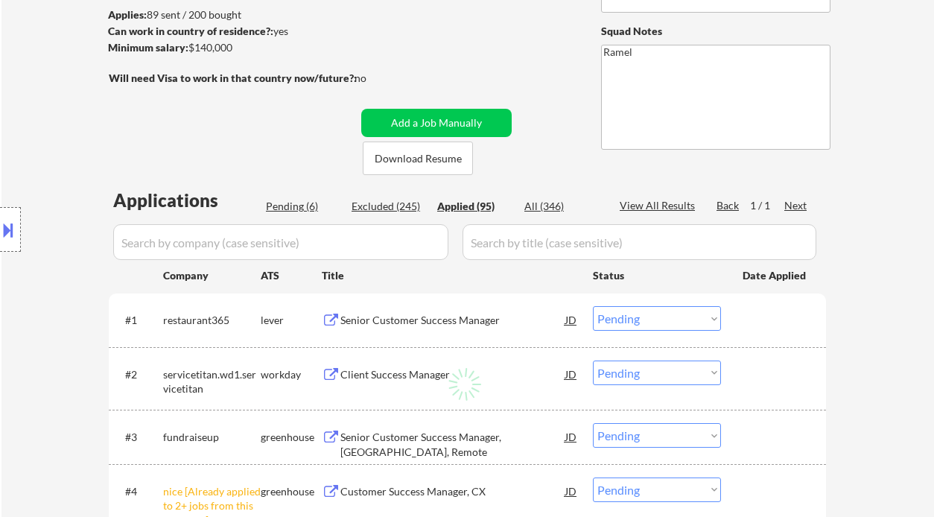
select select ""applied""
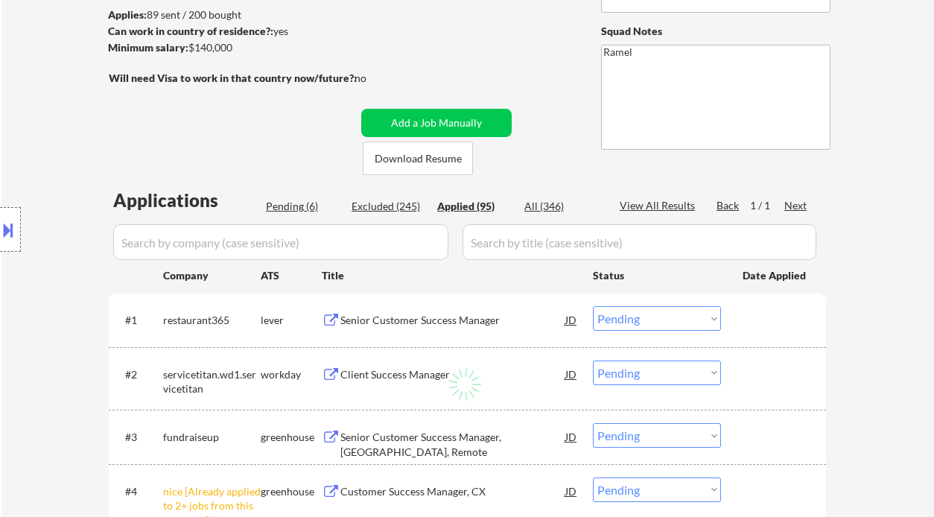
select select ""applied""
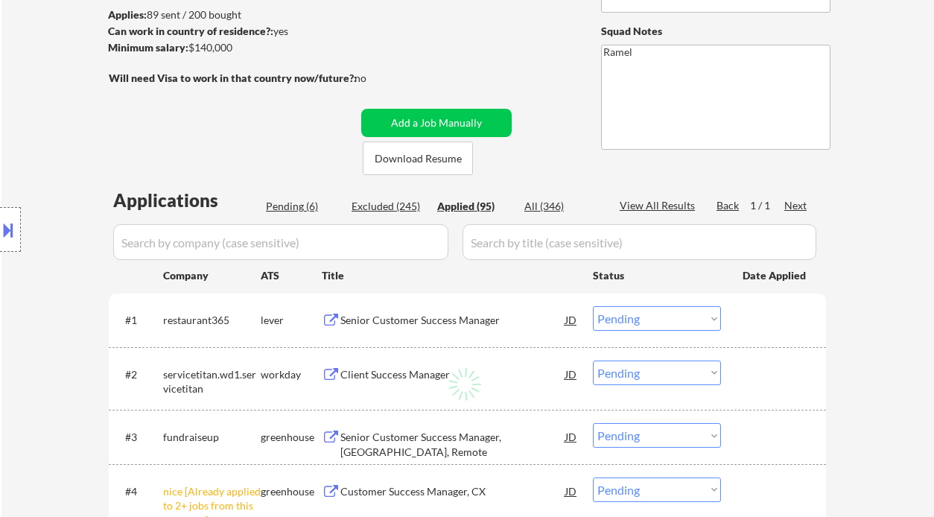
select select ""applied""
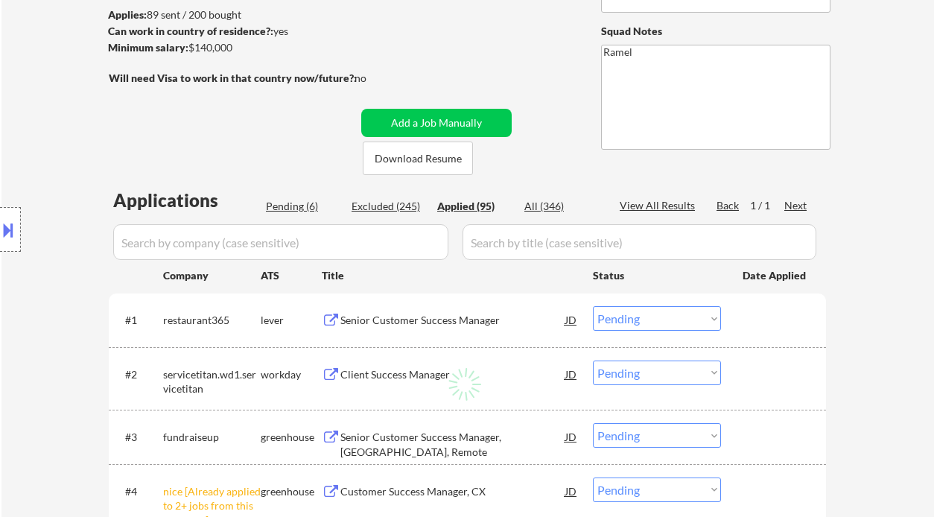
select select ""applied""
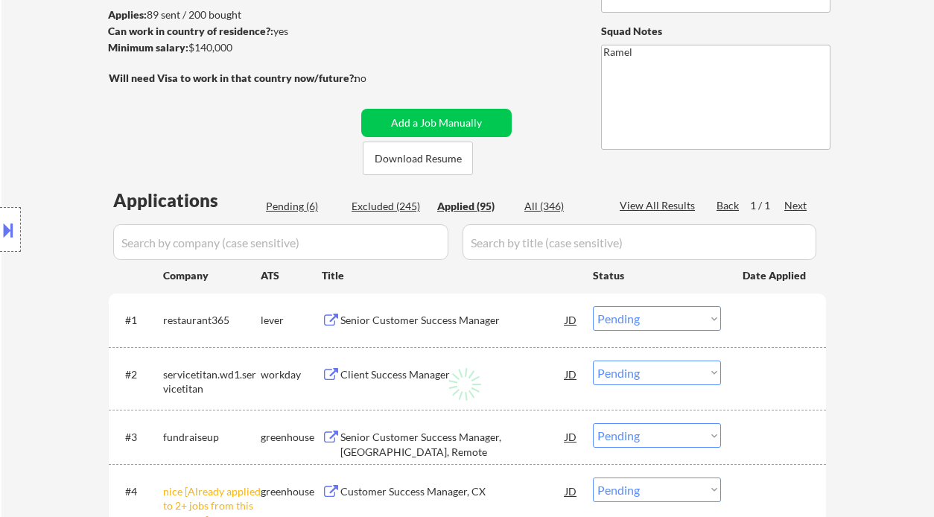
select select ""applied""
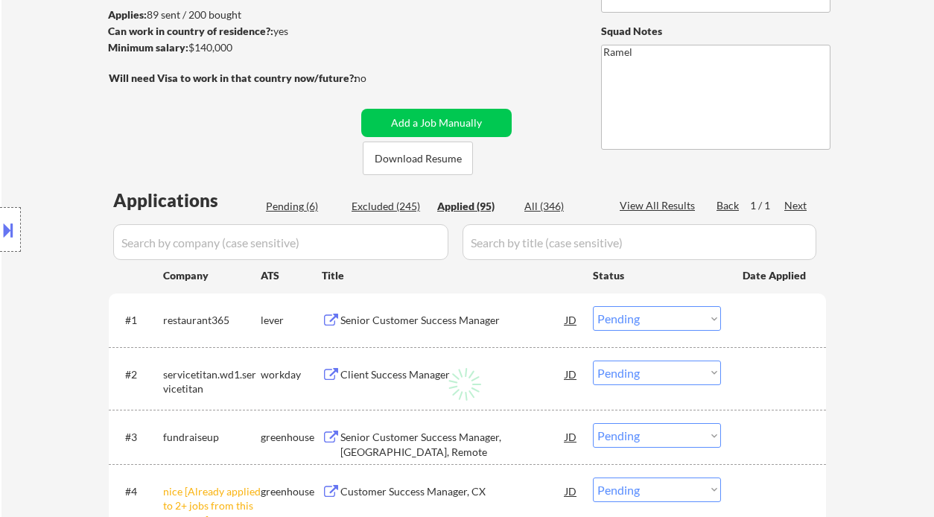
select select ""applied""
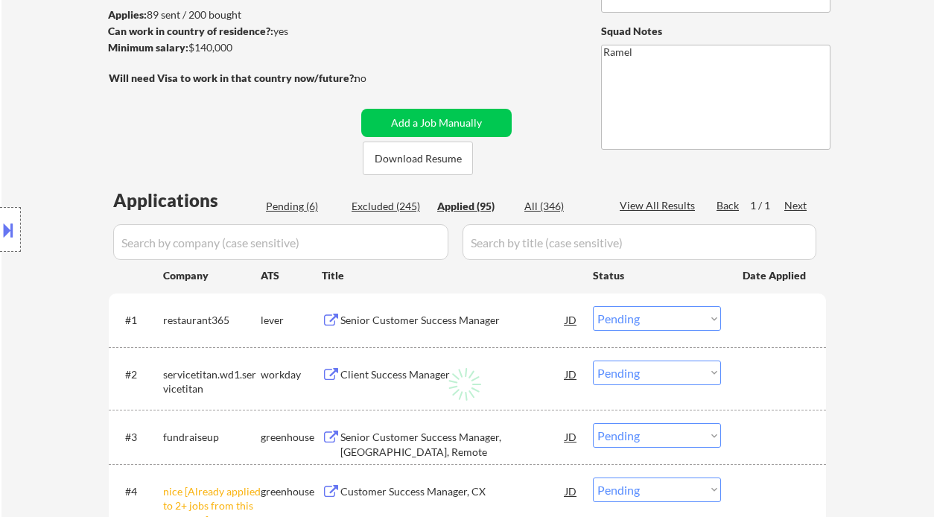
select select ""applied""
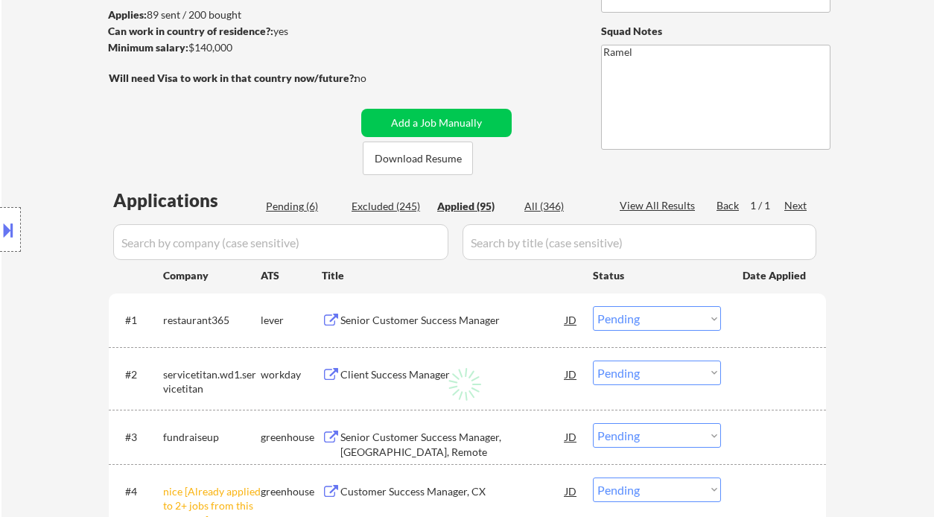
select select ""applied""
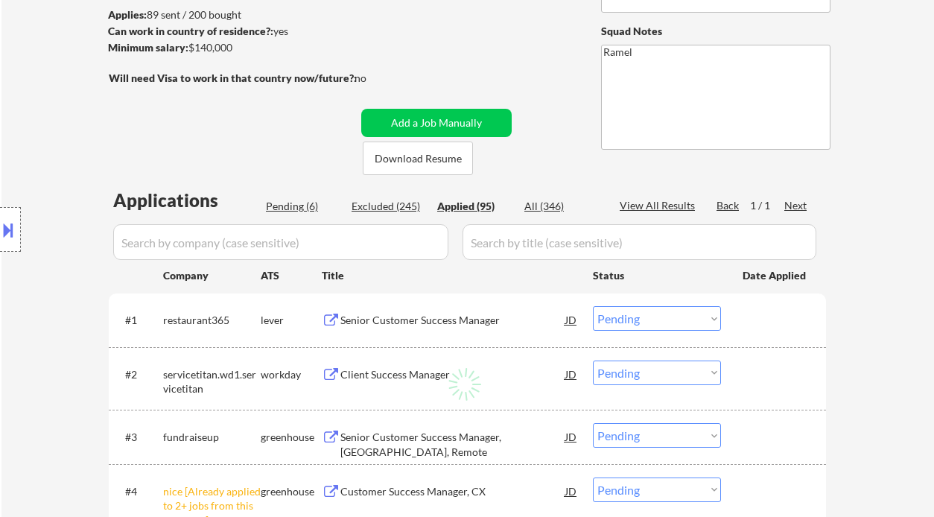
select select ""applied""
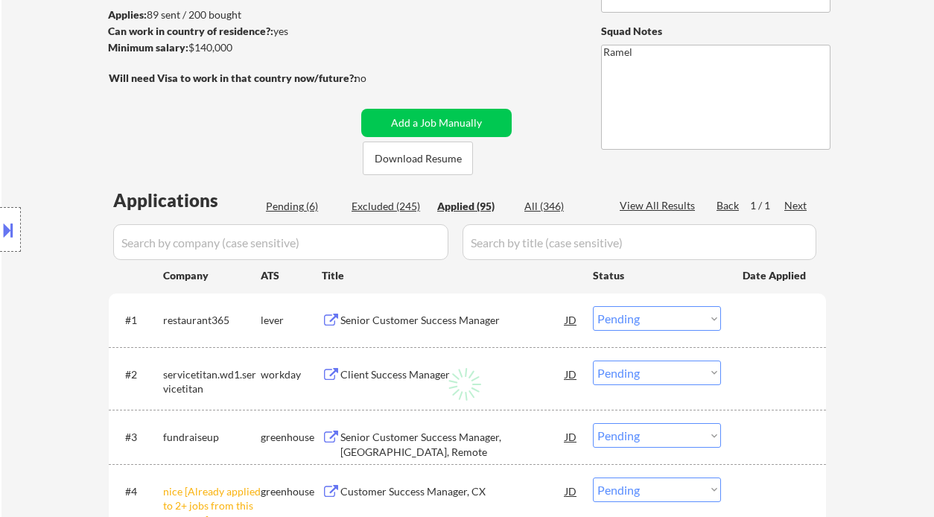
select select ""applied""
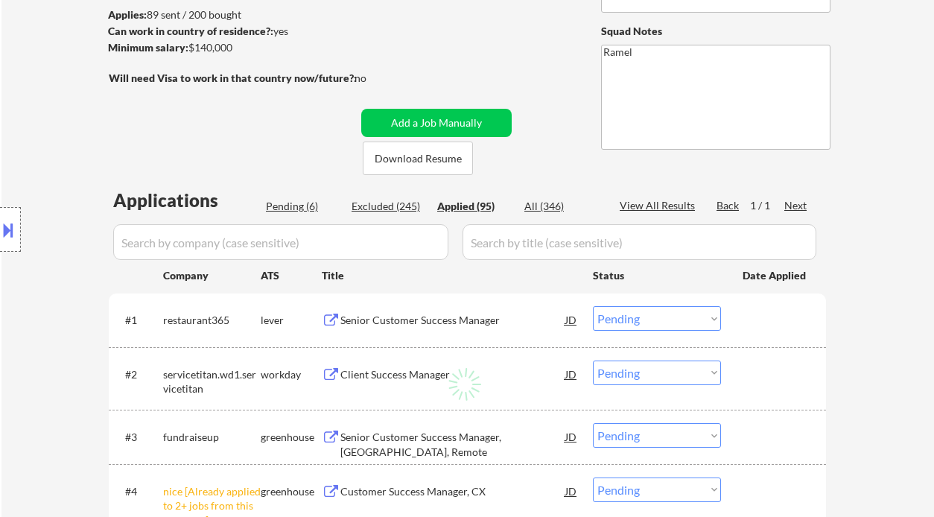
select select ""applied""
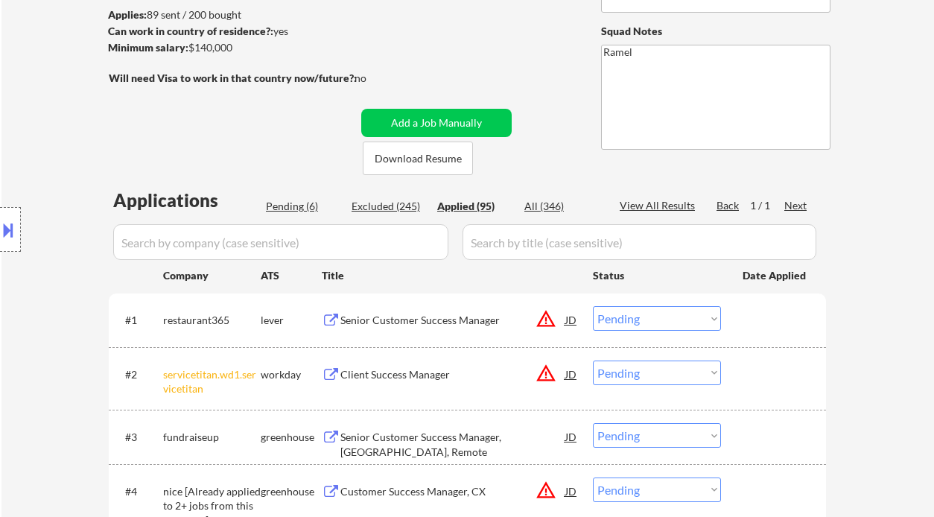
select select ""applied""
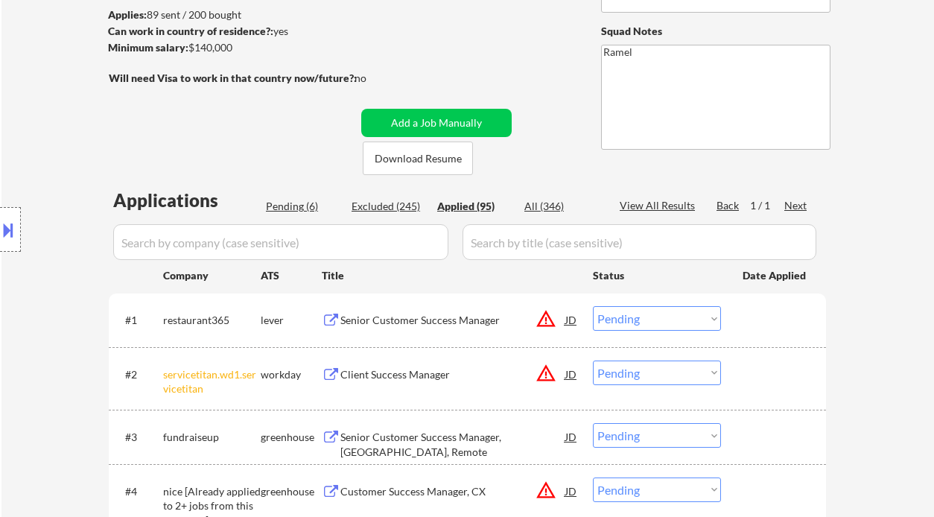
select select ""applied""
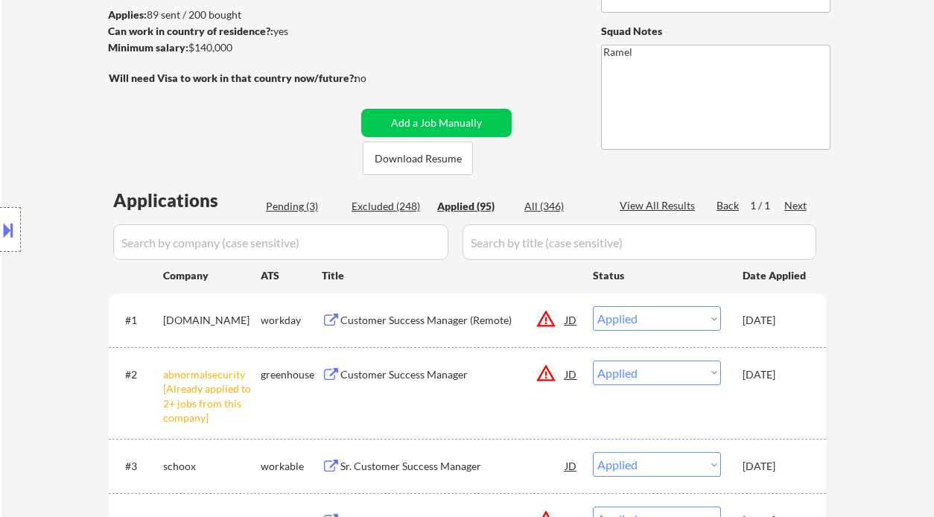
scroll to position [0, 0]
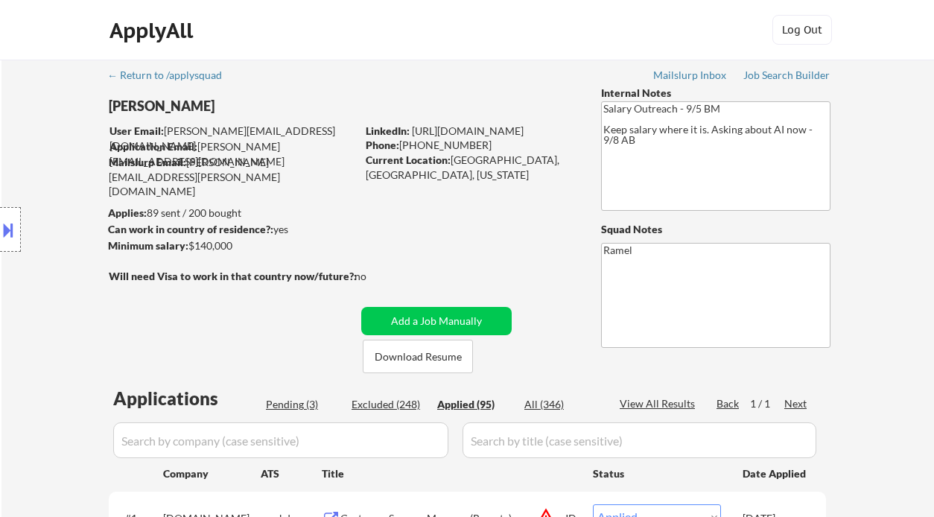
select select ""applied""
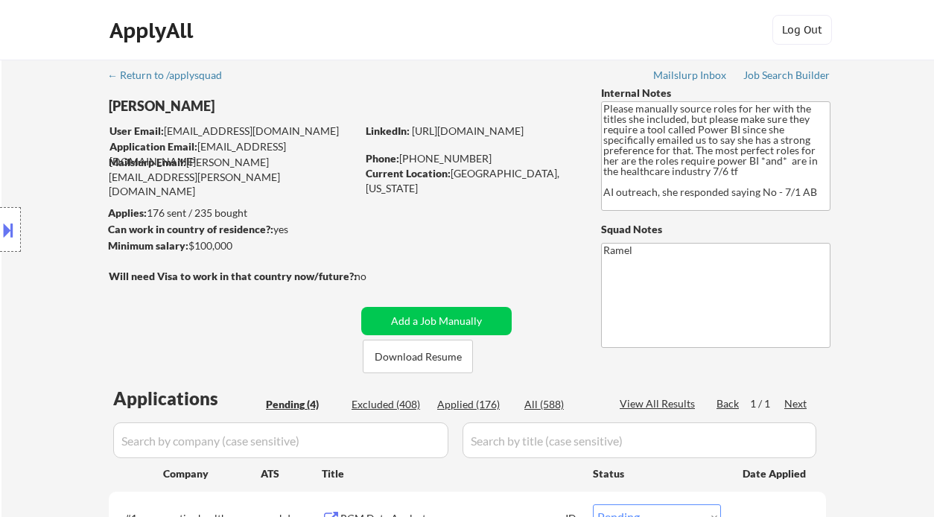
select select ""pending""
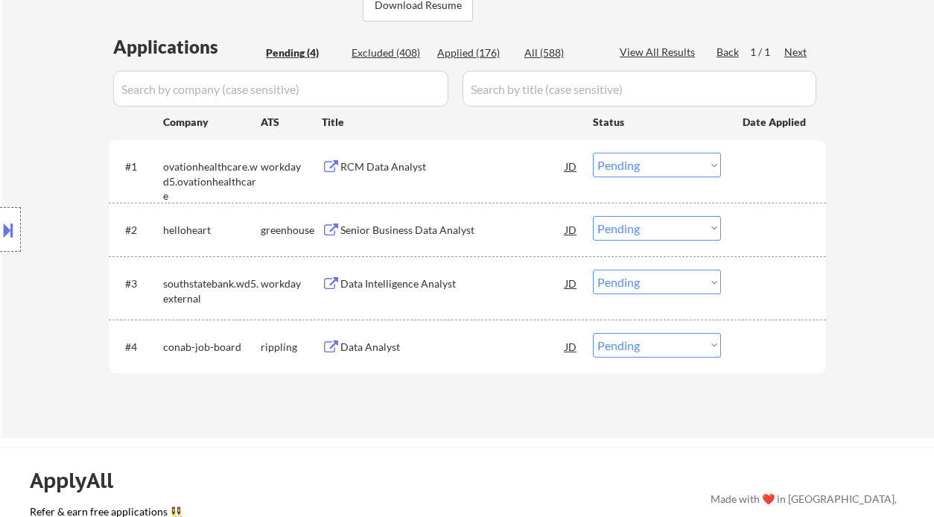
scroll to position [496, 0]
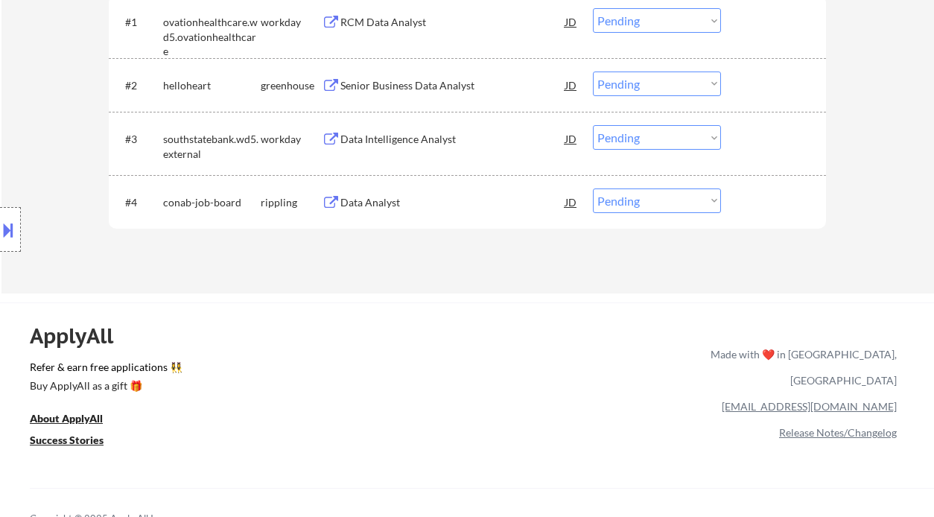
click at [654, 366] on div "ApplyAll Refer & earn free applications 👯‍♀️ Buy ApplyAll as a gift 🎁 About App…" at bounding box center [467, 431] width 934 height 236
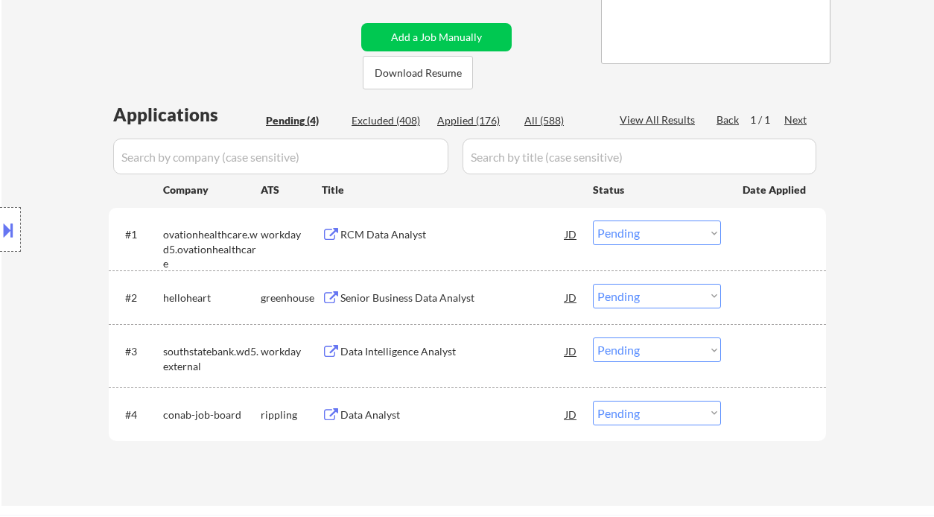
scroll to position [298, 0]
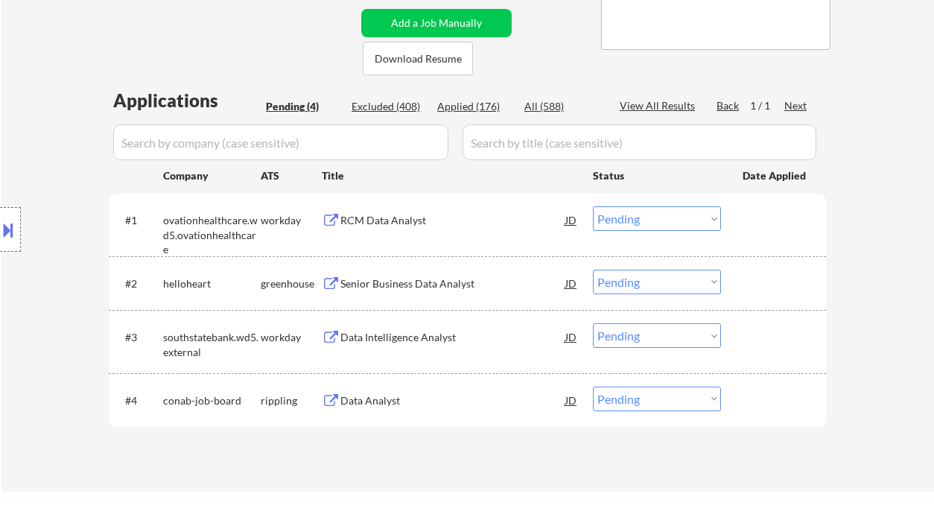
click at [444, 281] on div "Senior Business Data Analyst" at bounding box center [452, 283] width 225 height 15
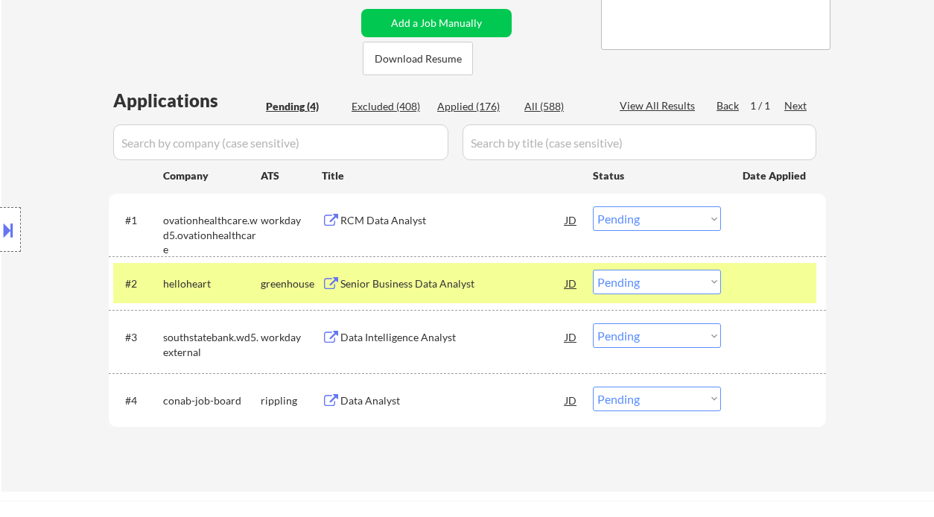
drag, startPoint x: 656, startPoint y: 280, endPoint x: 668, endPoint y: 294, distance: 17.9
click at [656, 281] on select "Choose an option... Pending Applied Excluded (Questions) Excluded (Expired) Exc…" at bounding box center [657, 282] width 128 height 25
click at [593, 270] on select "Choose an option... Pending Applied Excluded (Questions) Excluded (Expired) Exc…" at bounding box center [657, 282] width 128 height 25
select select ""pending""
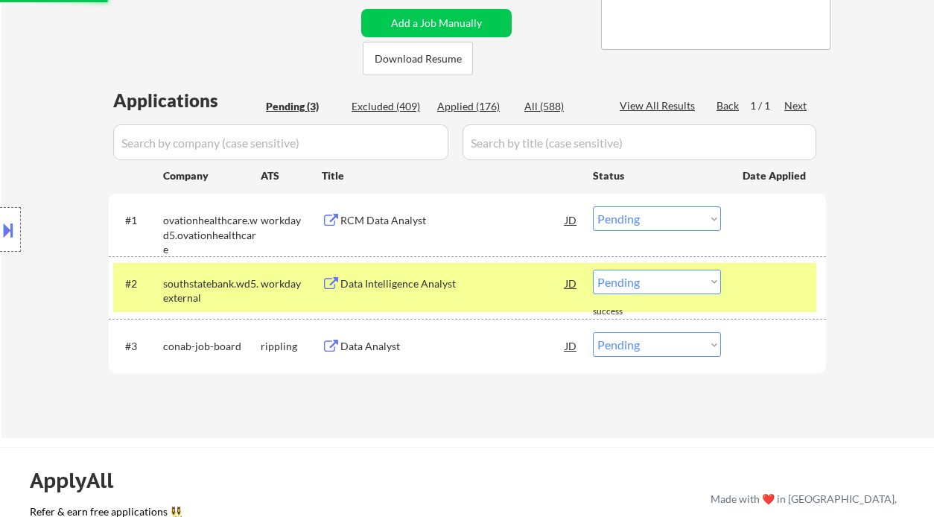
click at [381, 346] on div "Data Analyst" at bounding box center [452, 346] width 225 height 15
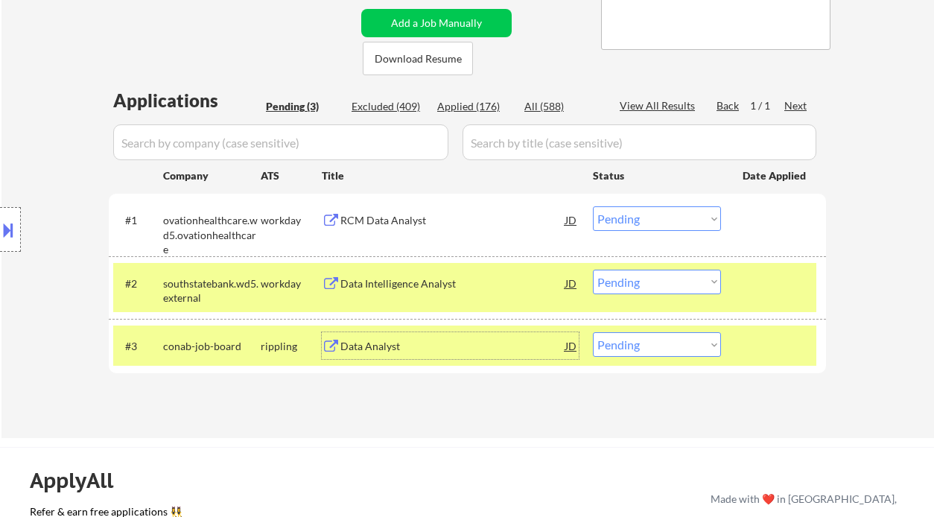
click at [646, 356] on select "Choose an option... Pending Applied Excluded (Questions) Excluded (Expired) Exc…" at bounding box center [657, 344] width 128 height 25
select select ""excluded__expired_""
click at [593, 332] on select "Choose an option... Pending Applied Excluded (Questions) Excluded (Expired) Exc…" at bounding box center [657, 344] width 128 height 25
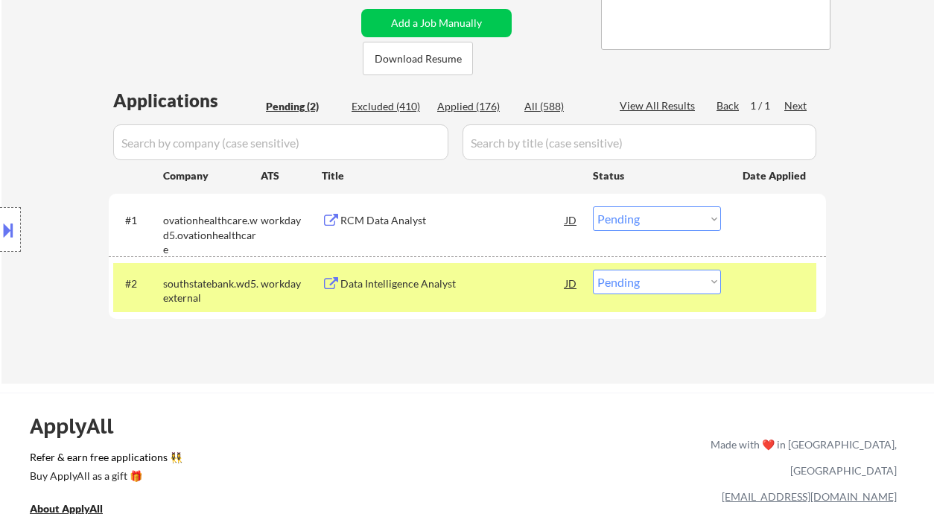
click at [393, 287] on div "Data Intelligence Analyst" at bounding box center [452, 283] width 225 height 15
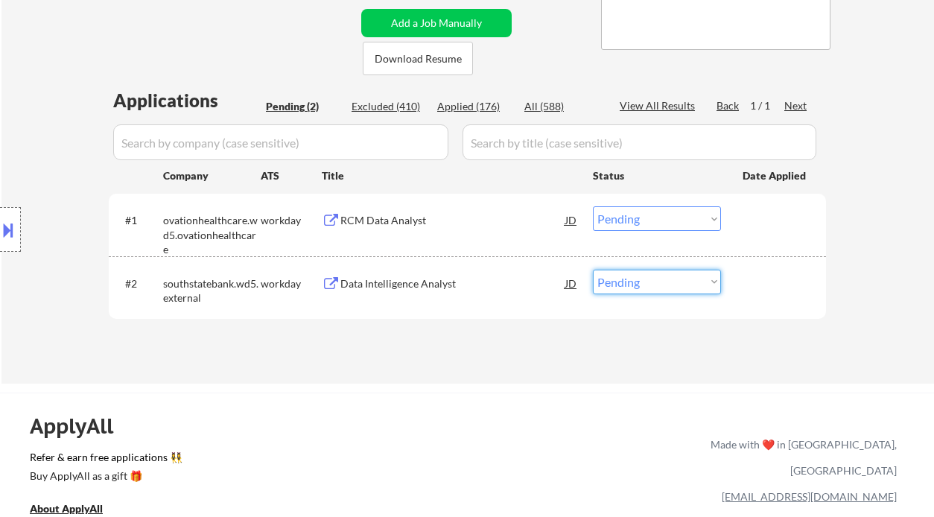
drag, startPoint x: 635, startPoint y: 283, endPoint x: 649, endPoint y: 294, distance: 17.6
click at [635, 283] on select "Choose an option... Pending Applied Excluded (Questions) Excluded (Expired) Exc…" at bounding box center [657, 282] width 128 height 25
select select ""excluded""
click at [593, 270] on select "Choose an option... Pending Applied Excluded (Questions) Excluded (Expired) Exc…" at bounding box center [657, 282] width 128 height 25
click at [372, 212] on div "RCM Data Analyst" at bounding box center [452, 219] width 225 height 27
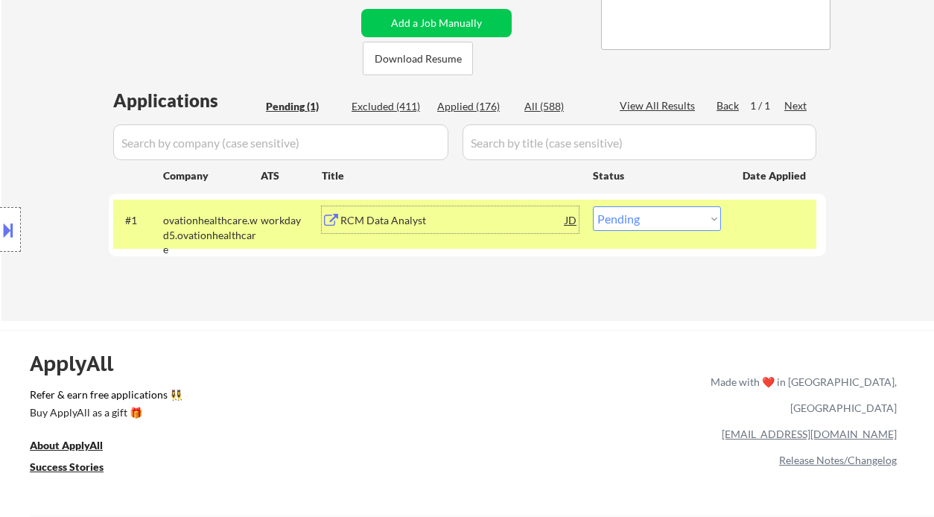
click at [644, 216] on select "Choose an option... Pending Applied Excluded (Questions) Excluded (Expired) Exc…" at bounding box center [657, 218] width 128 height 25
select select ""excluded__expired_""
click at [593, 206] on select "Choose an option... Pending Applied Excluded (Questions) Excluded (Expired) Exc…" at bounding box center [657, 218] width 128 height 25
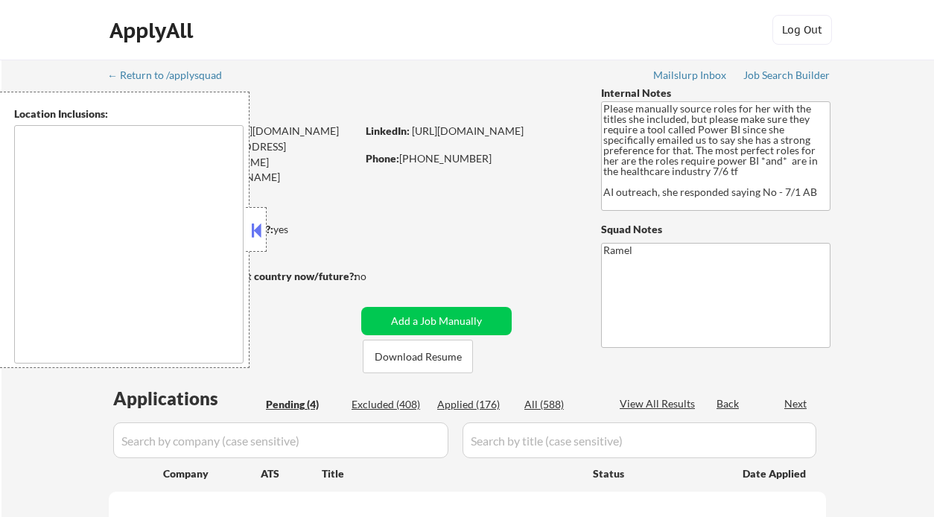
select select ""pending""
type textarea "[GEOGRAPHIC_DATA], [GEOGRAPHIC_DATA] [GEOGRAPHIC_DATA], [GEOGRAPHIC_DATA] [GEOG…"
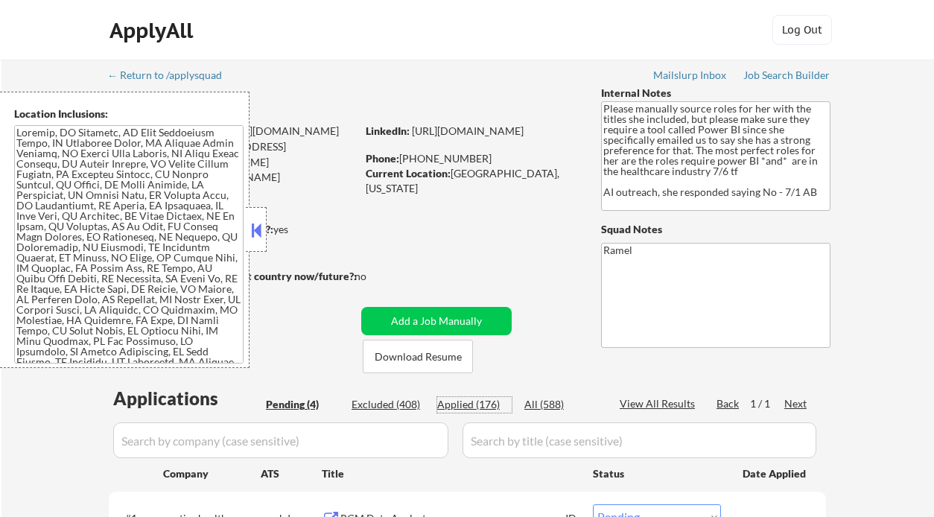
click at [488, 406] on div "Applied (176)" at bounding box center [474, 404] width 74 height 15
click at [253, 226] on button at bounding box center [256, 230] width 16 height 22
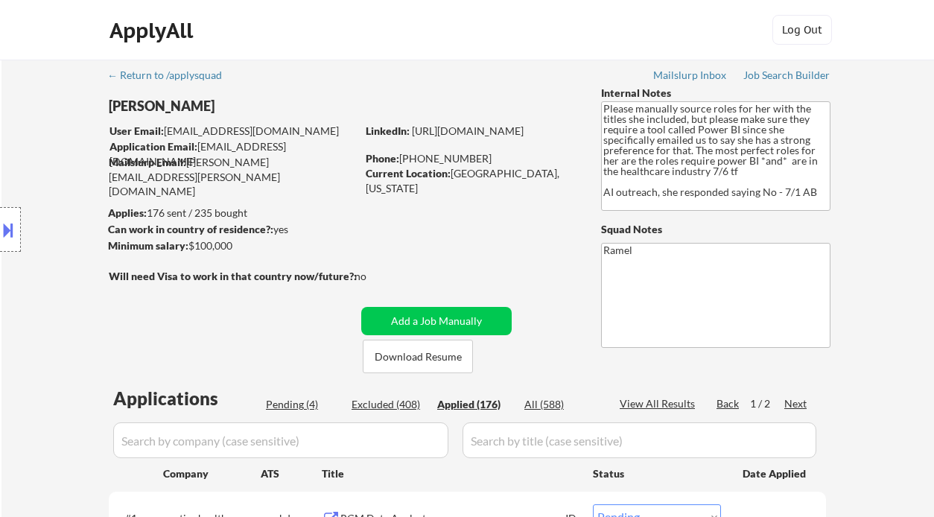
select select ""applied""
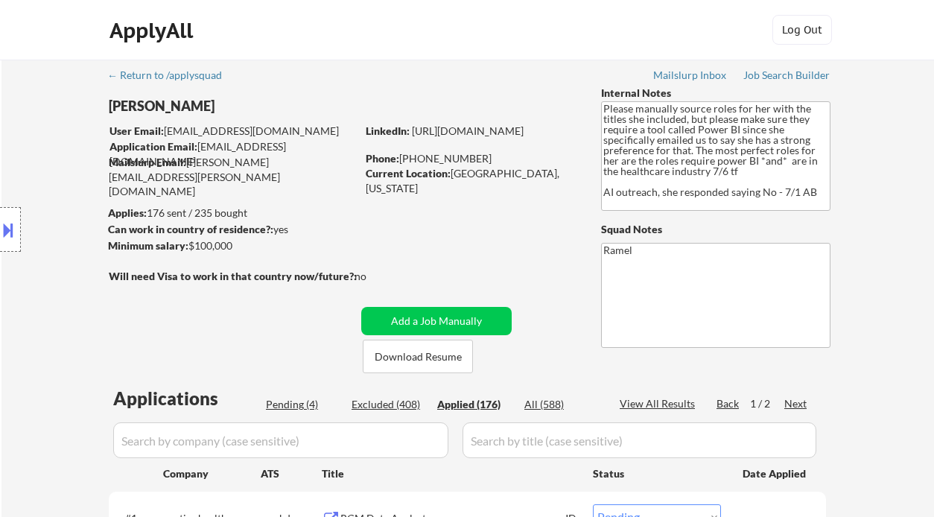
select select ""applied""
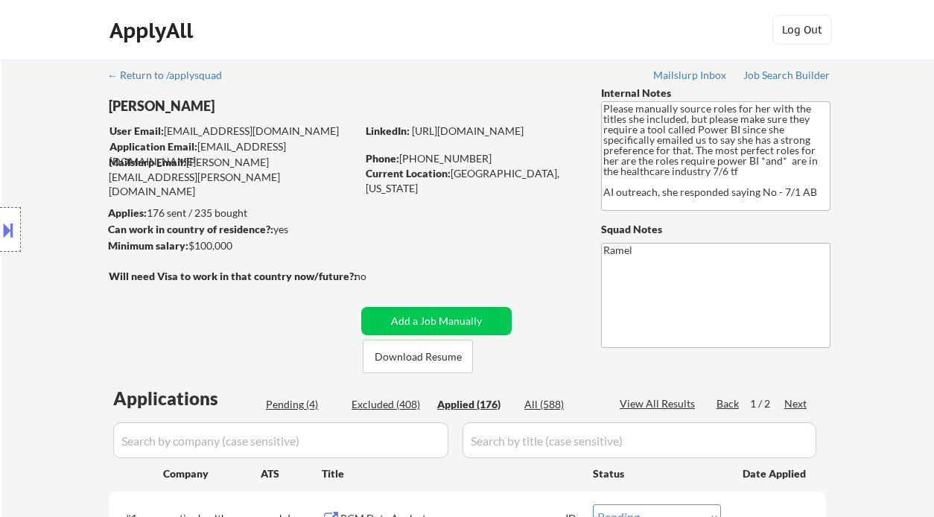
select select ""applied""
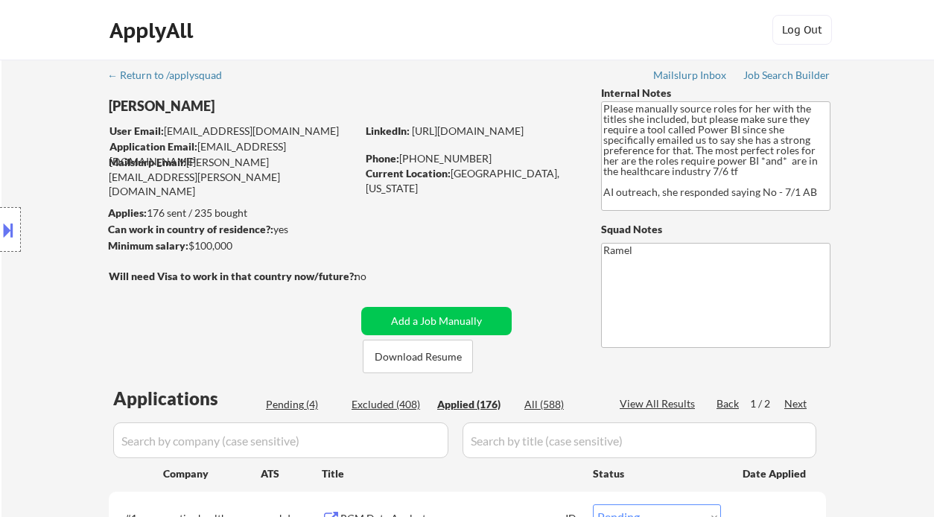
select select ""applied""
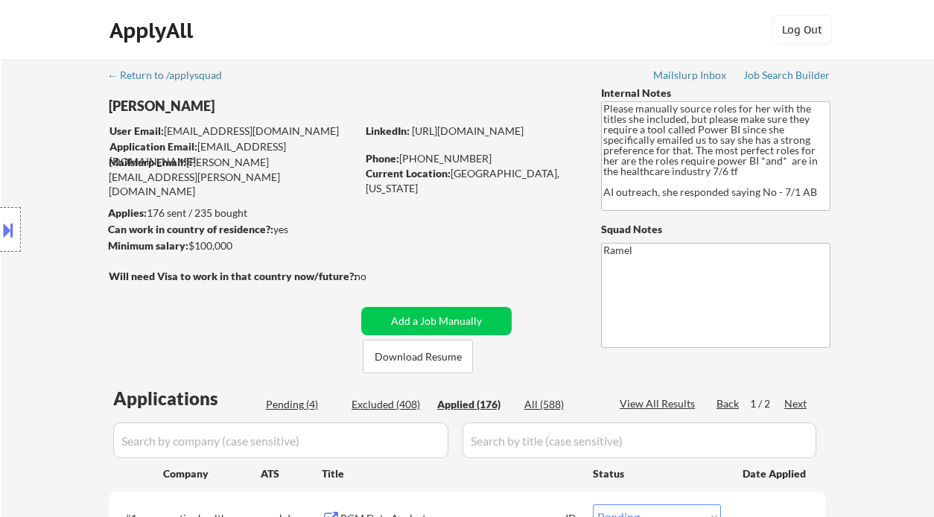
select select ""applied""
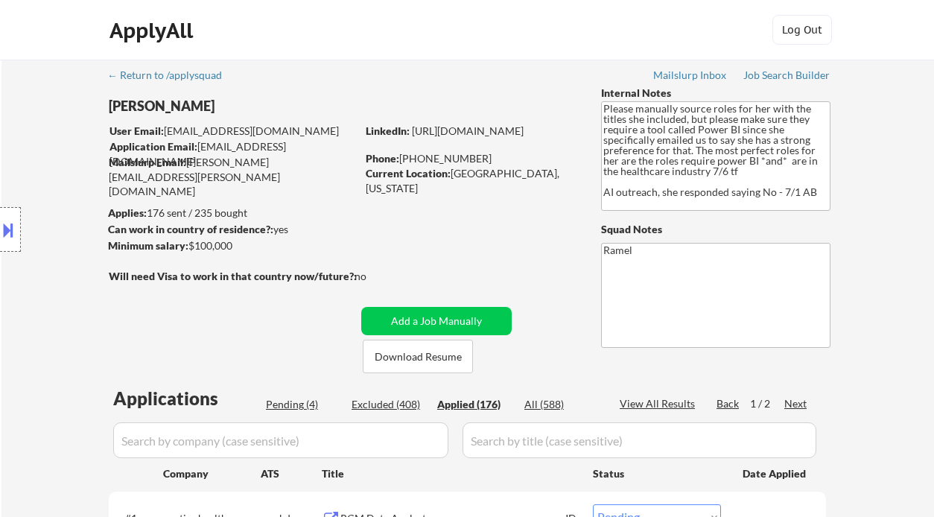
select select ""applied""
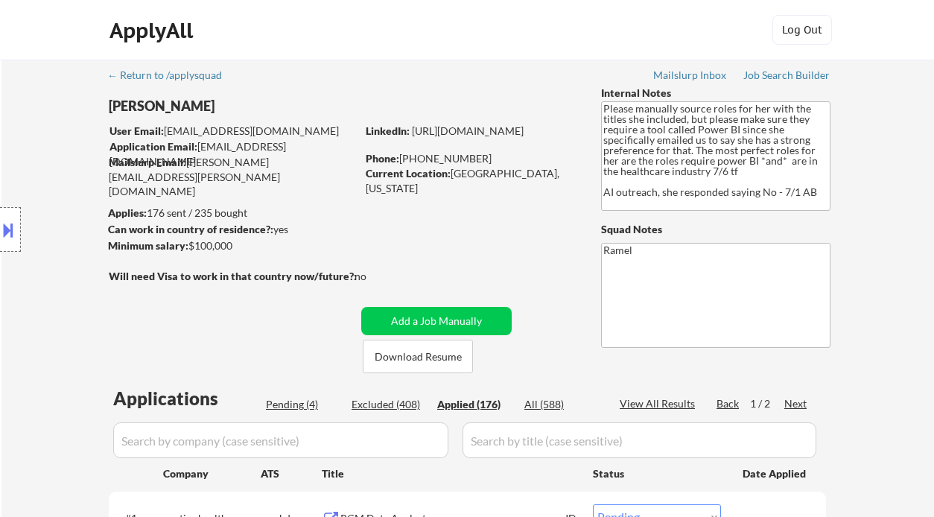
select select ""applied""
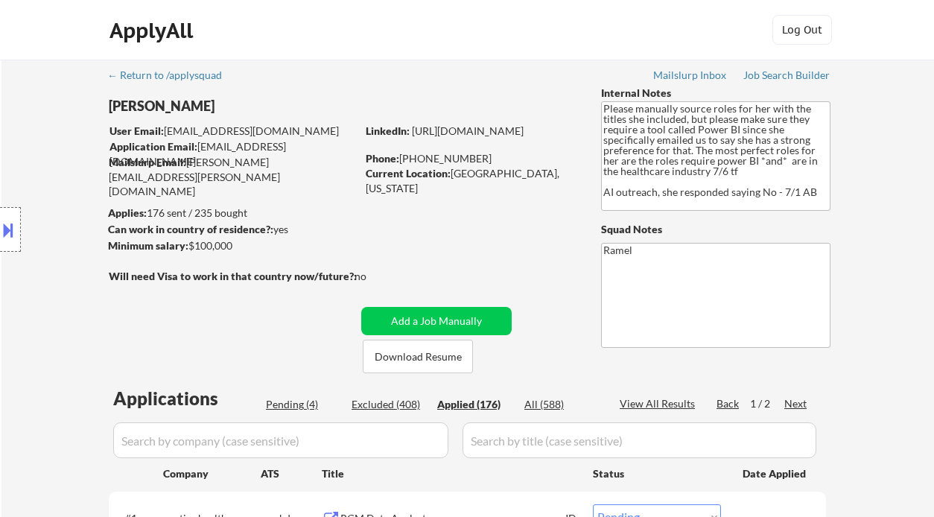
select select ""applied""
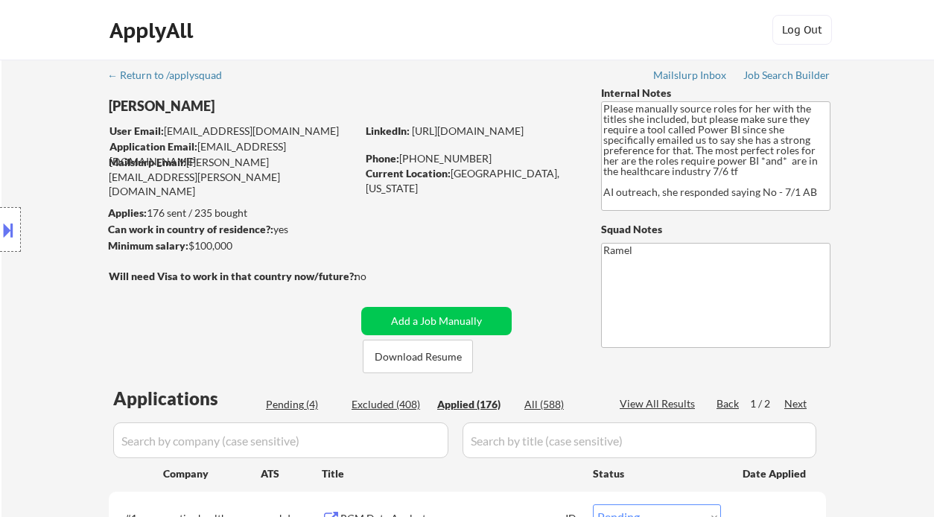
select select ""applied""
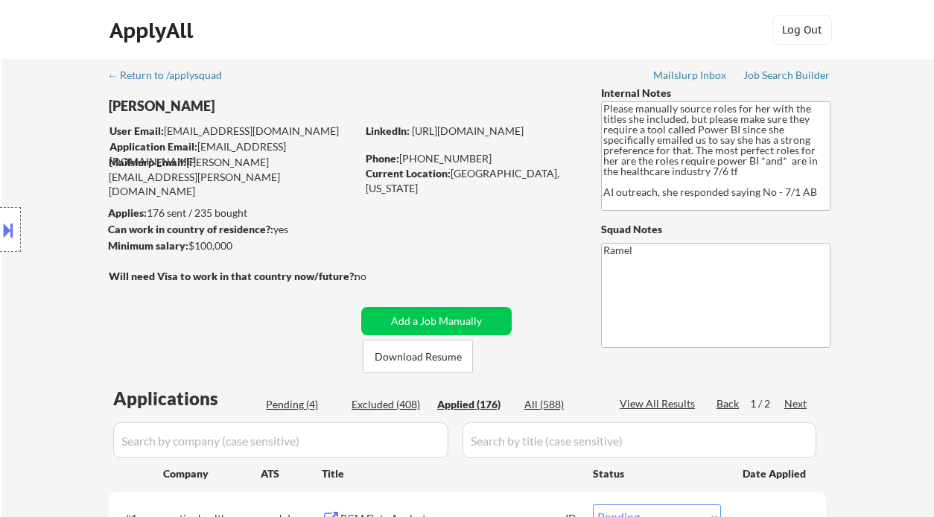
select select ""applied""
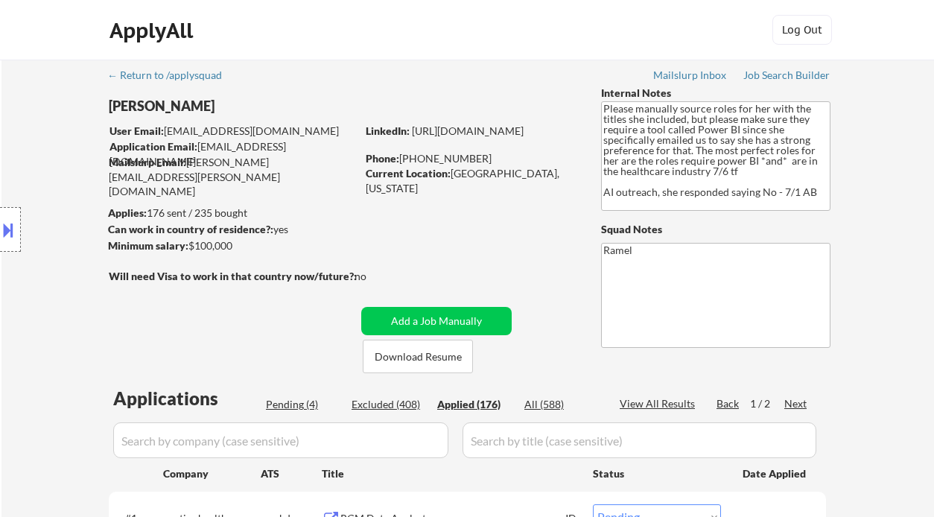
select select ""applied""
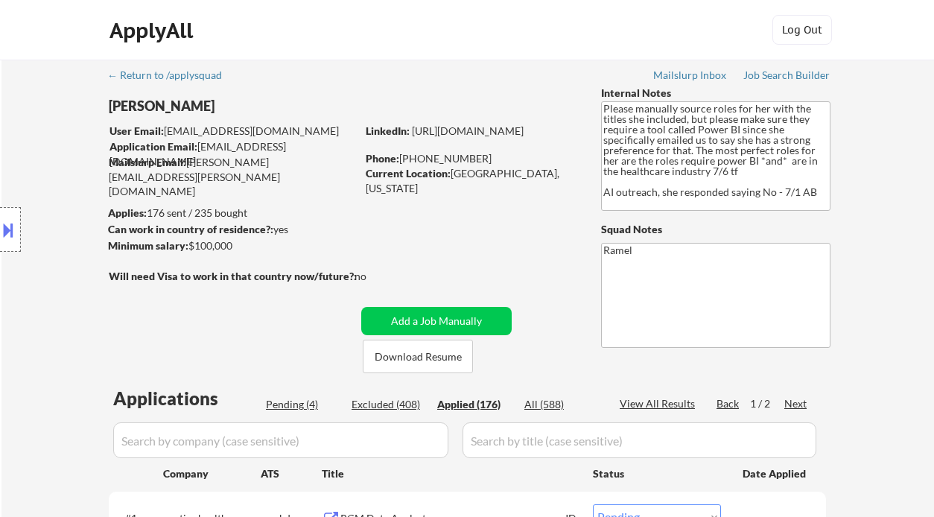
select select ""applied""
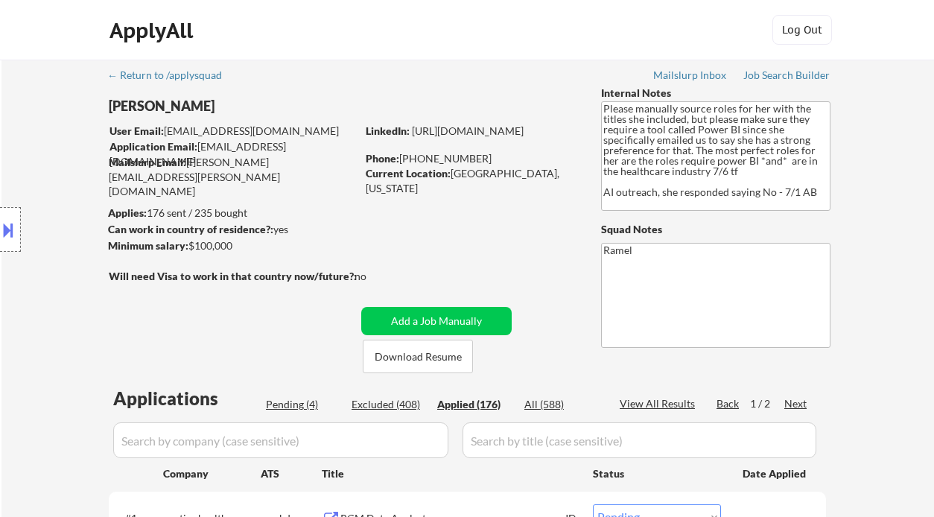
select select ""applied""
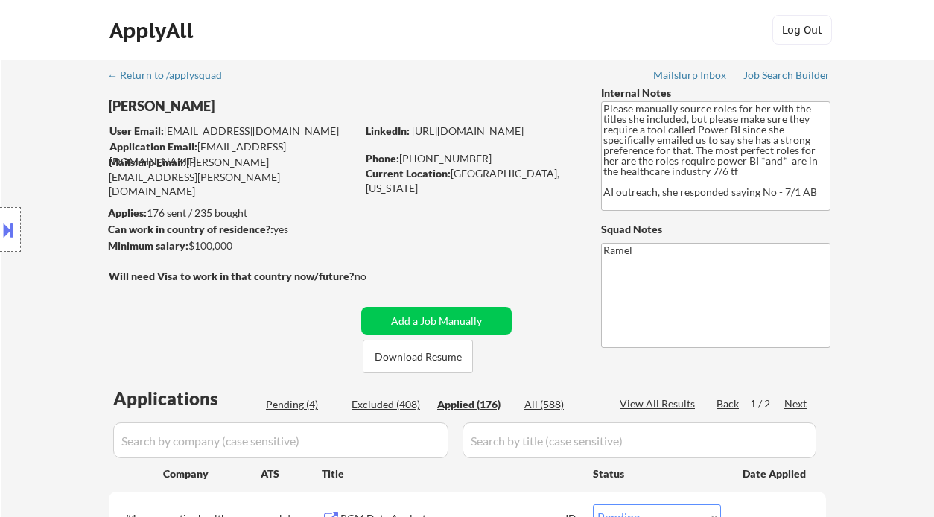
select select ""applied""
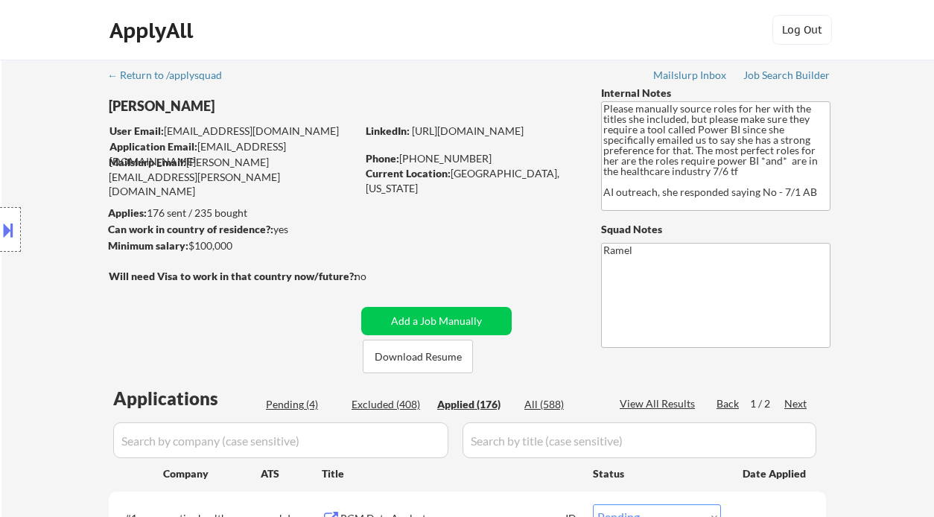
select select ""applied""
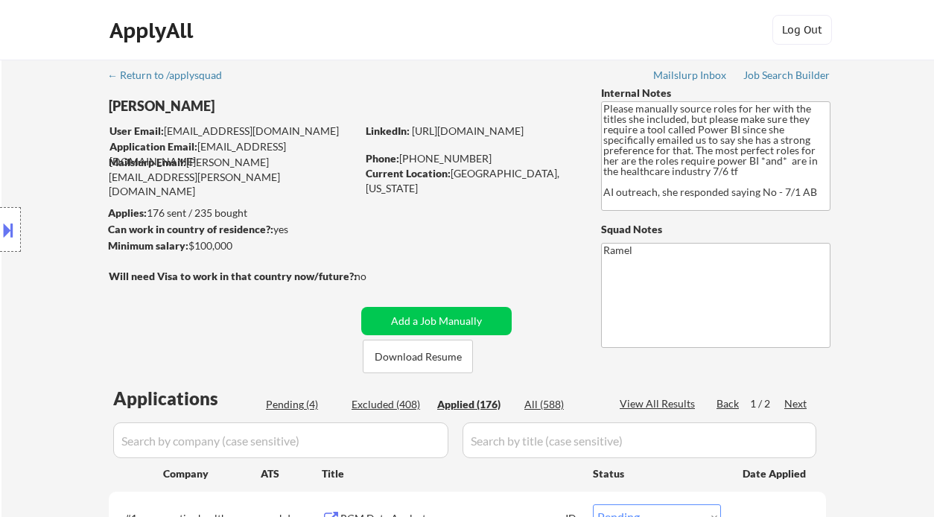
select select ""applied""
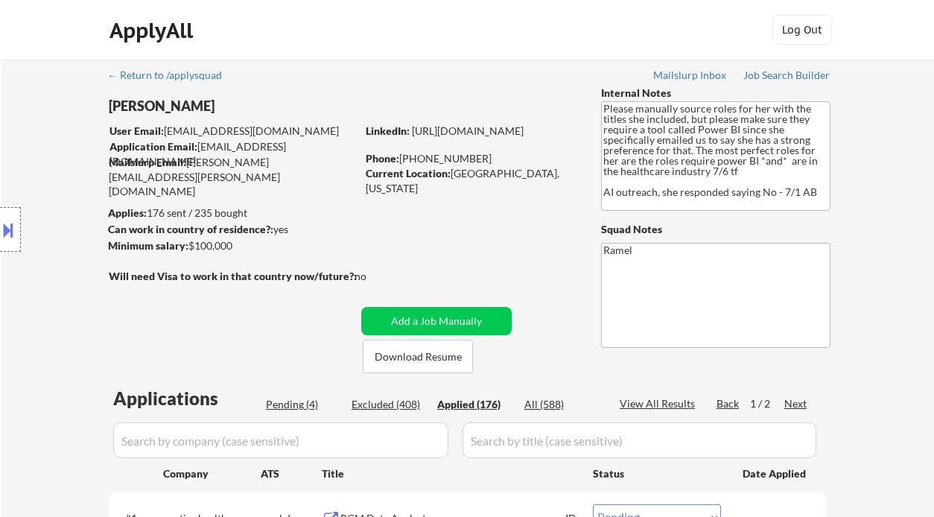
select select ""applied""
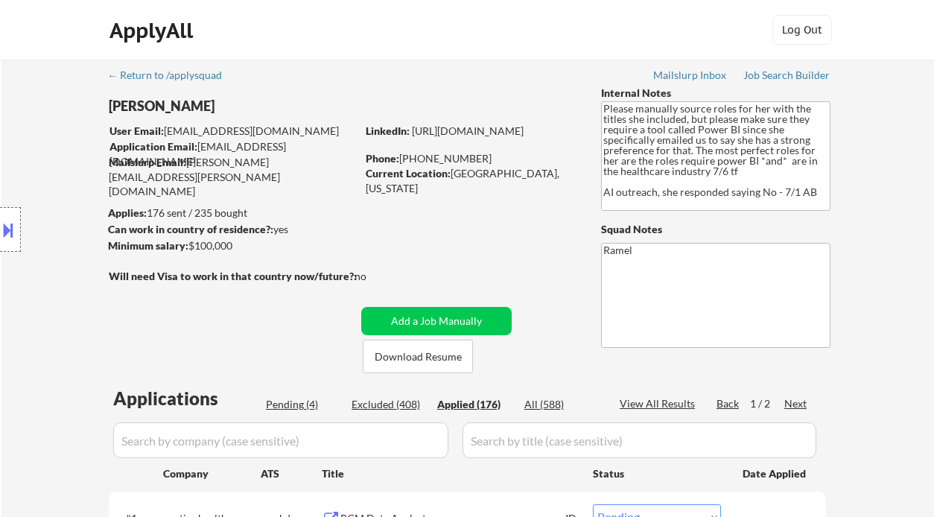
select select ""applied""
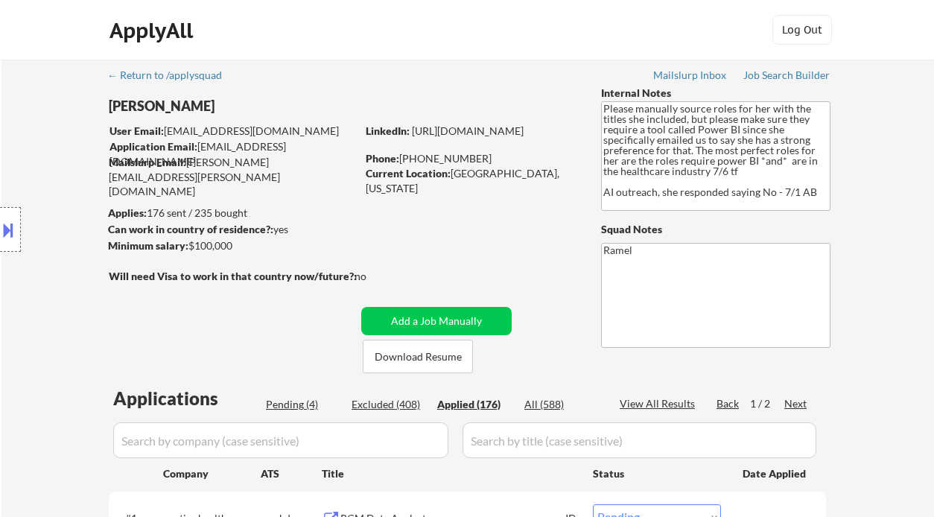
select select ""applied""
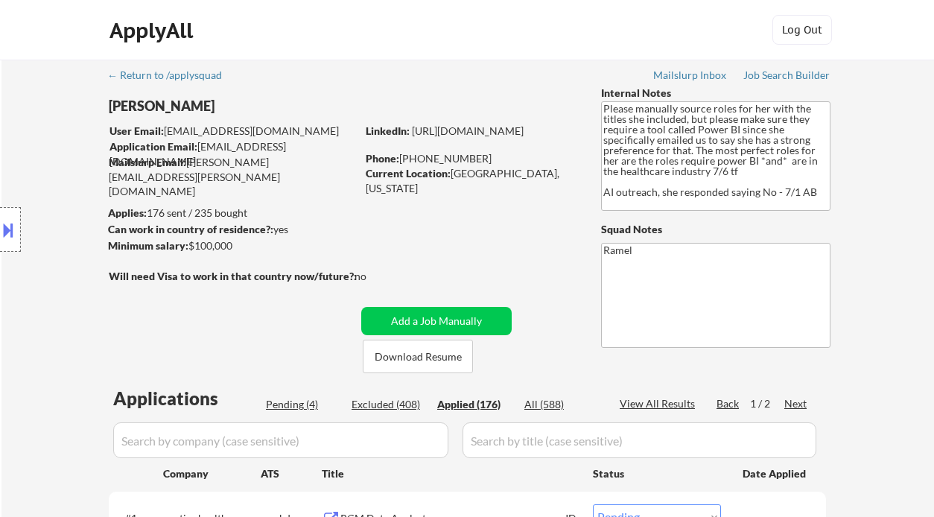
select select ""applied""
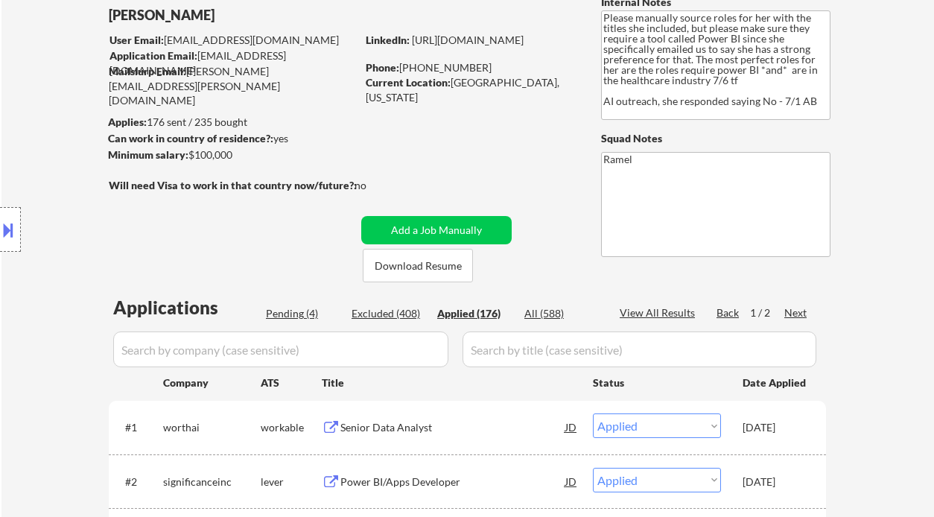
scroll to position [99, 0]
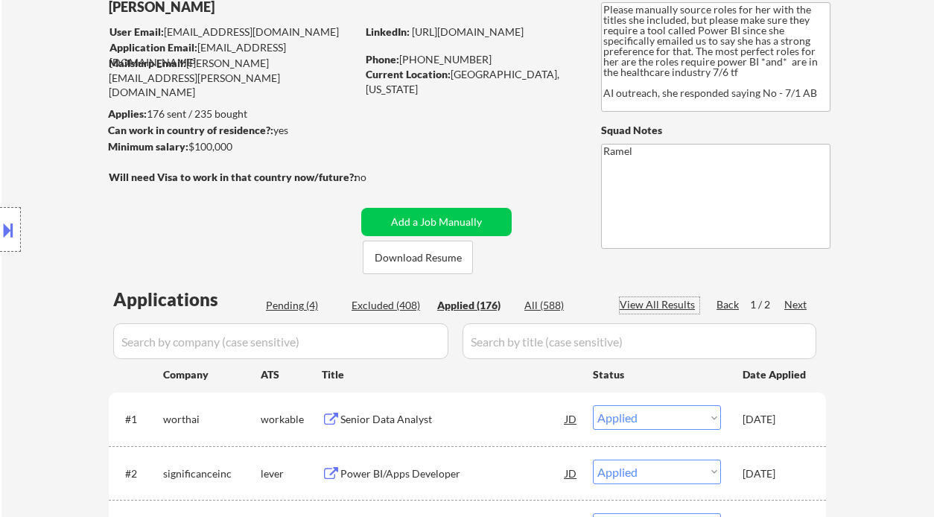
click at [662, 305] on div "View All Results" at bounding box center [660, 304] width 80 height 15
select select ""applied""
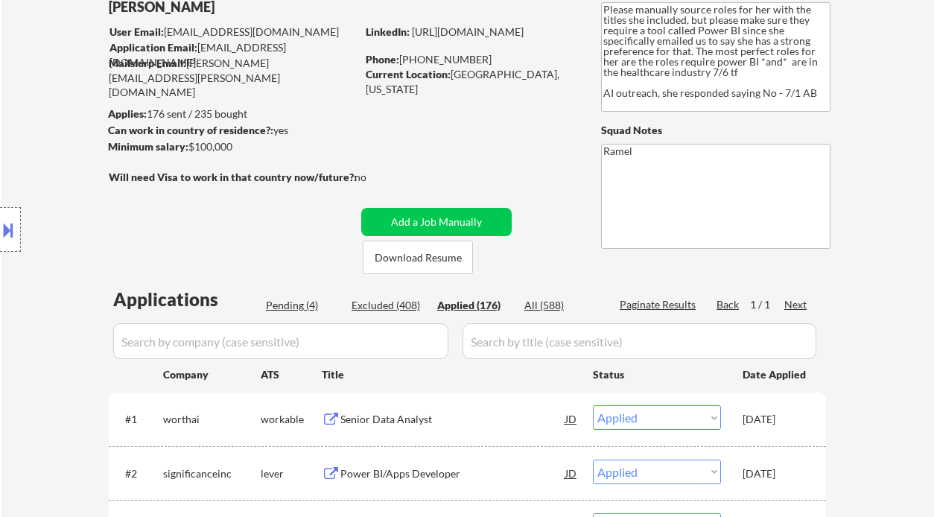
select select ""applied""
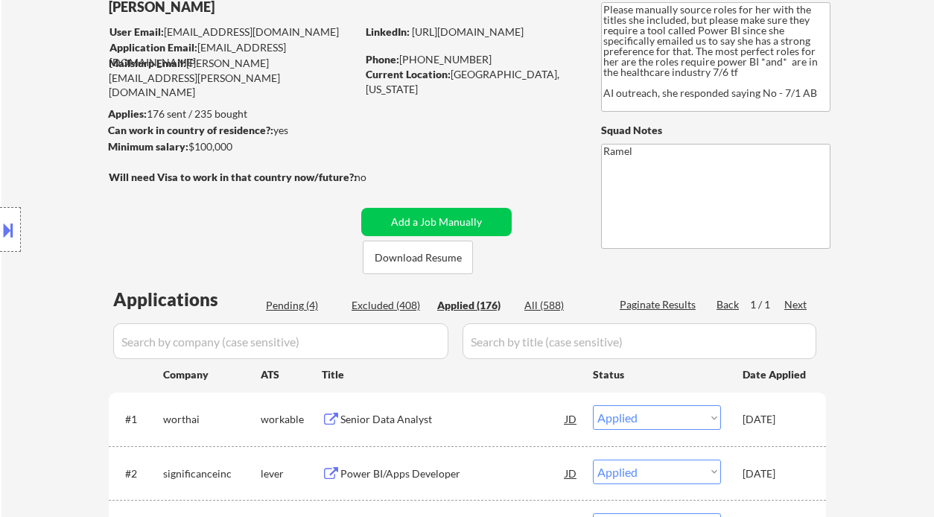
select select ""applied""
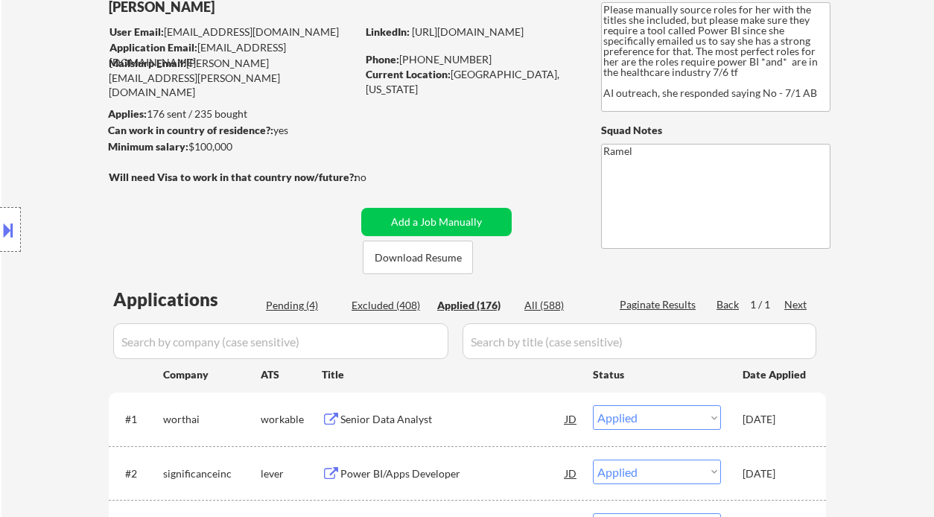
select select ""applied""
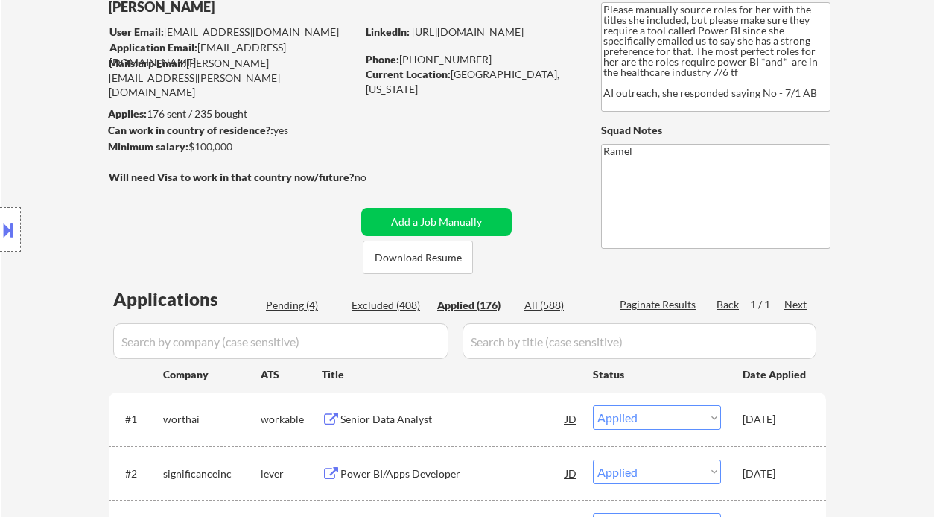
select select ""applied""
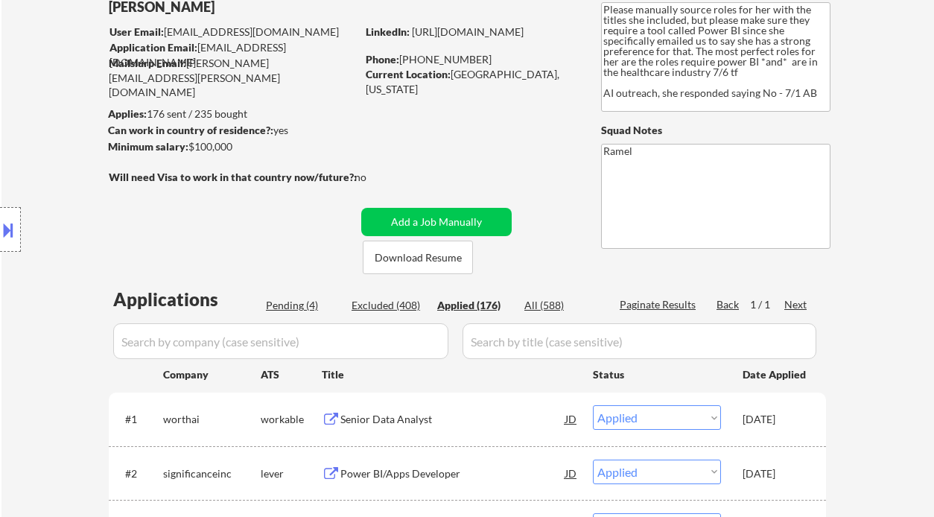
select select ""applied""
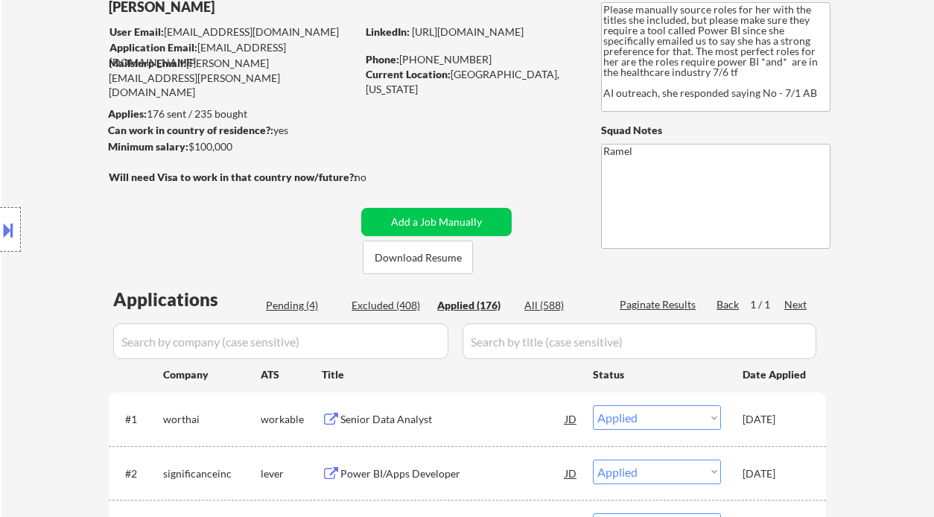
select select ""applied""
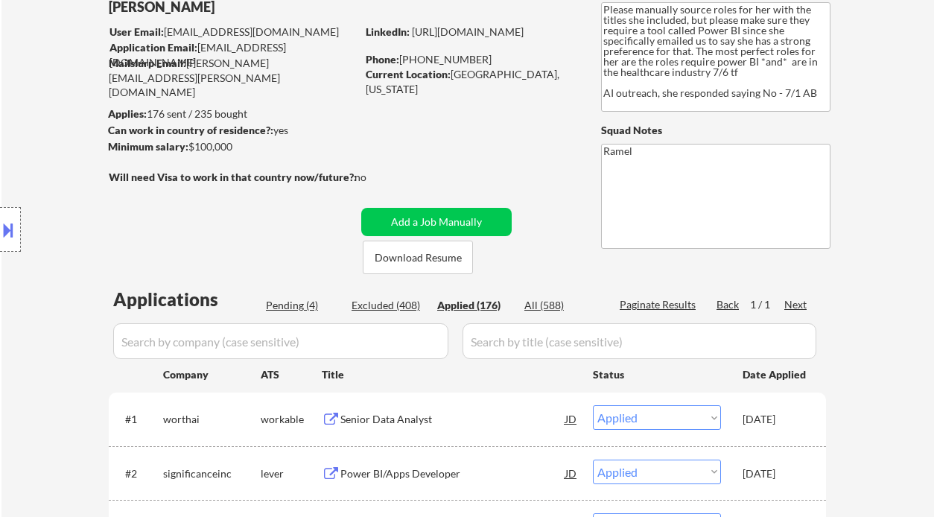
select select ""applied""
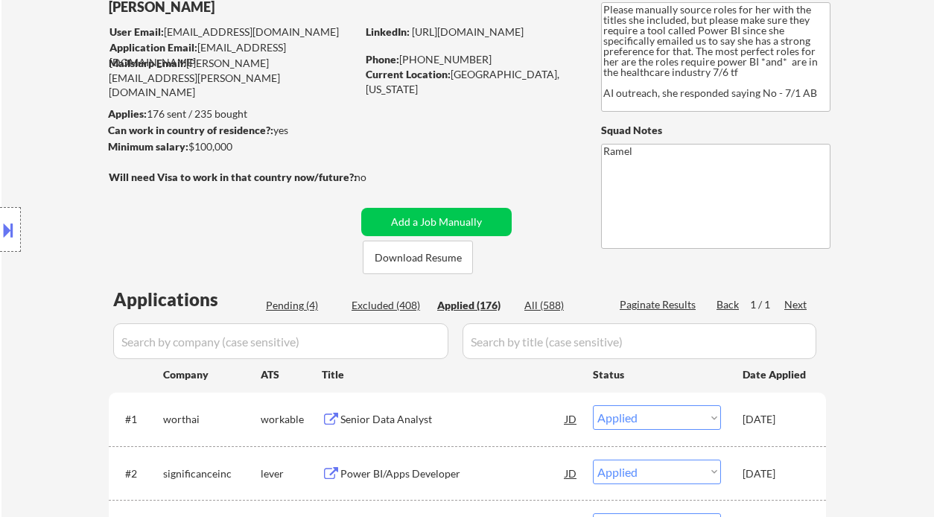
select select ""applied""
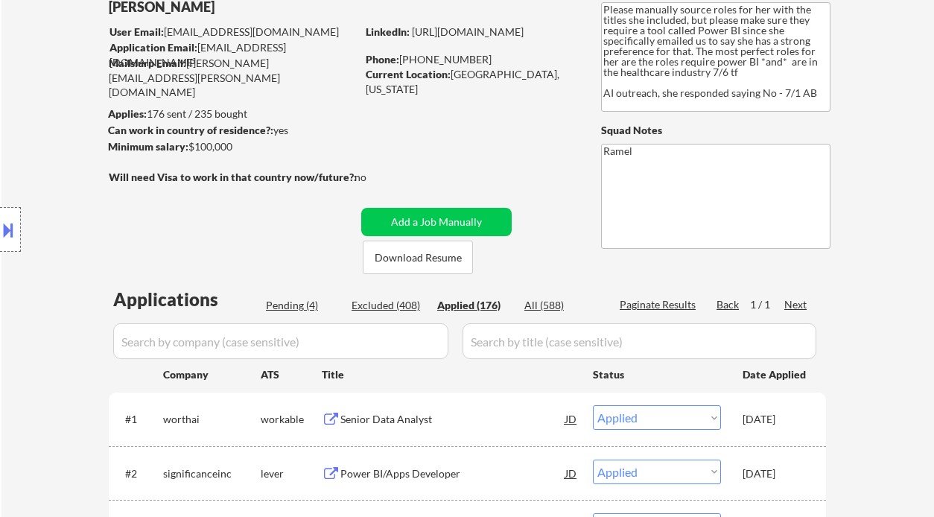
select select ""applied""
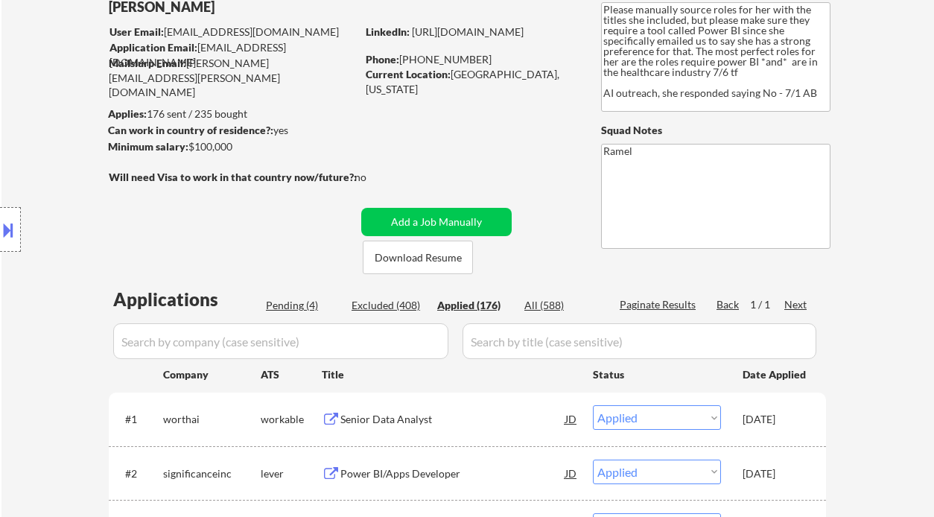
select select ""applied""
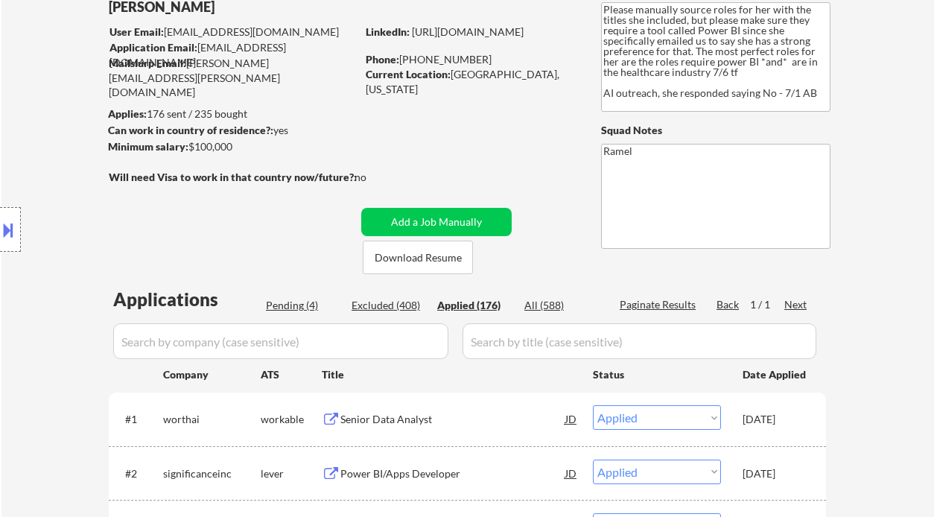
select select ""applied""
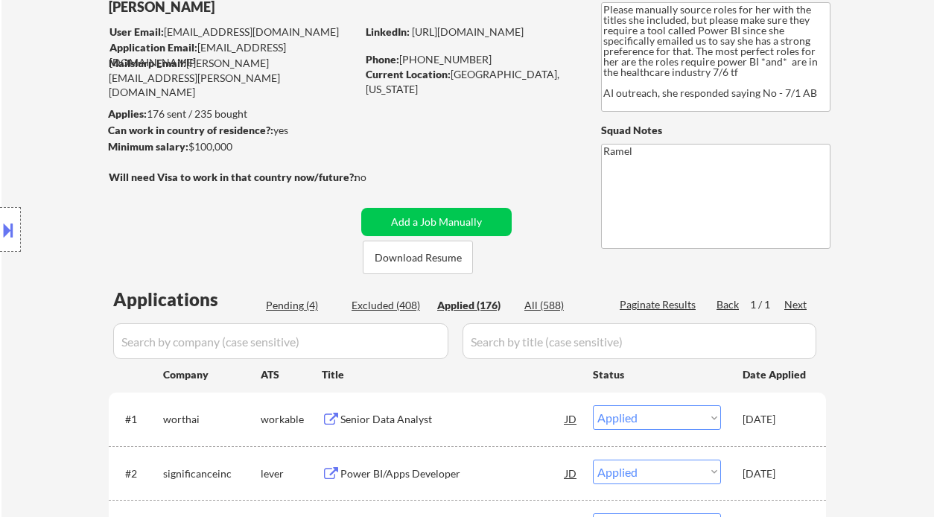
select select ""applied""
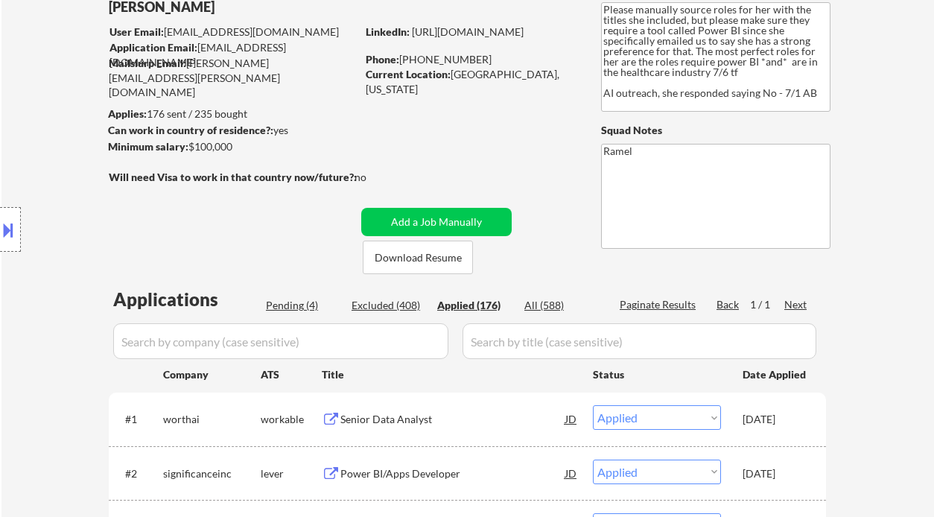
select select ""applied""
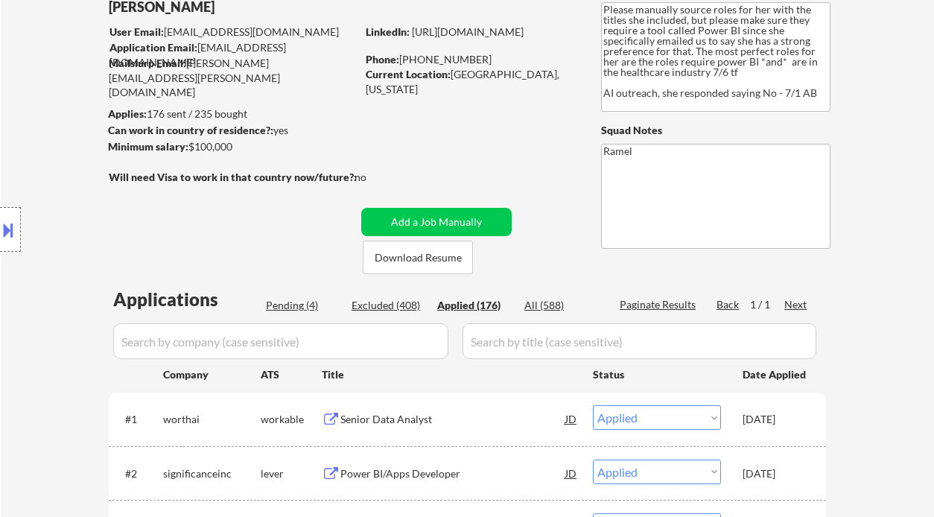
select select ""applied""
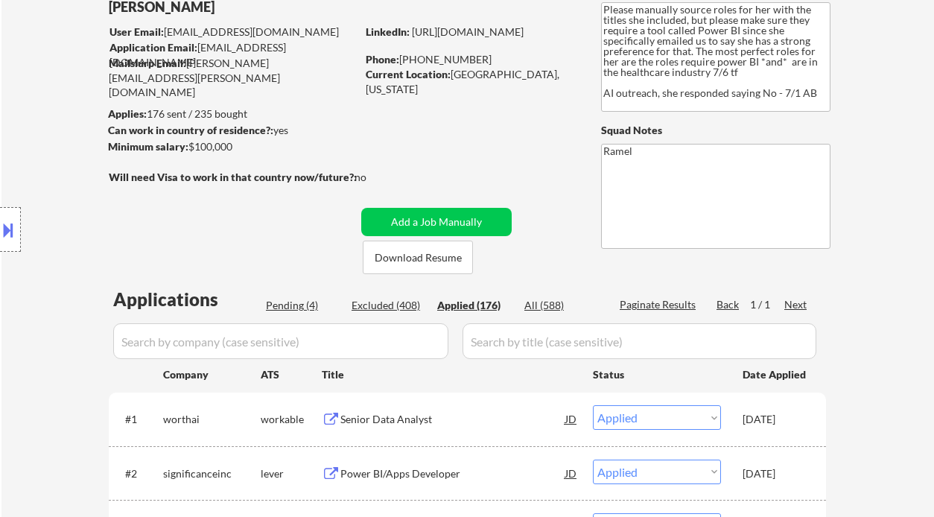
select select ""applied""
drag, startPoint x: 469, startPoint y: 61, endPoint x: 403, endPoint y: 60, distance: 66.3
click at [403, 60] on div "Phone: 281-734-5082" at bounding box center [471, 59] width 211 height 15
copy div "281-734-5082"
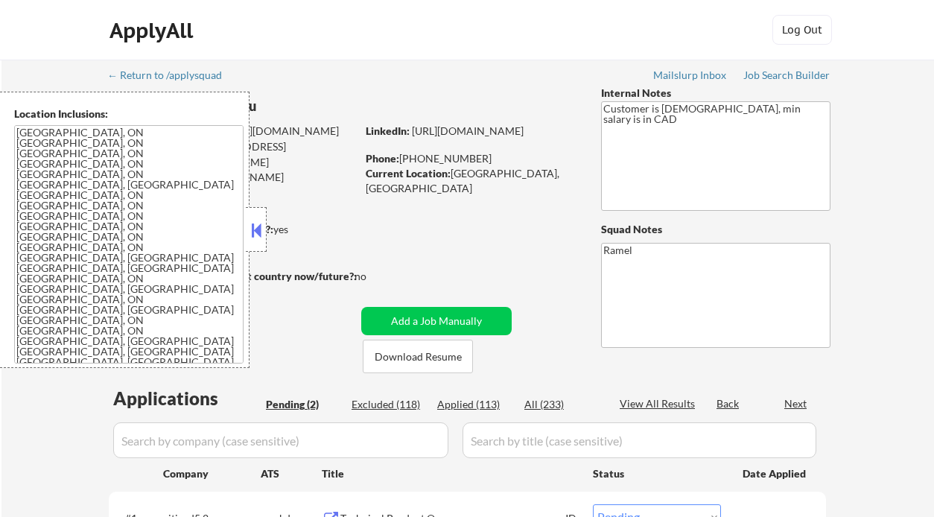
select select ""pending""
click at [259, 229] on button at bounding box center [256, 230] width 16 height 22
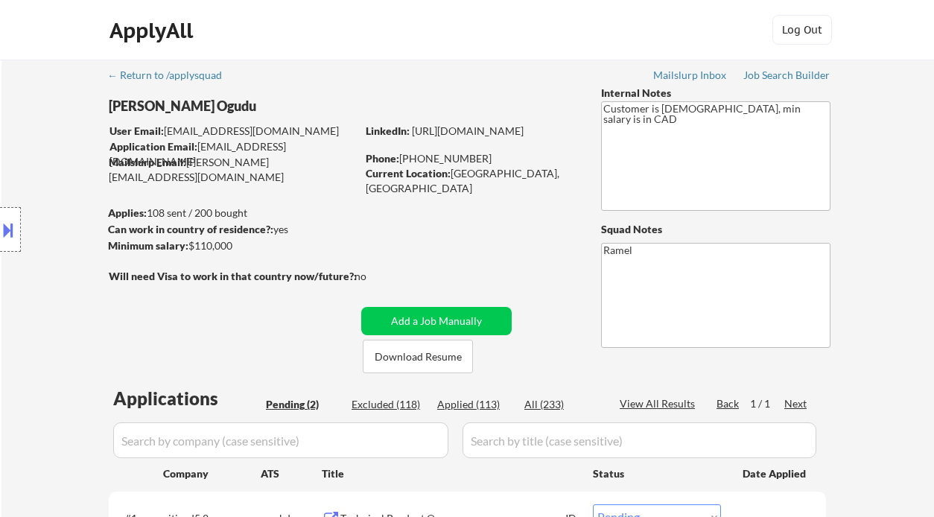
scroll to position [198, 0]
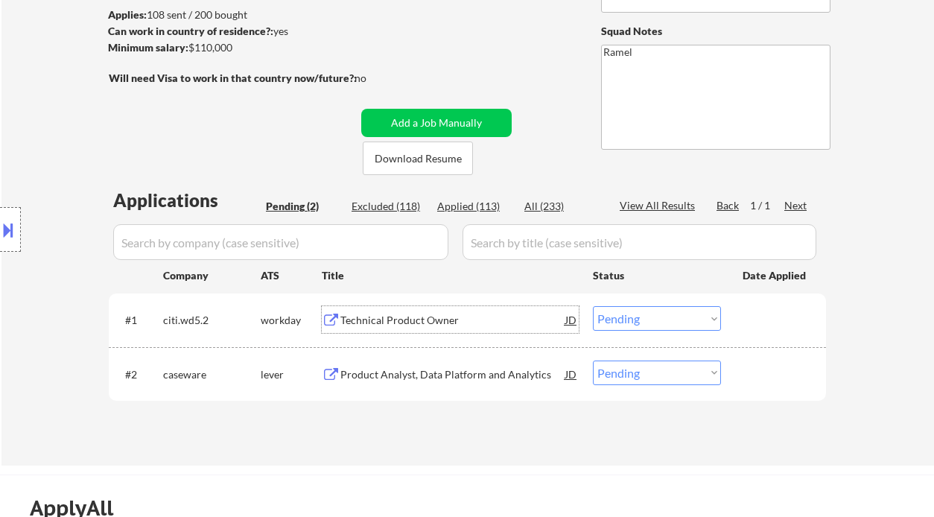
click at [343, 317] on div "Technical Product Owner" at bounding box center [452, 320] width 225 height 15
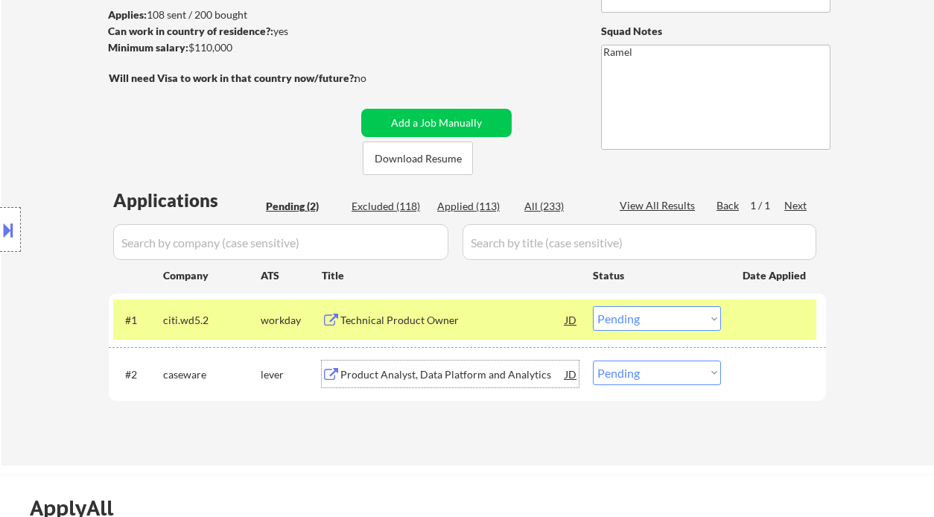
click at [393, 372] on div "Product Analyst, Data Platform and Analytics" at bounding box center [452, 374] width 225 height 15
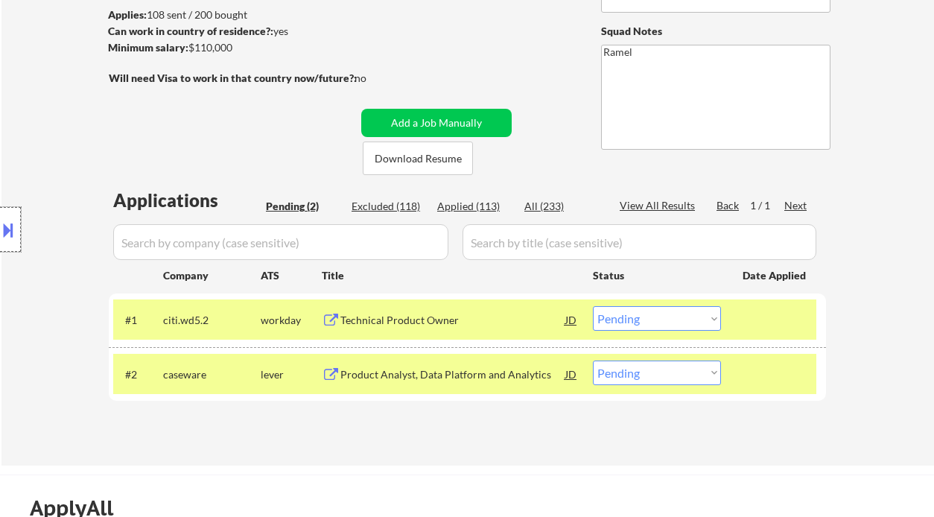
click at [17, 232] on div at bounding box center [10, 229] width 21 height 45
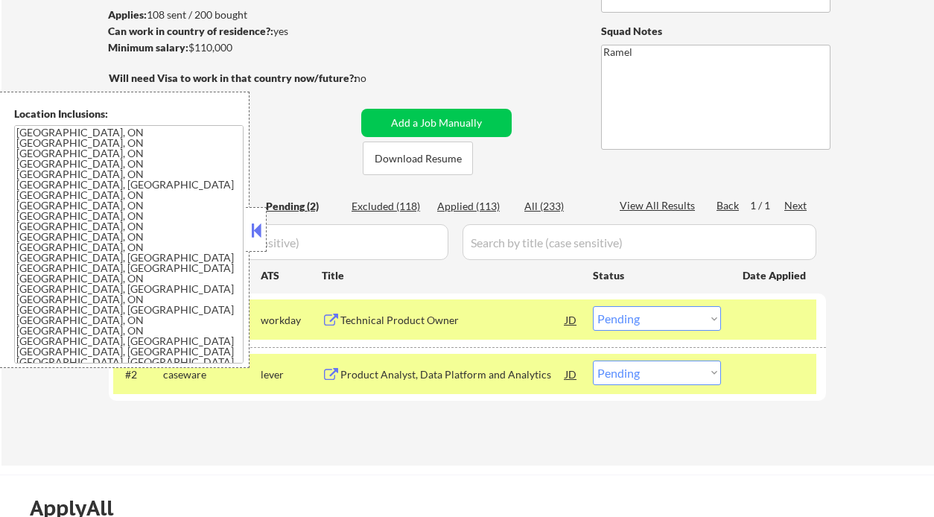
click at [256, 225] on button at bounding box center [256, 230] width 16 height 22
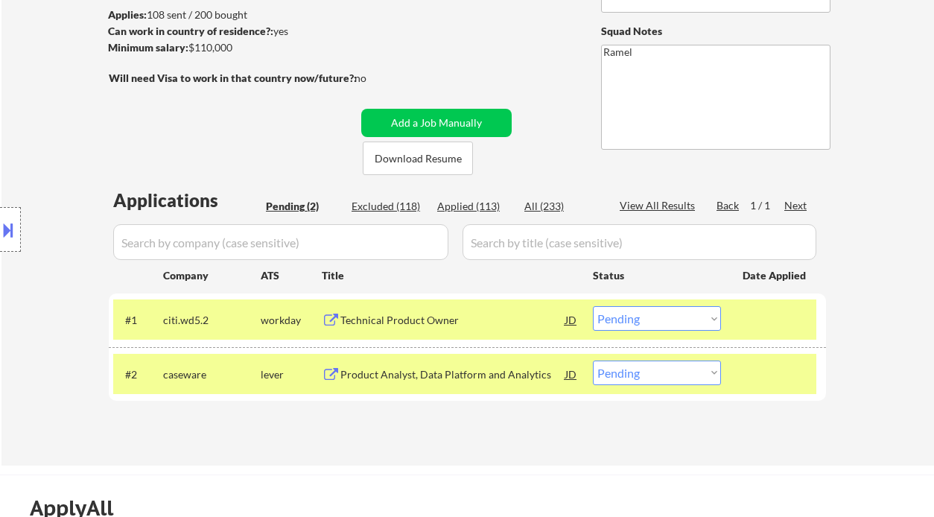
drag, startPoint x: 612, startPoint y: 374, endPoint x: 624, endPoint y: 389, distance: 19.1
click at [612, 374] on select "Choose an option... Pending Applied Excluded (Questions) Excluded (Expired) Exc…" at bounding box center [657, 373] width 128 height 25
select select ""applied""
click at [593, 361] on select "Choose an option... Pending Applied Excluded (Questions) Excluded (Expired) Exc…" at bounding box center [657, 373] width 128 height 25
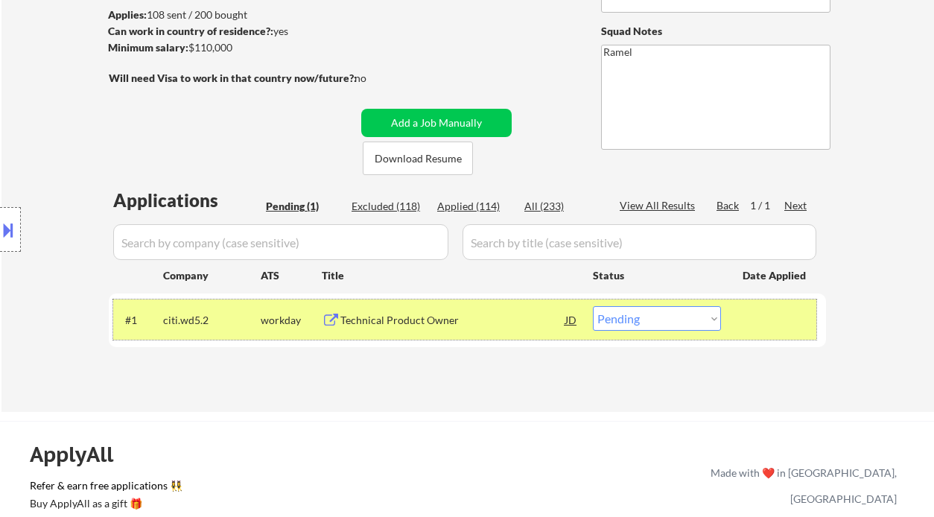
drag, startPoint x: 416, startPoint y: 334, endPoint x: 425, endPoint y: 306, distance: 29.0
click at [417, 333] on div "#1 citi.wd5.2 workday Technical Product Owner JD Choose an option... Pending Ap…" at bounding box center [464, 319] width 703 height 40
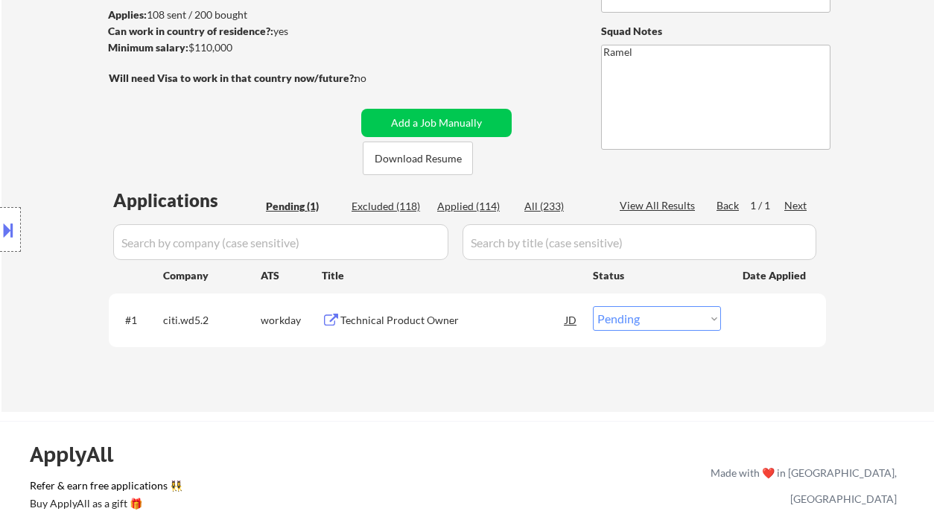
click at [426, 327] on div "Technical Product Owner" at bounding box center [452, 320] width 225 height 15
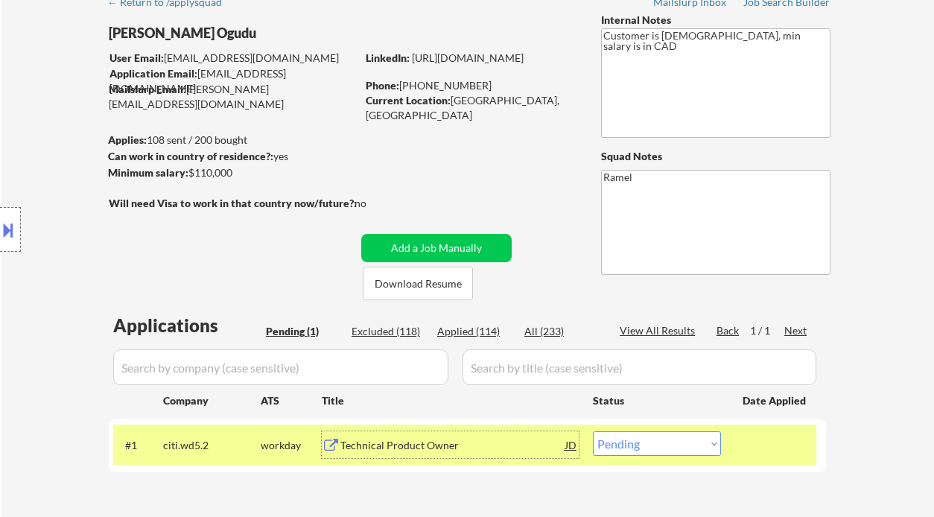
scroll to position [0, 0]
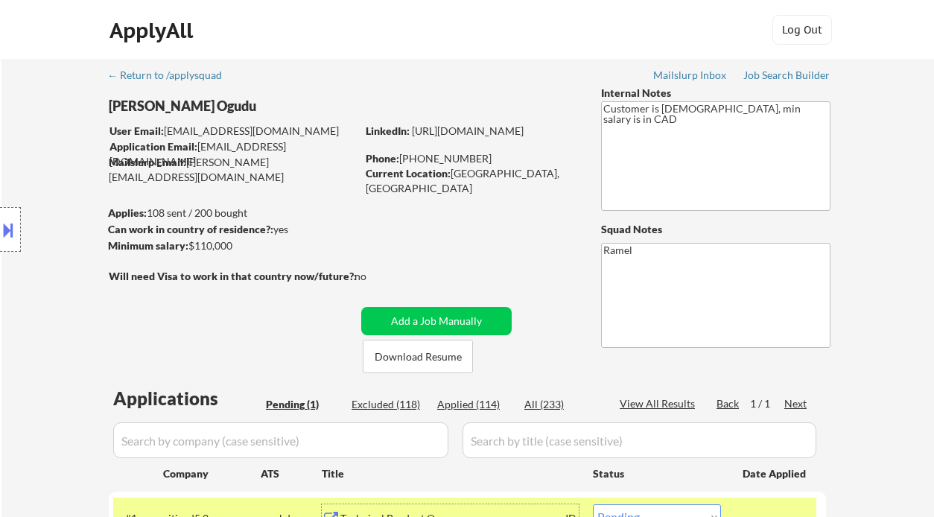
click at [451, 159] on div "Phone: [PHONE_NUMBER]" at bounding box center [471, 158] width 211 height 15
copy div "15878326145"
click at [56, 314] on div "Location Inclusions: [GEOGRAPHIC_DATA], [GEOGRAPHIC_DATA] [GEOGRAPHIC_DATA], ON…" at bounding box center [133, 230] width 267 height 276
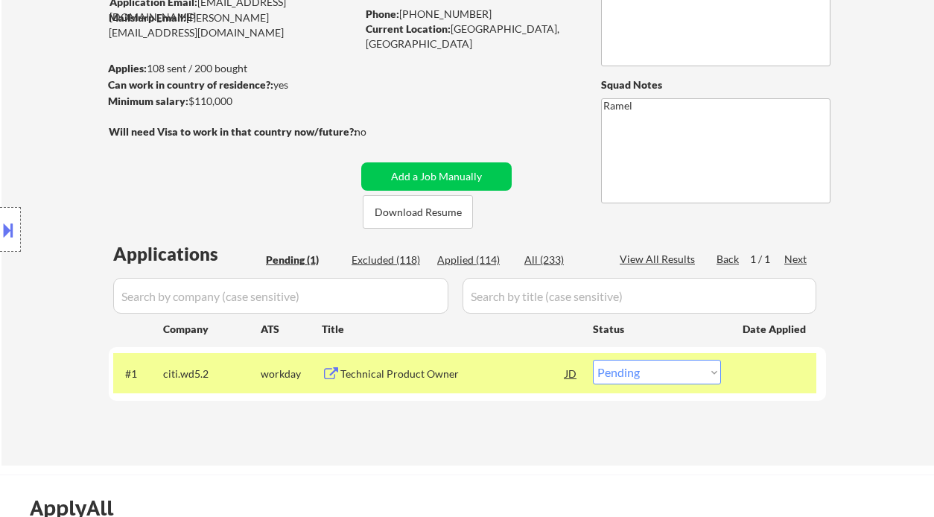
scroll to position [198, 0]
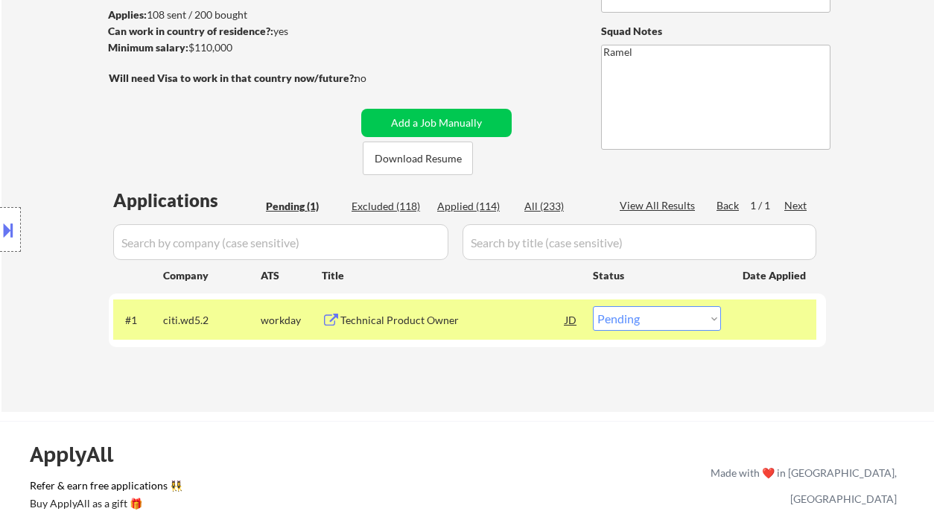
click at [654, 326] on select "Choose an option... Pending Applied Excluded (Questions) Excluded (Expired) Exc…" at bounding box center [657, 318] width 128 height 25
select select ""applied""
click at [593, 306] on select "Choose an option... Pending Applied Excluded (Questions) Excluded (Expired) Exc…" at bounding box center [657, 318] width 128 height 25
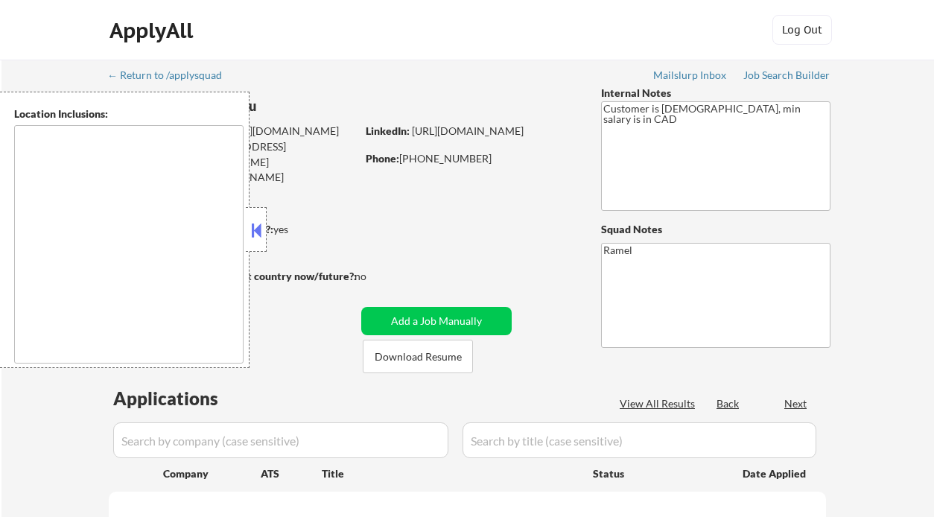
select select ""pending""
type textarea "[GEOGRAPHIC_DATA], ON [GEOGRAPHIC_DATA], ON [GEOGRAPHIC_DATA], ON [GEOGRAPHIC_D…"
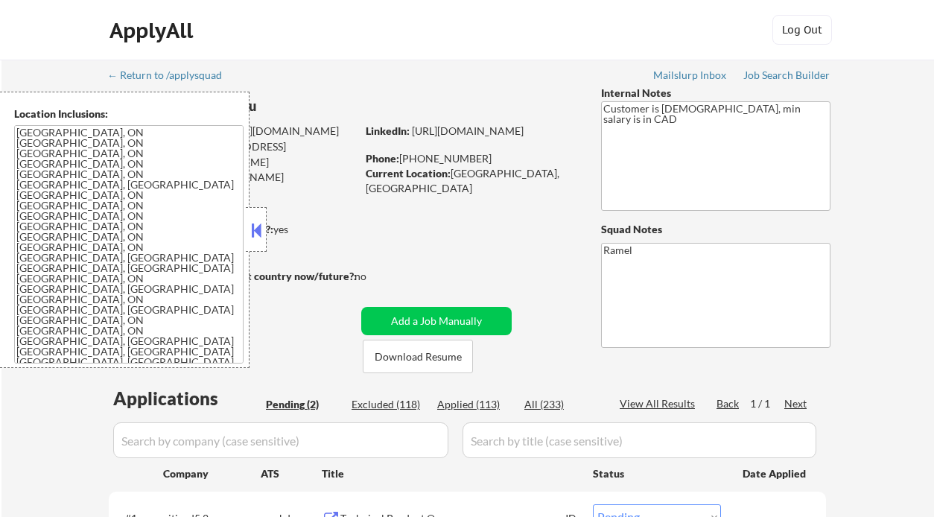
click at [257, 235] on button at bounding box center [256, 230] width 16 height 22
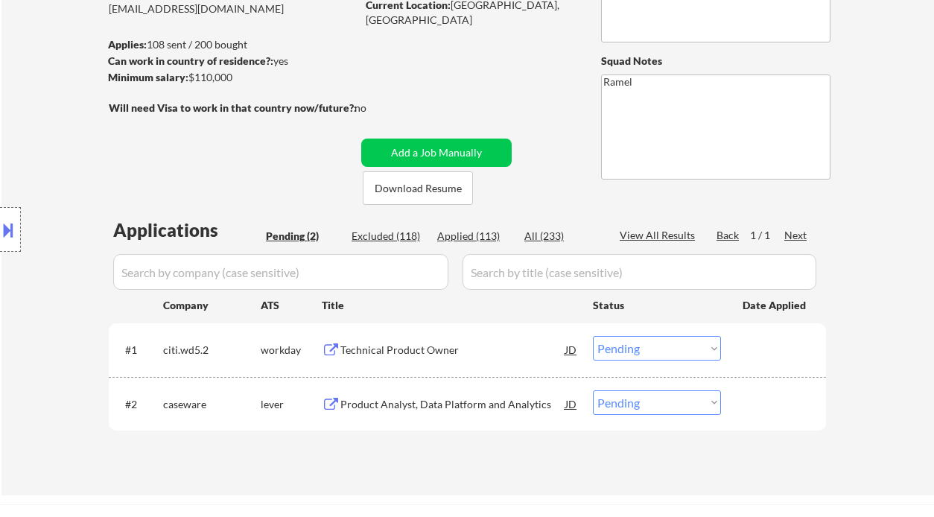
scroll to position [198, 0]
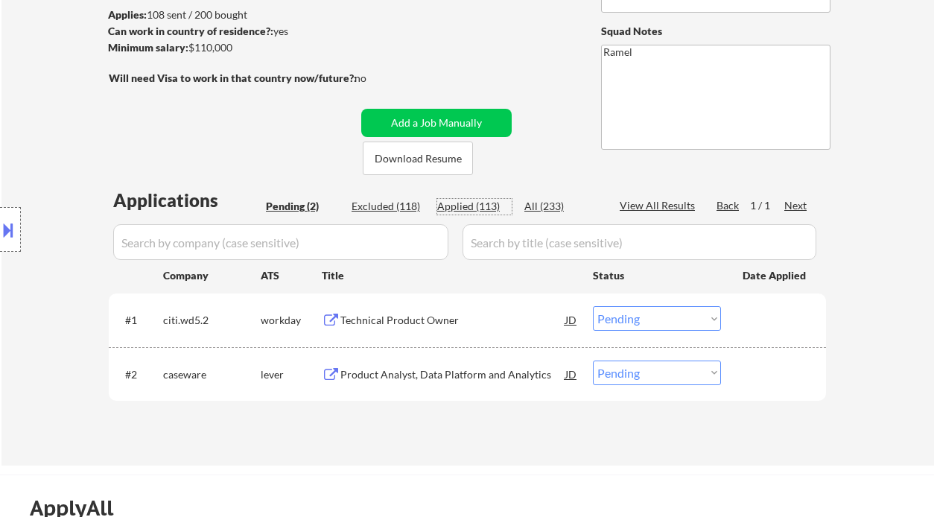
click at [476, 205] on div "Applied (113)" at bounding box center [474, 206] width 74 height 15
select select ""applied""
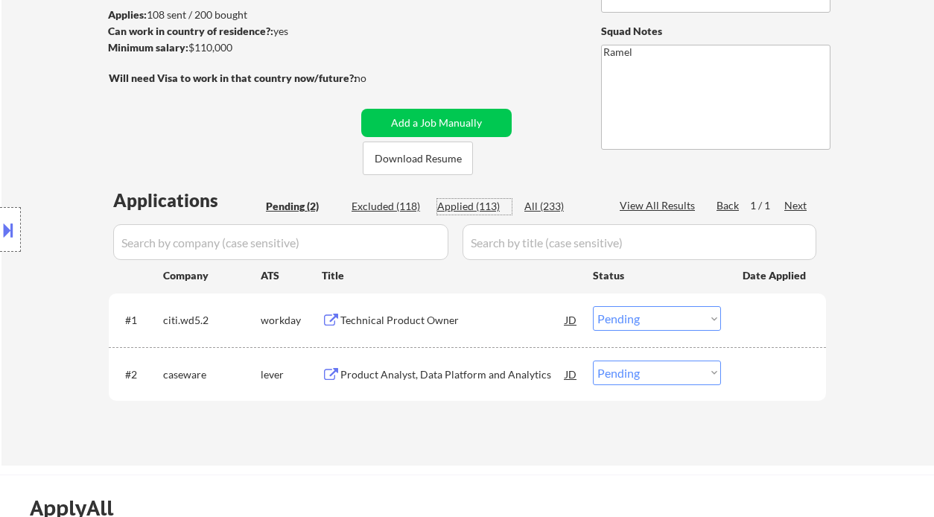
select select ""applied""
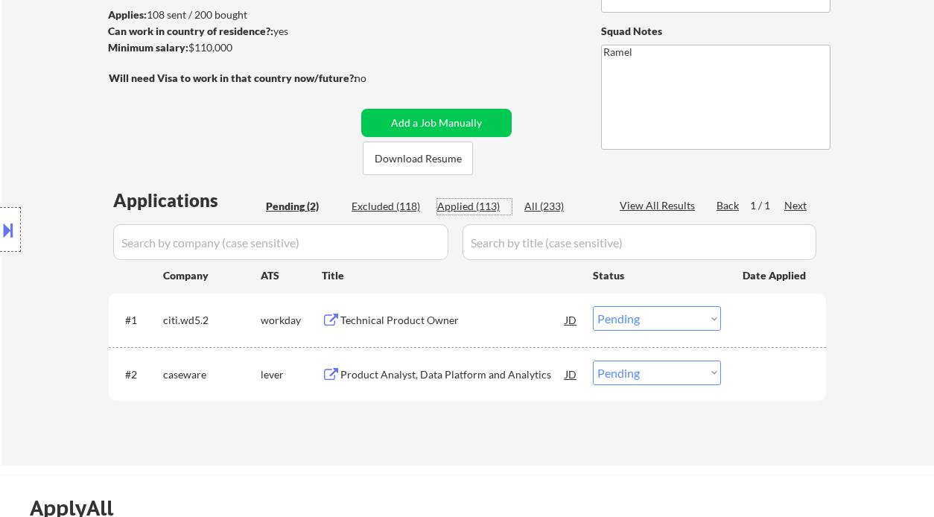
select select ""applied""
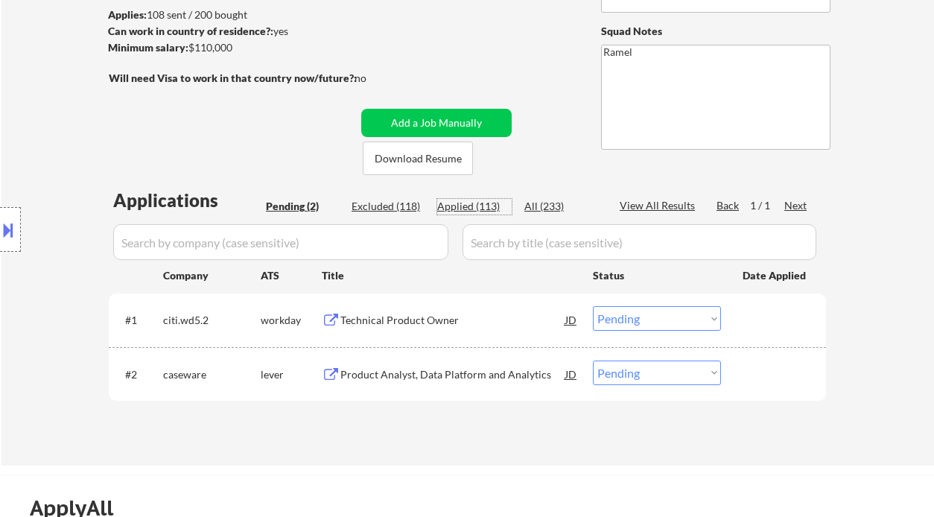
select select ""applied""
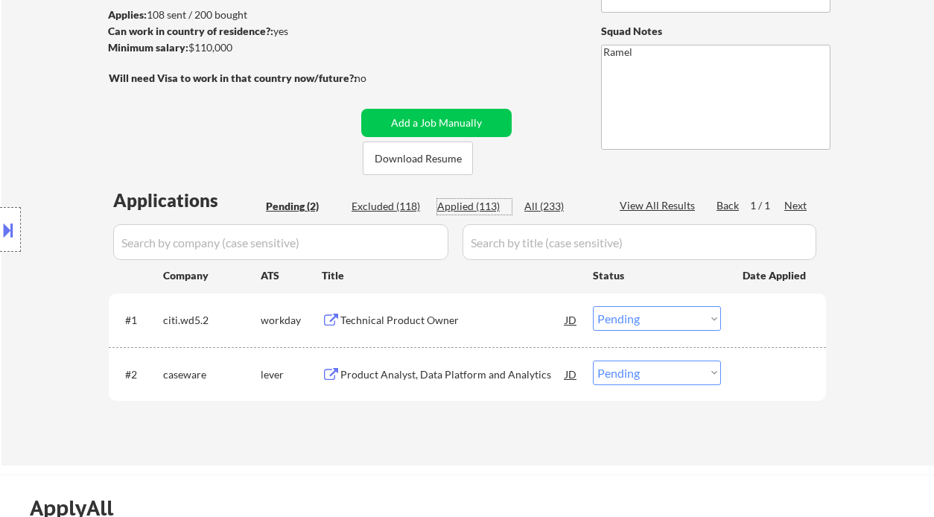
select select ""applied""
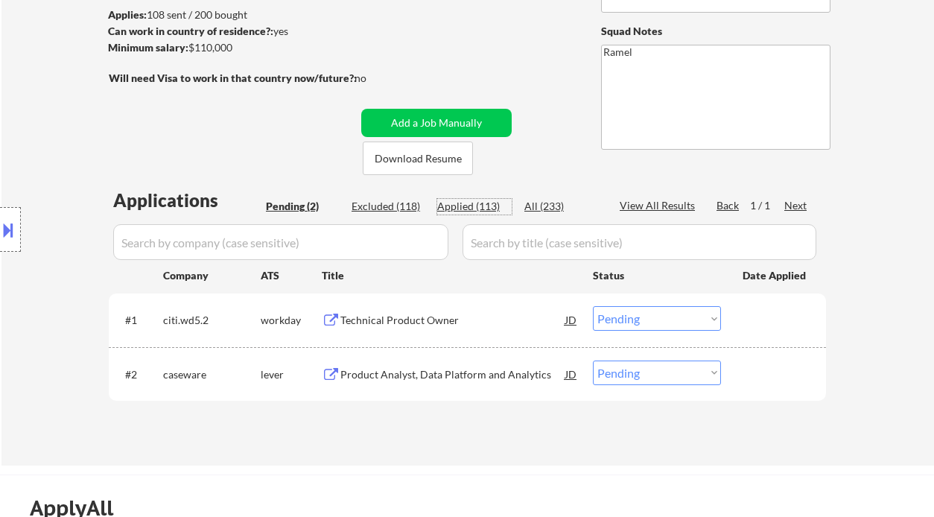
select select ""applied""
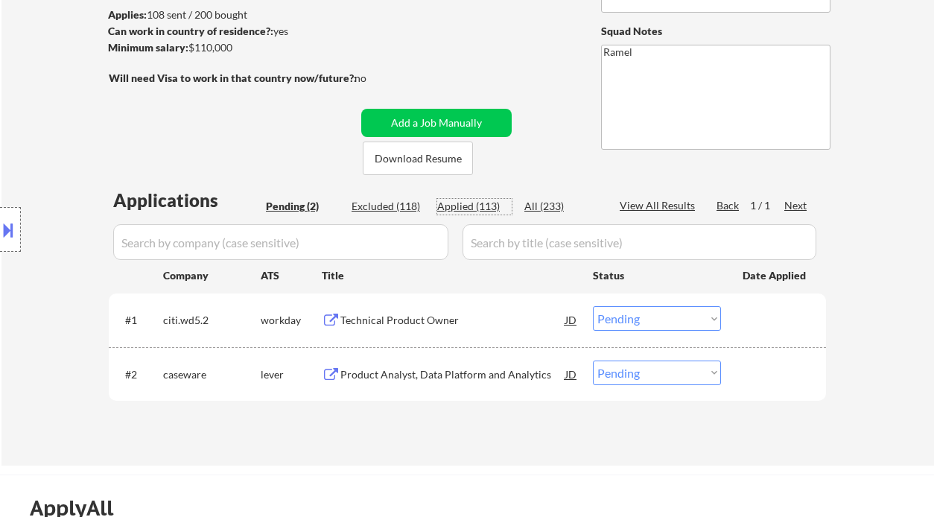
select select ""applied""
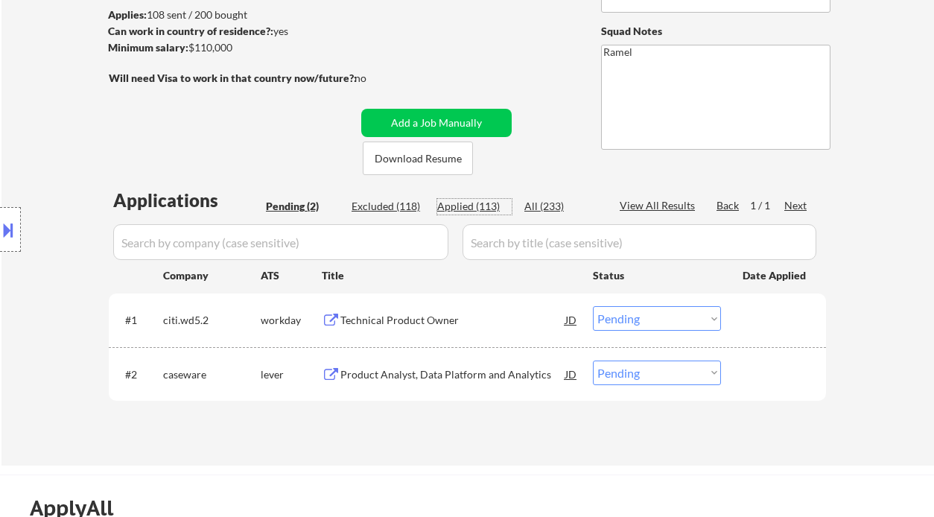
select select ""applied""
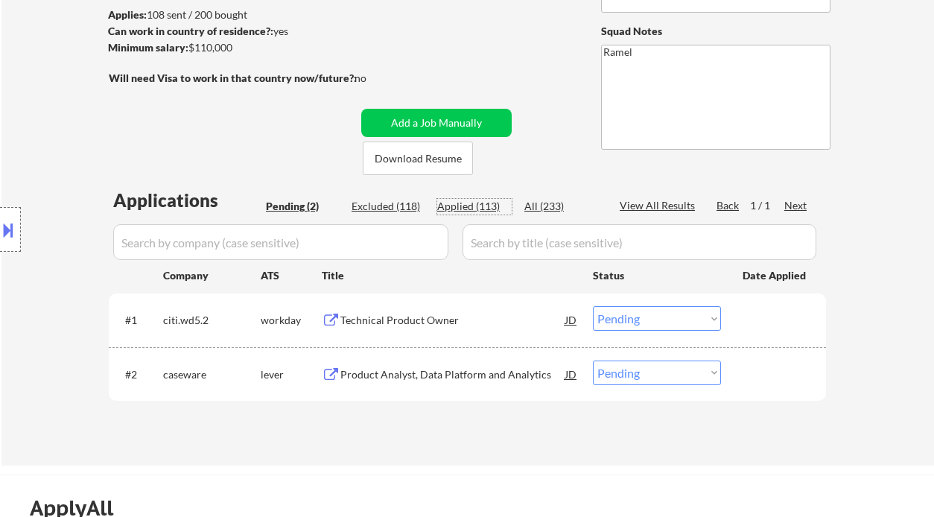
select select ""applied""
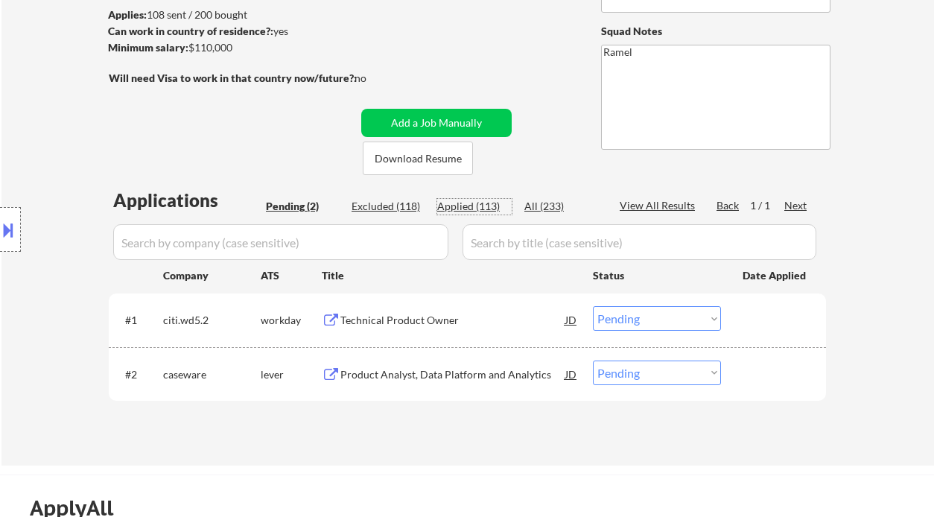
select select ""applied""
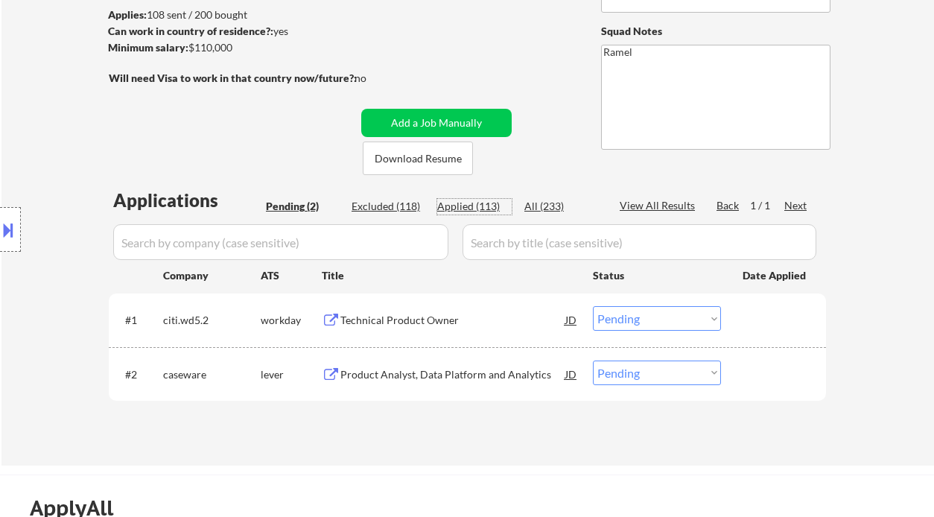
select select ""applied""
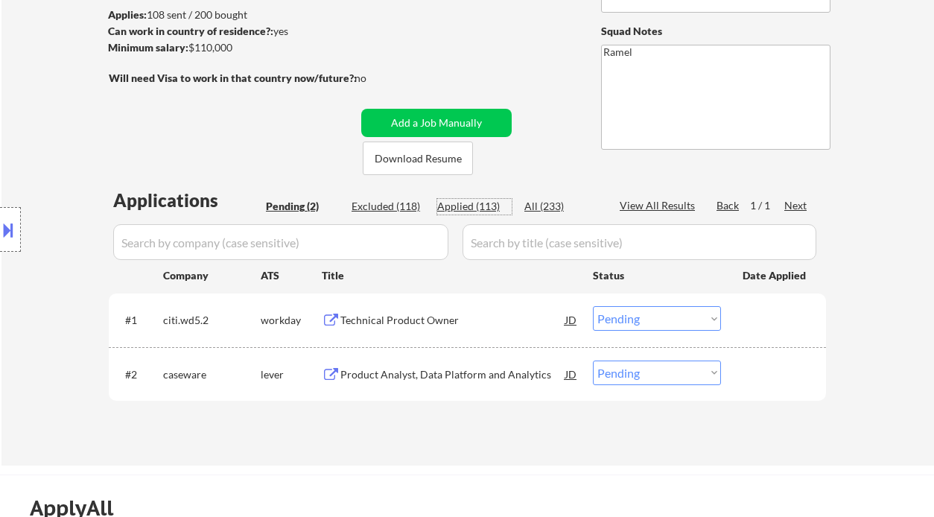
select select ""applied""
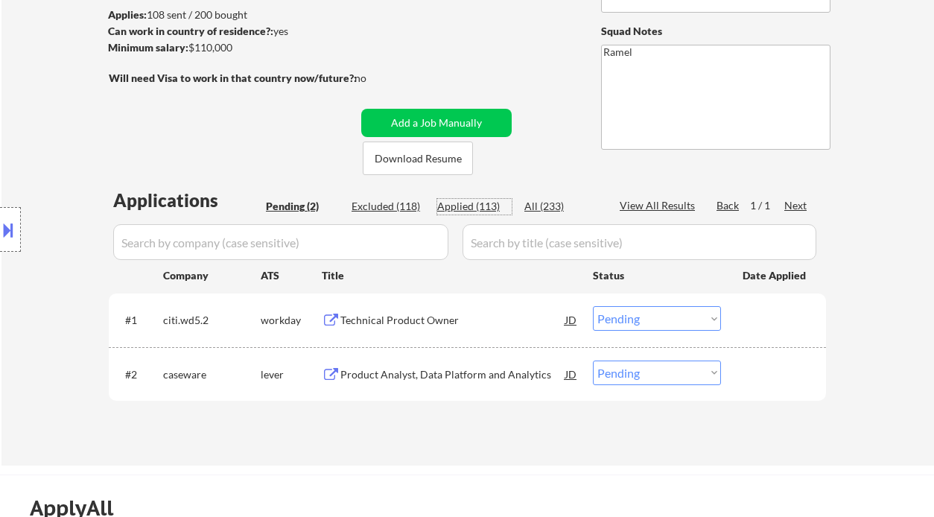
select select ""applied""
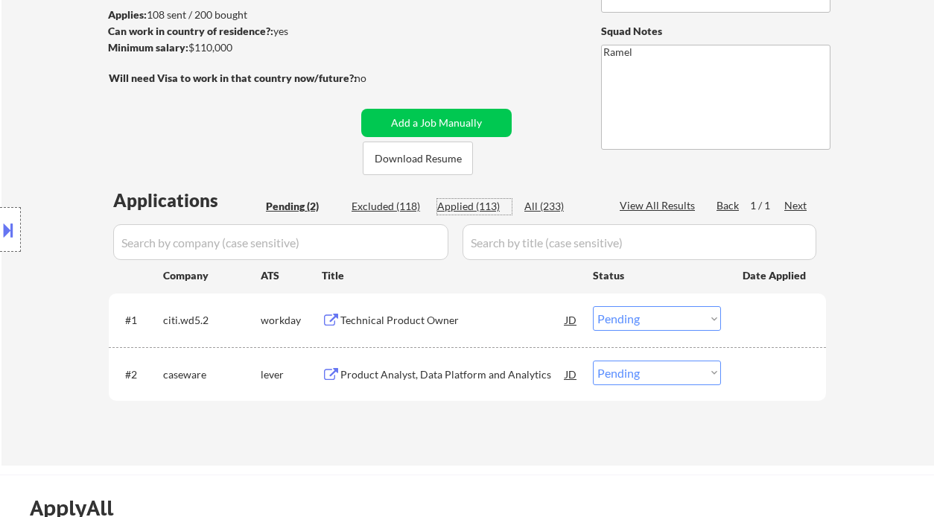
select select ""applied""
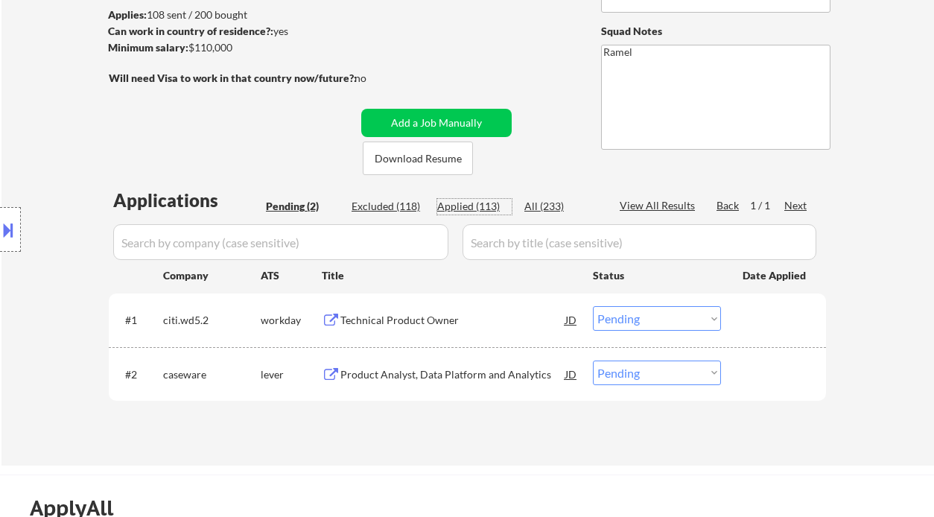
select select ""applied""
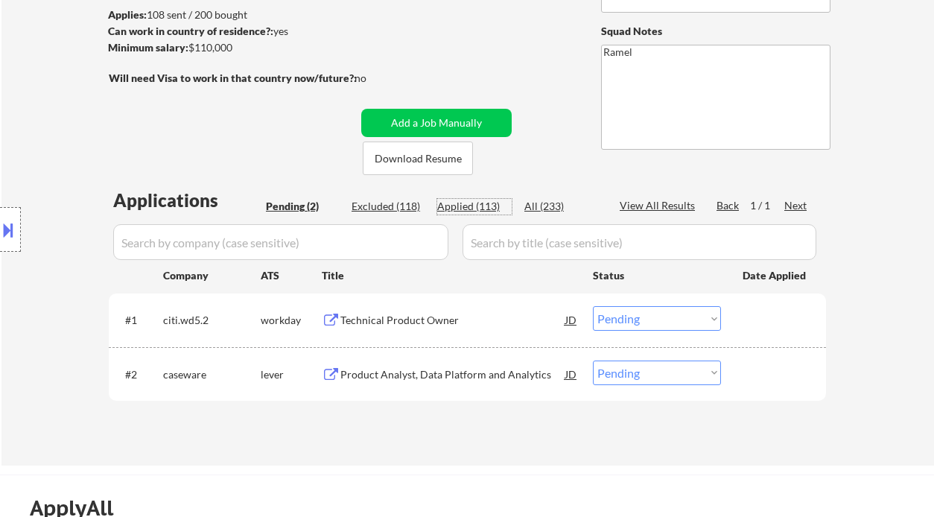
select select ""applied""
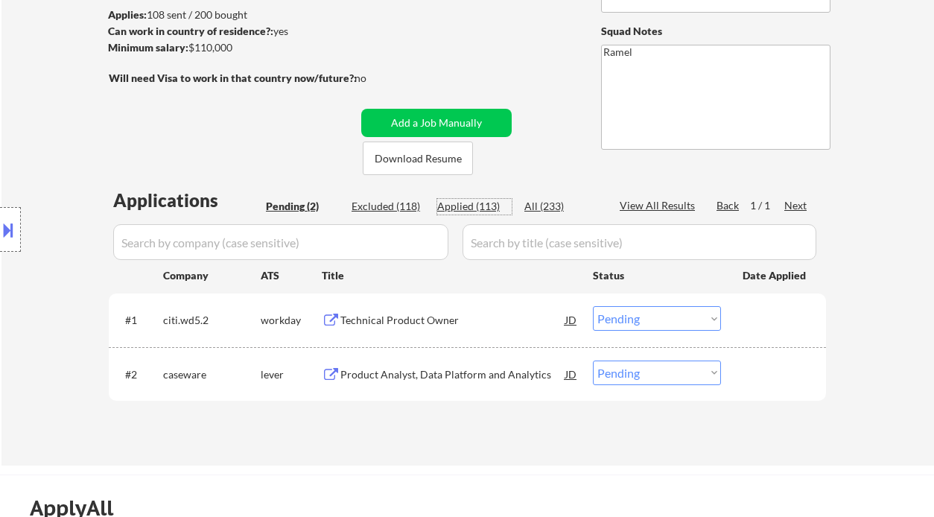
select select ""applied""
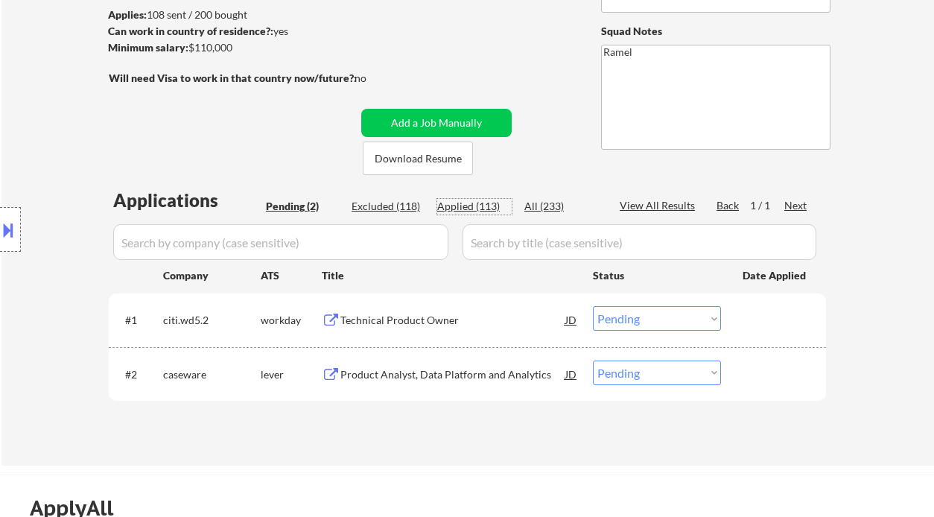
select select ""applied""
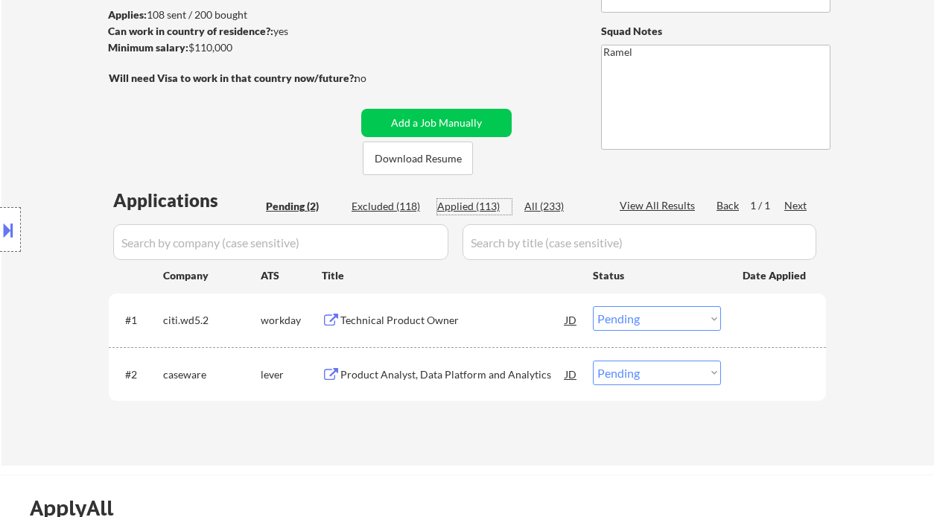
select select ""applied""
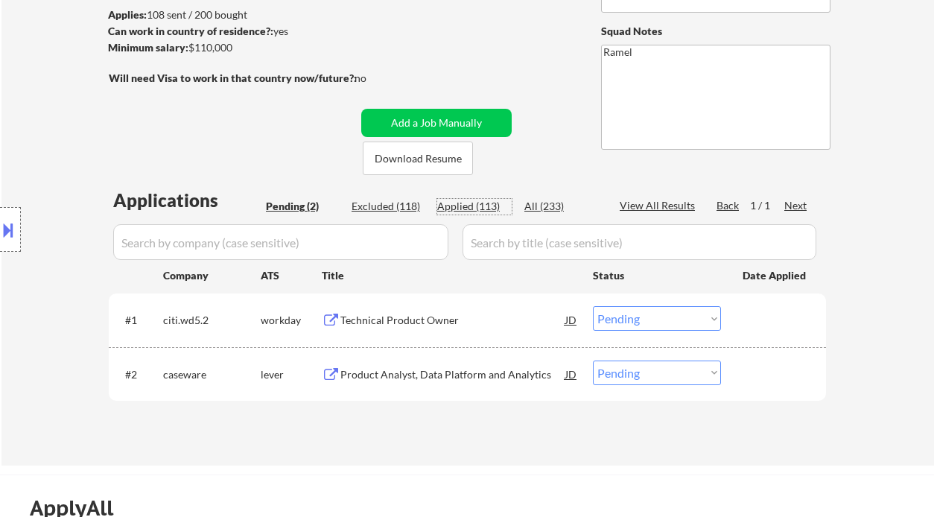
select select ""applied""
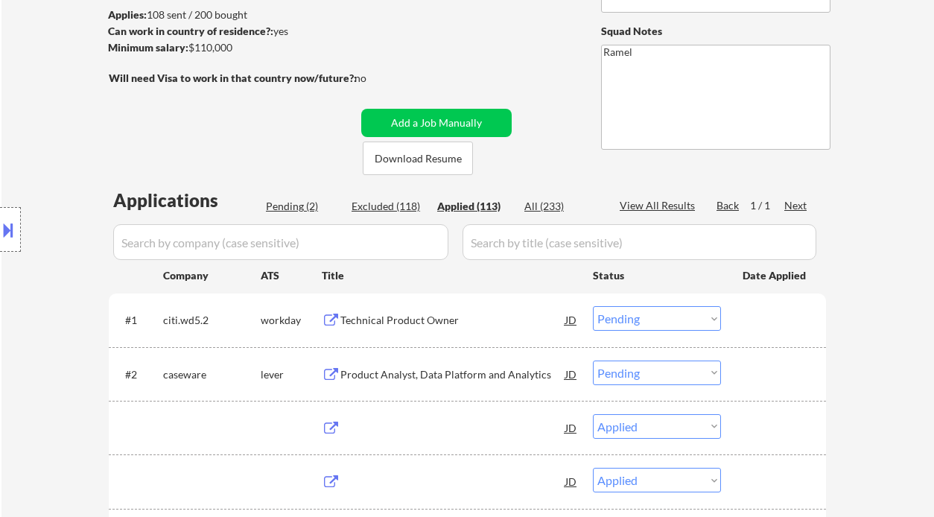
select select ""applied""
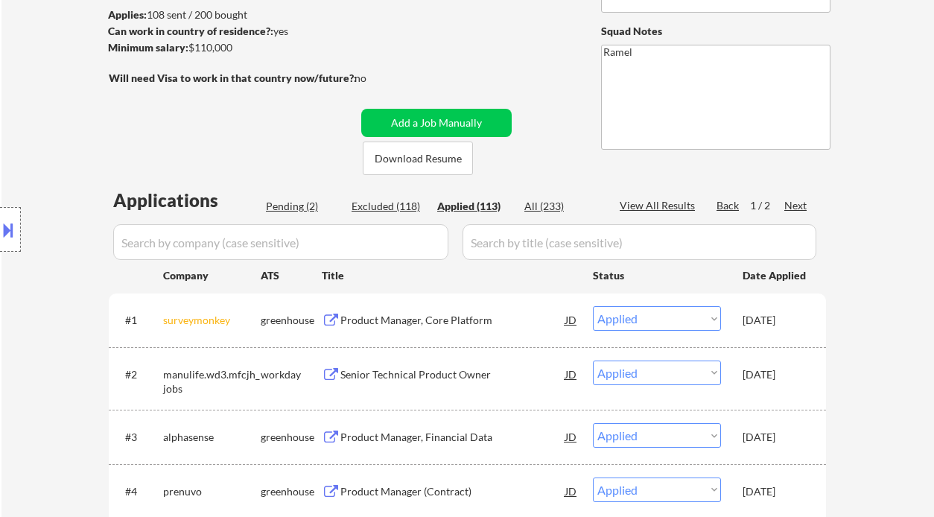
scroll to position [298, 0]
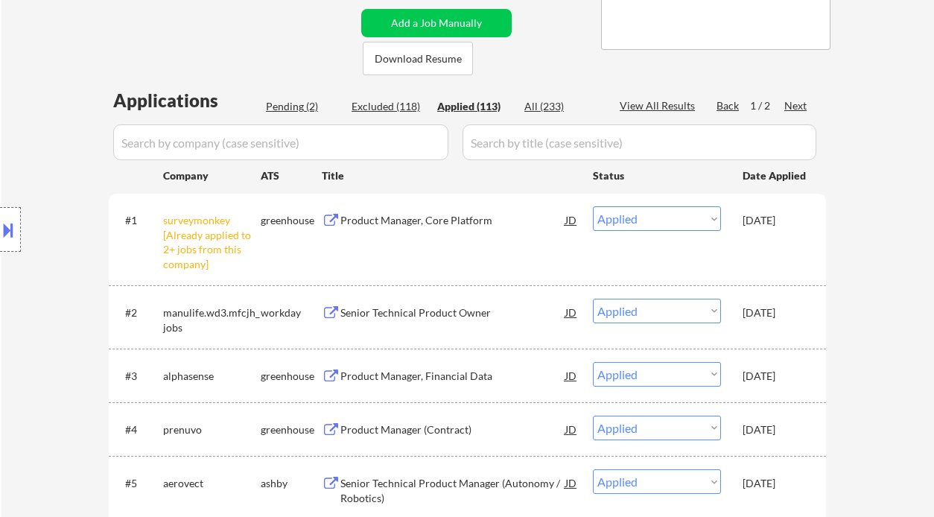
click at [650, 101] on div "View All Results" at bounding box center [660, 105] width 80 height 15
select select ""applied""
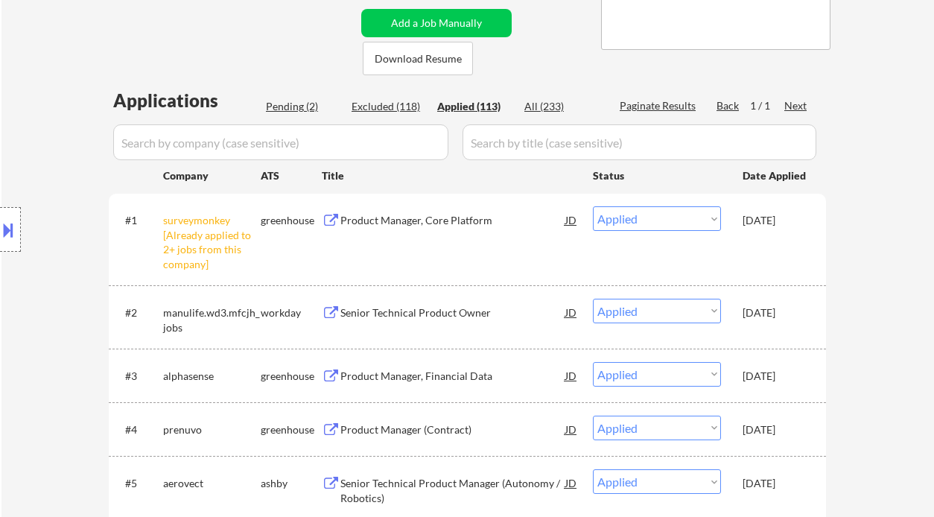
select select ""applied""
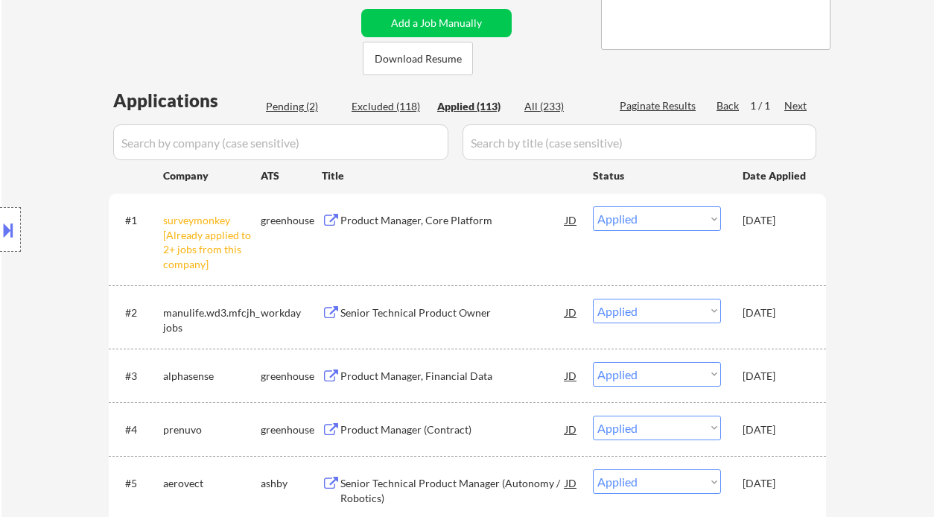
select select ""applied""
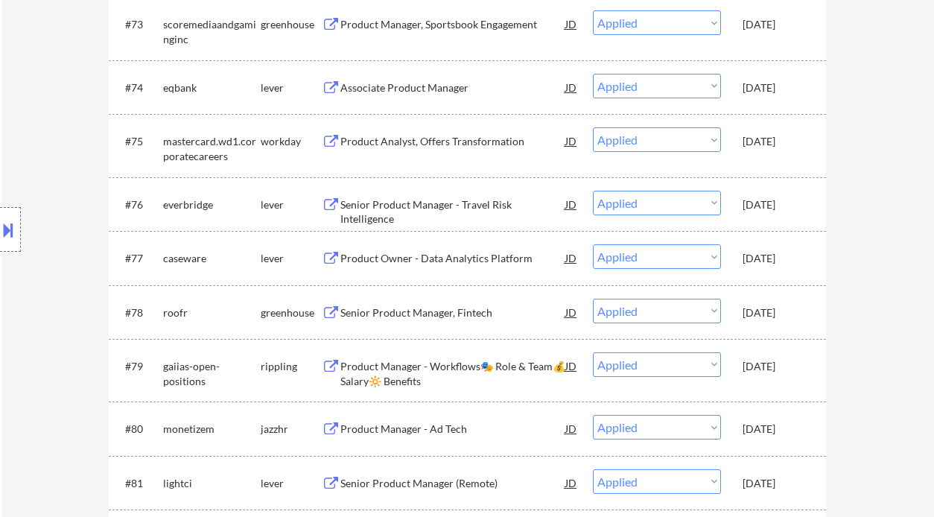
select select ""applied""
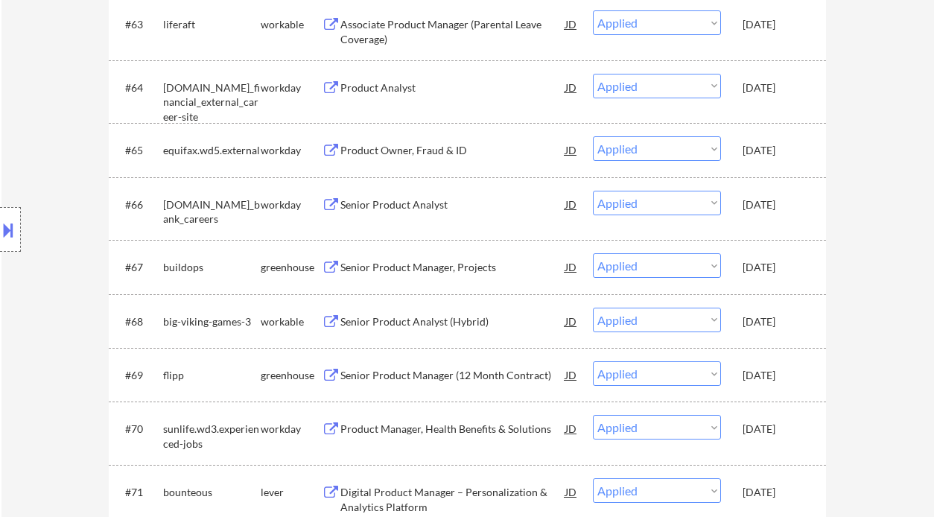
scroll to position [4263, 0]
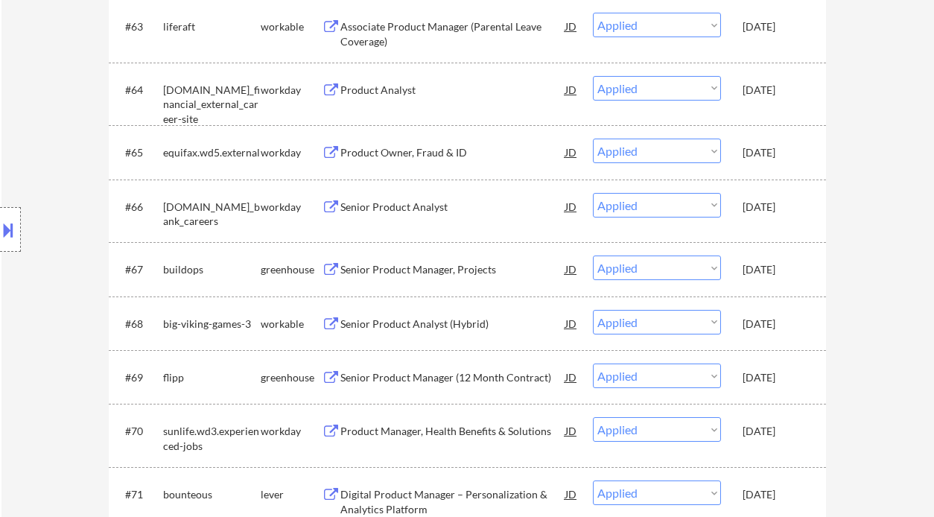
select select ""applied""
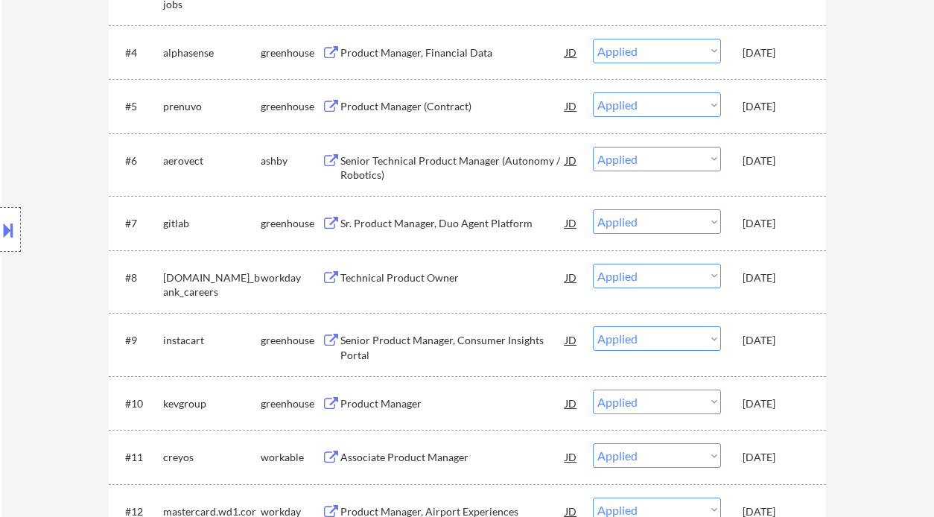
scroll to position [319, 0]
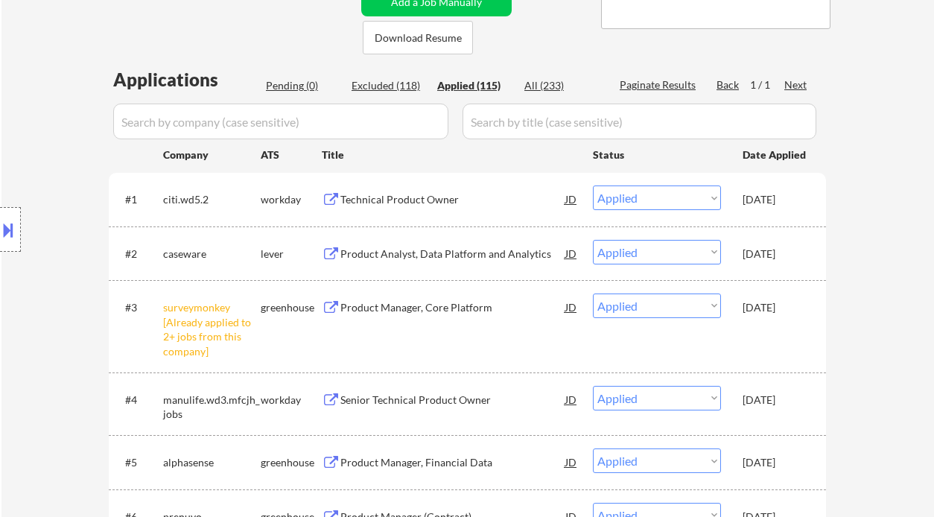
click at [28, 351] on div "Location Inclusions: [GEOGRAPHIC_DATA], [GEOGRAPHIC_DATA] [GEOGRAPHIC_DATA], ON…" at bounding box center [133, 230] width 267 height 276
